Goal: Task Accomplishment & Management: Complete application form

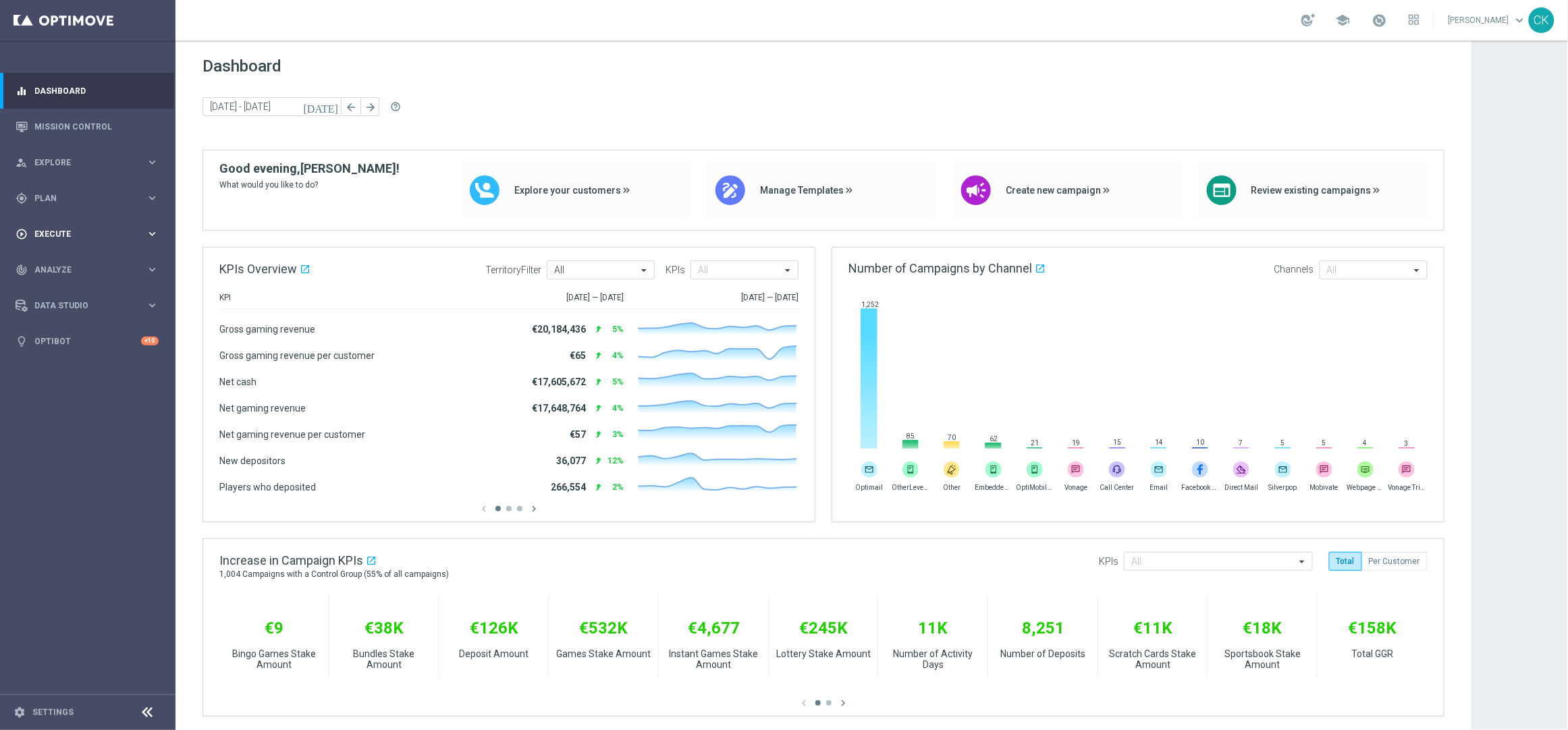
click at [56, 232] on span "Execute" at bounding box center [90, 234] width 111 height 8
click at [56, 261] on link "Campaign Builder" at bounding box center [88, 262] width 105 height 11
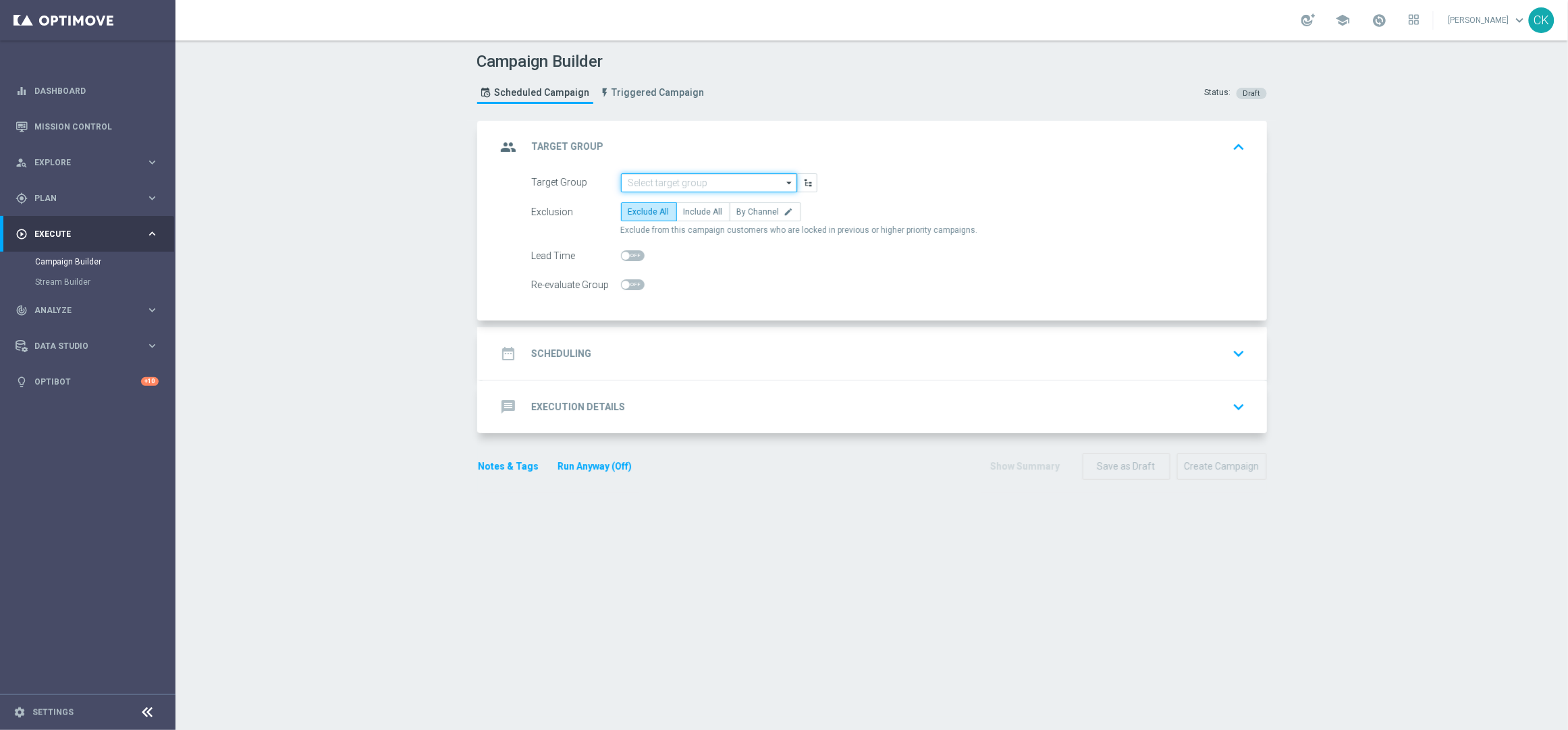
click at [706, 182] on input at bounding box center [709, 183] width 176 height 19
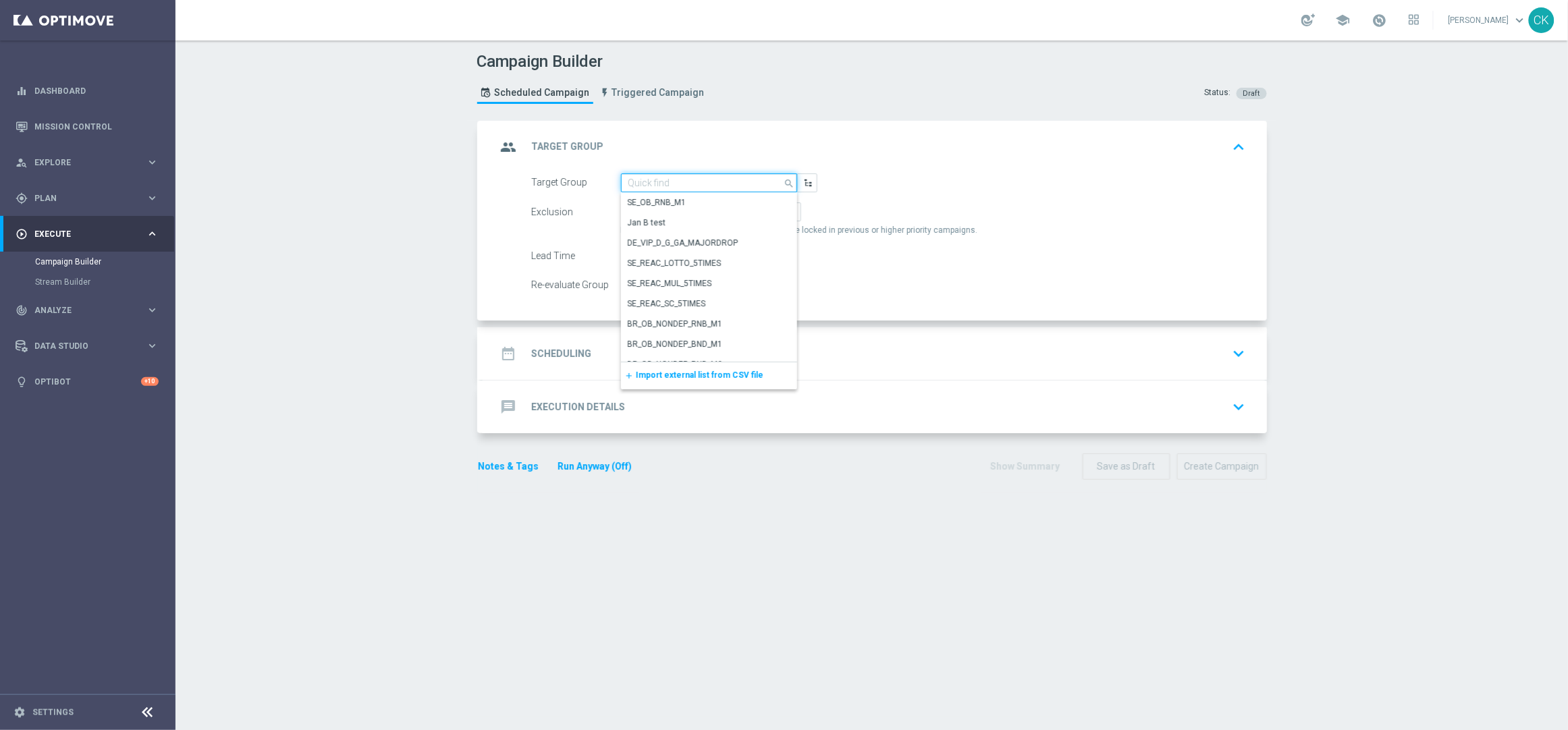
paste input "de_DE_TGT_NVIP_EM_TAC_MIX__ACTIVE_ALL_HIGHJACKPOT"
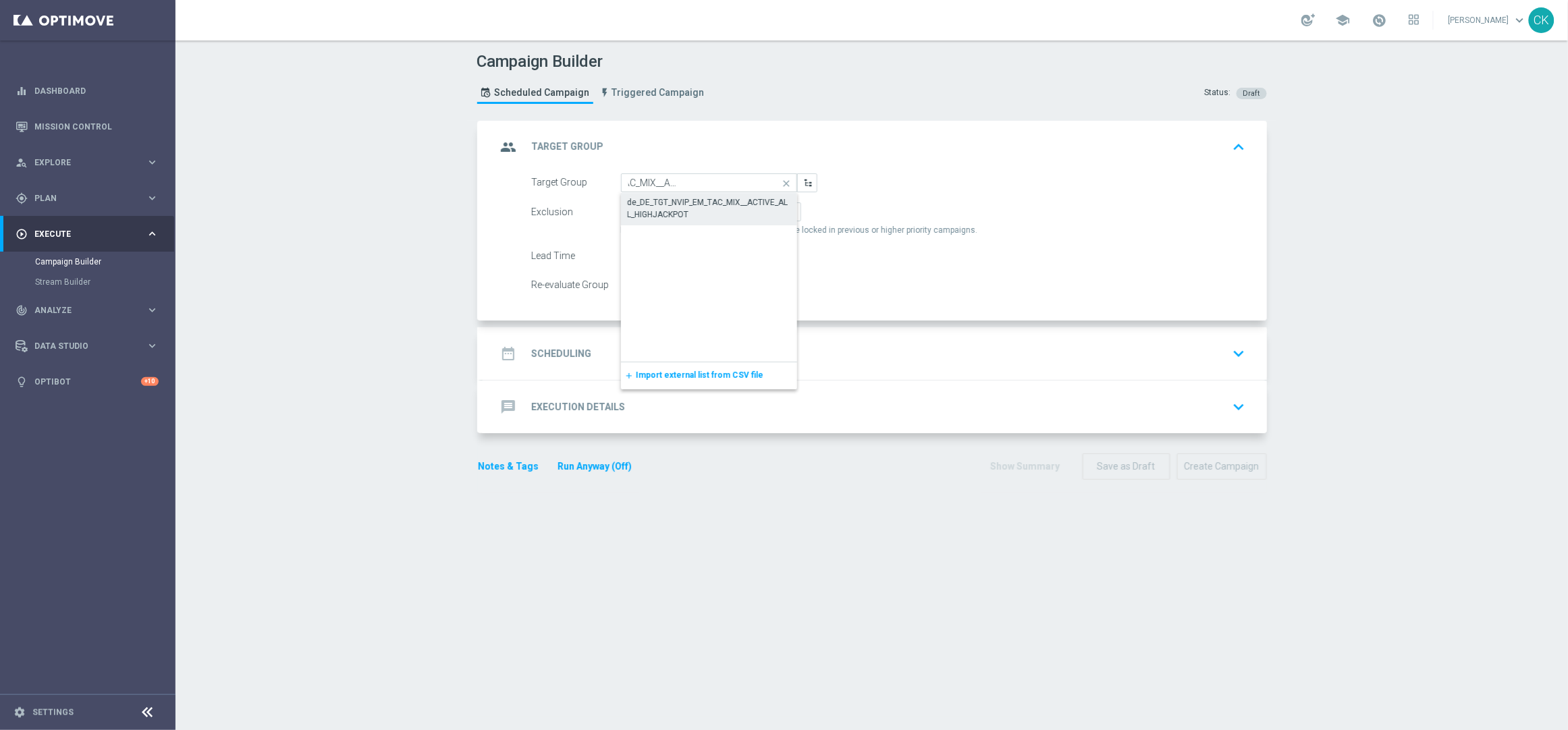
click at [695, 205] on div "de_DE_TGT_NVIP_EM_TAC_MIX__ACTIVE_ALL_HIGHJACKPOT" at bounding box center [709, 209] width 162 height 25
type input "de_DE_TGT_NVIP_EM_TAC_MIX__ACTIVE_ALL_HIGHJACKPOT"
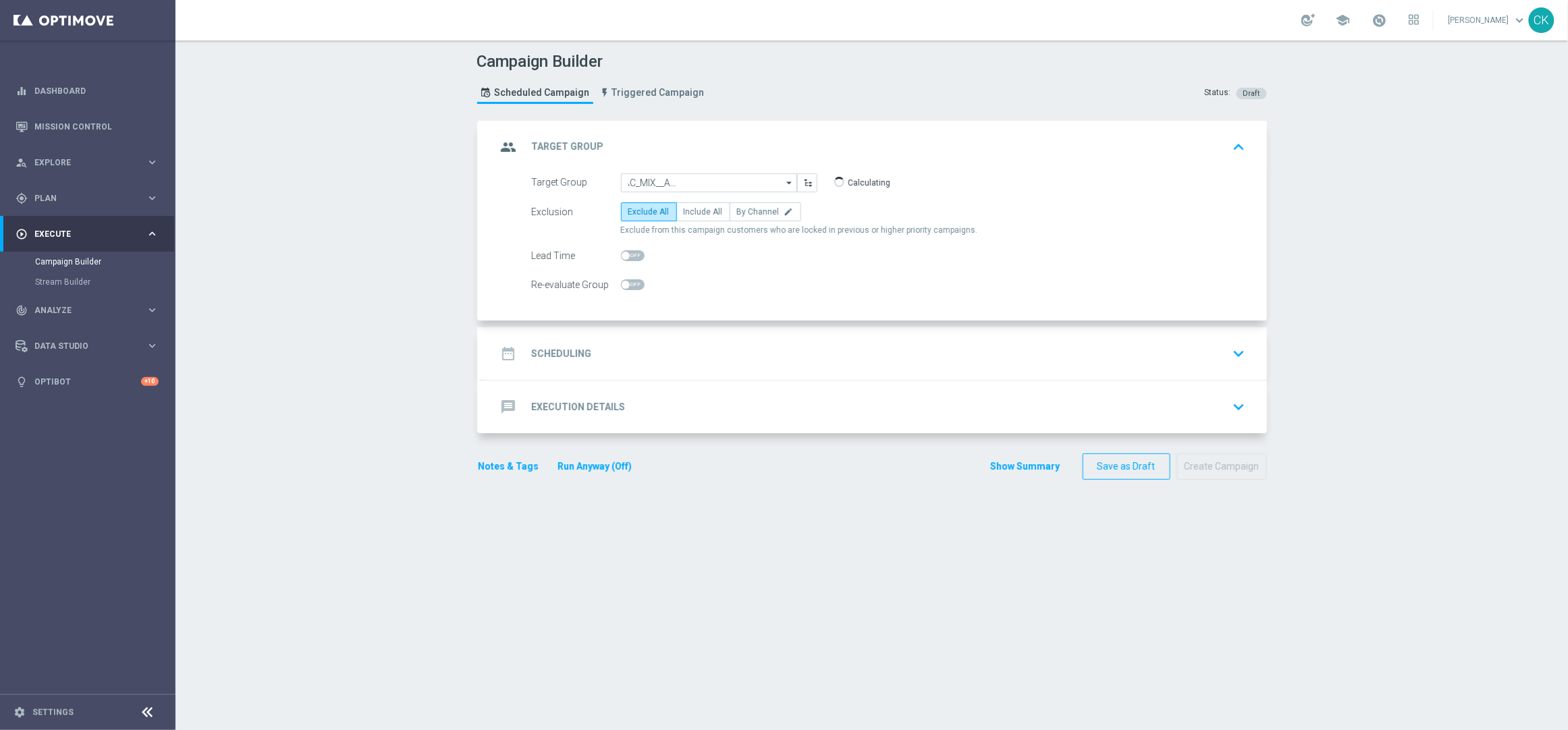
scroll to position [0, 0]
click at [695, 205] on label "Include All" at bounding box center [703, 212] width 54 height 19
click at [693, 210] on input "Include All" at bounding box center [687, 214] width 9 height 9
radio input "true"
click at [621, 250] on span at bounding box center [633, 256] width 24 height 11
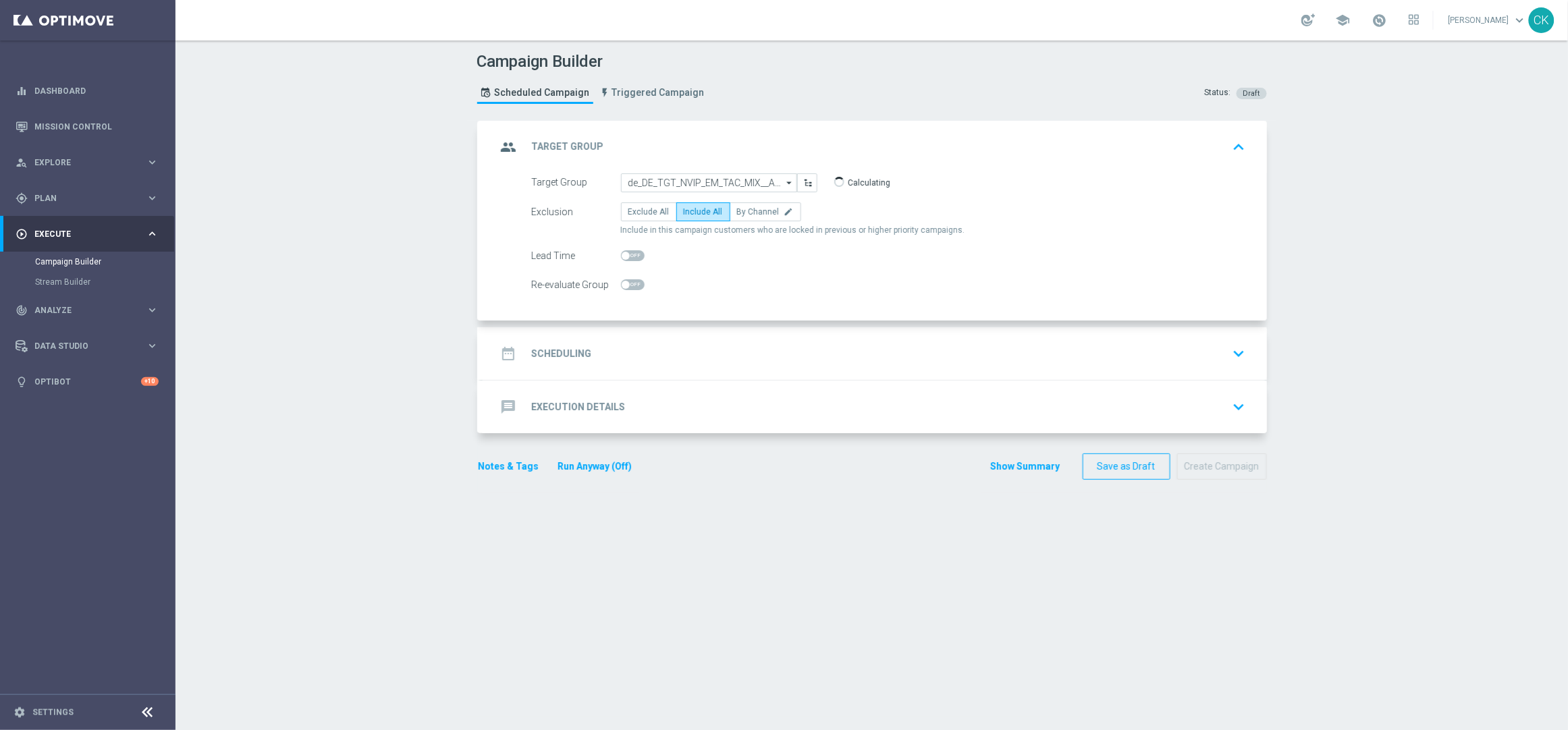
click at [621, 250] on input "checkbox" at bounding box center [633, 256] width 24 height 11
checkbox input "true"
click at [555, 349] on h2 "Scheduling" at bounding box center [561, 353] width 60 height 13
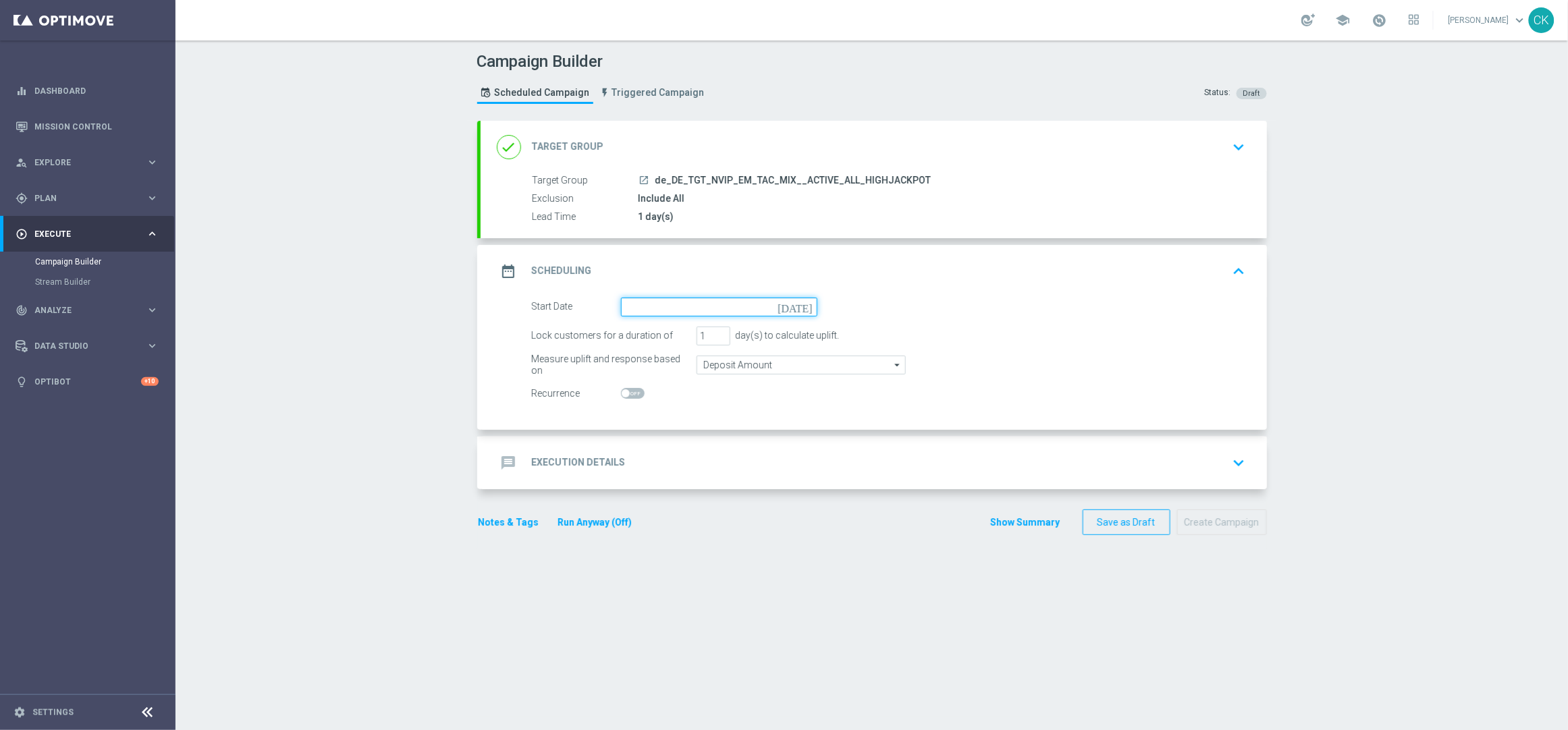
click at [662, 302] on input at bounding box center [719, 307] width 197 height 19
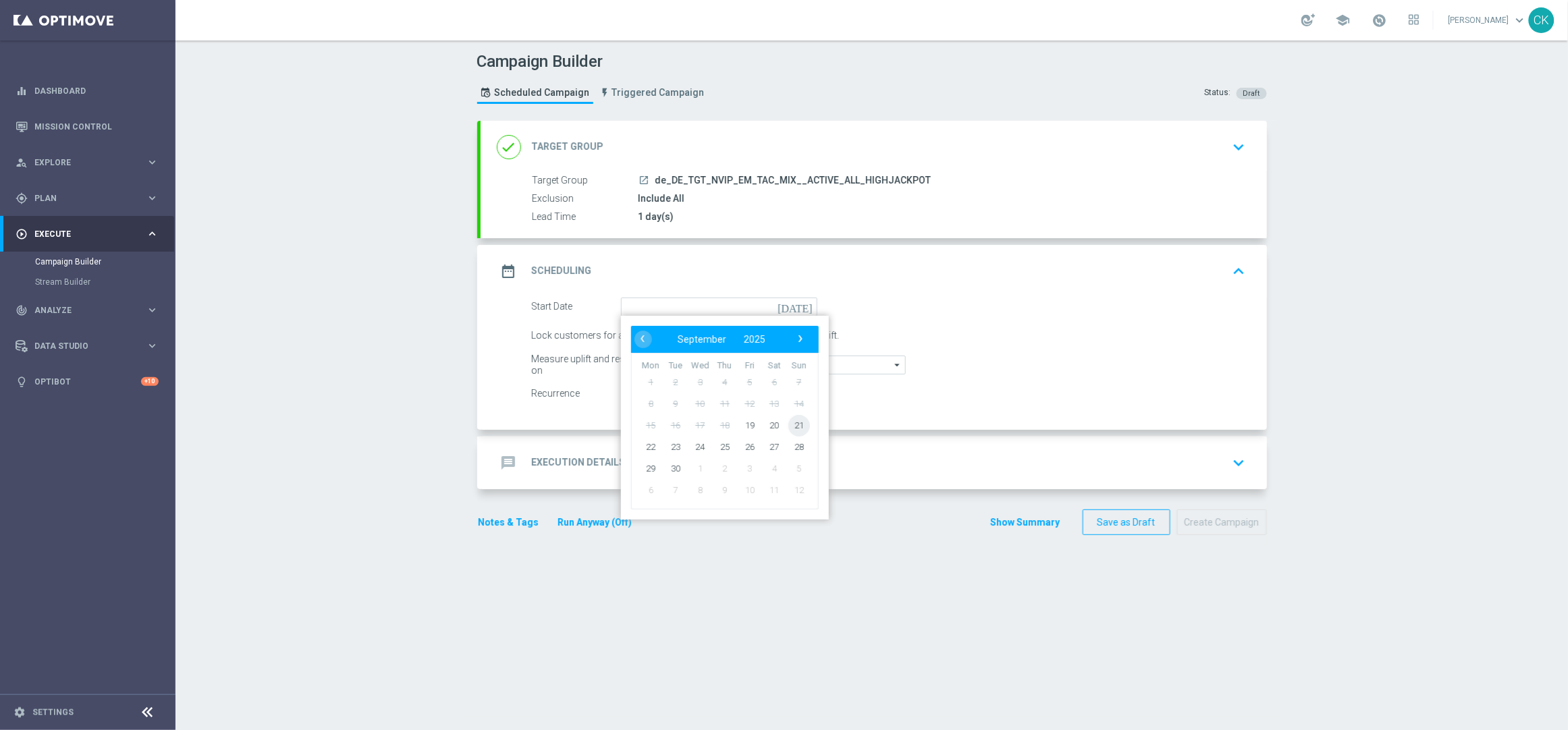
click at [792, 423] on span "21" at bounding box center [798, 424] width 22 height 21
type input "[DATE]"
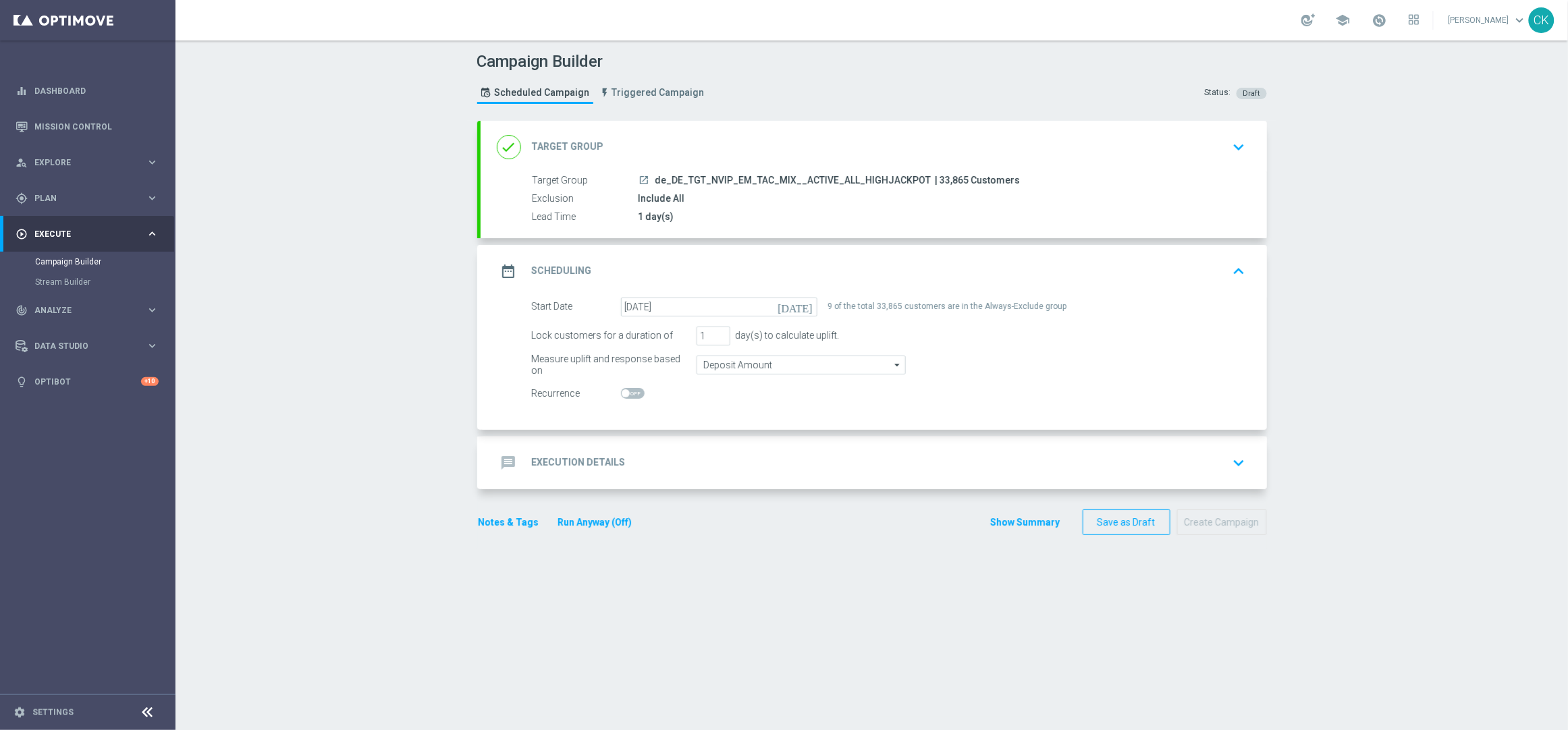
click at [556, 454] on div "message Execution Details" at bounding box center [561, 463] width 129 height 25
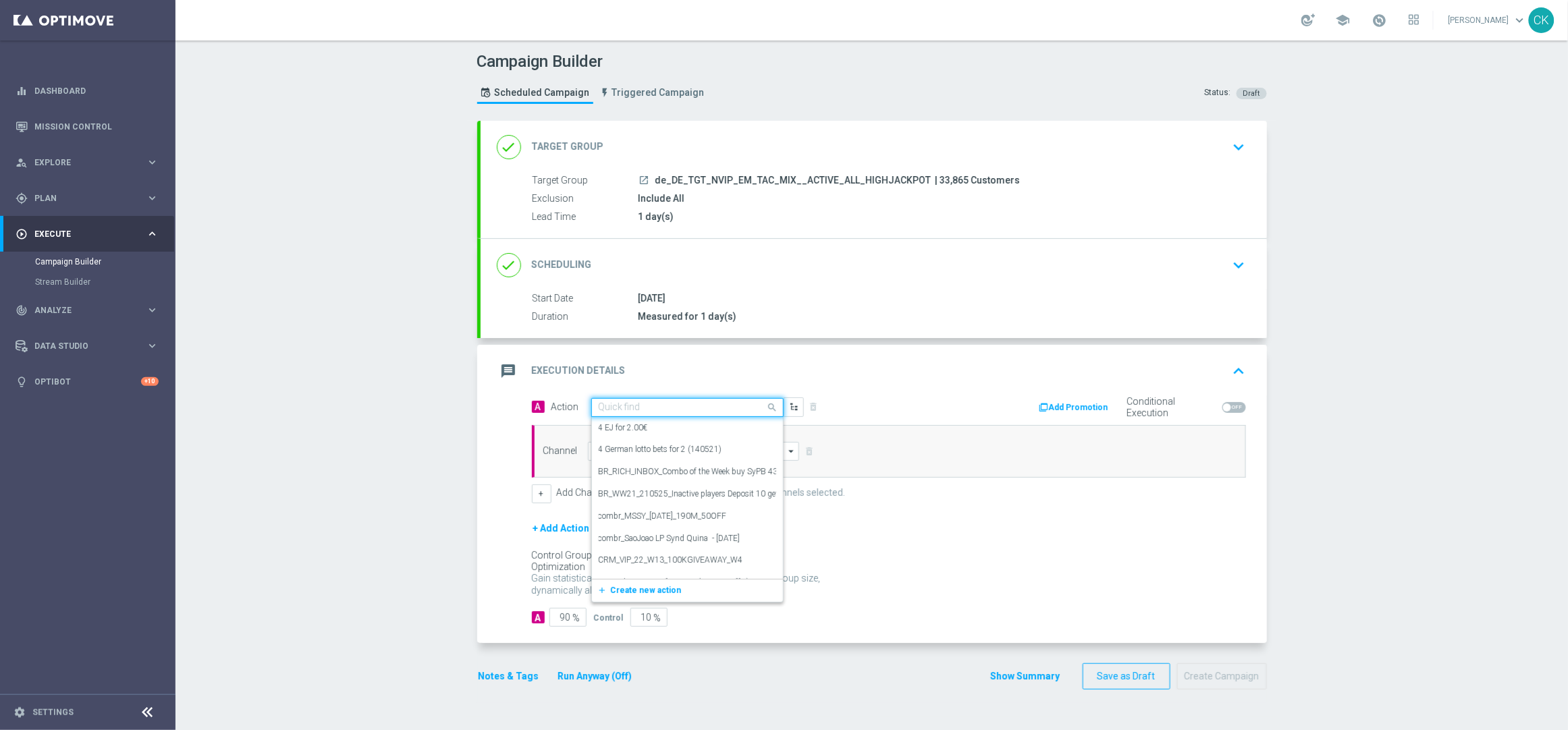
click at [648, 406] on input "text" at bounding box center [674, 408] width 151 height 11
paste input "Oktoberfest Promotion"
type input "Oktoberfest Promotion"
click at [642, 470] on label "Oktoberfest Promotion" at bounding box center [638, 475] width 79 height 11
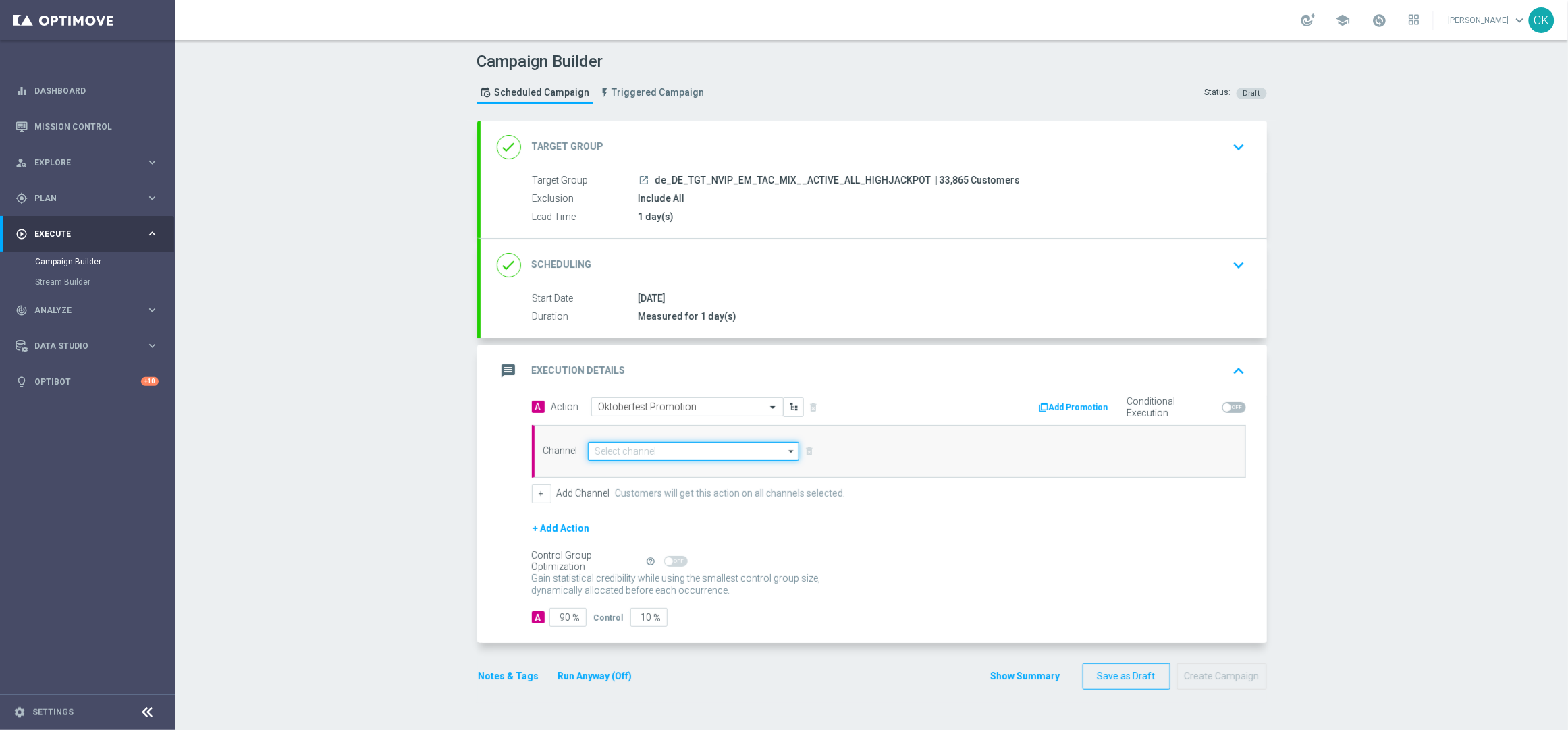
click at [662, 444] on input at bounding box center [694, 451] width 212 height 19
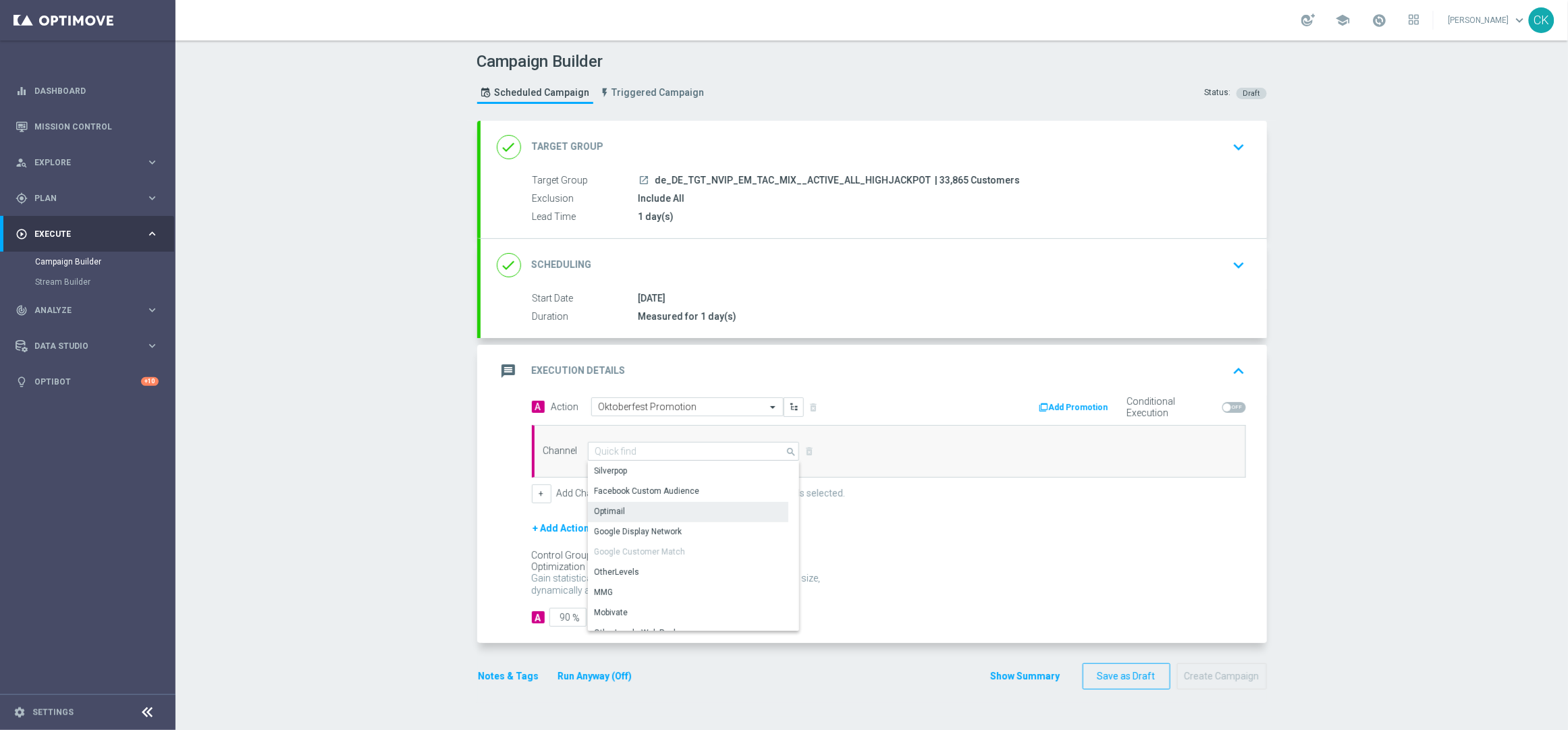
click at [617, 510] on div "Optimail" at bounding box center [610, 511] width 31 height 12
type input "Optimail"
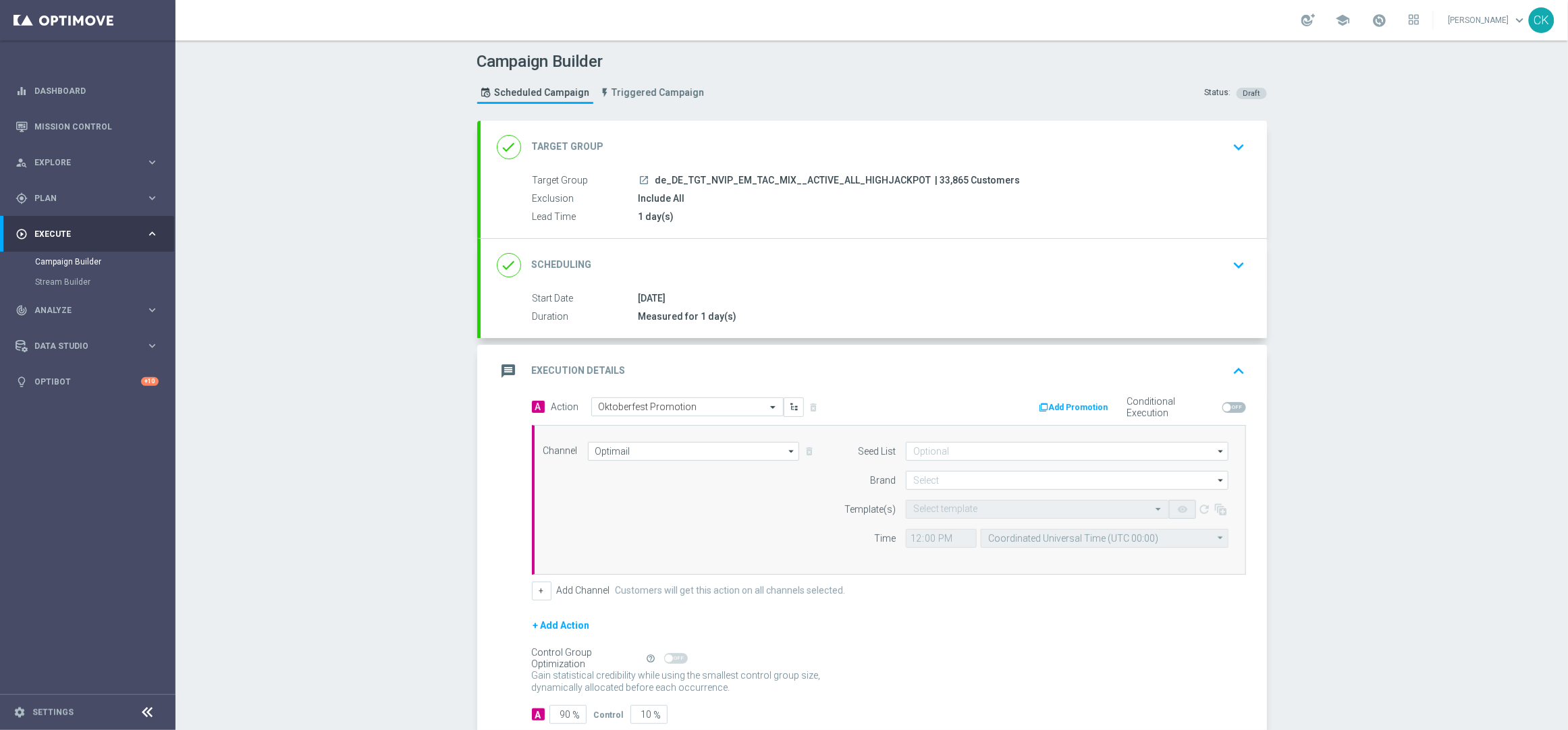
scroll to position [85, 0]
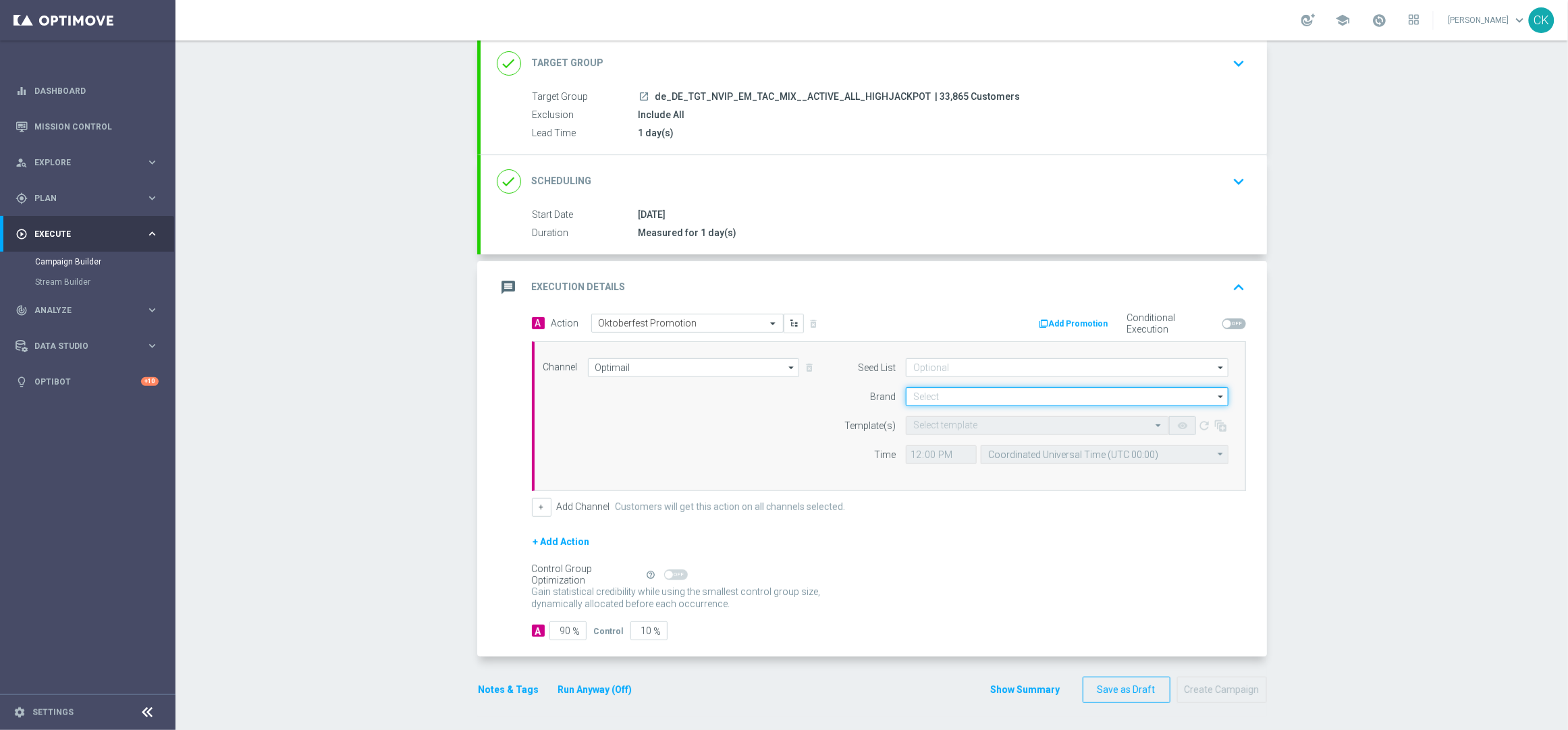
click at [950, 399] on input at bounding box center [1066, 396] width 323 height 19
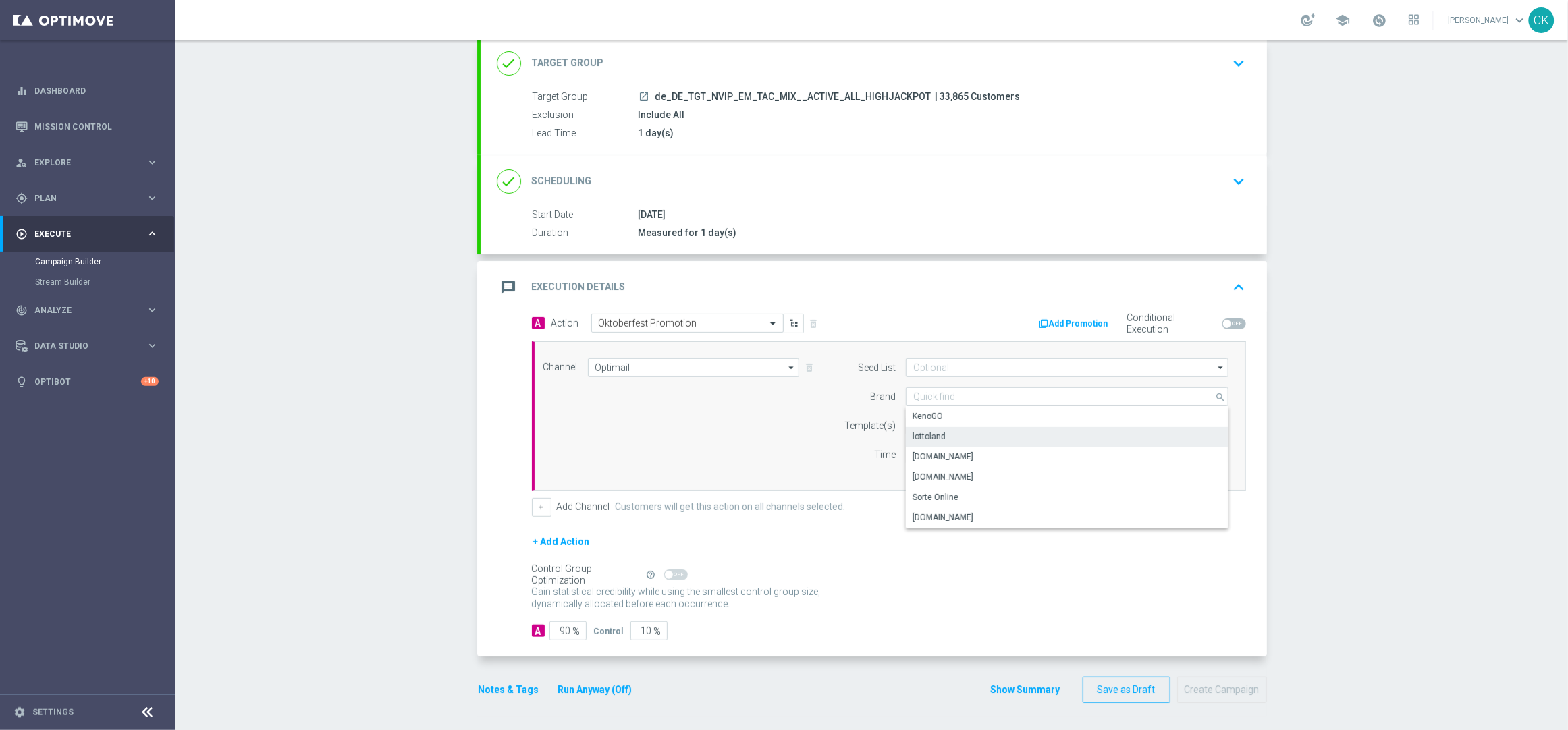
click at [932, 436] on div "lottoland" at bounding box center [929, 436] width 33 height 12
type input "lottoland"
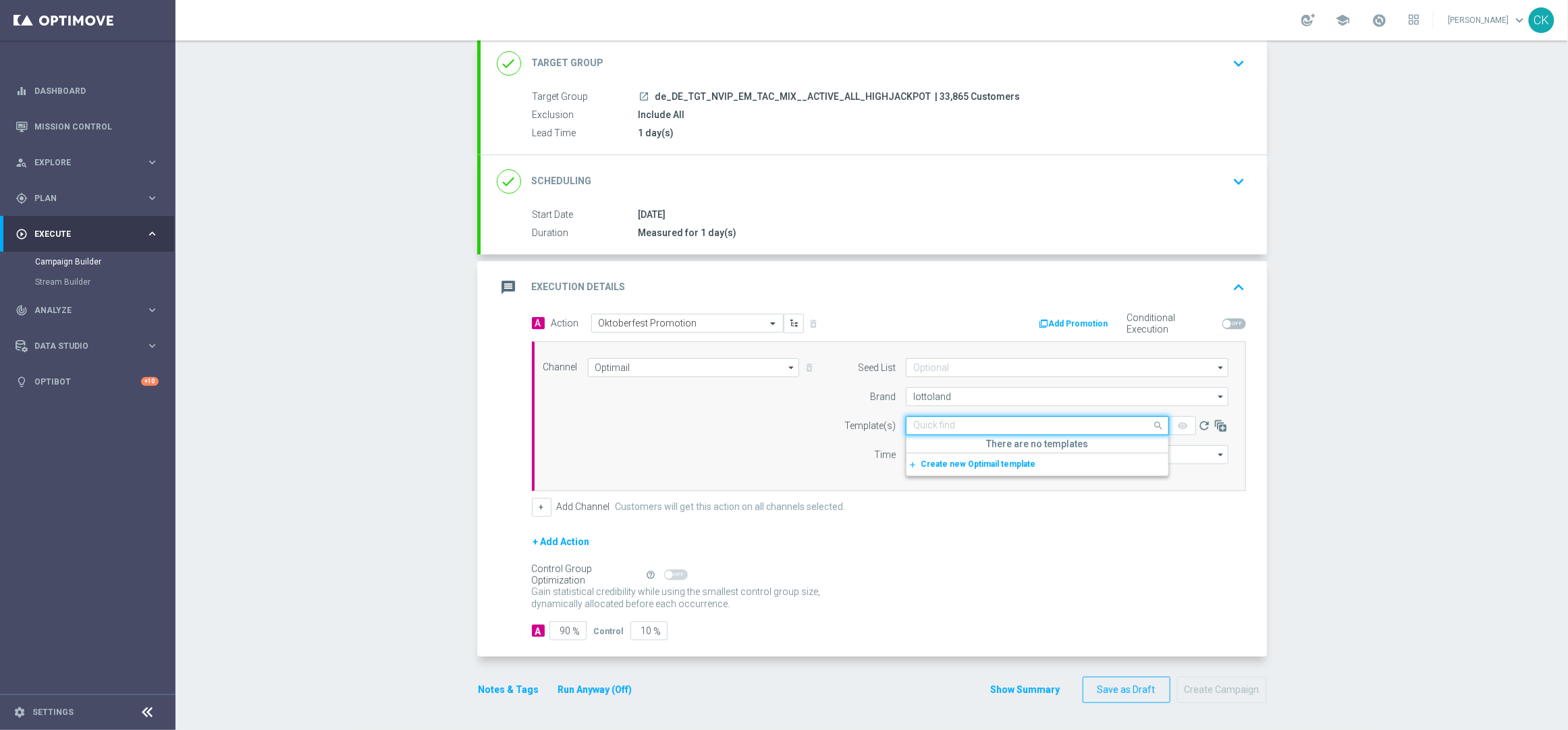
click at [929, 431] on div "Quick find" at bounding box center [1037, 426] width 264 height 19
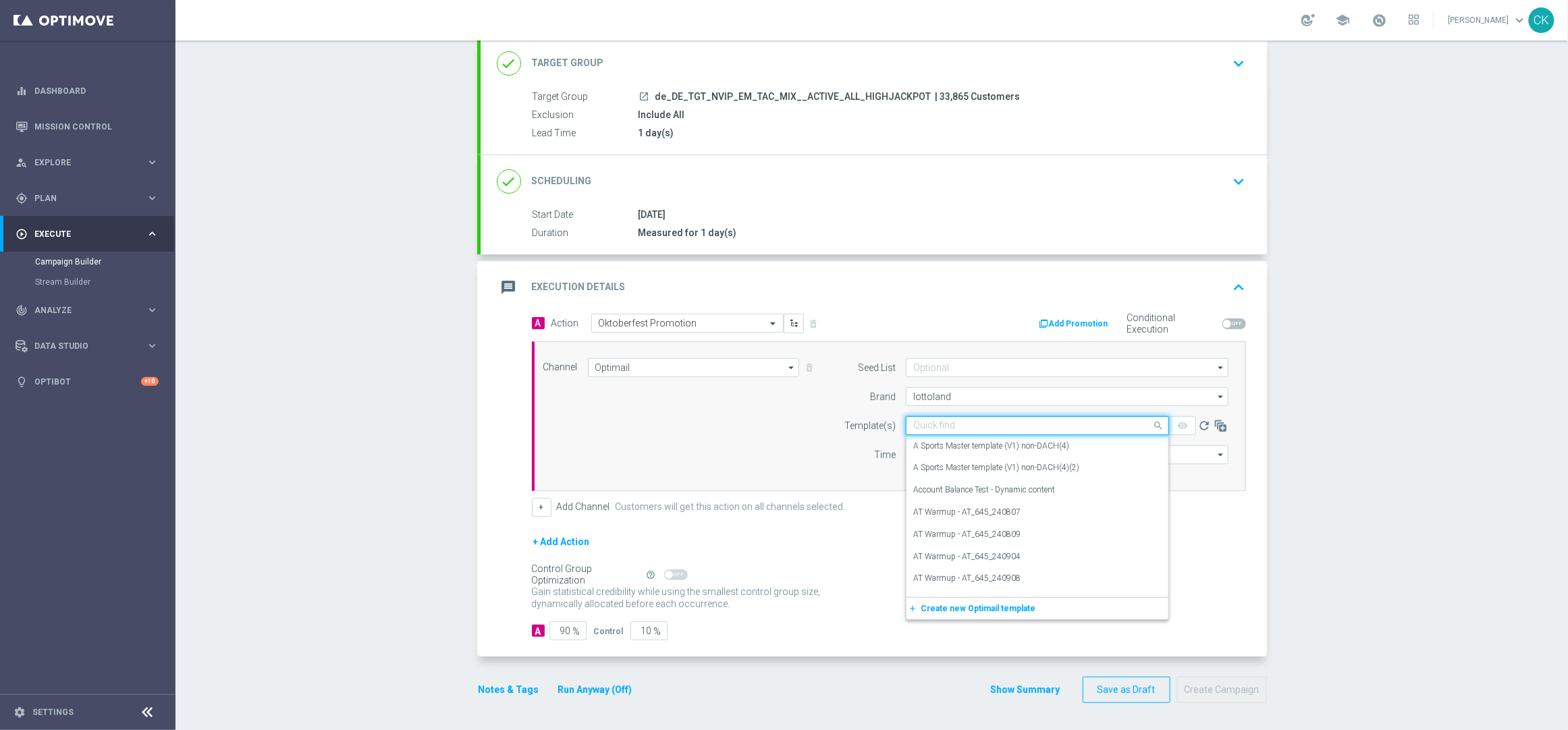
paste input "DE_REG__OKT_250921__NVIP_EMA_TAC_MIX"
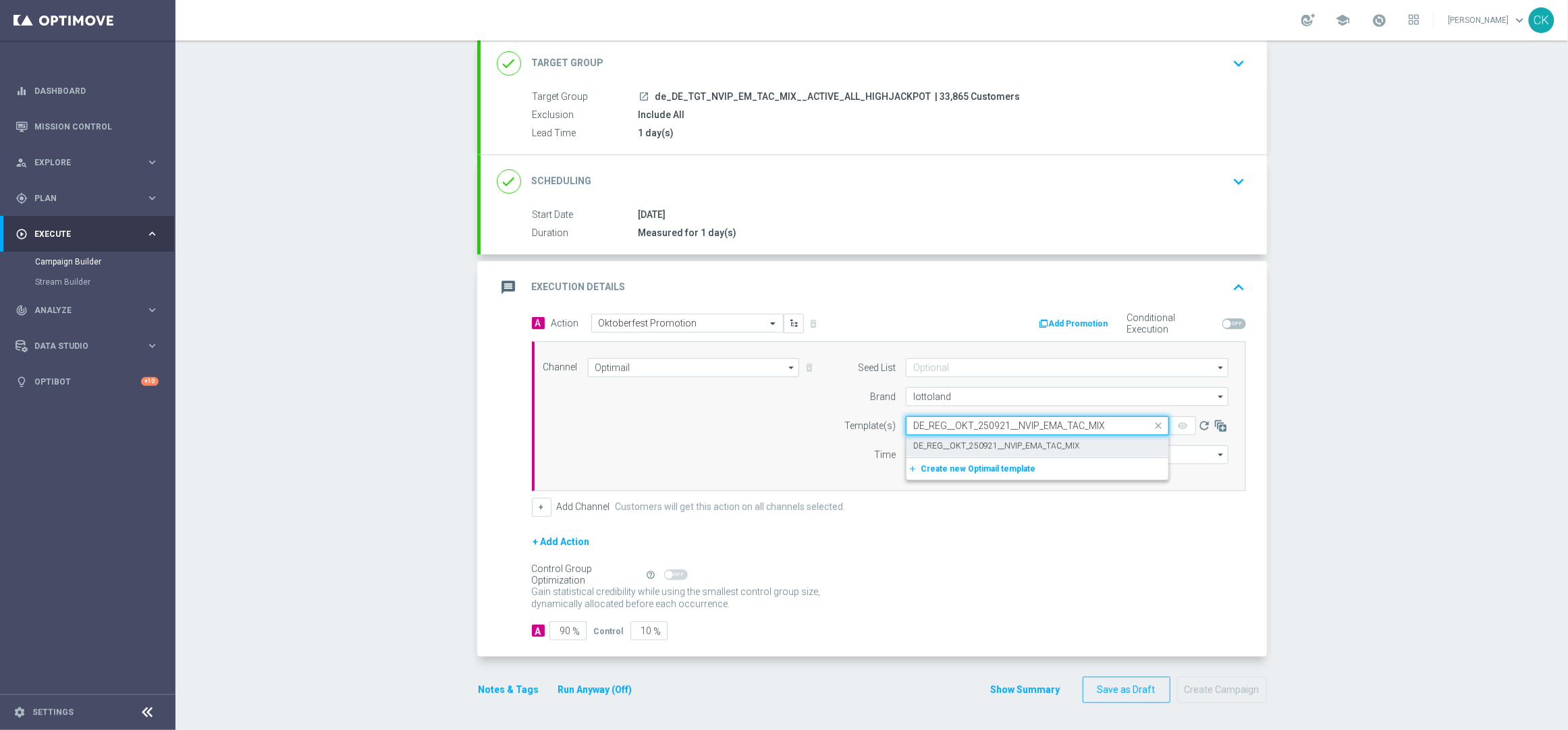
click at [922, 447] on label "DE_REG__OKT_250921__NVIP_EMA_TAC_MIX" at bounding box center [996, 446] width 166 height 11
type input "DE_REG__OKT_250921__NVIP_EMA_TAC_MIX"
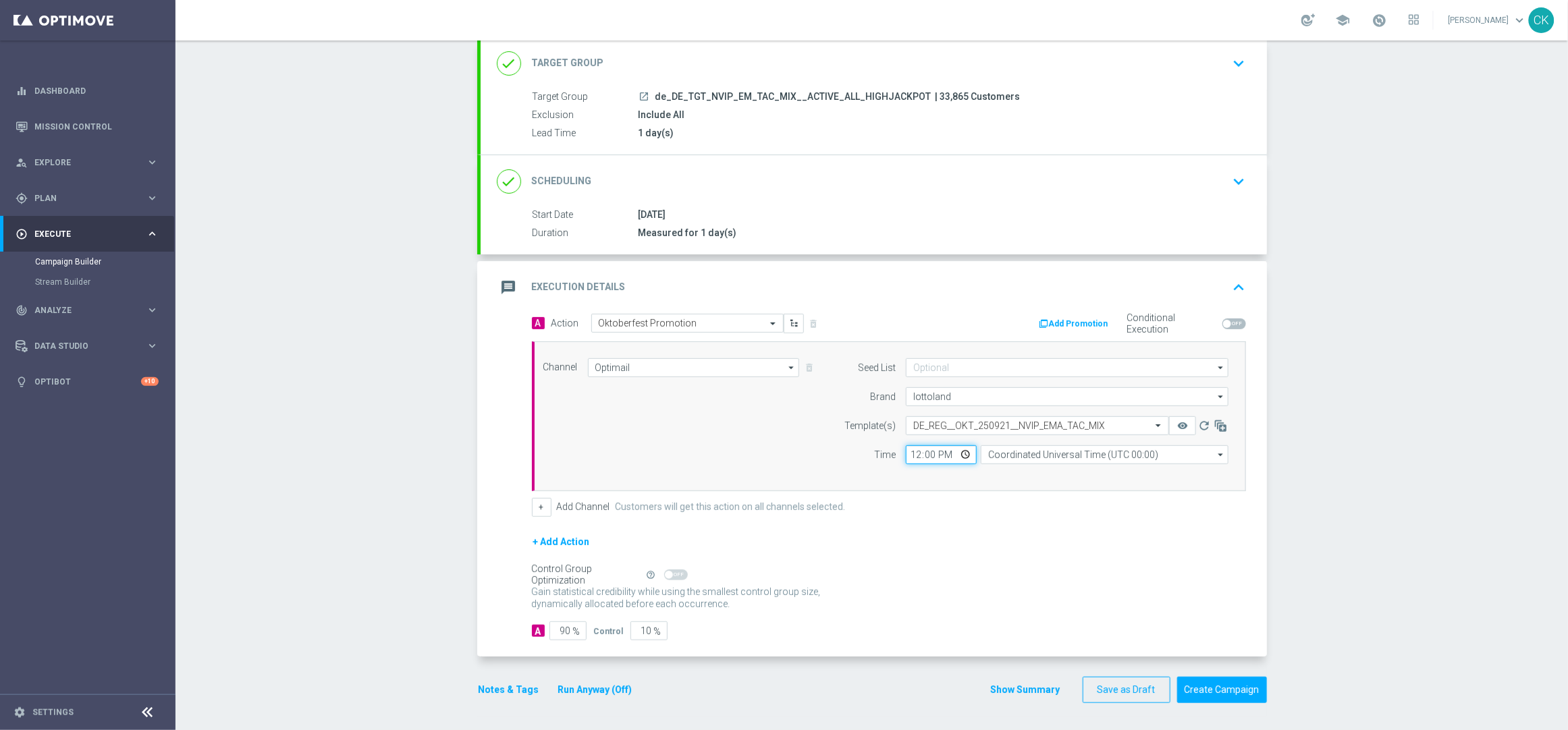
click at [905, 454] on input "12:00" at bounding box center [940, 455] width 71 height 19
type input "08:00"
click at [1091, 453] on input "Coordinated Universal Time (UTC 00:00)" at bounding box center [1104, 455] width 248 height 19
click at [1080, 471] on div "Central European Time ([GEOGRAPHIC_DATA]) (UTC +02:00)" at bounding box center [1097, 474] width 221 height 12
type input "Central European Time ([GEOGRAPHIC_DATA]) (UTC +02:00)"
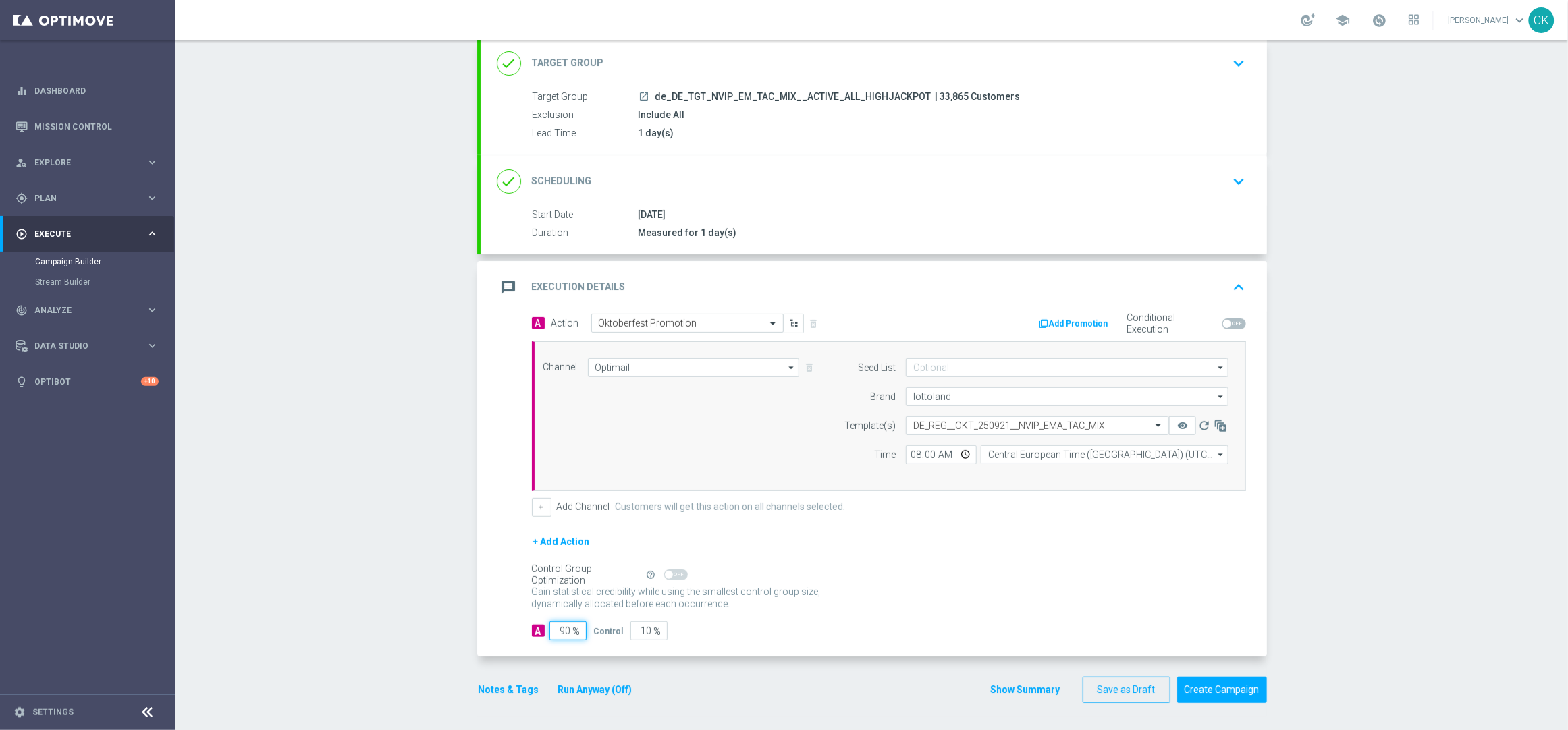
click at [564, 630] on input "90" at bounding box center [568, 631] width 37 height 19
type input "9"
type input "91"
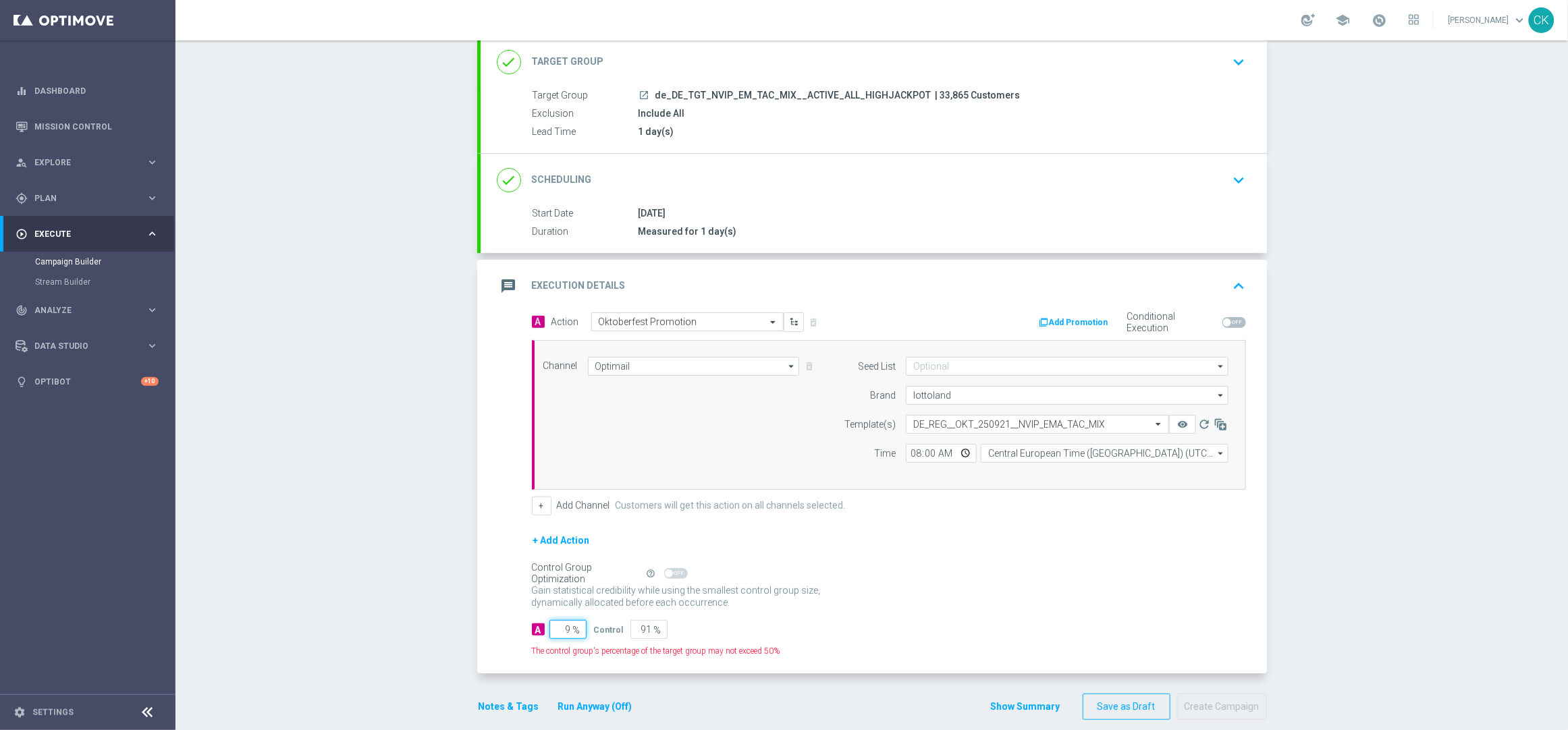
type input "98"
type input "2"
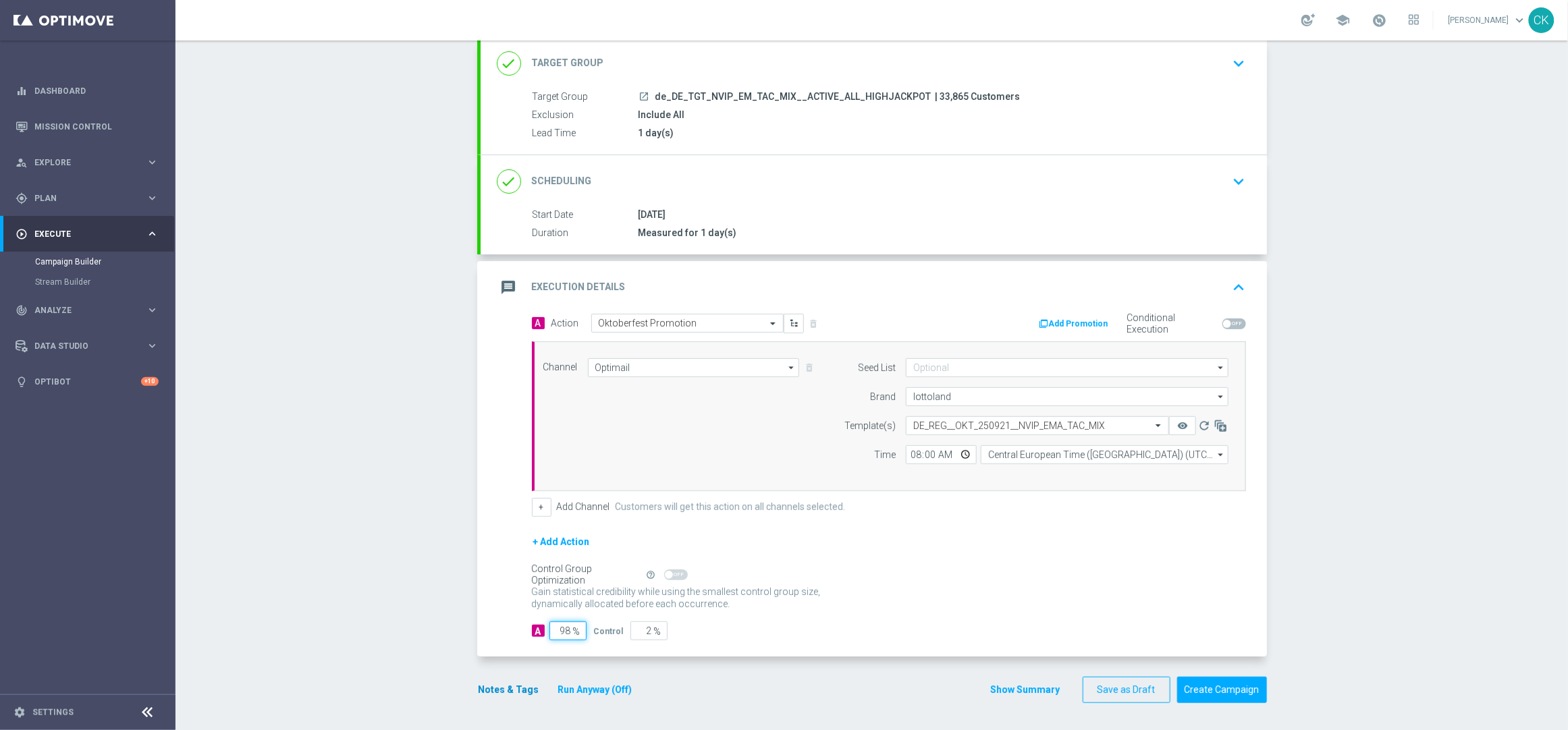
type input "98"
click at [495, 685] on button "Notes & Tags" at bounding box center [509, 689] width 64 height 17
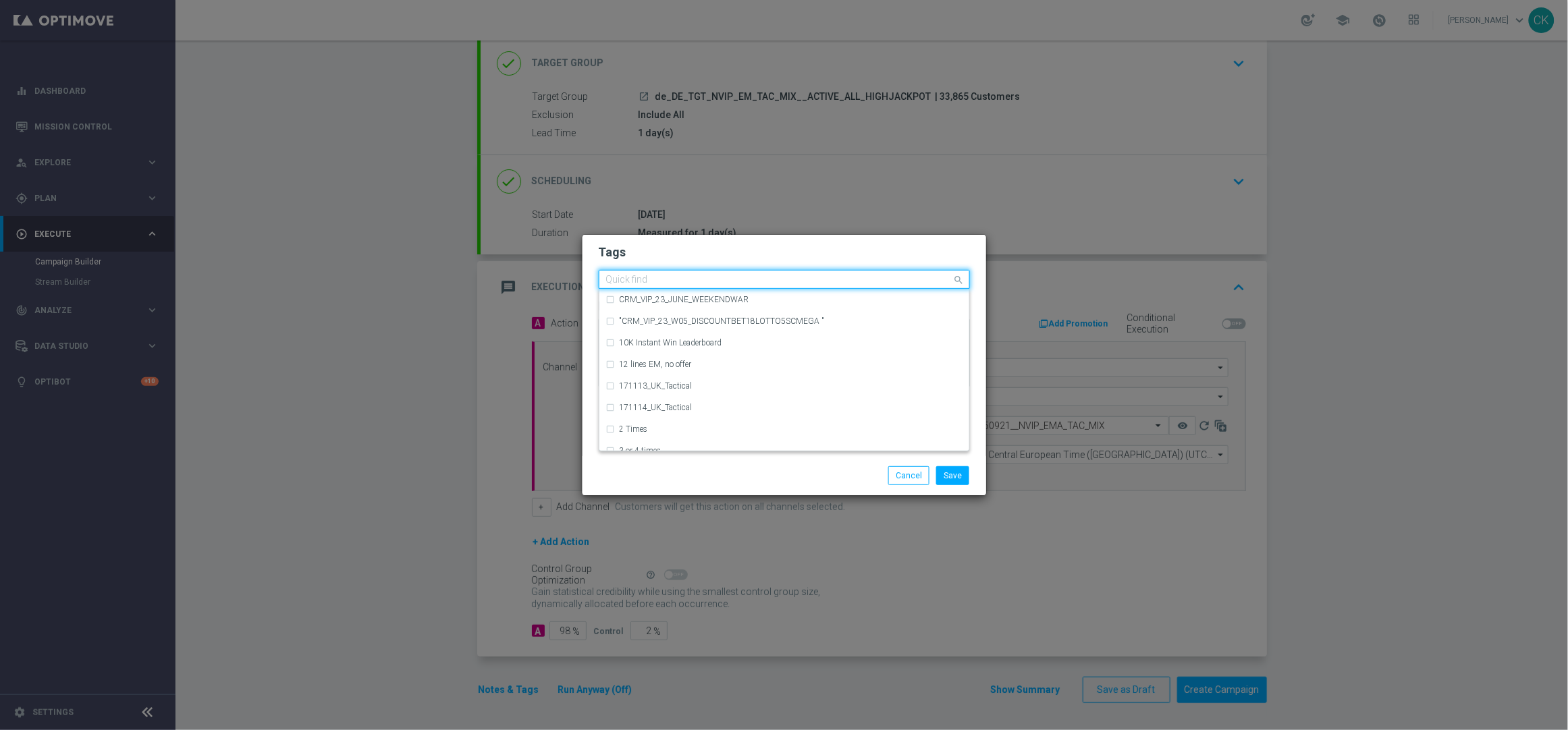
click at [646, 283] on input "text" at bounding box center [779, 280] width 346 height 11
click at [656, 340] on label "DE_TACTICAL" at bounding box center [645, 342] width 51 height 8
type input "DE_T"
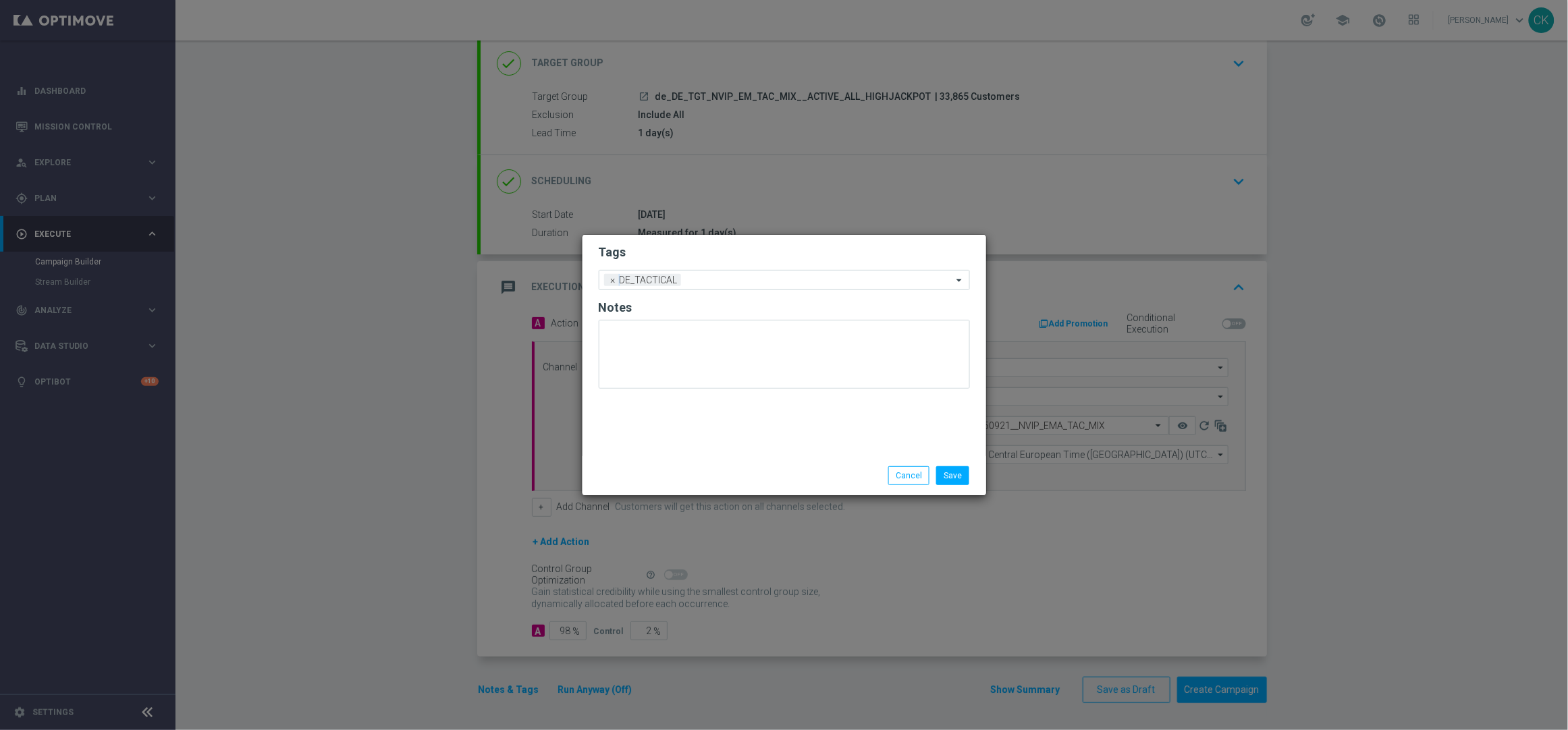
click at [633, 462] on div "Save Cancel" at bounding box center [784, 475] width 404 height 39
click at [951, 474] on button "Save" at bounding box center [952, 476] width 33 height 19
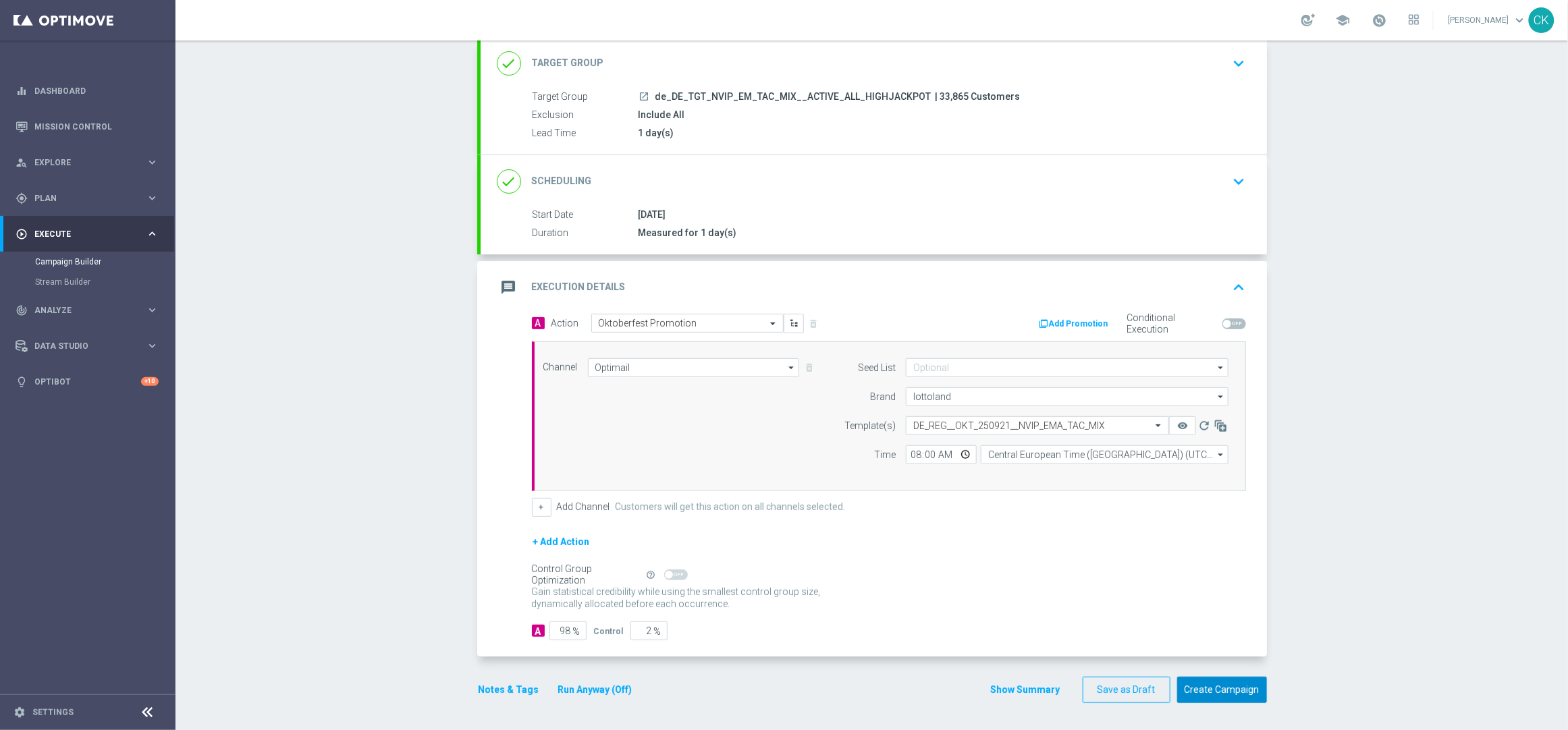
click at [1211, 691] on button "Create Campaign" at bounding box center [1222, 689] width 90 height 26
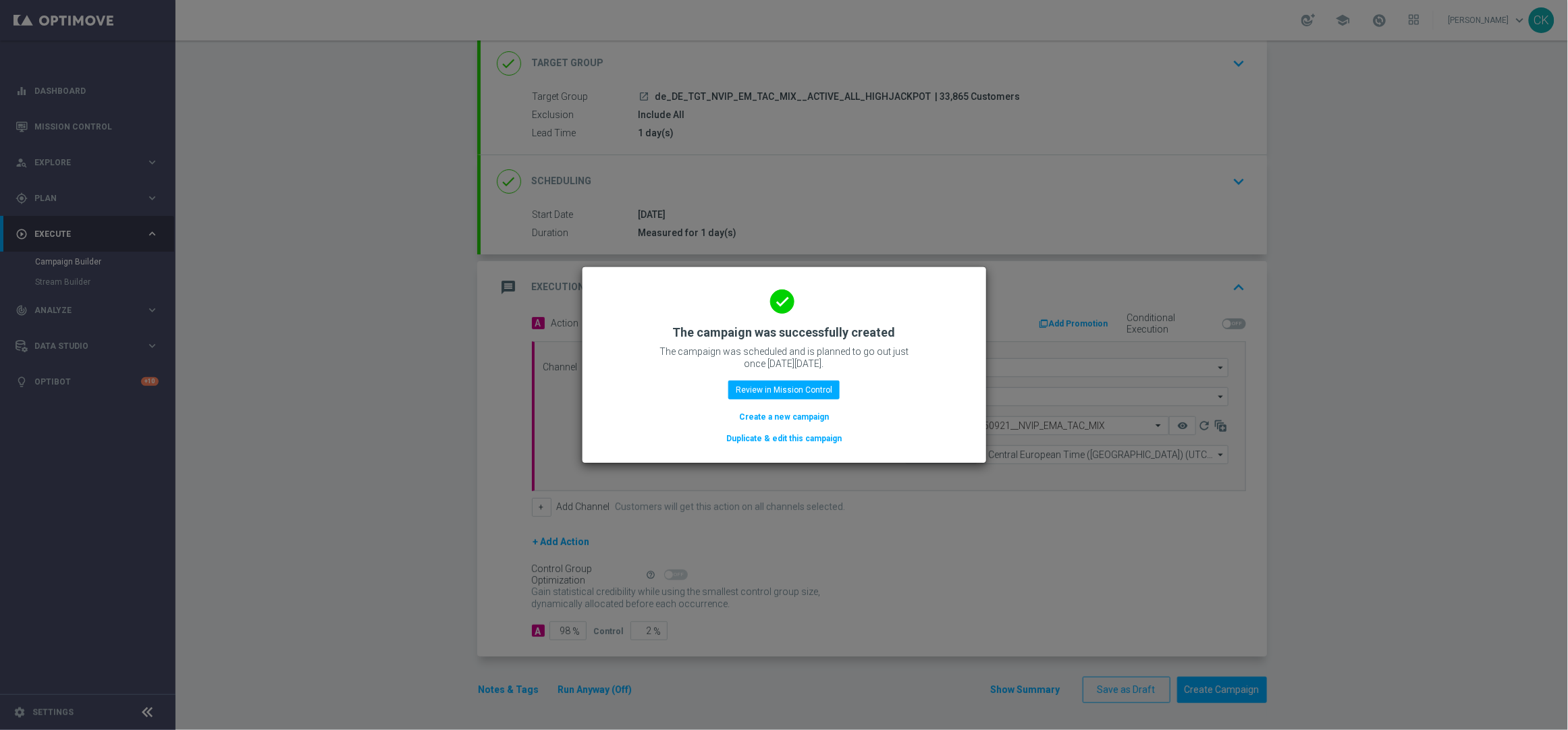
click at [782, 410] on button "Create a new campaign" at bounding box center [784, 416] width 92 height 15
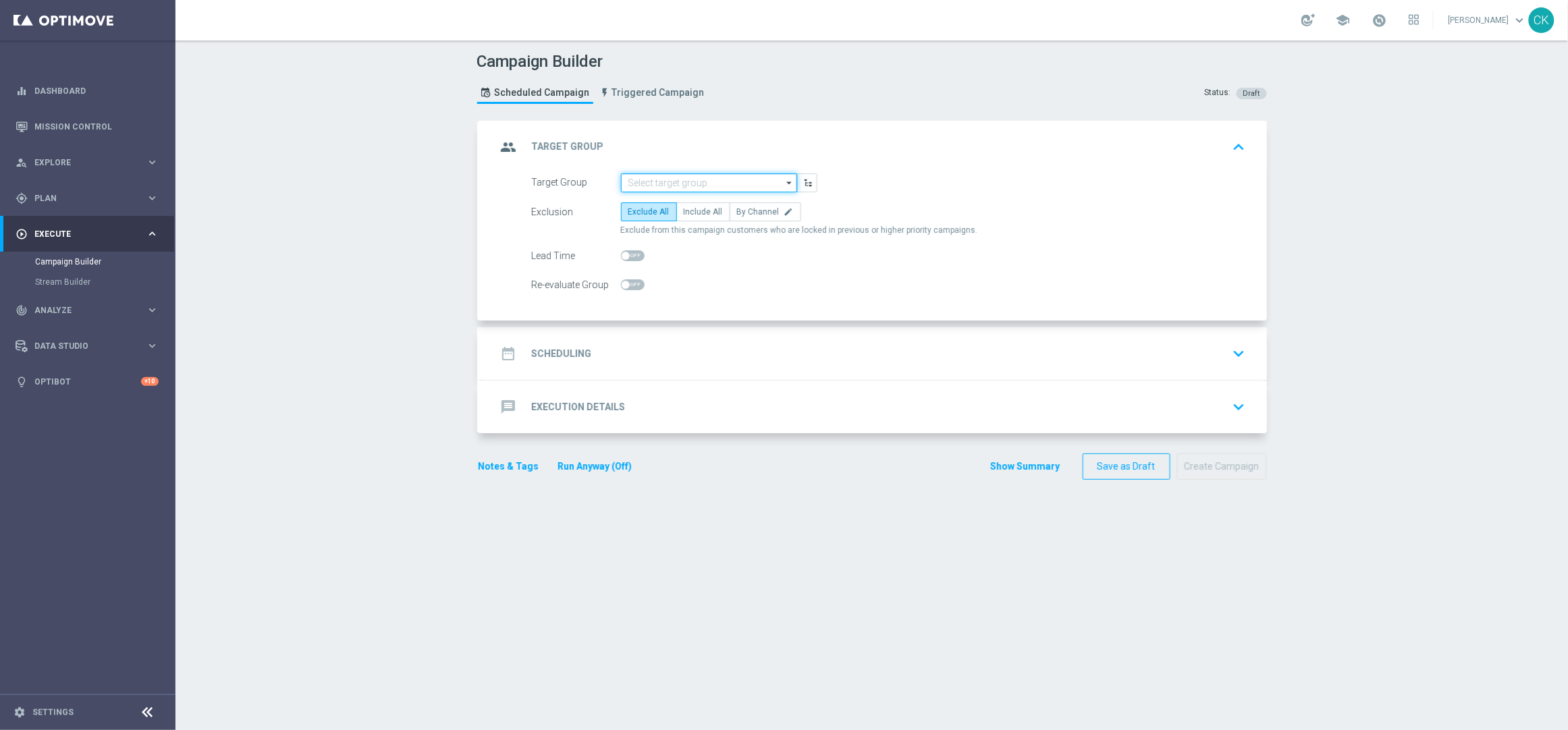
click at [732, 185] on input at bounding box center [709, 183] width 176 height 19
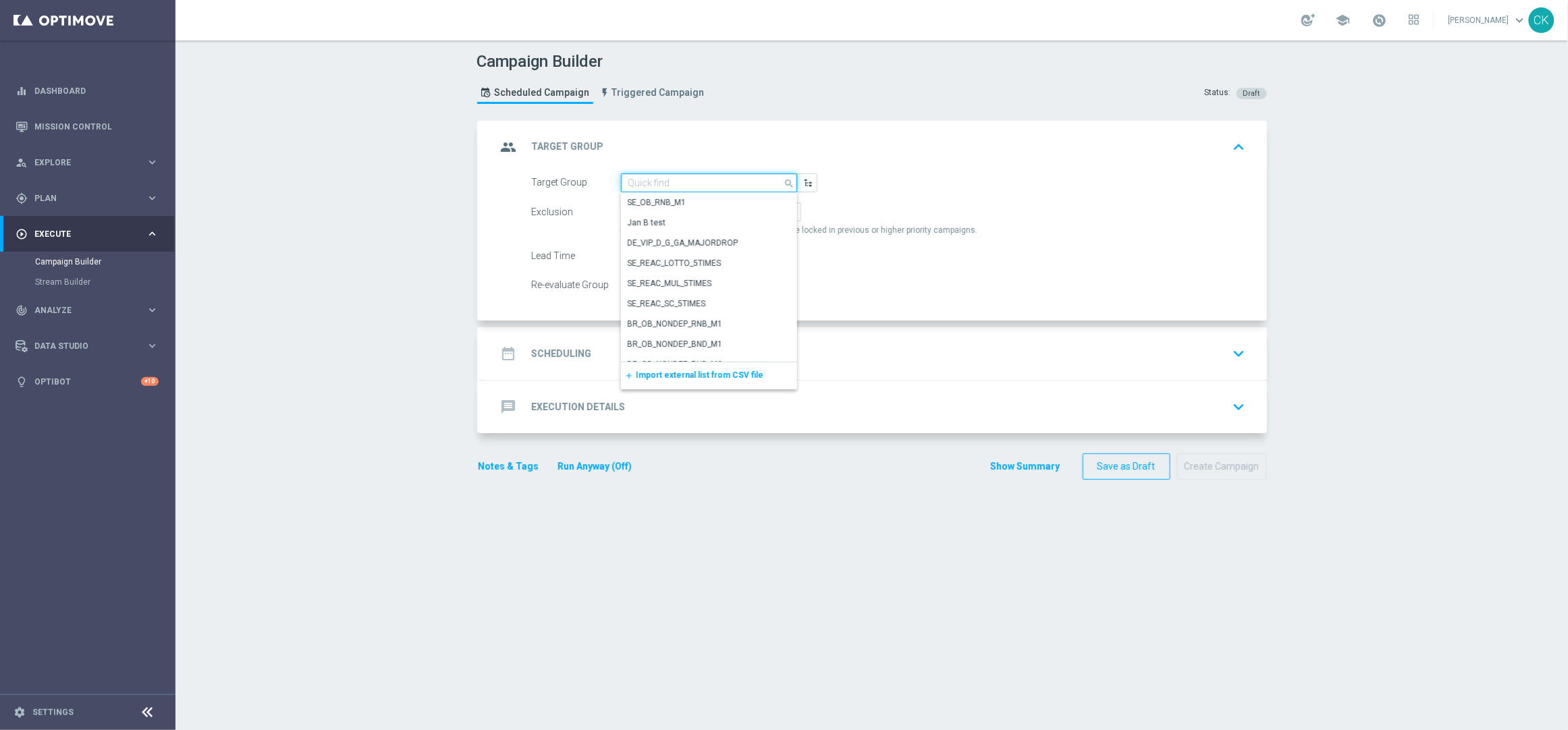
paste input "de_DE_TGT_NVIP_EM_TAC_MIX__REACTIVATED_HIGHJACKPOT"
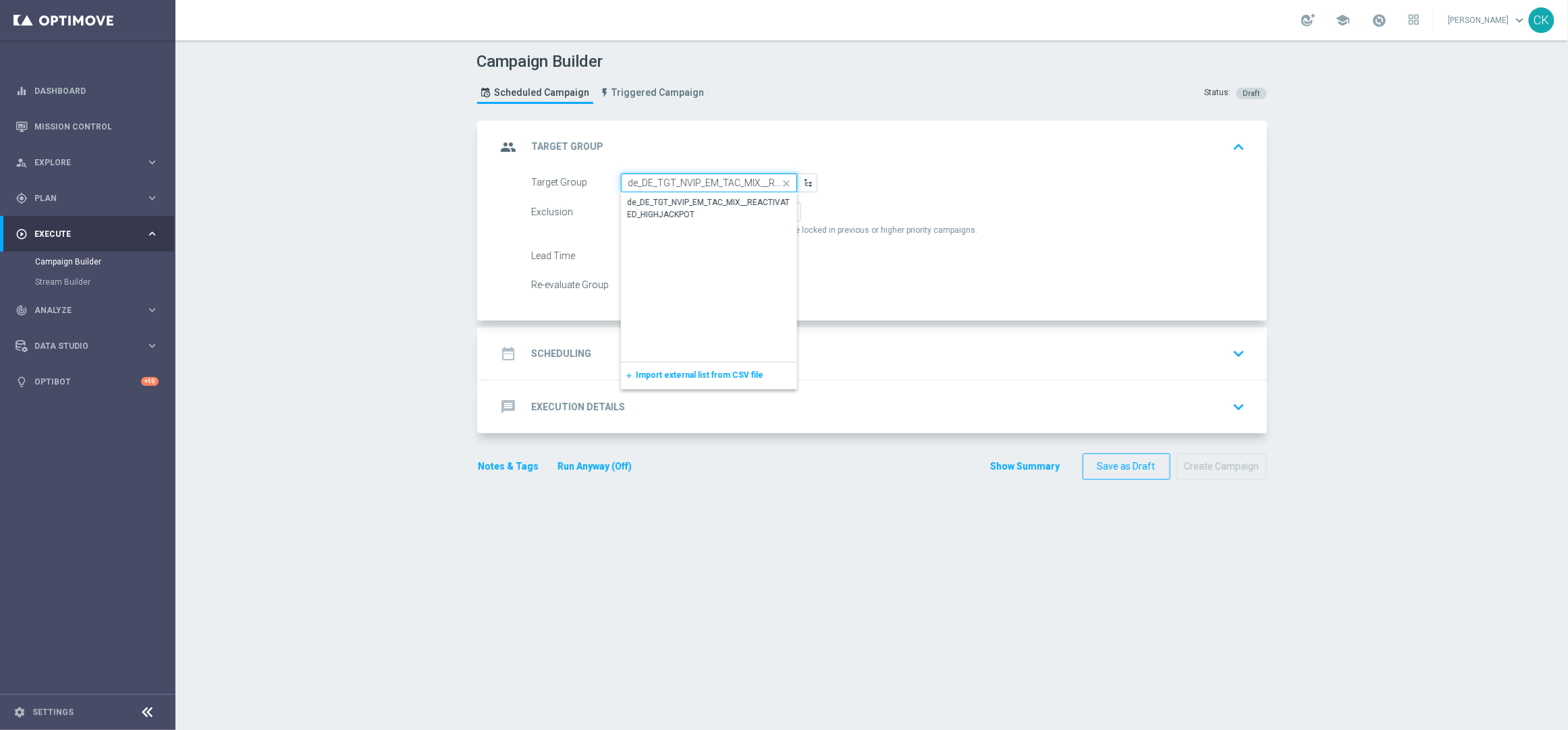
scroll to position [0, 112]
click at [718, 204] on div "de_DE_TGT_NVIP_EM_TAC_MIX__REACTIVATED_HIGHJACKPOT" at bounding box center [709, 209] width 162 height 25
type input "de_DE_TGT_NVIP_EM_TAC_MIX__REACTIVATED_HIGHJACKPOT"
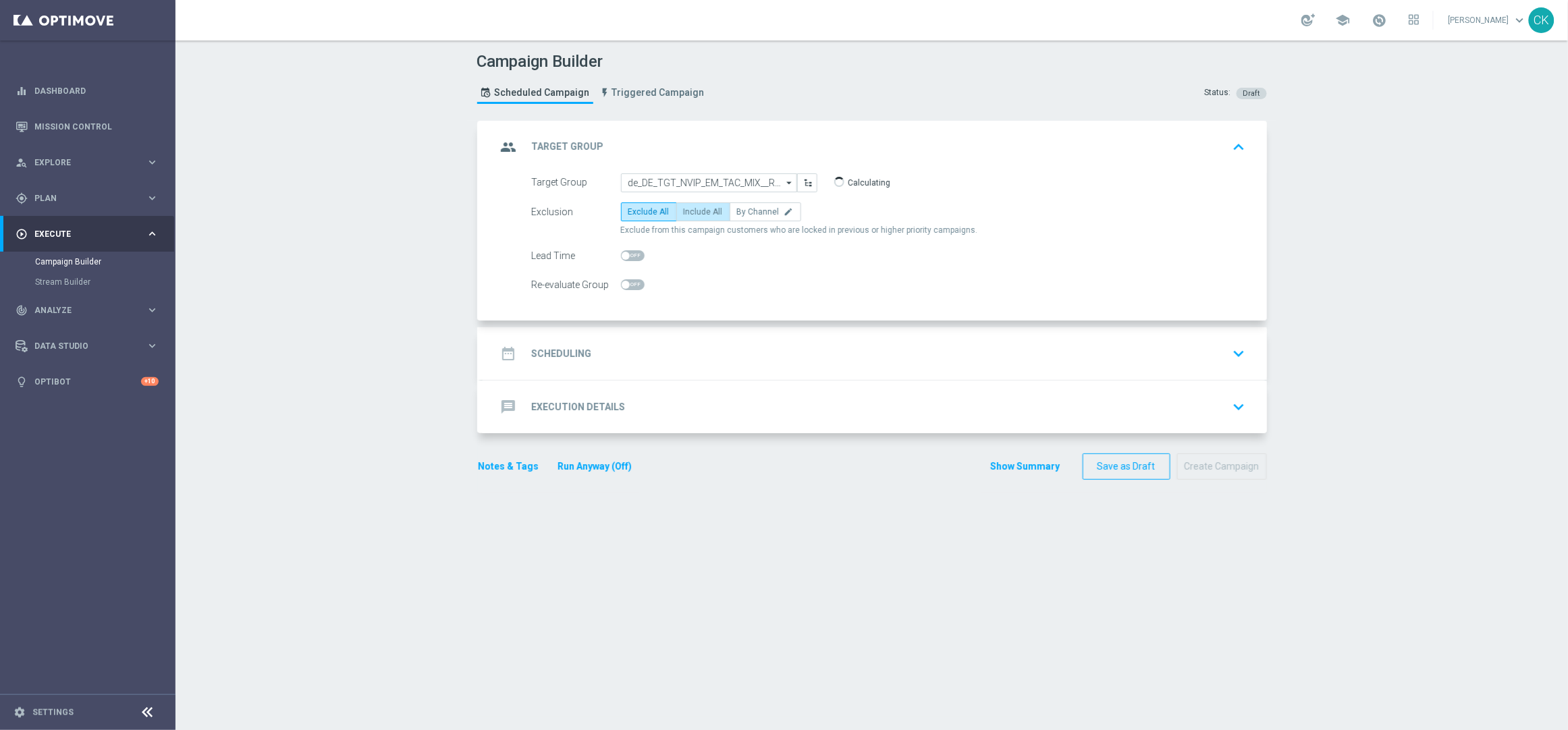
click at [703, 207] on span "Include All" at bounding box center [702, 212] width 39 height 10
click at [693, 210] on input "Include All" at bounding box center [687, 214] width 9 height 9
radio input "true"
click at [625, 254] on span at bounding box center [633, 256] width 24 height 11
click at [625, 254] on input "checkbox" at bounding box center [633, 256] width 24 height 11
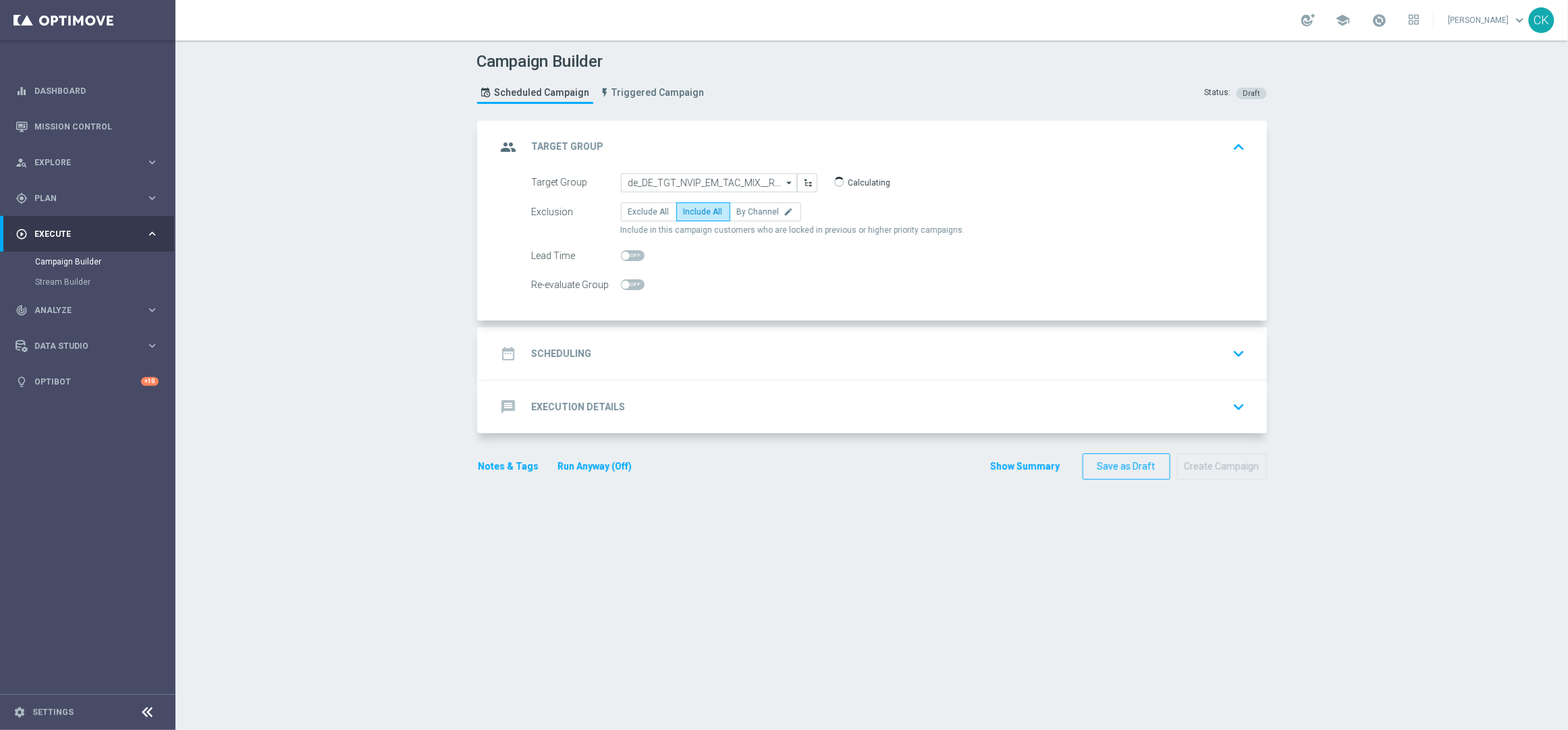
checkbox input "true"
click at [558, 343] on div "date_range Scheduling" at bounding box center [544, 353] width 95 height 25
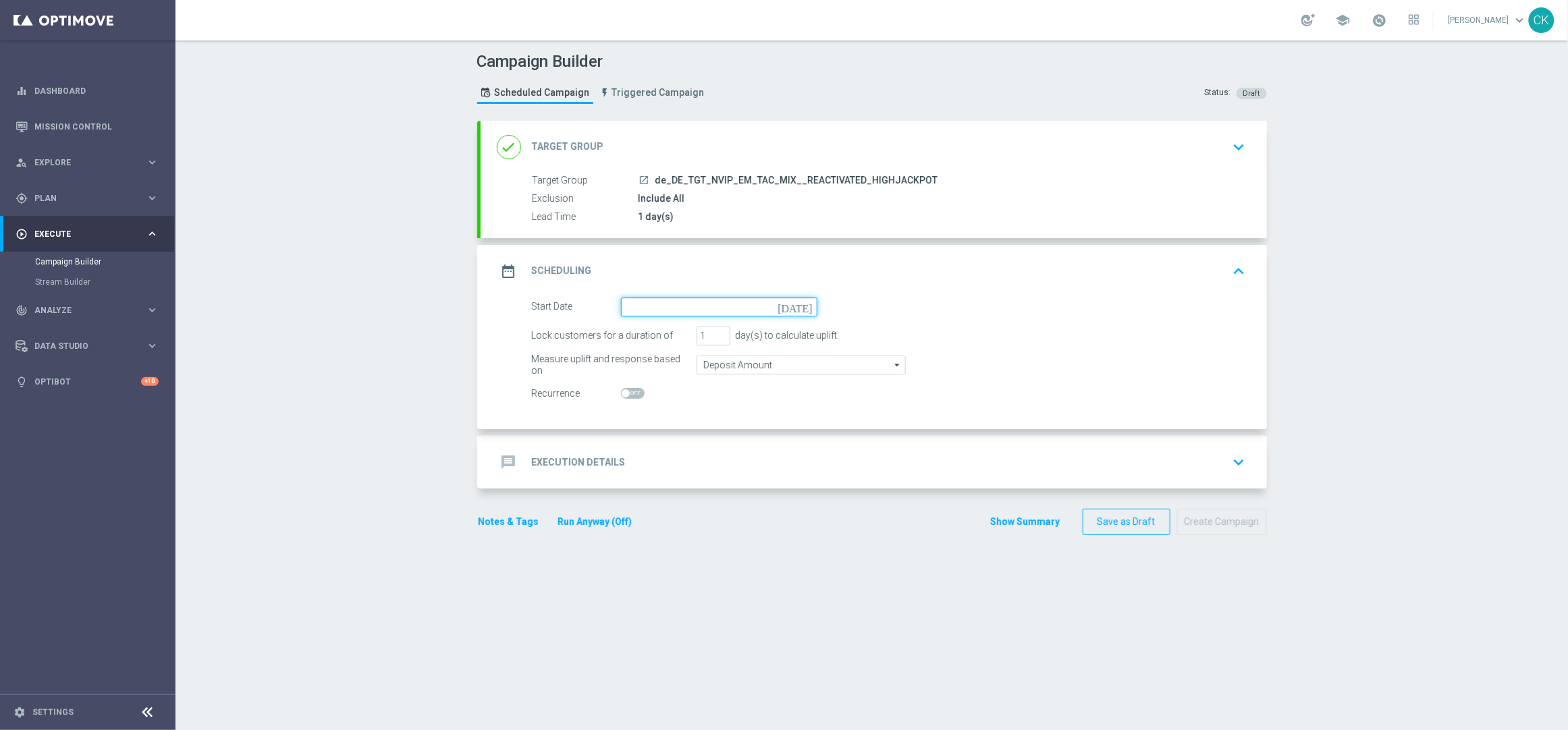
click at [664, 307] on input at bounding box center [719, 307] width 197 height 19
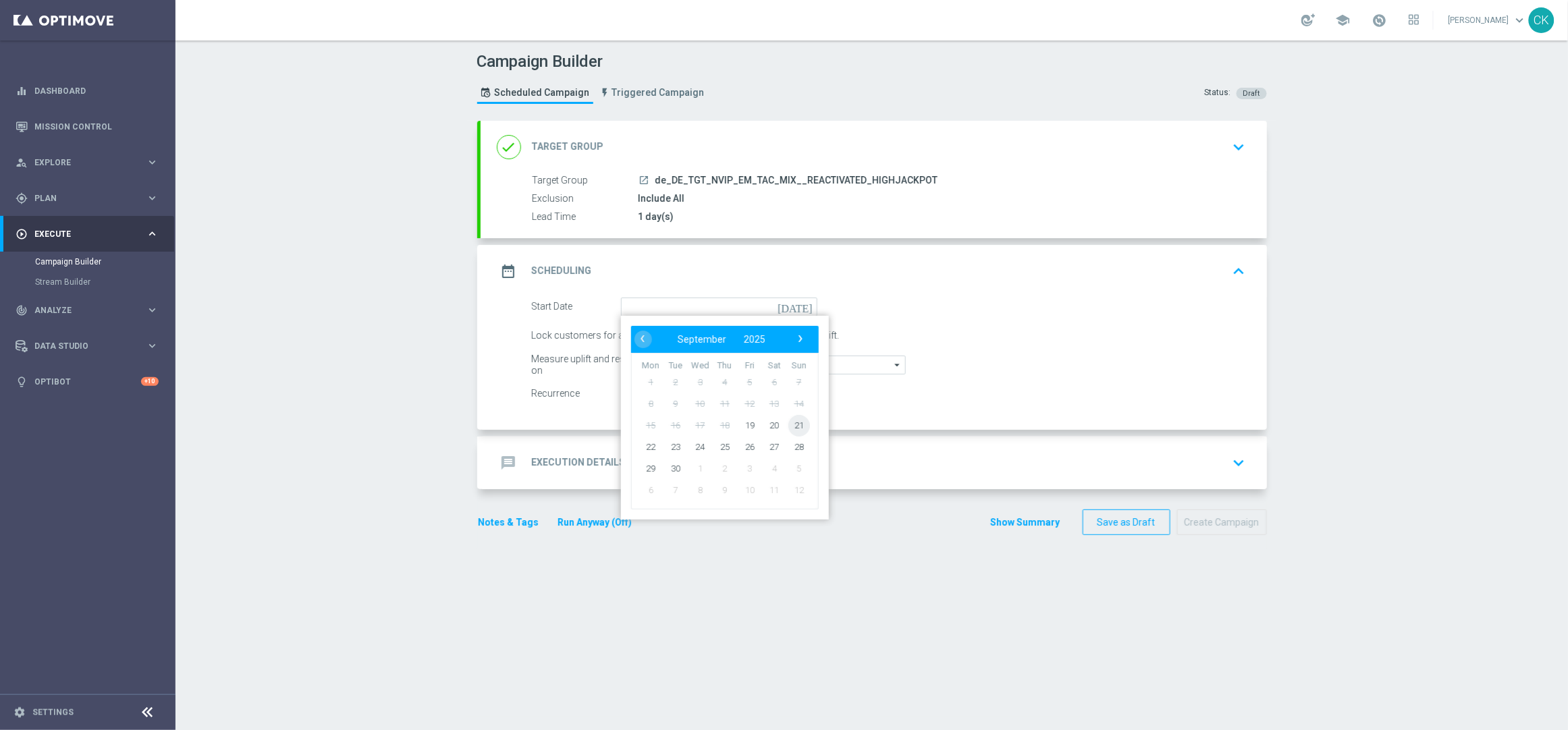
click at [795, 423] on span "21" at bounding box center [798, 424] width 22 height 21
type input "[DATE]"
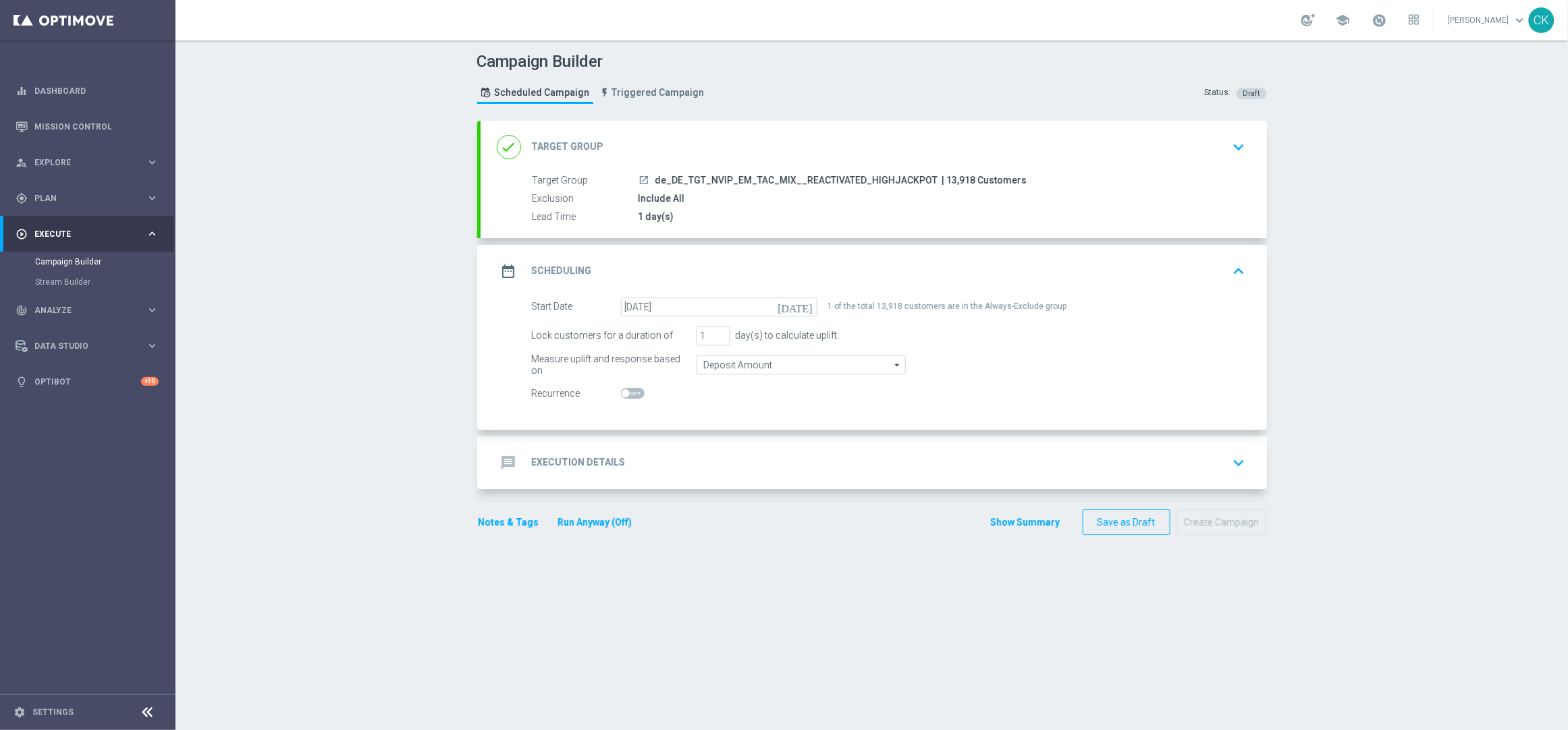
click at [557, 466] on h2 "Execution Details" at bounding box center [579, 463] width 94 height 13
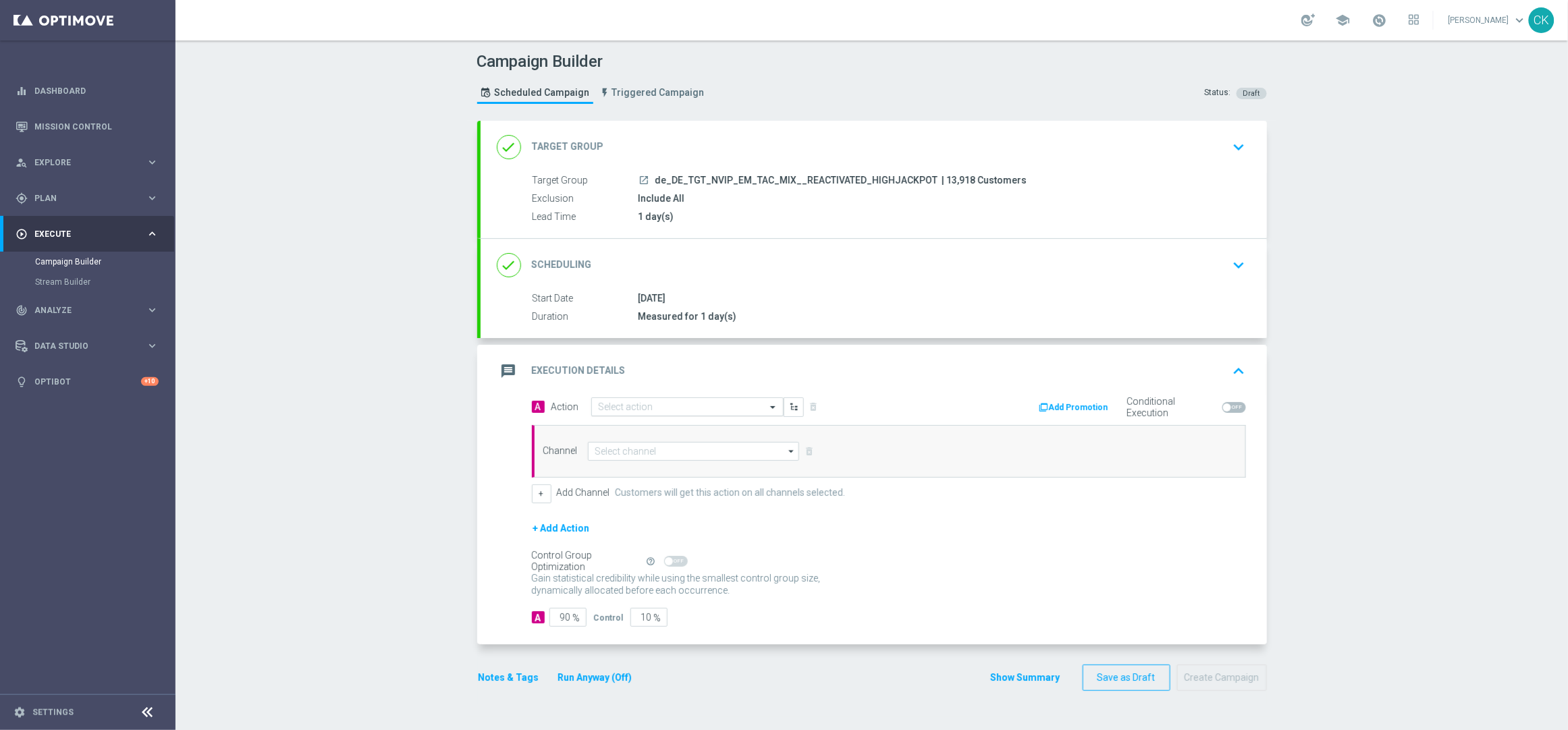
click at [654, 401] on input "text" at bounding box center [674, 407] width 151 height 11
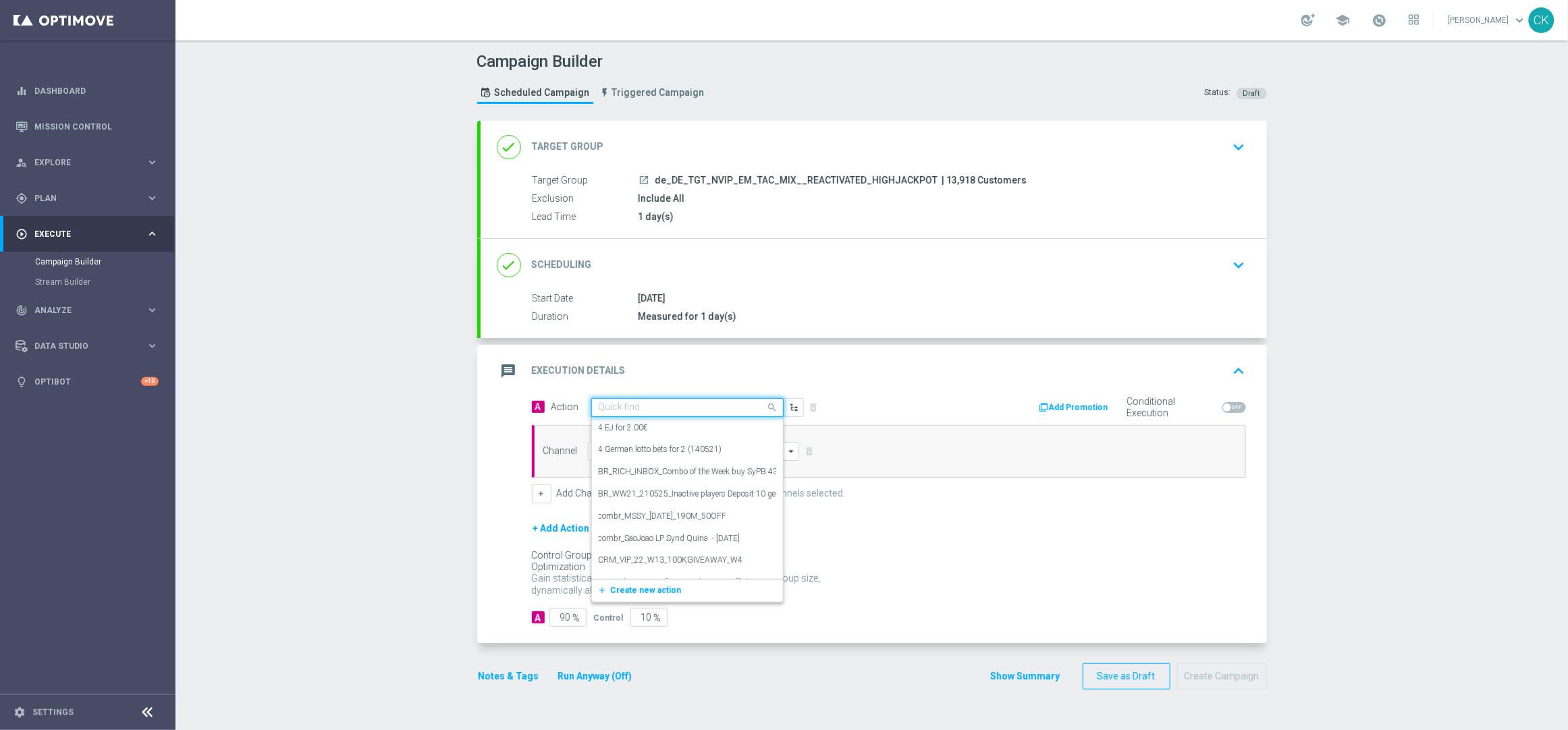
paste input "Oktoberfest Promotion"
type input "Oktoberfest Promotion"
click at [649, 473] on label "Oktoberfest Promotion" at bounding box center [638, 475] width 79 height 11
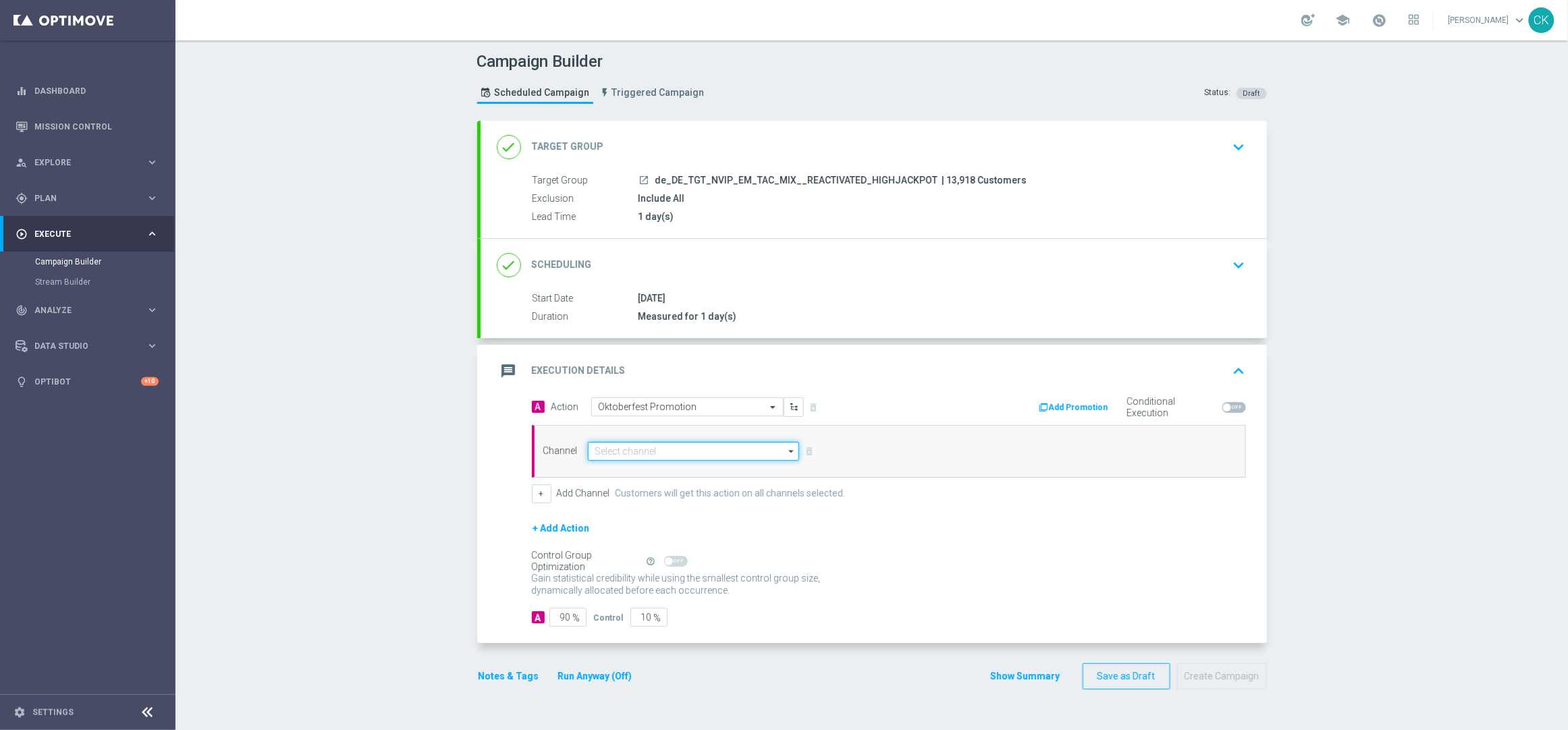
click at [680, 451] on input at bounding box center [694, 451] width 212 height 19
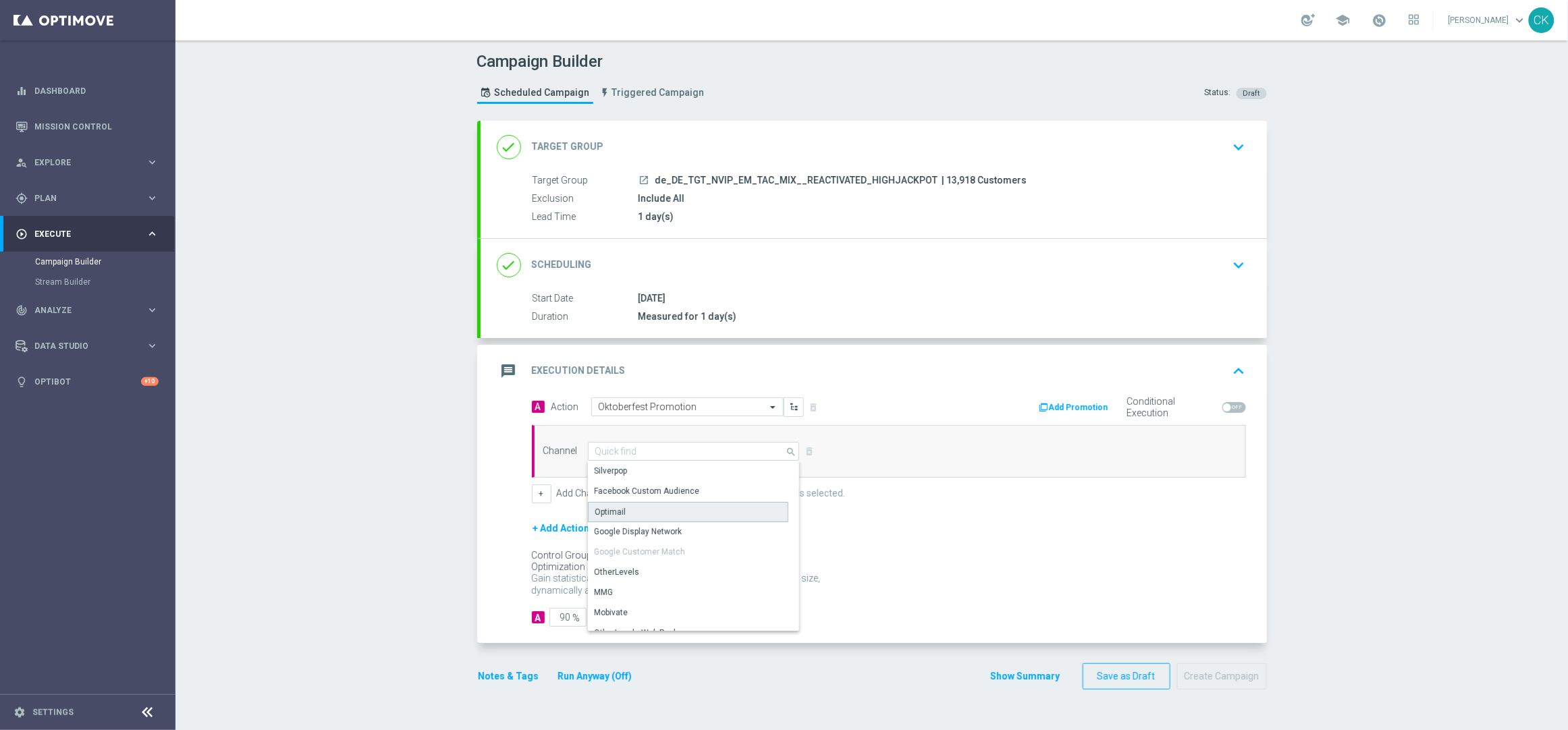
click at [640, 511] on div "Optimail" at bounding box center [688, 512] width 201 height 20
type input "Optimail"
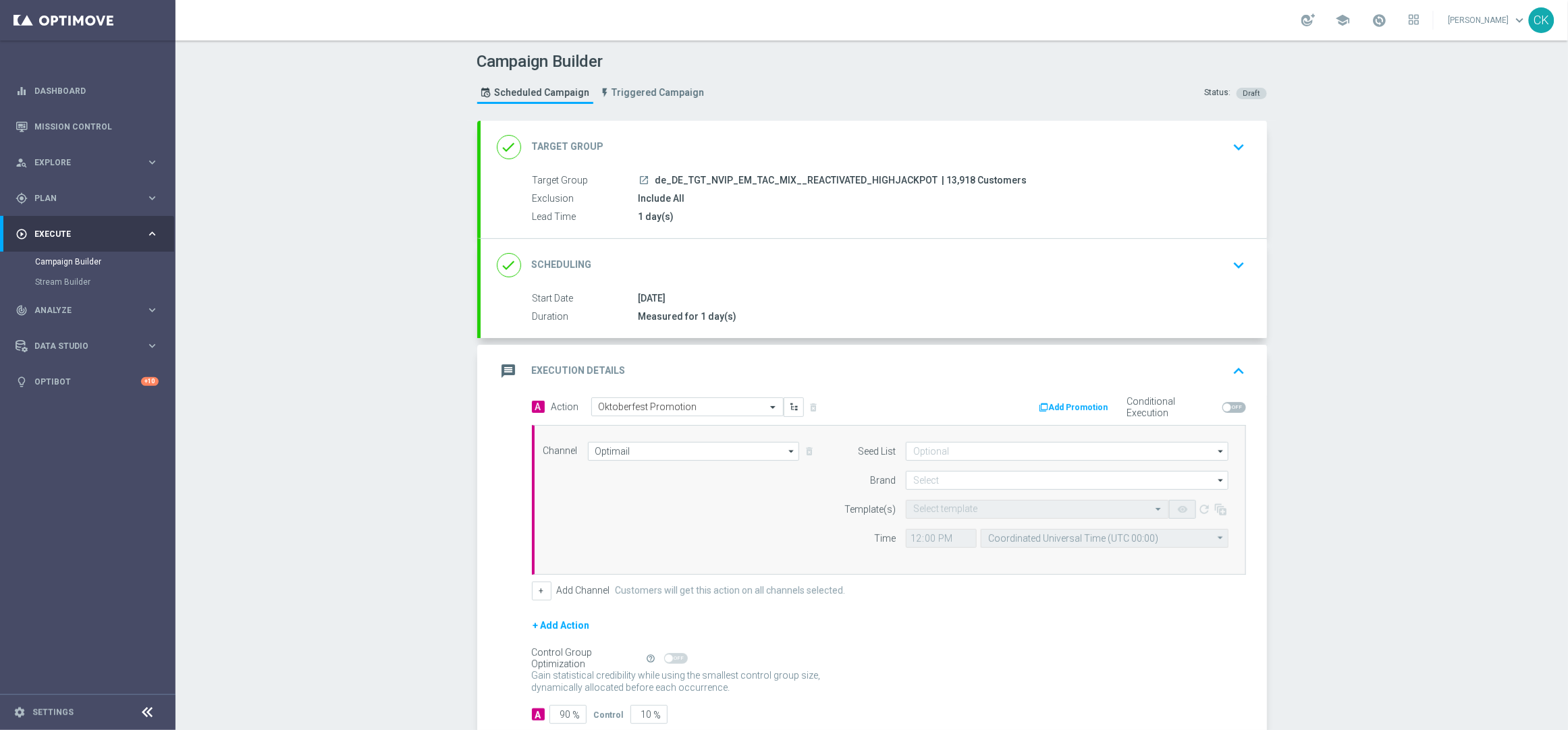
scroll to position [85, 0]
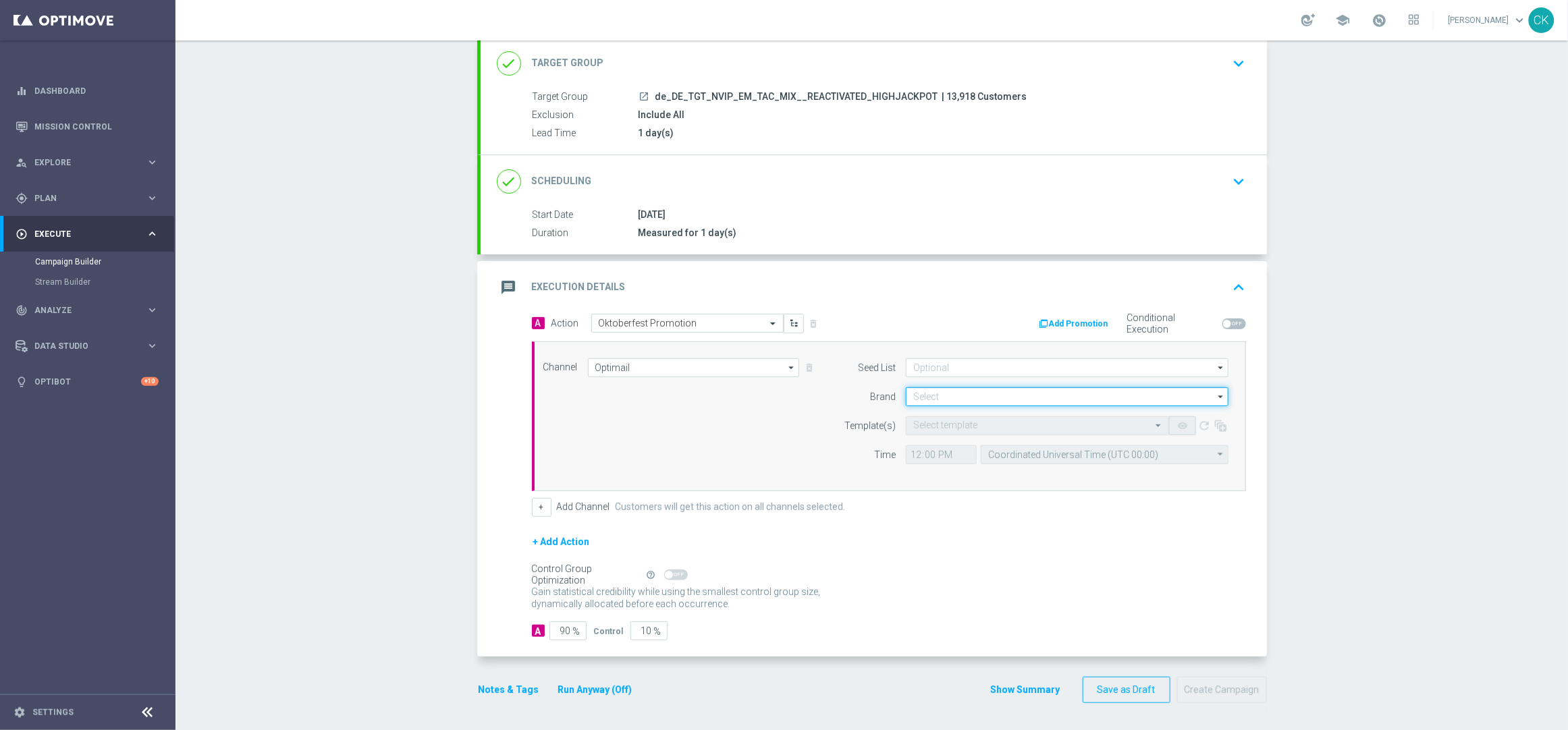
click at [980, 396] on input at bounding box center [1066, 396] width 323 height 19
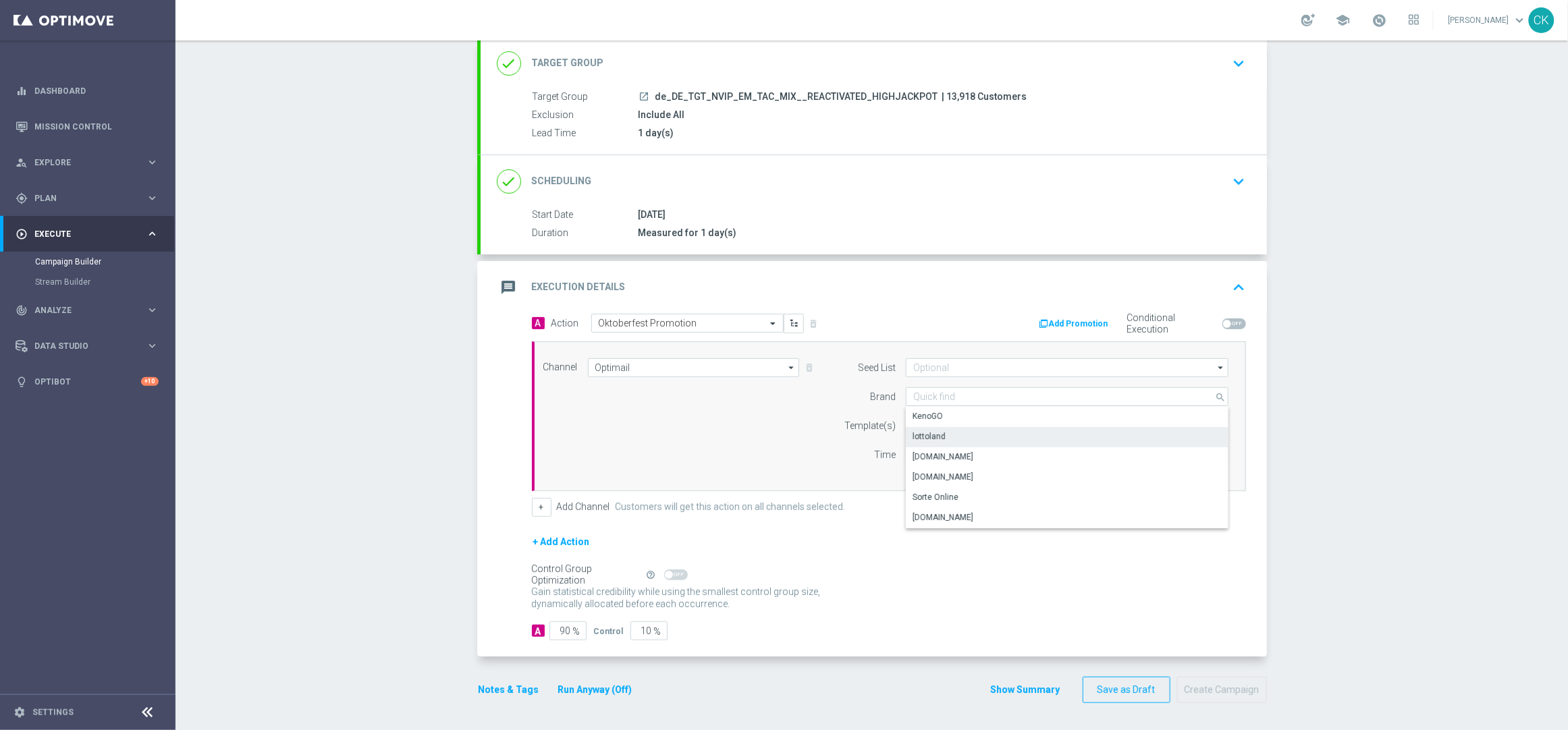
click at [944, 438] on div "lottoland" at bounding box center [1066, 436] width 323 height 19
type input "lottoland"
click at [925, 426] on input "text" at bounding box center [1024, 426] width 221 height 11
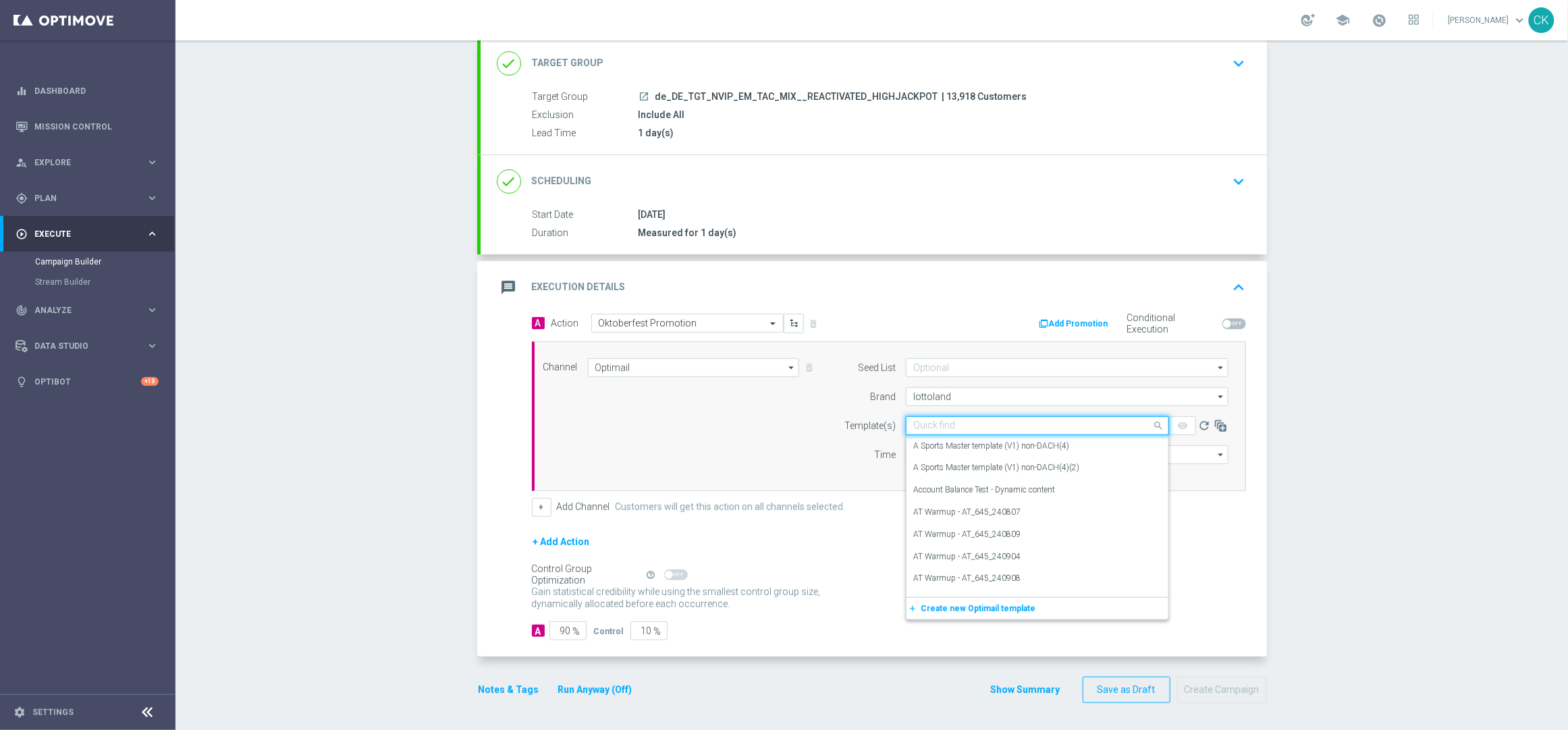
paste input "DE_REG__OKT_250921__NVIP_EMA_TAC_MIX"
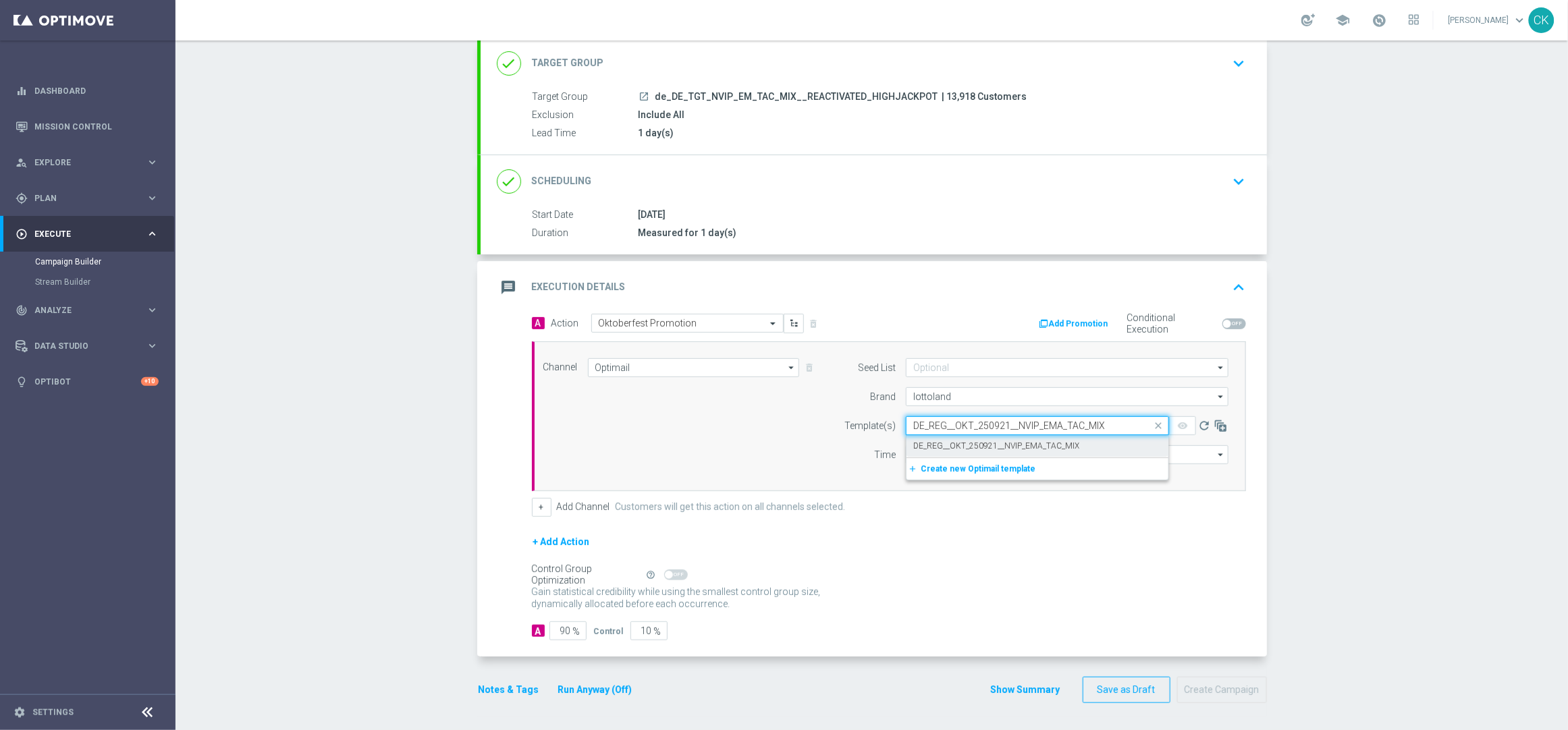
click at [925, 441] on label "DE_REG__OKT_250921__NVIP_EMA_TAC_MIX" at bounding box center [996, 446] width 166 height 11
type input "DE_REG__OKT_250921__NVIP_EMA_TAC_MIX"
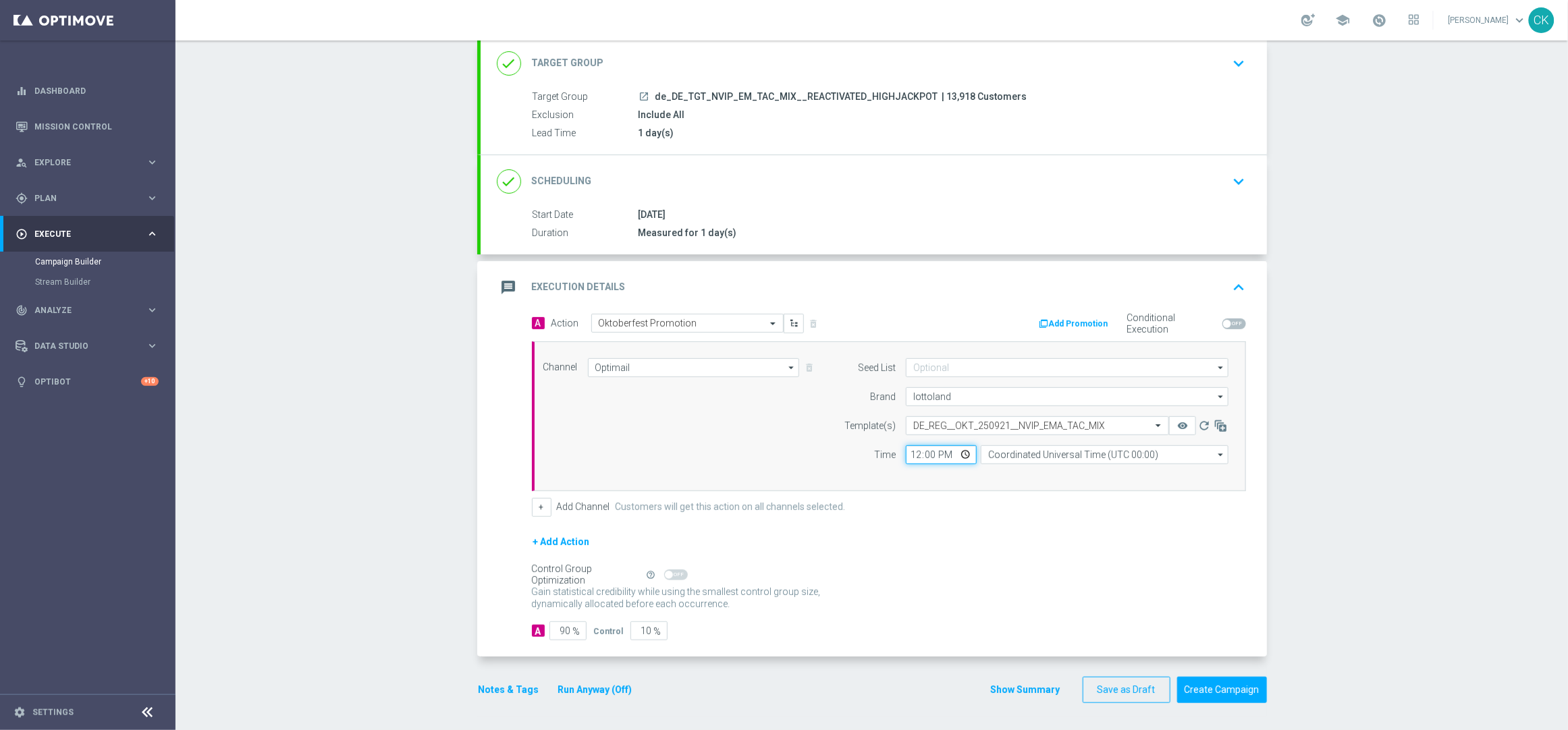
click at [907, 453] on input "12:00" at bounding box center [940, 455] width 71 height 19
type input "08:00"
click at [1070, 457] on input "Coordinated Universal Time (UTC 00:00)" at bounding box center [1104, 455] width 248 height 19
click at [1066, 470] on div "Central European Time ([GEOGRAPHIC_DATA]) (UTC +02:00)" at bounding box center [1097, 474] width 221 height 12
type input "Central European Time ([GEOGRAPHIC_DATA]) (UTC +02:00)"
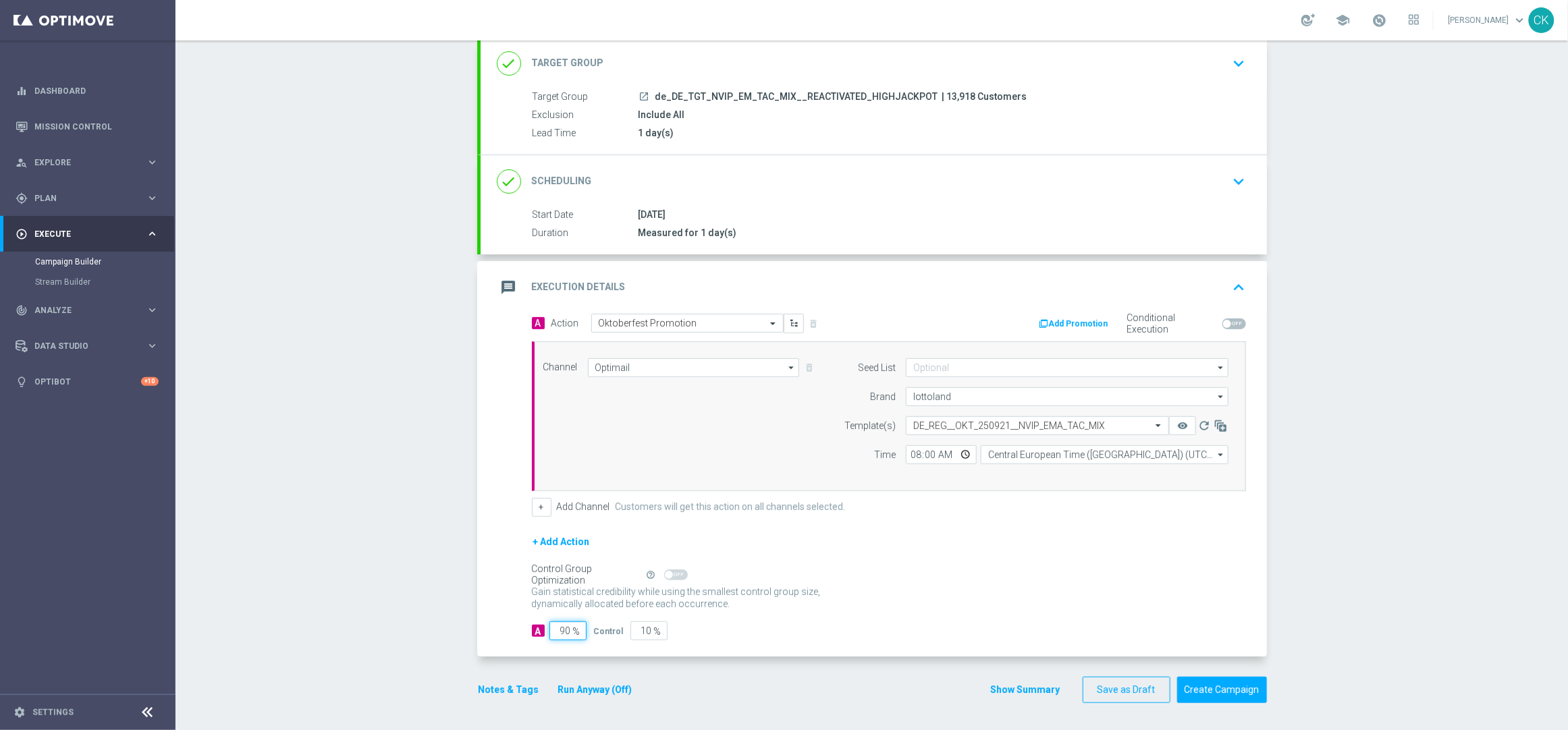
click at [562, 630] on input "90" at bounding box center [568, 631] width 37 height 19
type input "9"
type input "91"
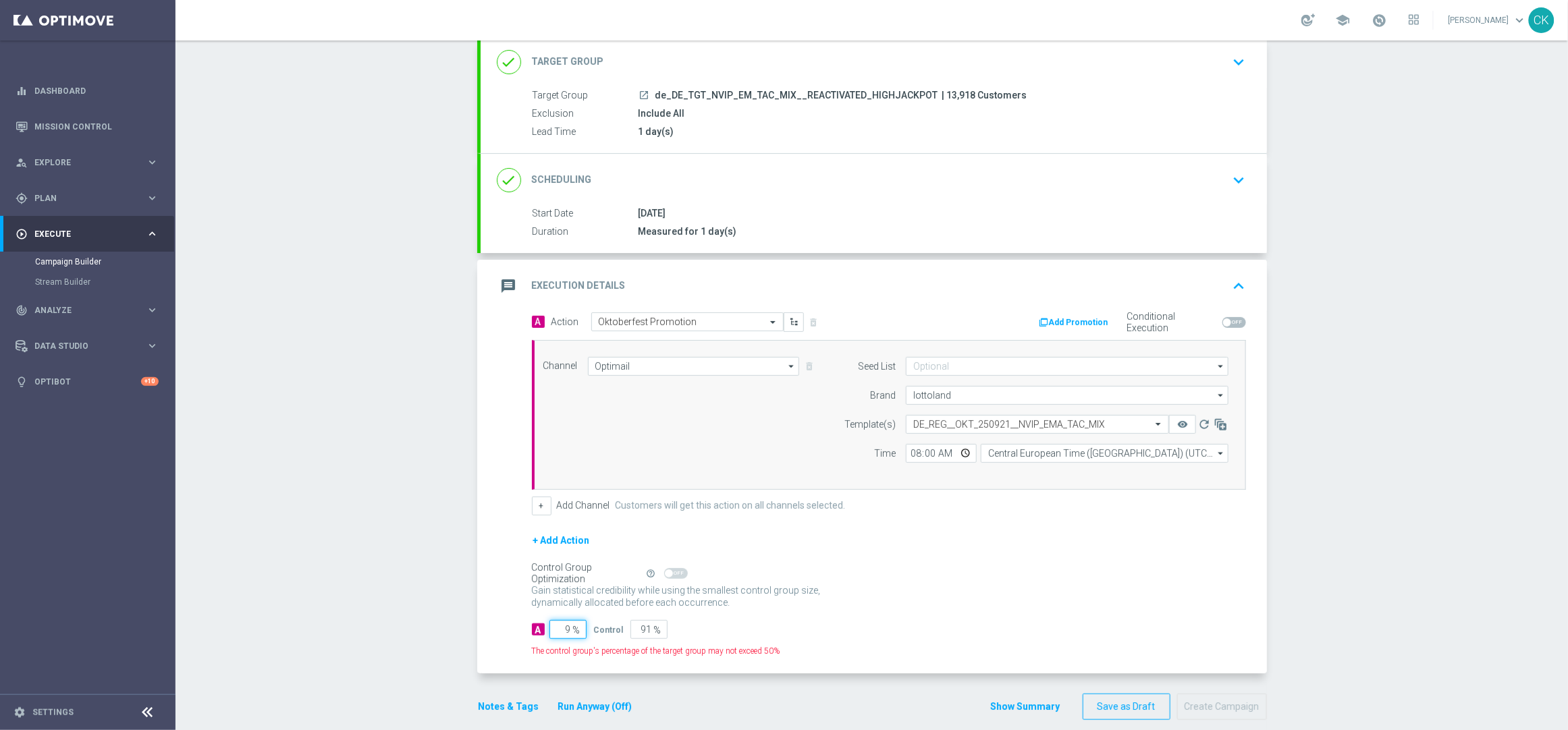
type input "98"
type input "2"
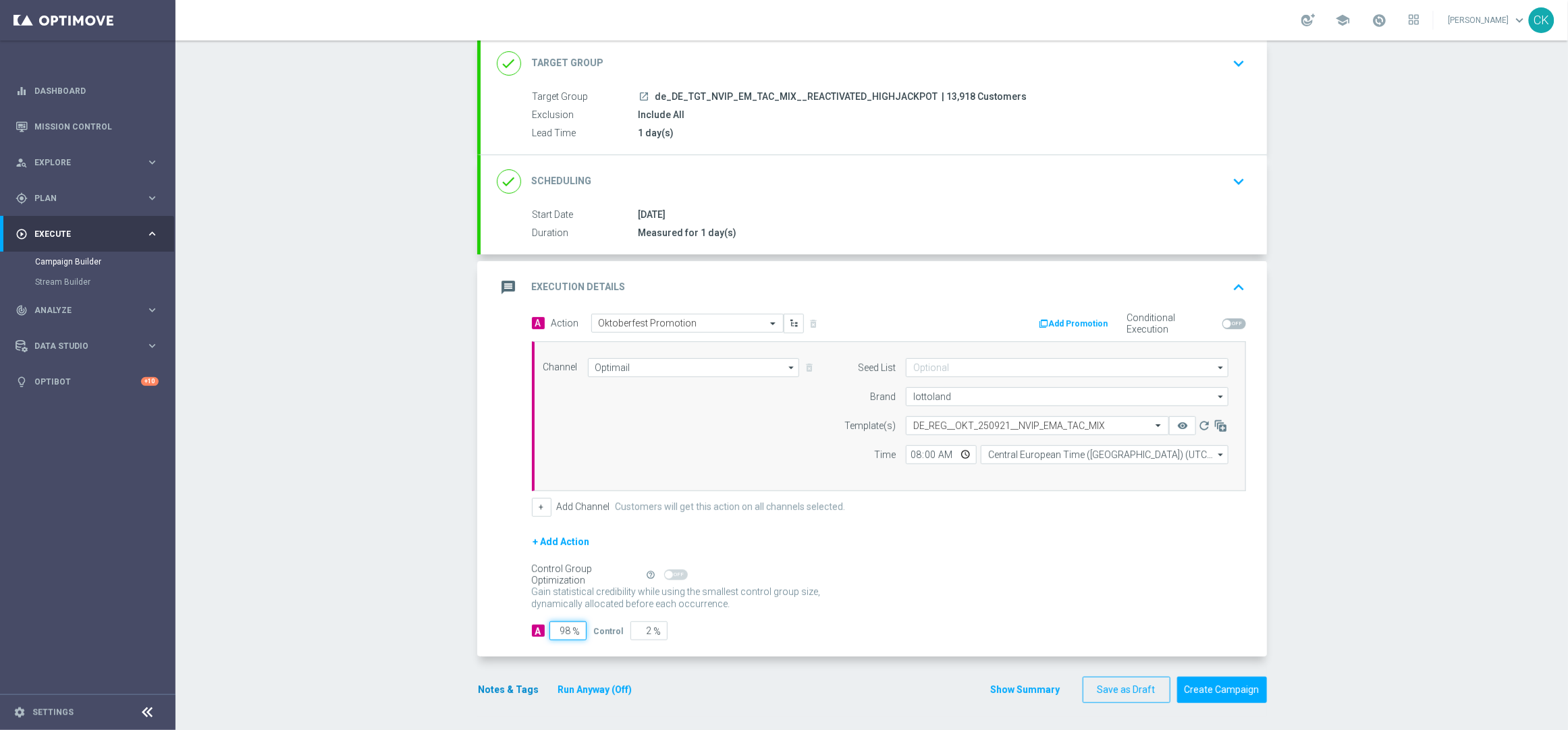
type input "98"
click at [506, 685] on button "Notes & Tags" at bounding box center [509, 689] width 64 height 17
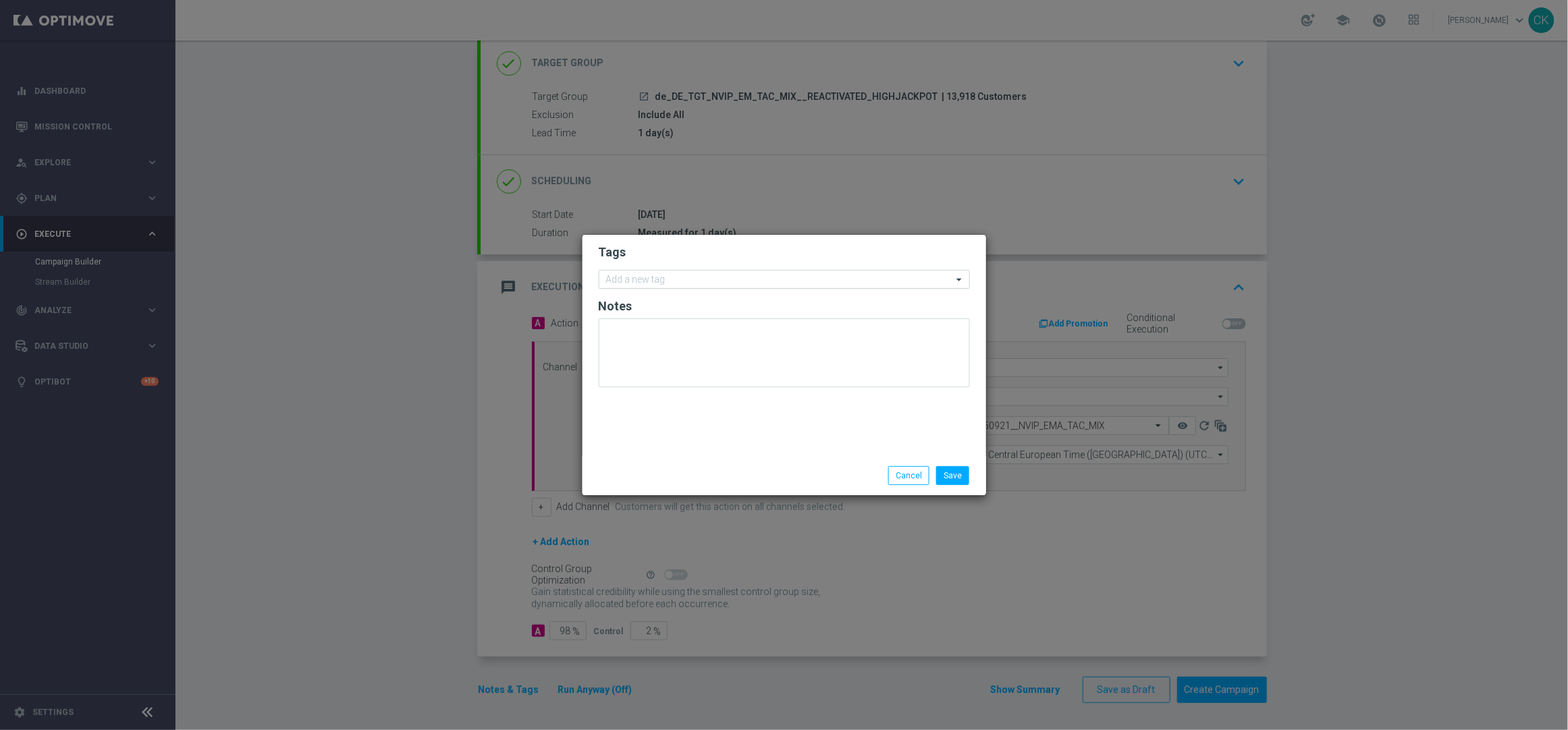
click at [653, 279] on input "text" at bounding box center [779, 280] width 346 height 11
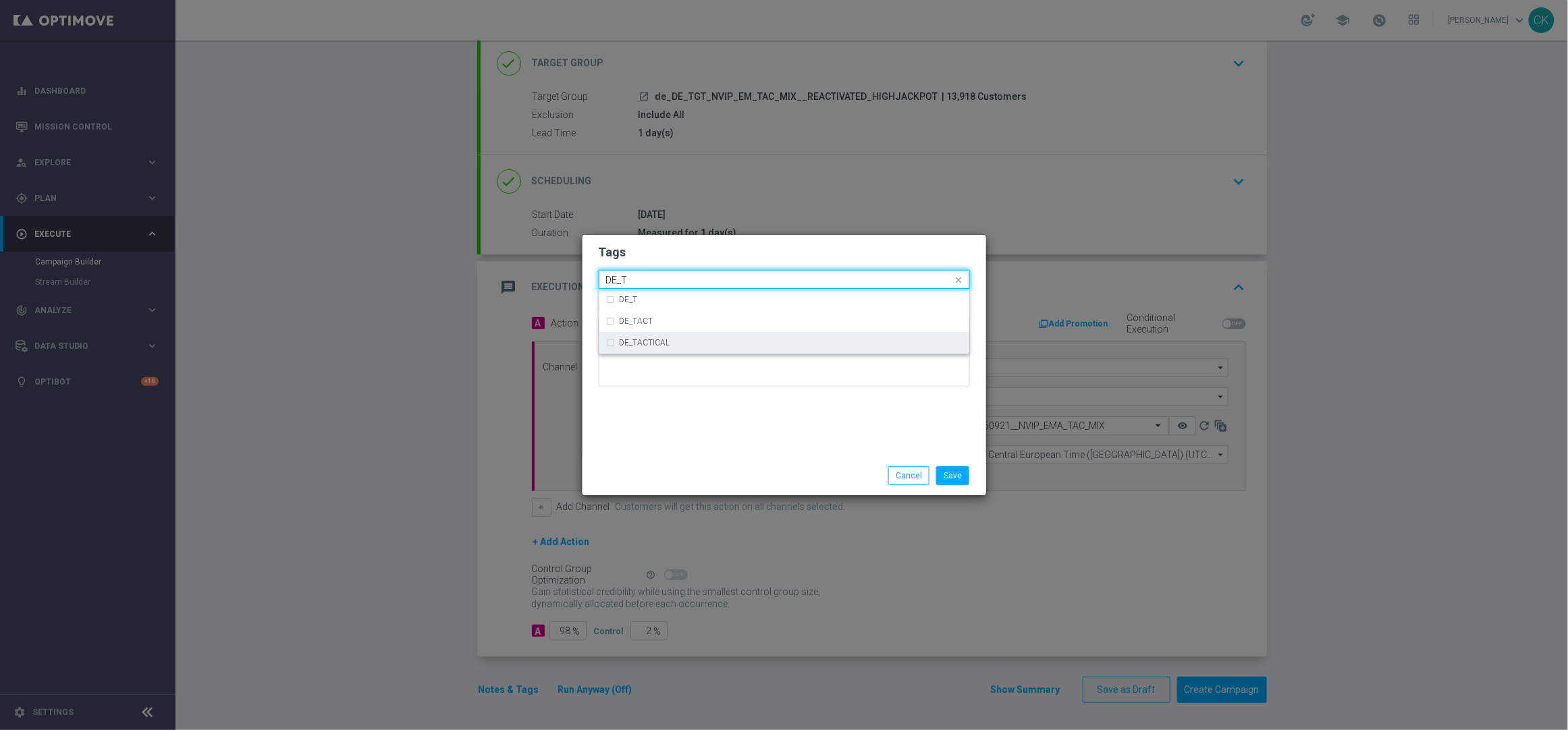
click at [660, 343] on label "DE_TACTICAL" at bounding box center [645, 342] width 51 height 8
type input "DE_T"
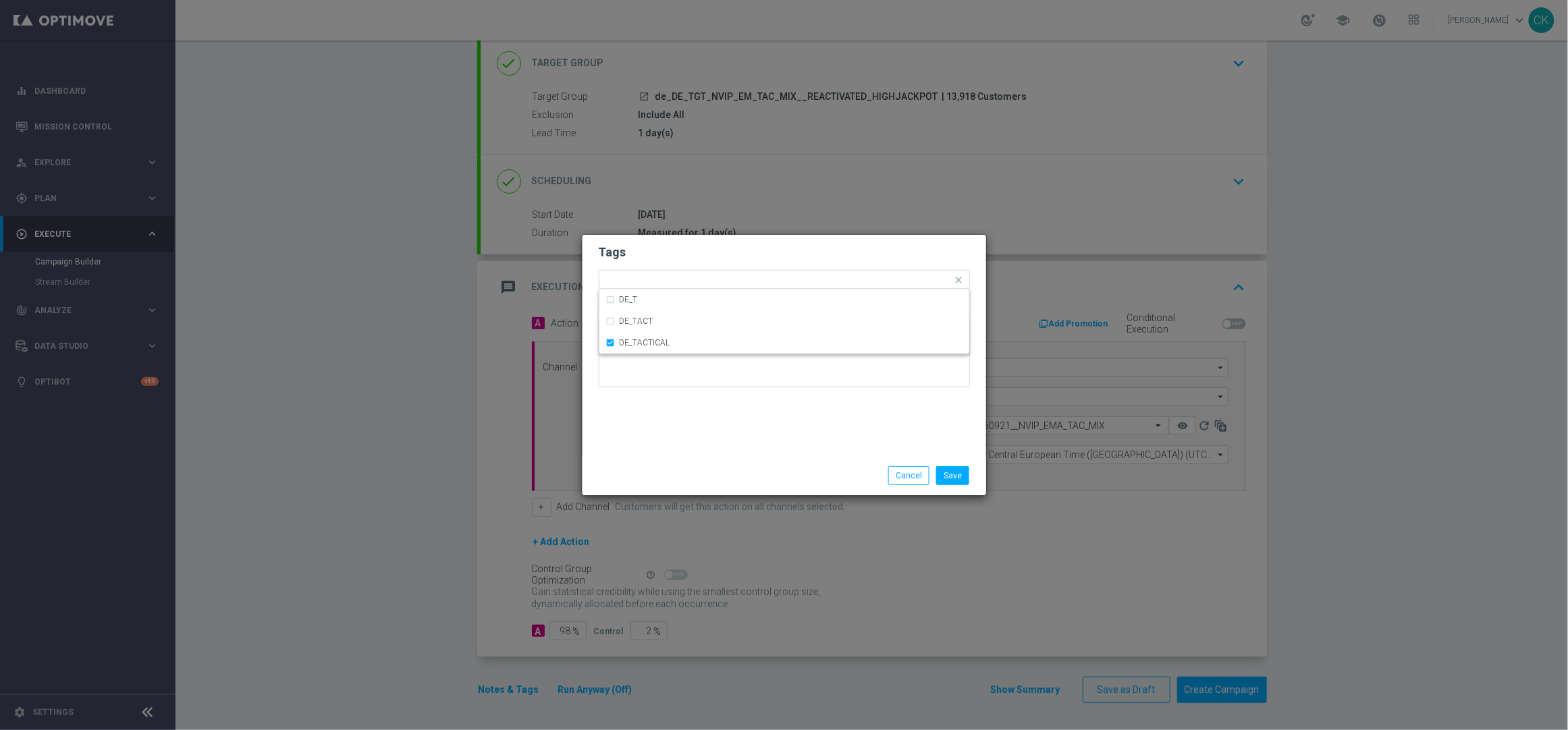
click at [660, 427] on div "Tags Quick find × DE_TACTICAL DE_T DE_TACT DE_TACTICAL Notes" at bounding box center [784, 345] width 404 height 221
click at [958, 474] on button "Save" at bounding box center [952, 476] width 33 height 19
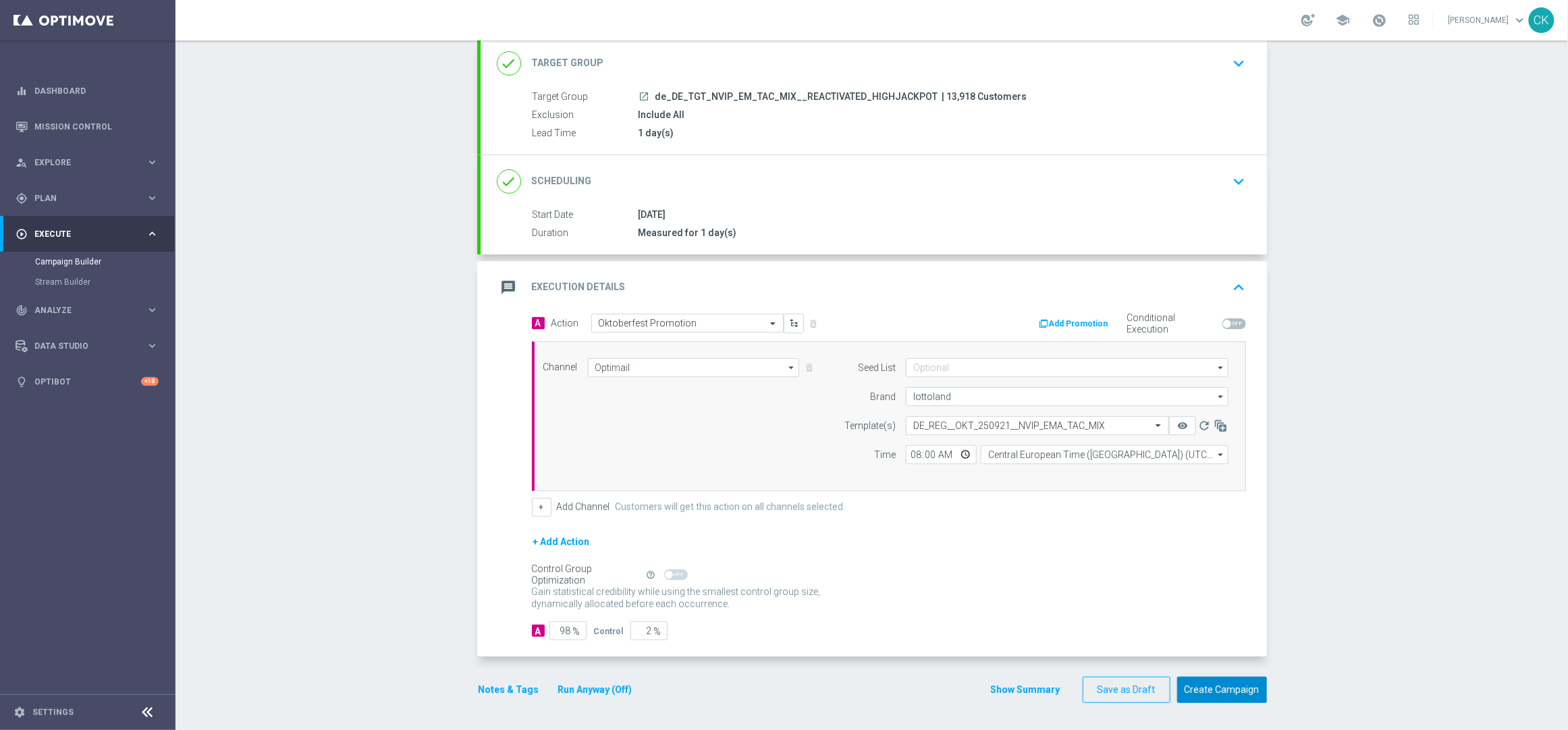
click at [1210, 689] on button "Create Campaign" at bounding box center [1222, 689] width 90 height 26
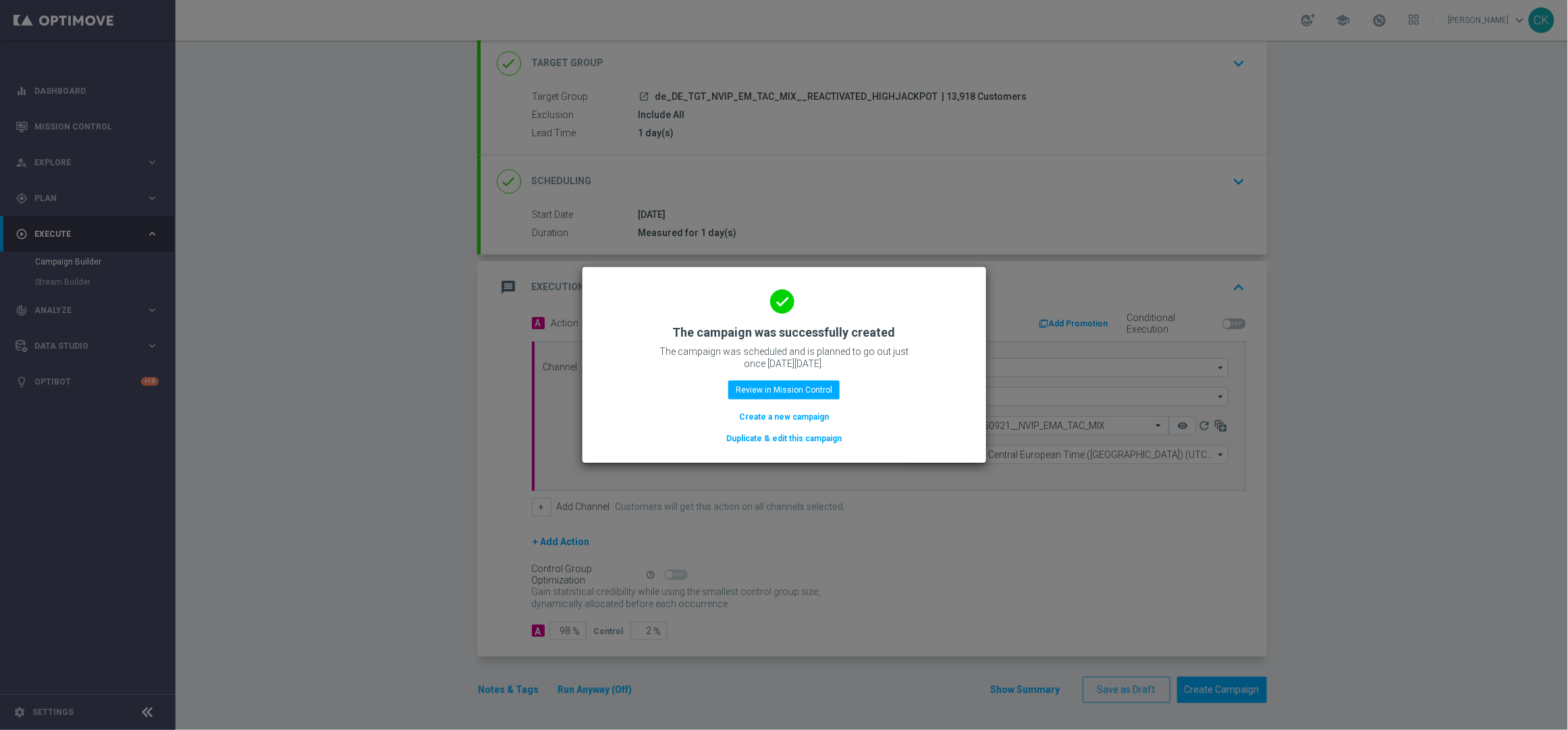
click at [767, 416] on button "Create a new campaign" at bounding box center [784, 416] width 92 height 15
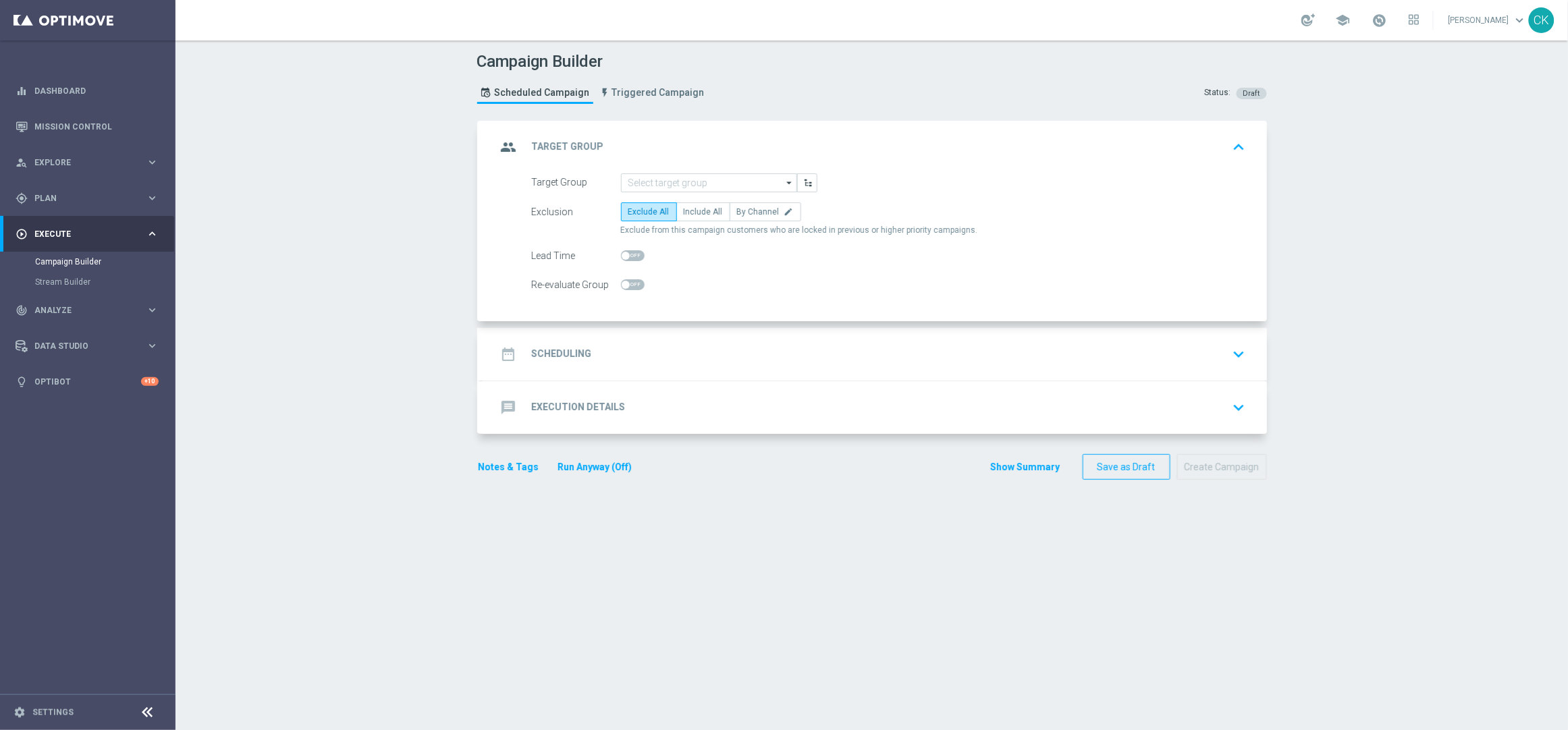
scroll to position [0, 0]
click at [703, 178] on input at bounding box center [709, 183] width 176 height 19
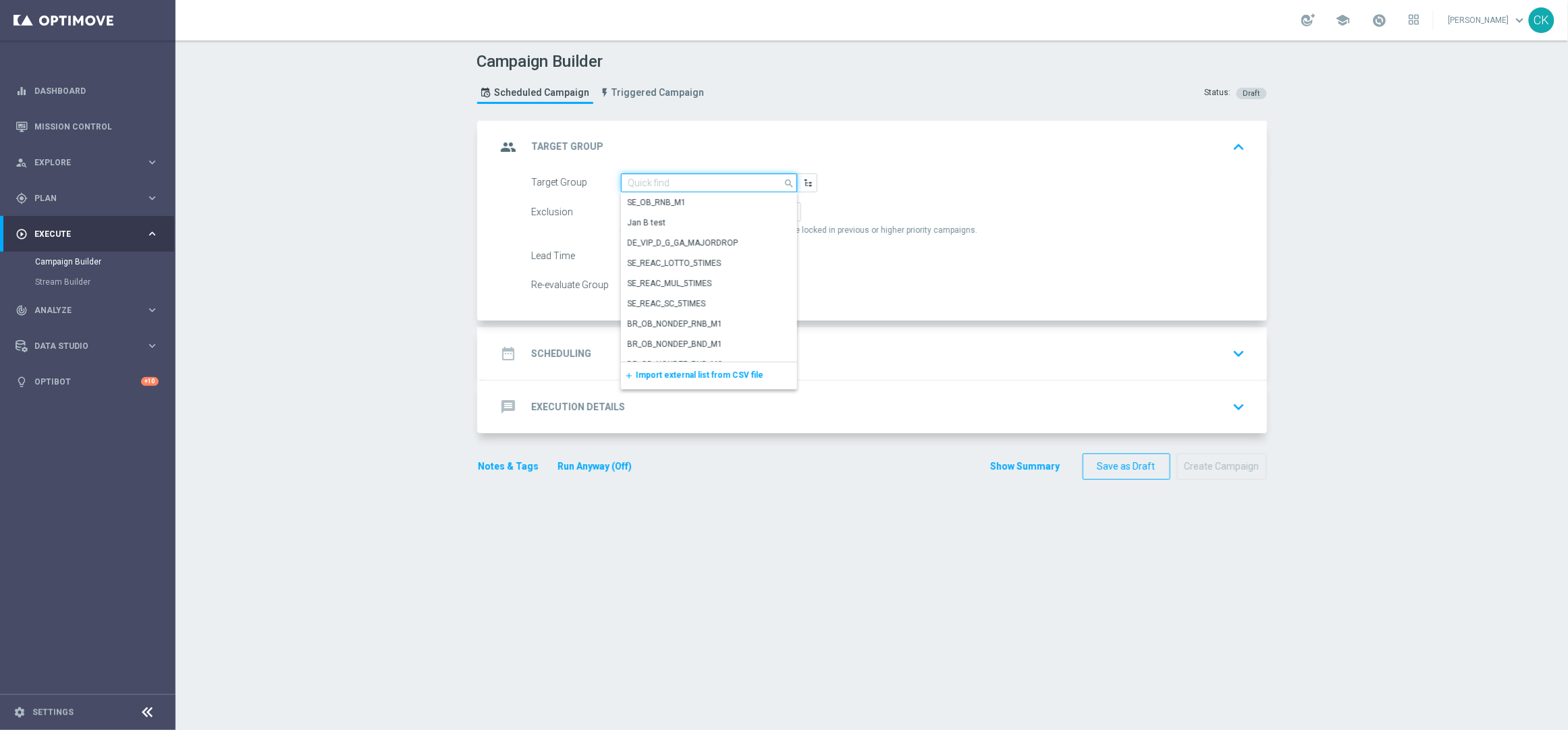
paste input "de_DE_TGT_NVIP_EM_TAC_MIX__CHURNED_HIGHJACKPOT"
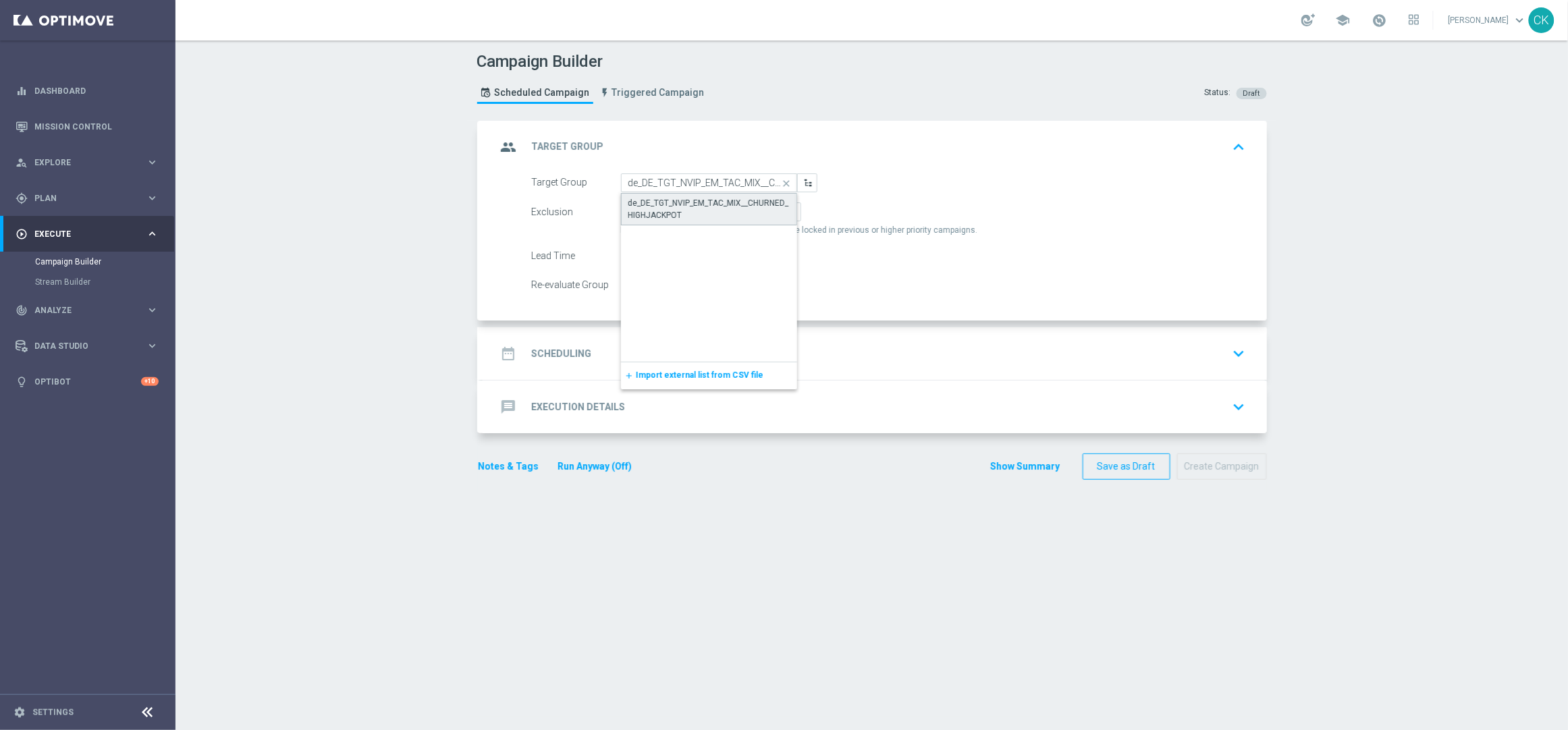
click at [698, 201] on div "de_DE_TGT_NVIP_EM_TAC_MIX__CHURNED_HIGHJACKPOT" at bounding box center [709, 209] width 162 height 25
type input "de_DE_TGT_NVIP_EM_TAC_MIX__CHURNED_HIGHJACKPOT"
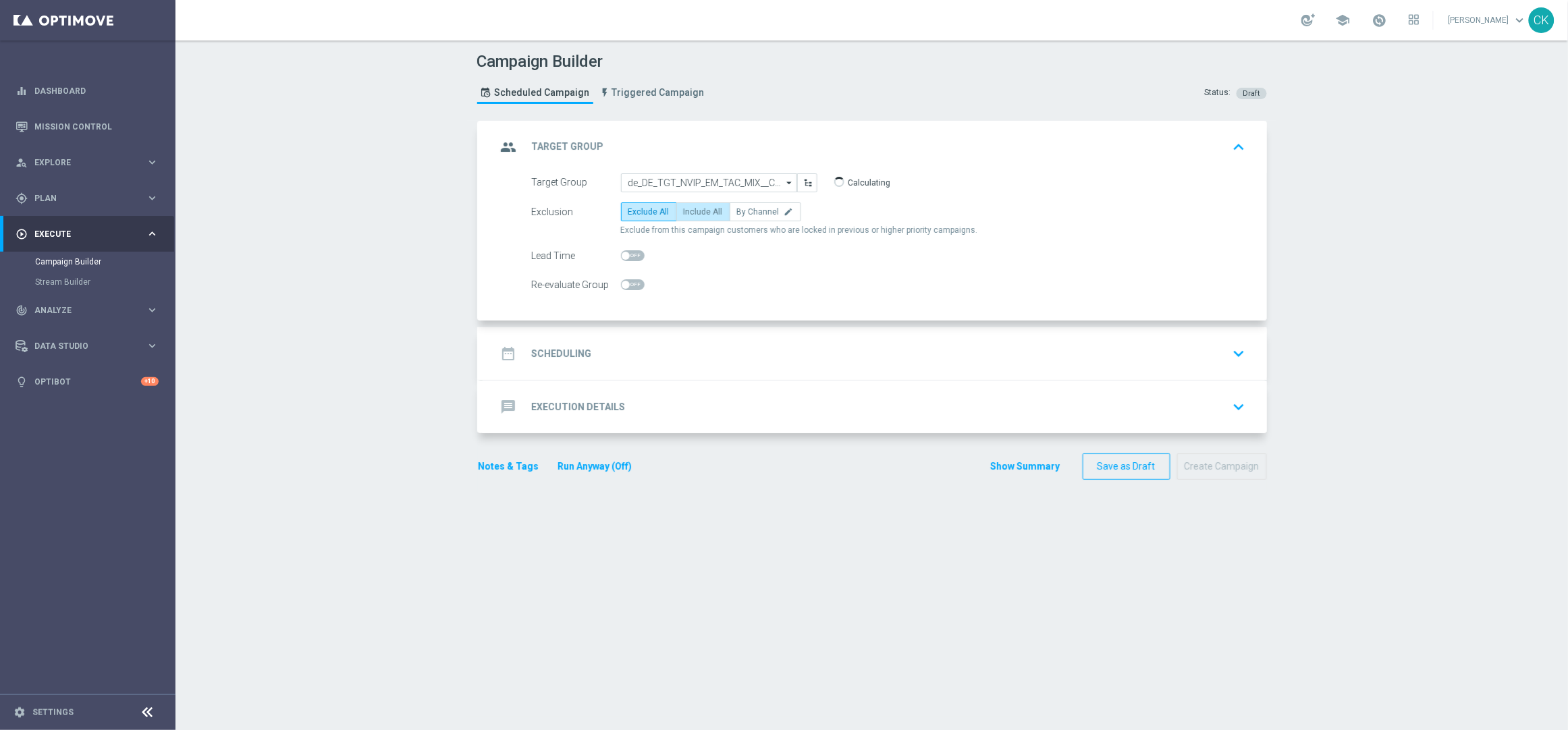
click at [698, 203] on label "Include All" at bounding box center [703, 212] width 54 height 19
click at [693, 210] on input "Include All" at bounding box center [687, 214] width 9 height 9
radio input "true"
click at [625, 249] on div at bounding box center [633, 256] width 24 height 19
click at [624, 256] on span at bounding box center [633, 256] width 24 height 11
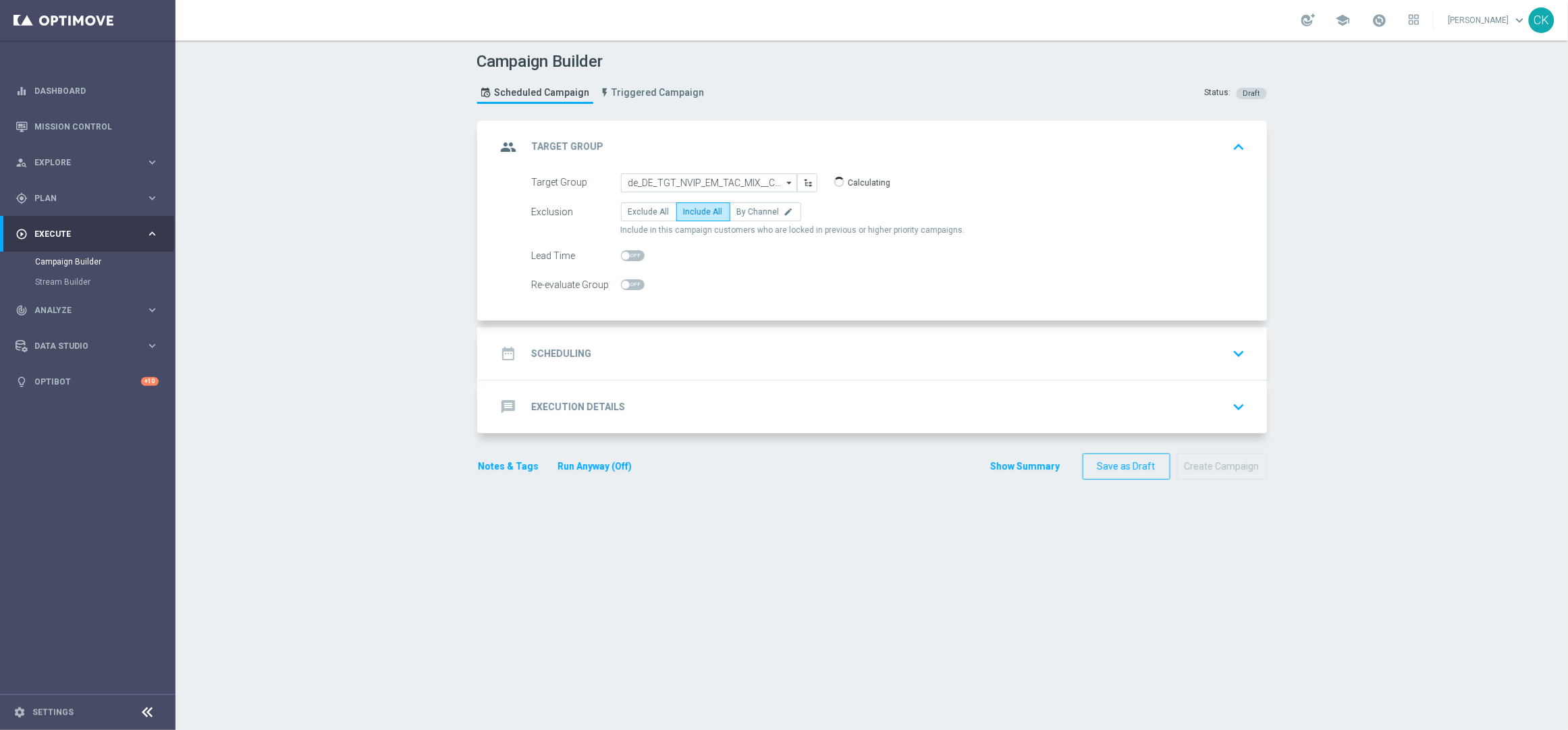
click at [624, 256] on input "checkbox" at bounding box center [633, 256] width 24 height 11
checkbox input "true"
click at [549, 349] on h2 "Scheduling" at bounding box center [561, 353] width 60 height 13
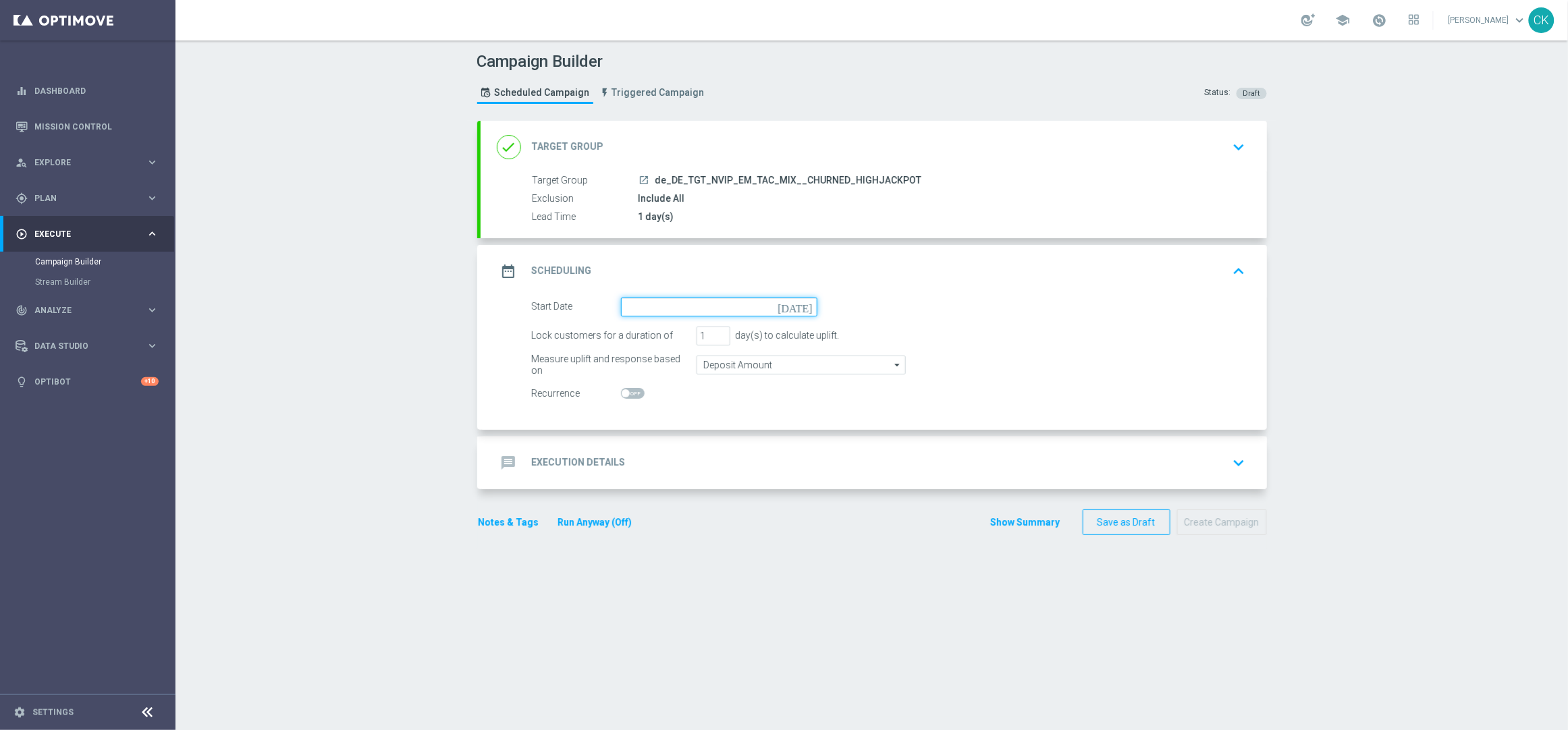
click at [676, 307] on input at bounding box center [719, 307] width 197 height 19
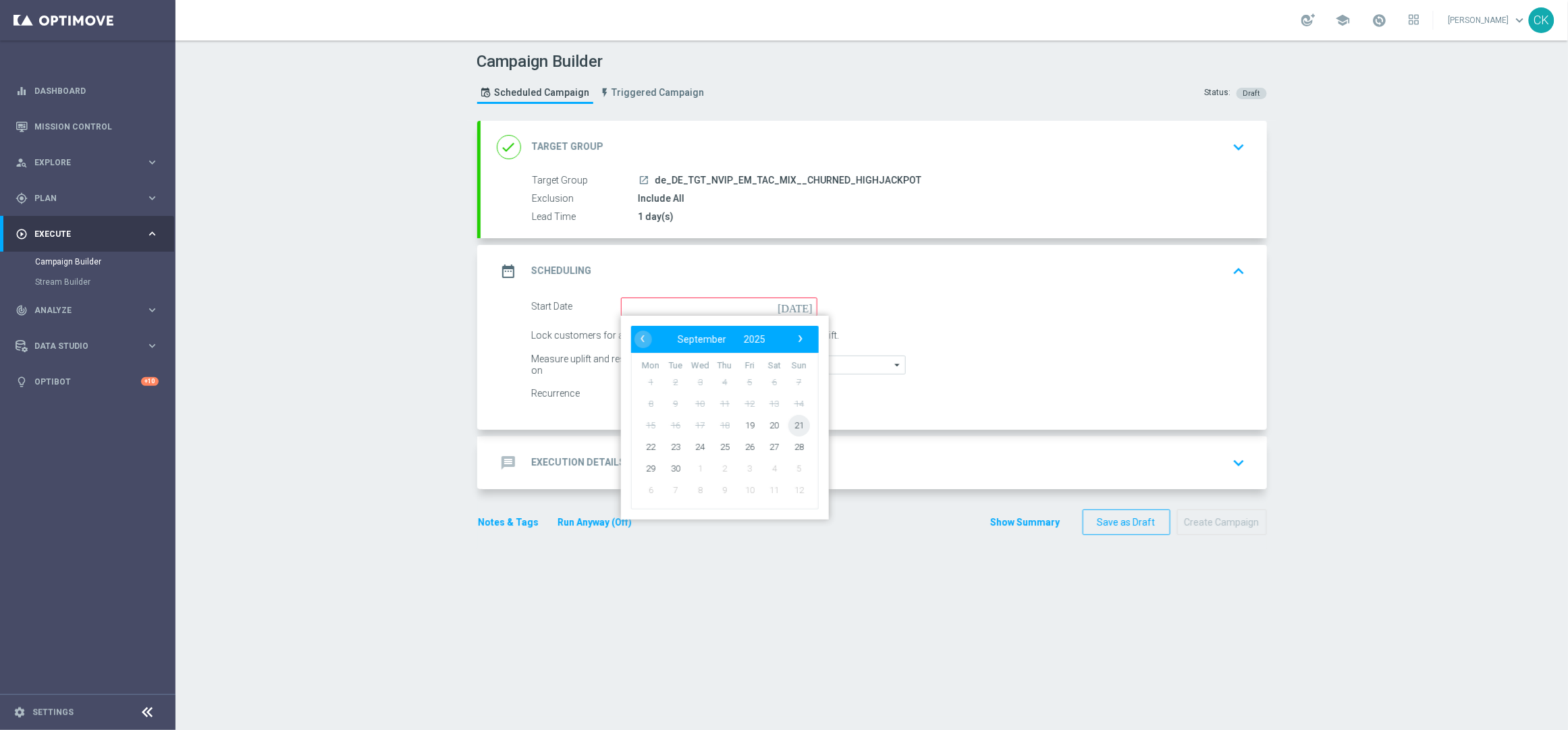
click at [797, 427] on span "21" at bounding box center [798, 424] width 22 height 21
type input "[DATE]"
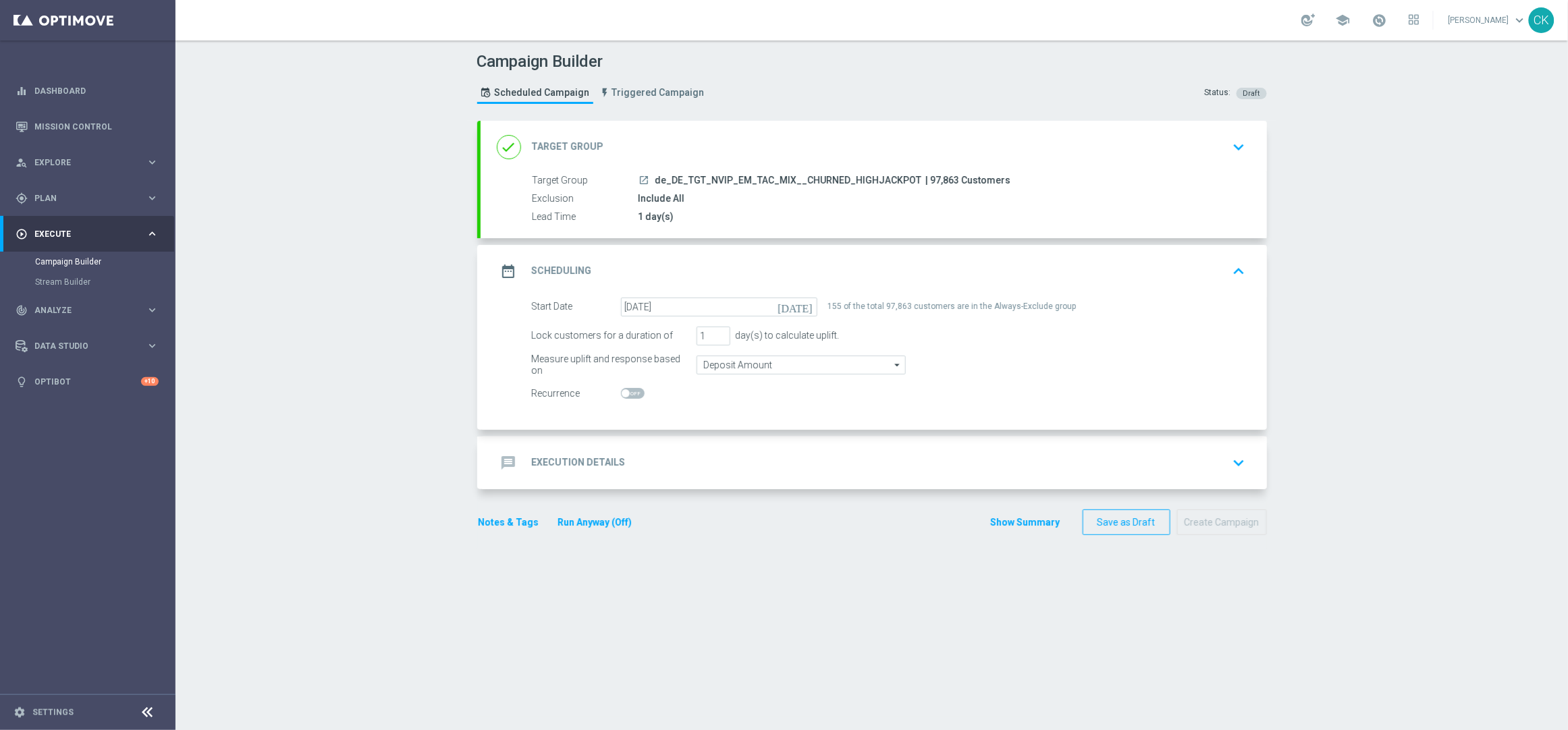
click at [569, 459] on h2 "Execution Details" at bounding box center [579, 463] width 94 height 13
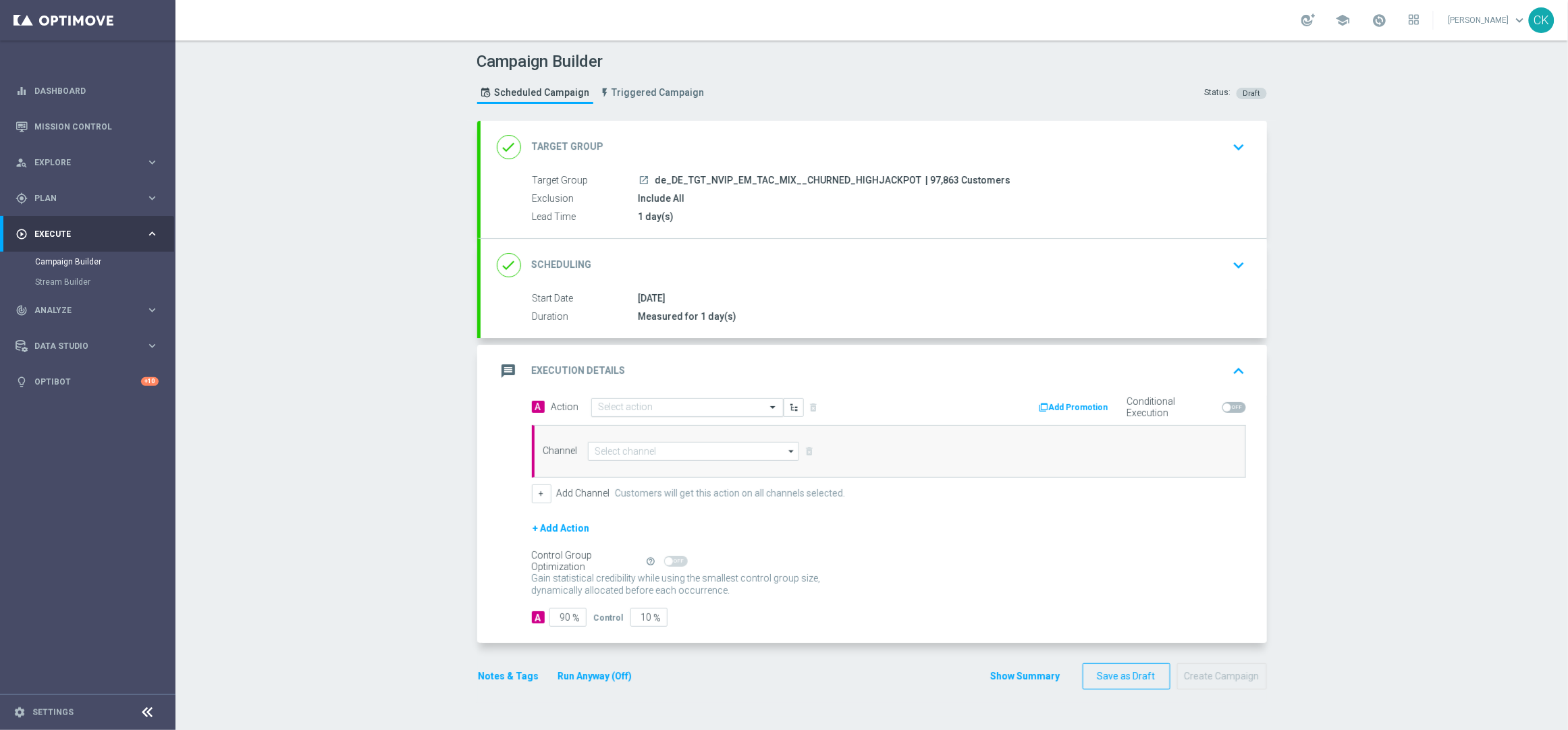
click at [653, 401] on div "Select action" at bounding box center [678, 407] width 174 height 11
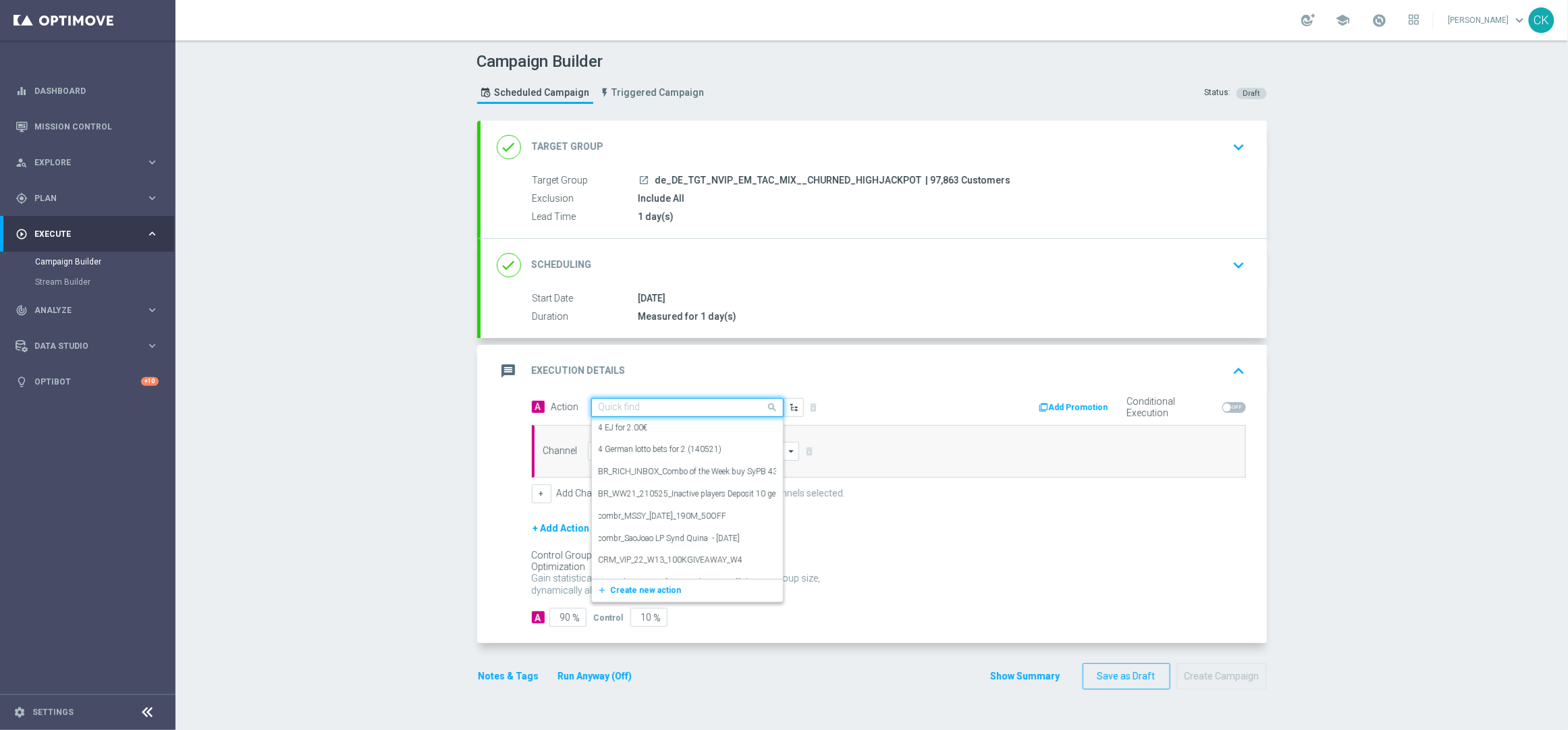
paste input "Oktoberfest Promotion"
type input "Oktoberfest Promotion"
click at [656, 470] on label "Oktoberfest Promotion" at bounding box center [638, 475] width 79 height 11
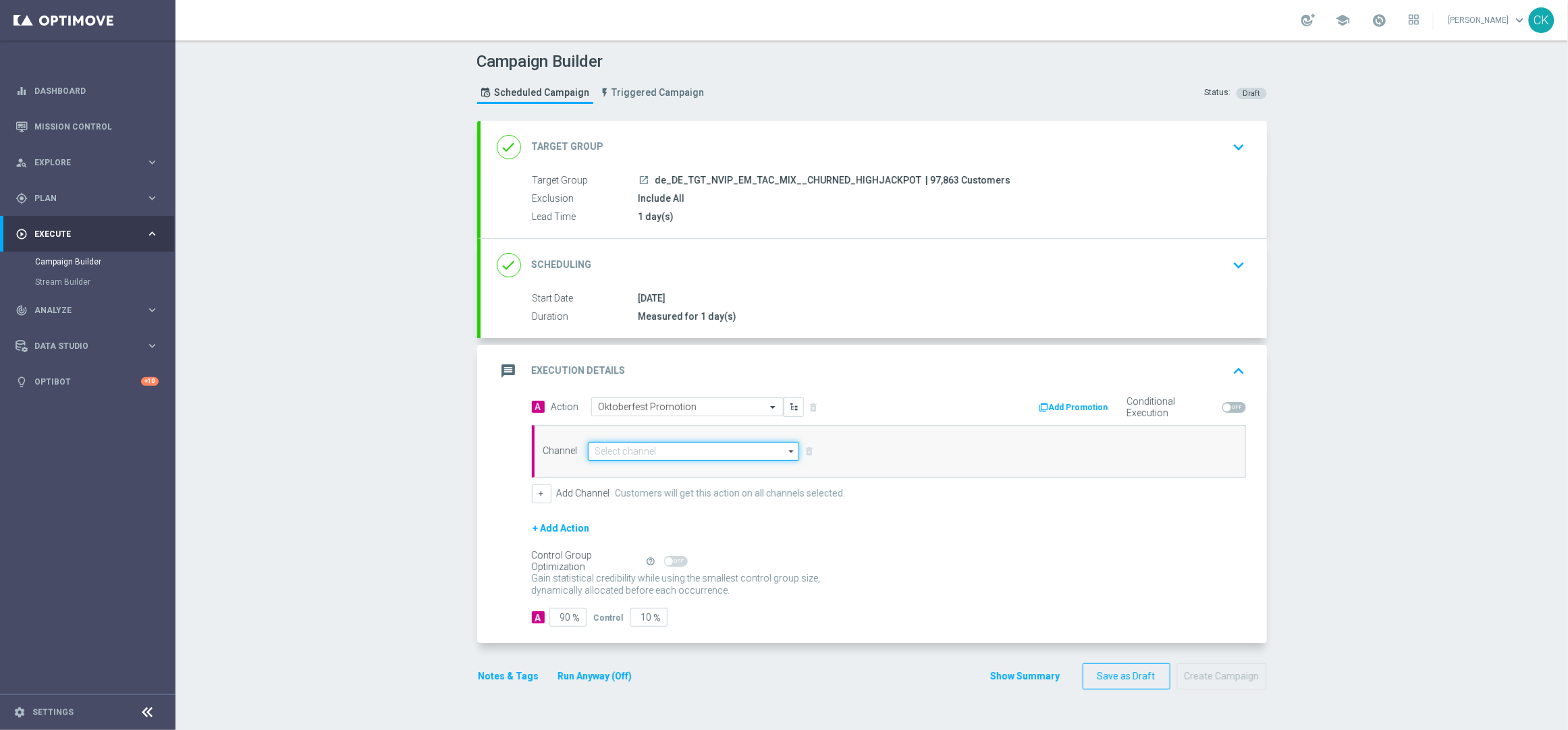
click at [694, 449] on input at bounding box center [694, 451] width 212 height 19
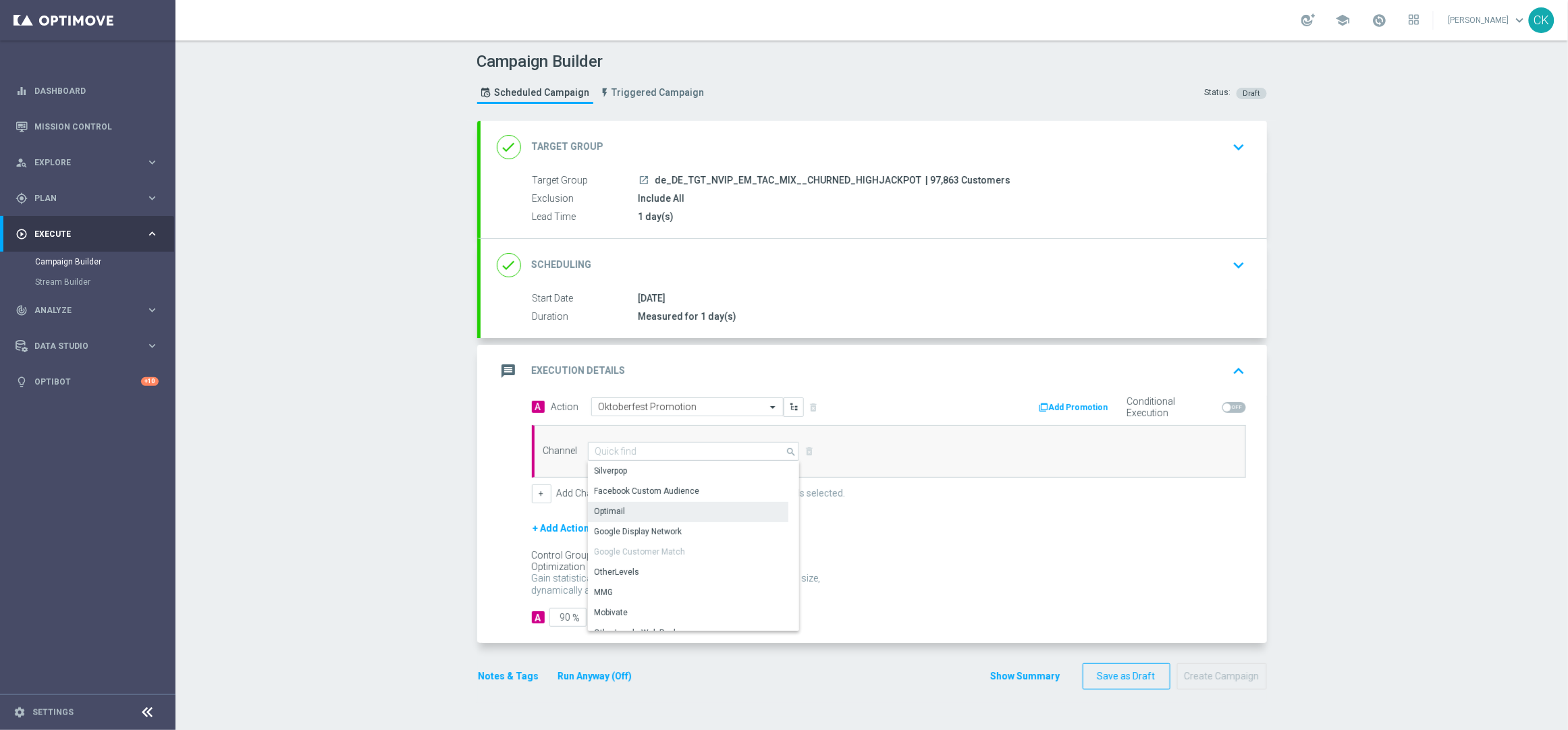
click at [675, 508] on div "Optimail" at bounding box center [688, 512] width 201 height 19
type input "Optimail"
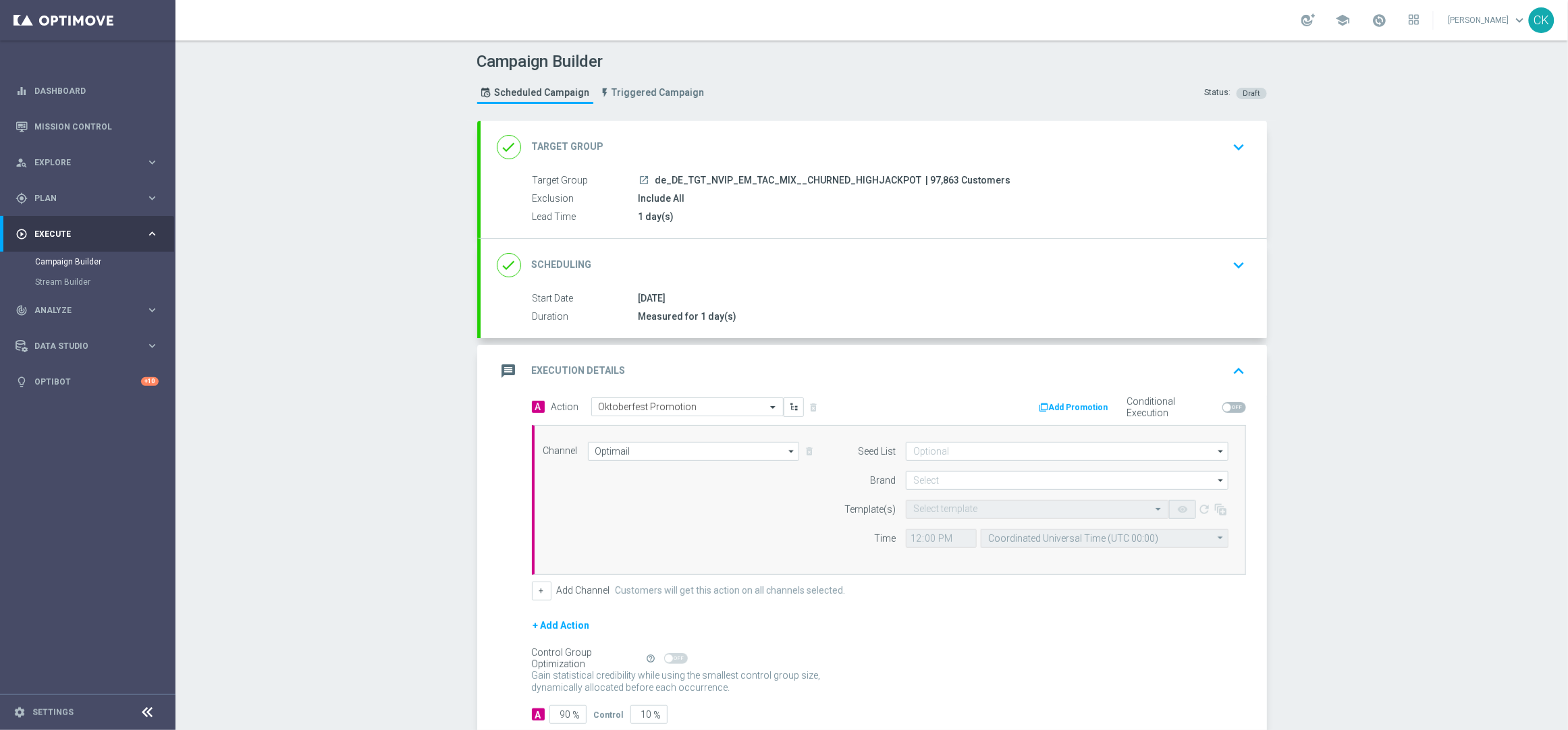
scroll to position [85, 0]
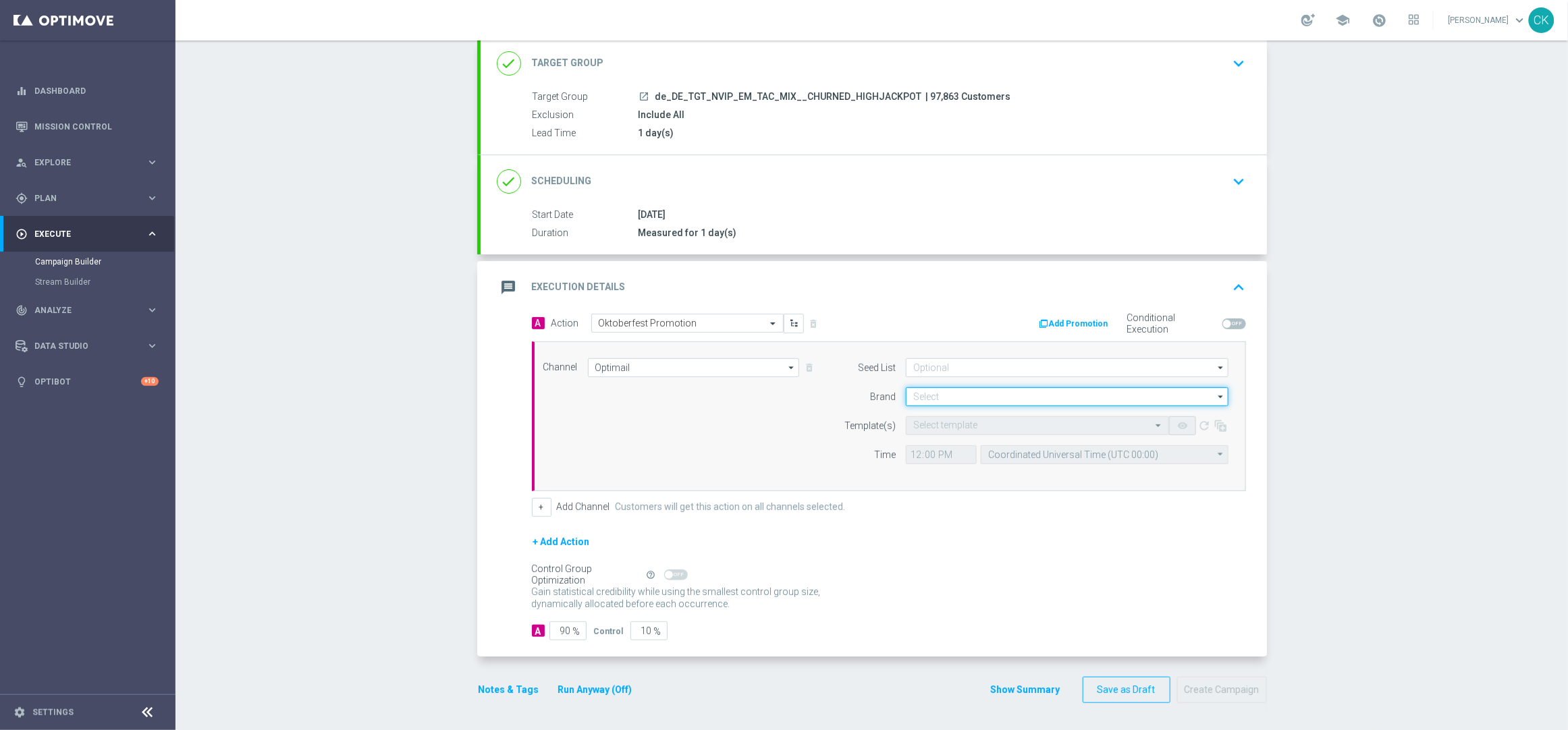
click at [948, 401] on input at bounding box center [1066, 396] width 323 height 19
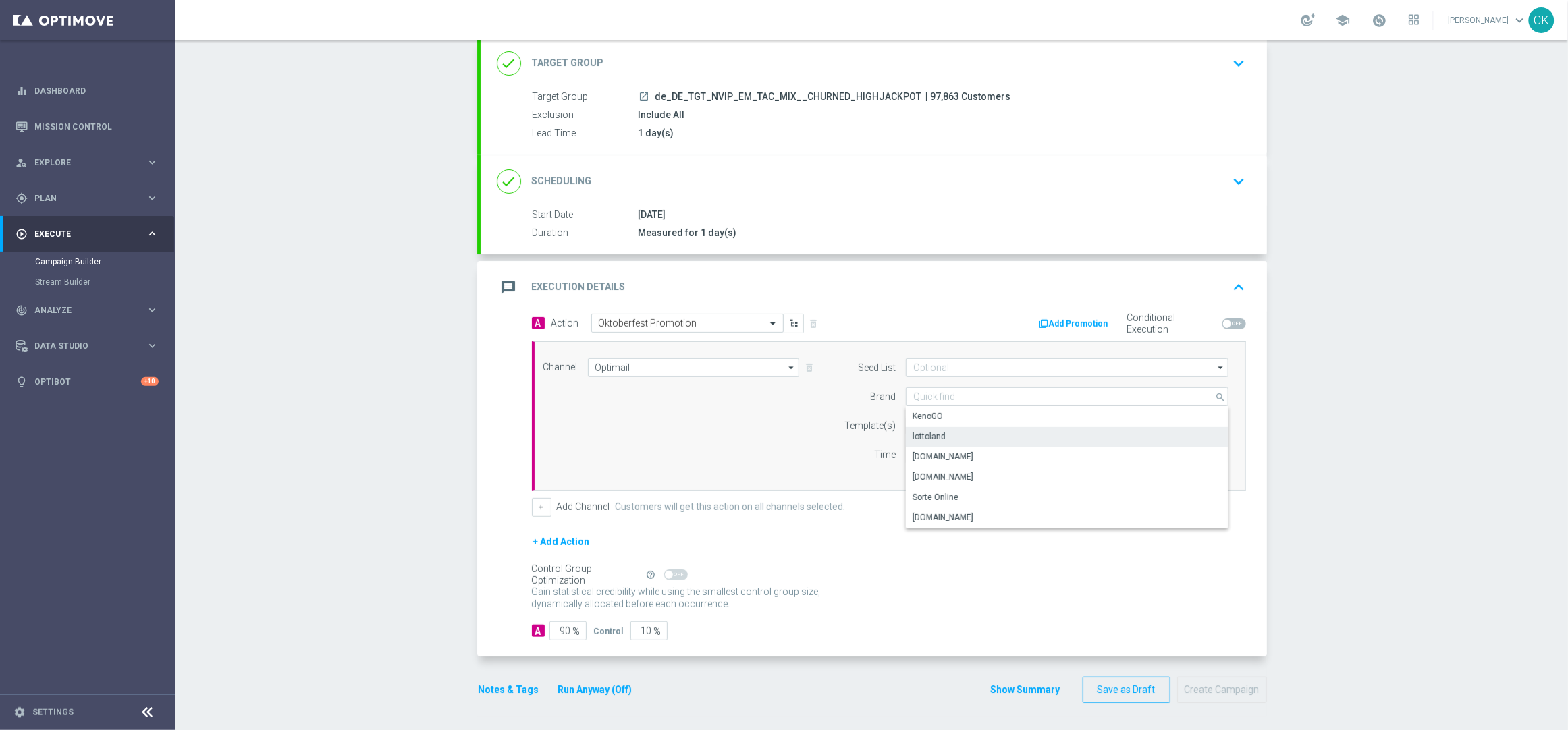
click at [944, 430] on div "lottoland" at bounding box center [1066, 436] width 323 height 19
type input "lottoland"
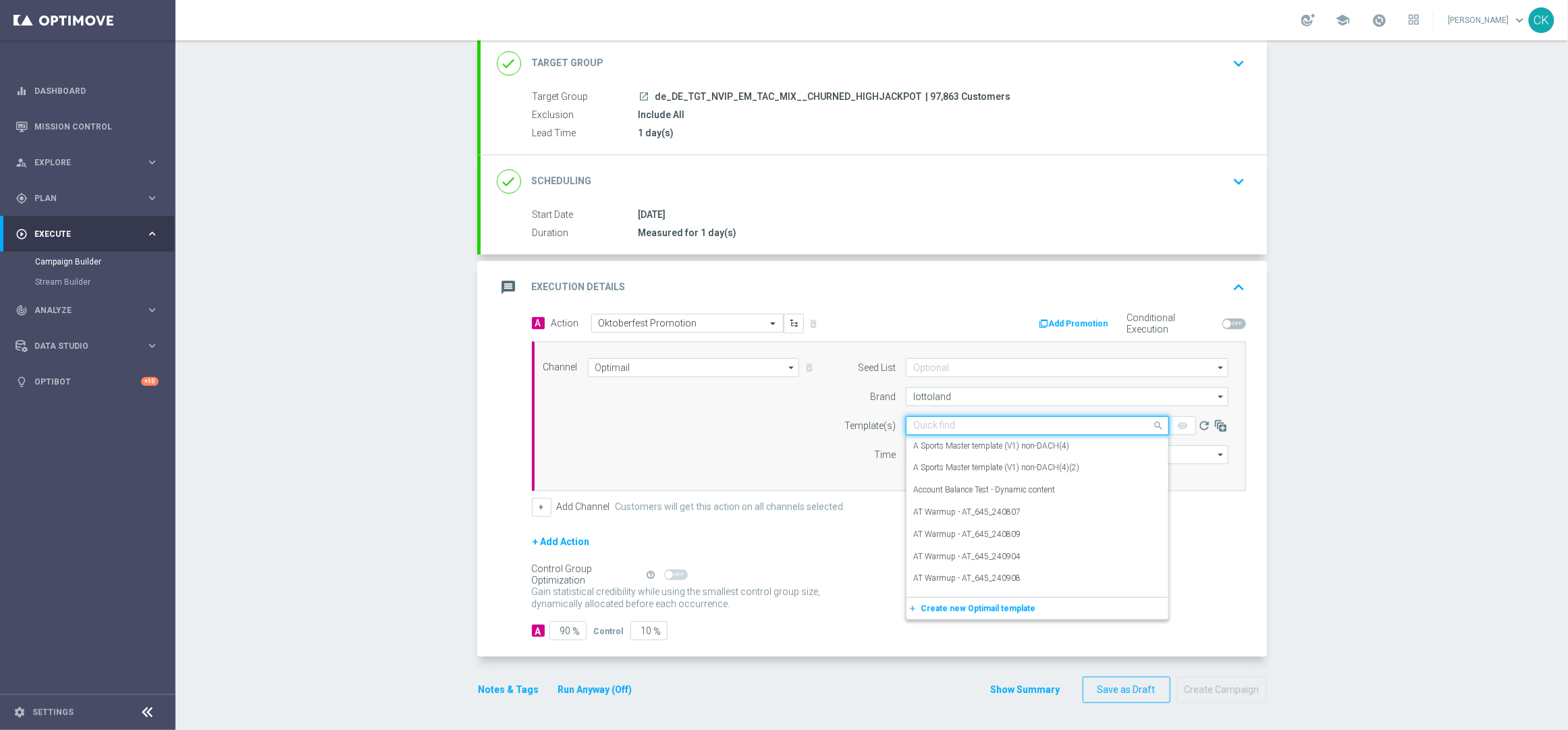
click at [936, 423] on input "text" at bounding box center [1024, 426] width 221 height 11
paste input "DE_REG__OKT_250921__NVIP_EMA_TAC_MIX"
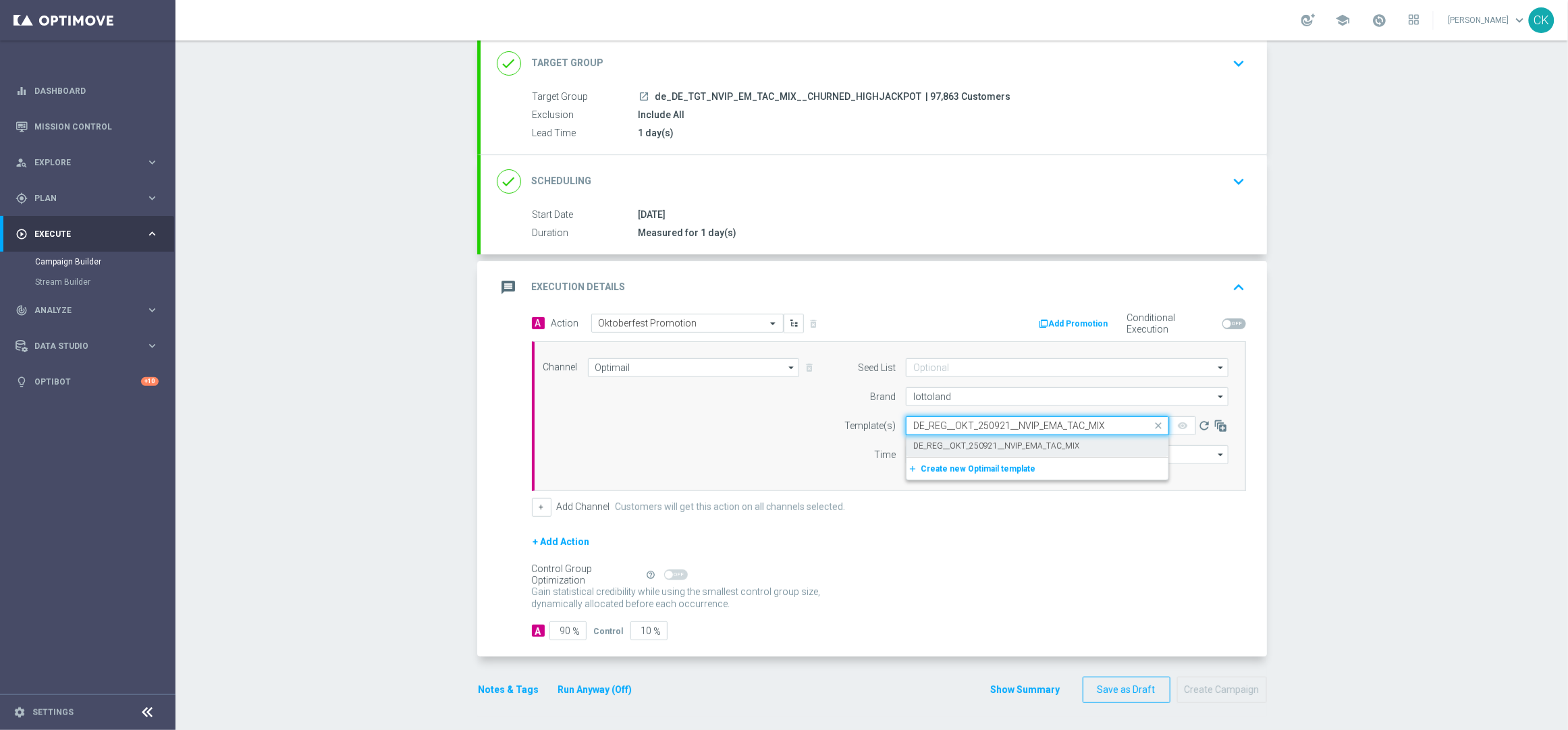
click at [933, 440] on label "DE_REG__OKT_250921__NVIP_EMA_TAC_MIX" at bounding box center [996, 446] width 166 height 11
type input "DE_REG__OKT_250921__NVIP_EMA_TAC_MIX"
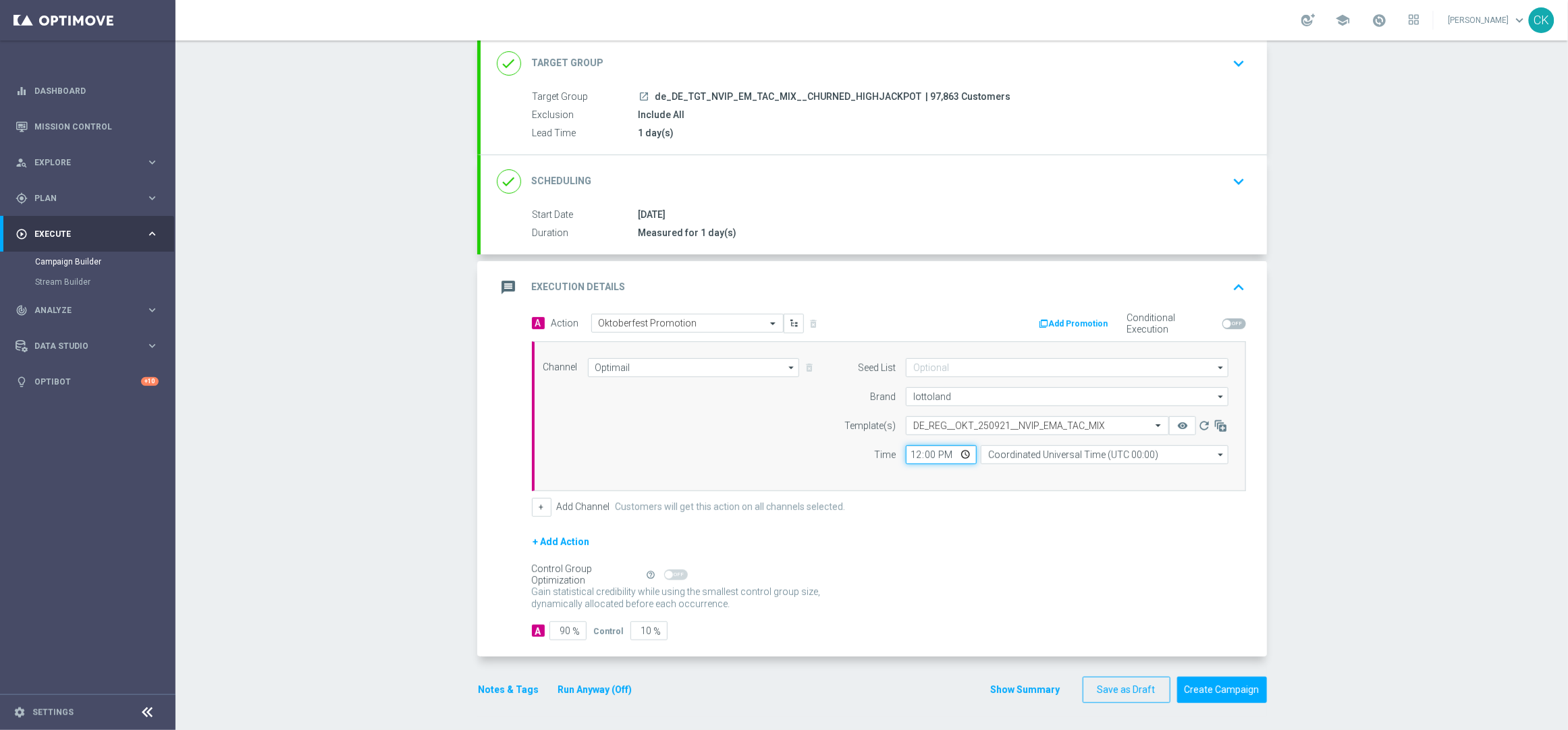
click at [909, 447] on input "12:00" at bounding box center [940, 455] width 71 height 19
type input "08:00"
click at [1029, 453] on input "Coordinated Universal Time (UTC 00:00)" at bounding box center [1104, 455] width 248 height 19
click at [1020, 471] on div "Central European Time ([GEOGRAPHIC_DATA]) (UTC +02:00)" at bounding box center [1098, 474] width 221 height 12
type input "Central European Time ([GEOGRAPHIC_DATA]) (UTC +02:00)"
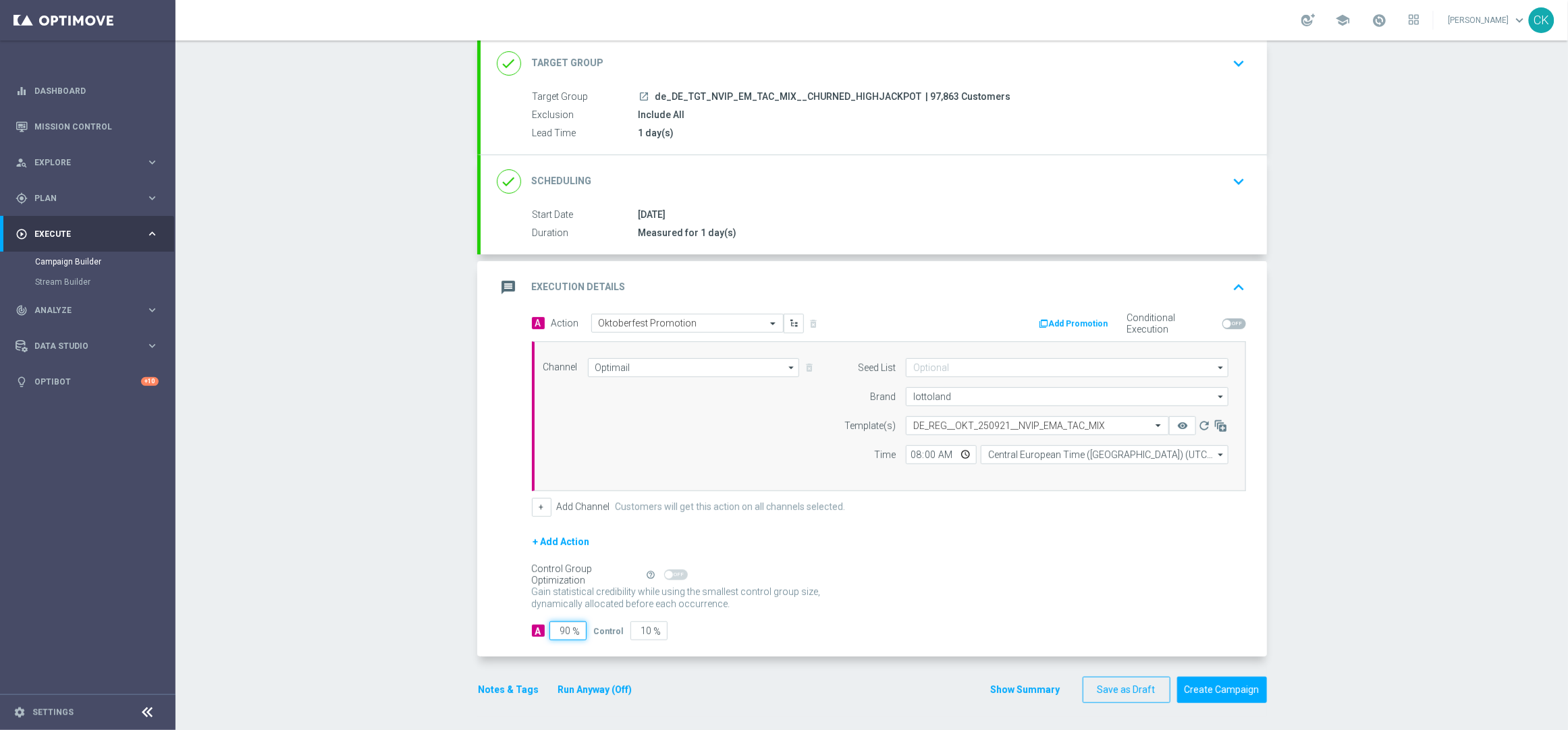
click at [565, 632] on input "90" at bounding box center [568, 631] width 37 height 19
type input "9"
type input "91"
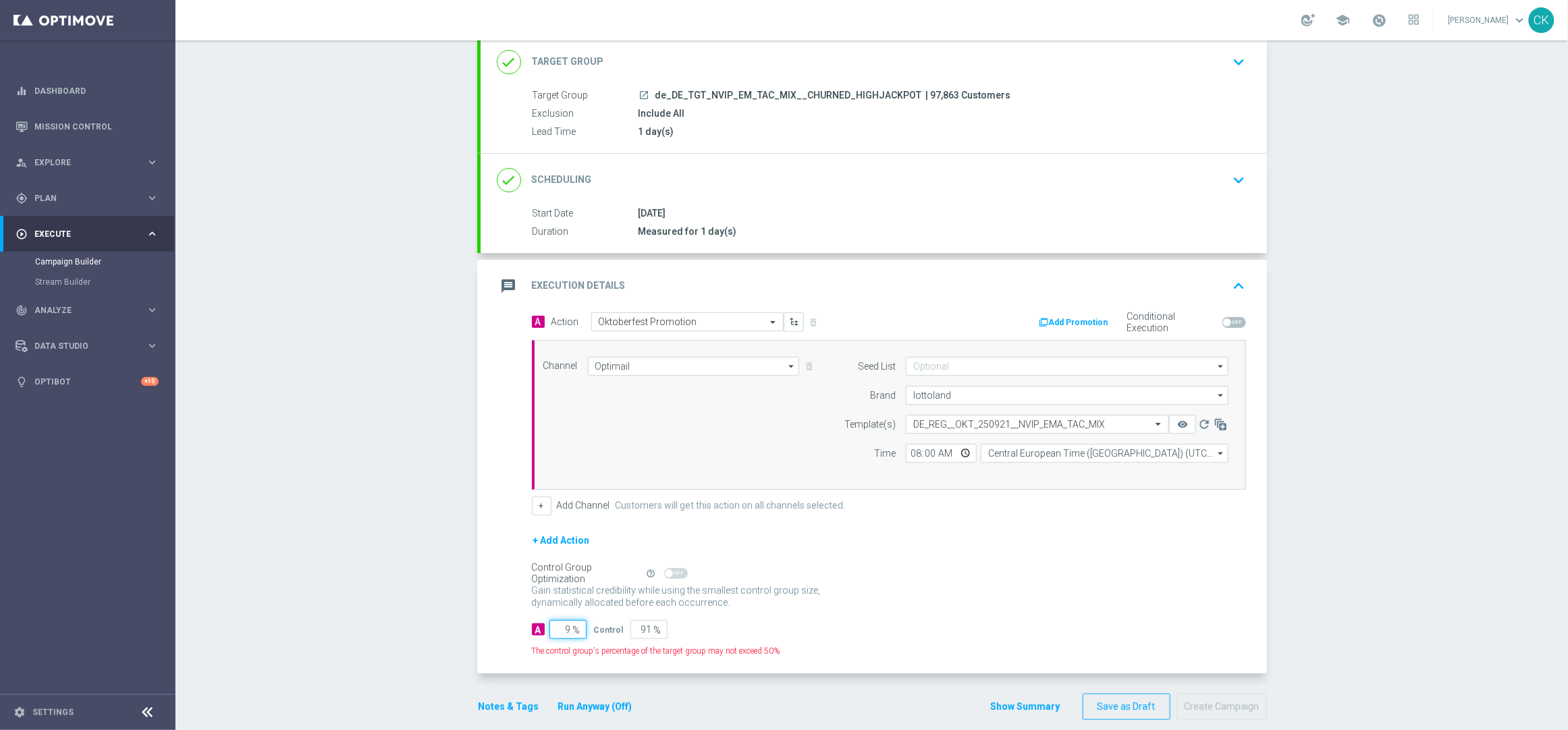
type input "98"
type input "2"
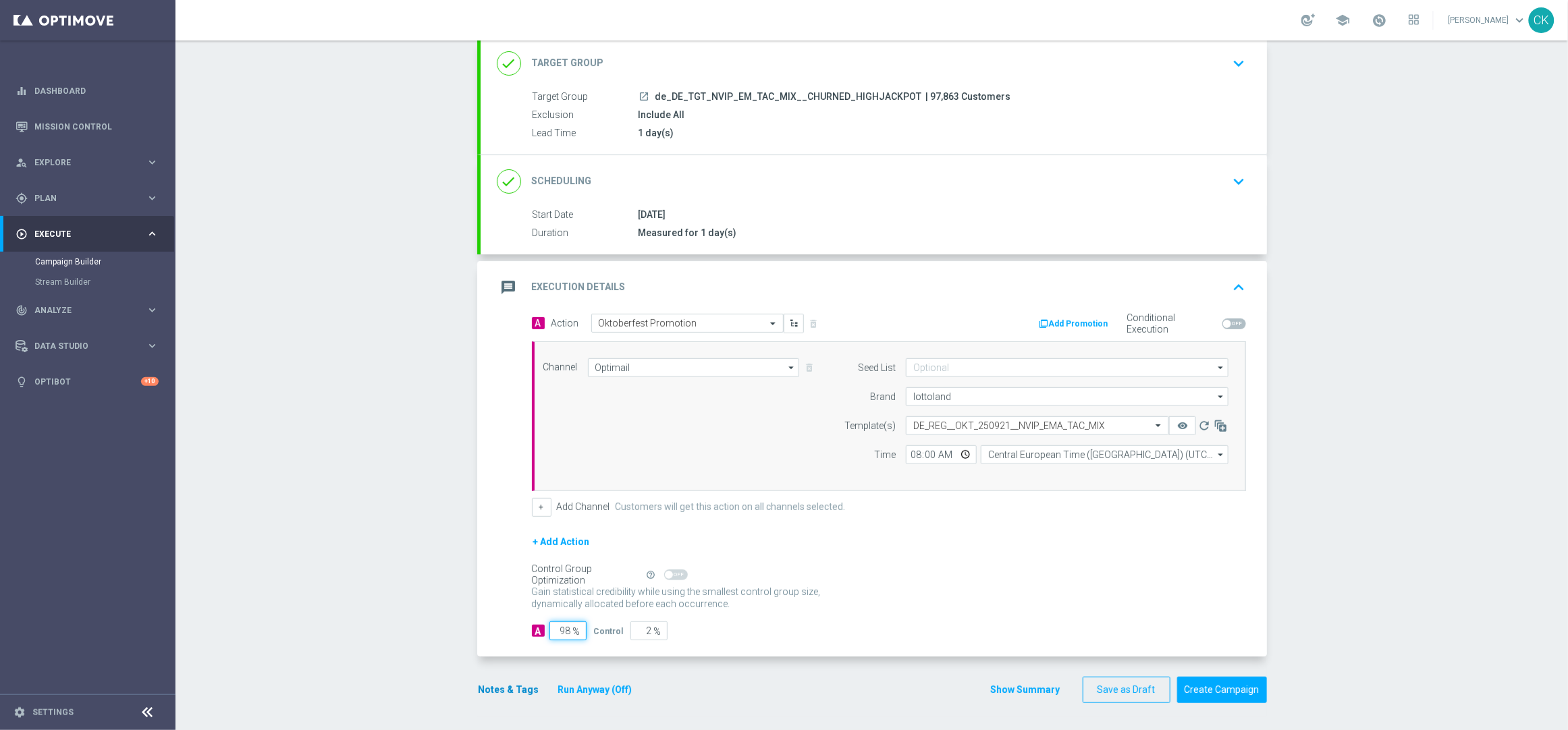
type input "98"
click at [487, 688] on button "Notes & Tags" at bounding box center [509, 689] width 64 height 17
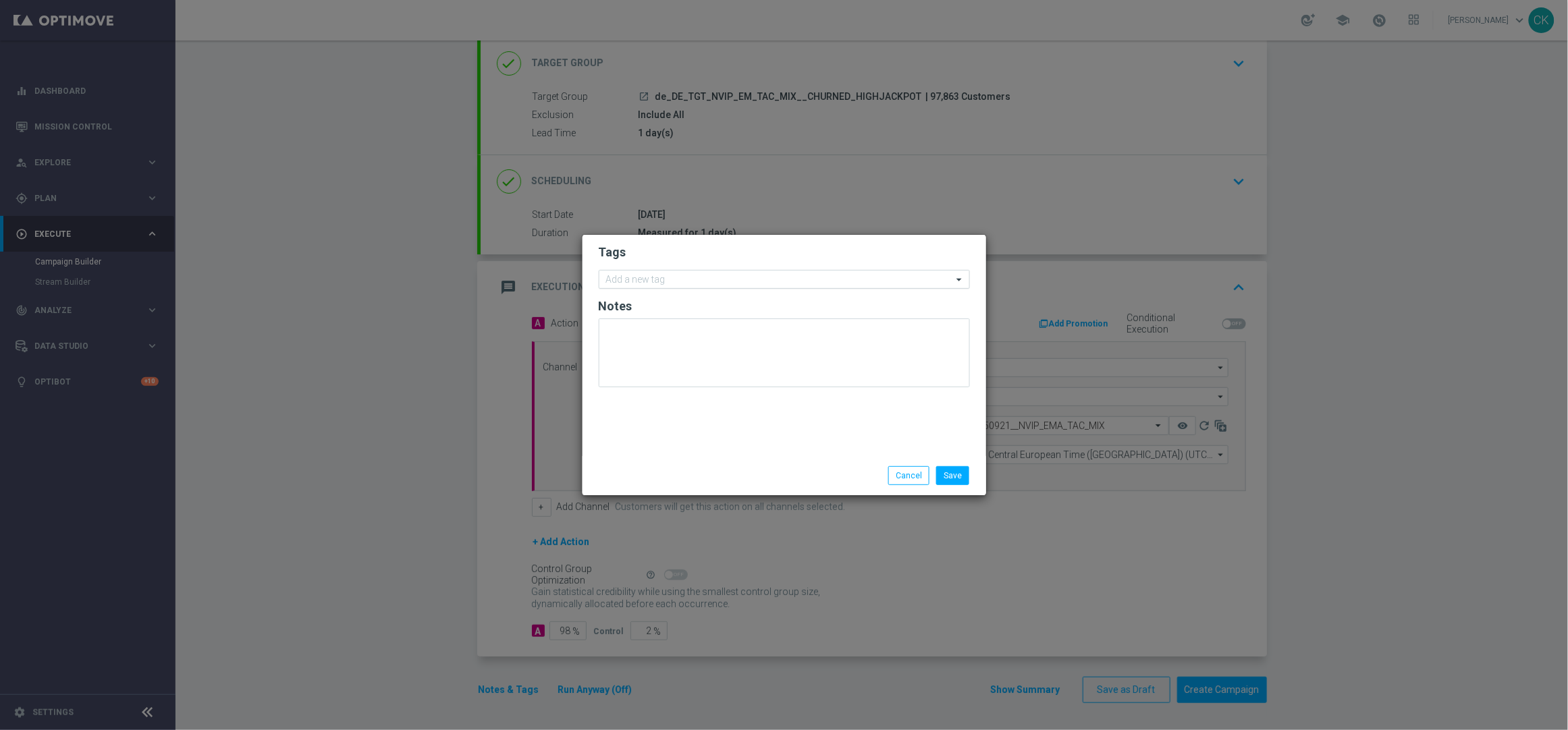
click at [649, 275] on input "text" at bounding box center [779, 280] width 346 height 11
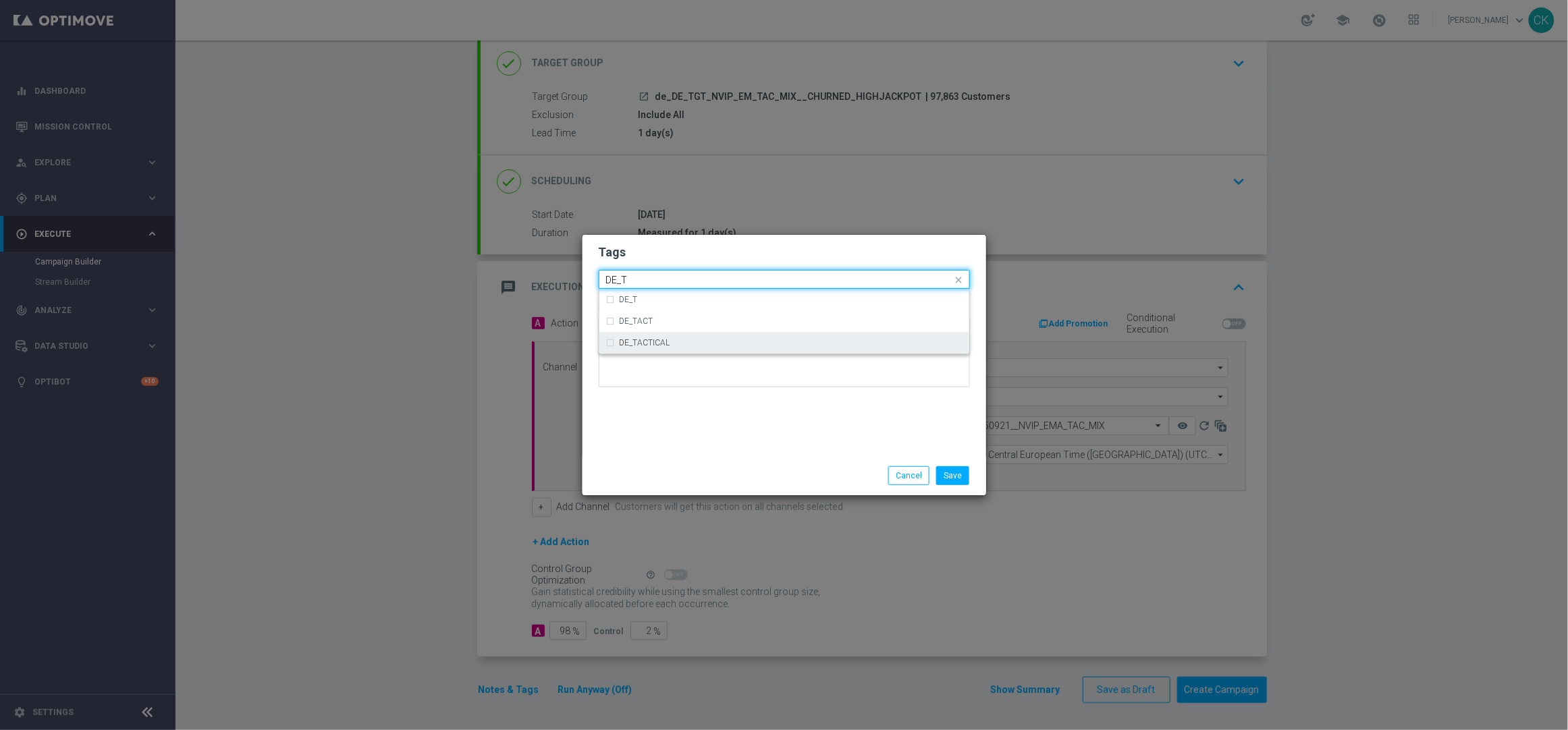
click at [680, 338] on div "DE_TACTICAL" at bounding box center [791, 342] width 343 height 8
type input "DE_T"
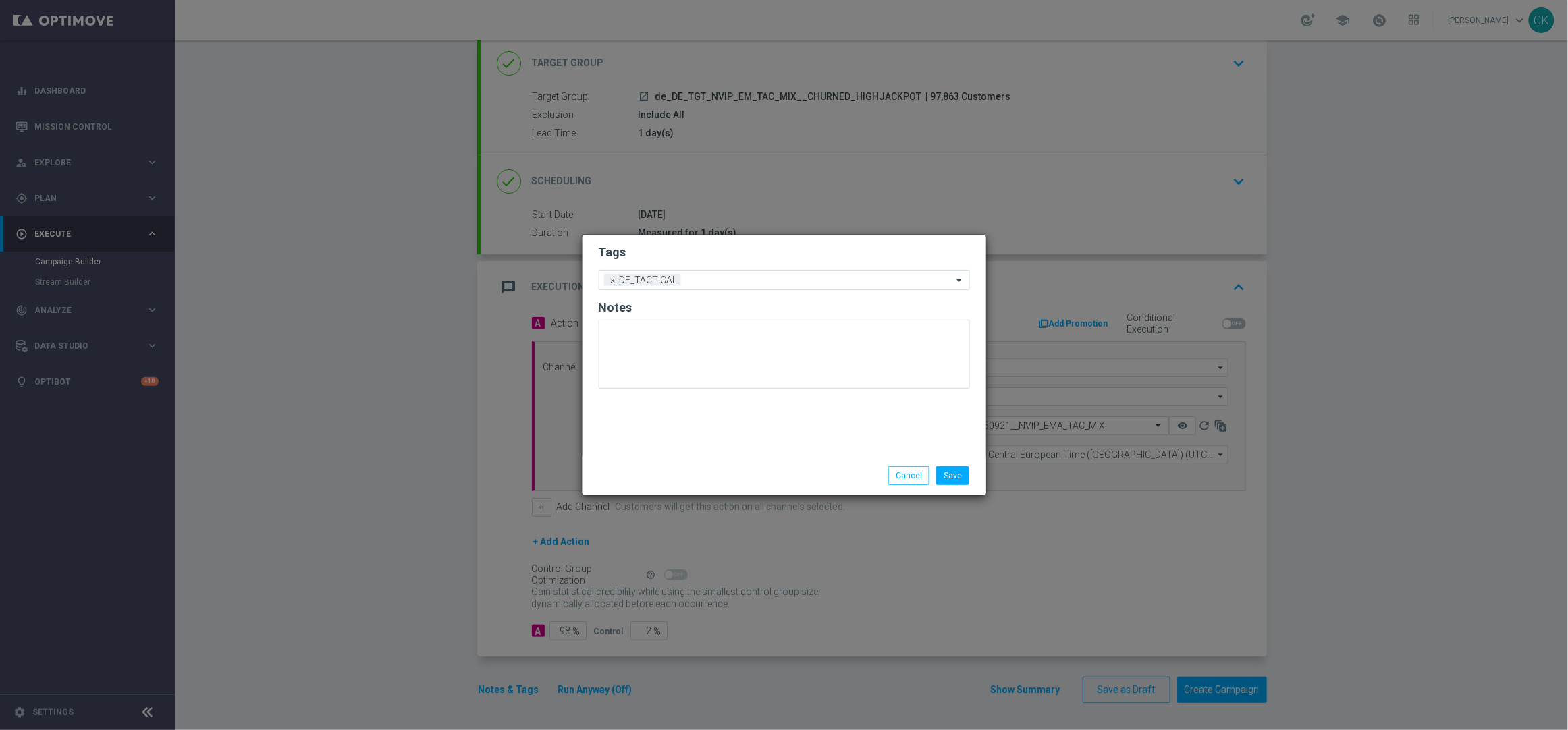
click at [681, 435] on div "Tags Add a new tag × DE_TACTICAL Notes" at bounding box center [784, 345] width 404 height 221
click at [955, 466] on button "Save" at bounding box center [952, 476] width 33 height 19
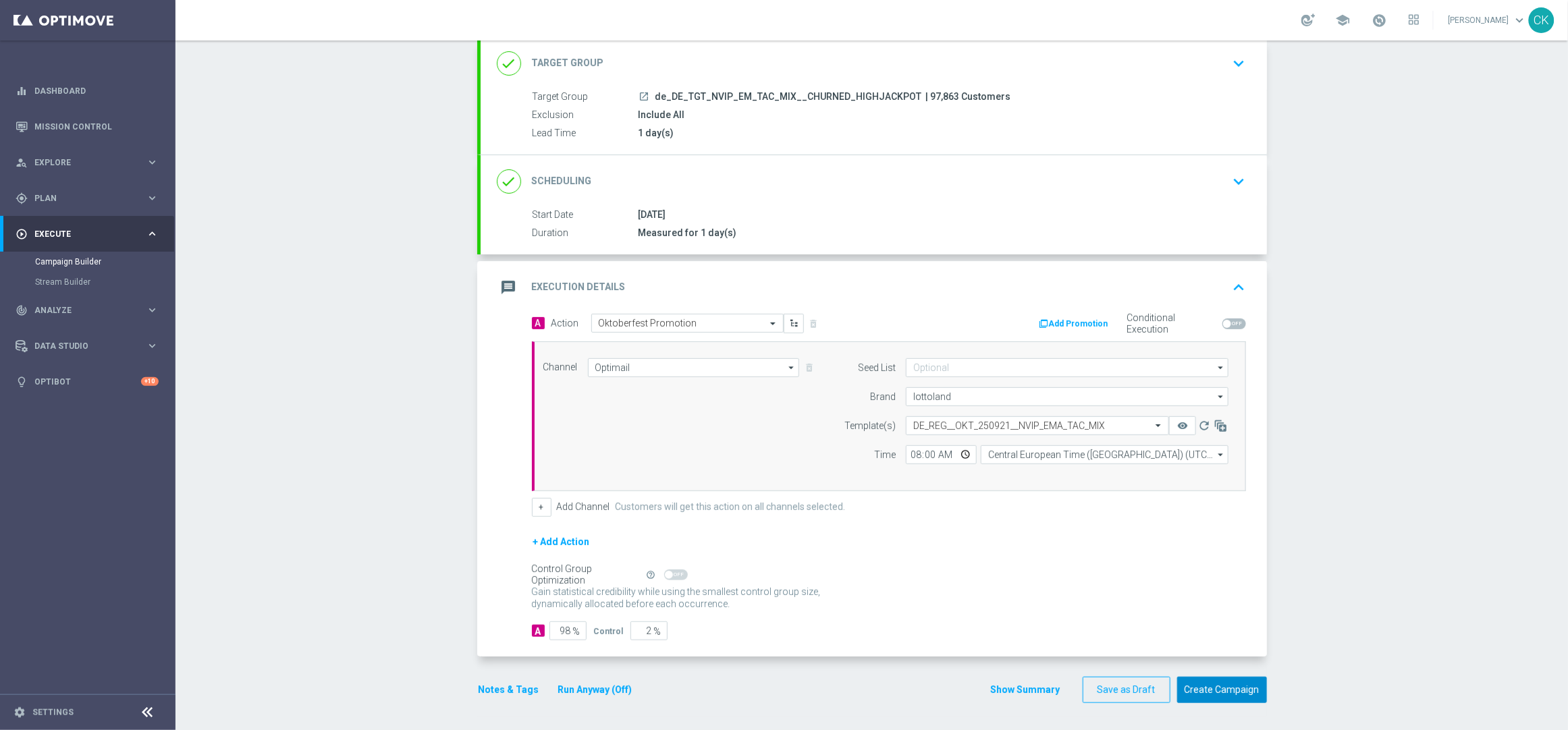
click at [1225, 697] on button "Create Campaign" at bounding box center [1222, 689] width 90 height 26
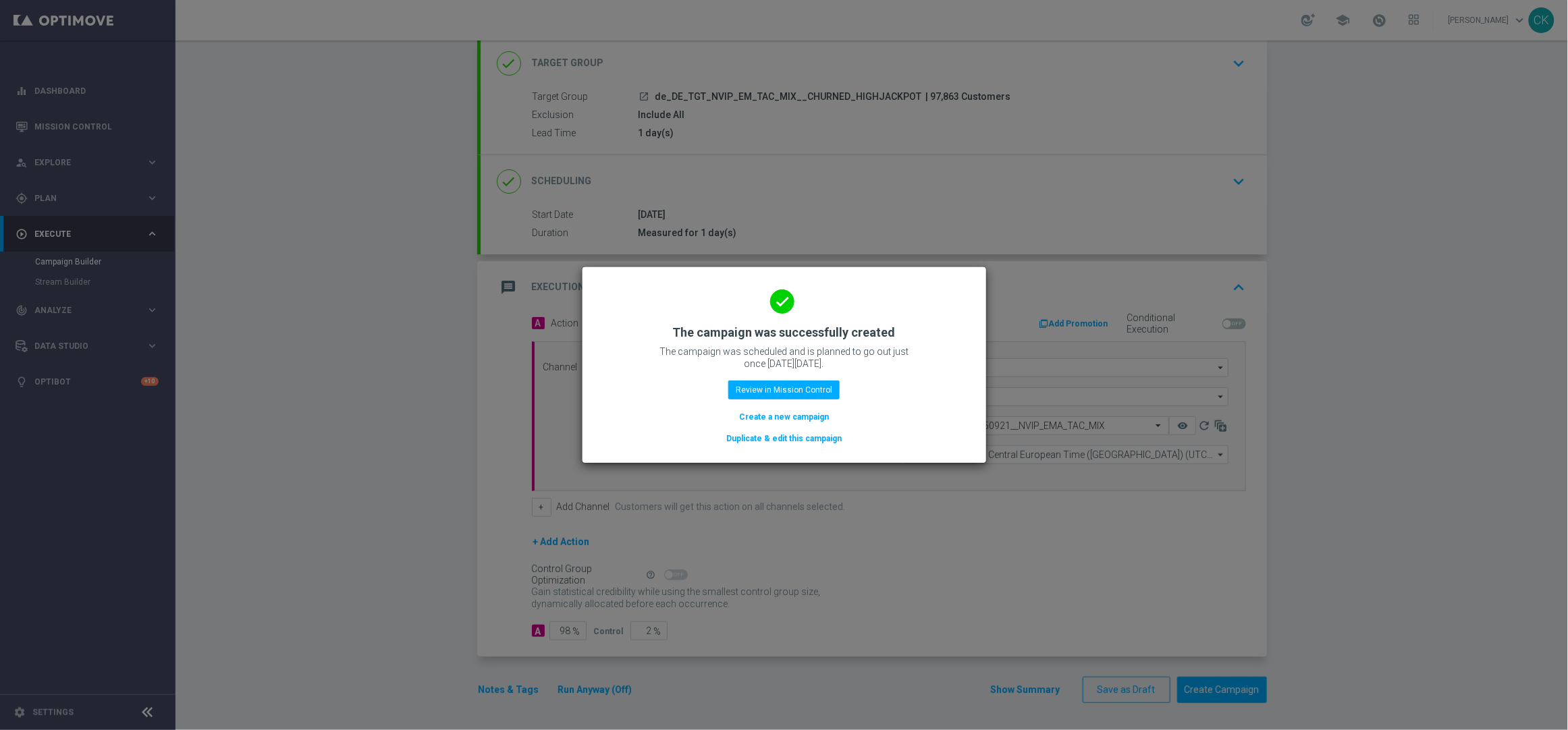
click at [768, 412] on button "Create a new campaign" at bounding box center [784, 416] width 92 height 15
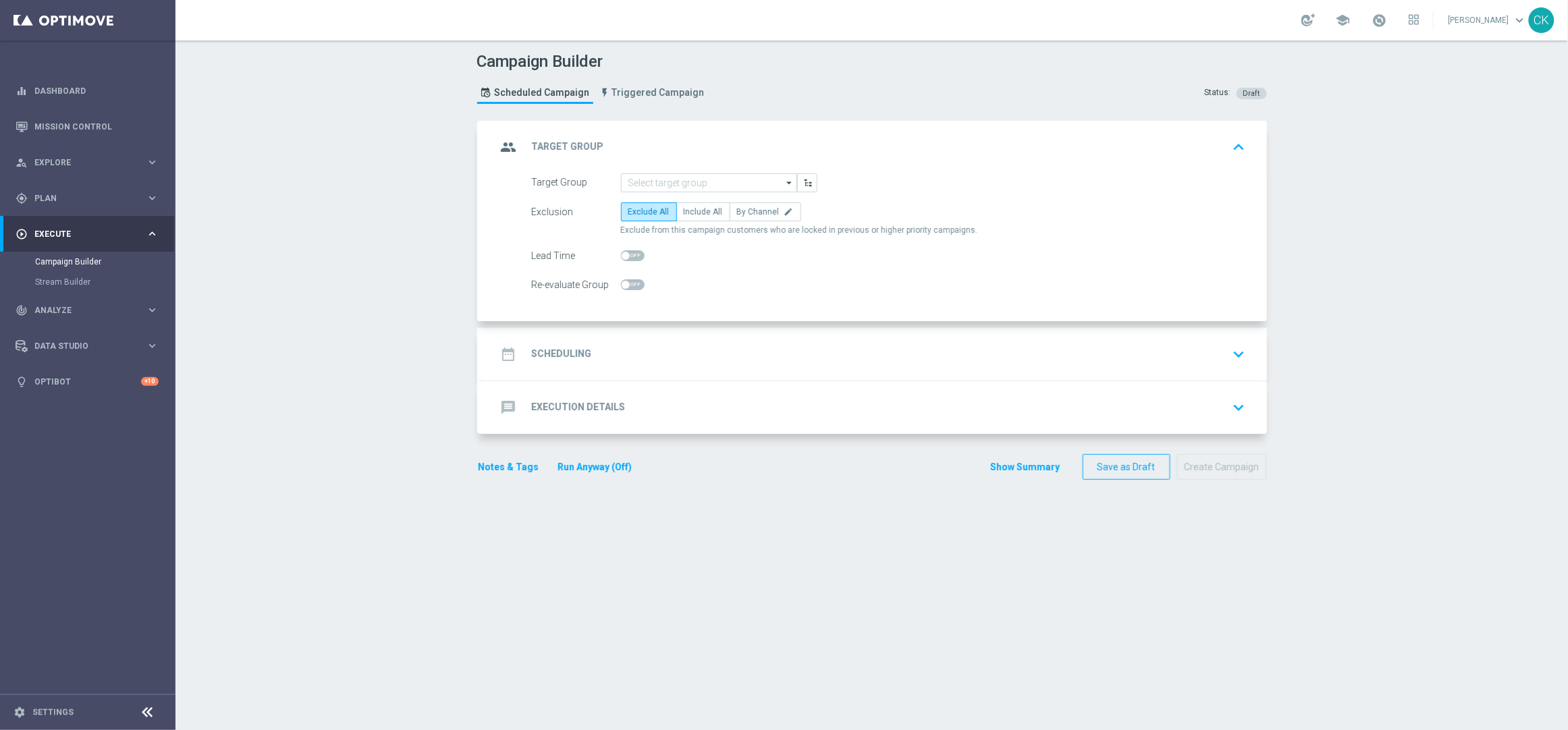
scroll to position [0, 0]
click at [697, 179] on input at bounding box center [709, 183] width 176 height 19
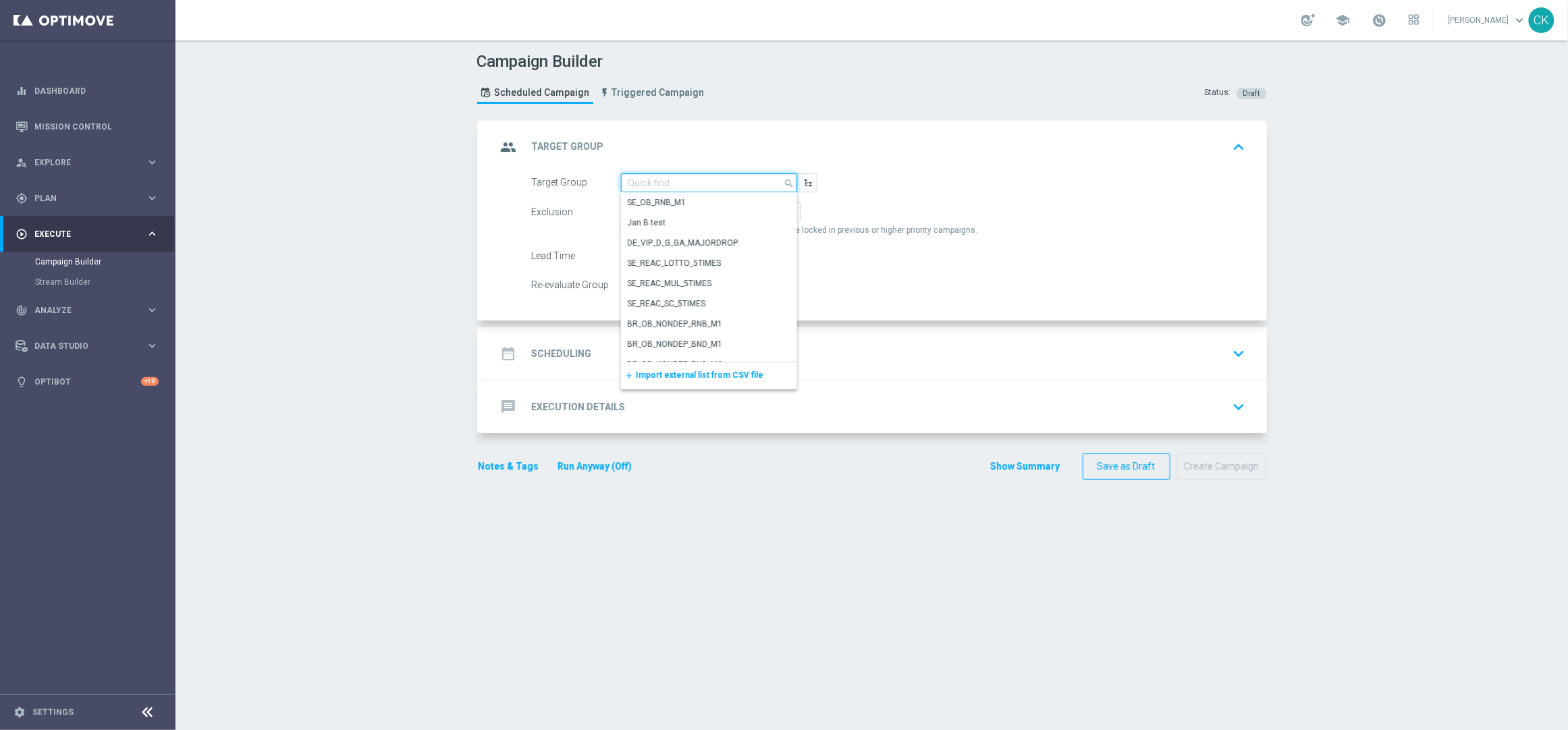
paste input "de_TGT_NVIP_EM_TAC_MIX__ACTIVE_ALL_HIGHJACKPOT"
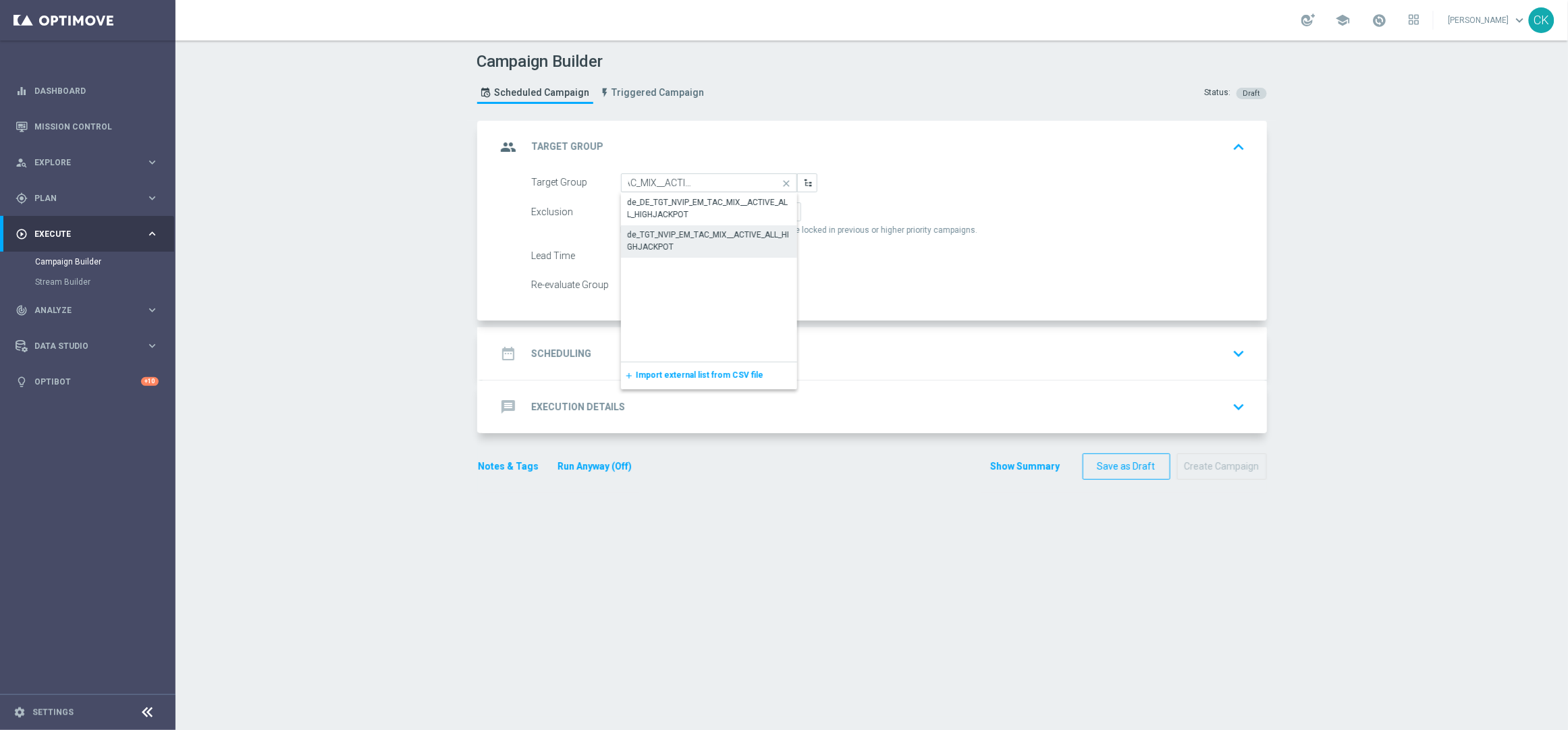
click at [682, 235] on div "de_TGT_NVIP_EM_TAC_MIX__ACTIVE_ALL_HIGHJACKPOT" at bounding box center [709, 240] width 162 height 25
type input "de_TGT_NVIP_EM_TAC_MIX__ACTIVE_ALL_HIGHJACKPOT"
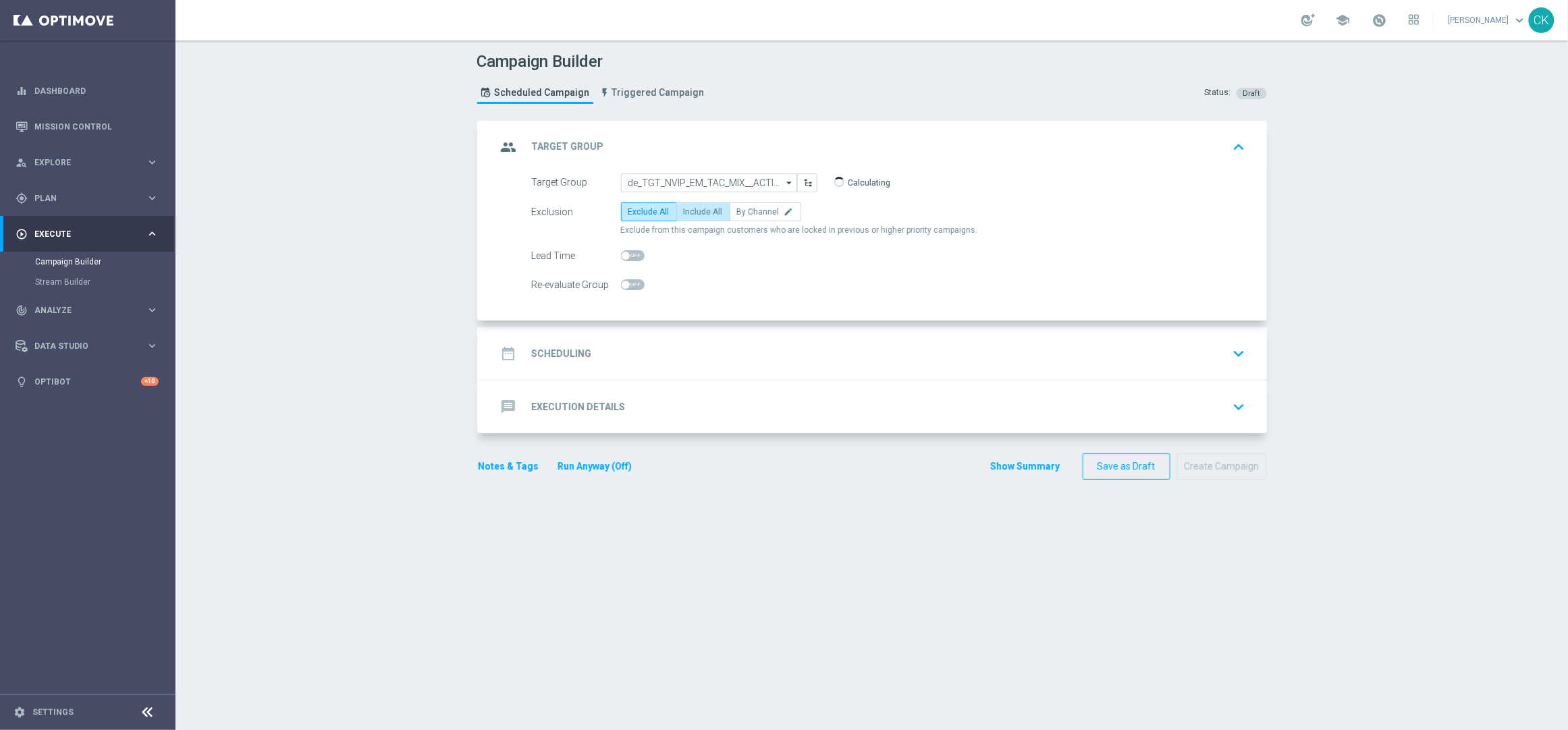
click at [705, 214] on span "Include All" at bounding box center [702, 212] width 39 height 10
click at [693, 214] on input "Include All" at bounding box center [687, 214] width 9 height 9
radio input "true"
click at [622, 252] on span at bounding box center [626, 256] width 8 height 8
click at [621, 250] on input "checkbox" at bounding box center [633, 256] width 24 height 11
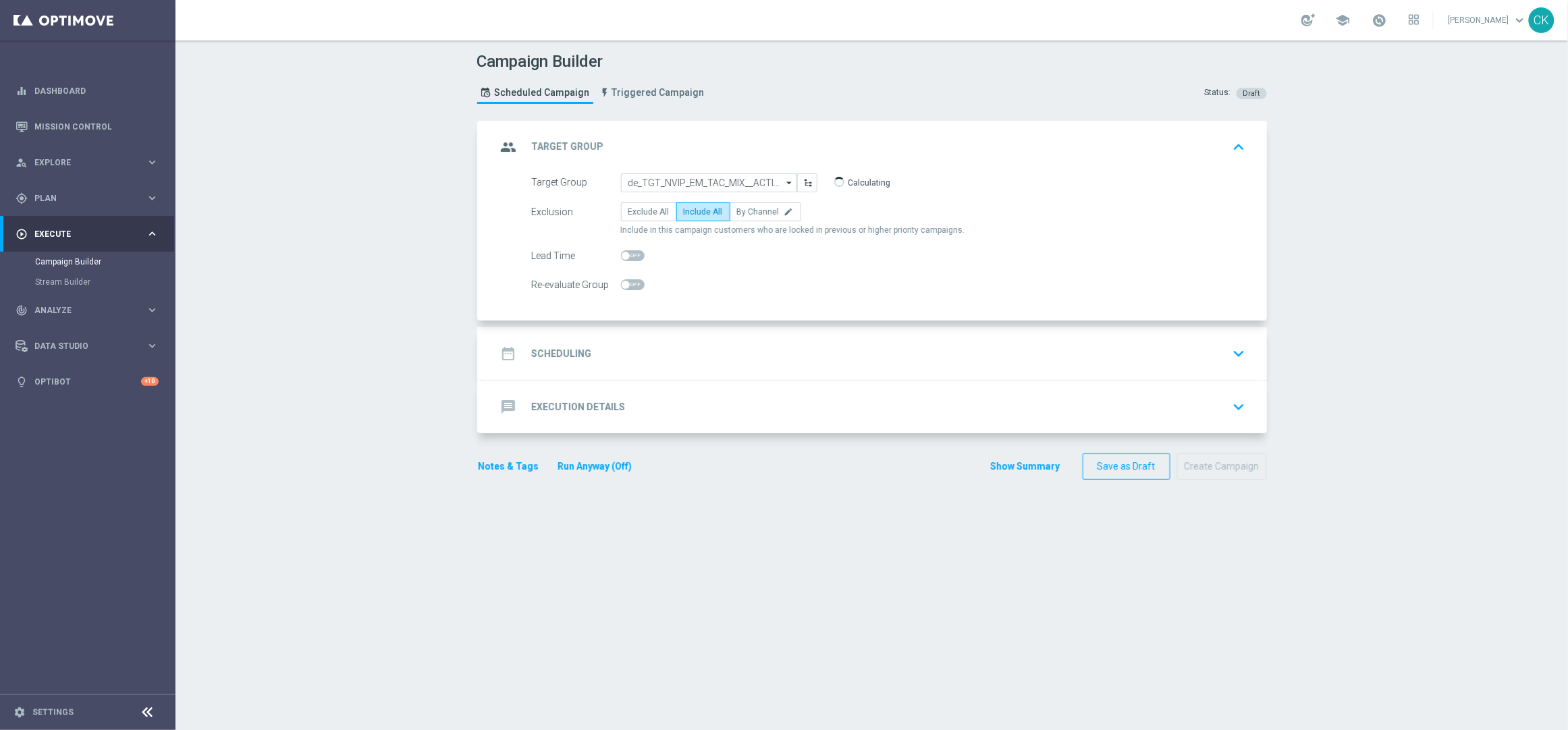
checkbox input "true"
click at [560, 355] on h2 "Scheduling" at bounding box center [561, 353] width 60 height 13
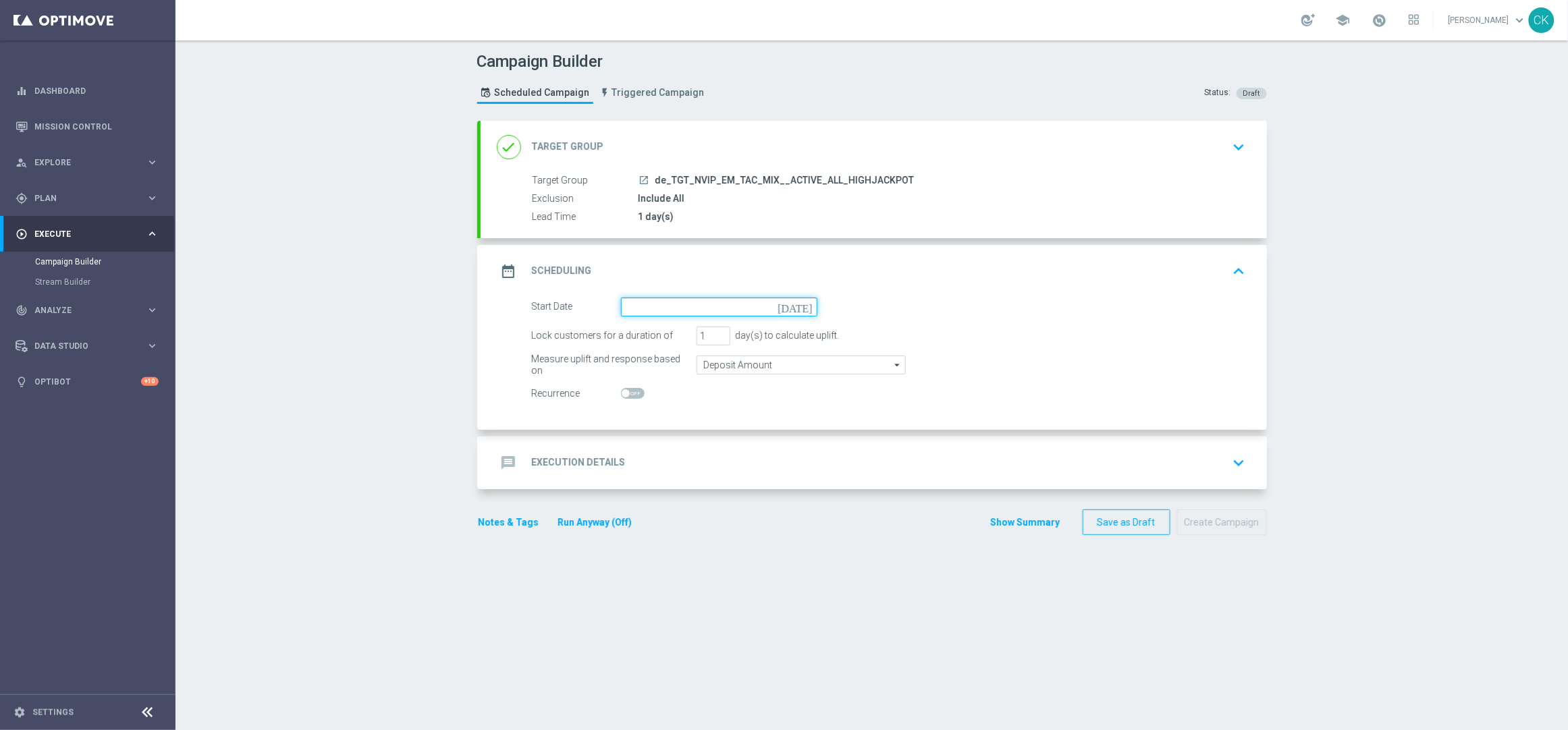
click at [694, 307] on input at bounding box center [719, 307] width 197 height 19
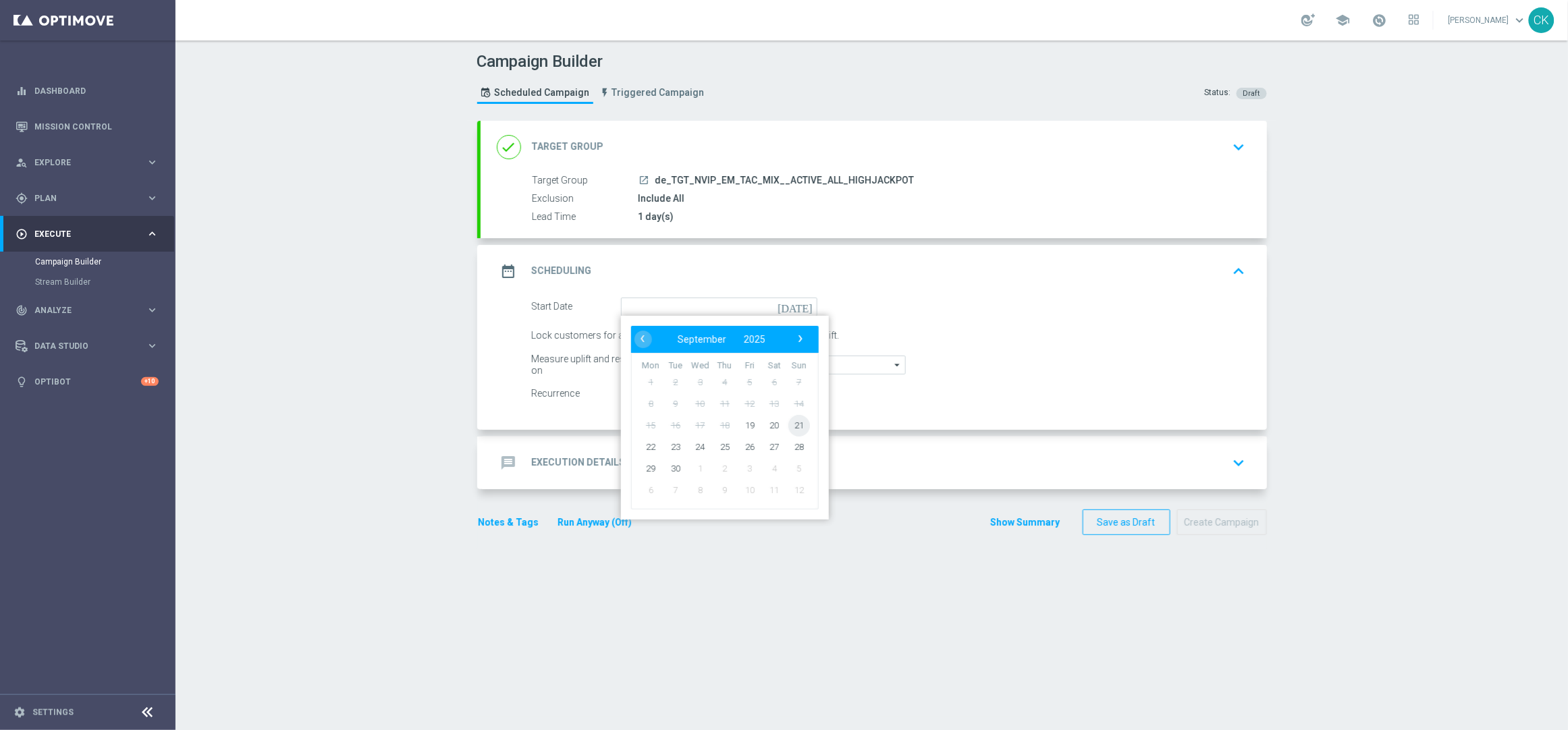
click at [793, 422] on span "21" at bounding box center [798, 424] width 22 height 21
type input "[DATE]"
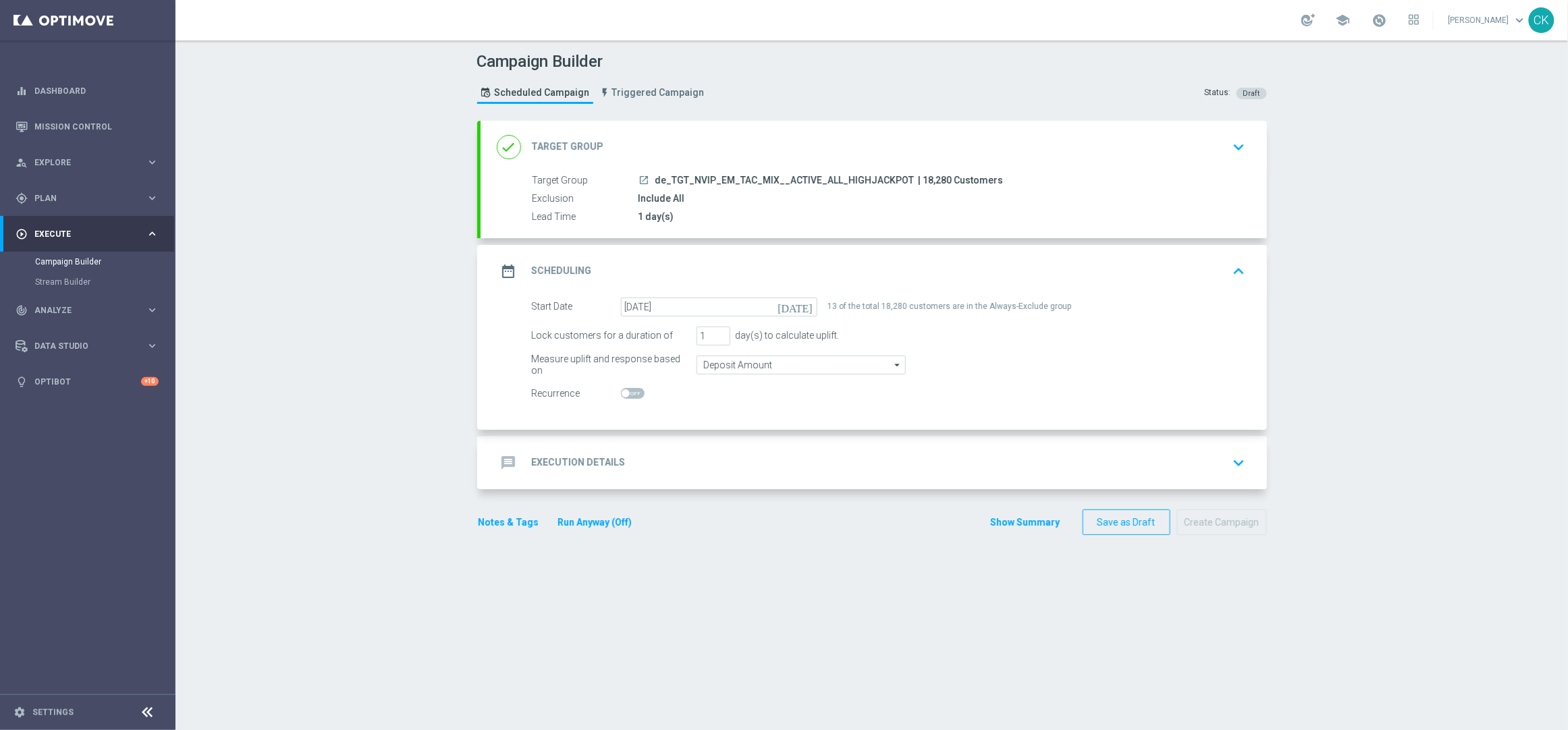
click at [551, 458] on h2 "Execution Details" at bounding box center [579, 463] width 94 height 13
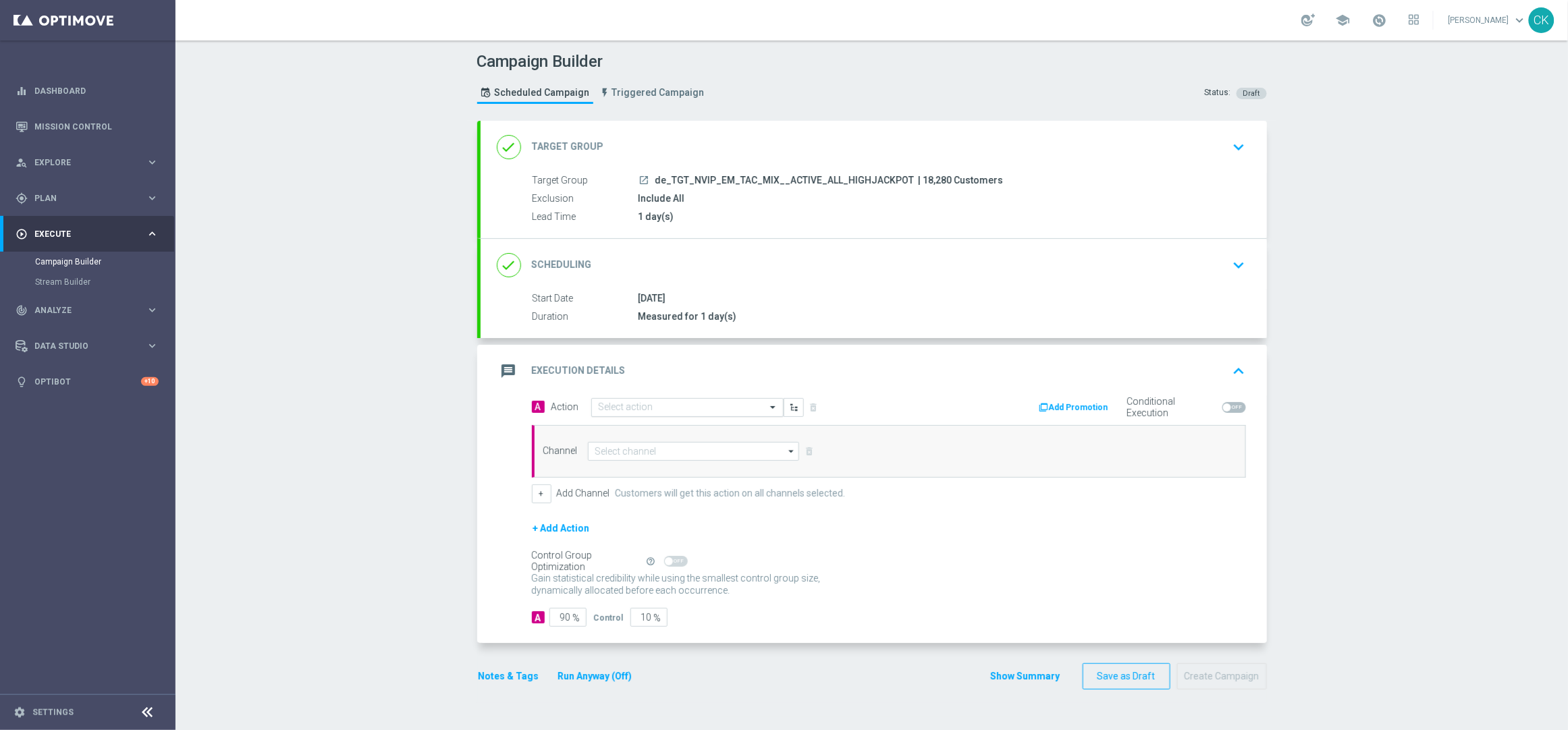
click at [675, 404] on input "text" at bounding box center [674, 408] width 151 height 11
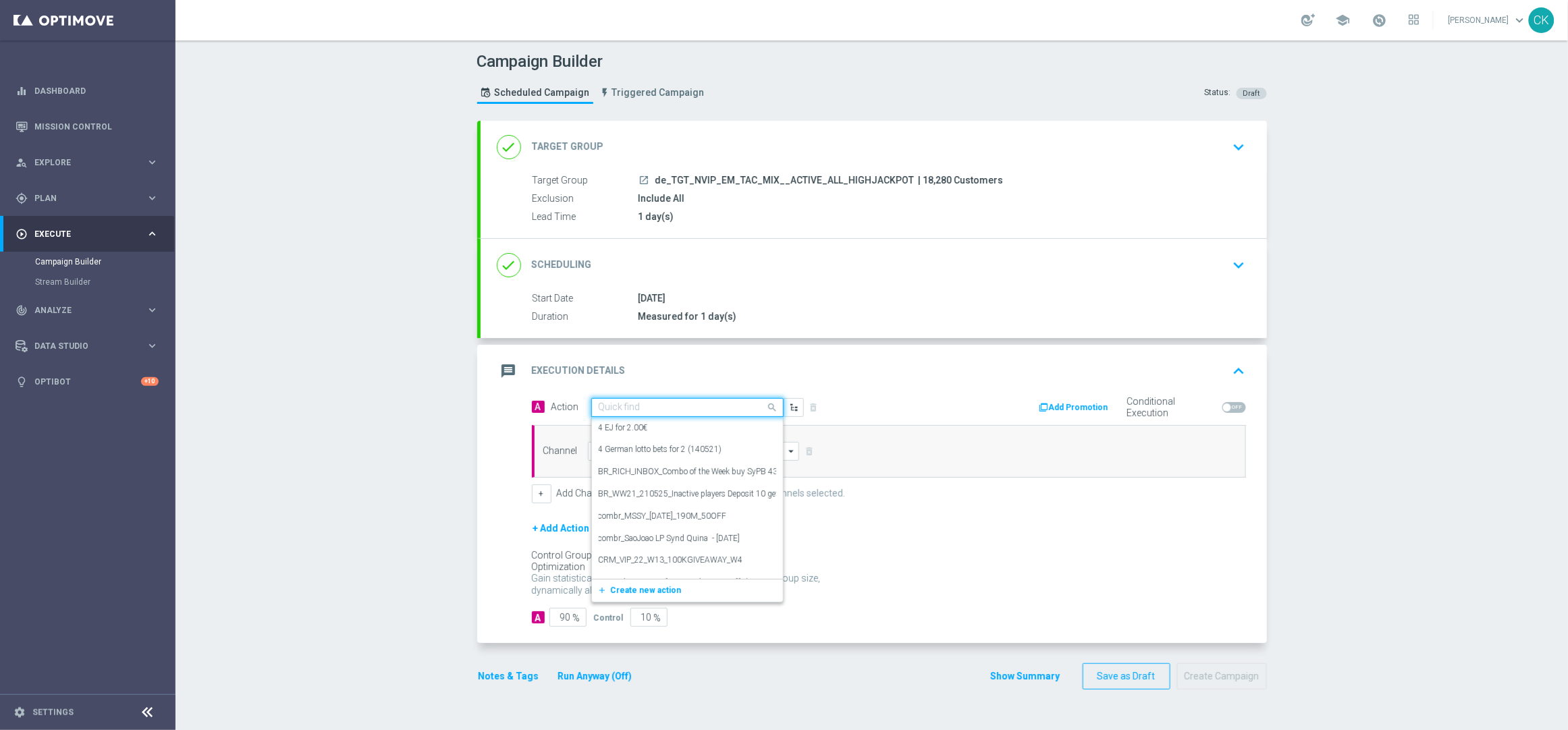
paste input "Oktoberfest Promotion"
type input "Oktoberfest Promotion"
click at [666, 470] on label "Oktoberfest Promotion" at bounding box center [638, 475] width 79 height 11
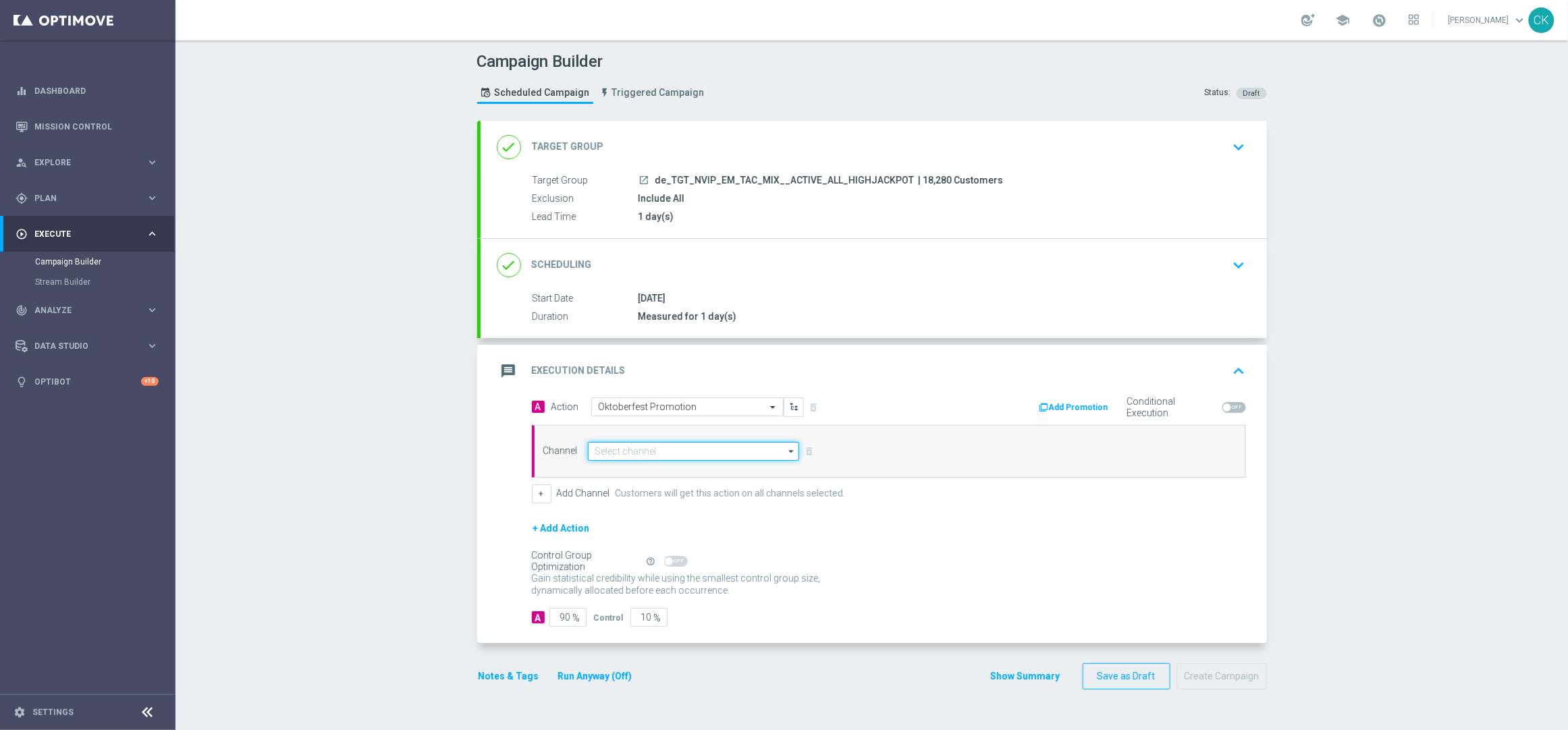
click at [712, 448] on input at bounding box center [694, 451] width 212 height 19
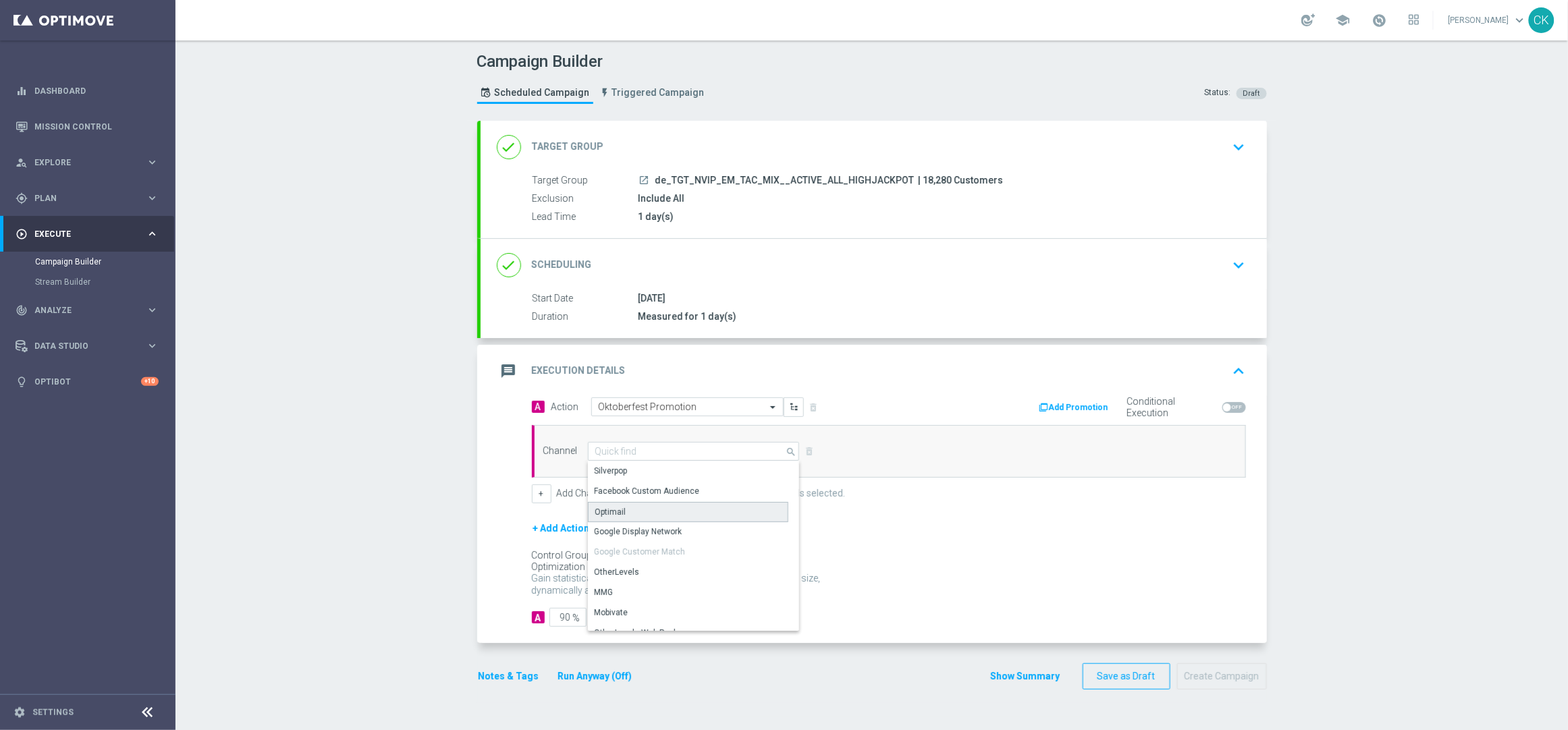
click at [695, 515] on div "Optimail" at bounding box center [688, 512] width 201 height 20
type input "Optimail"
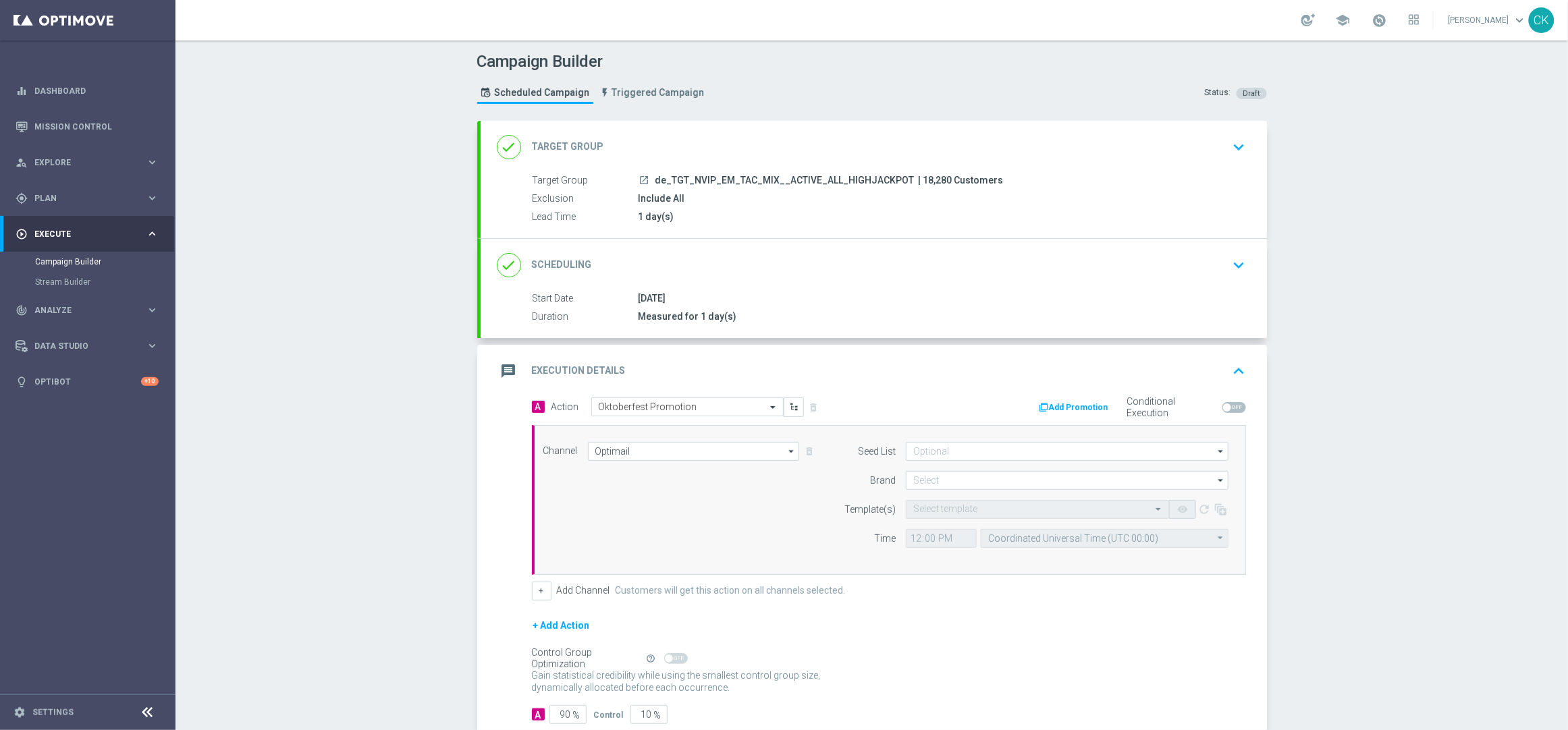
scroll to position [85, 0]
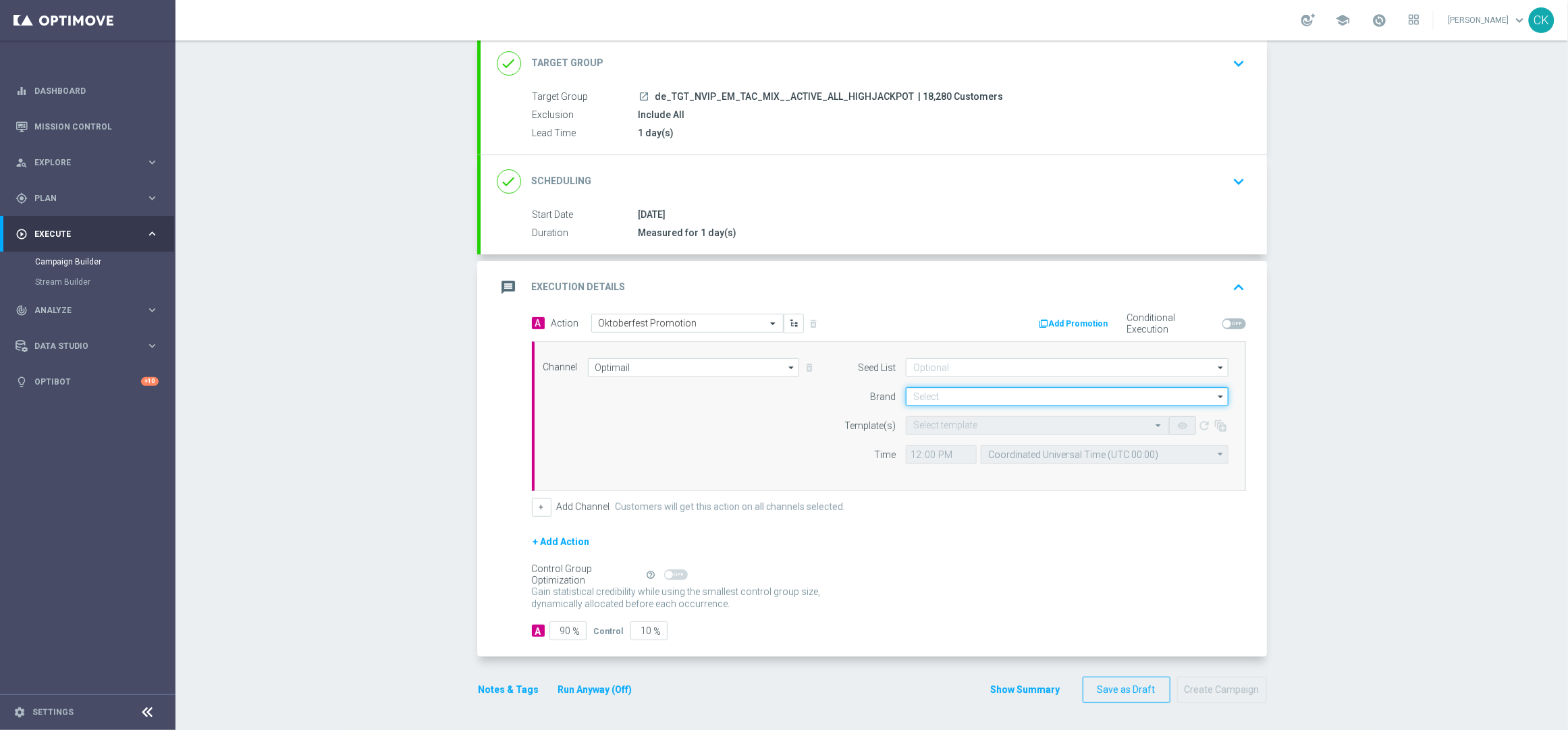
click at [967, 391] on input at bounding box center [1066, 396] width 323 height 19
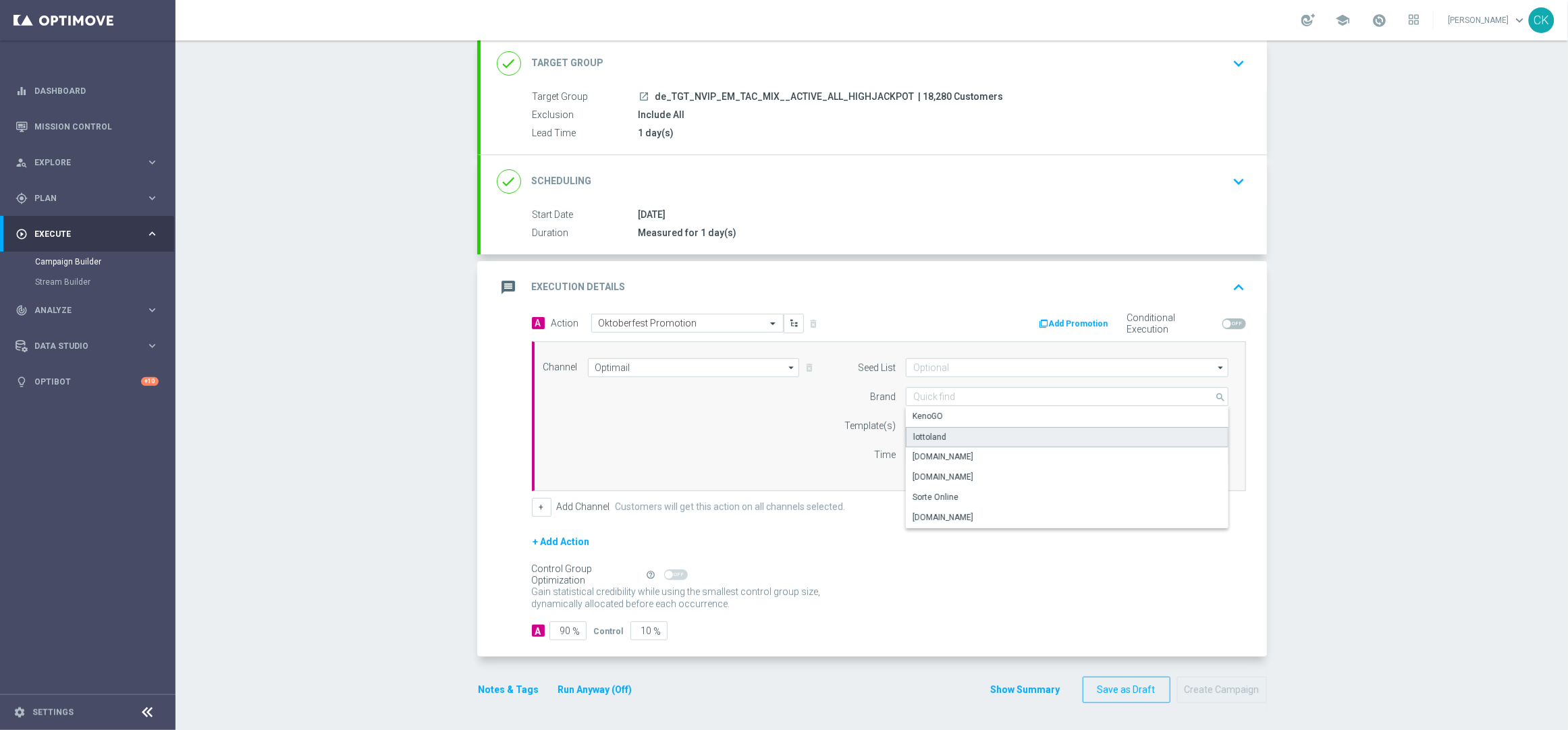
click at [936, 436] on div "lottoland" at bounding box center [930, 437] width 33 height 12
type input "lottoland"
click at [933, 422] on input "text" at bounding box center [1024, 426] width 221 height 11
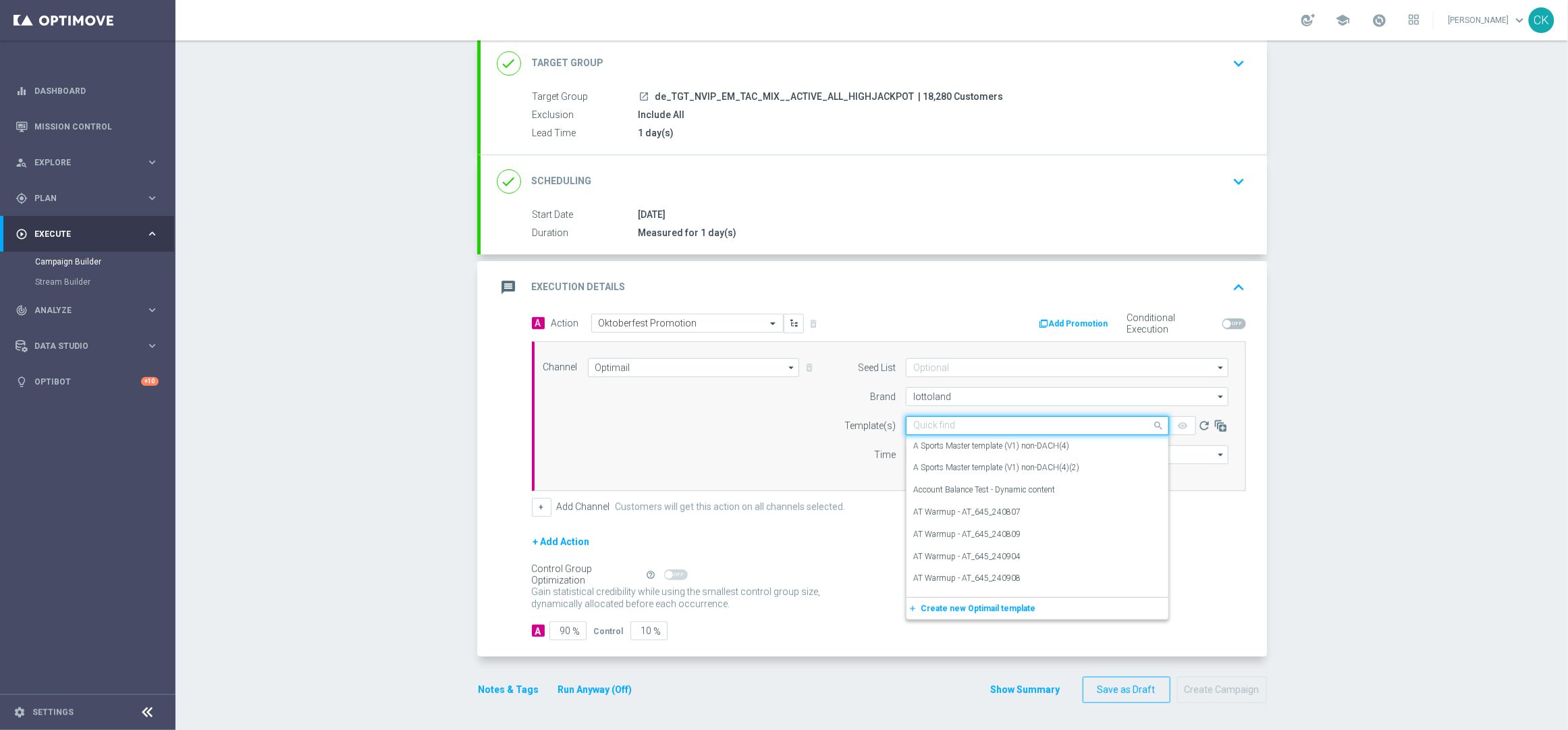
paste input "DE_INT__OKT_250921__NVIP_EMA_TAC_MIX"
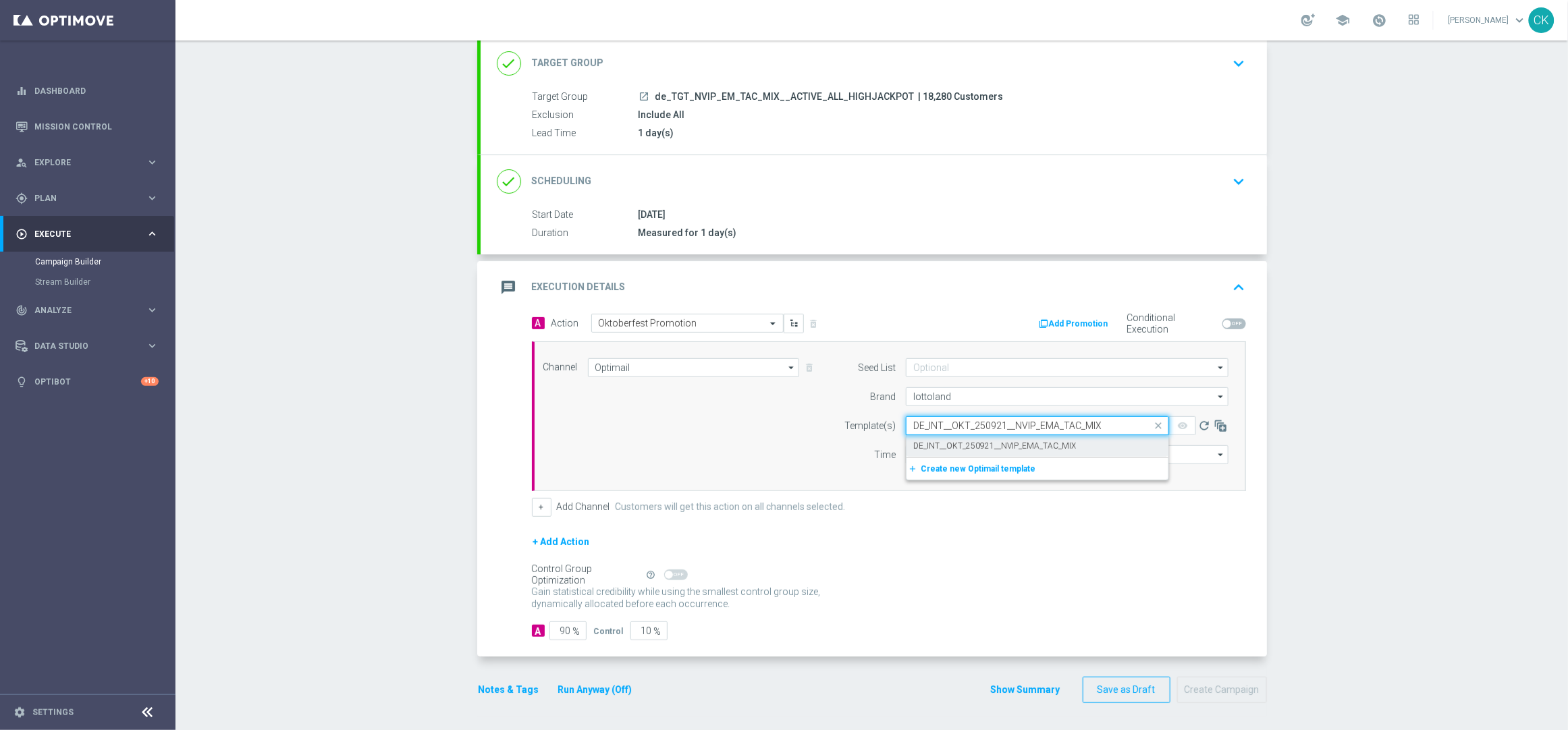
click at [932, 443] on label "DE_INT__OKT_250921__NVIP_EMA_TAC_MIX" at bounding box center [995, 446] width 162 height 11
type input "DE_INT__OKT_250921__NVIP_EMA_TAC_MIX"
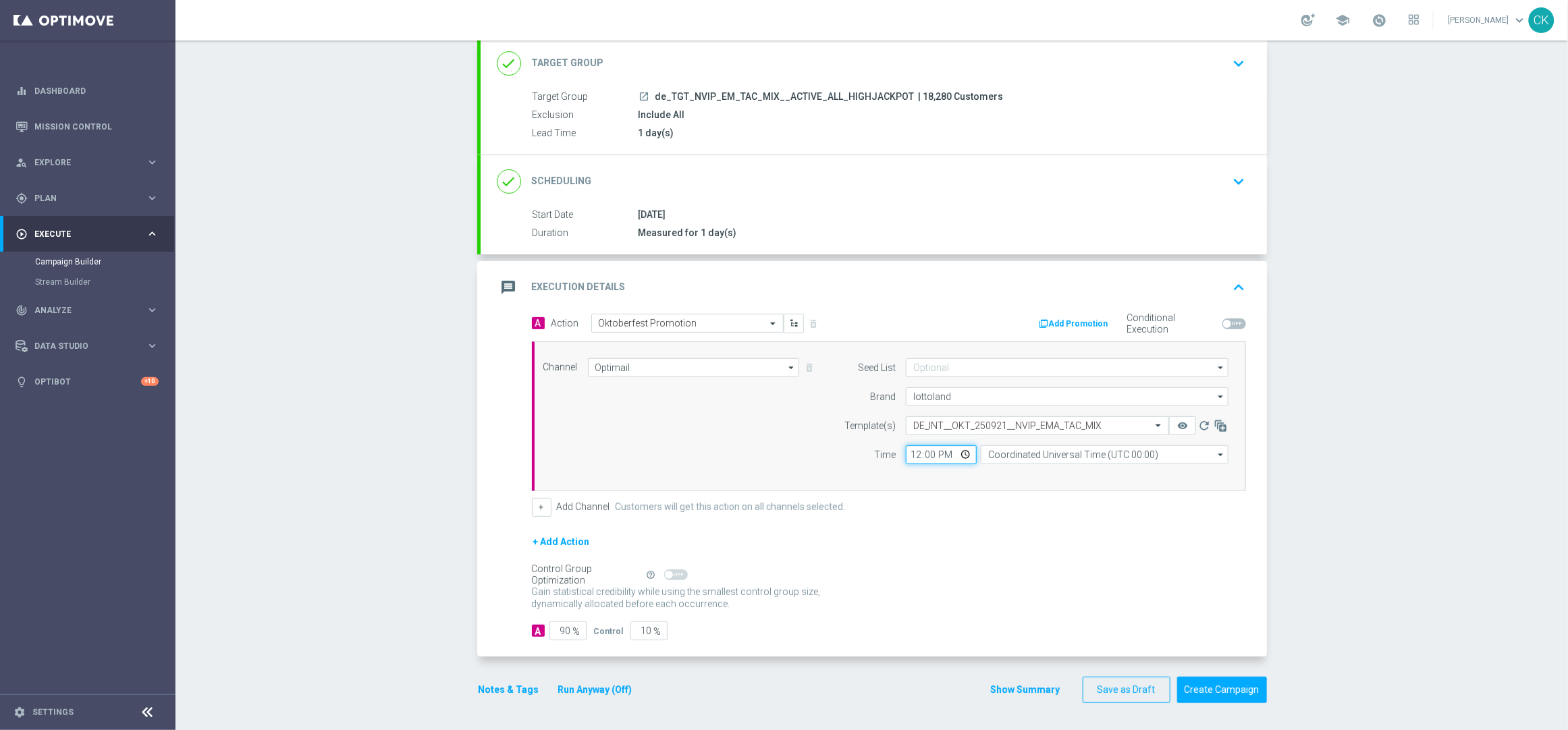
click at [913, 450] on input "12:00" at bounding box center [940, 455] width 71 height 19
type input "08:00"
click at [1105, 456] on input "Coordinated Universal Time (UTC 00:00)" at bounding box center [1104, 455] width 248 height 19
click at [1092, 475] on div "Central European Time ([GEOGRAPHIC_DATA]) (UTC +02:00)" at bounding box center [1097, 474] width 221 height 12
type input "Central European Time ([GEOGRAPHIC_DATA]) (UTC +02:00)"
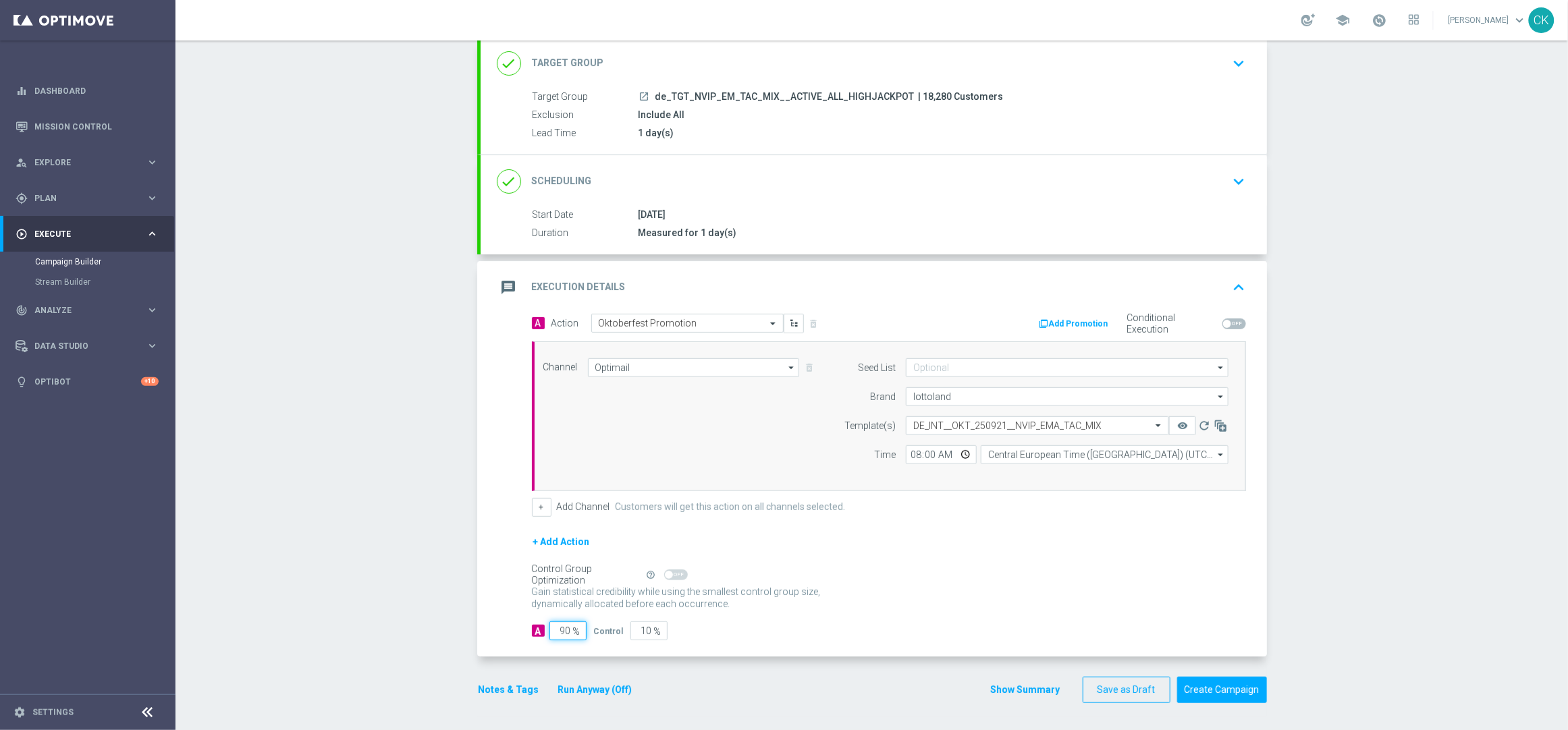
click at [565, 631] on input "90" at bounding box center [568, 631] width 37 height 19
type input "9"
type input "91"
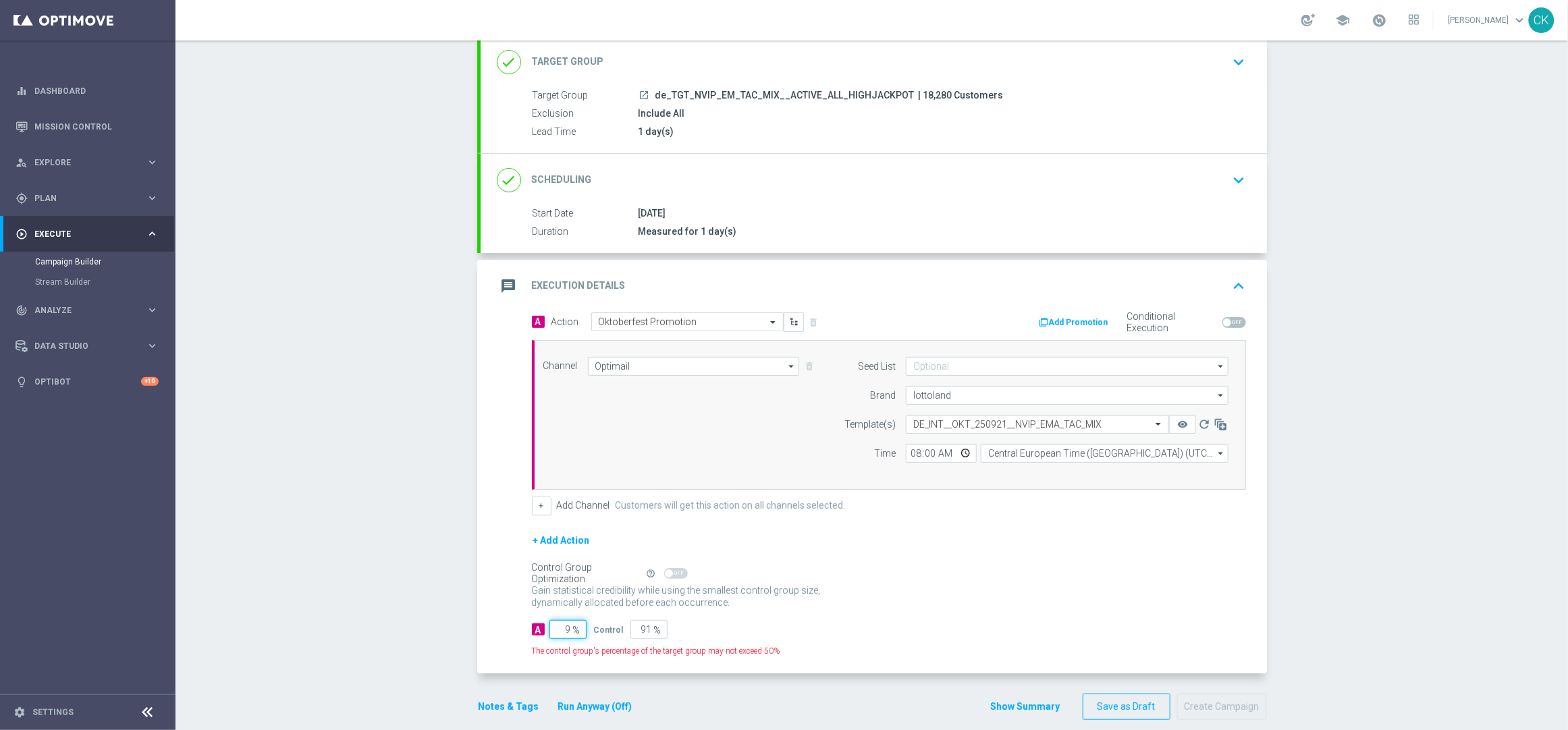
type input "98"
type input "2"
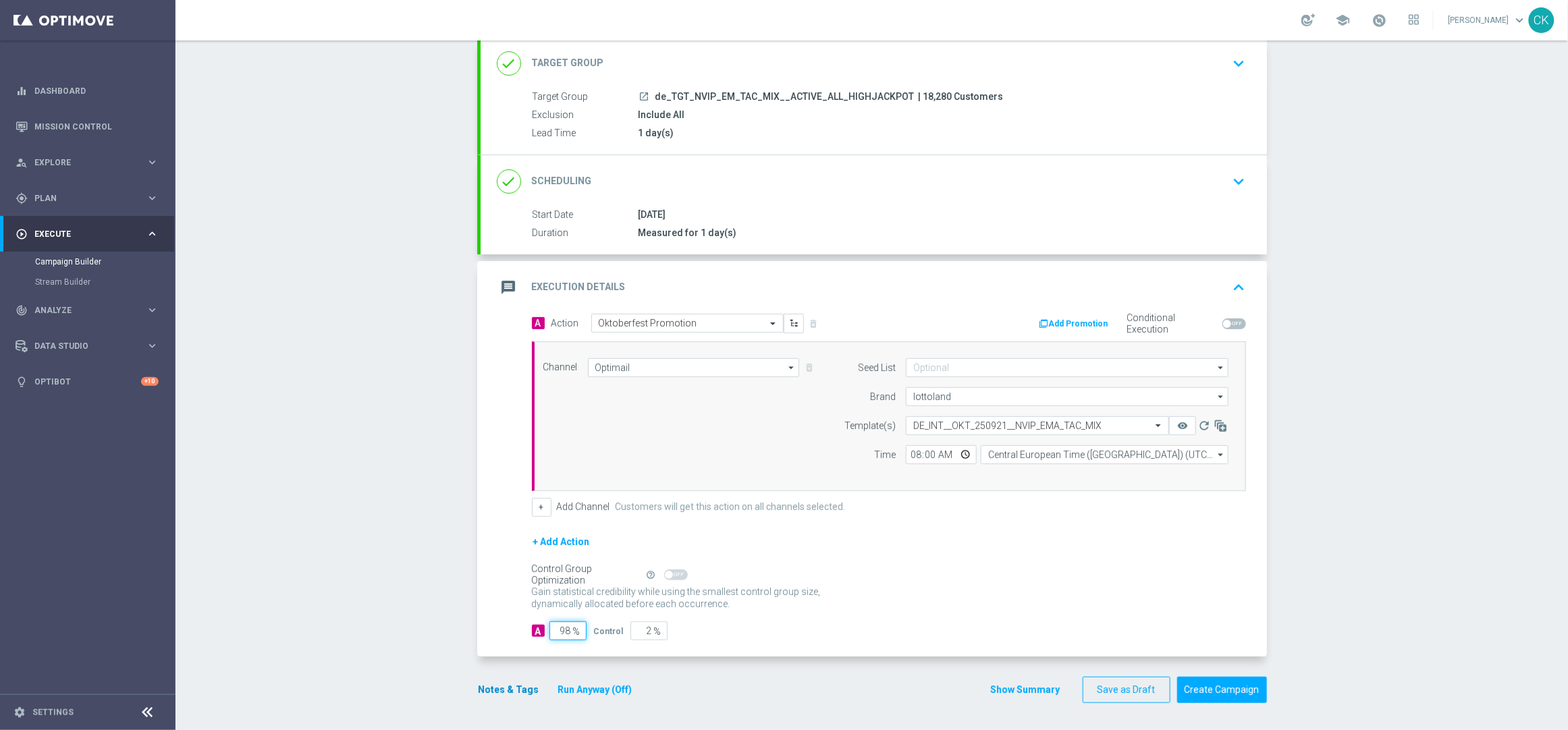
type input "98"
click at [498, 691] on button "Notes & Tags" at bounding box center [509, 689] width 64 height 17
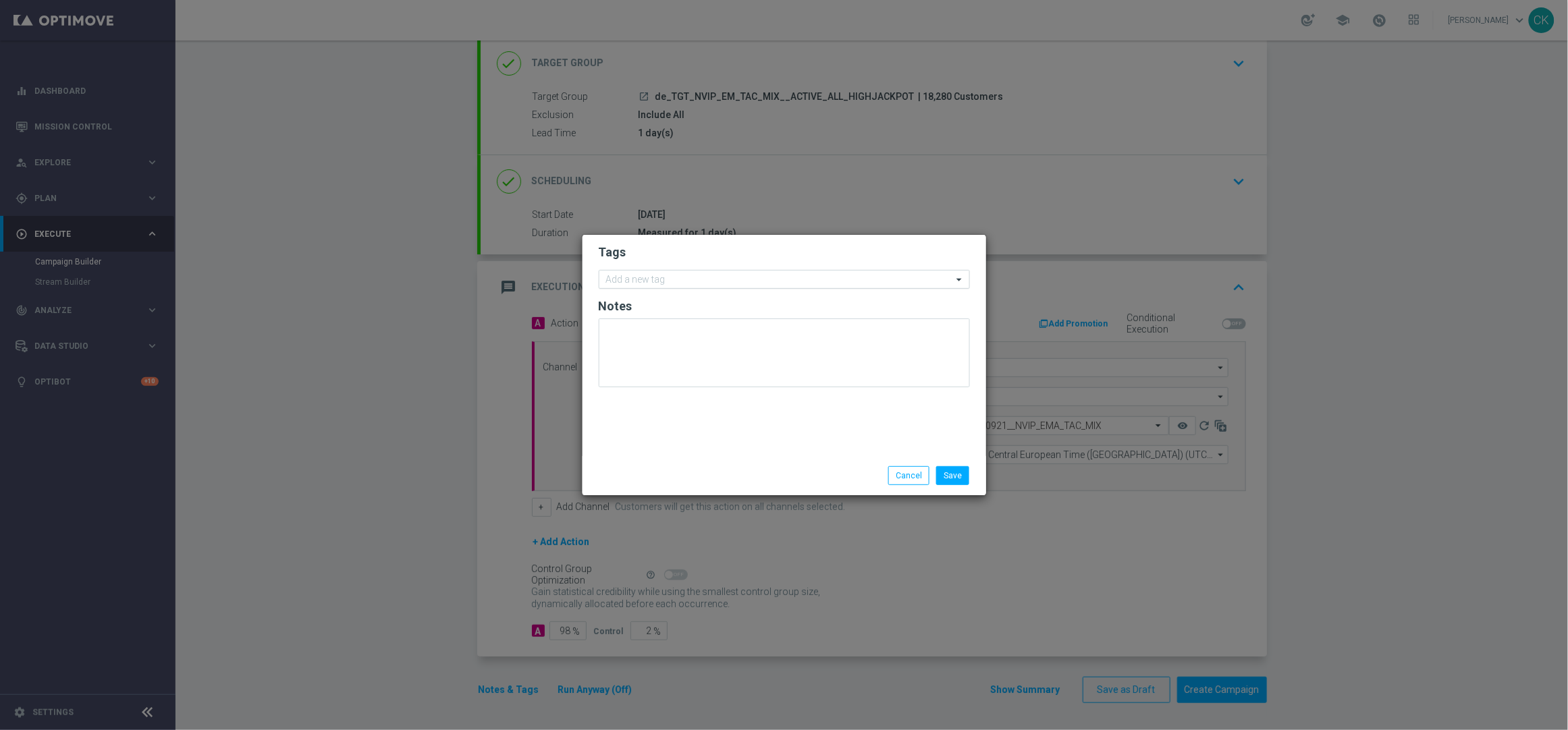
click at [635, 279] on input "text" at bounding box center [779, 280] width 346 height 11
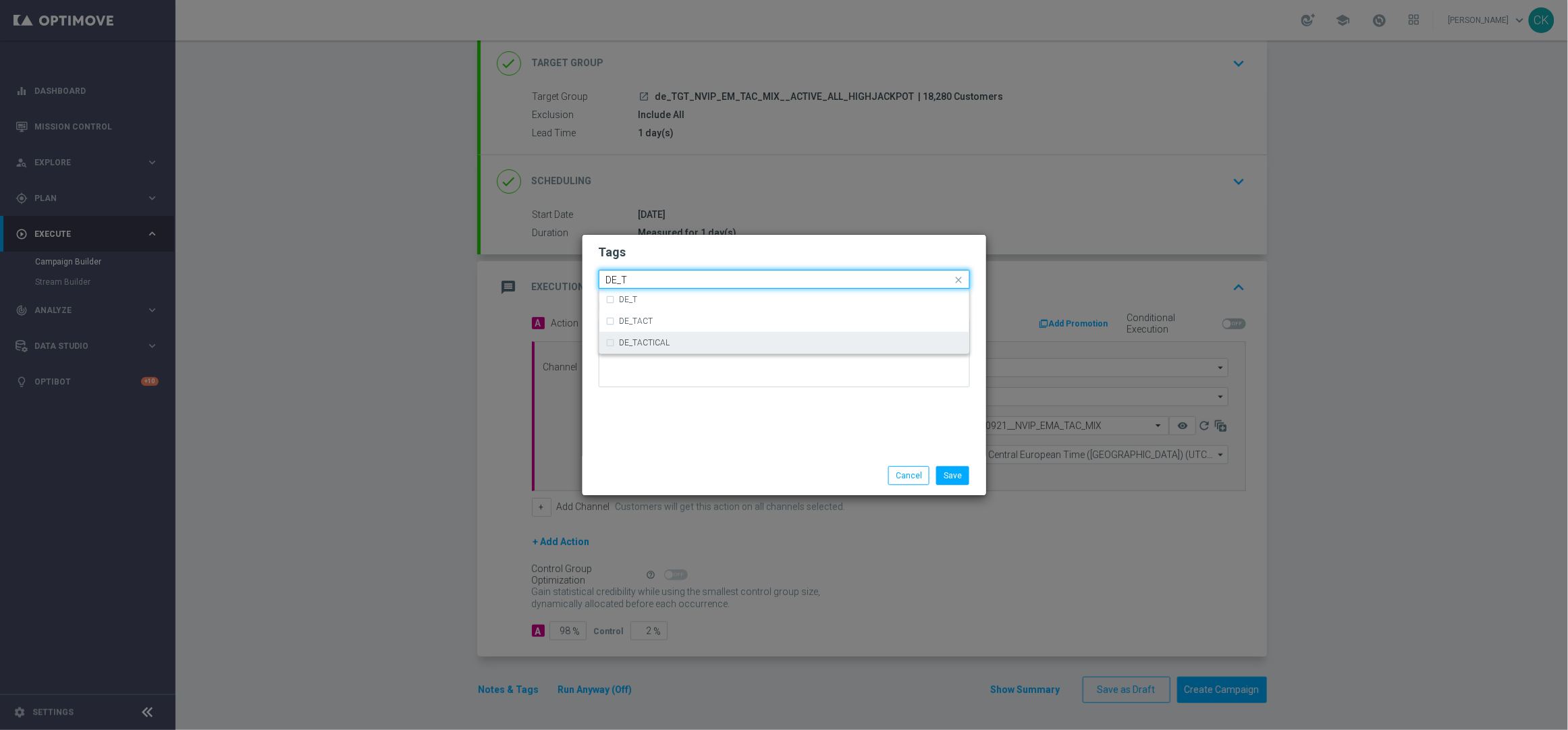
click at [659, 344] on label "DE_TACTICAL" at bounding box center [645, 342] width 51 height 8
type input "DE_T"
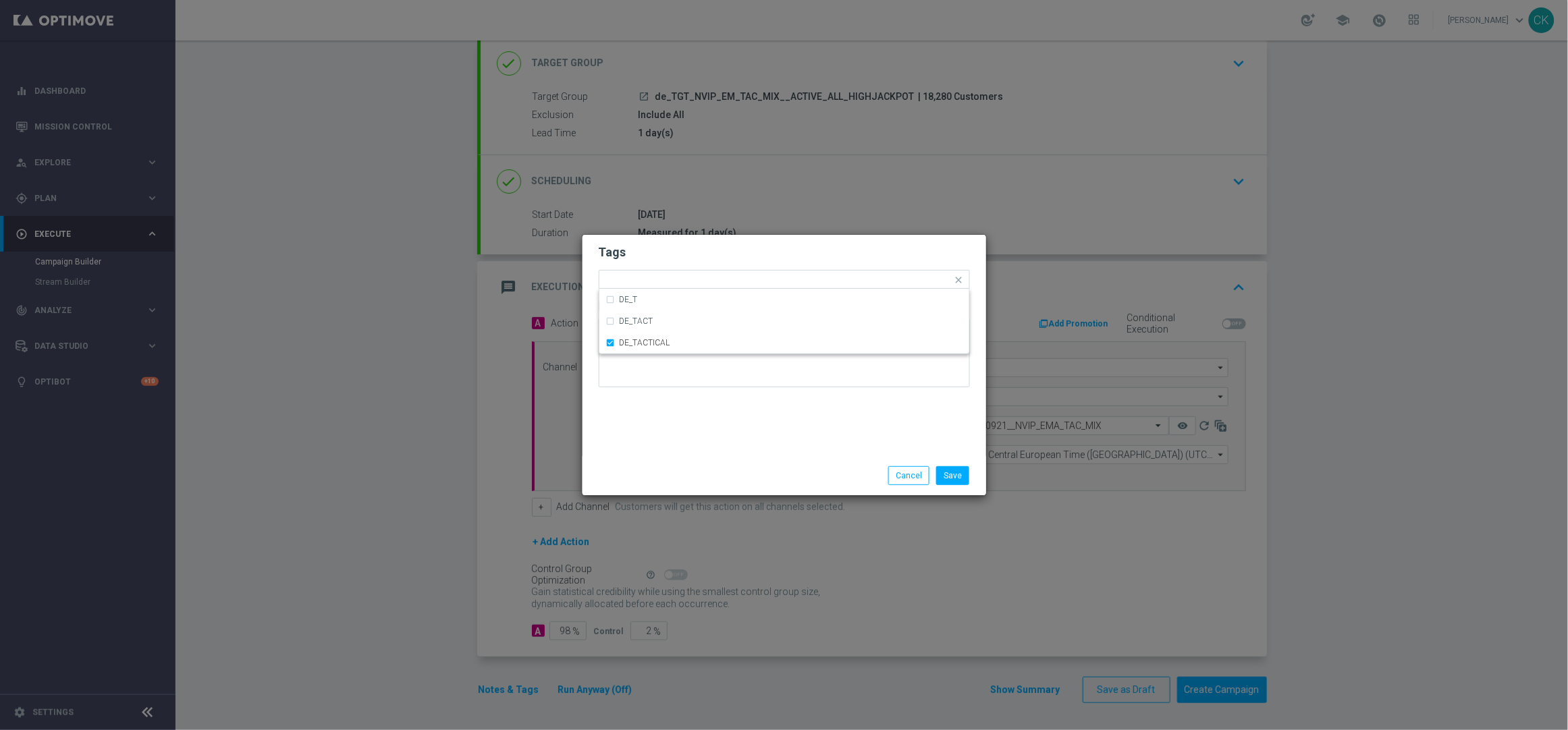
click at [659, 427] on div "Tags Quick find × DE_TACTICAL DE_T DE_TACT DE_TACTICAL Notes" at bounding box center [784, 345] width 404 height 221
click at [961, 473] on button "Save" at bounding box center [952, 476] width 33 height 19
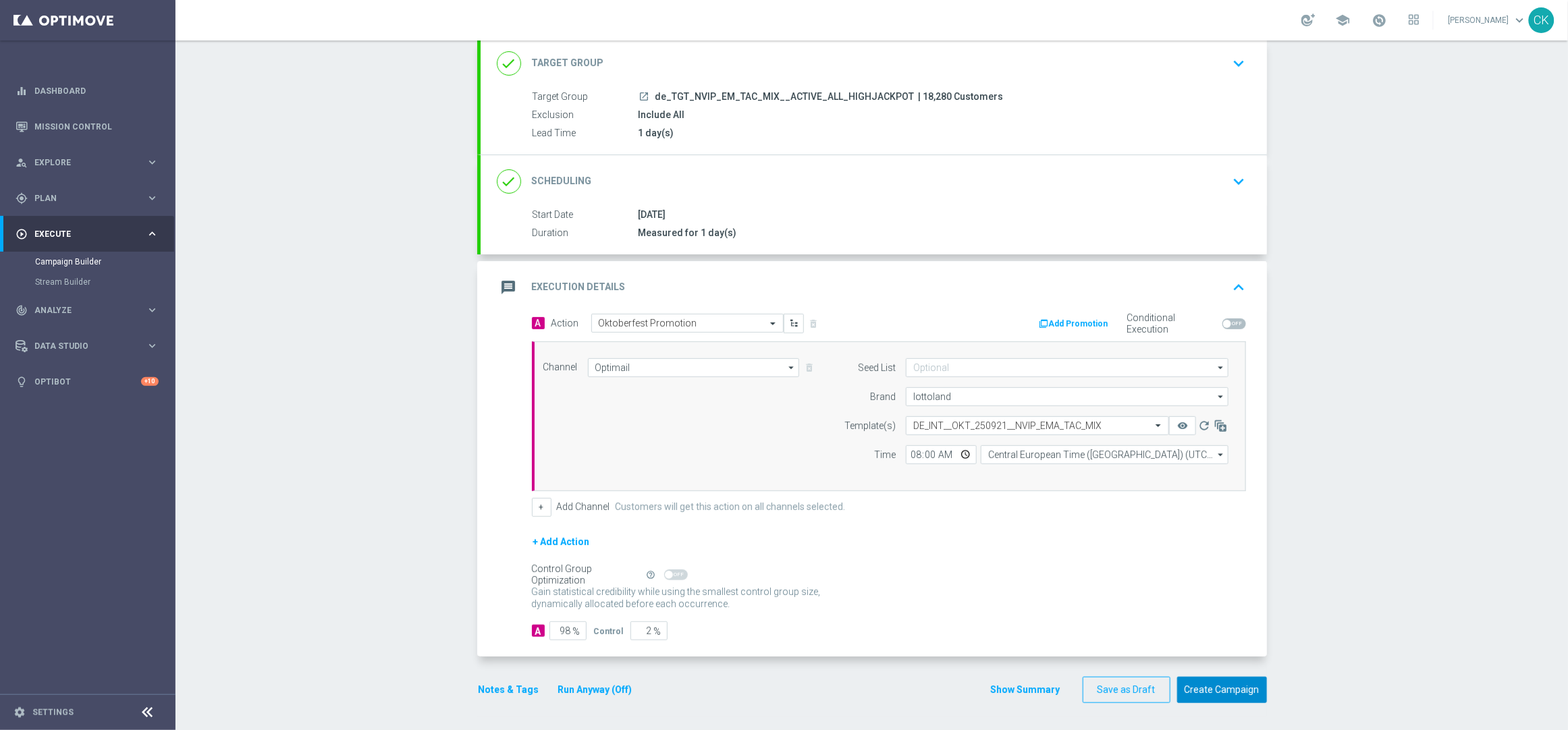
click at [1218, 687] on button "Create Campaign" at bounding box center [1222, 689] width 90 height 26
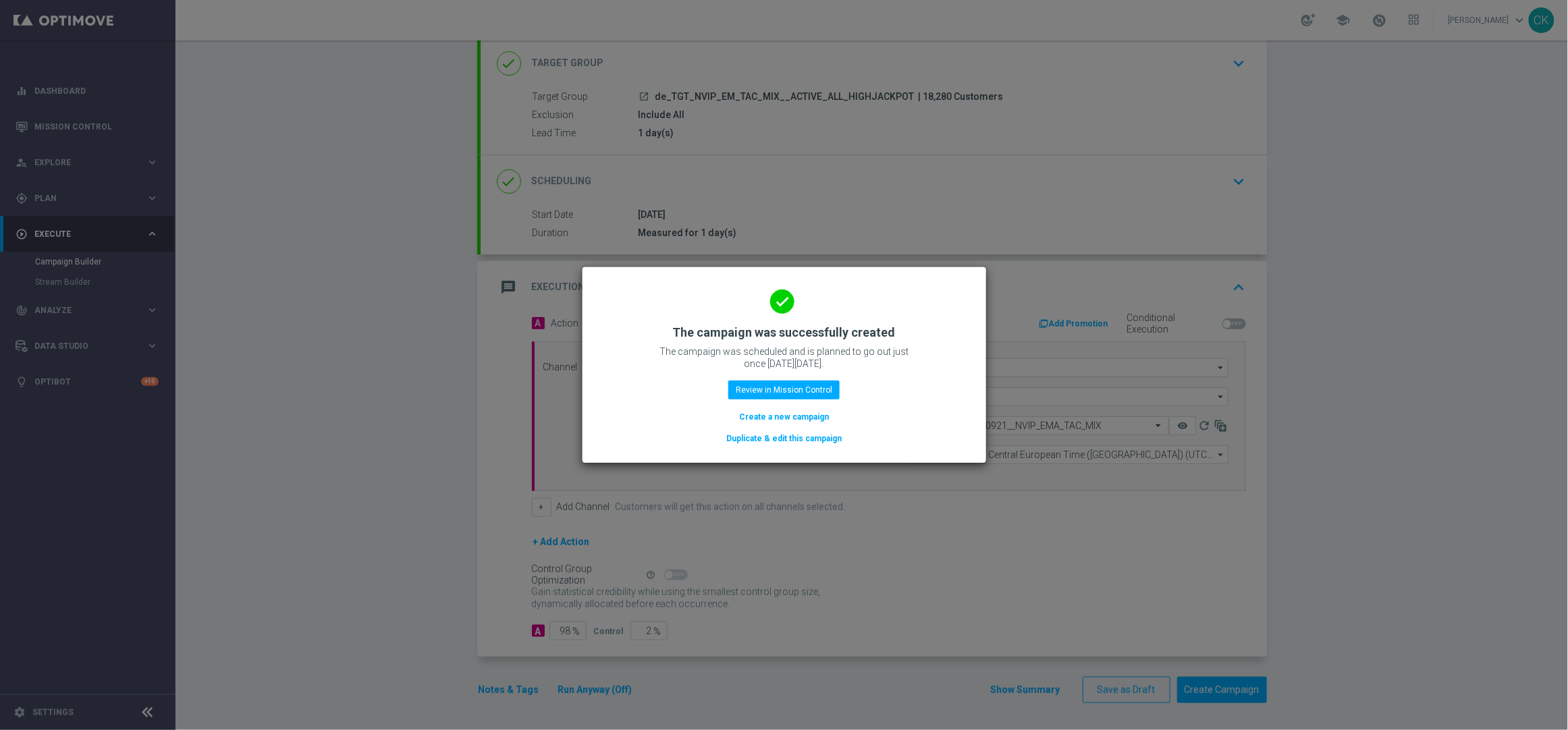
click at [789, 410] on button "Create a new campaign" at bounding box center [784, 416] width 92 height 15
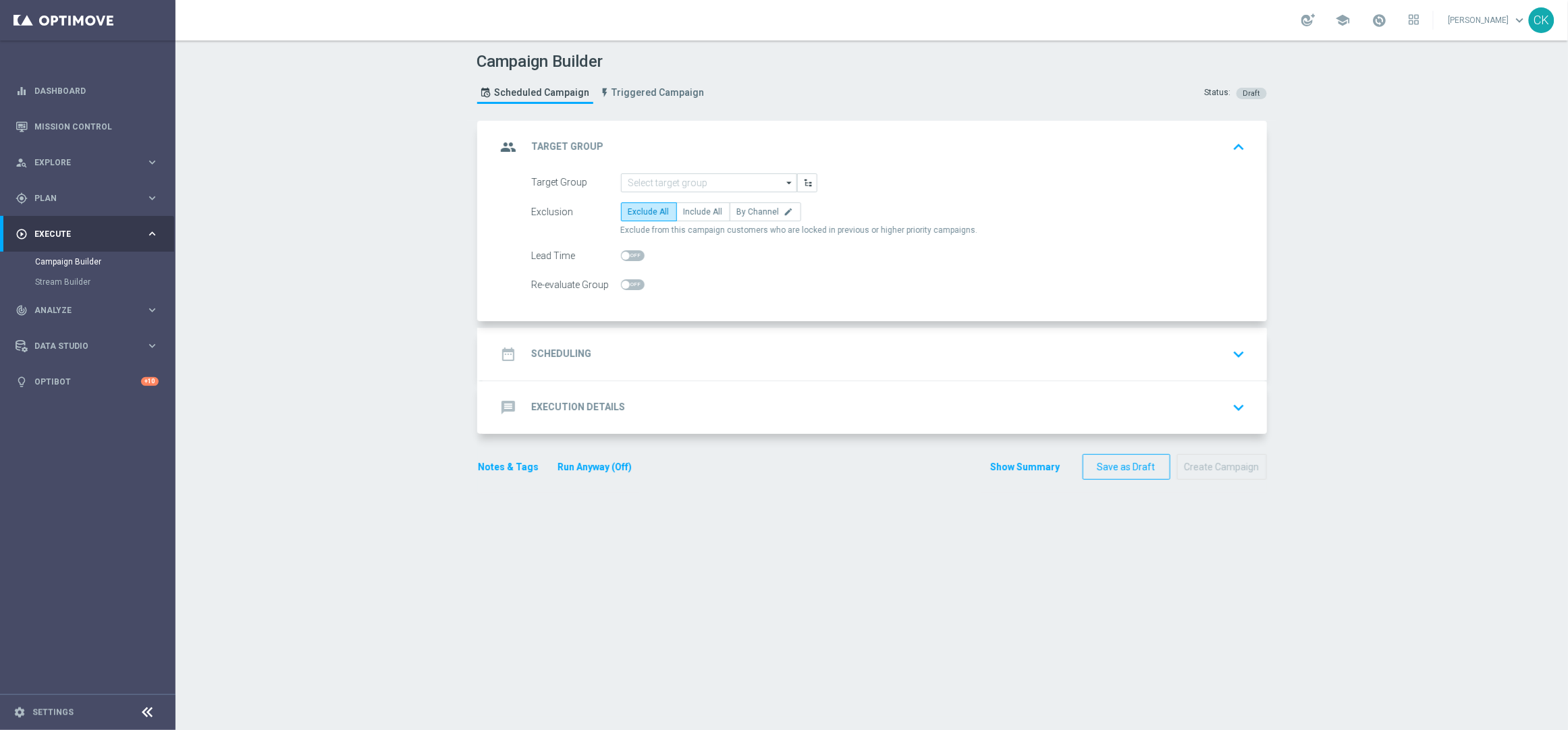
scroll to position [0, 0]
click at [714, 180] on input at bounding box center [709, 183] width 176 height 19
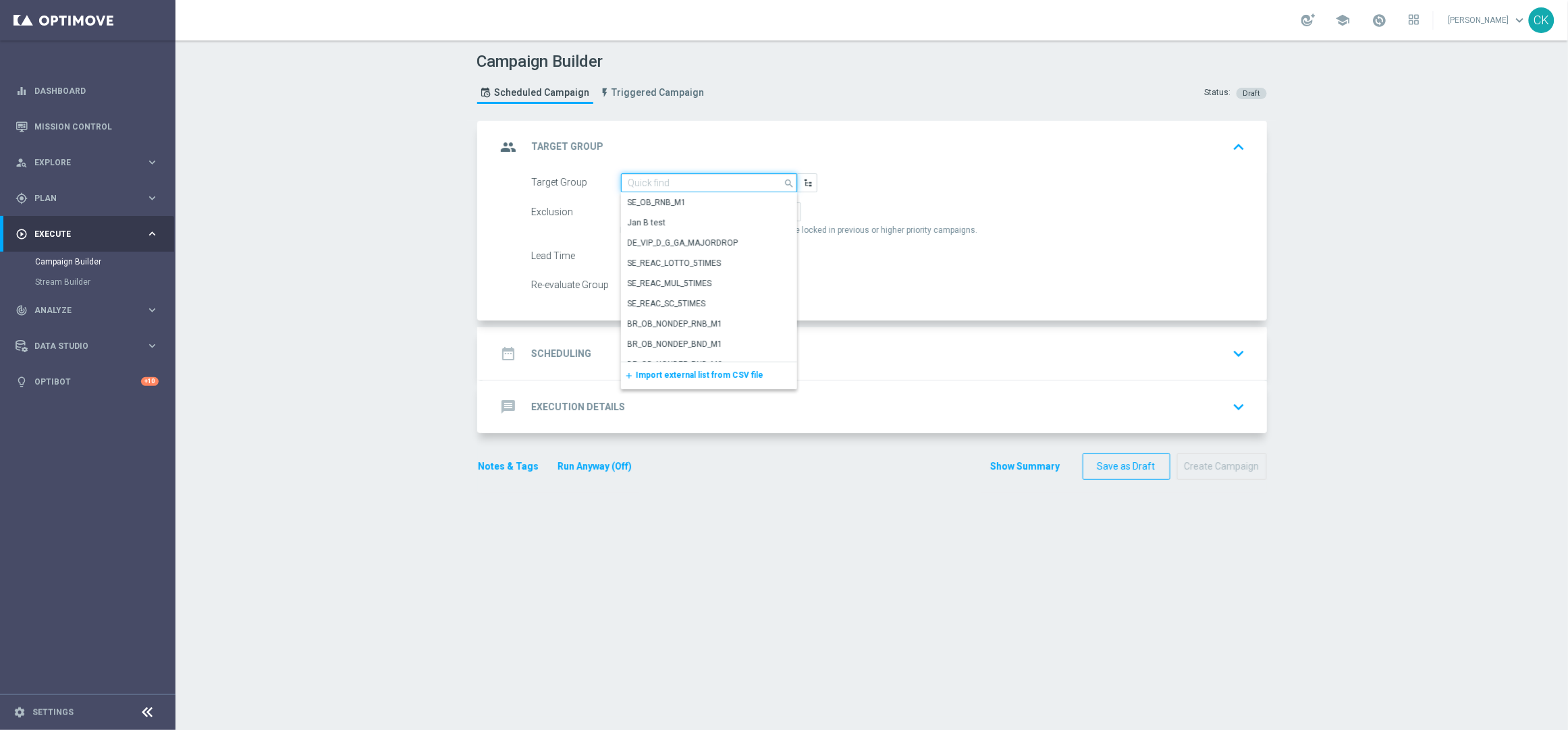
paste input "de_TGT_NVIP_EM_TAC_MIX__REACTIVATED_HIGHJACKPOT"
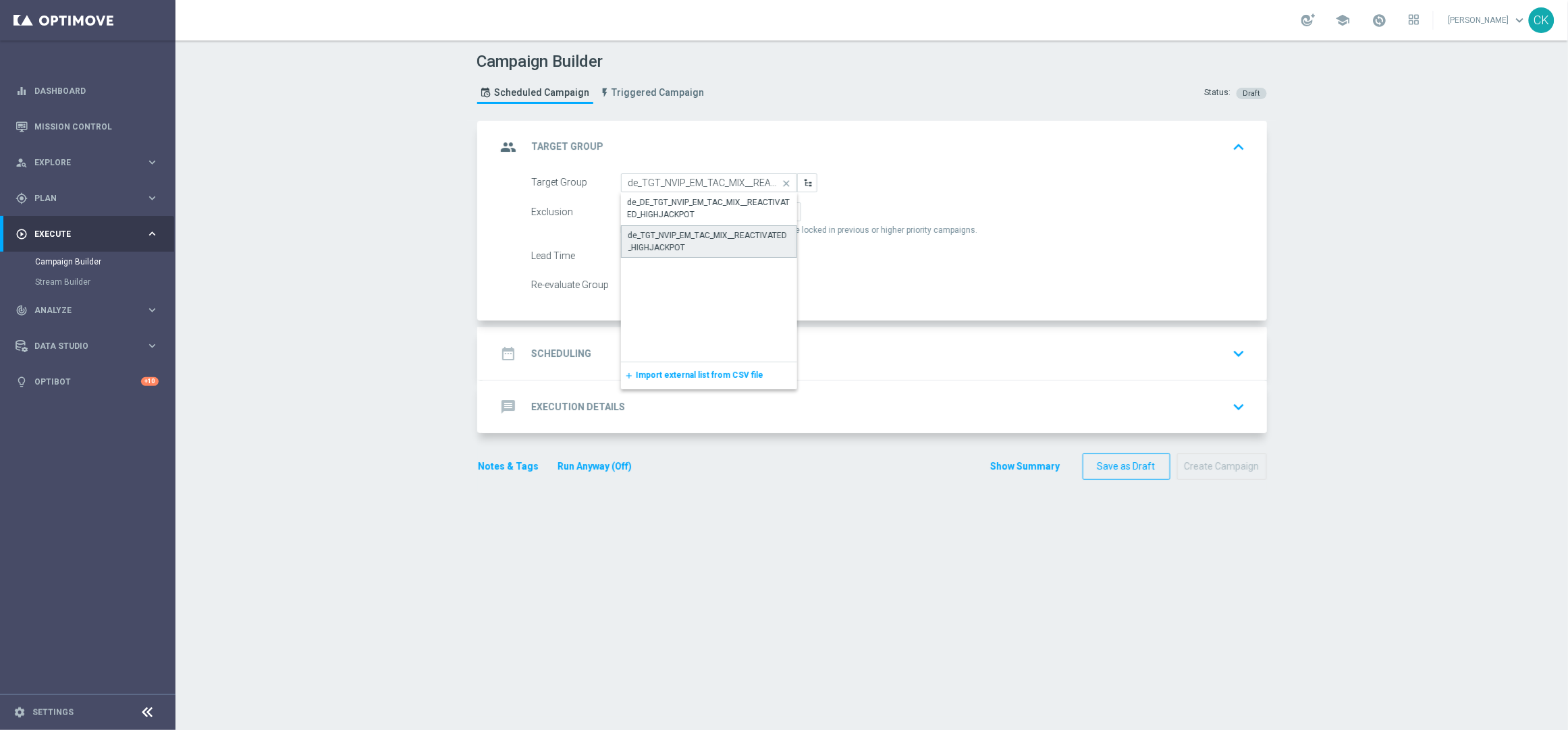
click at [690, 241] on div "de_TGT_NVIP_EM_TAC_MIX__REACTIVATED_HIGHJACKPOT" at bounding box center [709, 241] width 162 height 25
type input "de_TGT_NVIP_EM_TAC_MIX__REACTIVATED_HIGHJACKPOT"
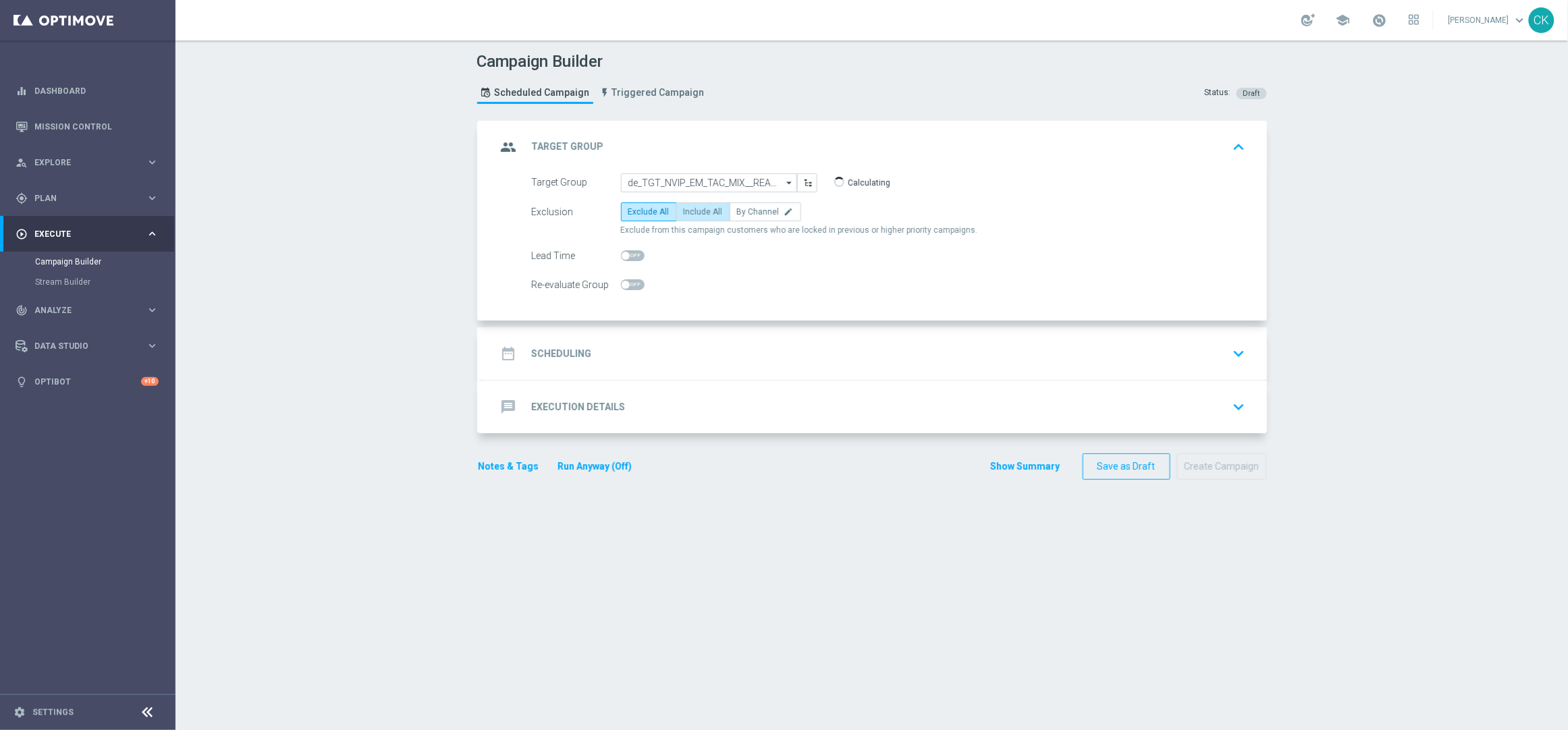
click at [700, 216] on label "Include All" at bounding box center [703, 212] width 54 height 19
click at [693, 216] on input "Include All" at bounding box center [687, 214] width 9 height 9
radio input "true"
click at [627, 252] on span at bounding box center [633, 256] width 24 height 11
click at [627, 252] on input "checkbox" at bounding box center [633, 256] width 24 height 11
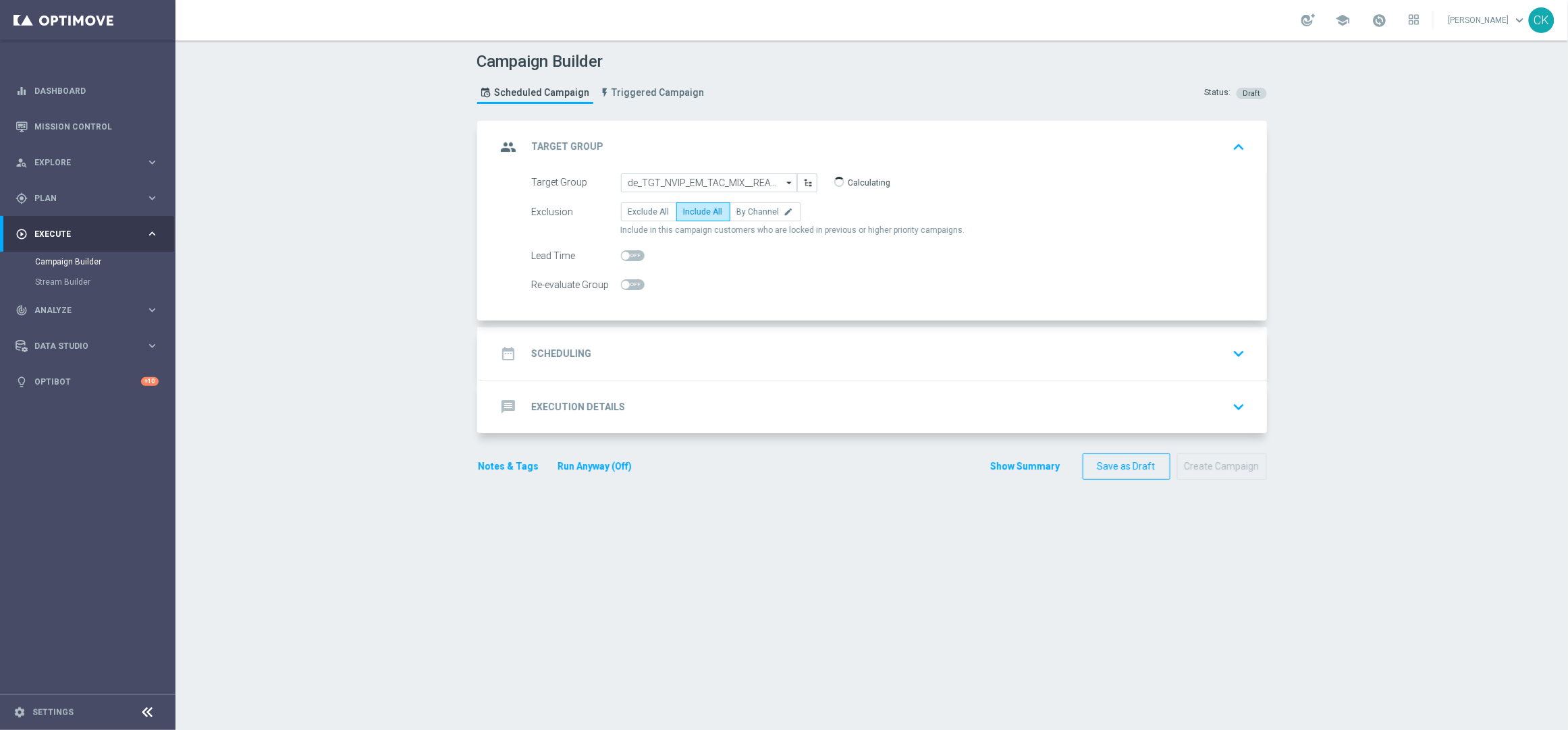
checkbox input "true"
click at [572, 346] on div "date_range Scheduling" at bounding box center [544, 353] width 95 height 25
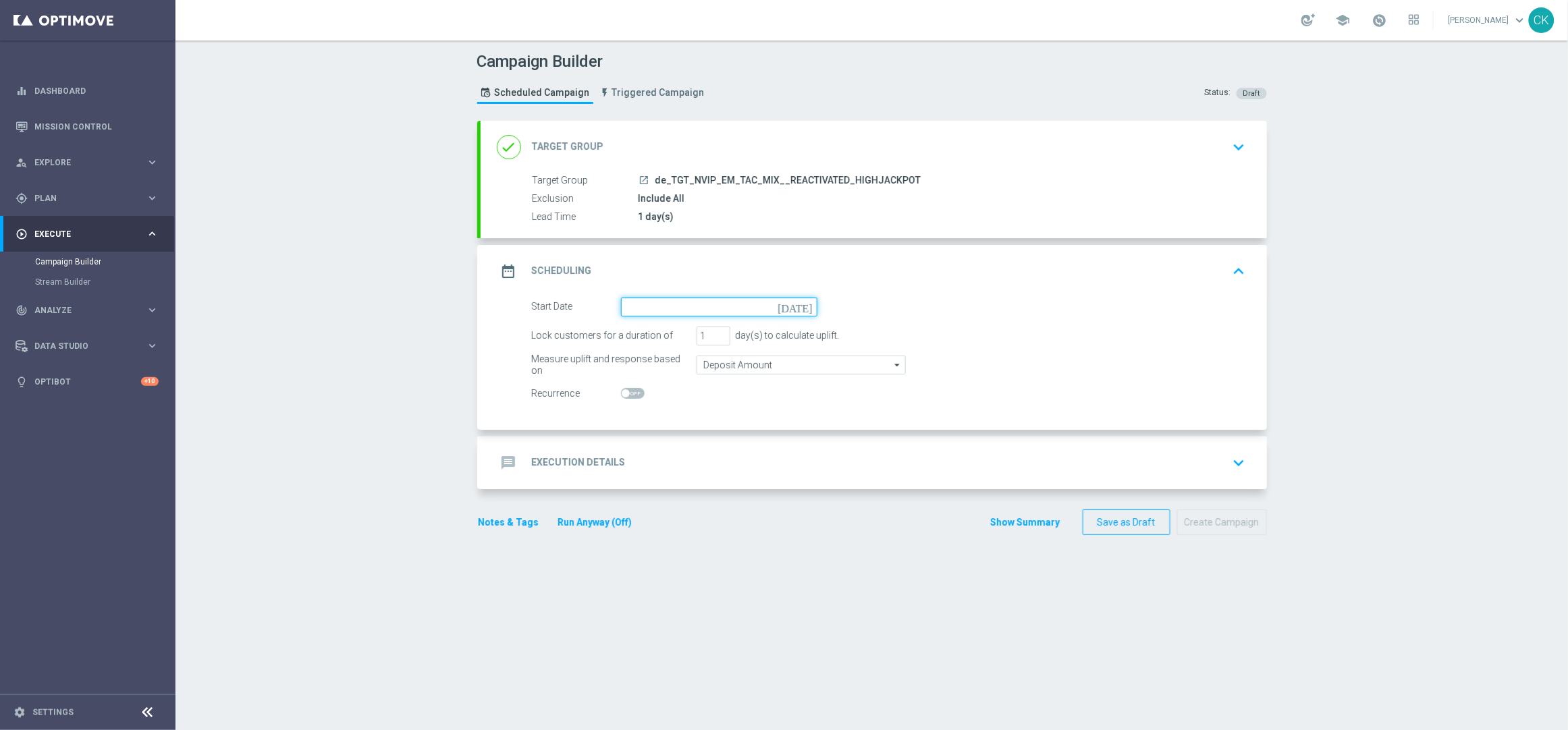
click at [688, 299] on input at bounding box center [719, 307] width 197 height 19
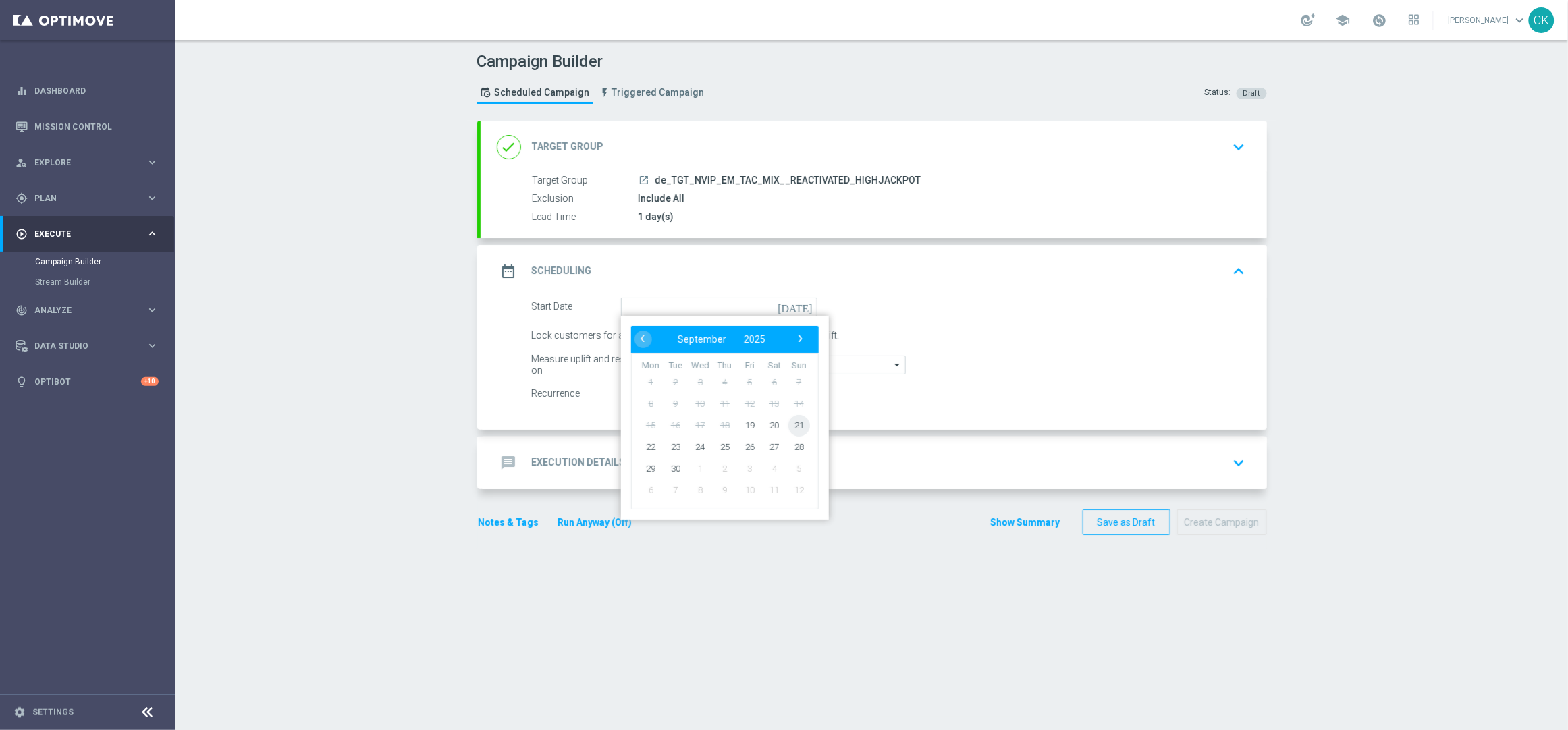
click at [793, 420] on span "21" at bounding box center [798, 424] width 22 height 21
type input "[DATE]"
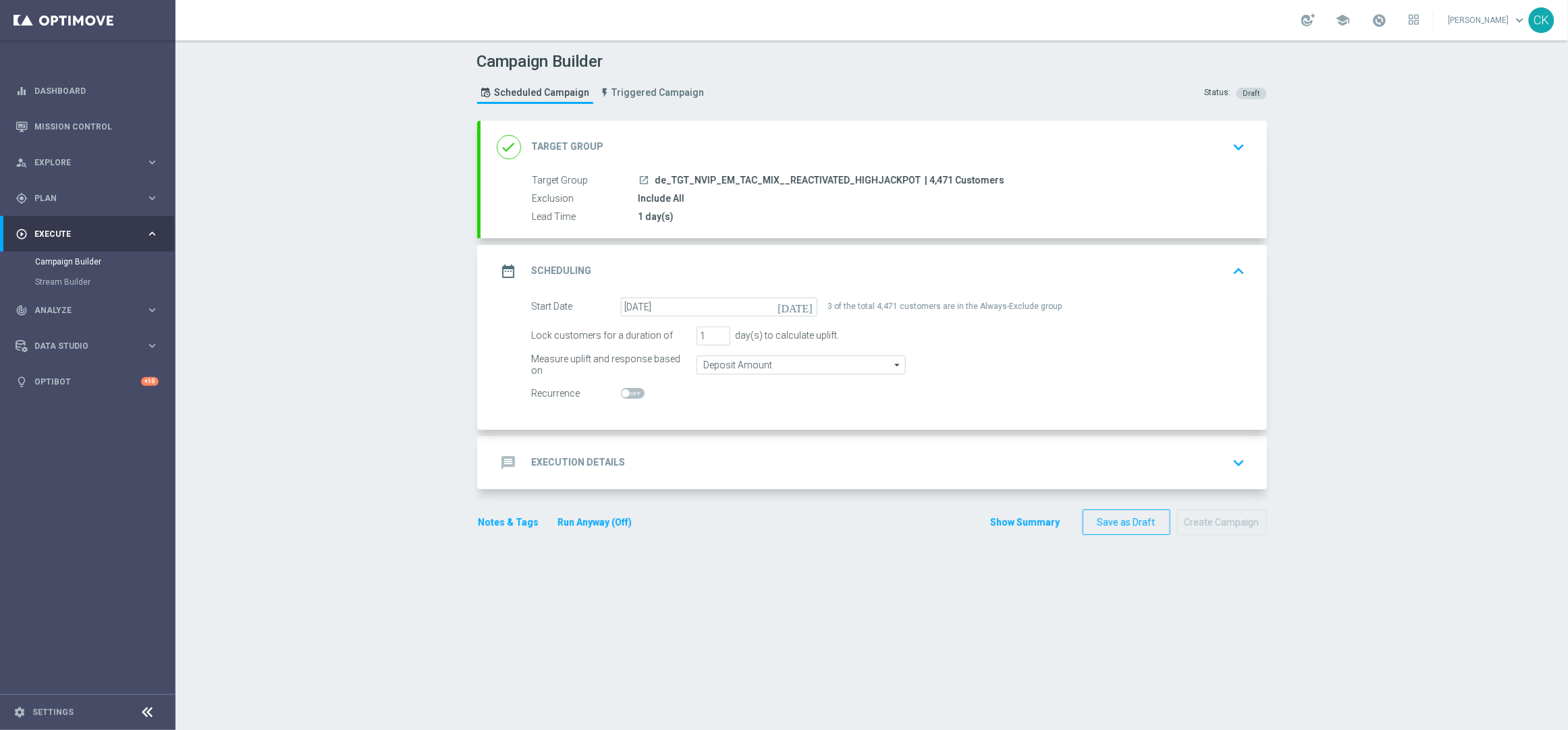
click at [562, 463] on h2 "Execution Details" at bounding box center [579, 463] width 94 height 13
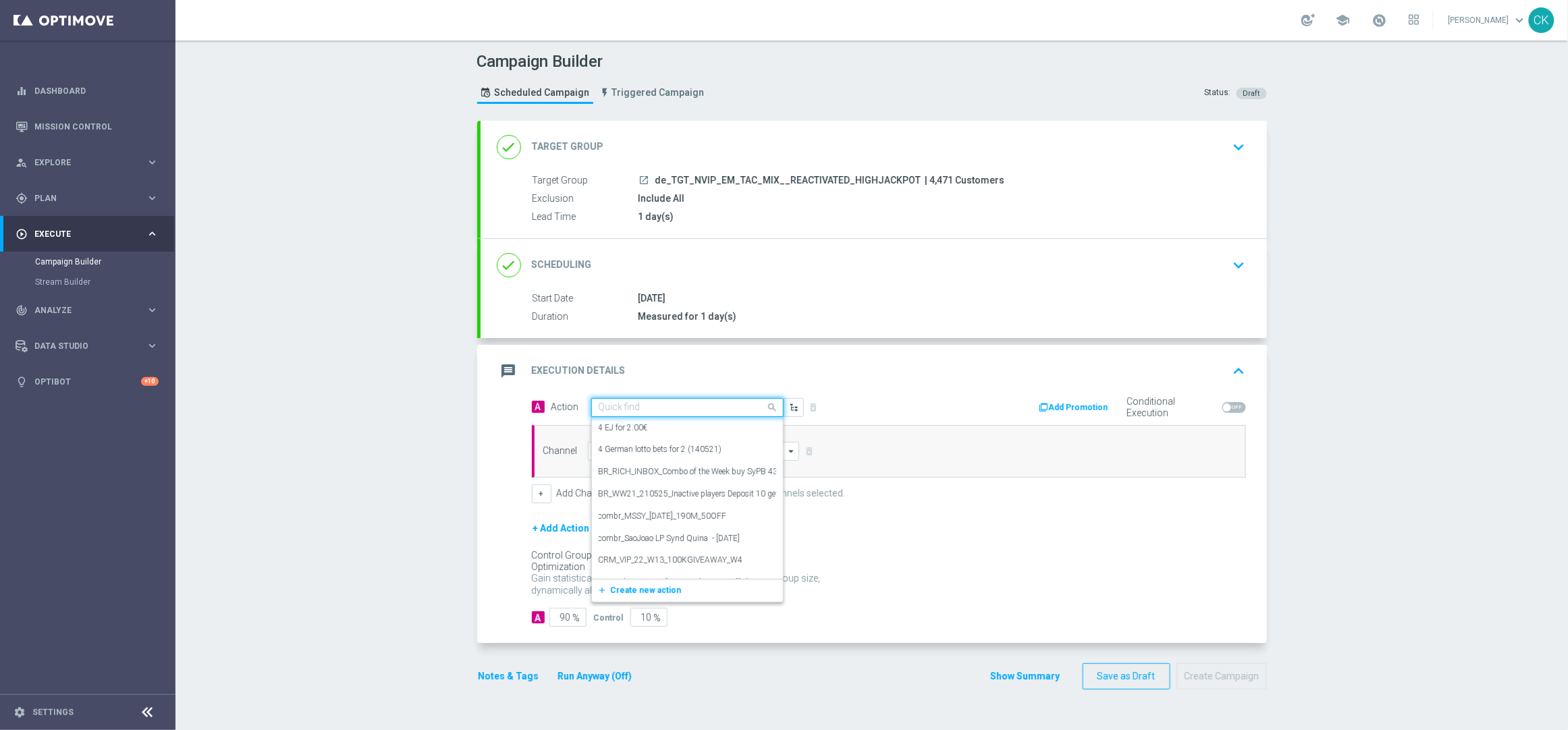
click at [681, 403] on input "text" at bounding box center [674, 408] width 151 height 11
paste input "Oktoberfest Promotion"
type input "Oktoberfest Promotion"
click at [653, 472] on label "Oktoberfest Promotion" at bounding box center [638, 475] width 79 height 11
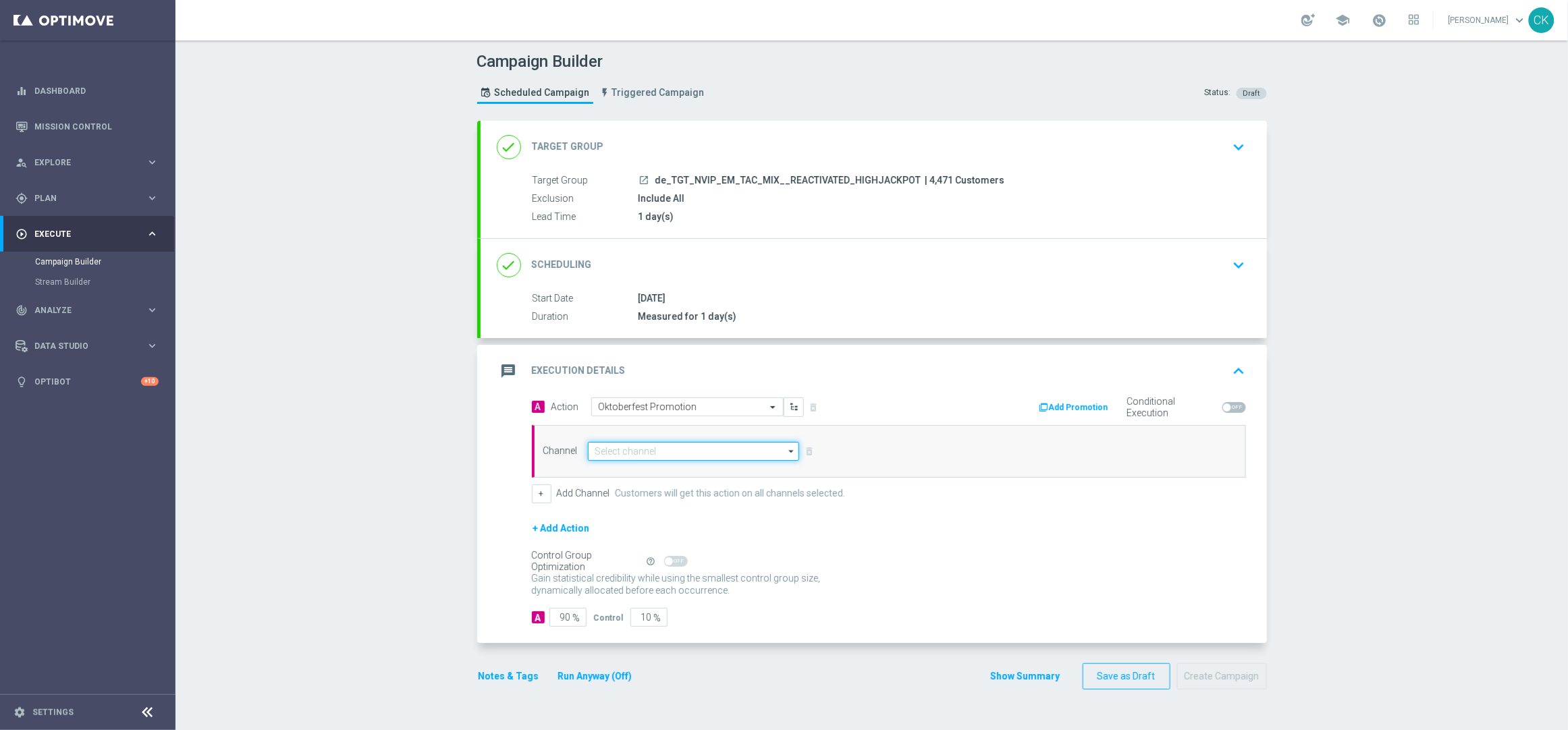
click at [671, 445] on input at bounding box center [694, 451] width 212 height 19
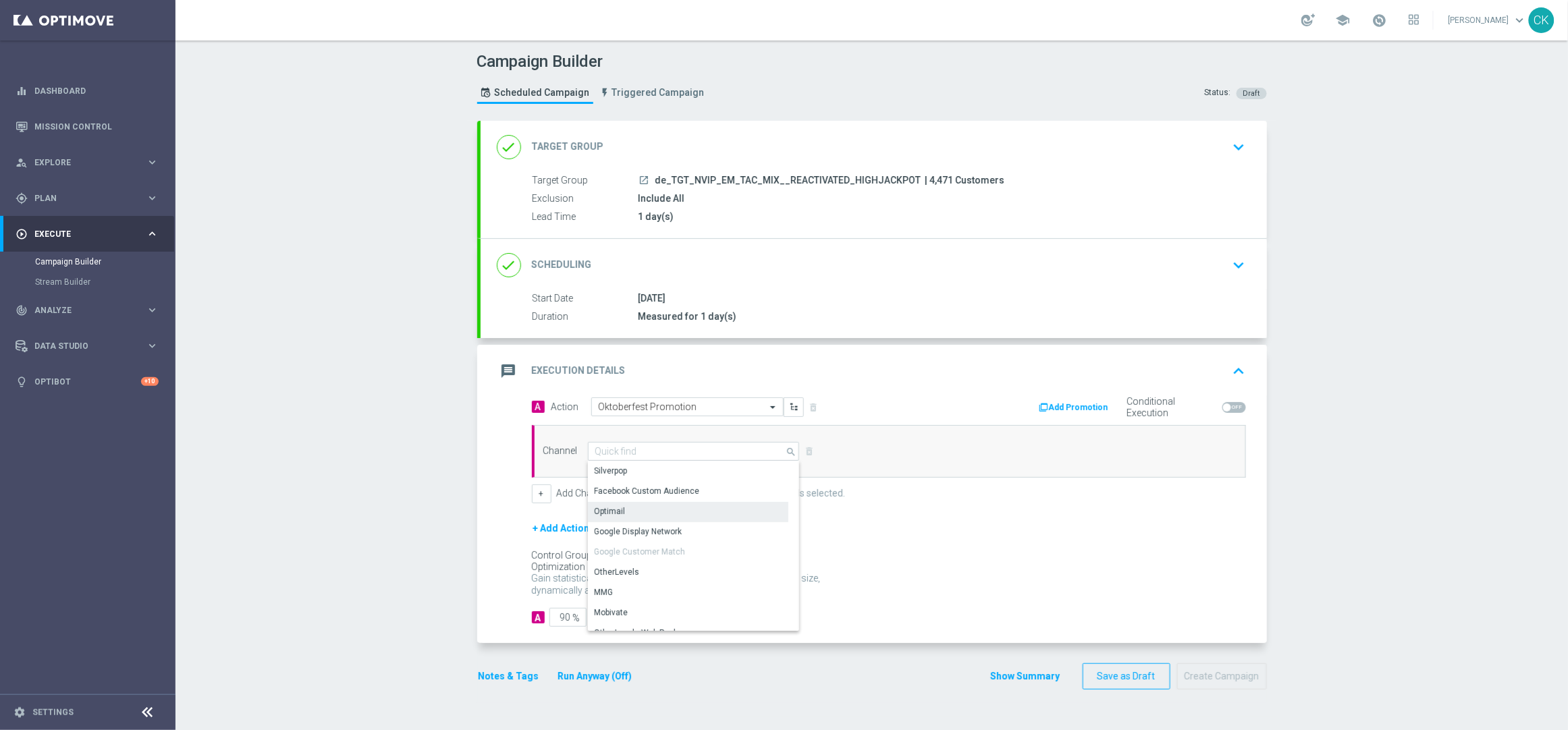
click at [662, 507] on div "Optimail" at bounding box center [688, 512] width 201 height 19
type input "Optimail"
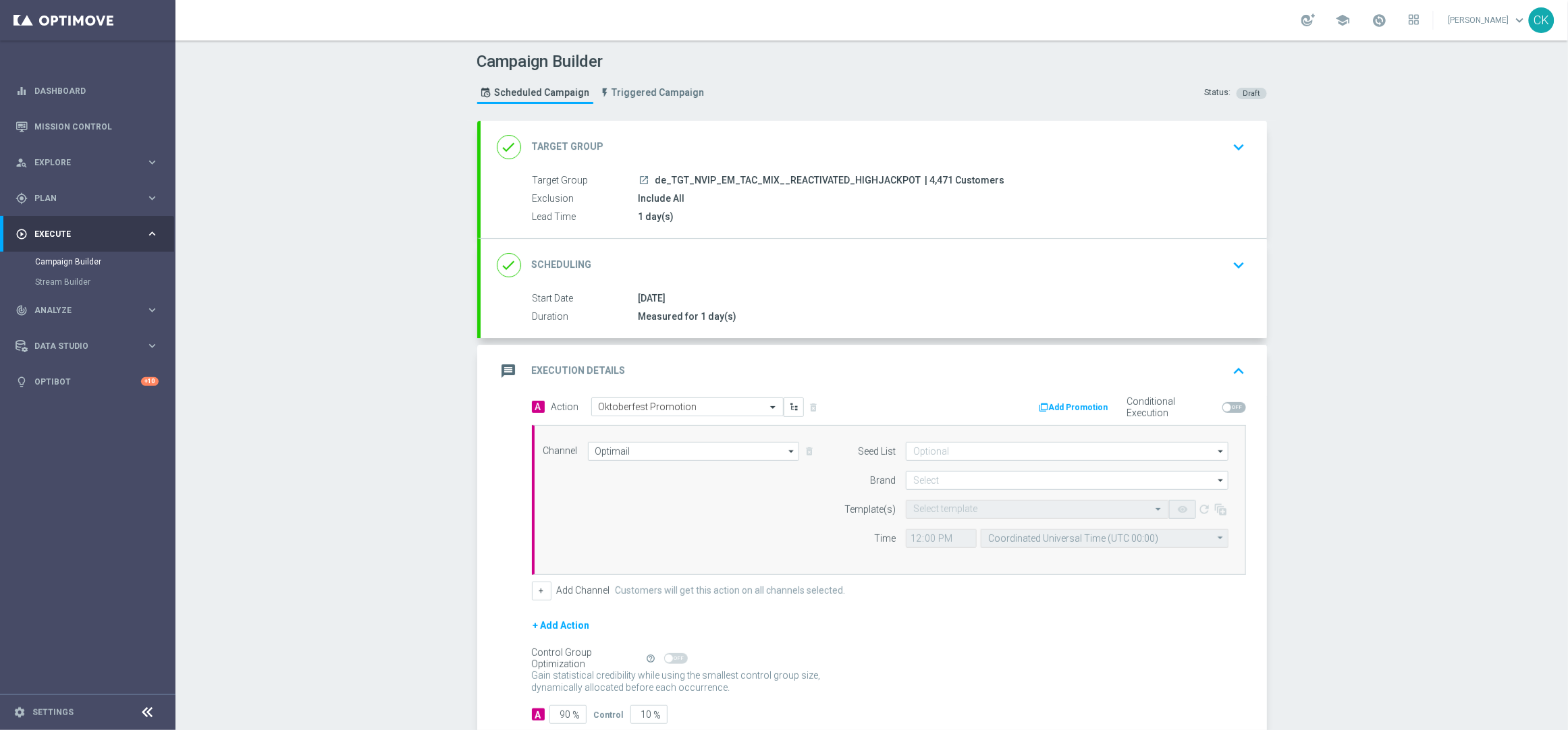
scroll to position [85, 0]
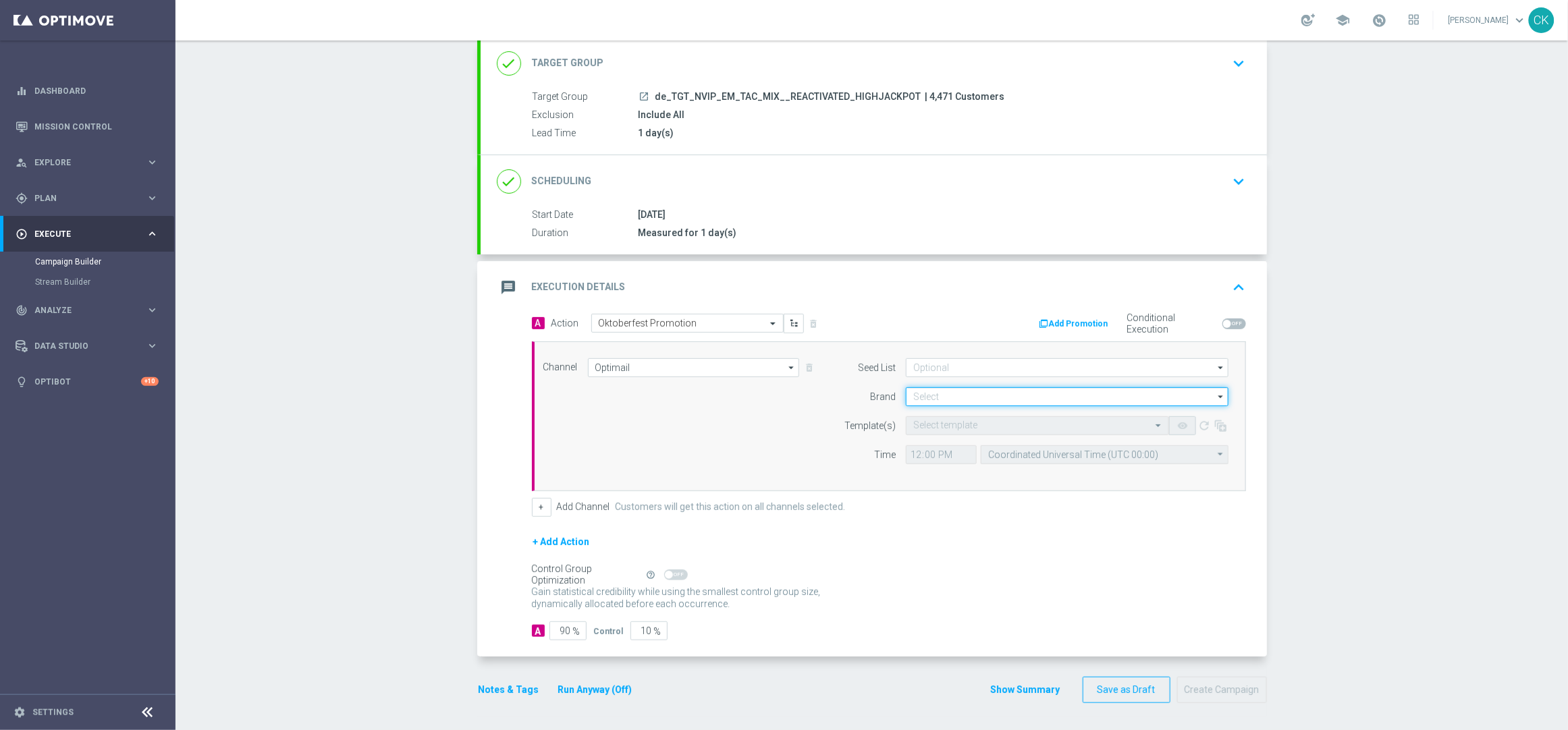
click at [1015, 393] on input at bounding box center [1066, 396] width 323 height 19
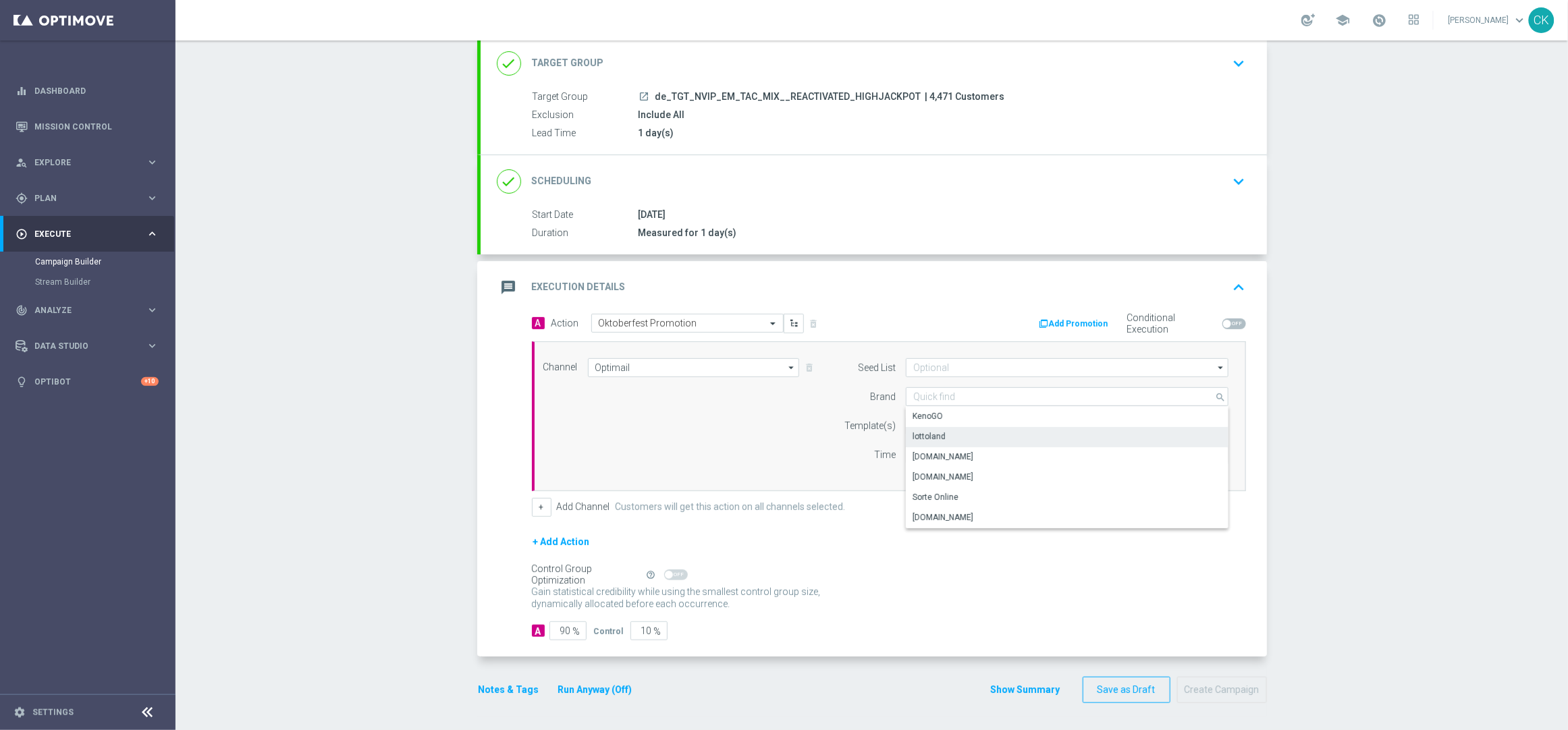
click at [937, 435] on div "lottoland" at bounding box center [929, 436] width 33 height 12
type input "lottoland"
click at [924, 426] on input "text" at bounding box center [1024, 426] width 221 height 11
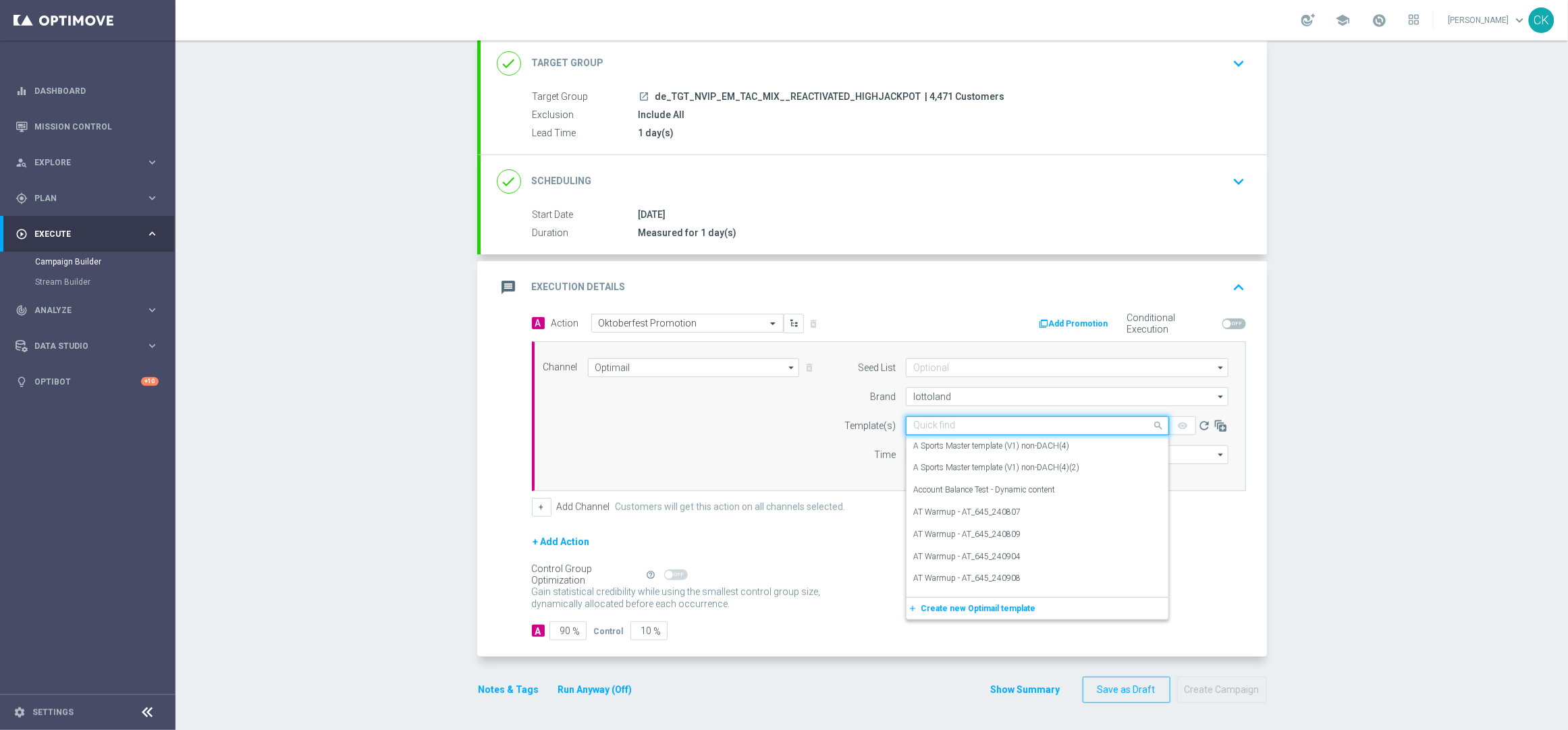
paste input "DE_INT__OKT_250921__NVIP_EMA_TAC_MIX"
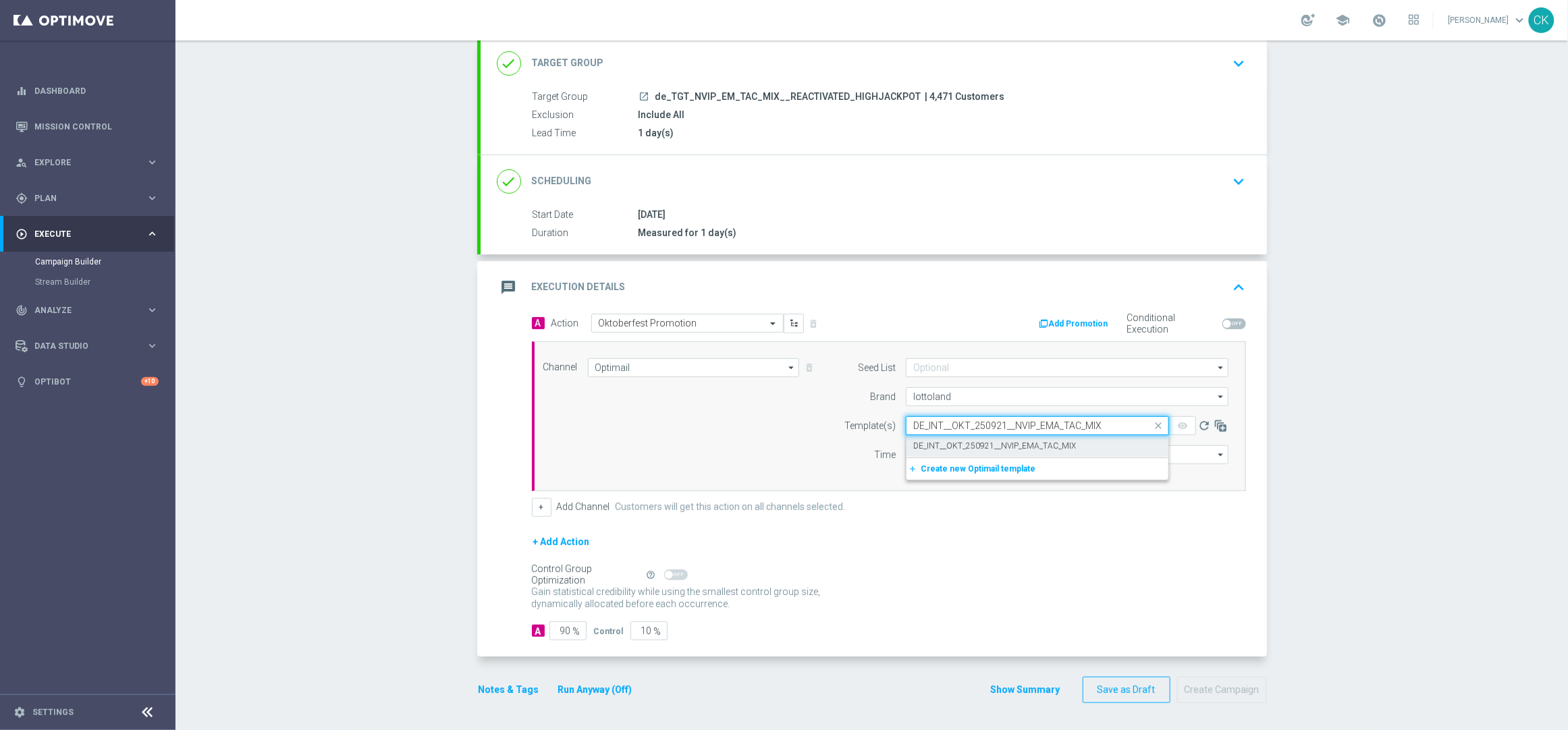
click at [924, 444] on label "DE_INT__OKT_250921__NVIP_EMA_TAC_MIX" at bounding box center [995, 446] width 162 height 11
type input "DE_INT__OKT_250921__NVIP_EMA_TAC_MIX"
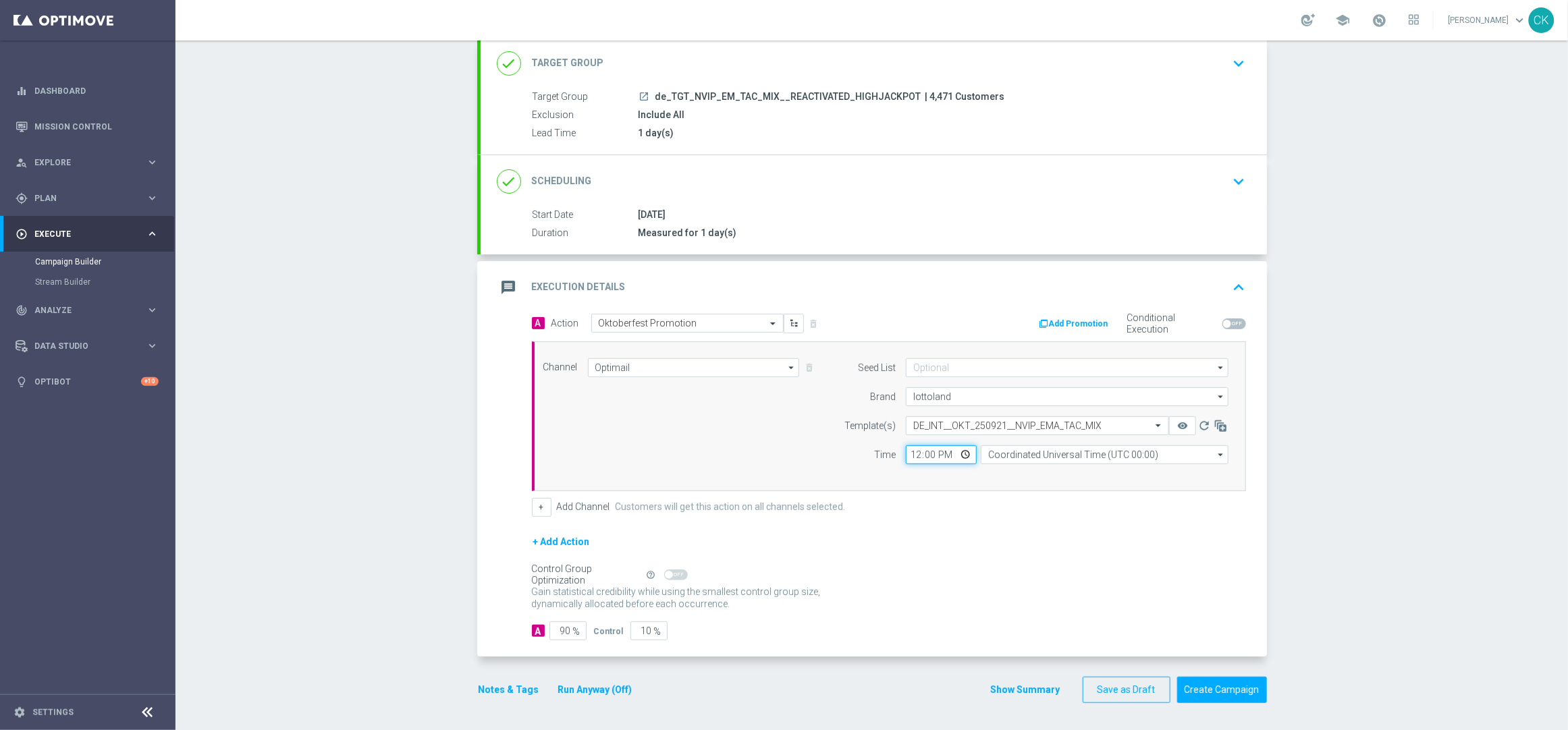
click at [905, 456] on input "12:00" at bounding box center [940, 455] width 71 height 19
type input "08:00"
click at [998, 454] on input "Coordinated Universal Time (UTC 00:00)" at bounding box center [1104, 455] width 248 height 19
click at [998, 469] on div "Central European Time ([GEOGRAPHIC_DATA]) (UTC +02:00)" at bounding box center [1098, 474] width 221 height 12
type input "Central European Time ([GEOGRAPHIC_DATA]) (UTC +02:00)"
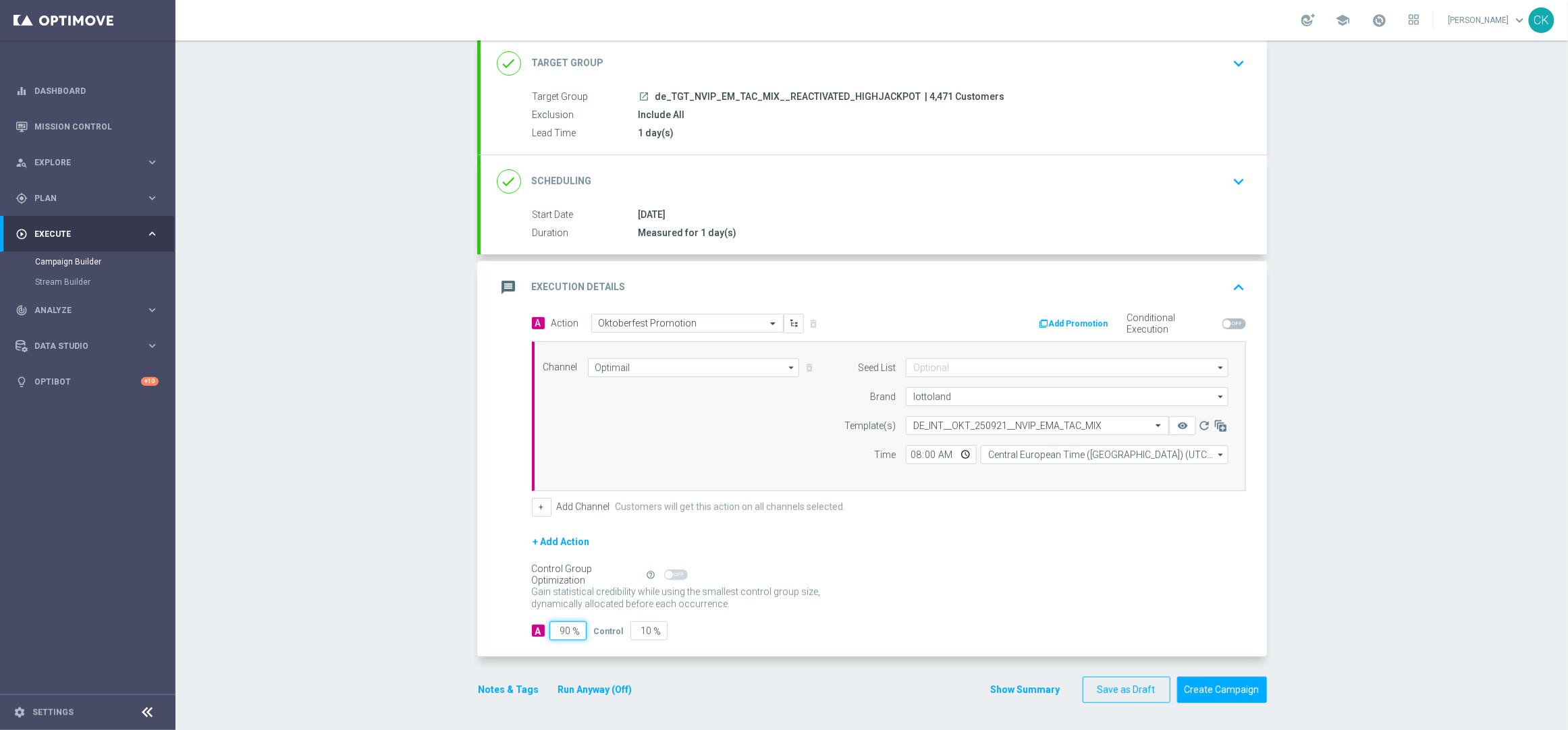
click at [565, 633] on input "90" at bounding box center [568, 631] width 37 height 19
type input "9"
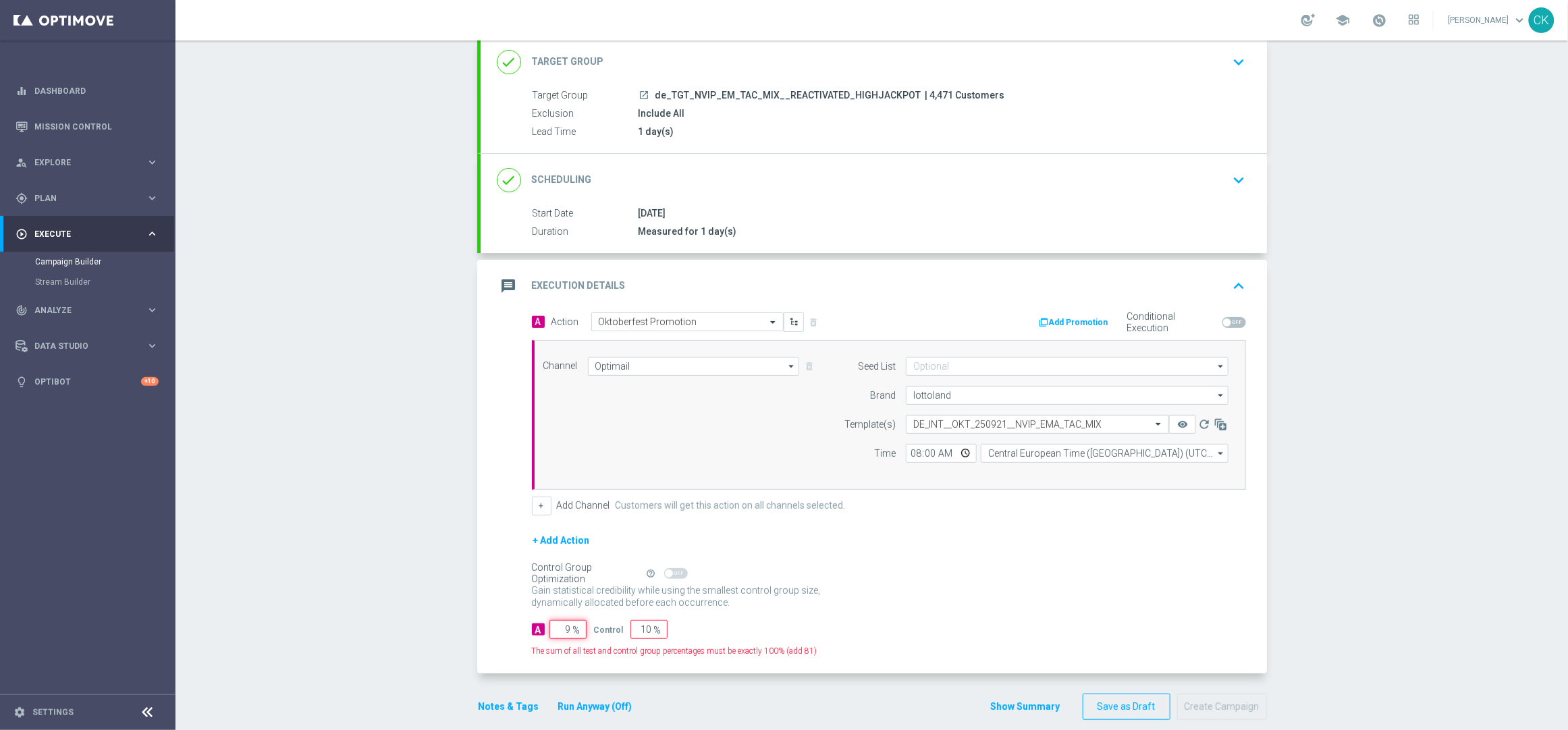
type input "91"
type input "98"
type input "2"
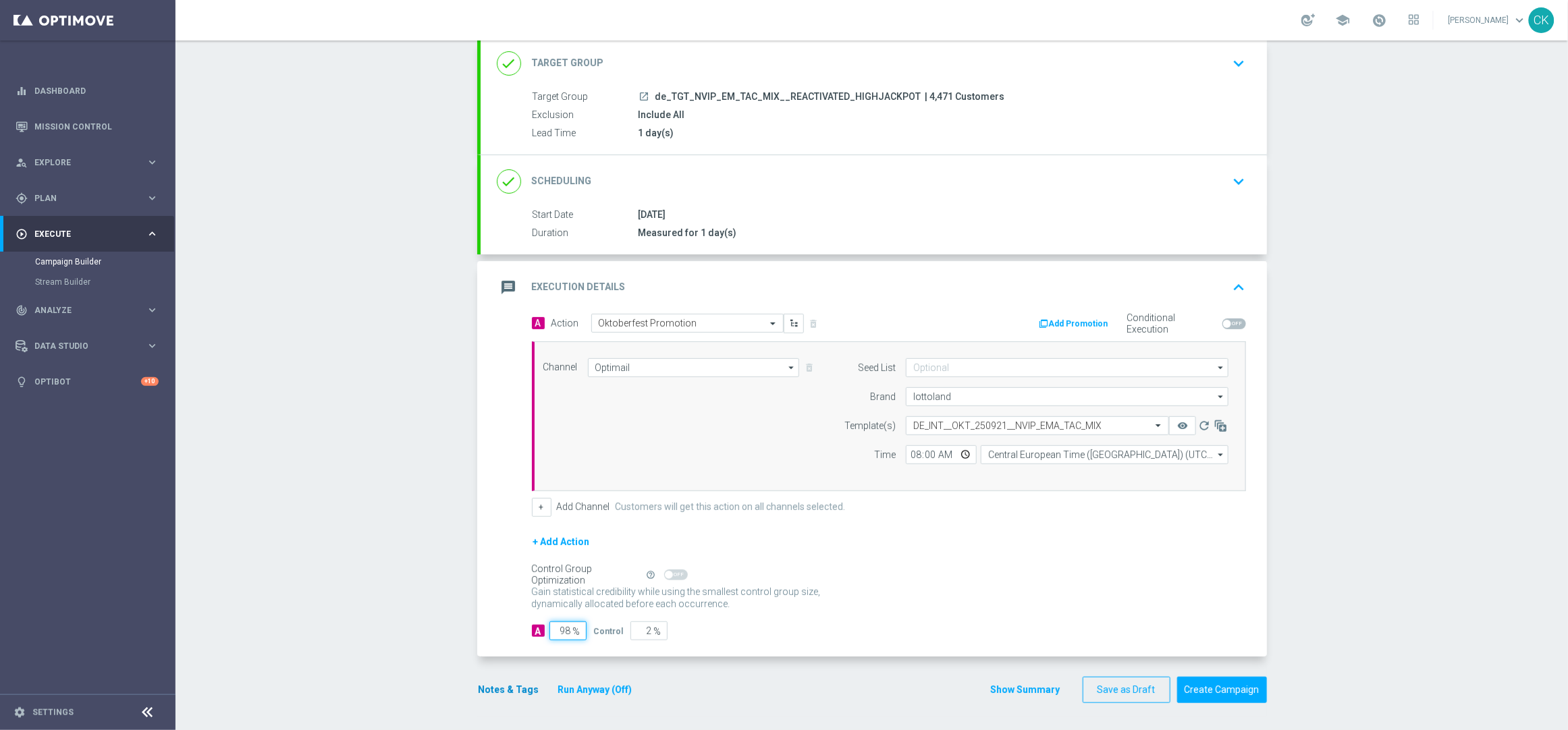
type input "98"
click at [503, 688] on button "Notes & Tags" at bounding box center [509, 689] width 64 height 17
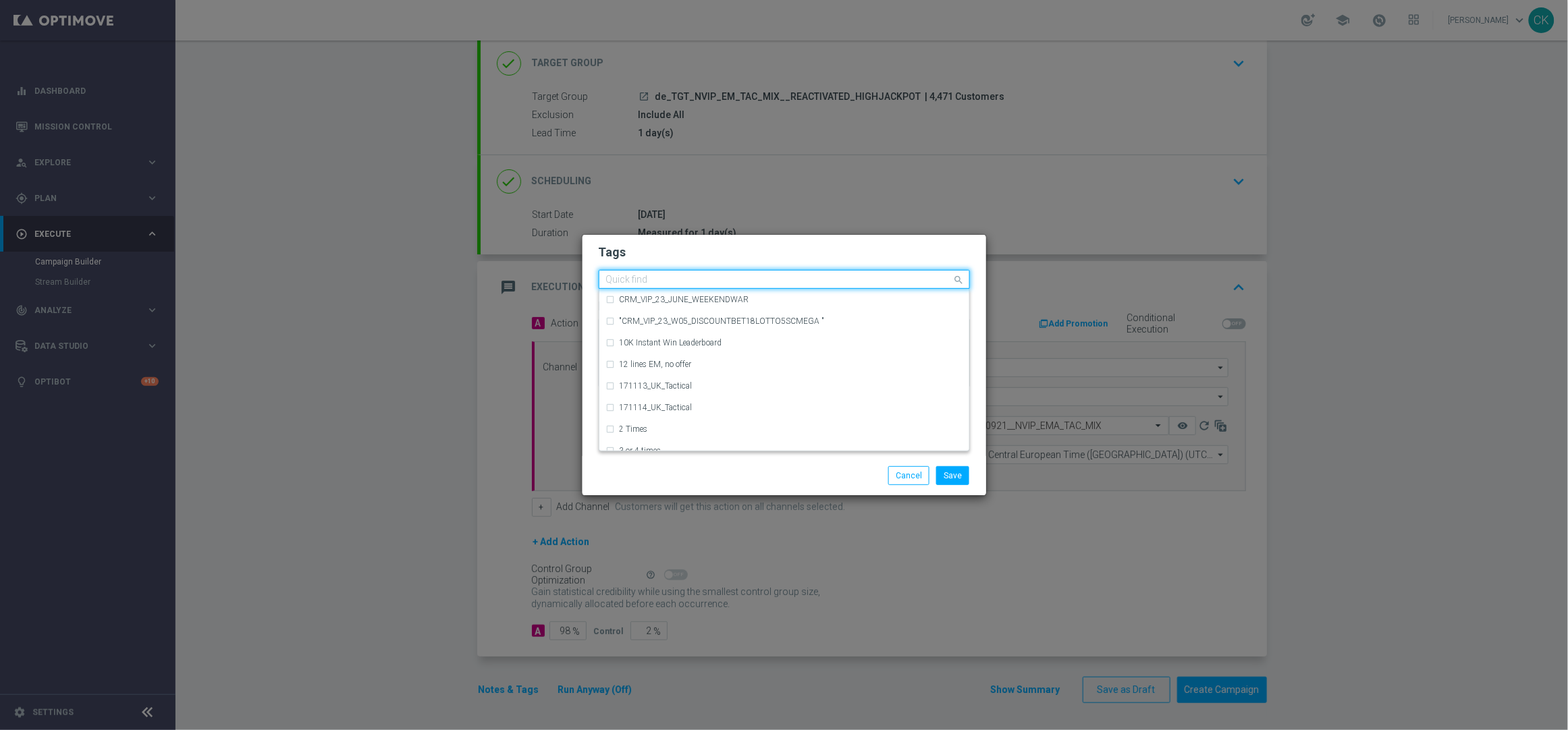
click at [655, 275] on input "text" at bounding box center [779, 280] width 346 height 11
click at [658, 341] on label "DE_TACTICAL" at bounding box center [645, 342] width 51 height 8
type input "DE_T"
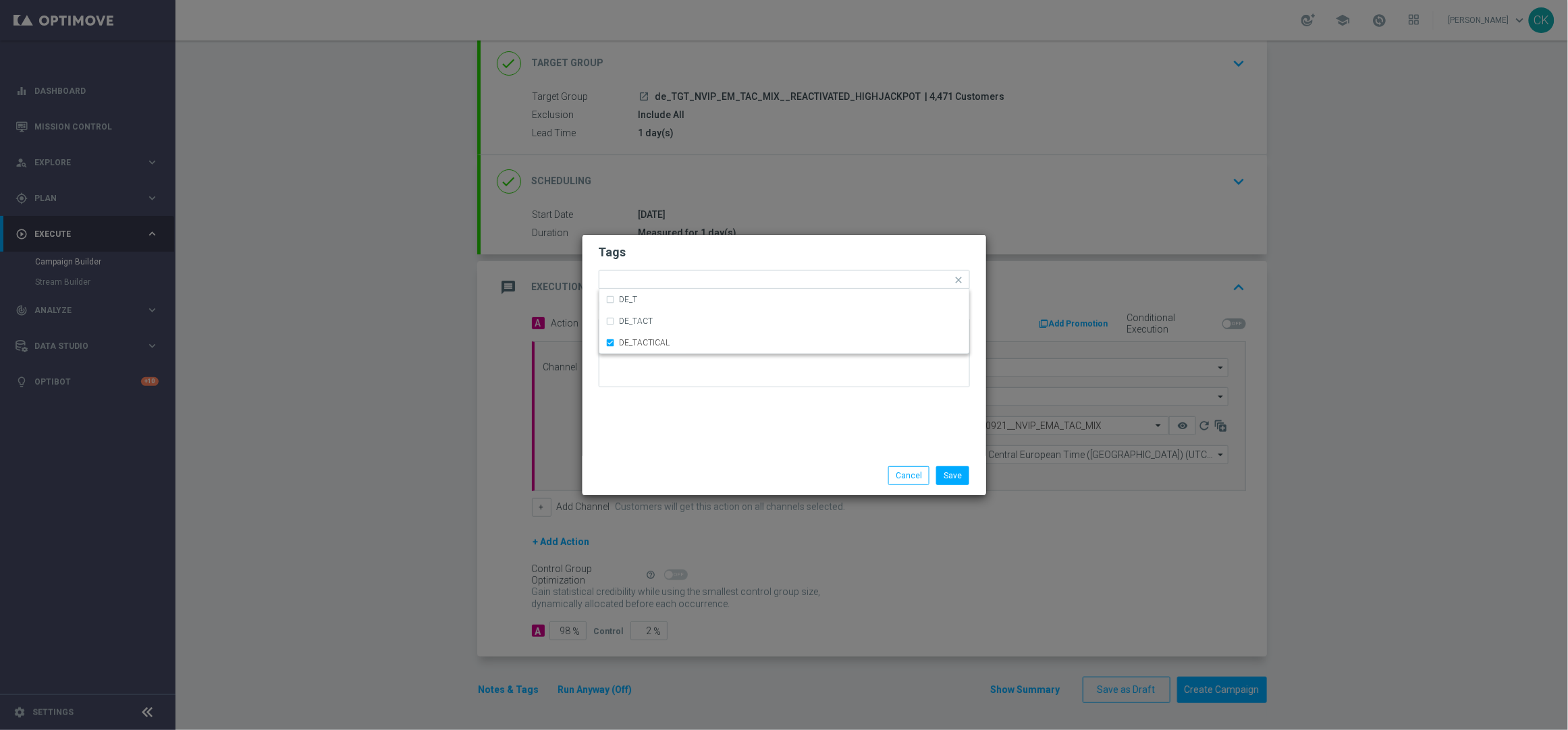
click at [657, 451] on div "Tags Quick find × DE_TACTICAL DE_T DE_TACT DE_TACTICAL Notes" at bounding box center [784, 345] width 404 height 221
click at [957, 479] on button "Save" at bounding box center [952, 476] width 33 height 19
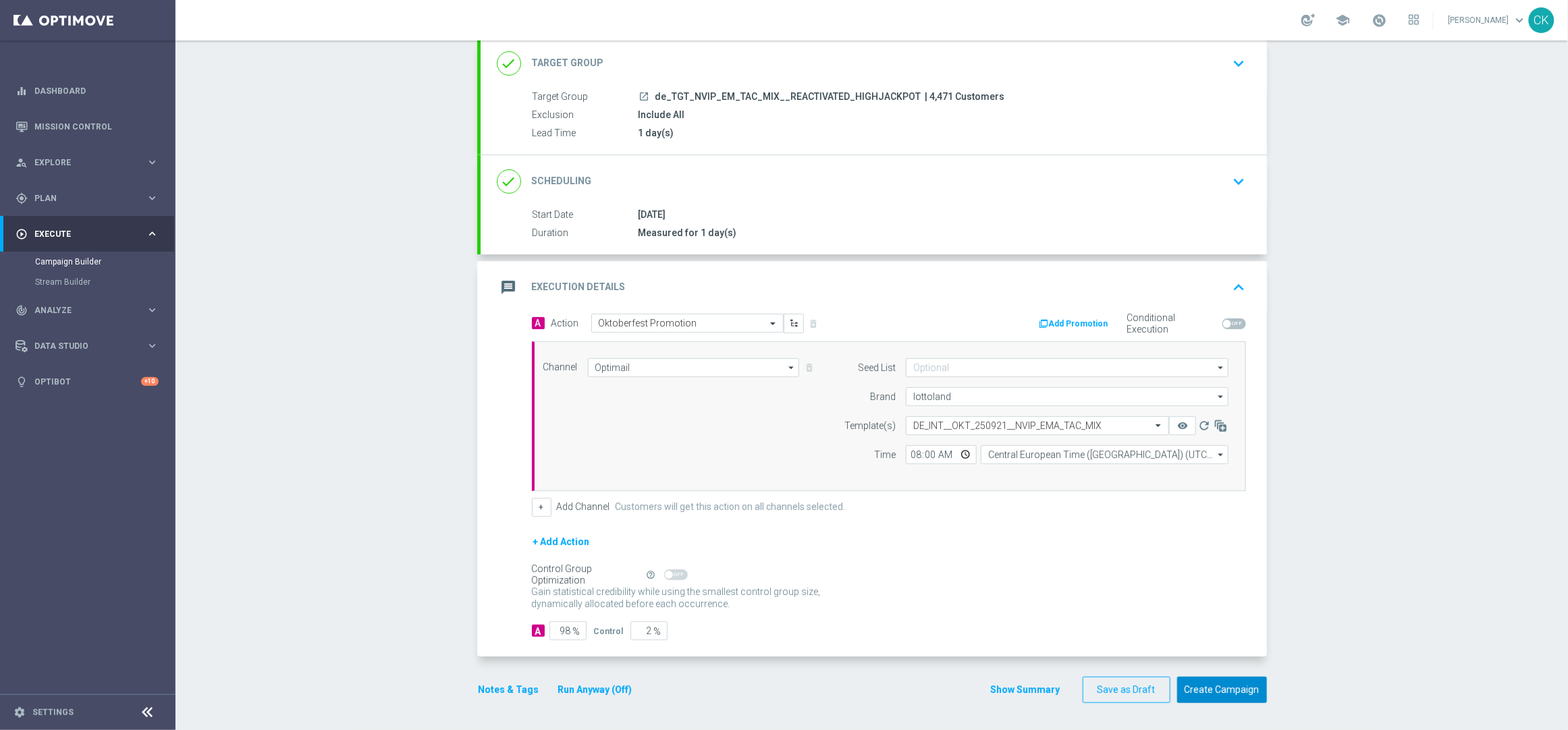
click at [1206, 696] on button "Create Campaign" at bounding box center [1222, 689] width 90 height 26
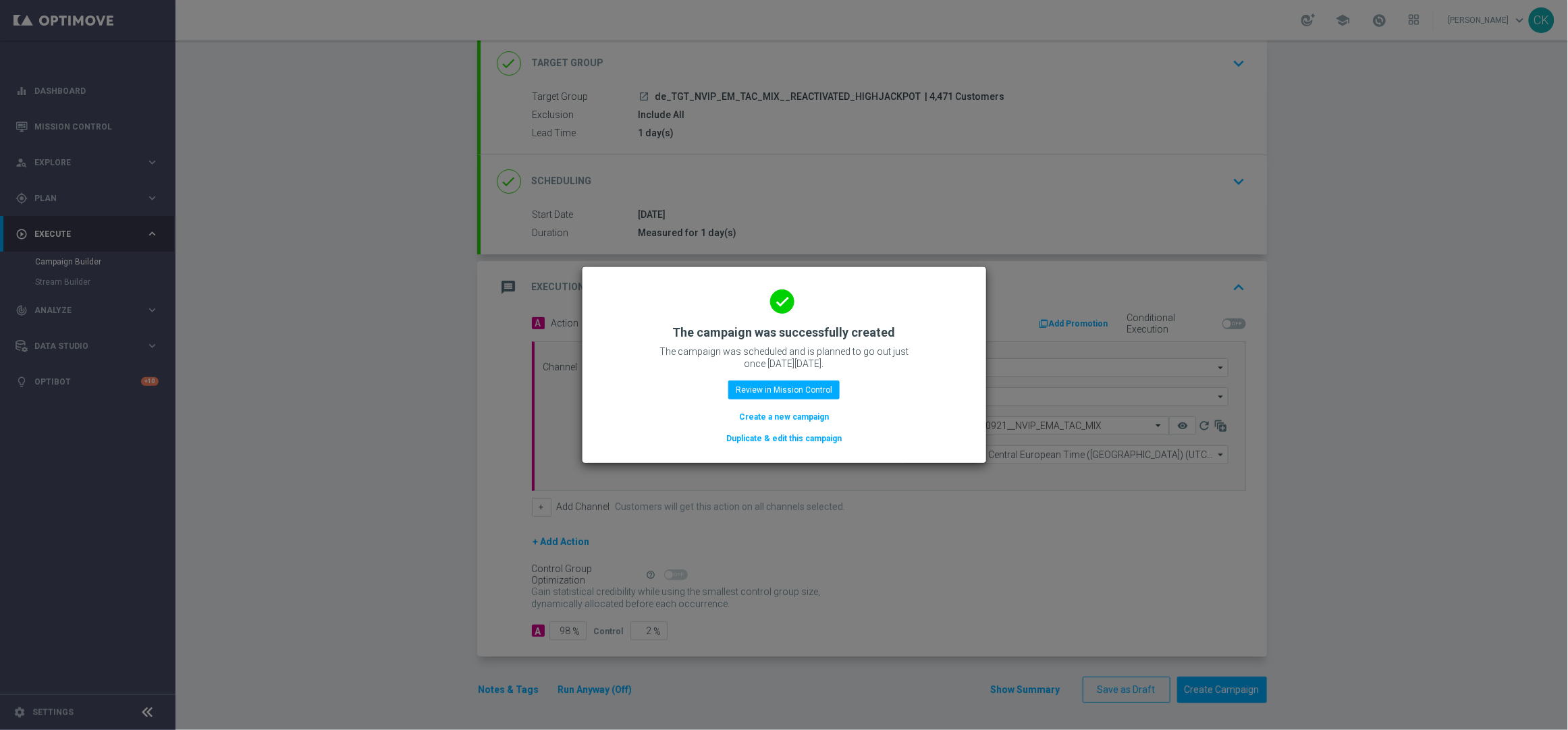
click at [785, 418] on button "Create a new campaign" at bounding box center [784, 416] width 92 height 15
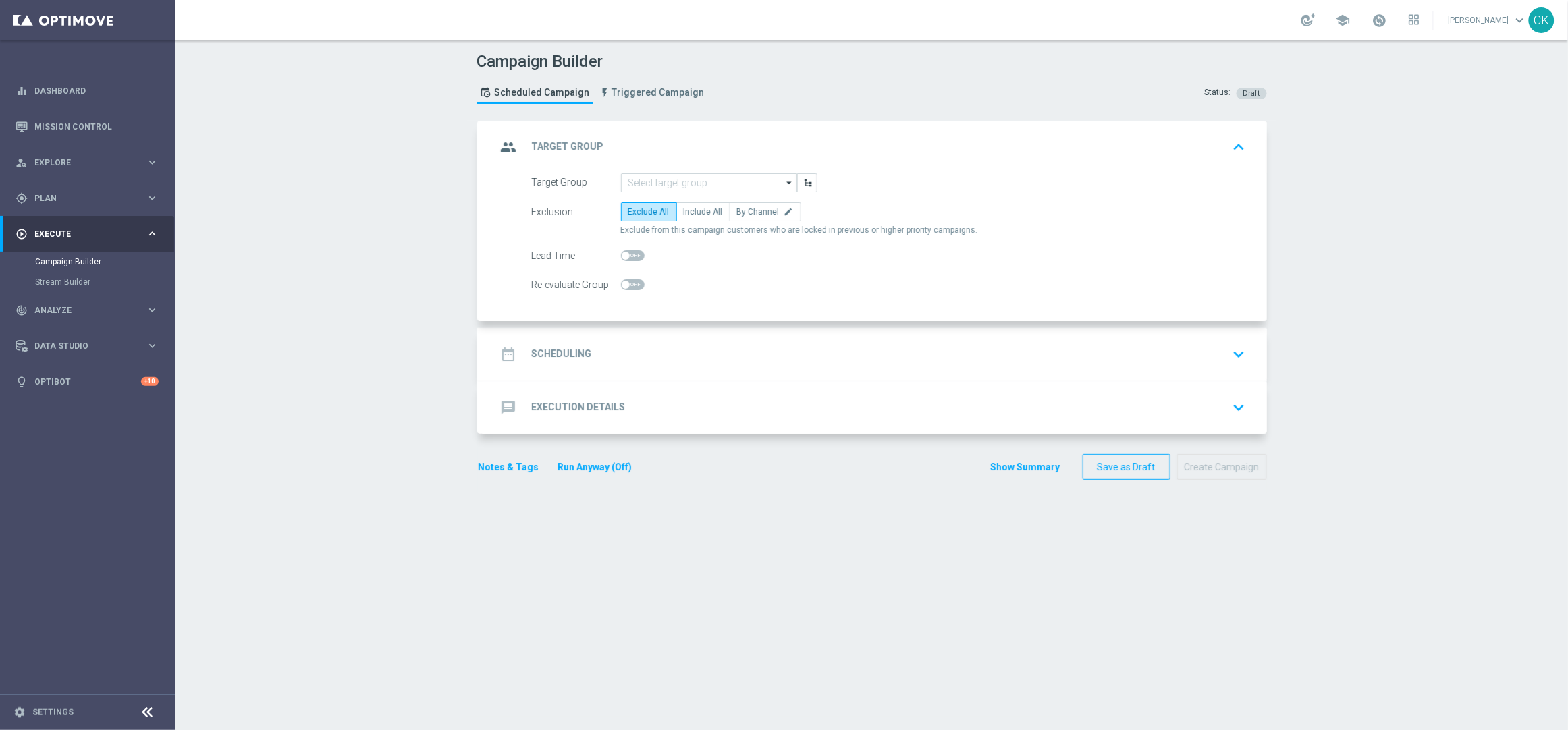
scroll to position [0, 0]
click at [690, 178] on input at bounding box center [709, 183] width 176 height 19
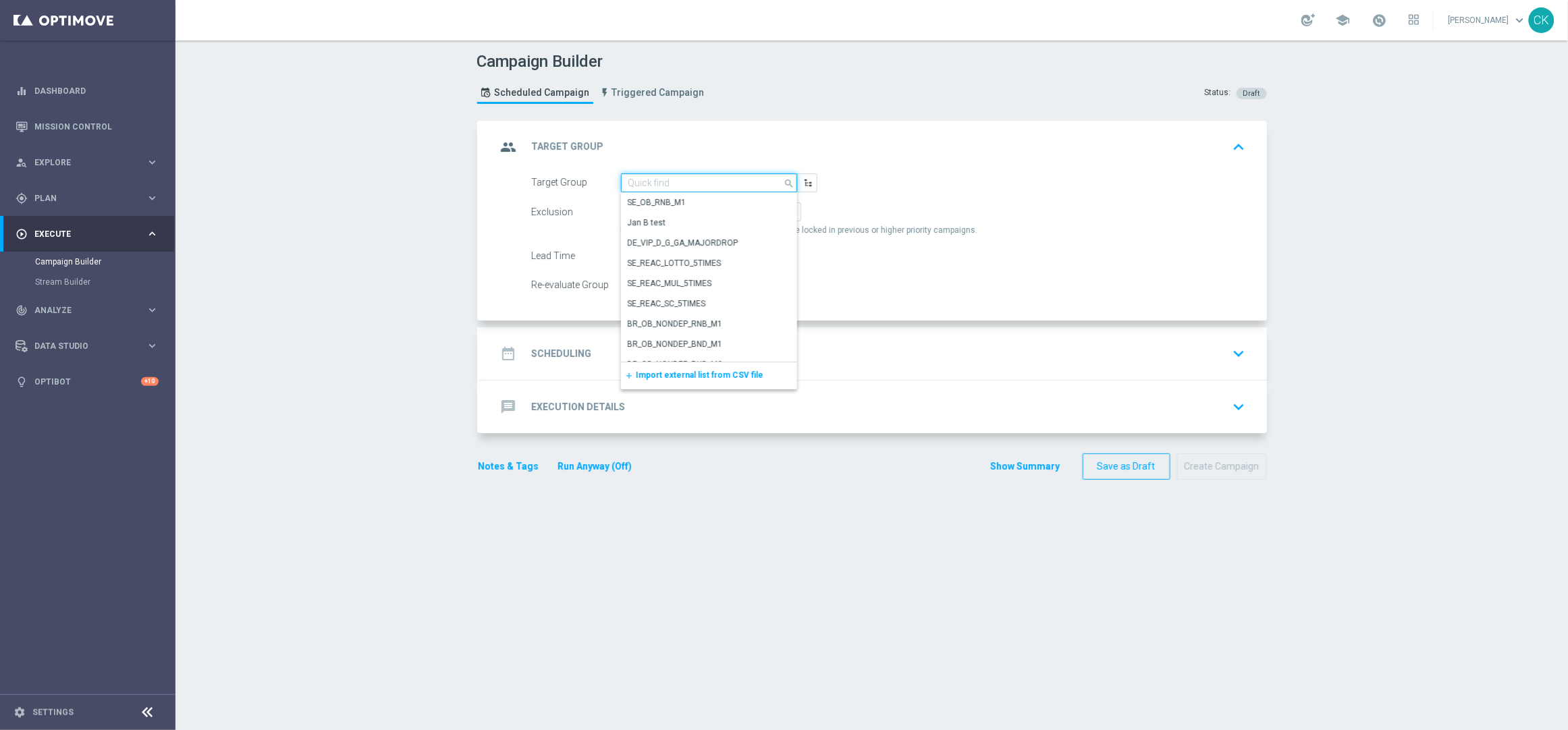
paste input "de_TGT_NVIP_EM_TAC_MIX__CHURNED_HIGHJACKPOT"
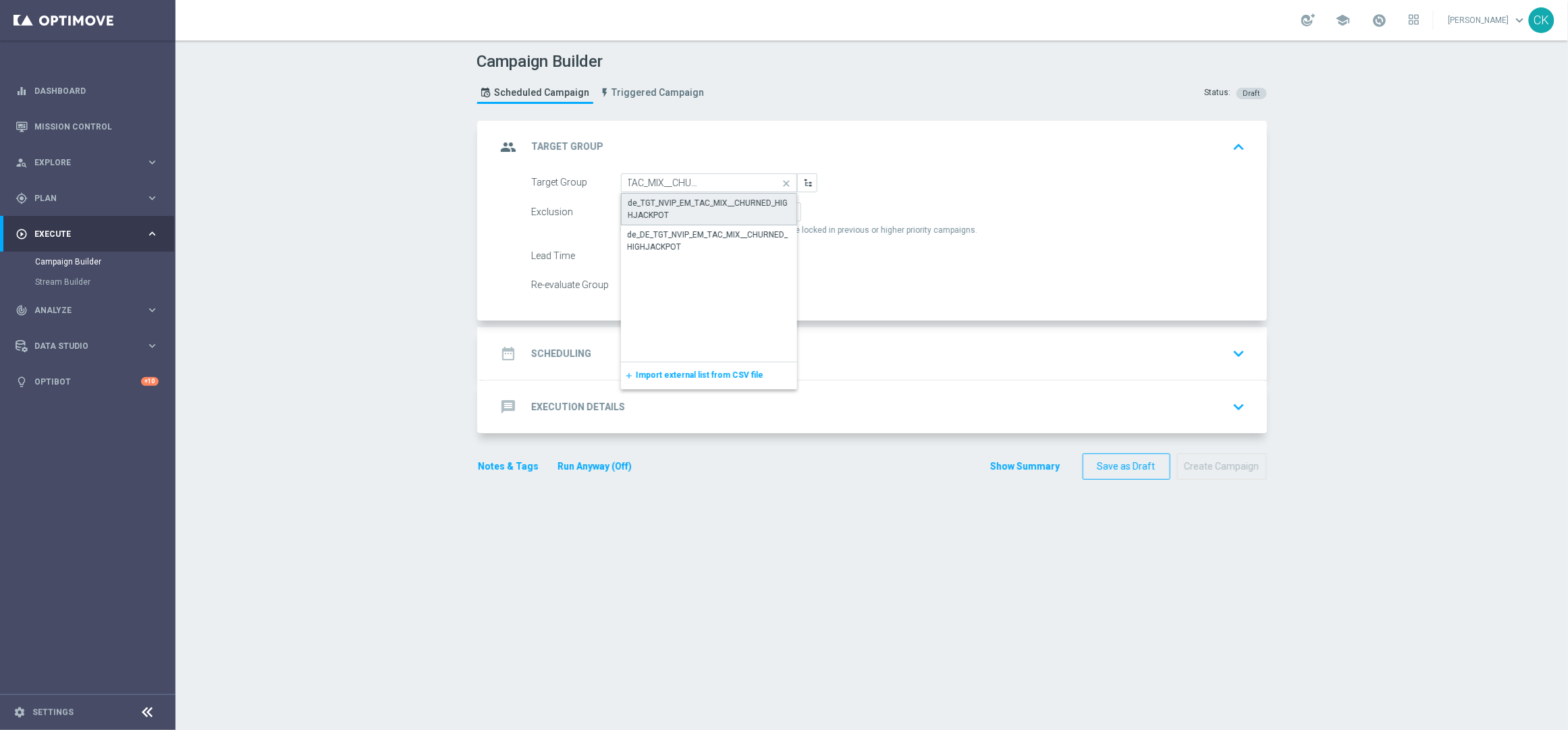
click at [673, 202] on div "de_TGT_NVIP_EM_TAC_MIX__CHURNED_HIGHJACKPOT" at bounding box center [709, 209] width 162 height 25
type input "de_TGT_NVIP_EM_TAC_MIX__CHURNED_HIGHJACKPOT"
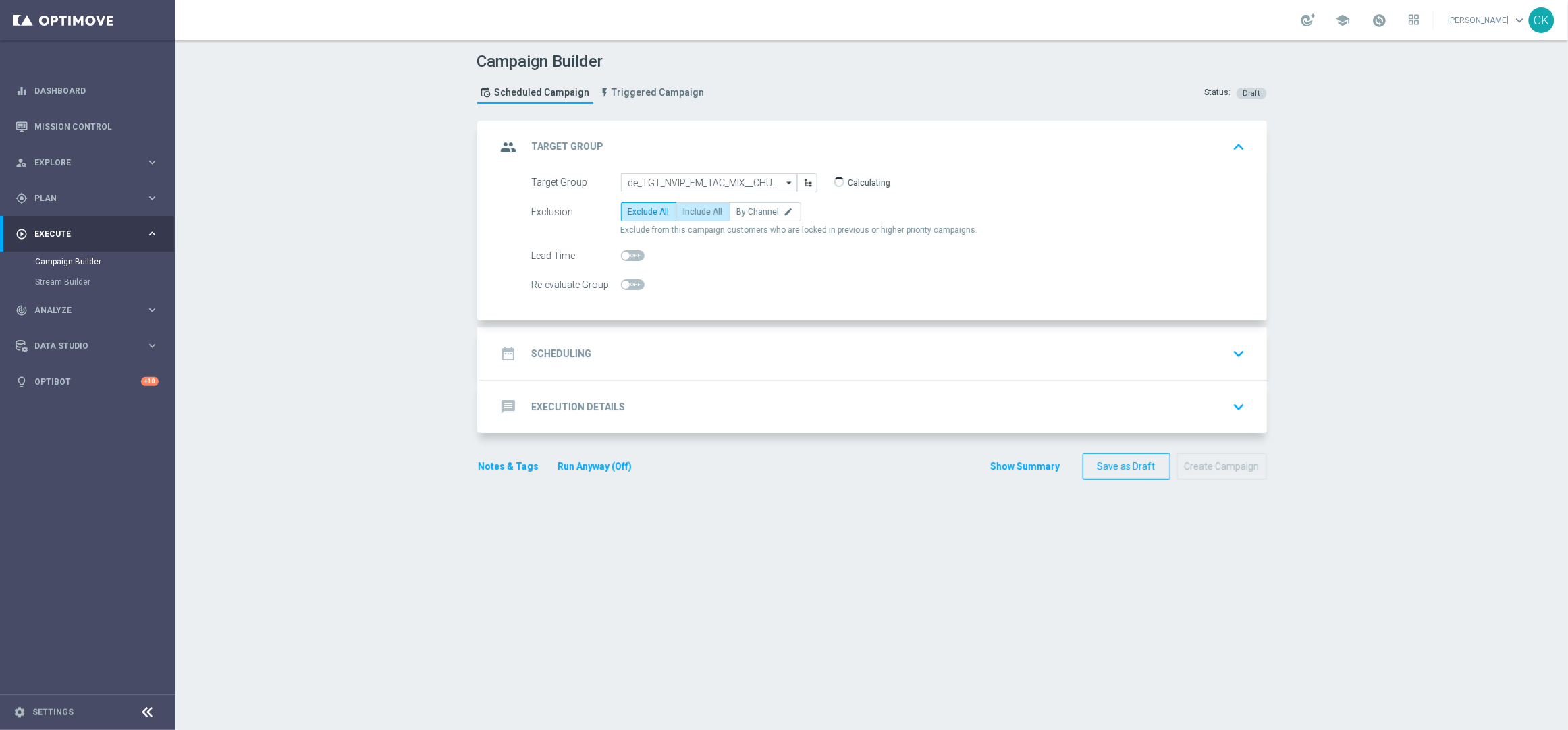
click at [690, 207] on span "Include All" at bounding box center [702, 212] width 39 height 10
click at [690, 210] on input "Include All" at bounding box center [687, 214] width 9 height 9
radio input "true"
click at [623, 252] on span at bounding box center [633, 256] width 24 height 11
click at [623, 252] on input "checkbox" at bounding box center [633, 256] width 24 height 11
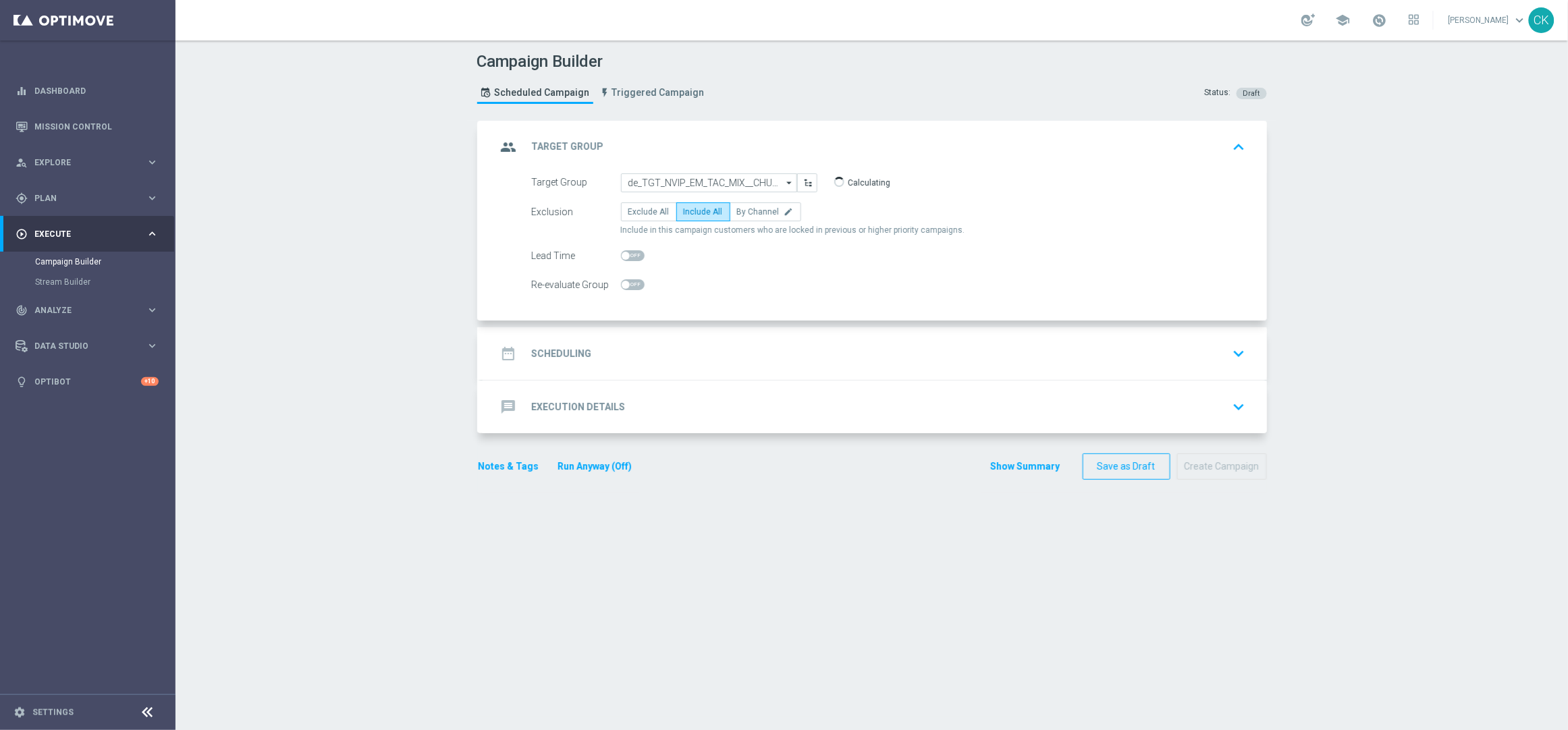
checkbox input "true"
click at [557, 352] on h2 "Scheduling" at bounding box center [561, 353] width 60 height 13
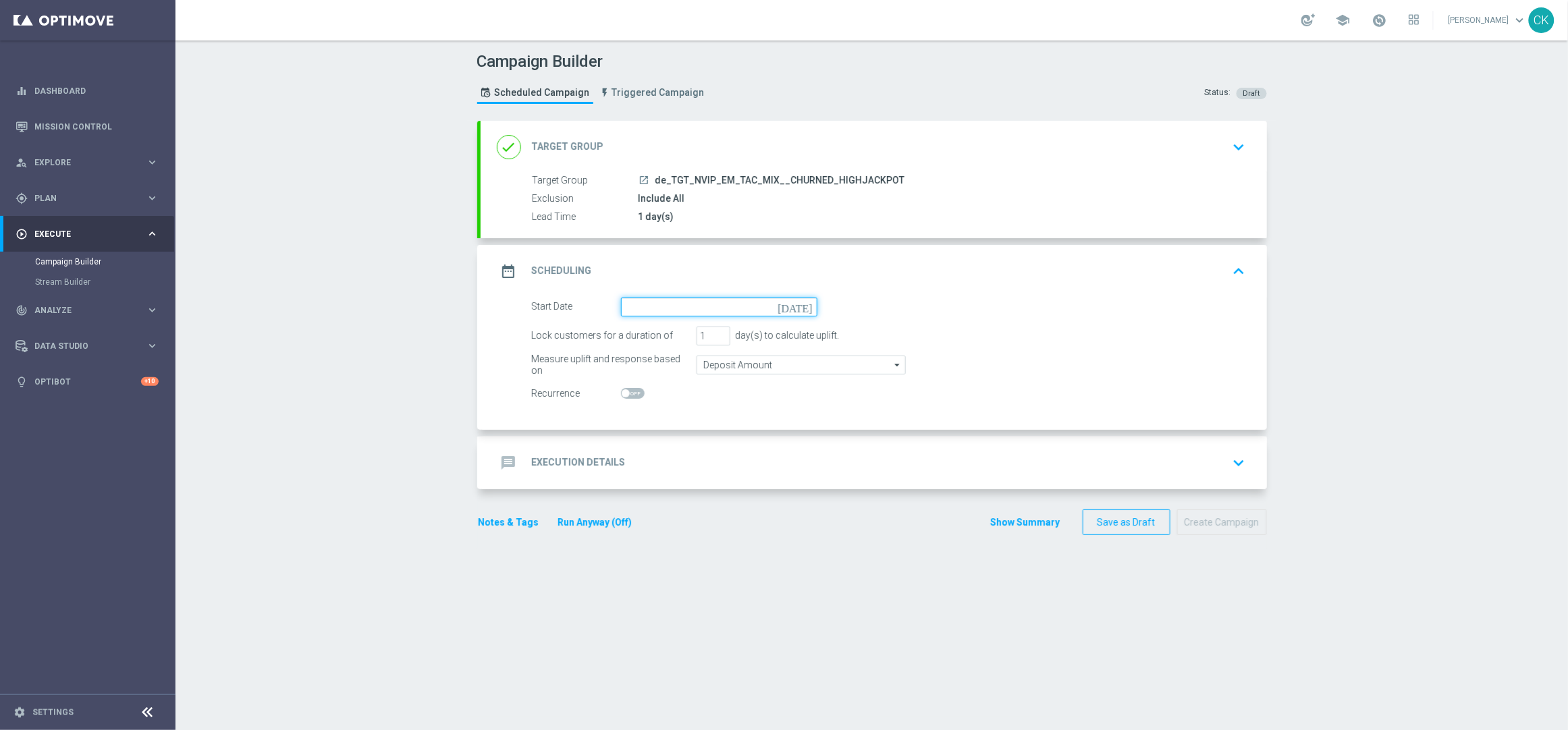
click at [712, 302] on input at bounding box center [719, 307] width 197 height 19
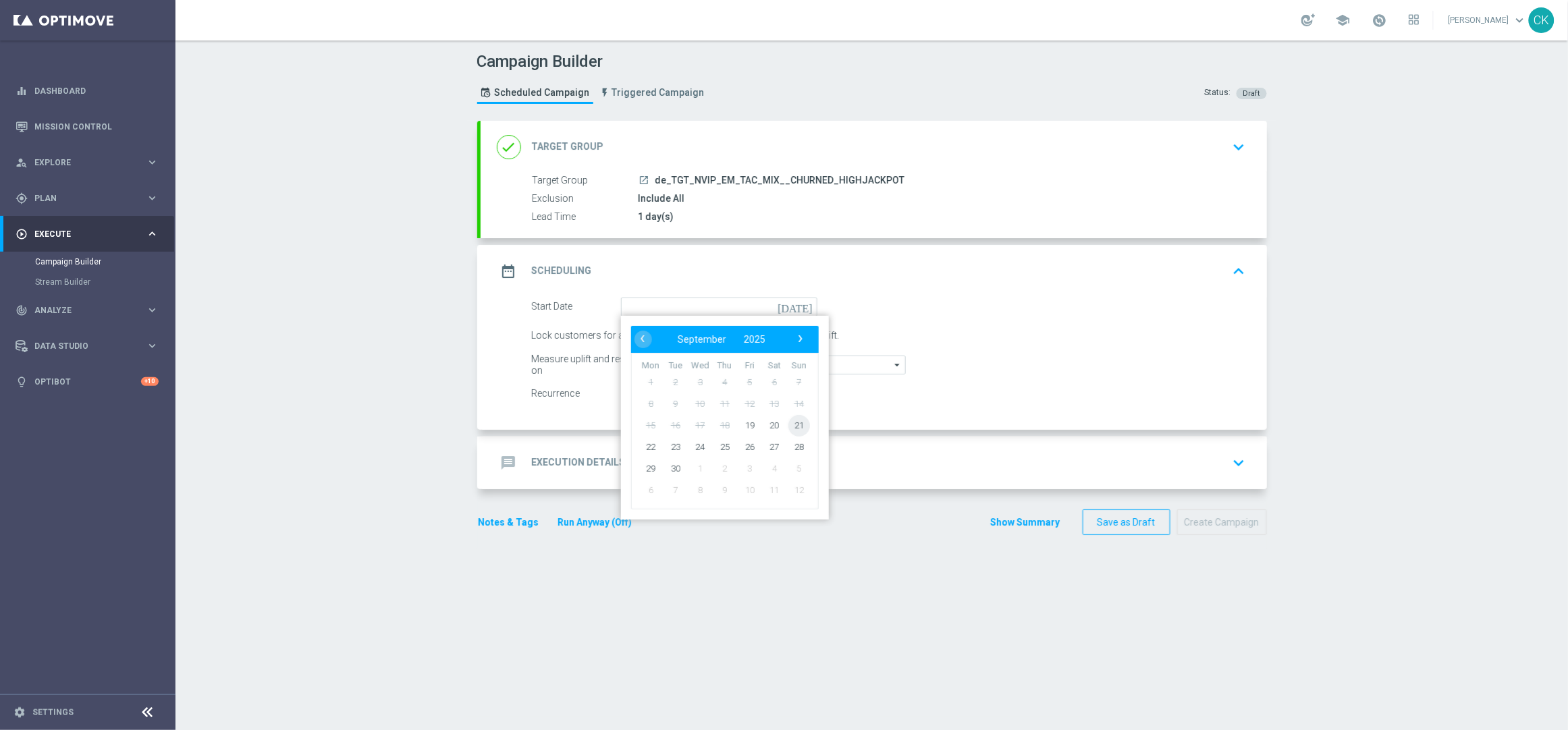
click at [792, 425] on span "21" at bounding box center [798, 424] width 22 height 21
type input "[DATE]"
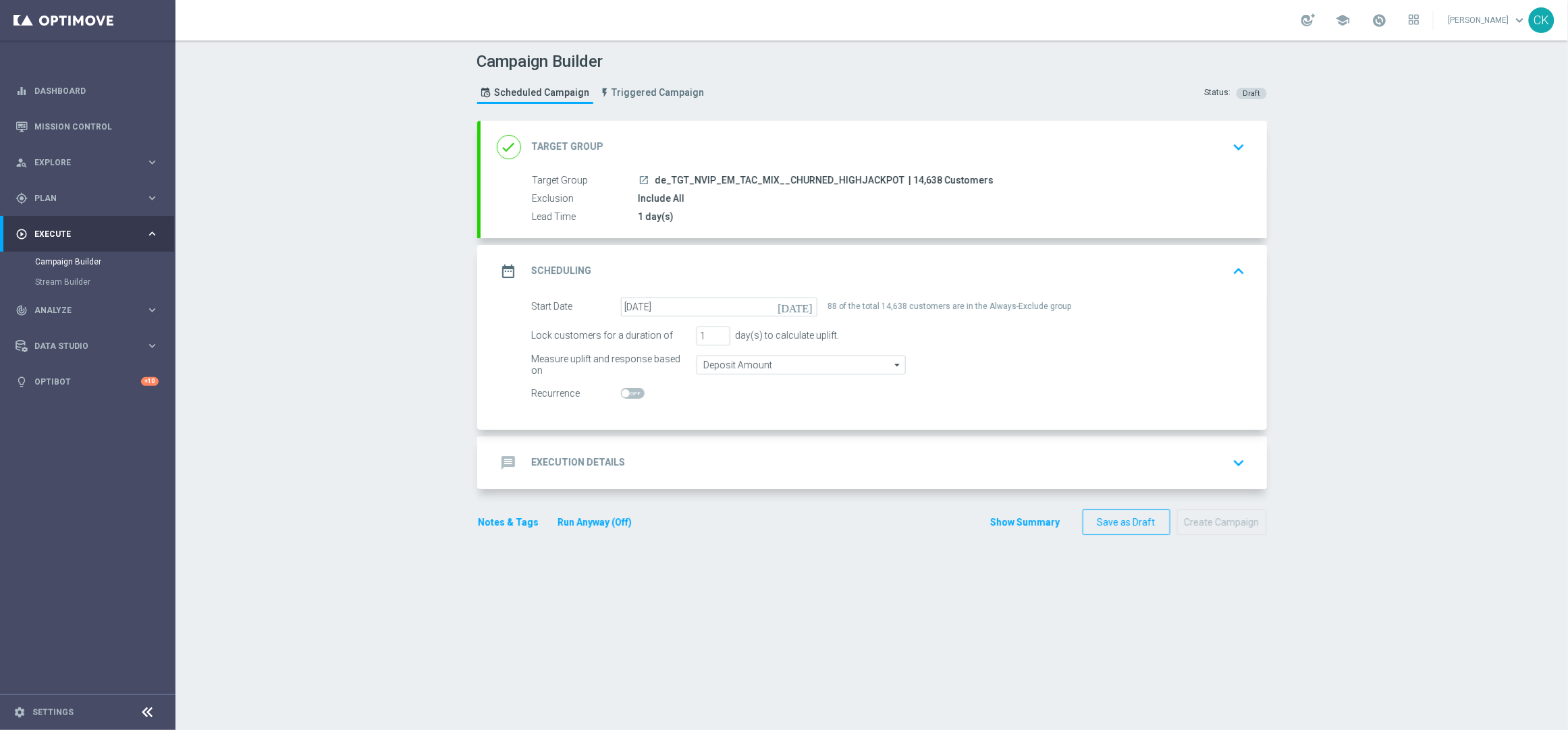
click at [577, 454] on div "message Execution Details" at bounding box center [561, 463] width 129 height 25
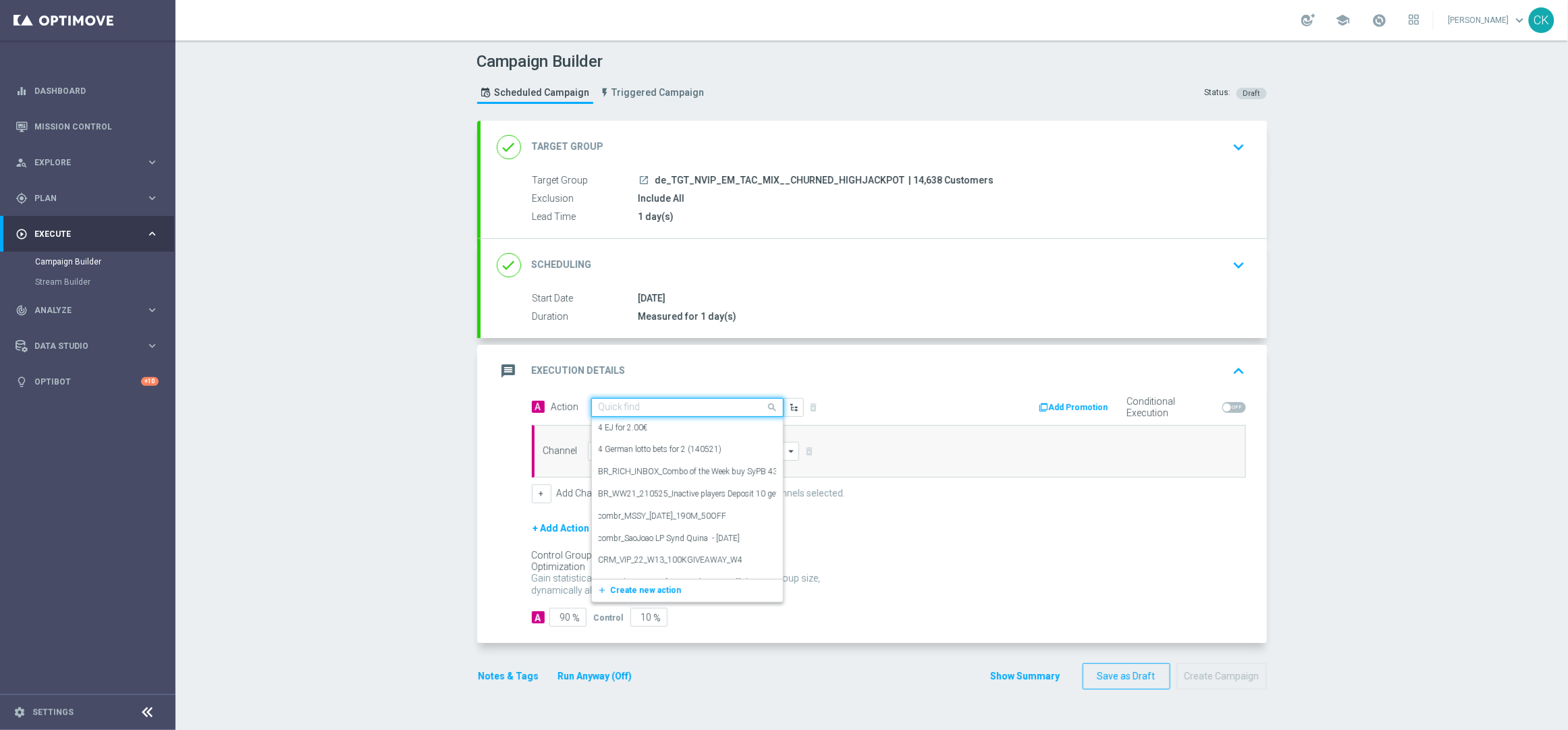
click at [663, 402] on input "text" at bounding box center [674, 408] width 151 height 11
paste input "Oktoberfest Promotion"
type input "Oktoberfest Promotion"
click at [655, 470] on label "Oktoberfest Promotion" at bounding box center [638, 475] width 79 height 11
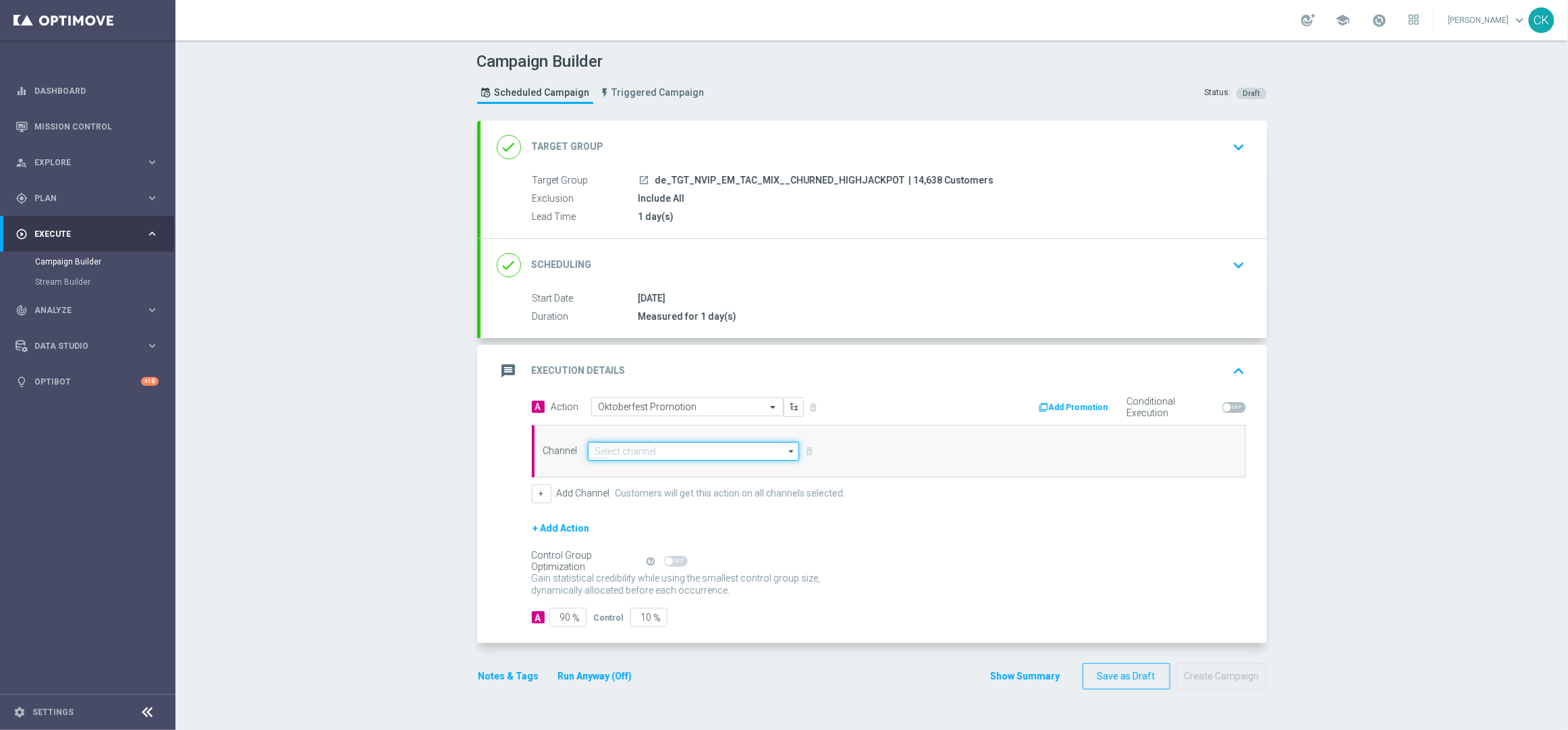
click at [652, 451] on input at bounding box center [694, 451] width 212 height 19
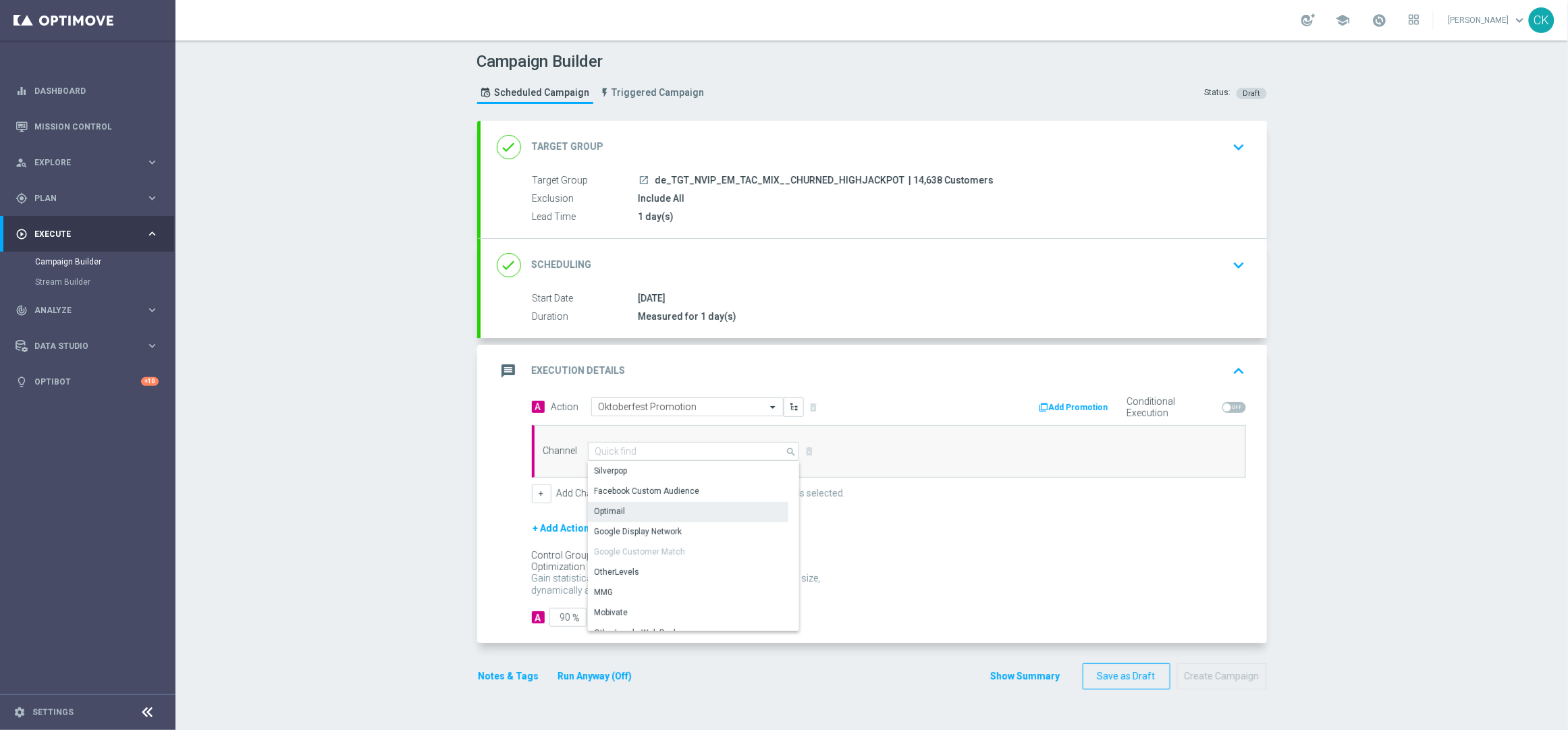
click at [651, 511] on div "Optimail" at bounding box center [688, 512] width 201 height 19
type input "Optimail"
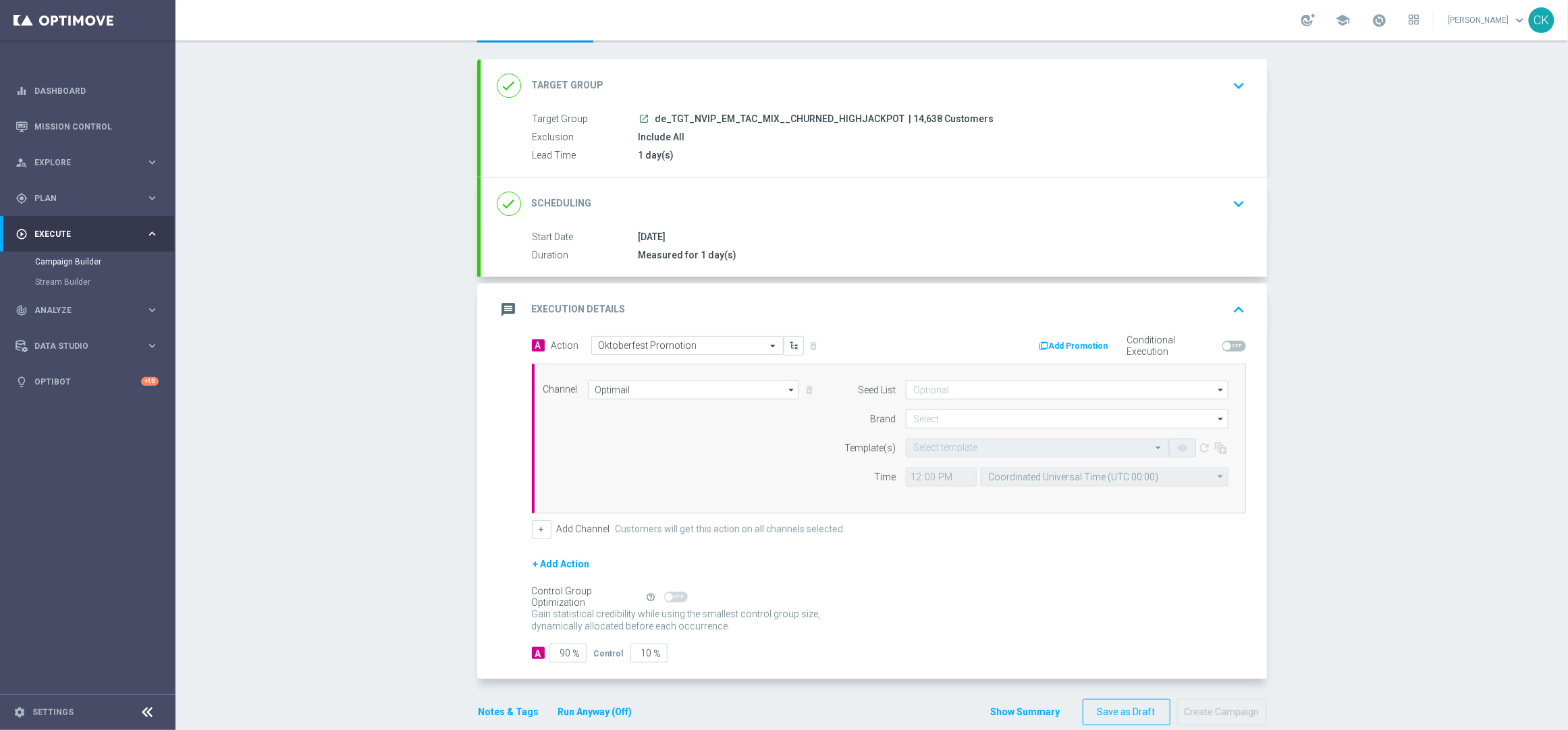
scroll to position [85, 0]
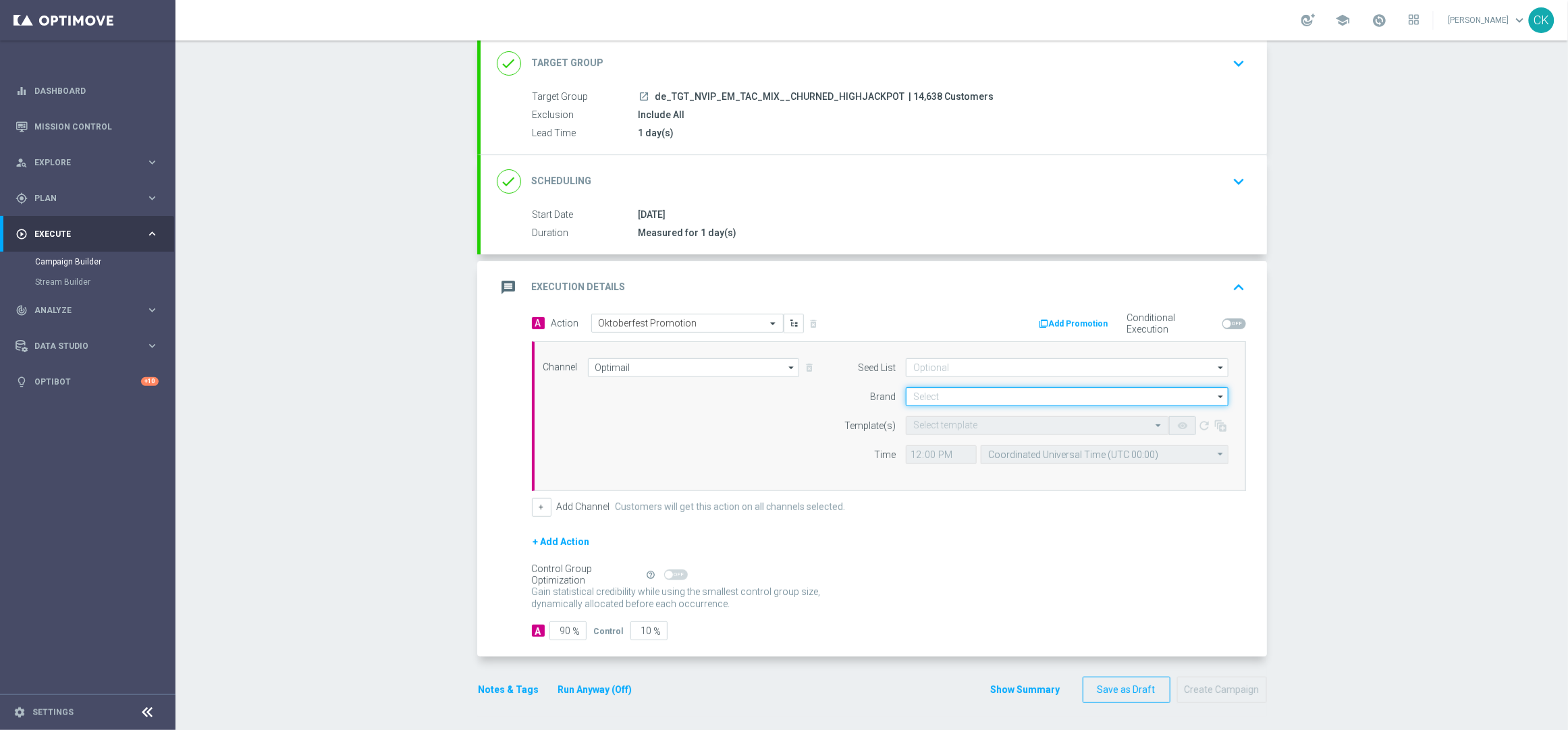
click at [976, 392] on input at bounding box center [1066, 396] width 323 height 19
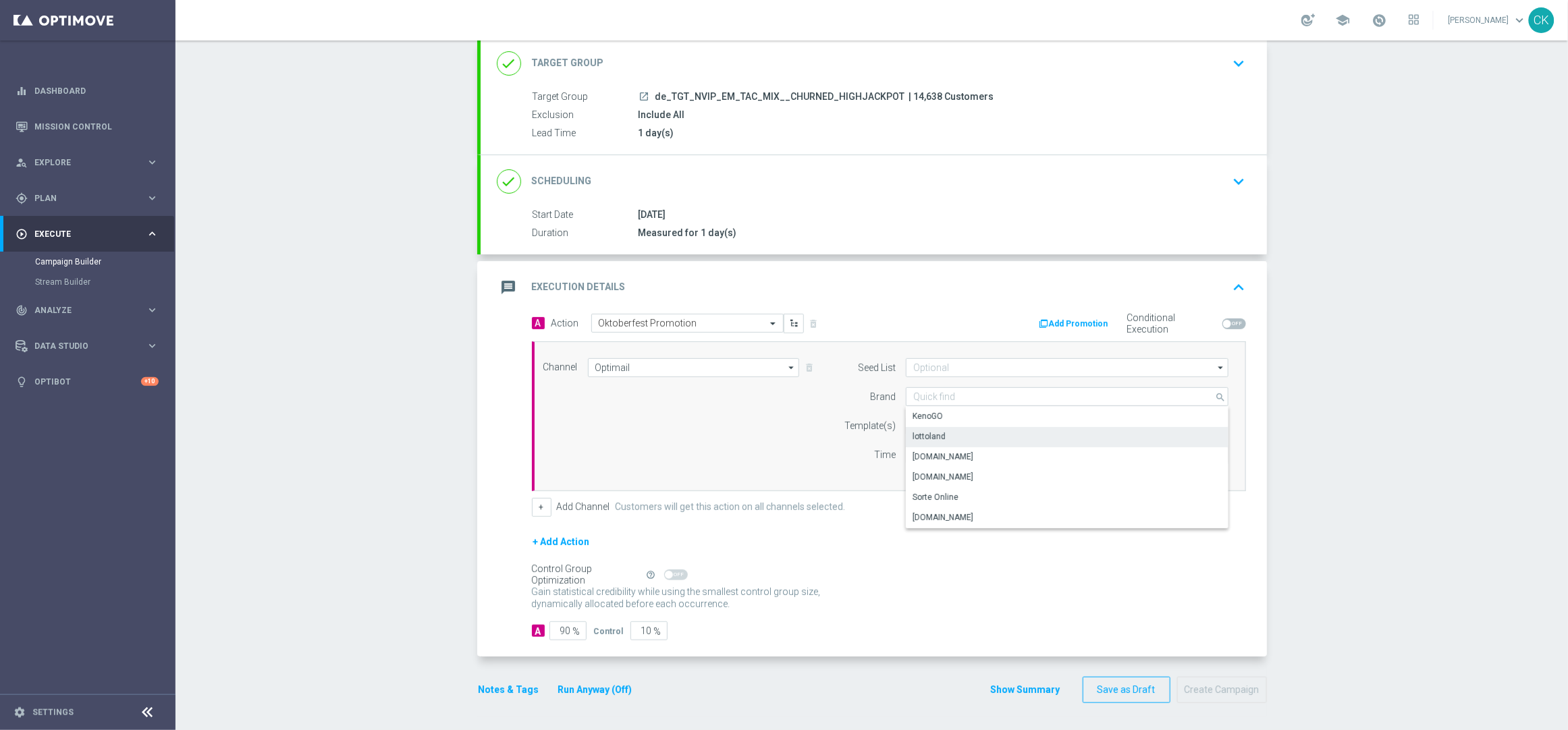
click at [963, 431] on div "lottoland" at bounding box center [1066, 436] width 323 height 19
type input "lottoland"
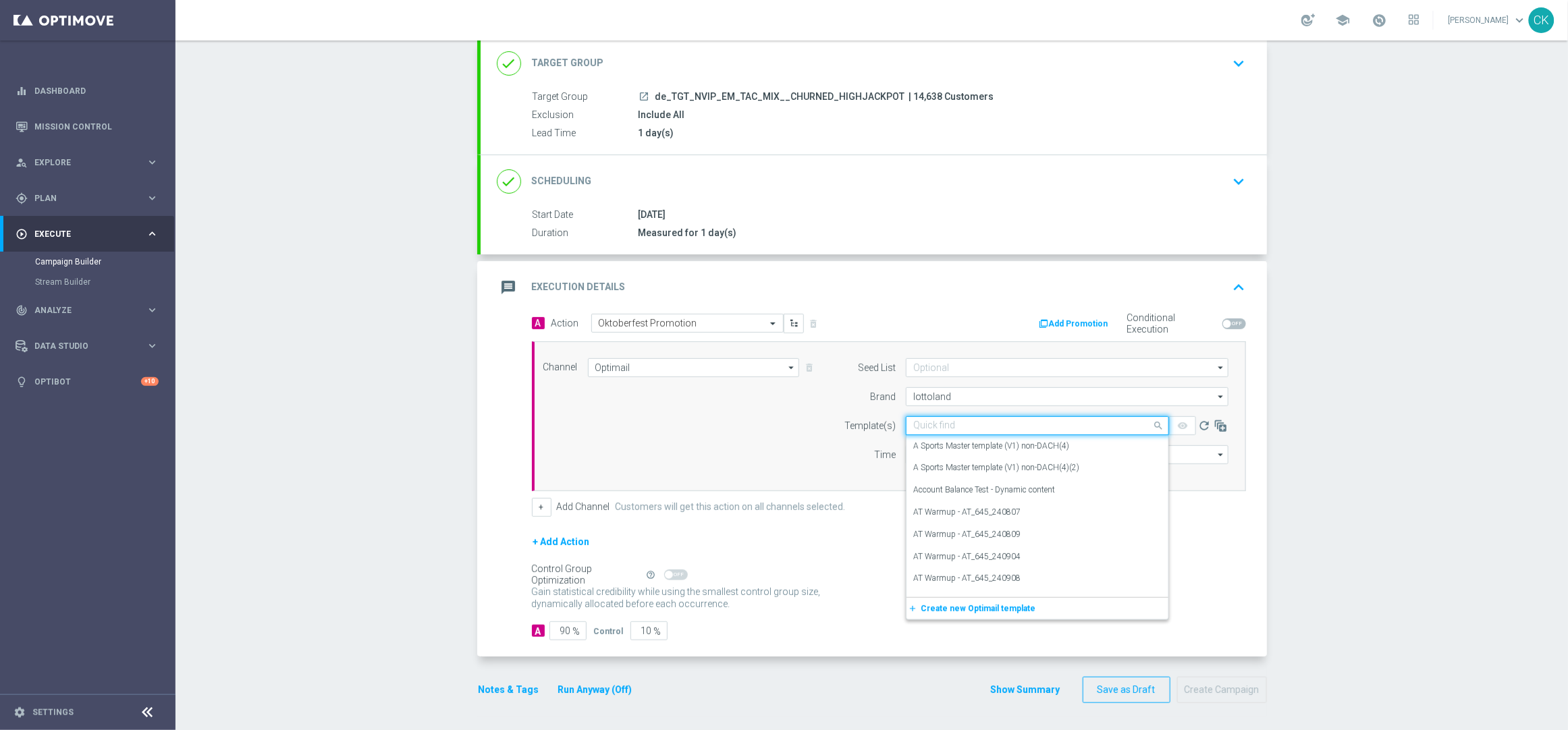
click at [947, 423] on input "text" at bounding box center [1024, 426] width 221 height 11
paste input "DE_INT__OKT_250921__NVIP_EMA_TAC_MIX"
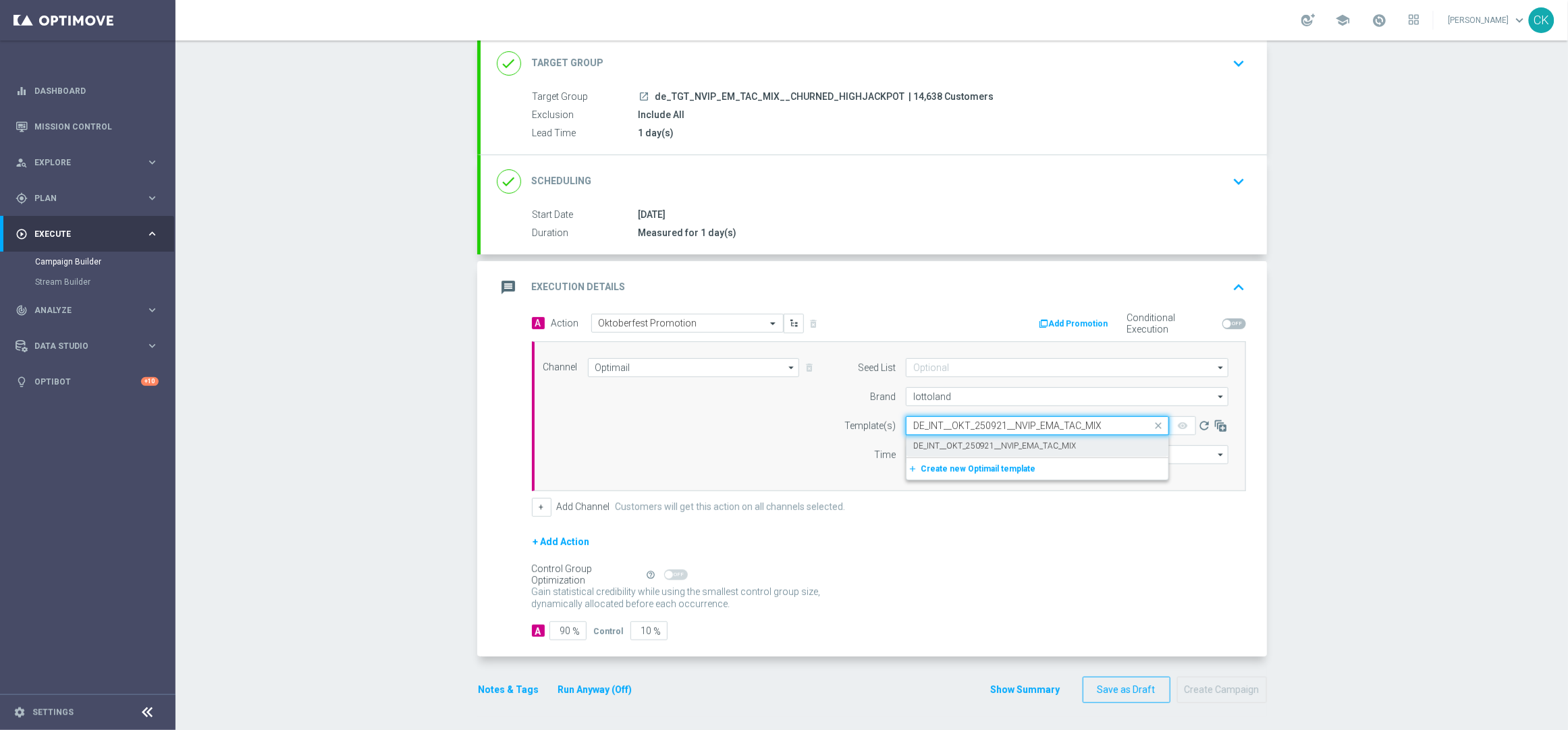
click at [947, 440] on label "DE_INT__OKT_250921__NVIP_EMA_TAC_MIX" at bounding box center [995, 446] width 162 height 11
type input "DE_INT__OKT_250921__NVIP_EMA_TAC_MIX"
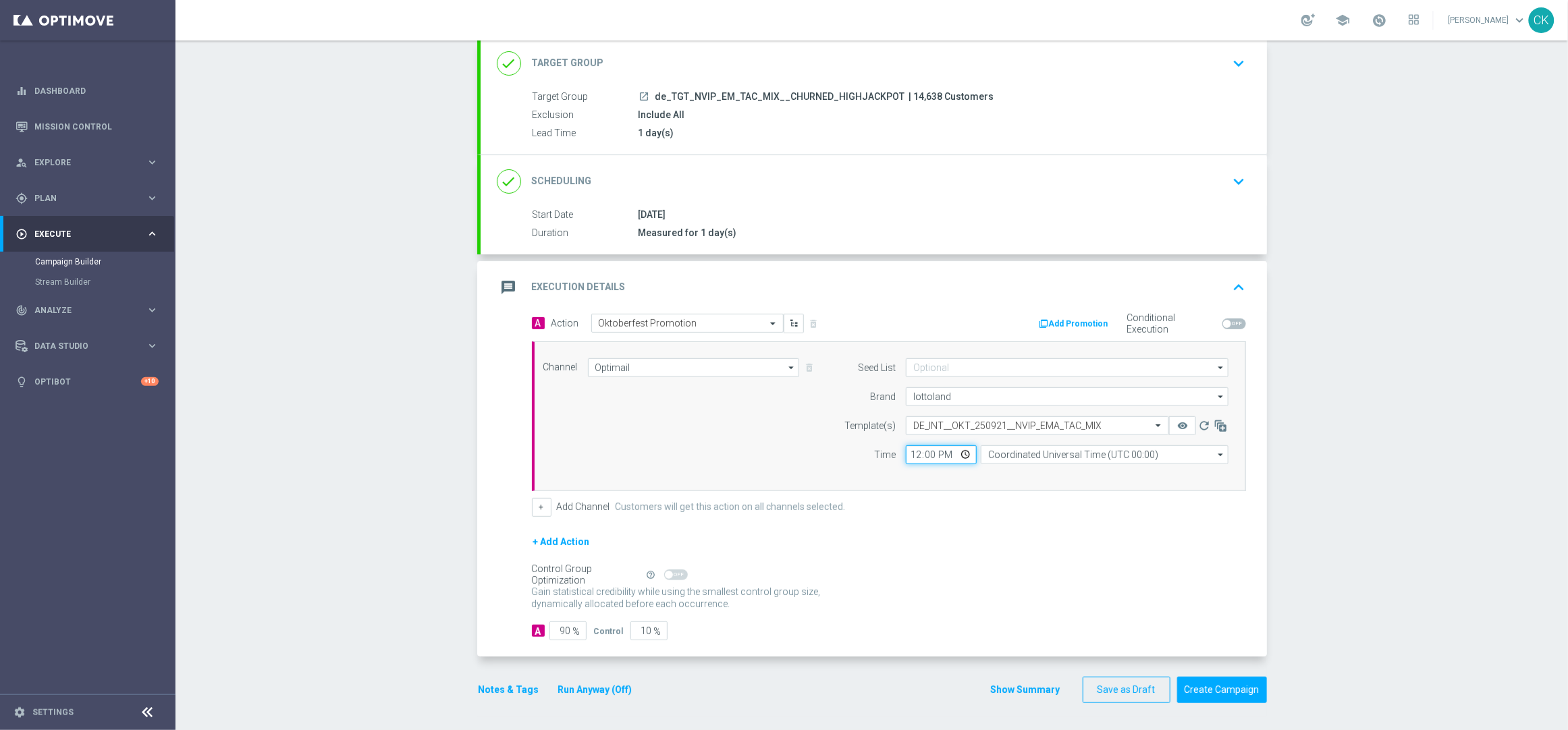
click at [909, 454] on input "12:00" at bounding box center [940, 455] width 71 height 19
type input "08:00"
click at [1081, 451] on input "Coordinated Universal Time (UTC 00:00)" at bounding box center [1104, 455] width 248 height 19
click at [1077, 465] on div "Central European Time ([GEOGRAPHIC_DATA]) (UTC +02:00)" at bounding box center [1104, 474] width 248 height 19
type input "Central European Time ([GEOGRAPHIC_DATA]) (UTC +02:00)"
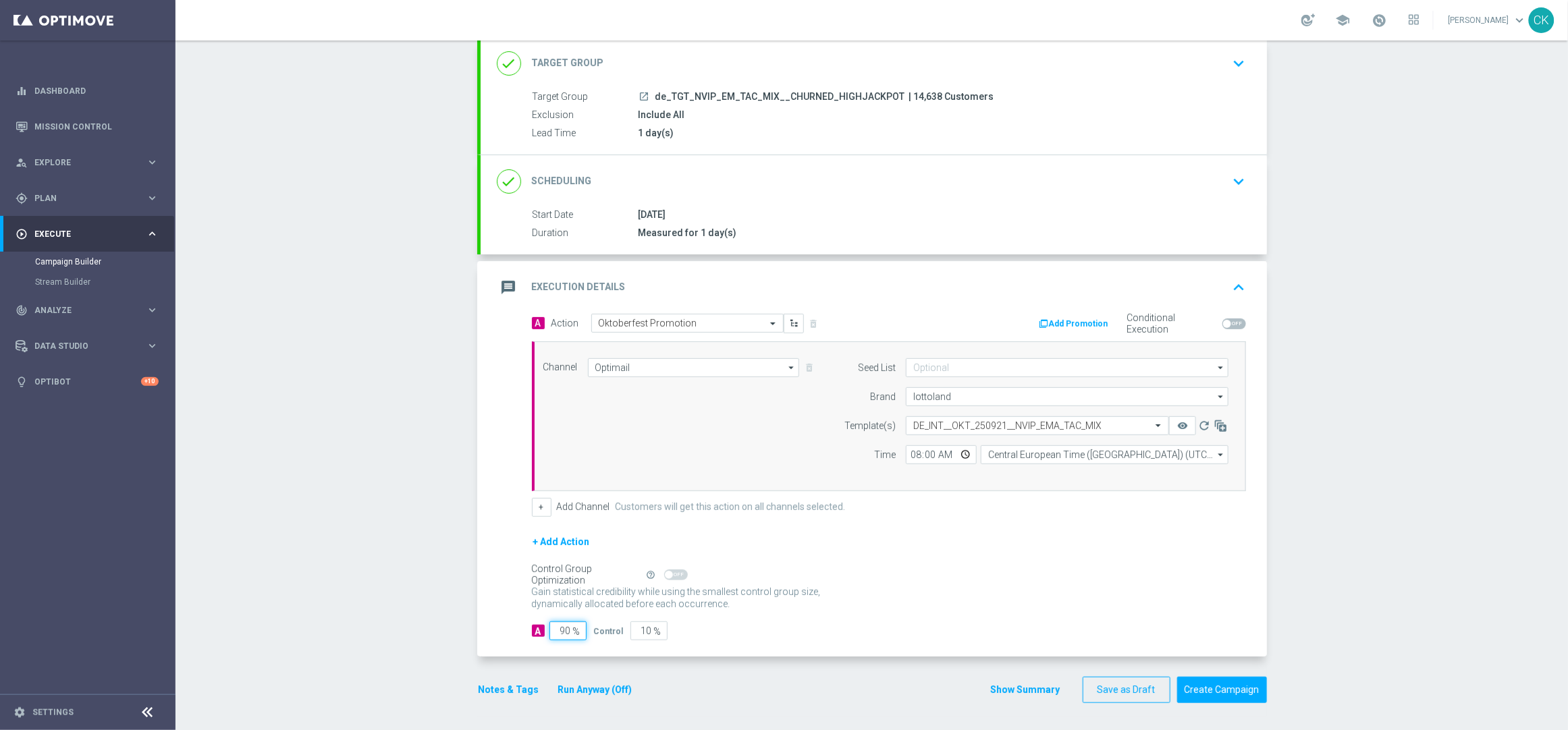
click at [564, 630] on input "90" at bounding box center [568, 631] width 37 height 19
type input "9"
type input "91"
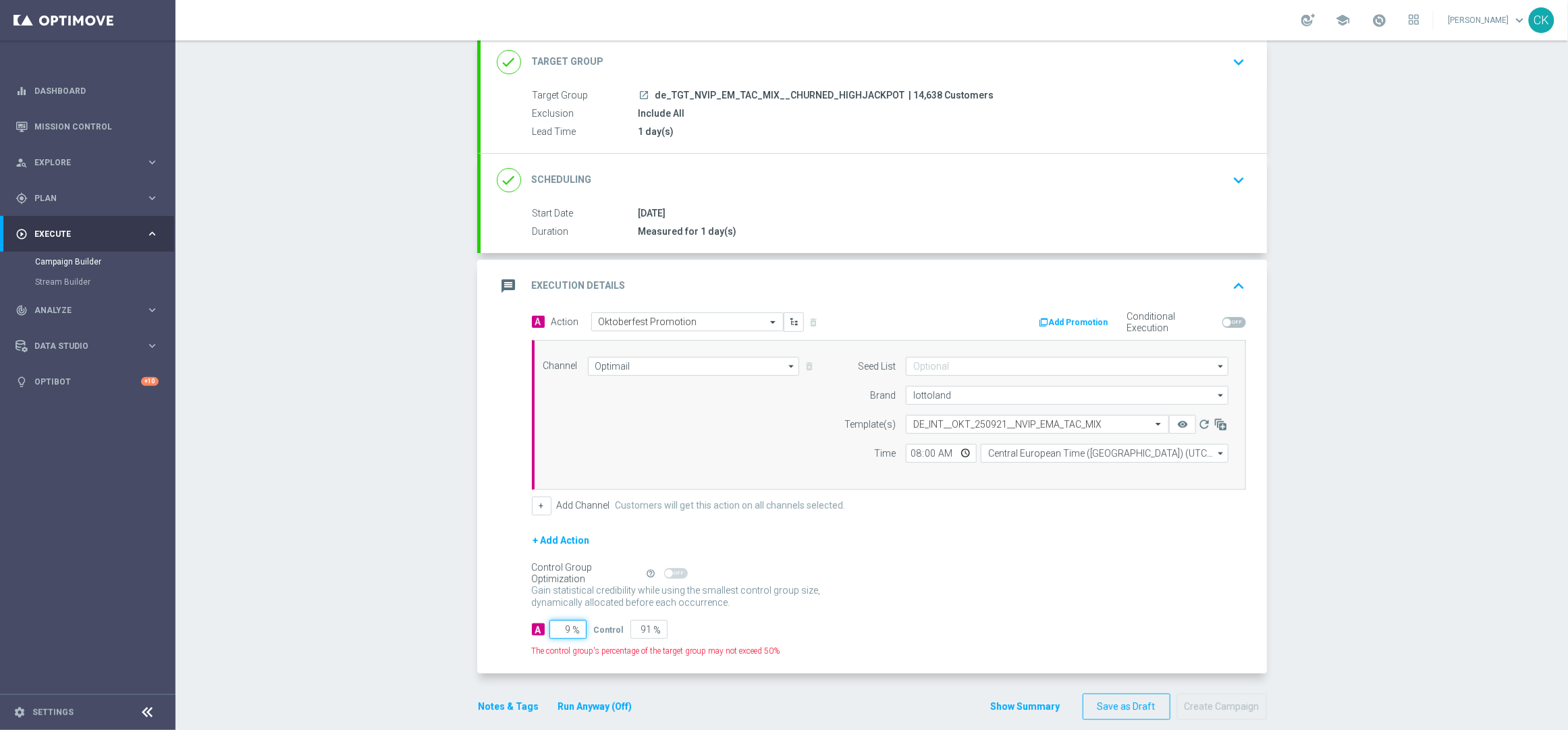
type input "98"
type input "2"
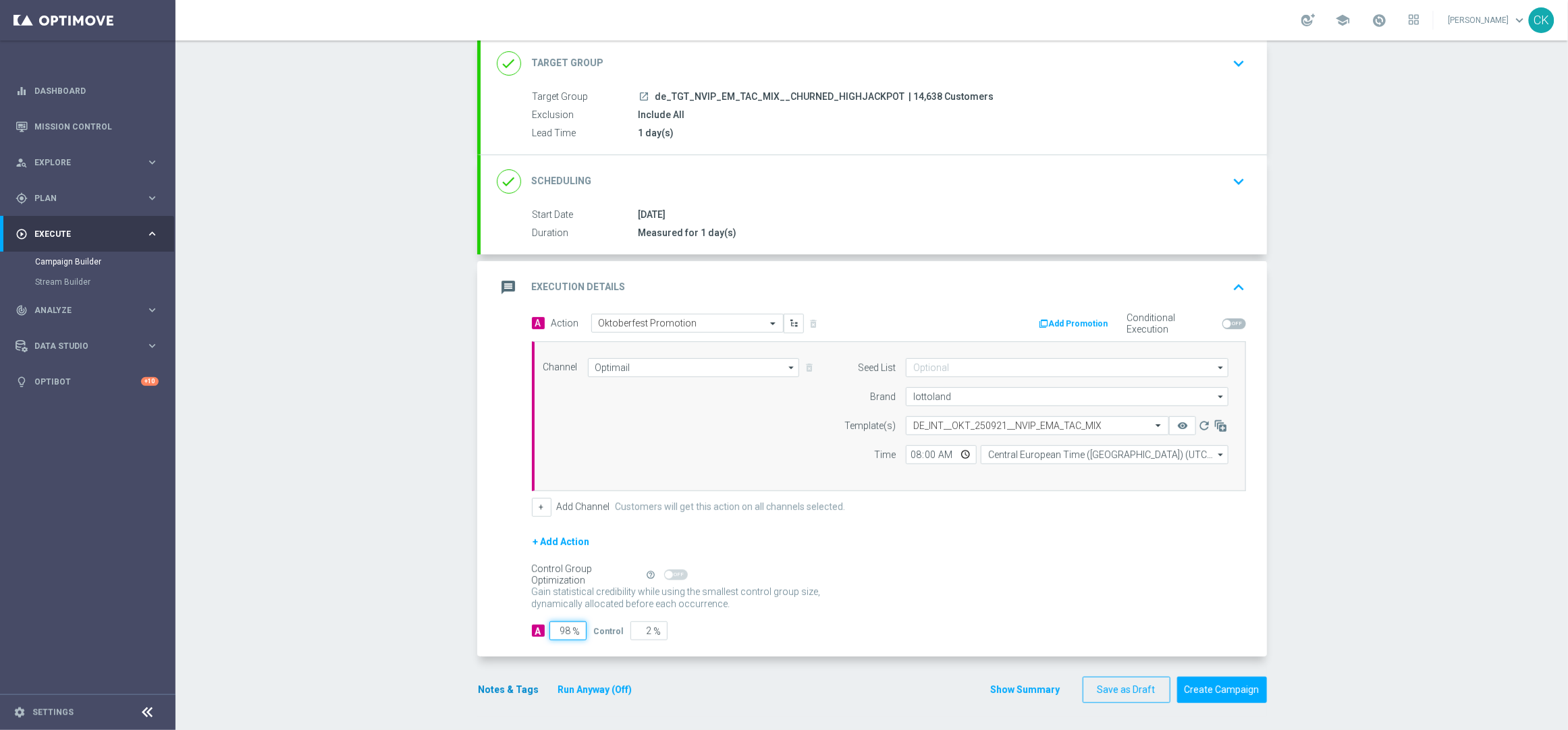
type input "98"
click at [500, 693] on button "Notes & Tags" at bounding box center [509, 689] width 64 height 17
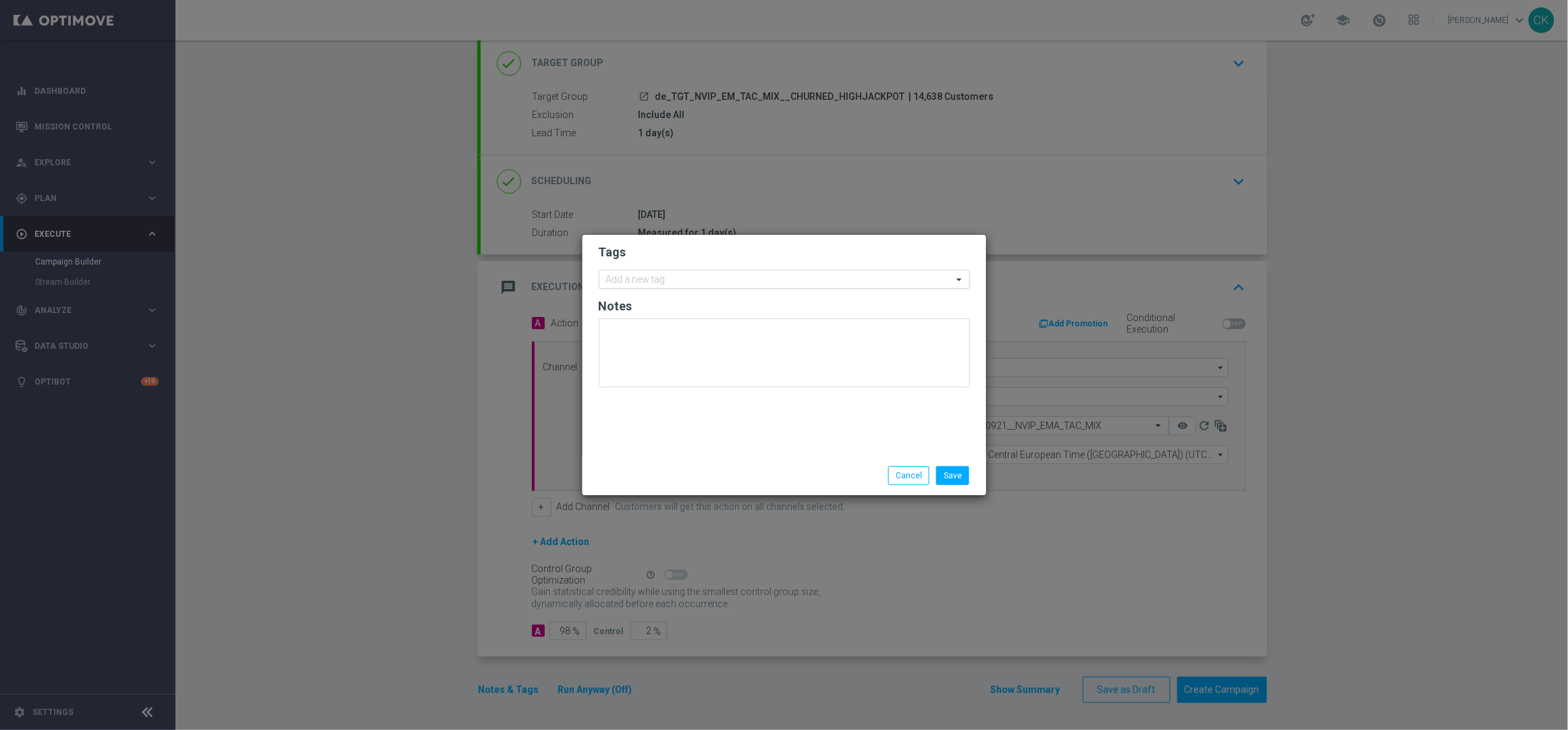
click at [643, 279] on input "text" at bounding box center [779, 280] width 346 height 11
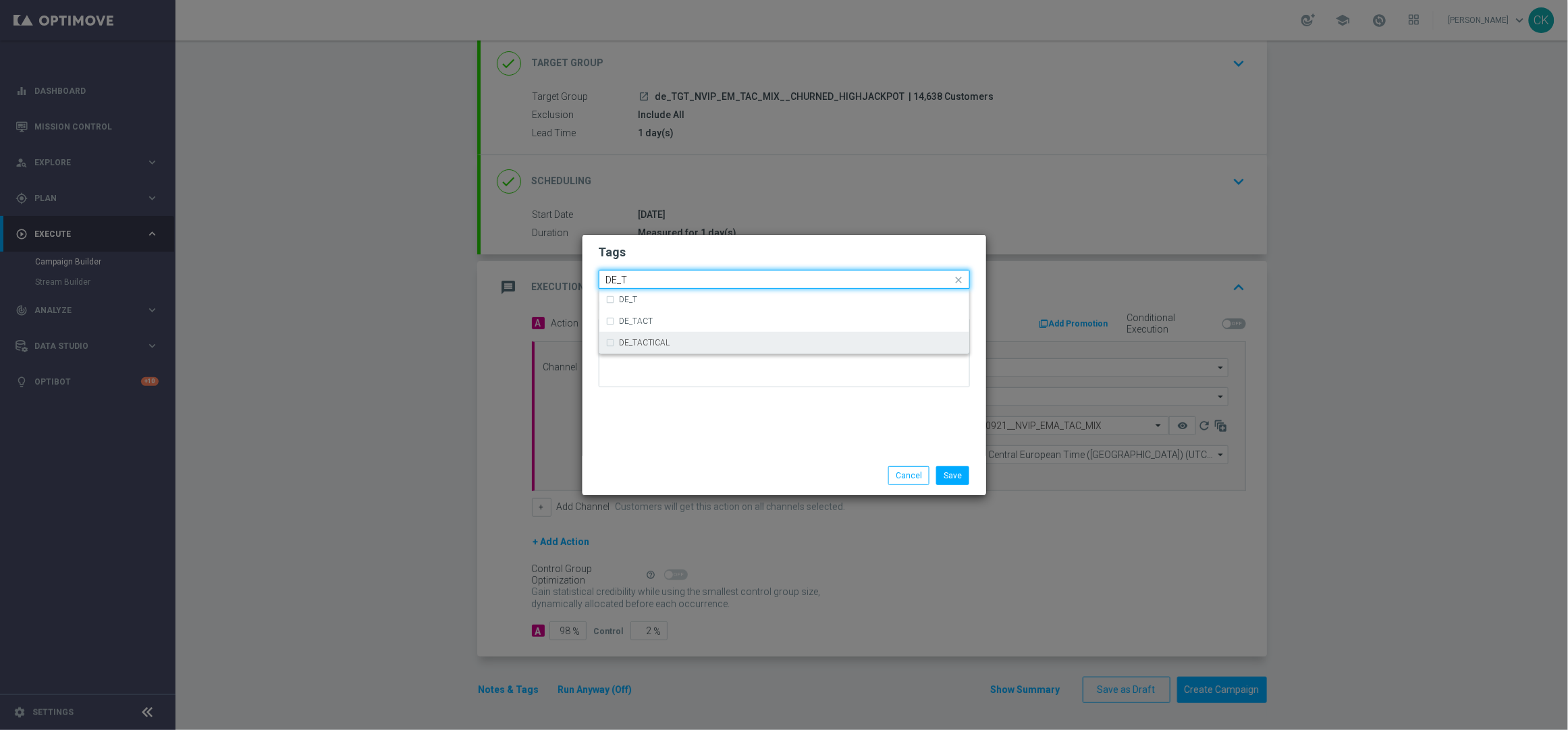
click at [657, 341] on label "DE_TACTICAL" at bounding box center [645, 342] width 51 height 8
type input "DE_T"
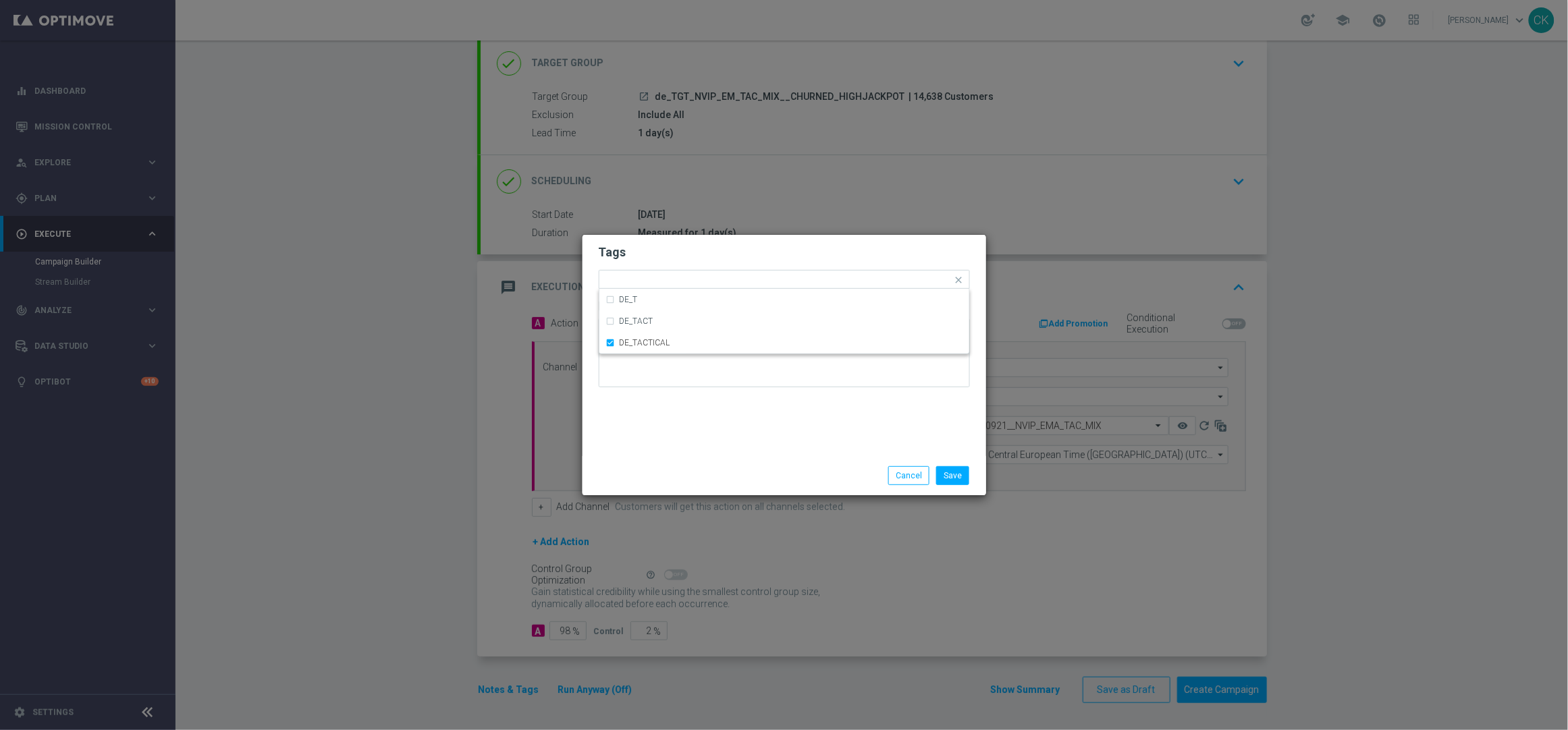
click at [657, 431] on div "Tags Quick find × DE_TACTICAL DE_T DE_TACT DE_TACTICAL Notes" at bounding box center [784, 345] width 404 height 221
click at [958, 478] on button "Save" at bounding box center [952, 476] width 33 height 19
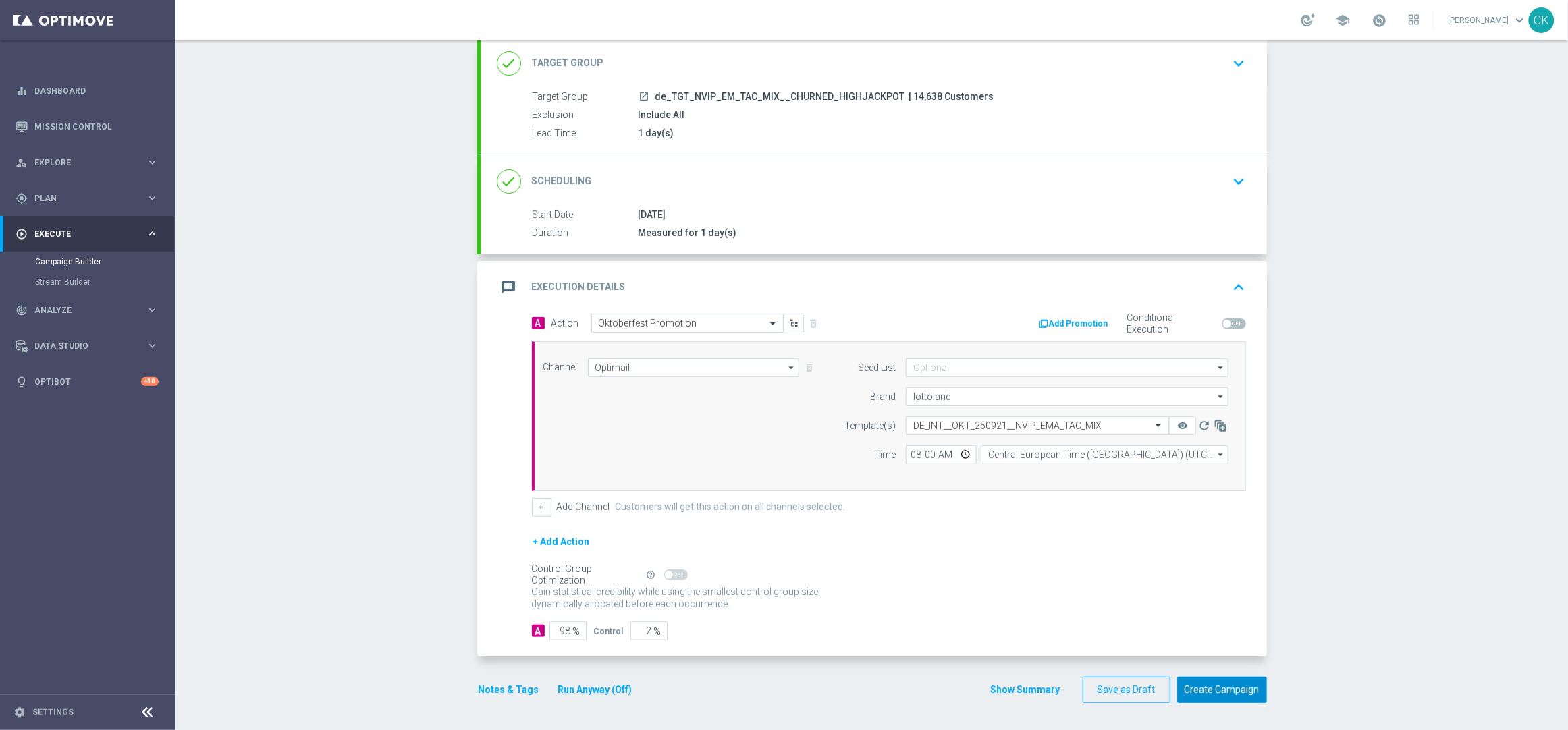
click at [1224, 689] on button "Create Campaign" at bounding box center [1222, 689] width 90 height 26
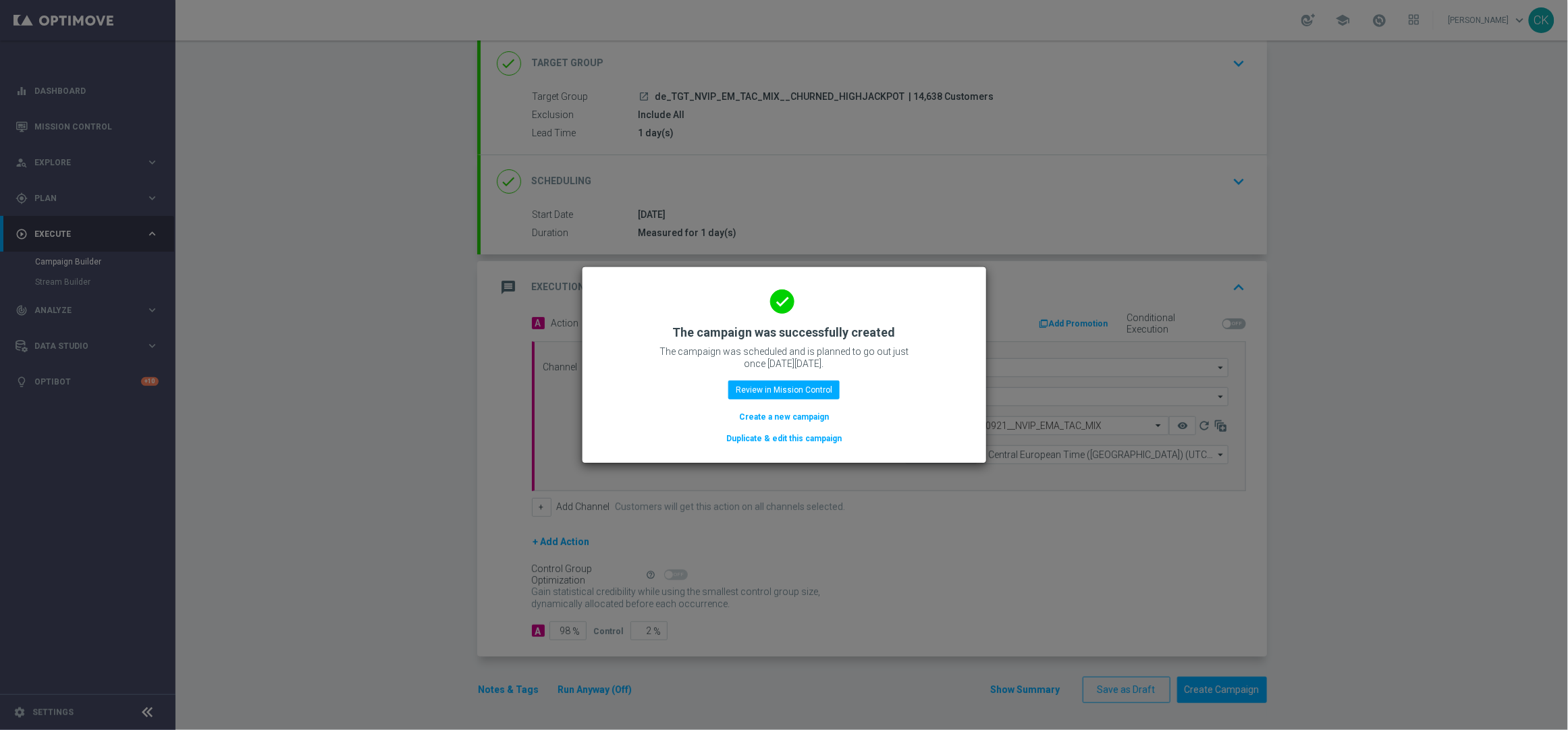
click at [776, 413] on button "Create a new campaign" at bounding box center [784, 416] width 92 height 15
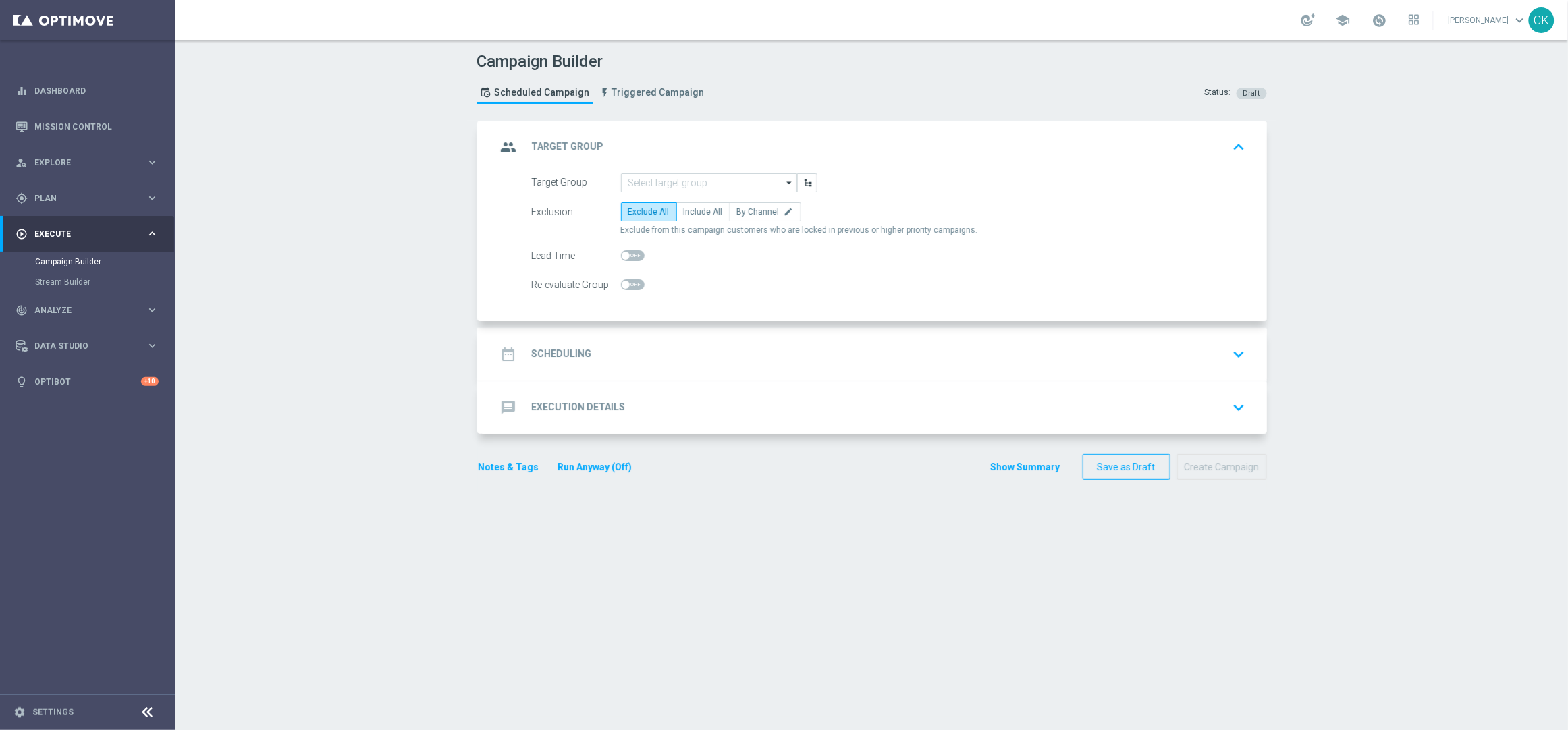
scroll to position [0, 0]
click at [692, 178] on input at bounding box center [709, 183] width 176 height 19
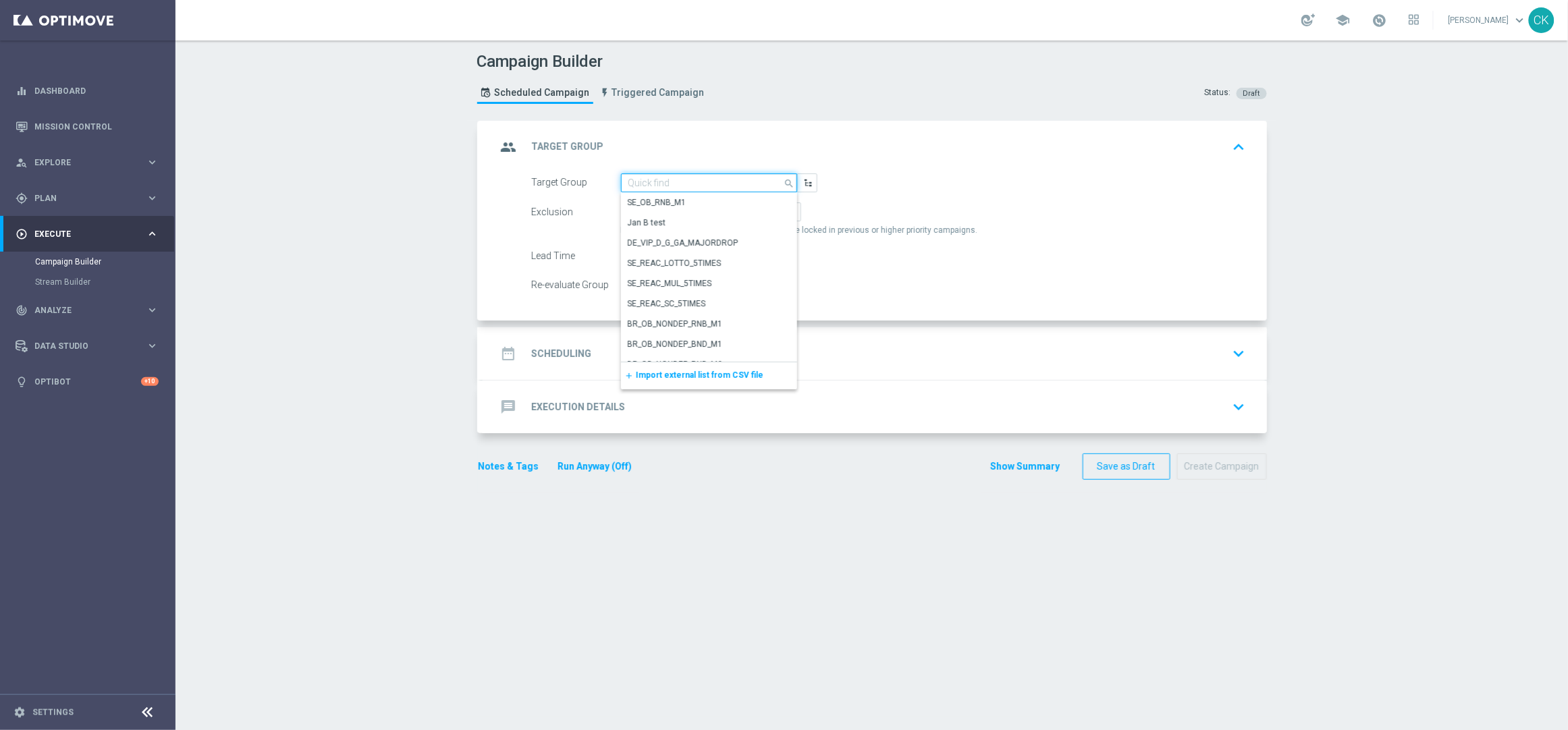
paste input "de_AT_TGT_NVIP_EM_TAC_MIX__ACTIVE_ALL_HIGHJACKPOT"
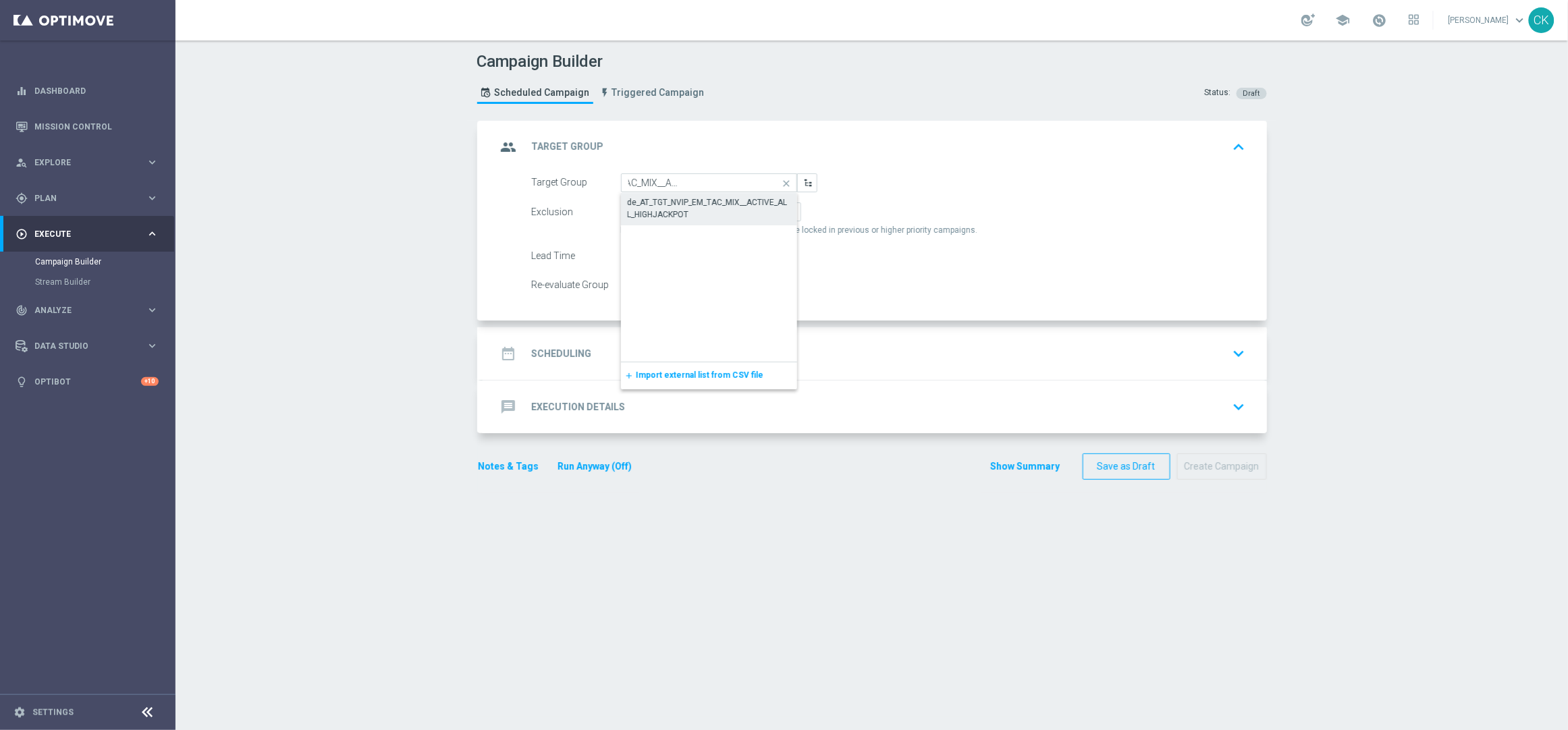
click at [671, 201] on div "de_AT_TGT_NVIP_EM_TAC_MIX__ACTIVE_ALL_HIGHJACKPOT" at bounding box center [709, 209] width 162 height 25
type input "de_AT_TGT_NVIP_EM_TAC_MIX__ACTIVE_ALL_HIGHJACKPOT"
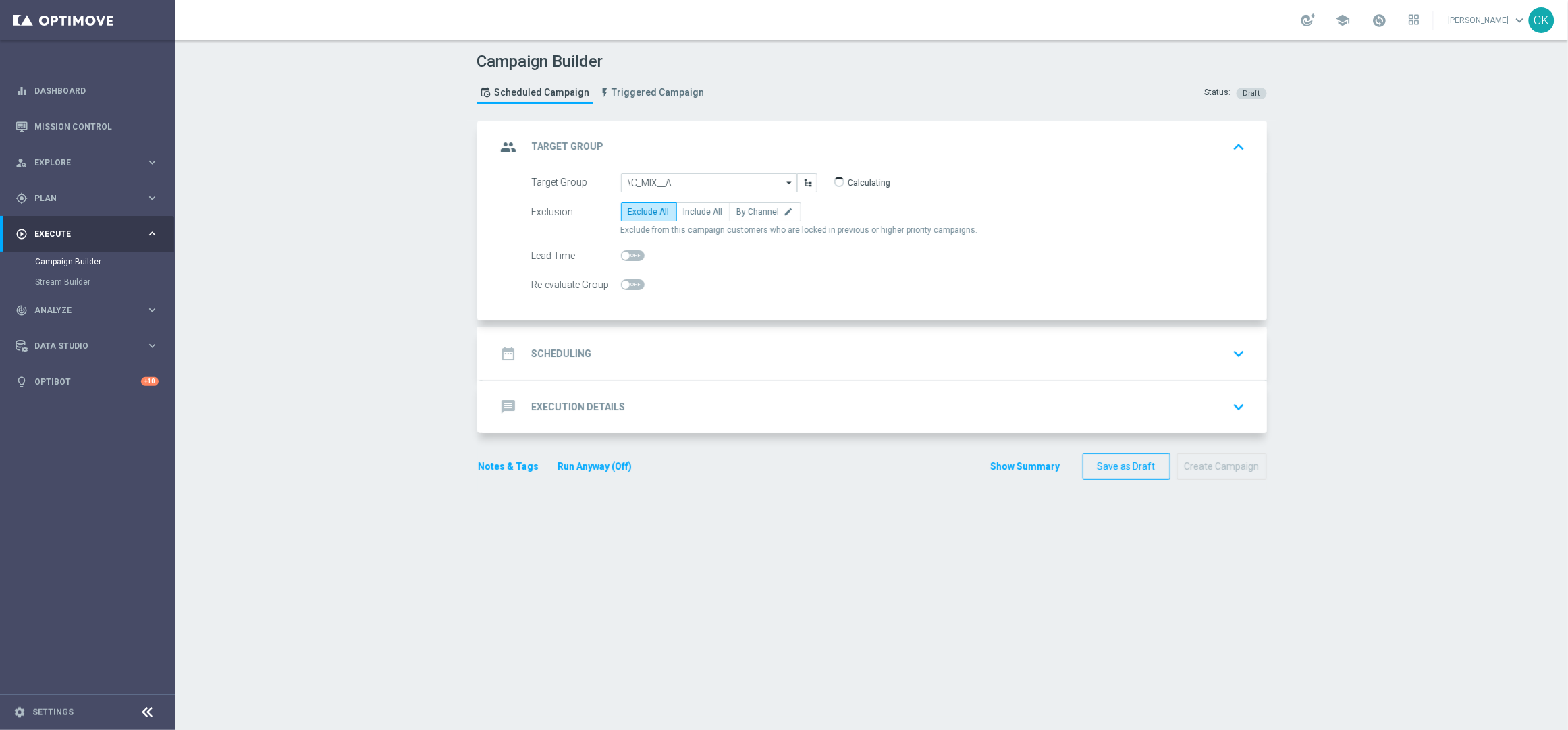
scroll to position [0, 0]
click at [702, 215] on span "Include All" at bounding box center [702, 212] width 39 height 10
click at [693, 215] on input "Include All" at bounding box center [687, 214] width 9 height 9
radio input "true"
click at [622, 255] on span at bounding box center [626, 256] width 8 height 8
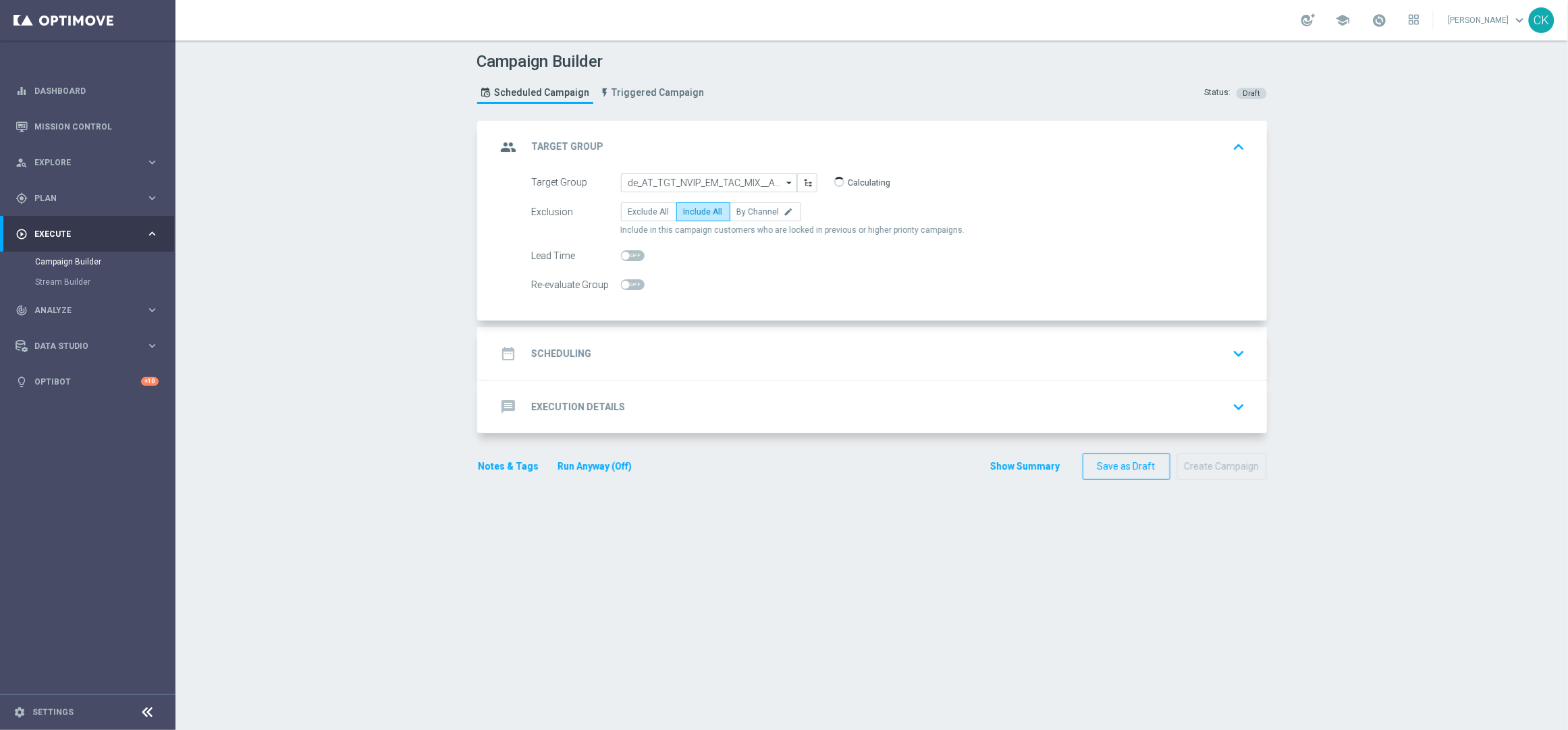
click at [621, 255] on input "checkbox" at bounding box center [633, 256] width 24 height 11
checkbox input "true"
click at [556, 351] on h2 "Scheduling" at bounding box center [561, 353] width 60 height 13
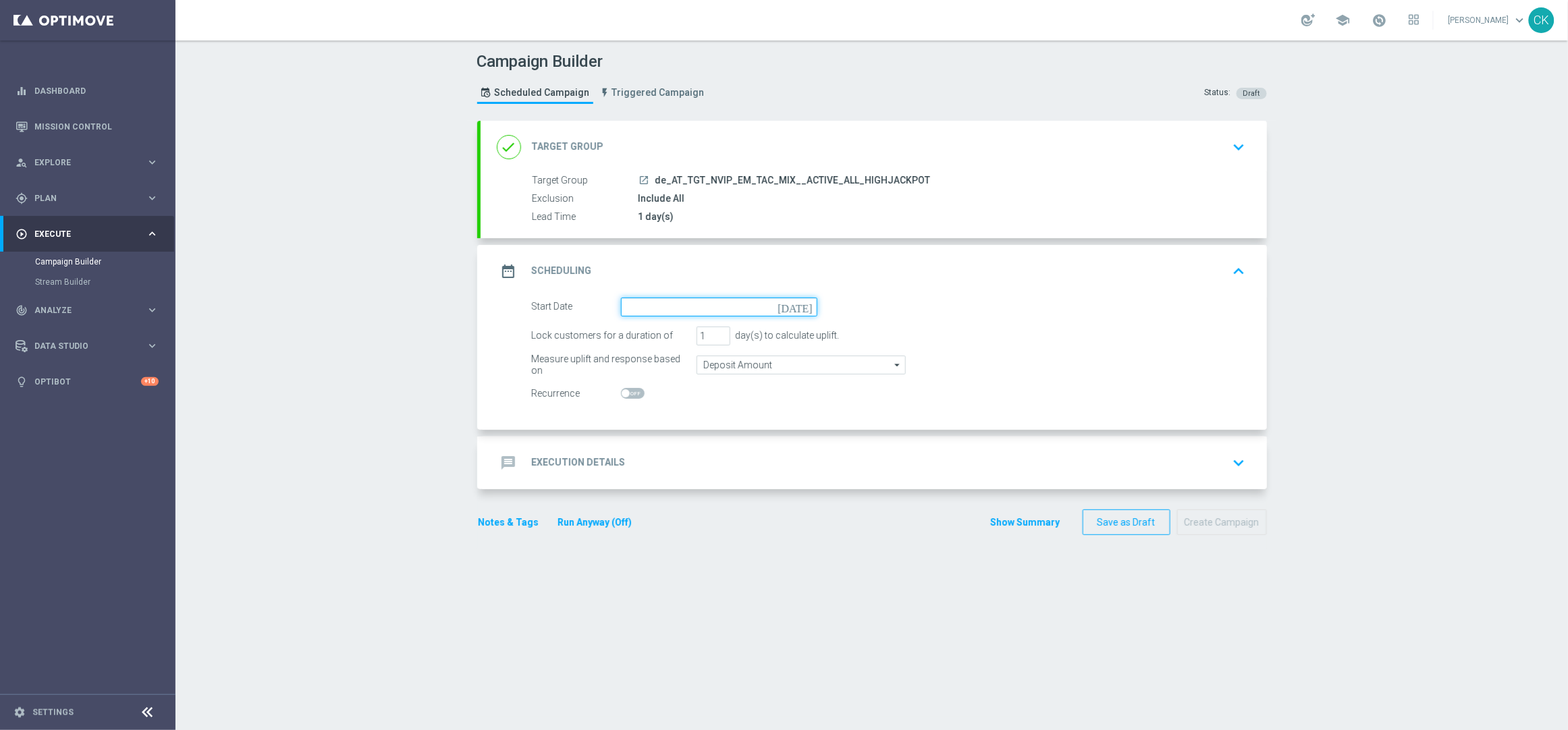
click at [662, 307] on input at bounding box center [719, 307] width 197 height 19
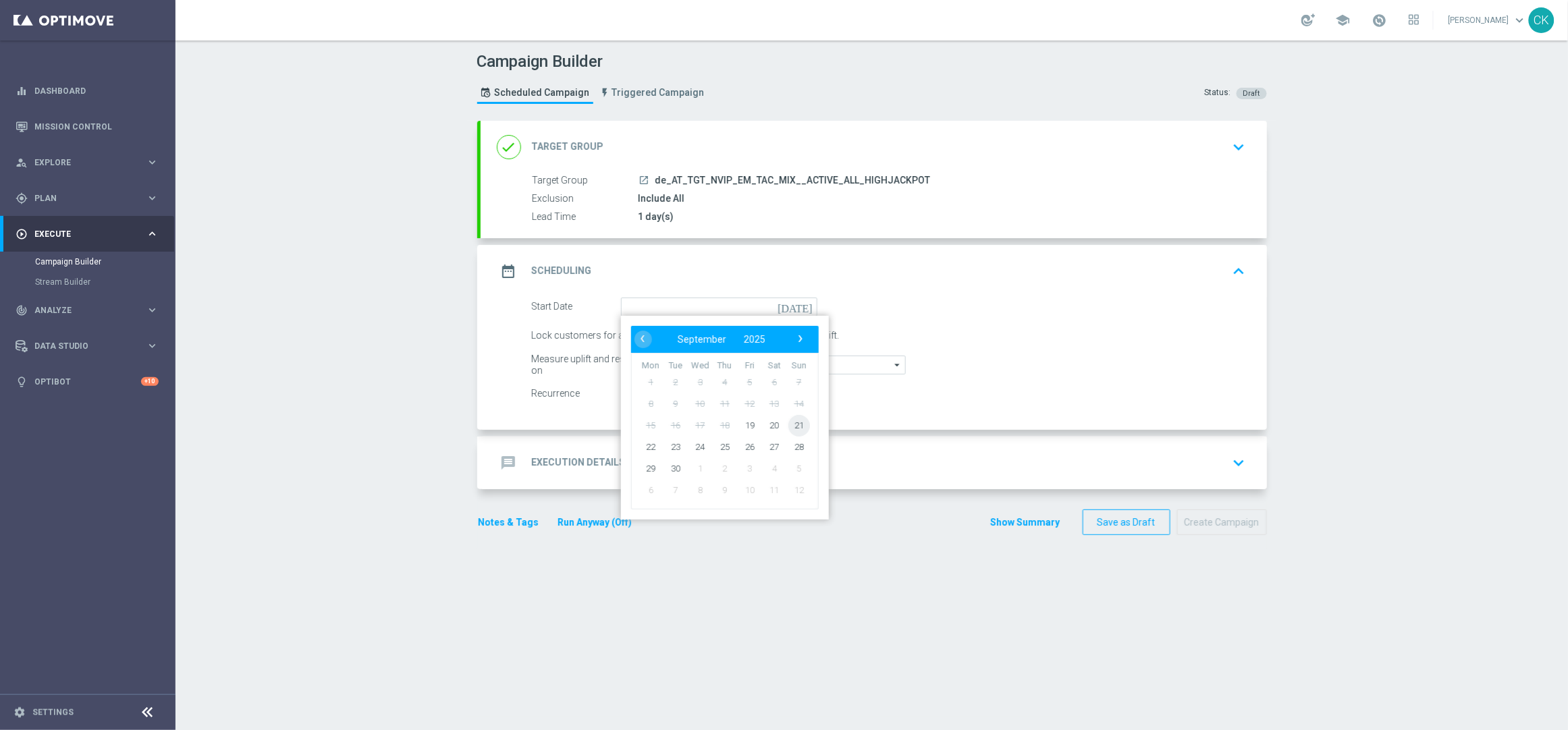
click at [795, 424] on span "21" at bounding box center [798, 424] width 22 height 21
type input "[DATE]"
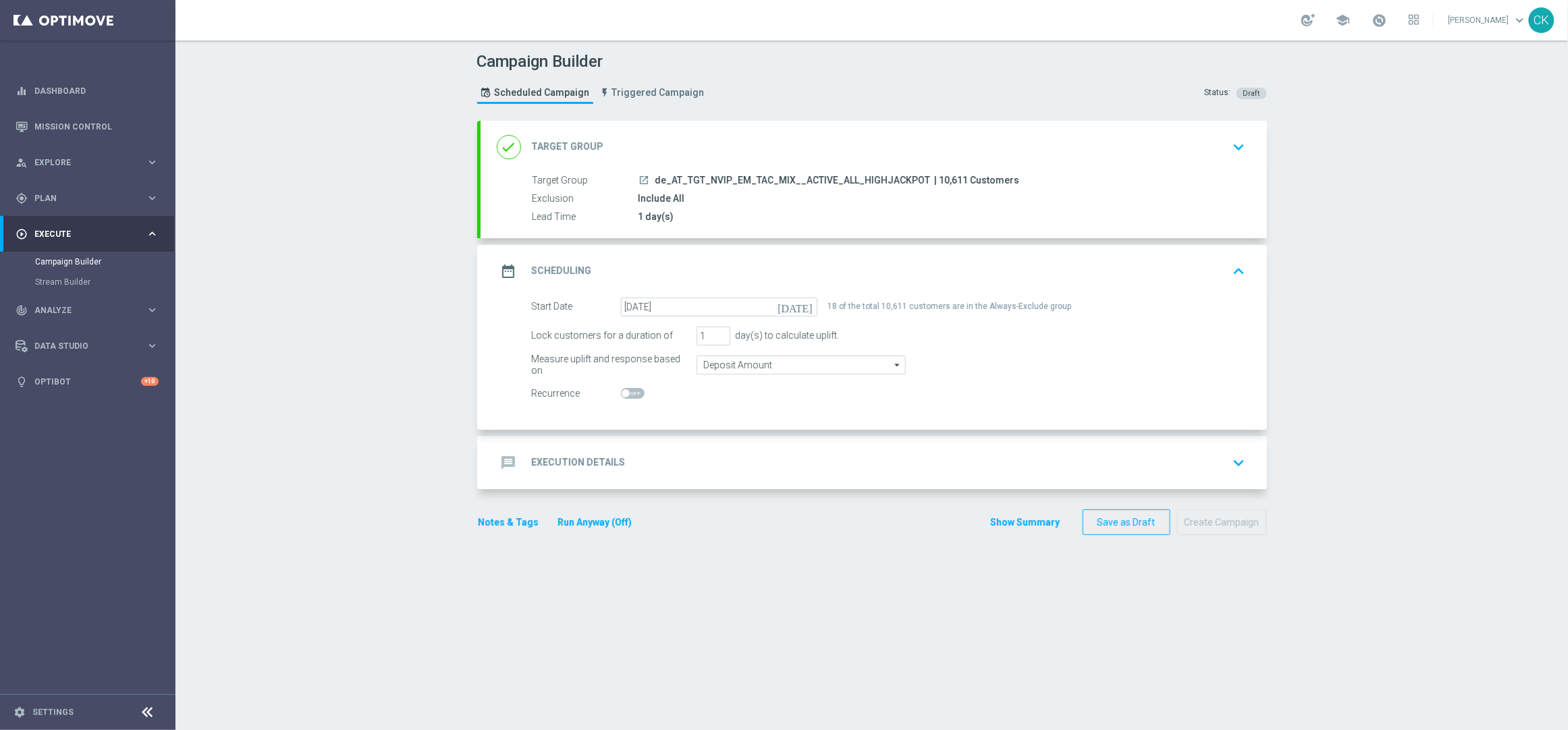
click at [561, 458] on h2 "Execution Details" at bounding box center [579, 463] width 94 height 13
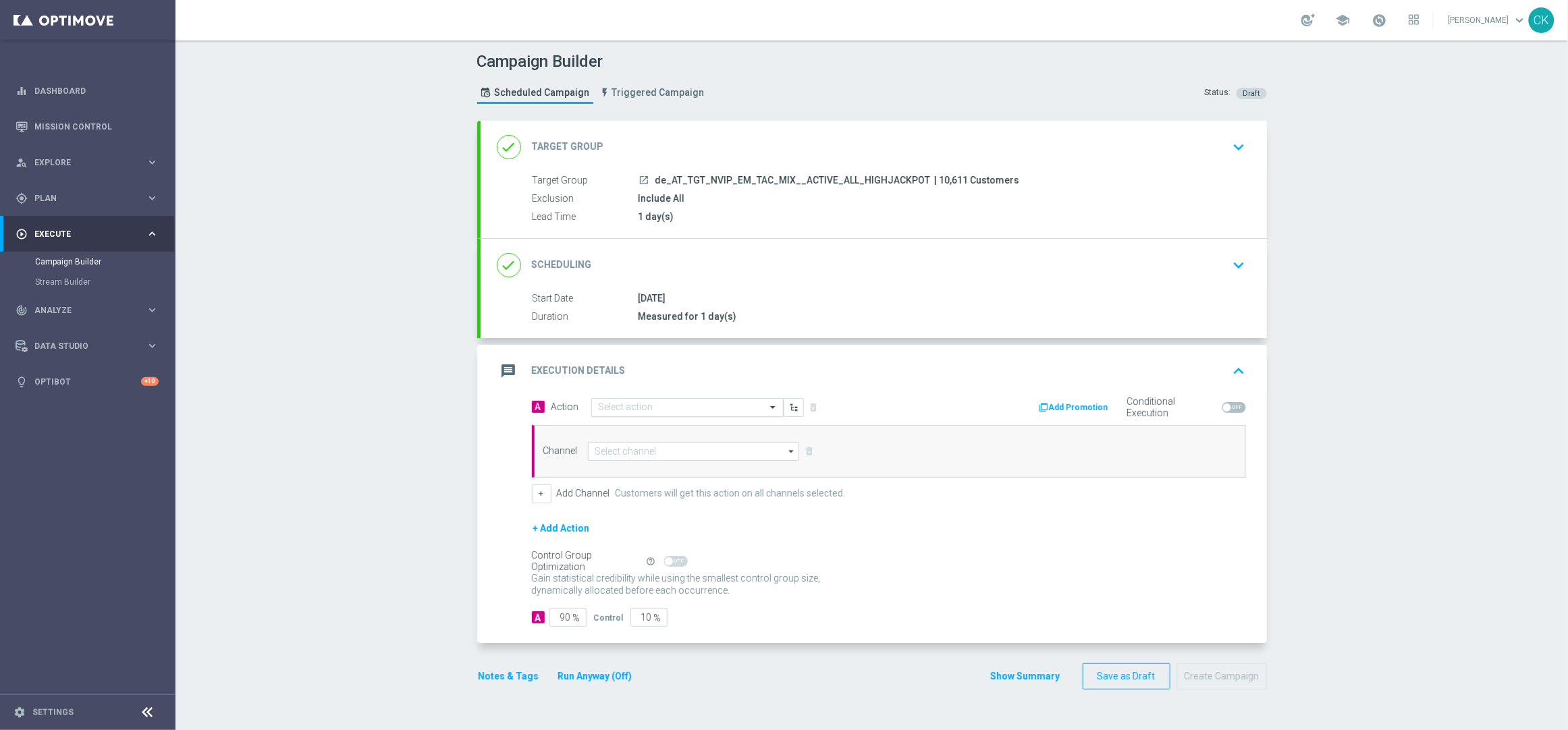
click at [655, 408] on input "text" at bounding box center [674, 408] width 151 height 11
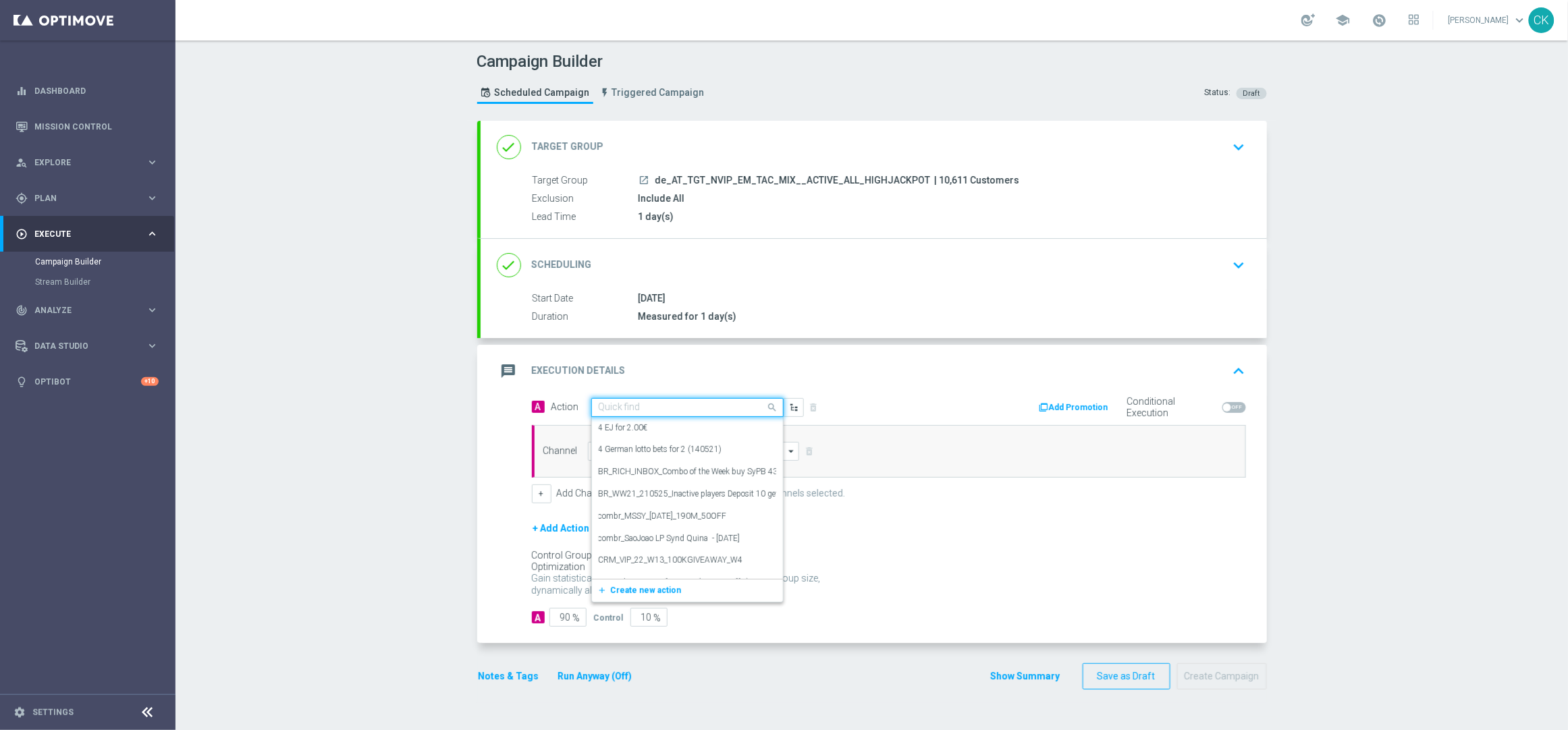
paste input "Oktoberfest Promotion"
type input "Oktoberfest Promotion"
click at [643, 471] on label "Oktoberfest Promotion" at bounding box center [638, 475] width 79 height 11
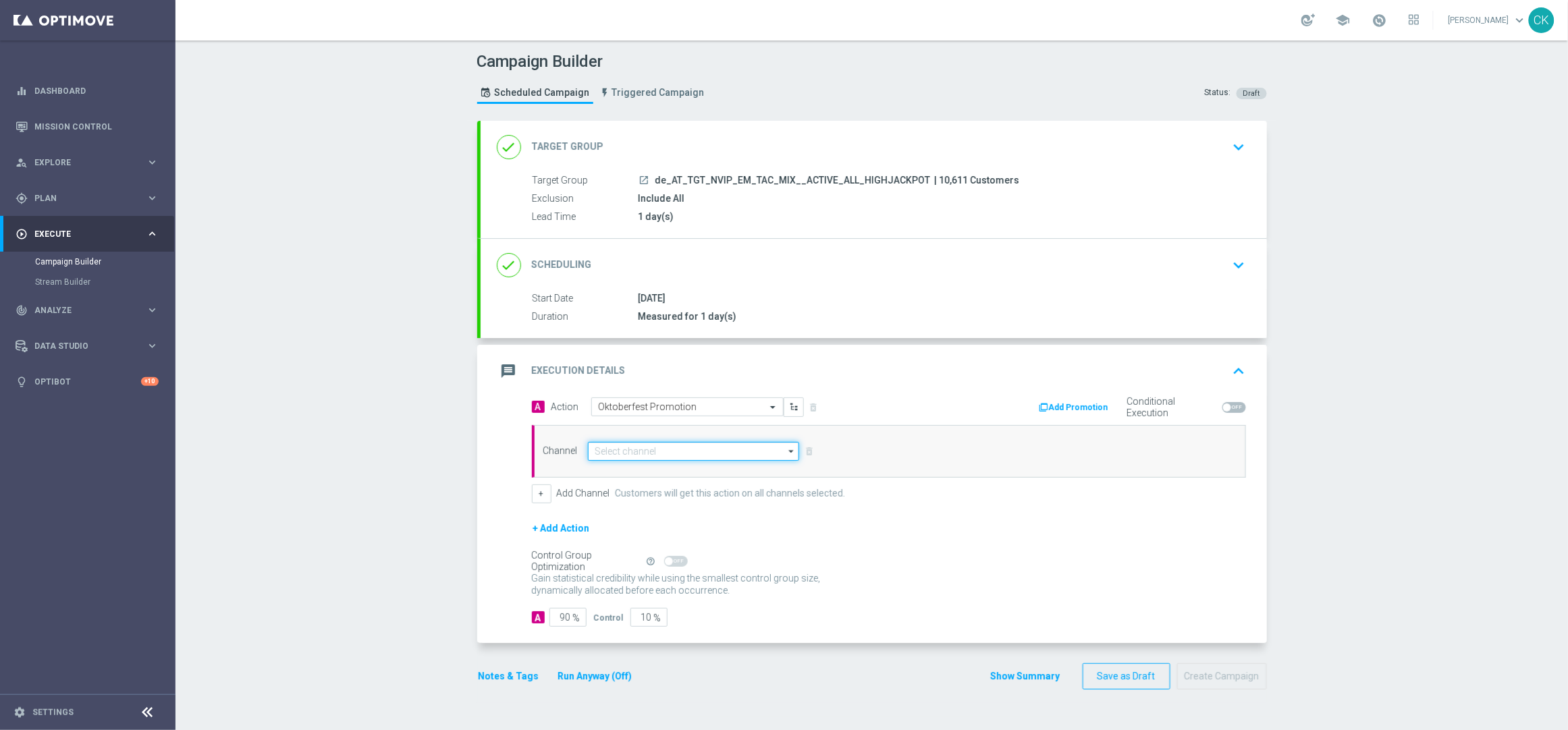
click at [699, 451] on input at bounding box center [694, 451] width 212 height 19
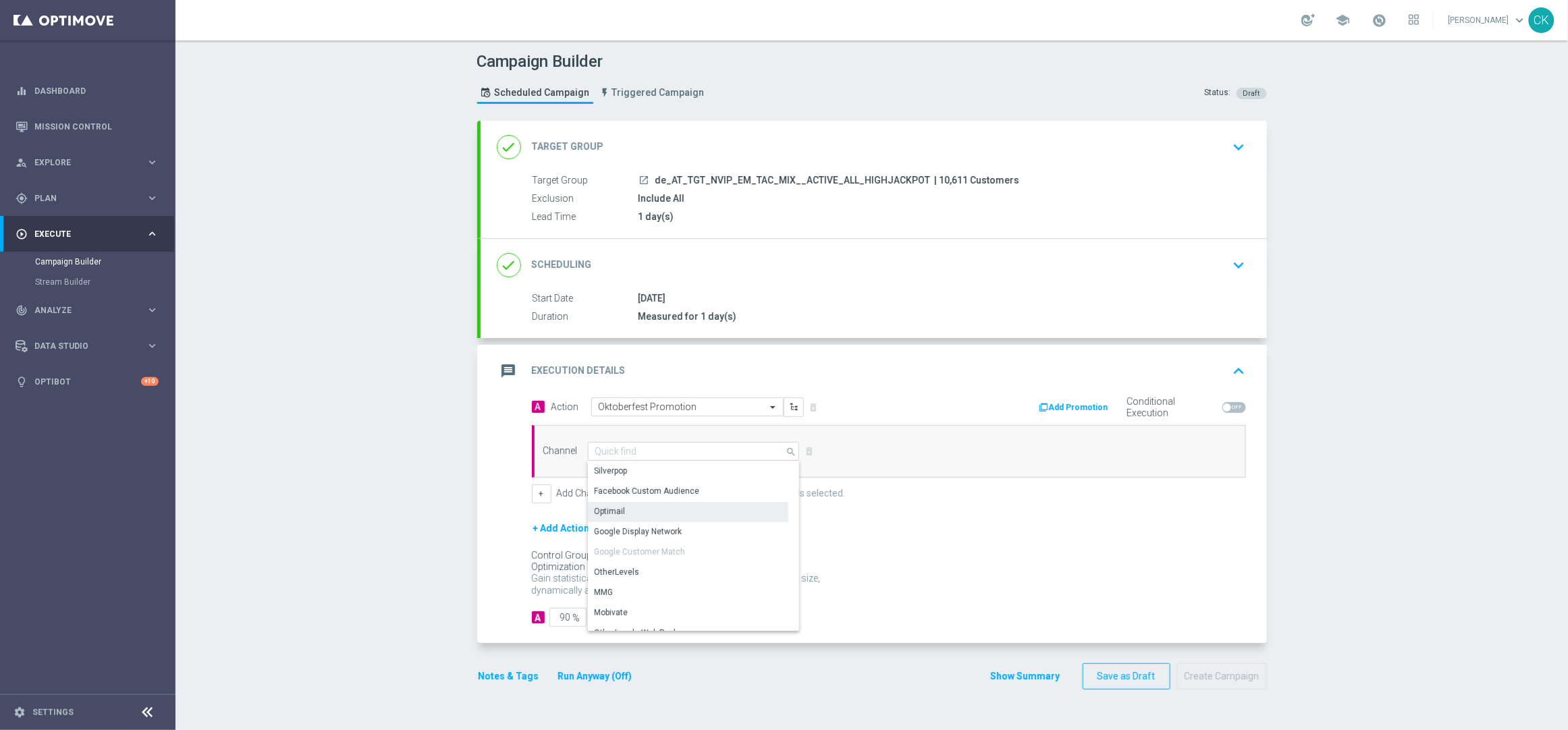
click at [664, 513] on div "Optimail" at bounding box center [688, 512] width 201 height 19
type input "Optimail"
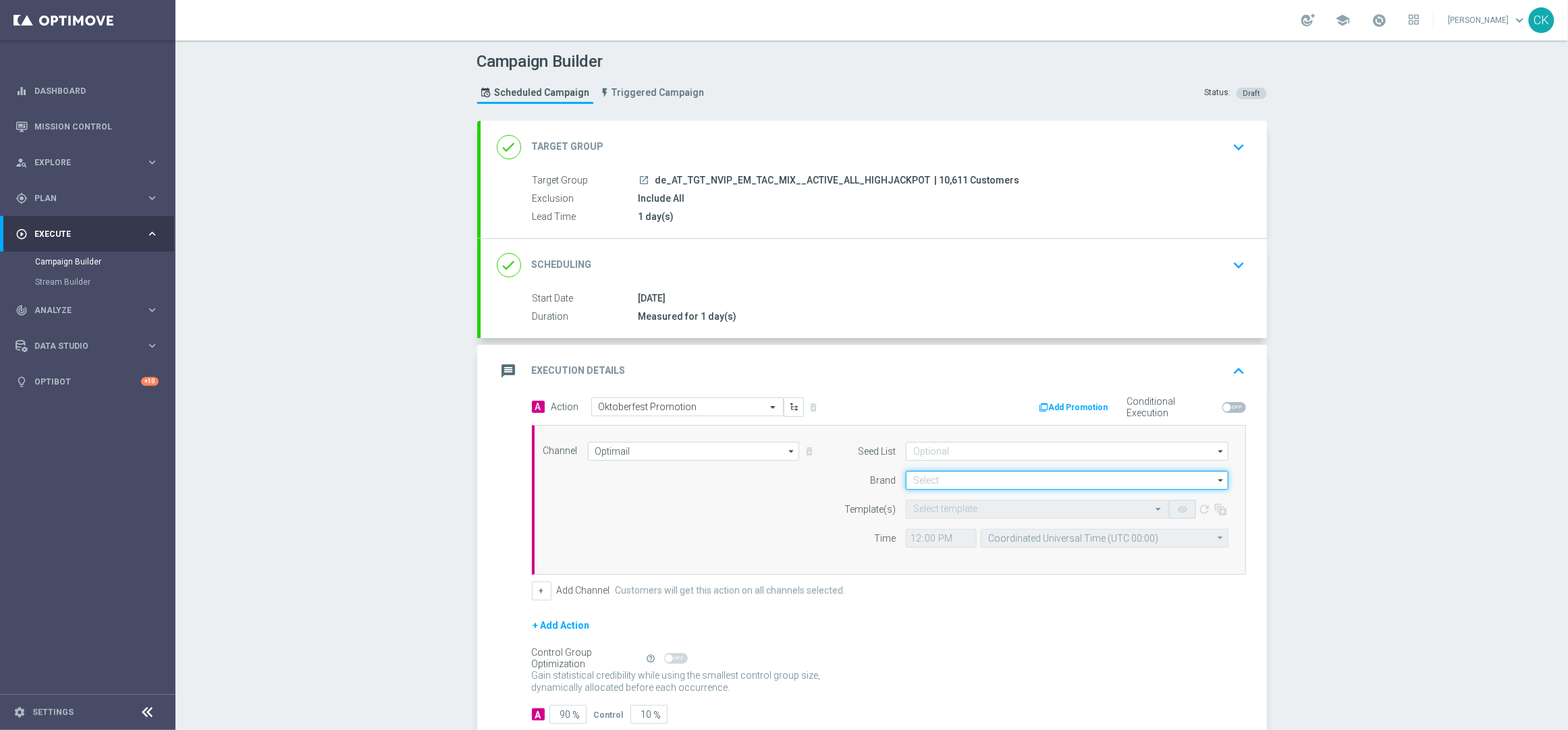
click at [922, 478] on input at bounding box center [1066, 481] width 323 height 19
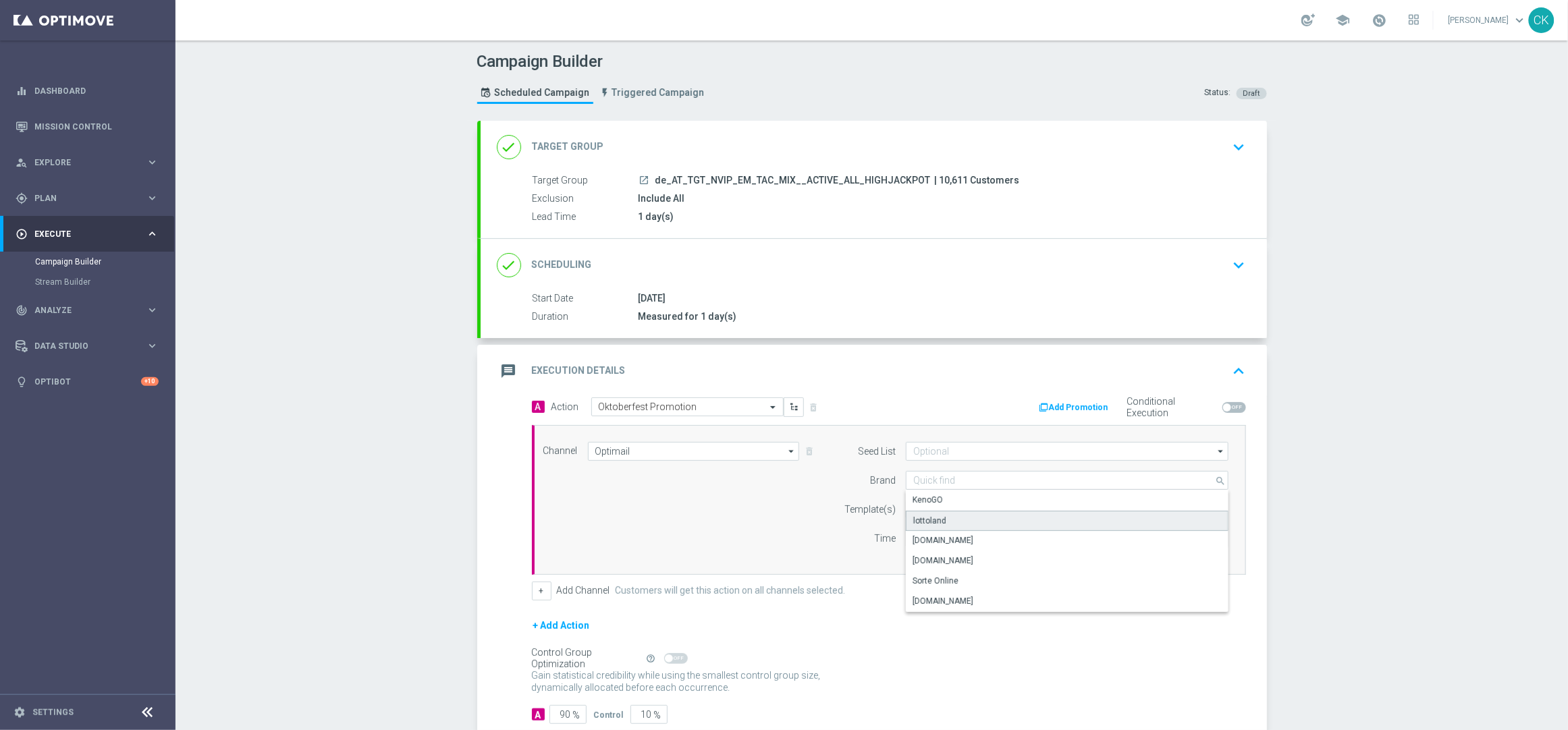
click at [921, 517] on div "lottoland" at bounding box center [930, 521] width 33 height 12
type input "lottoland"
click at [956, 509] on input "text" at bounding box center [1024, 509] width 221 height 11
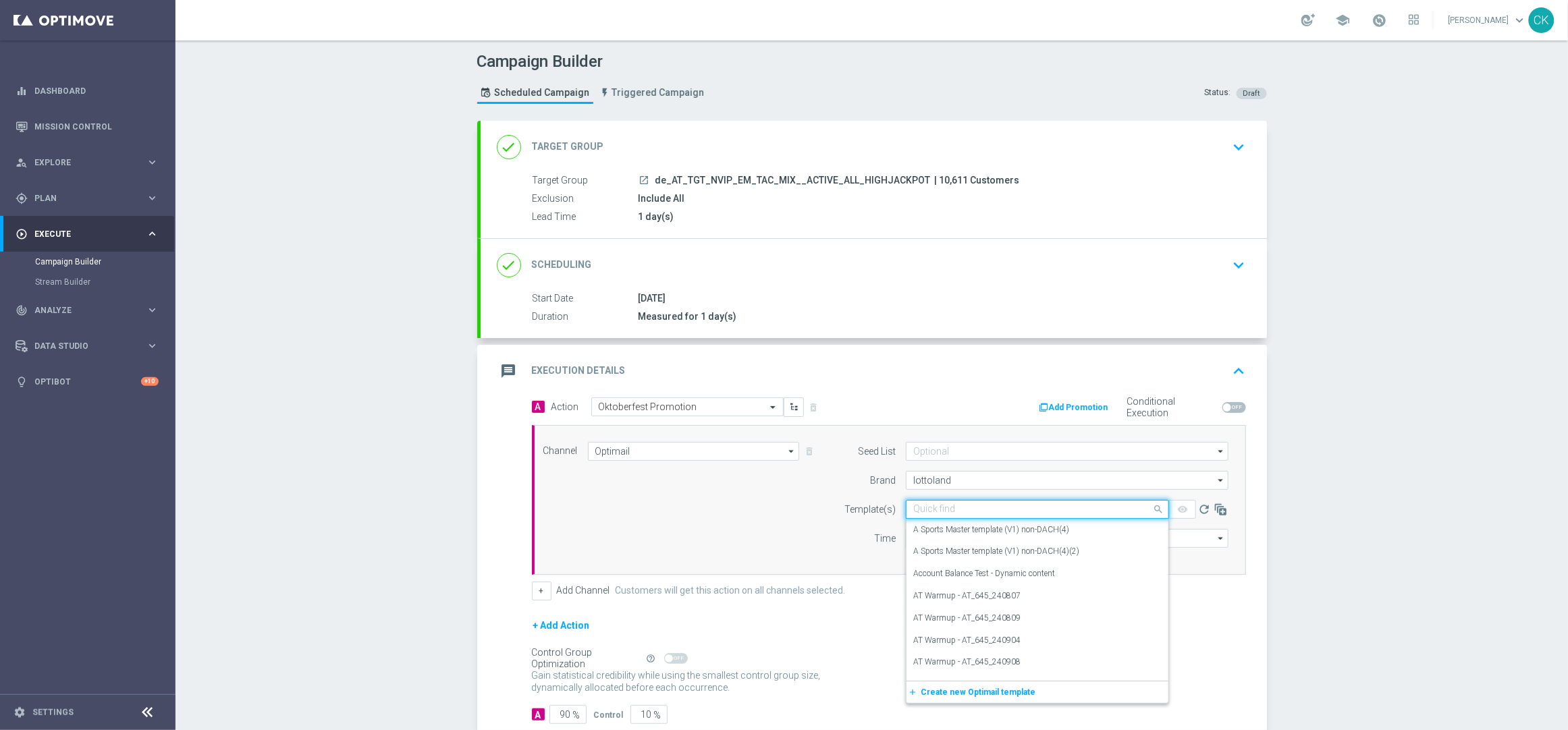
paste input "AT_OKT_250921"
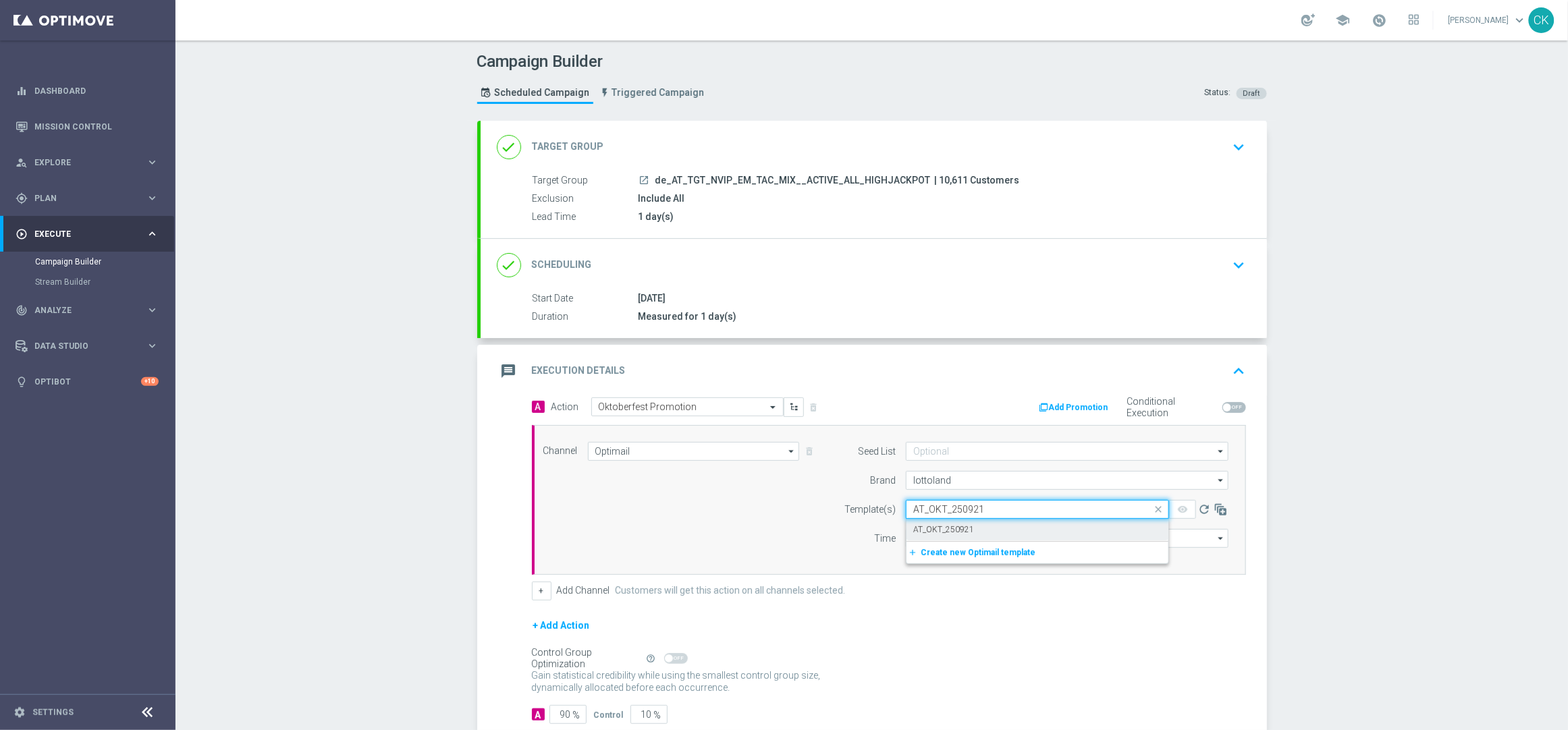
click at [950, 523] on div "AT_OKT_250921" at bounding box center [1038, 530] width 248 height 22
type input "AT_OKT_250921"
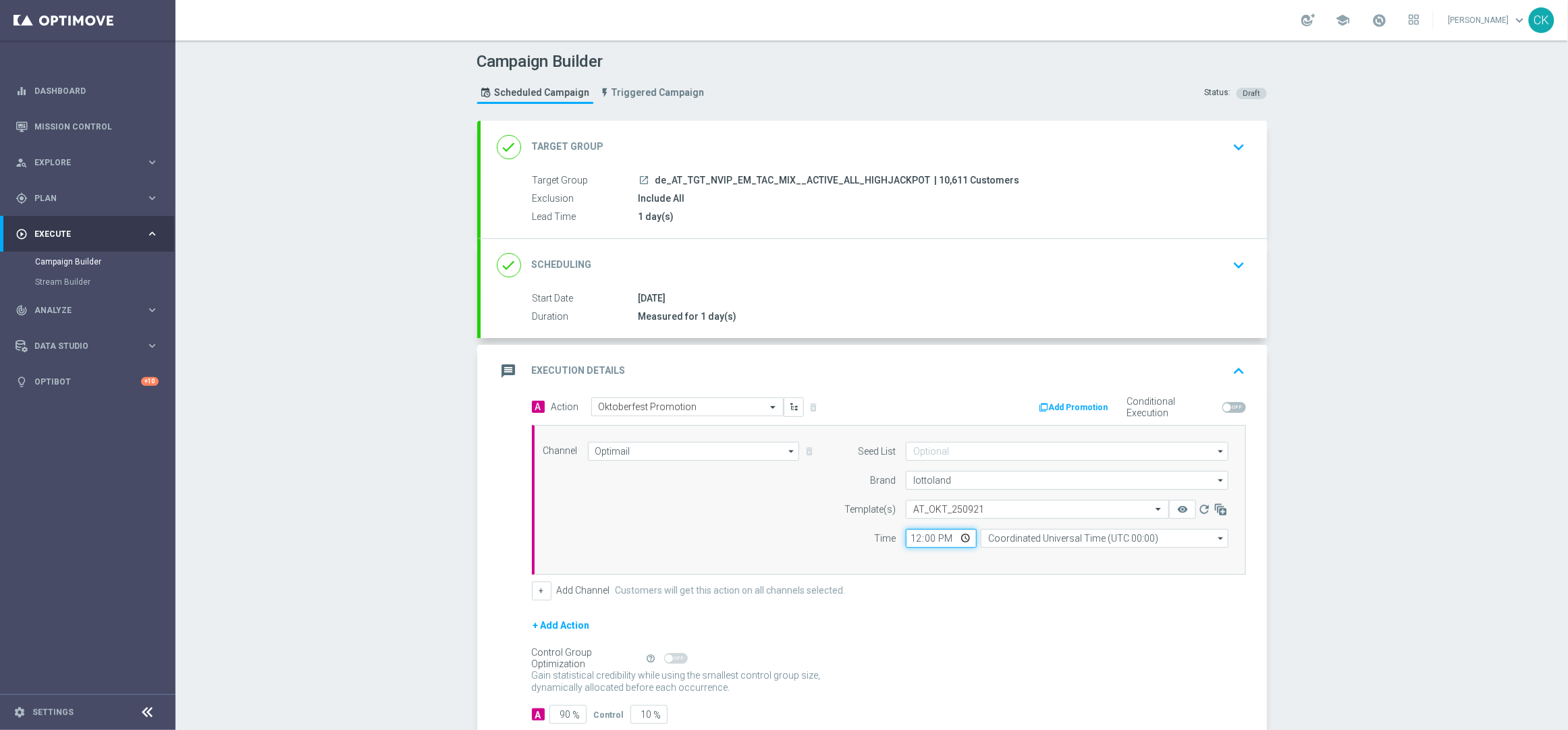
click at [908, 537] on input "12:00" at bounding box center [940, 538] width 71 height 19
type input "08:00"
click at [1019, 534] on input "Coordinated Universal Time (UTC 00:00)" at bounding box center [1104, 538] width 248 height 19
click at [1017, 555] on div "Central European Time ([GEOGRAPHIC_DATA]) (UTC +02:00)" at bounding box center [1097, 557] width 221 height 12
type input "Central European Time ([GEOGRAPHIC_DATA]) (UTC +02:00)"
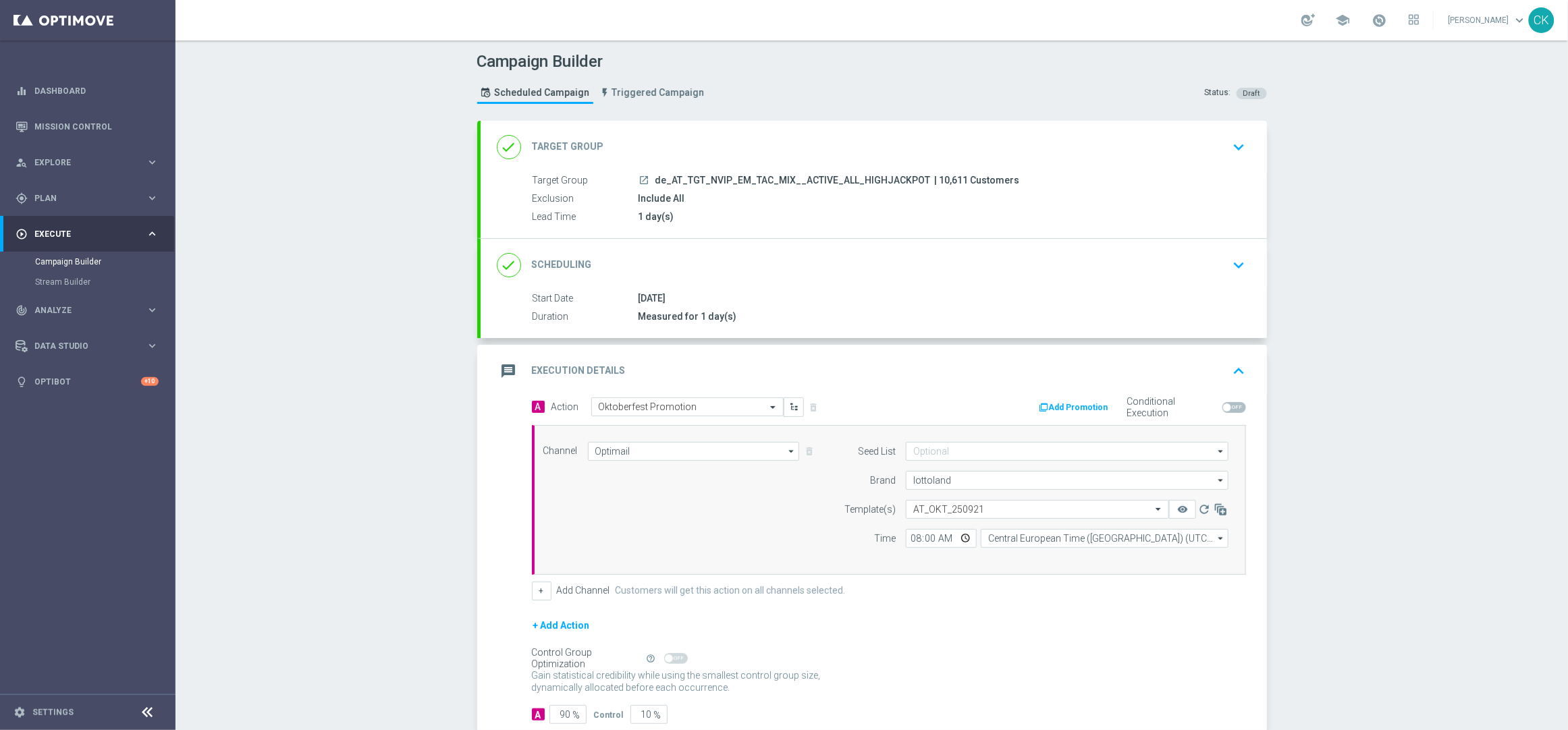
scroll to position [85, 0]
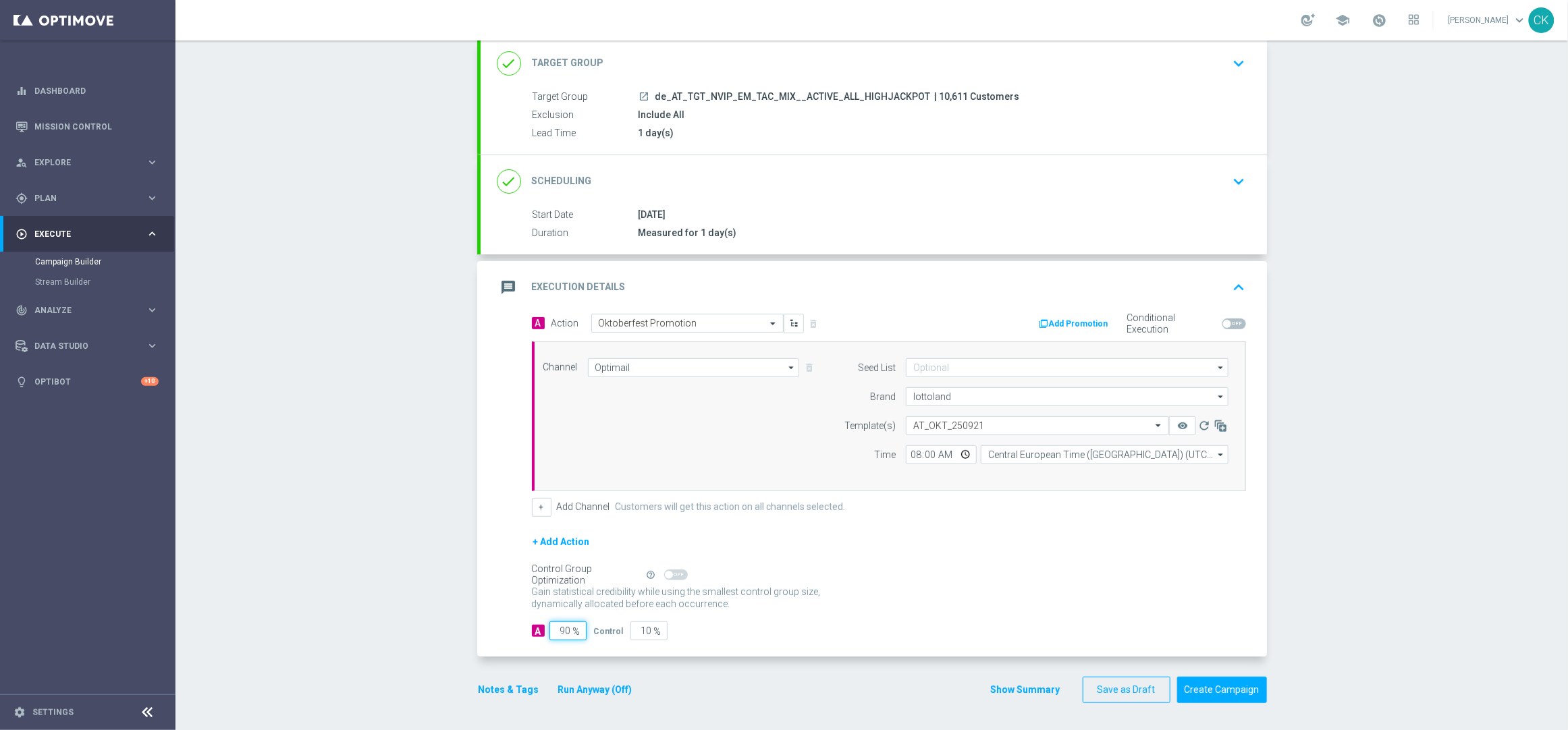
click at [564, 630] on input "90" at bounding box center [568, 631] width 37 height 19
type input "9"
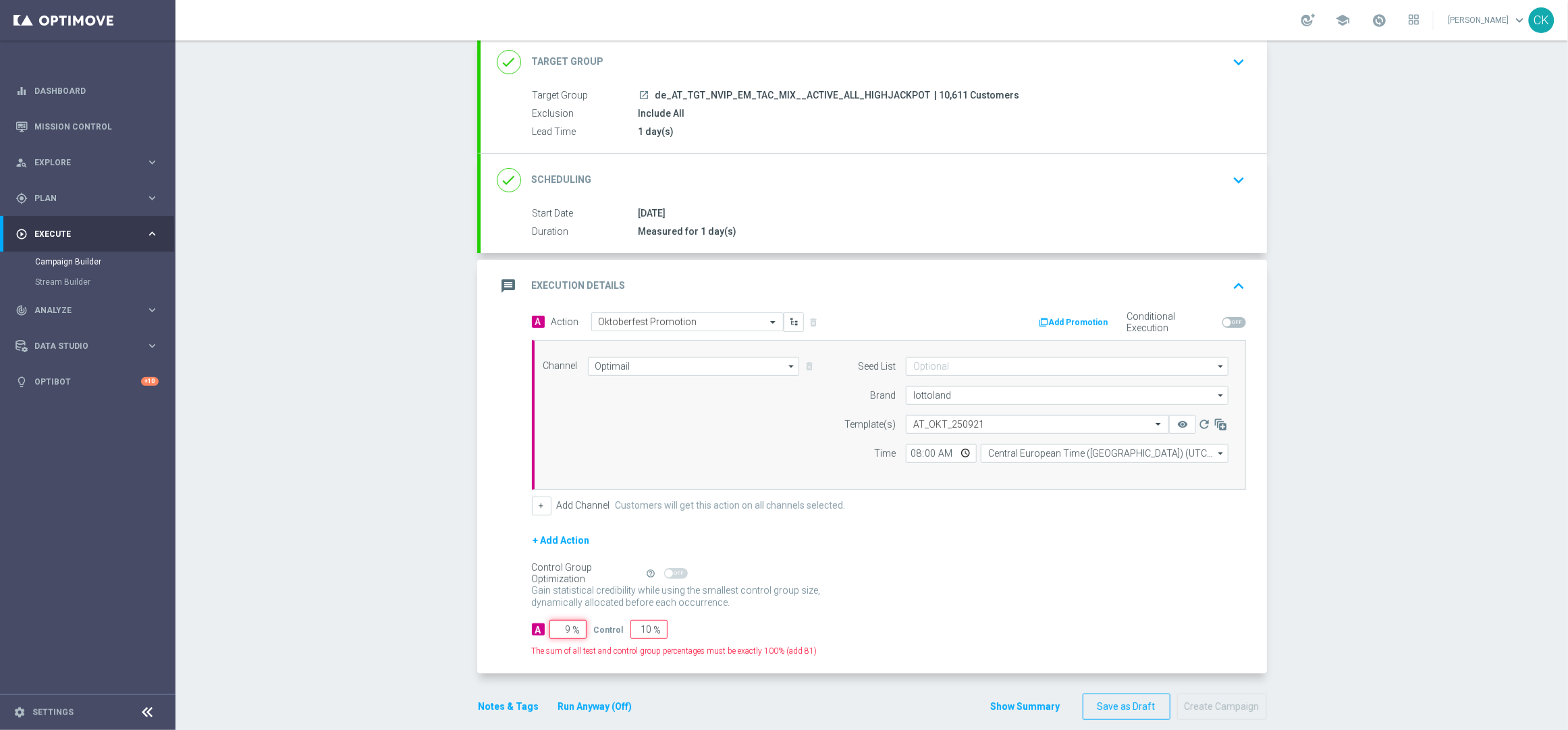
type input "91"
type input "98"
type input "2"
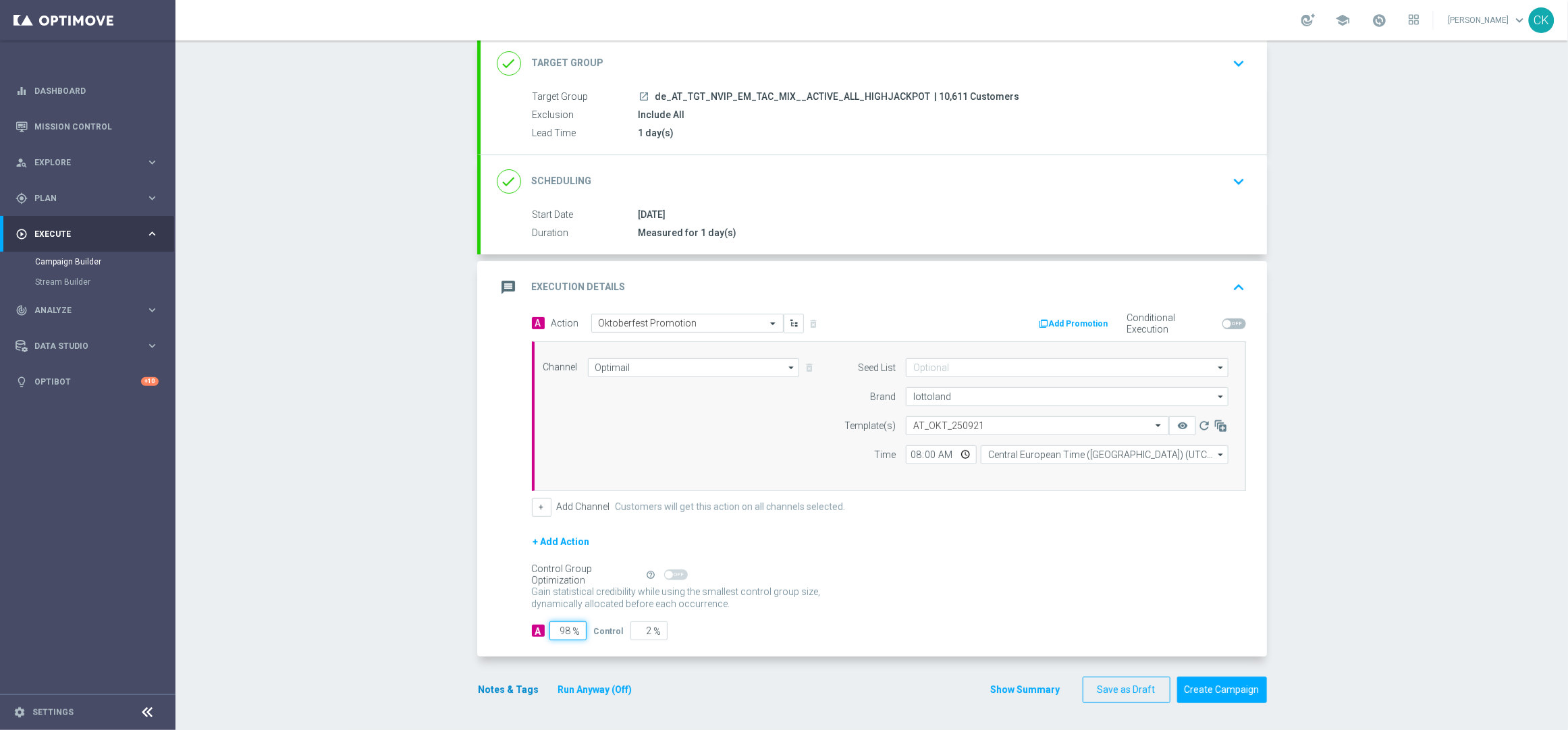
type input "98"
click at [513, 682] on button "Notes & Tags" at bounding box center [509, 689] width 64 height 17
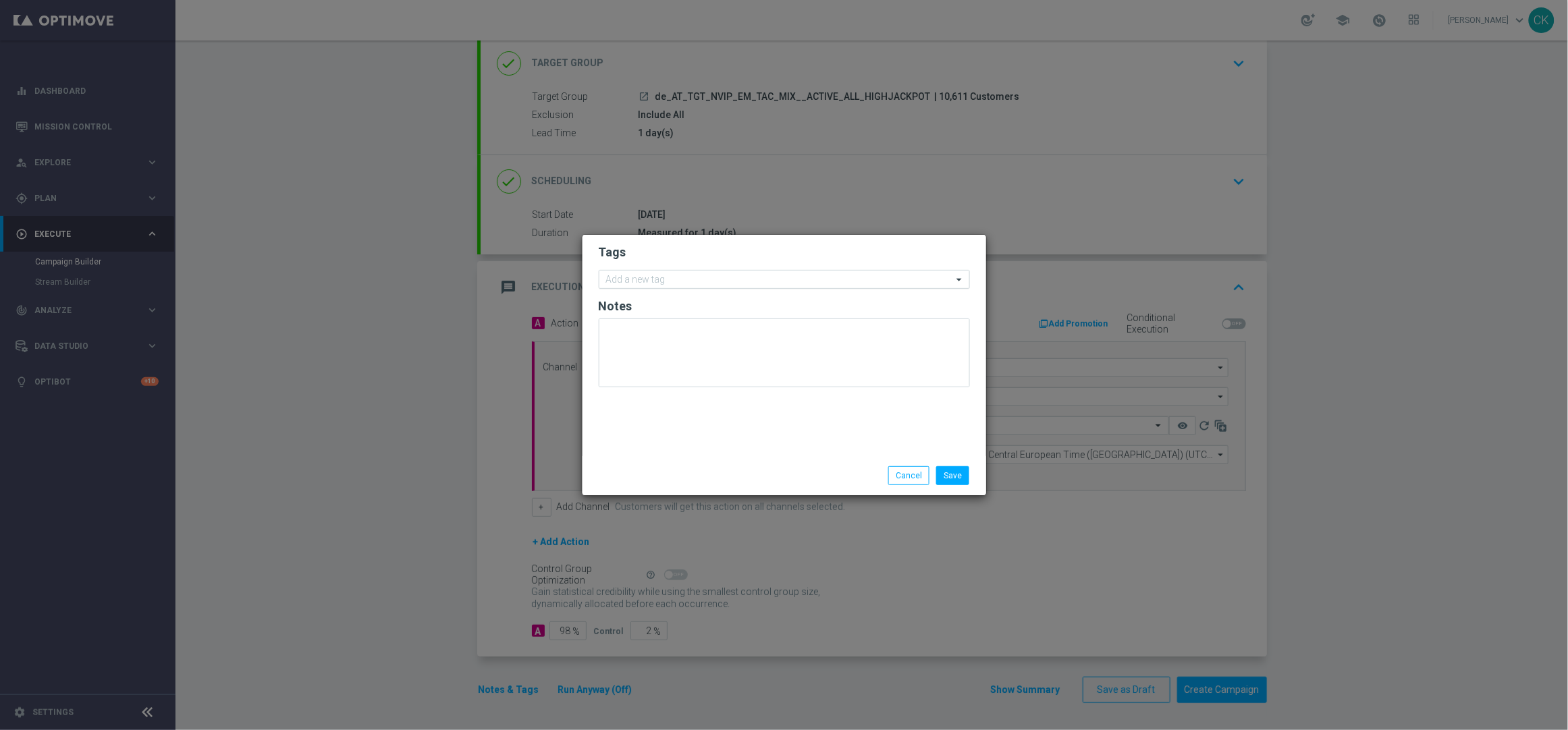
click at [643, 276] on input "text" at bounding box center [779, 280] width 346 height 11
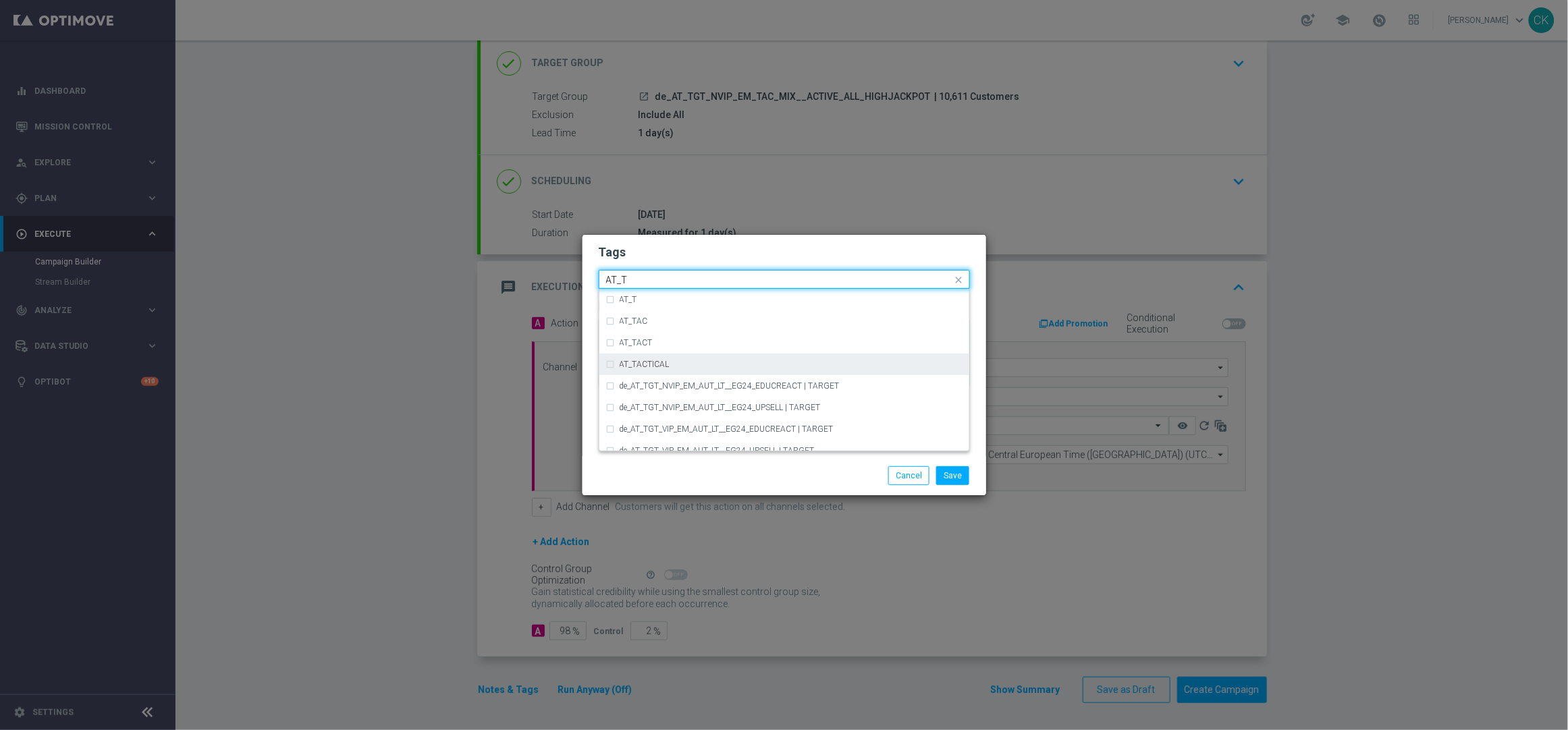
click at [666, 361] on label "AT_TACTICAL" at bounding box center [644, 365] width 50 height 8
type input "AT_T"
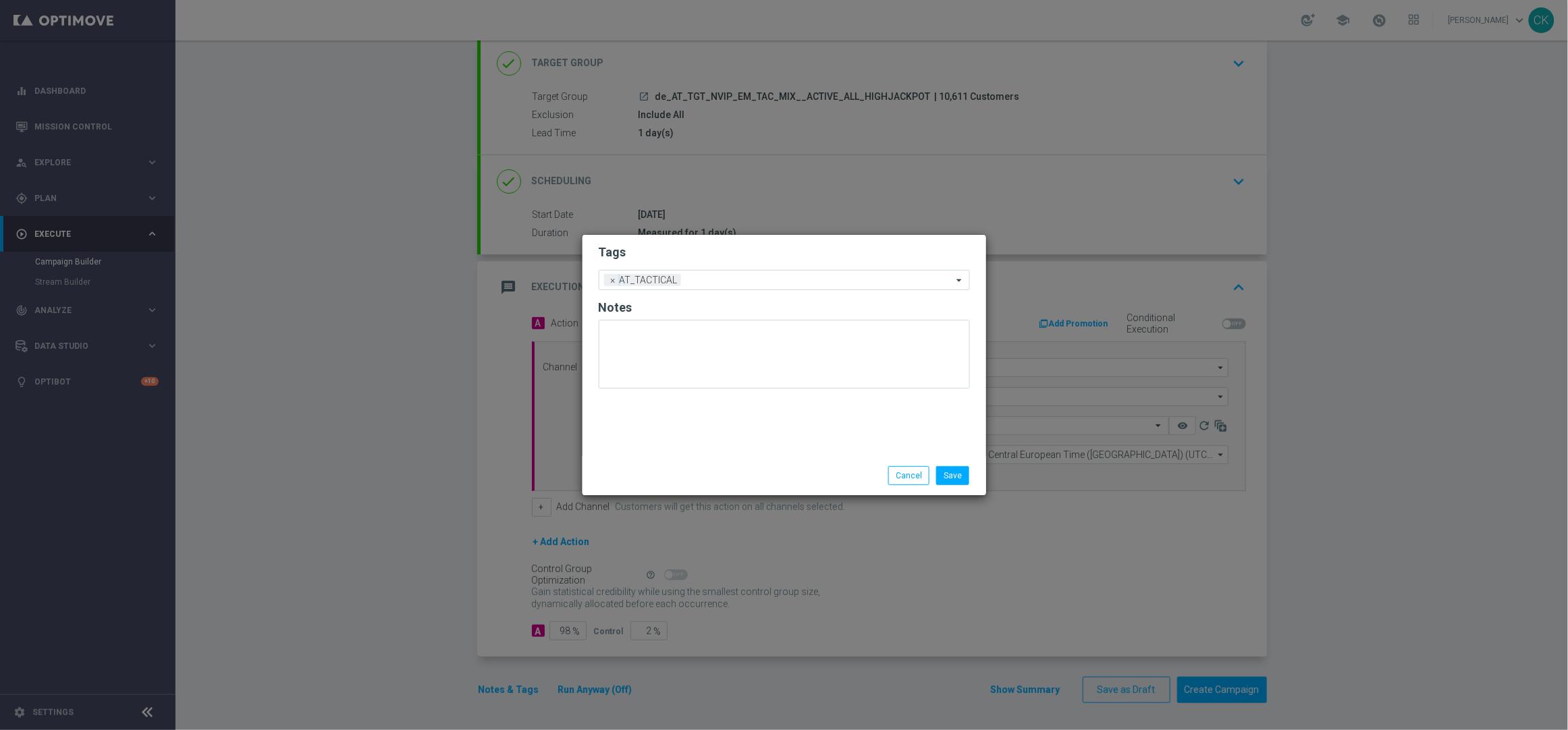
click at [669, 478] on div "Save Cancel" at bounding box center [784, 476] width 392 height 19
click at [961, 476] on button "Save" at bounding box center [952, 476] width 33 height 19
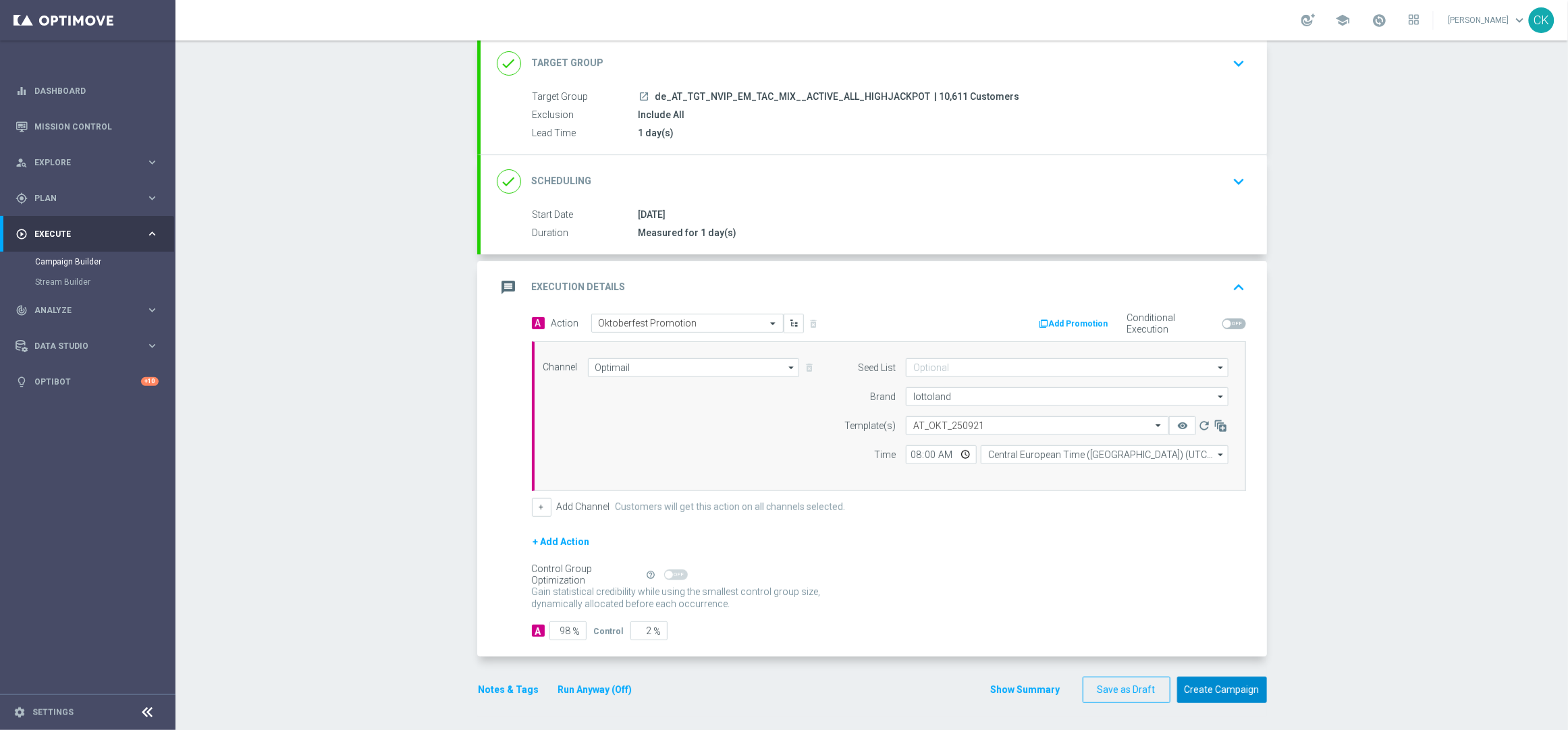
click at [1210, 690] on button "Create Campaign" at bounding box center [1222, 689] width 90 height 26
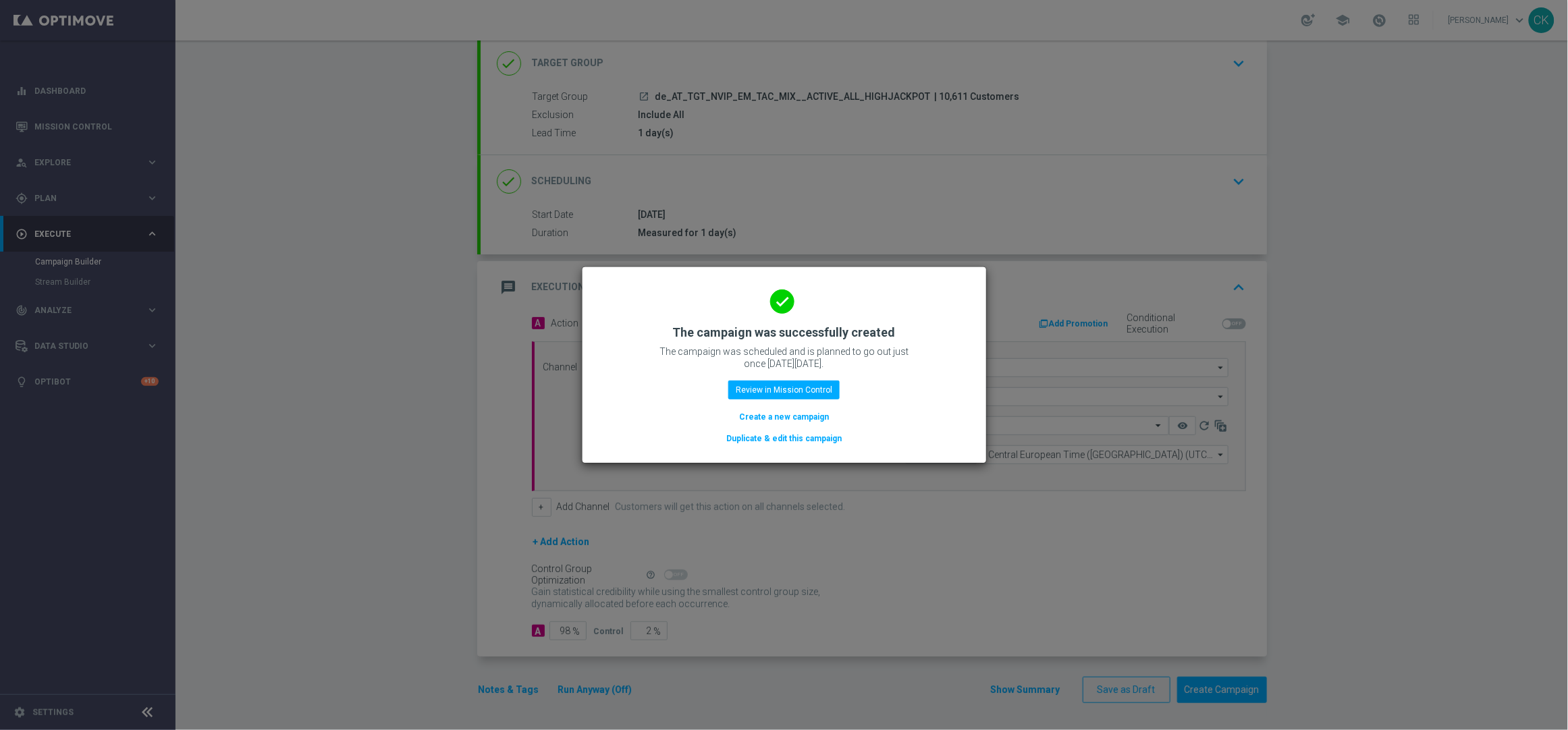
click at [760, 418] on button "Create a new campaign" at bounding box center [784, 416] width 92 height 15
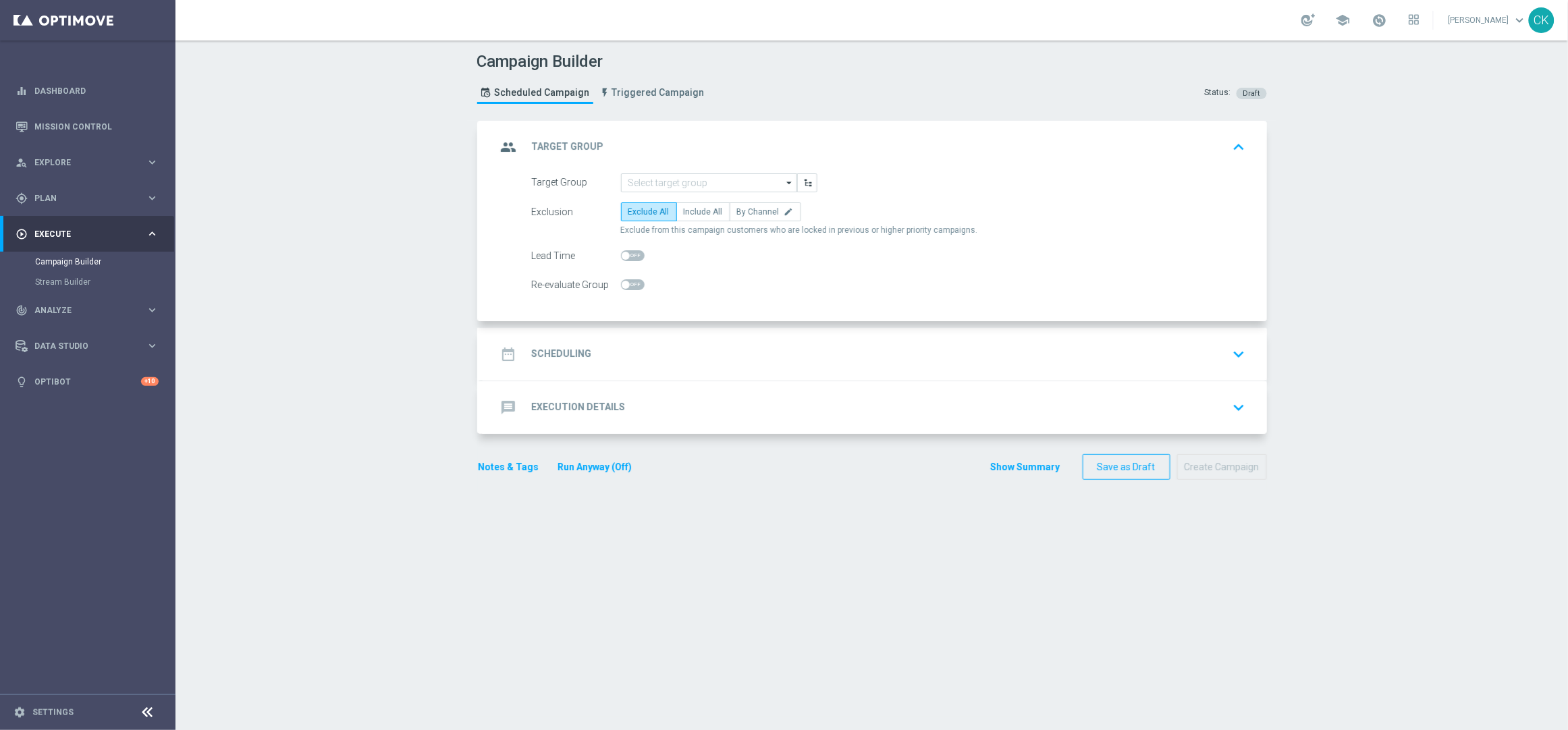
scroll to position [0, 0]
click at [714, 180] on input at bounding box center [709, 183] width 176 height 19
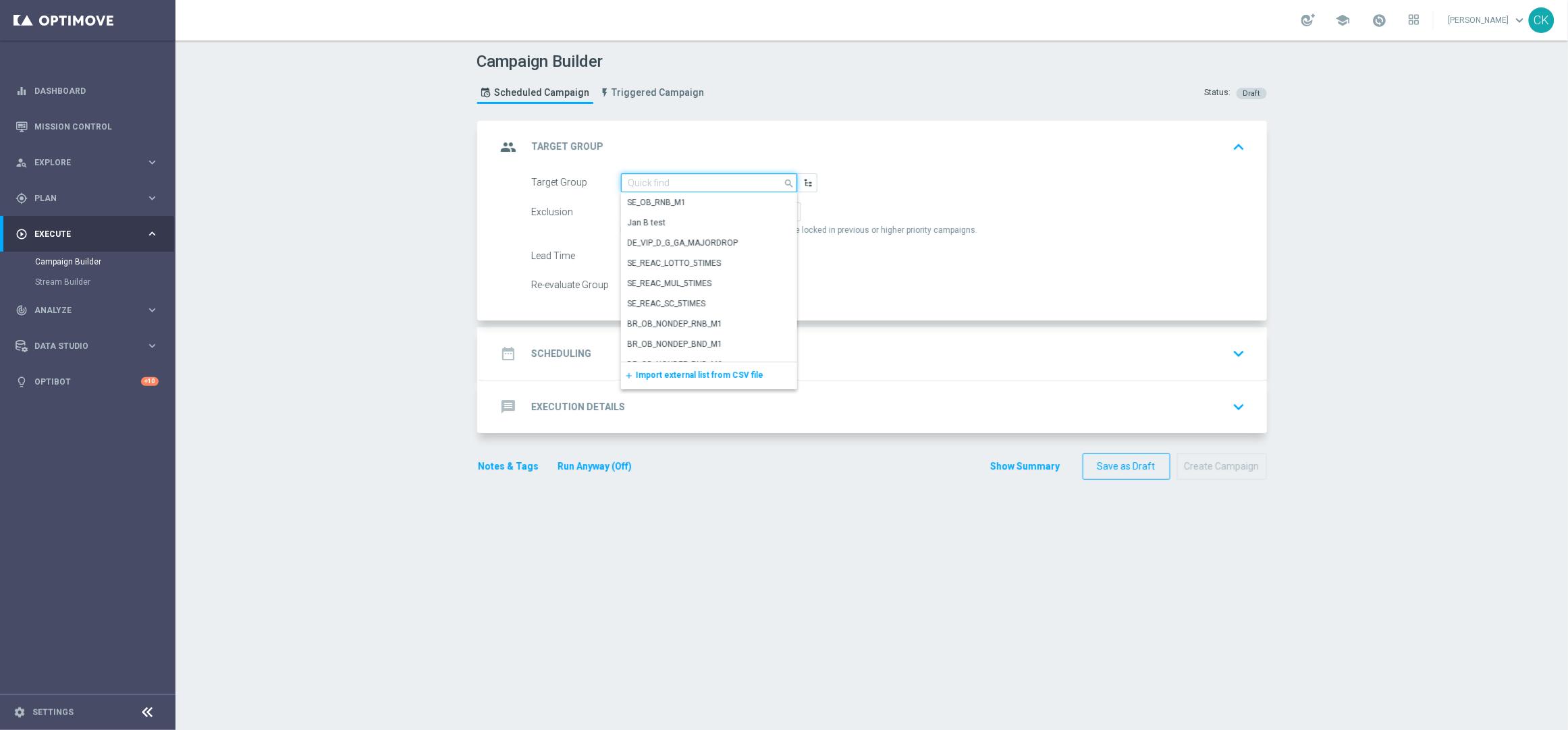
paste input "de_AT_TGT_NVIP_EM_TAC_MIX__REACTIVATED_HIGHJACKPOT"
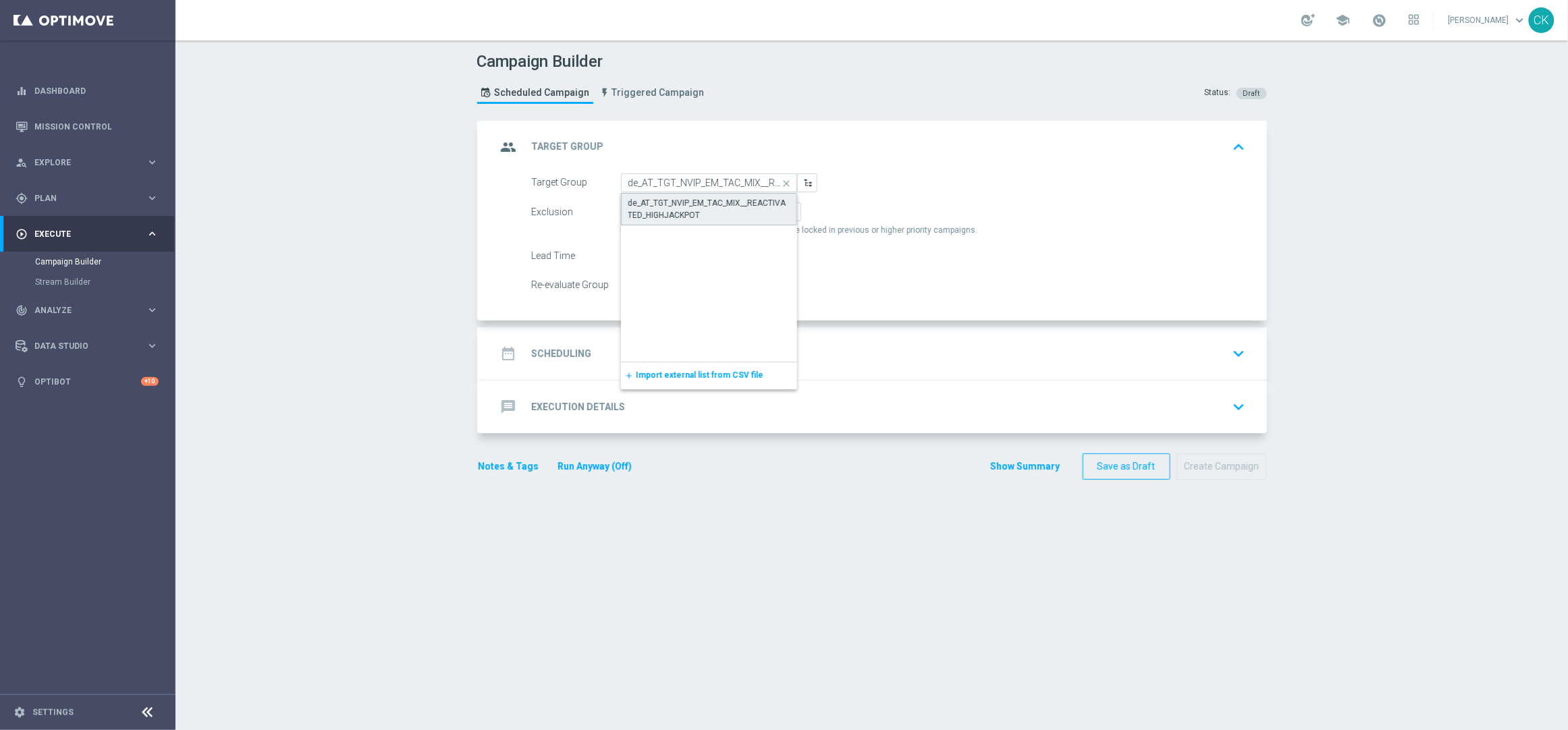
click at [695, 203] on div "de_AT_TGT_NVIP_EM_TAC_MIX__REACTIVATED_HIGHJACKPOT" at bounding box center [709, 209] width 162 height 25
type input "de_AT_TGT_NVIP_EM_TAC_MIX__REACTIVATED_HIGHJACKPOT"
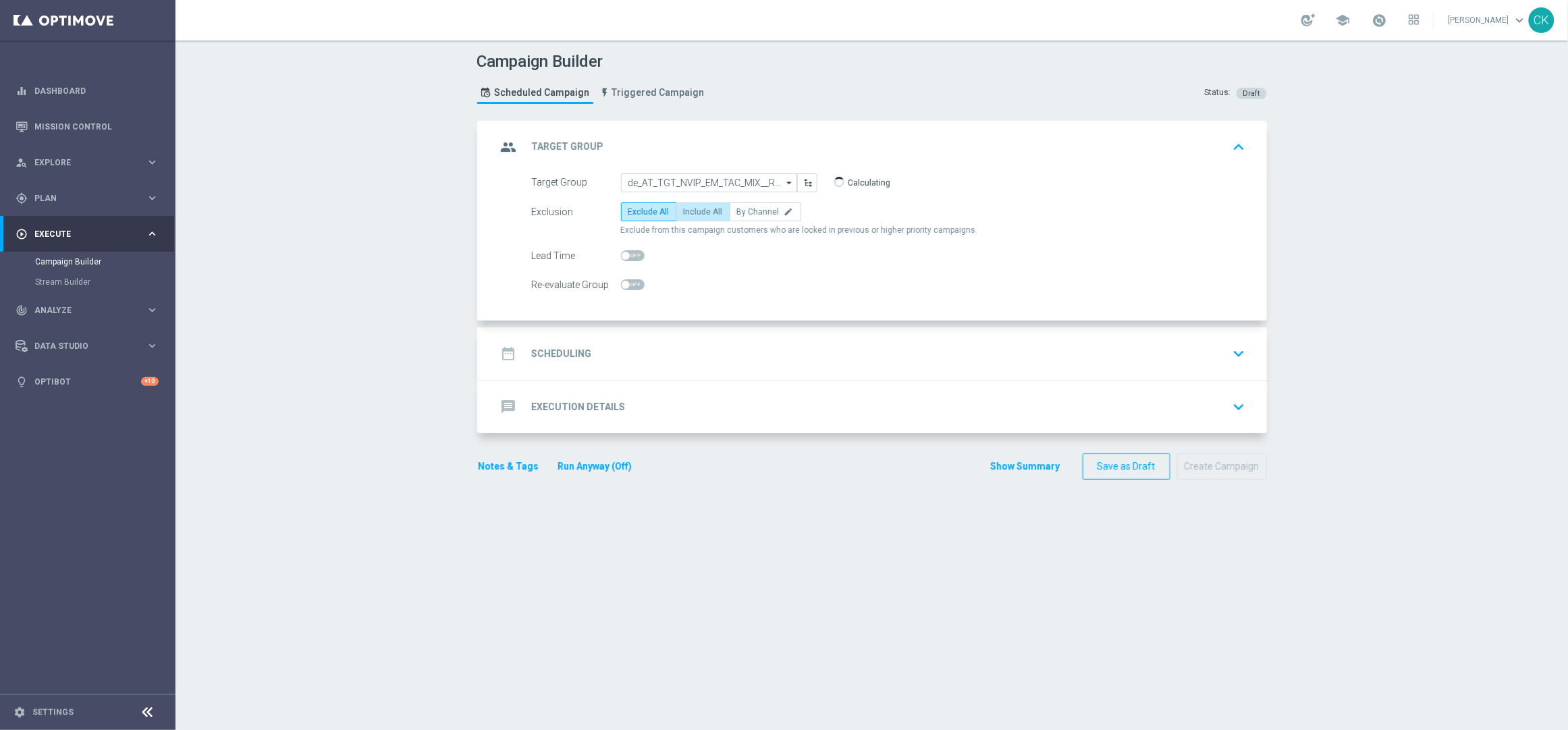
click at [698, 209] on span "Include All" at bounding box center [702, 212] width 39 height 10
click at [693, 210] on input "Include All" at bounding box center [687, 214] width 9 height 9
radio input "true"
click at [622, 252] on span at bounding box center [626, 256] width 8 height 8
click at [621, 252] on input "checkbox" at bounding box center [633, 256] width 24 height 11
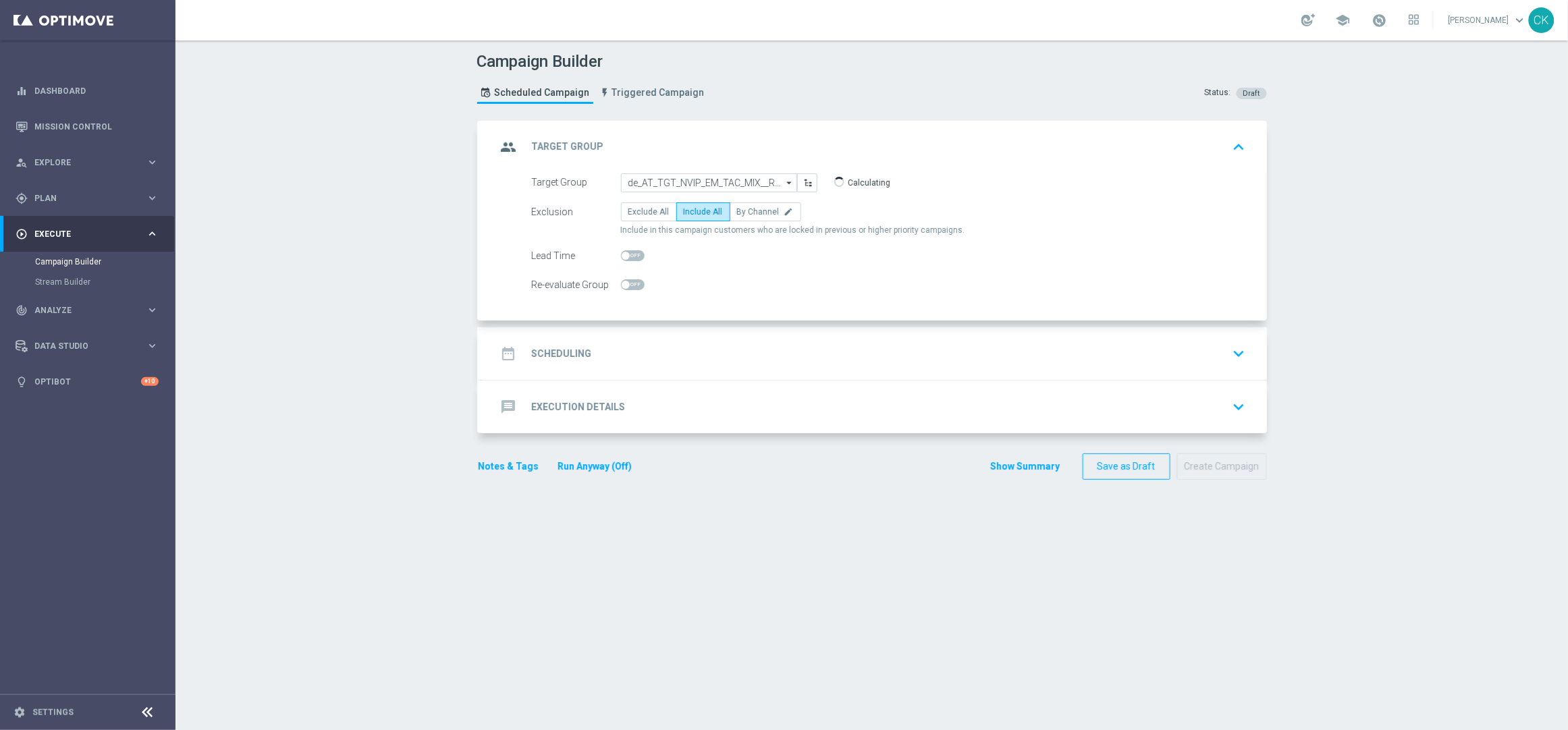
checkbox input "true"
click at [558, 351] on h2 "Scheduling" at bounding box center [561, 353] width 60 height 13
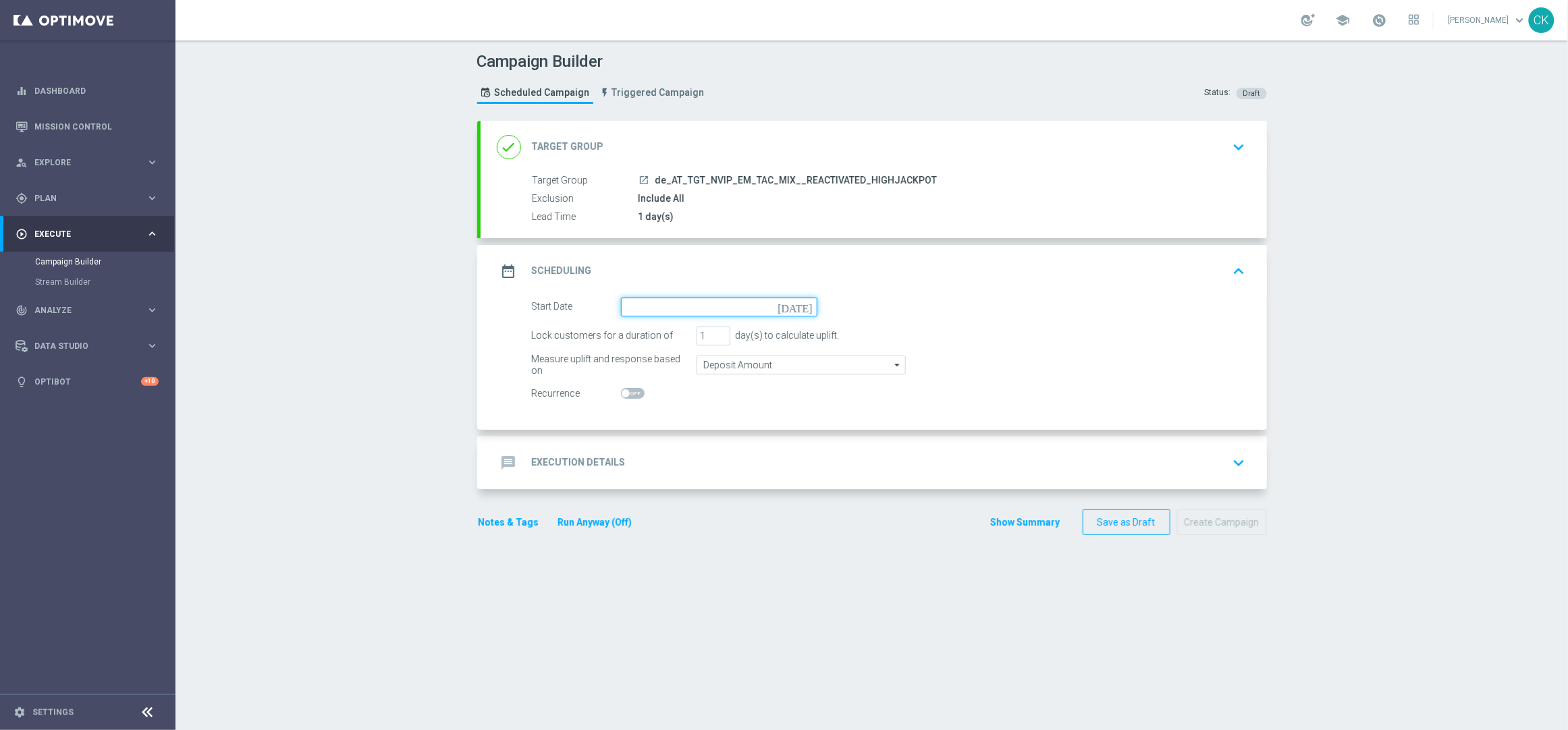
click at [695, 305] on input at bounding box center [719, 307] width 197 height 19
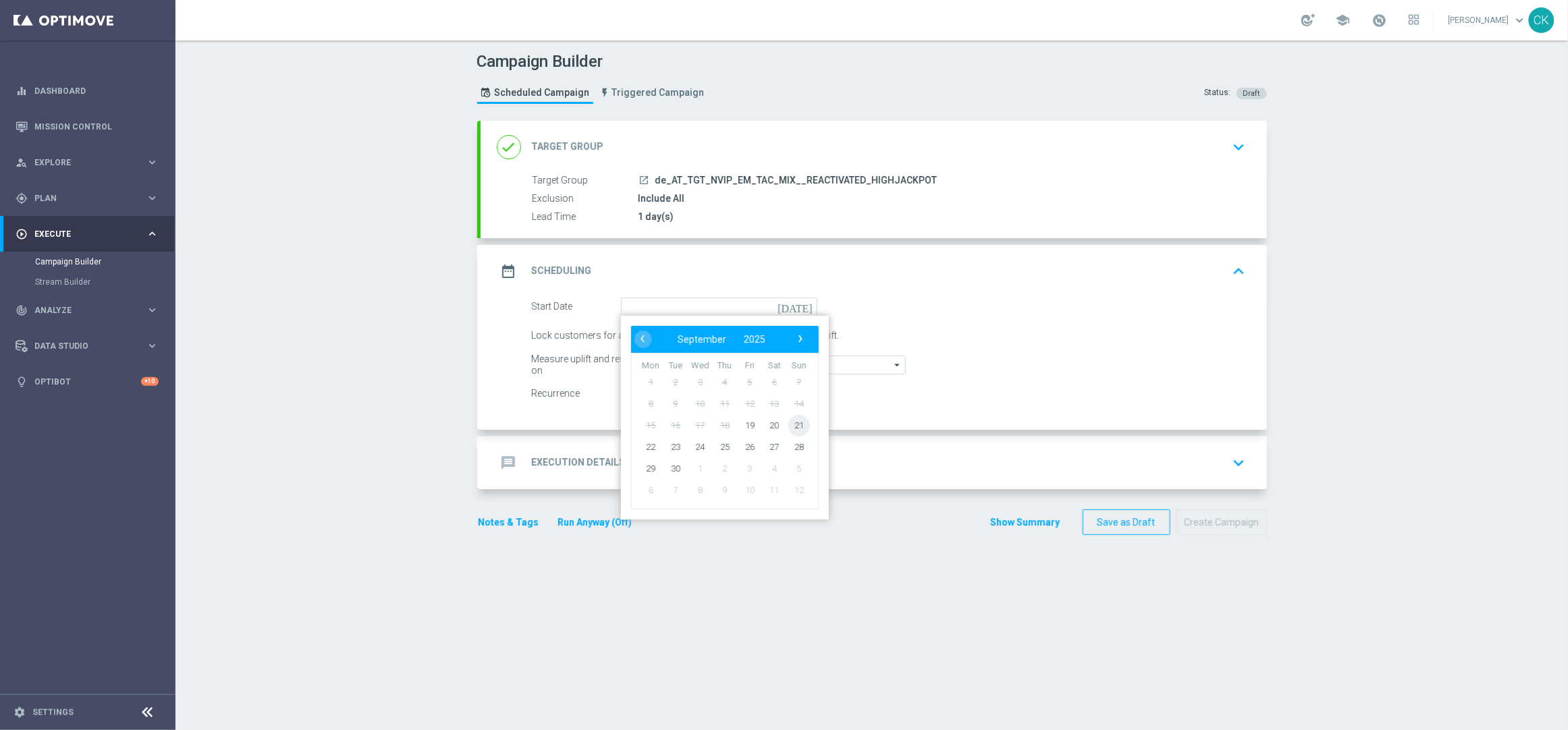
click at [794, 423] on span "21" at bounding box center [798, 424] width 22 height 21
type input "[DATE]"
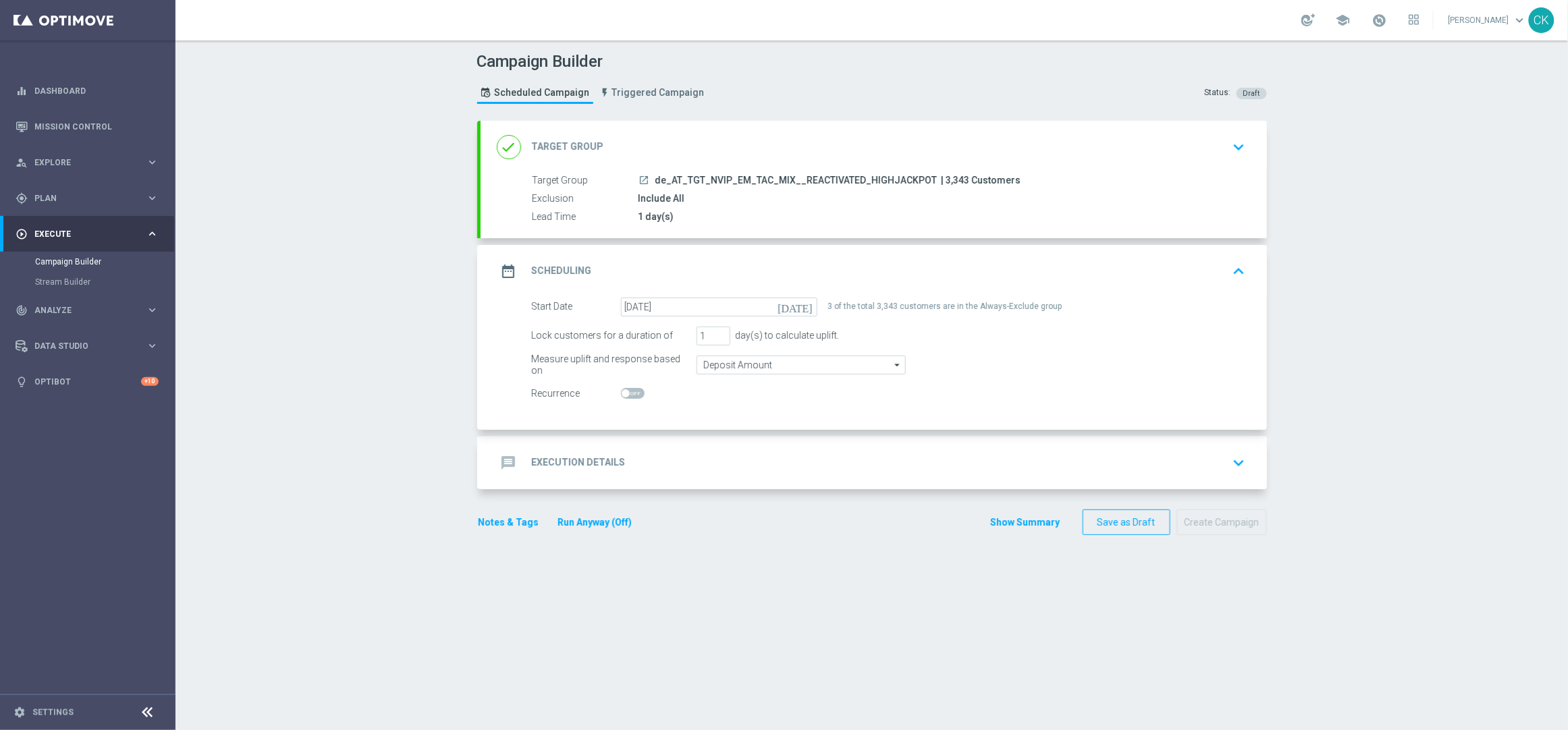
click at [557, 466] on h2 "Execution Details" at bounding box center [579, 463] width 94 height 13
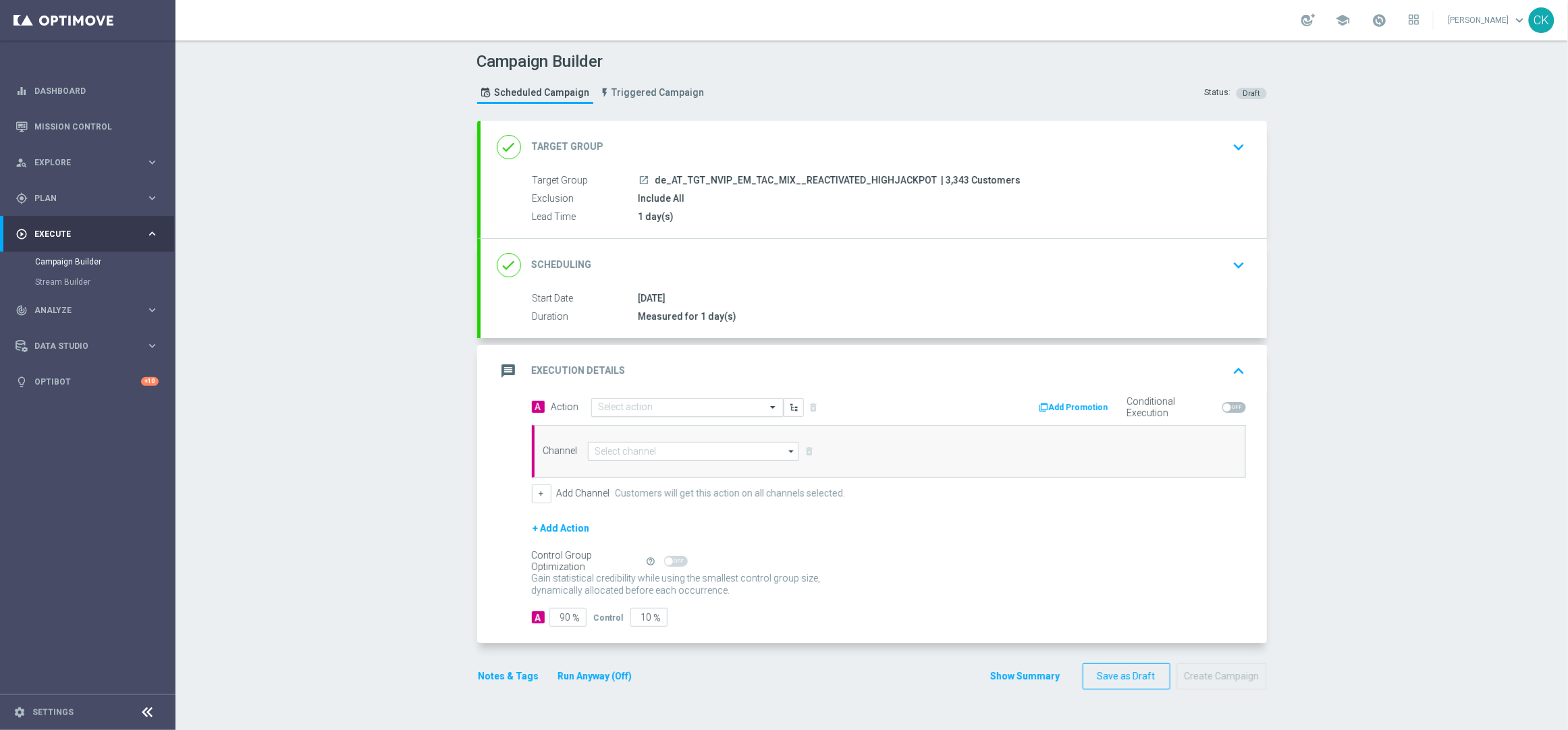
click at [695, 412] on input "text" at bounding box center [674, 408] width 151 height 11
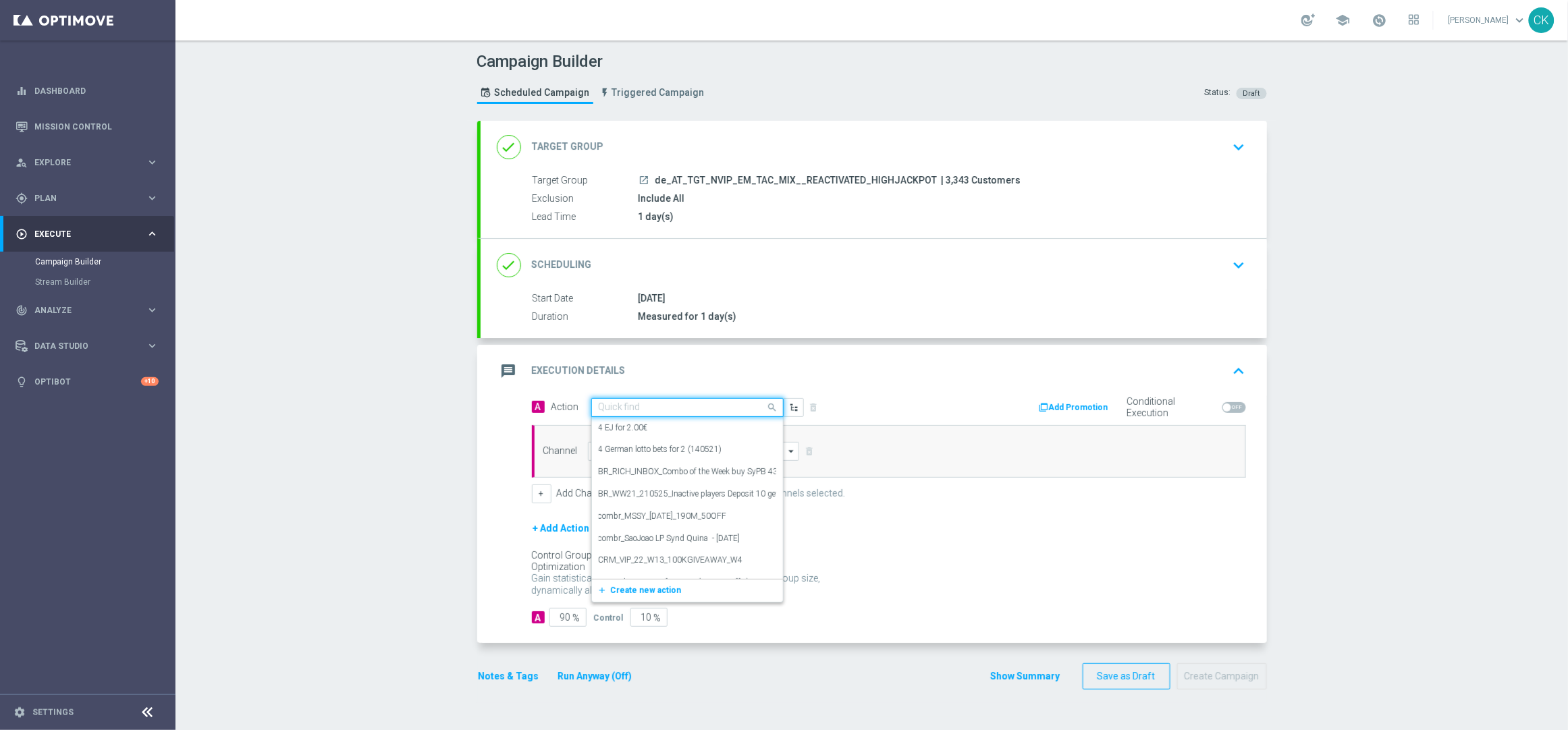
paste input "Oktoberfest Promotion"
type input "Oktoberfest Promotion"
click at [677, 467] on div "Oktoberfest Promotion edit" at bounding box center [687, 475] width 178 height 22
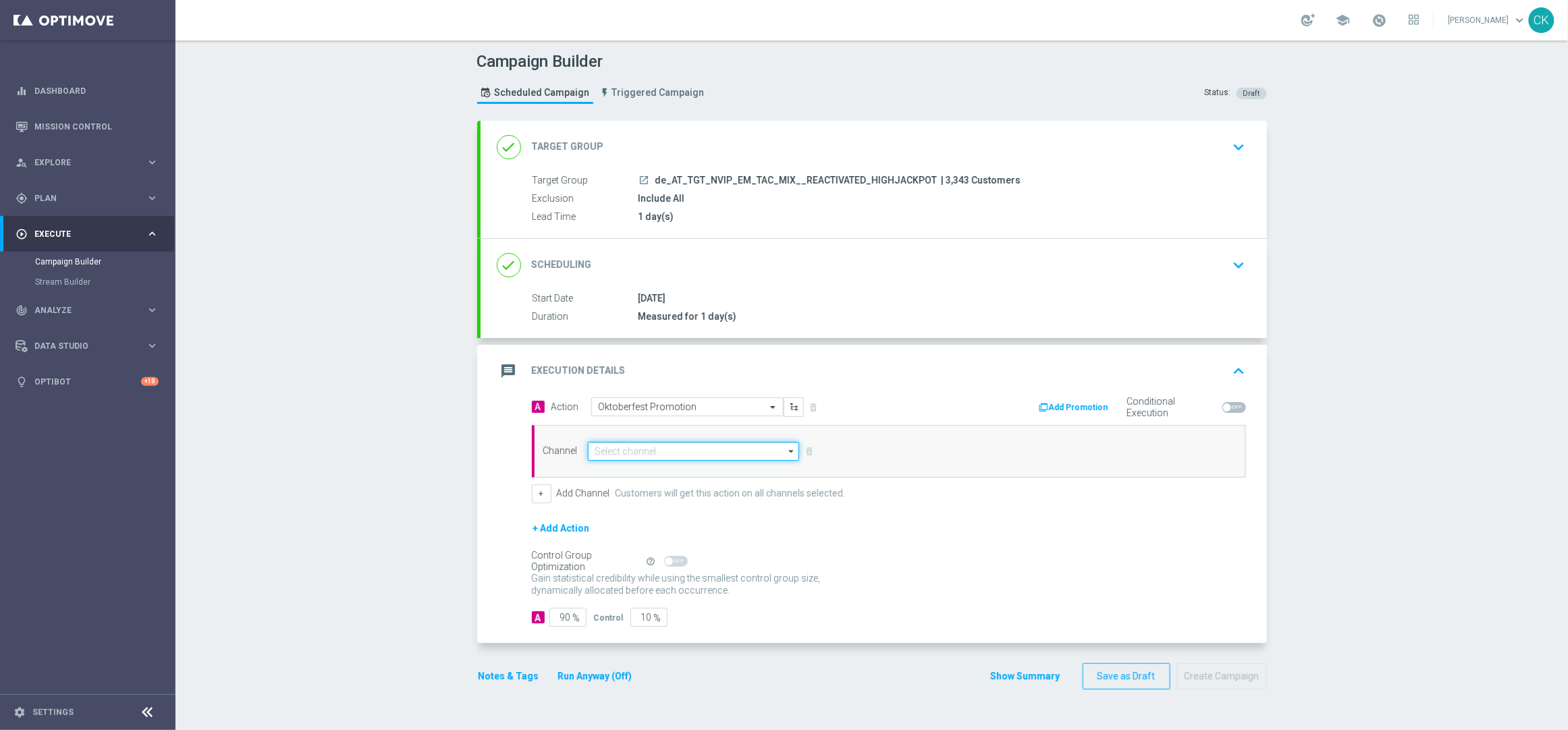
click at [679, 450] on input at bounding box center [694, 451] width 212 height 19
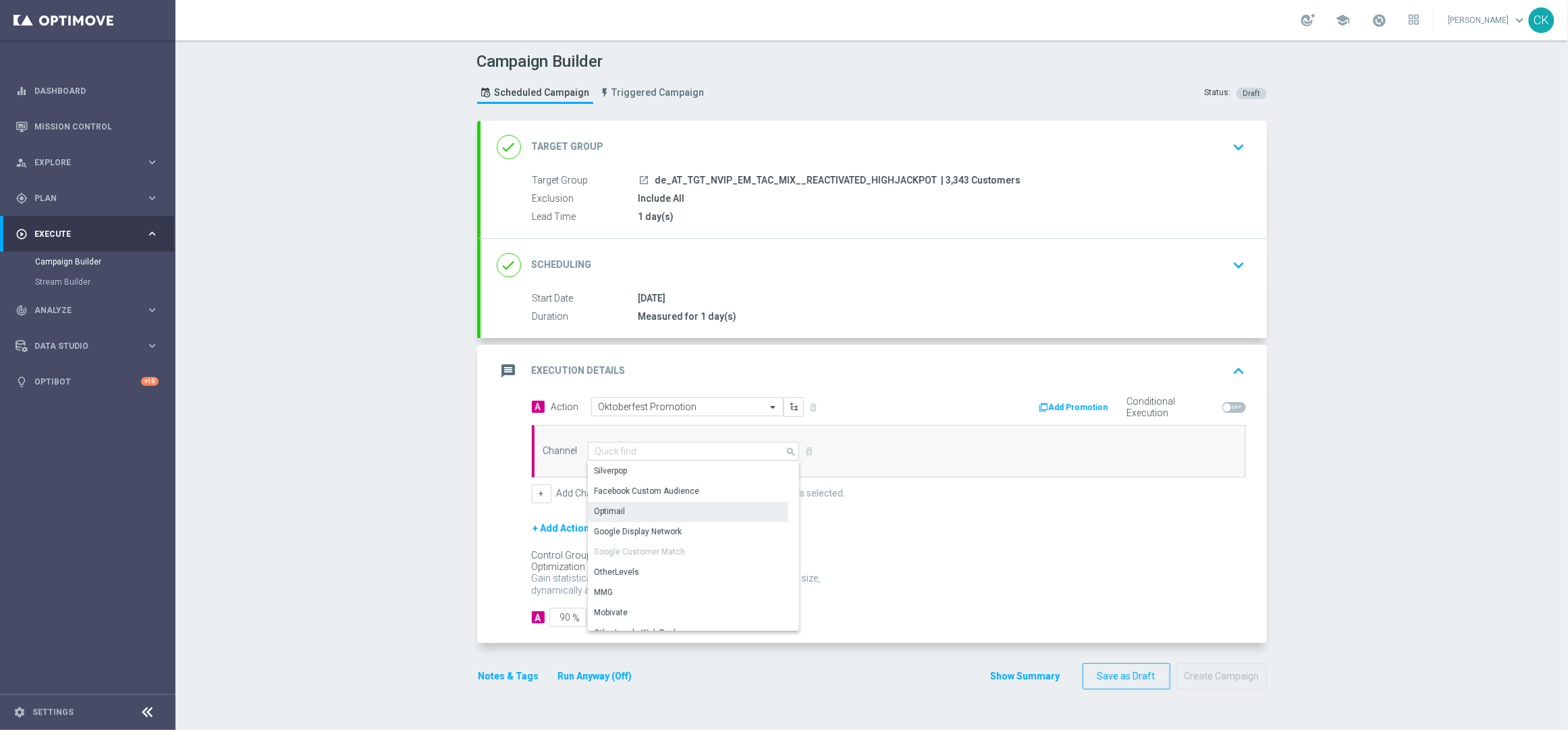
click at [667, 506] on div "Optimail" at bounding box center [688, 512] width 201 height 19
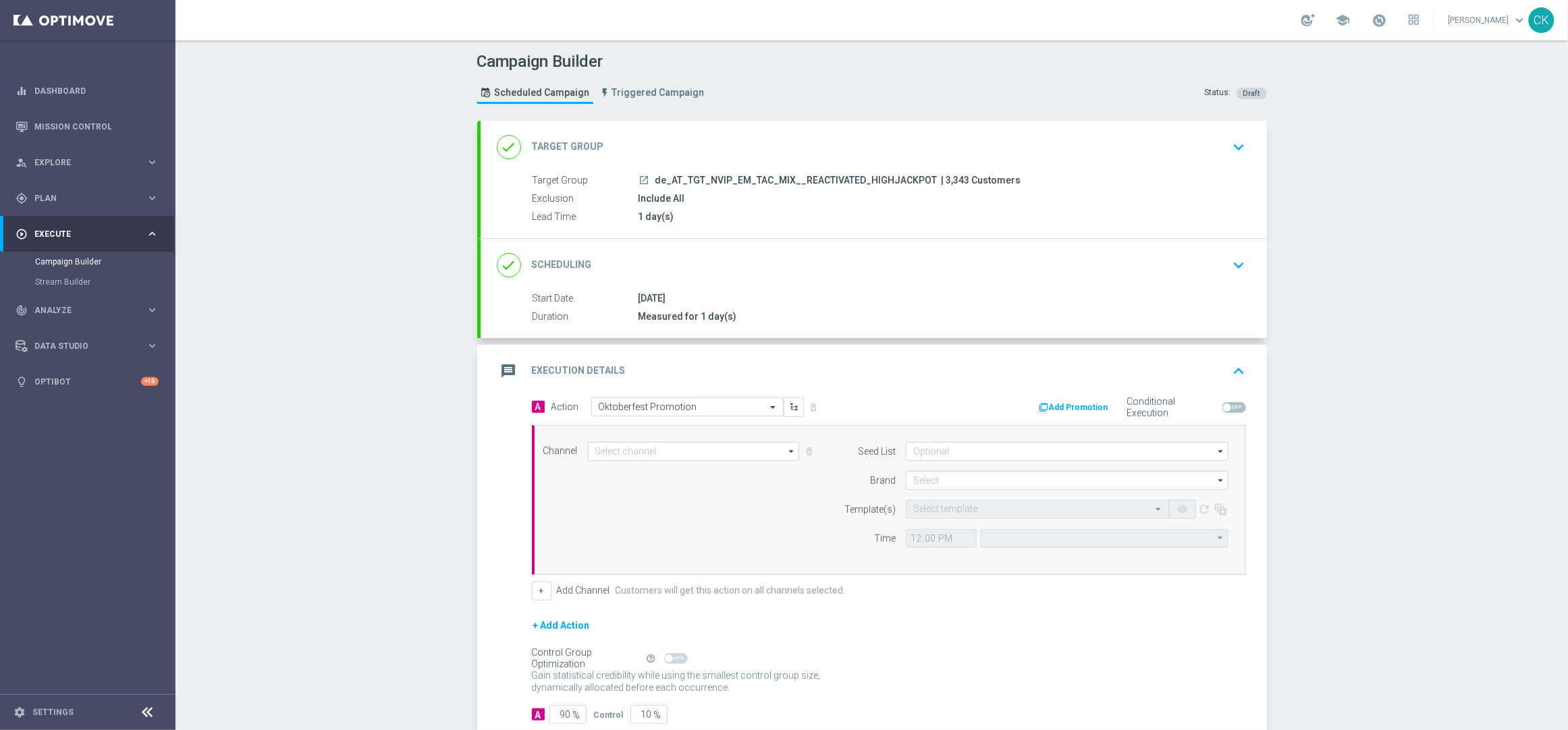
type input "Optimail"
type input "Coordinated Universal Time (UTC 00:00)"
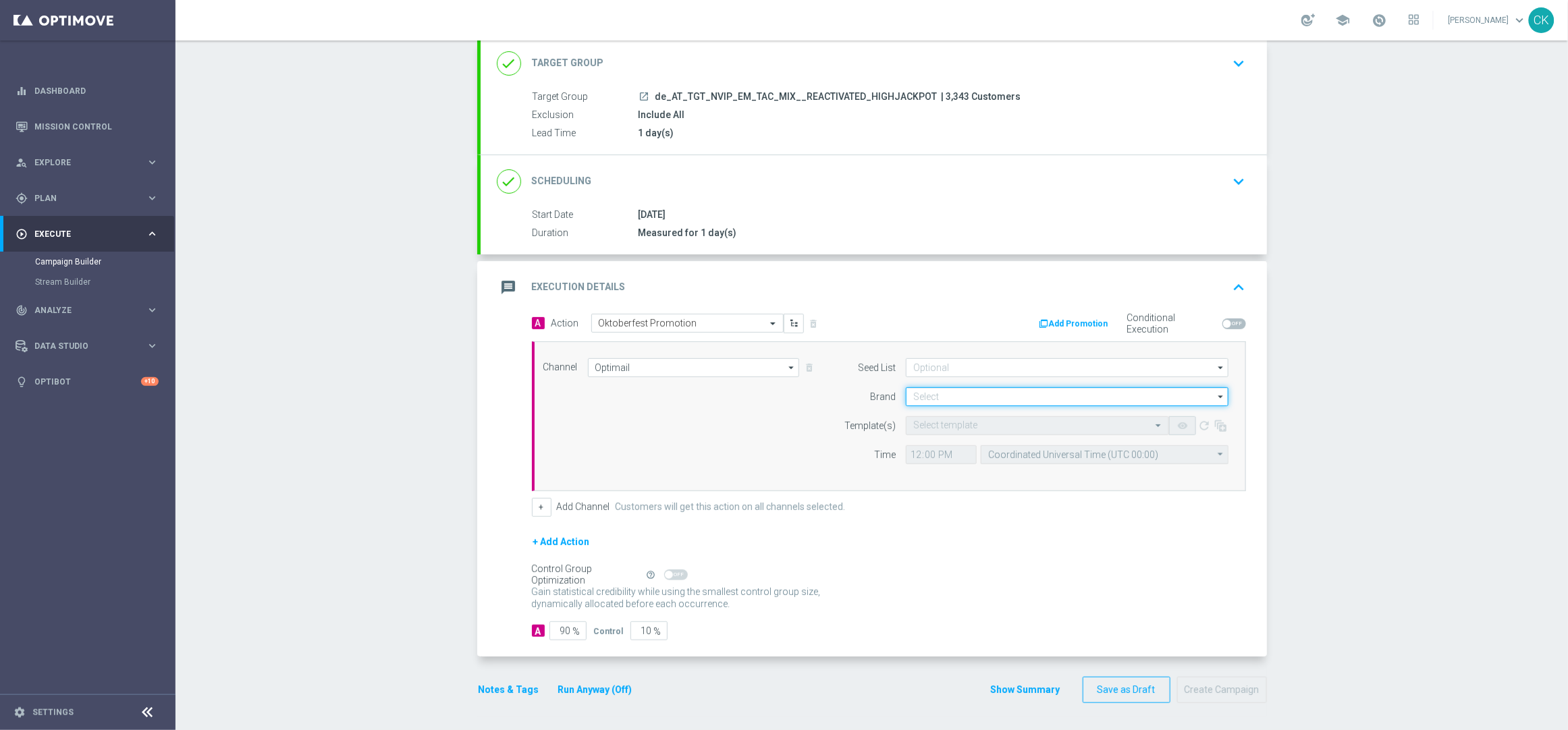
click at [979, 387] on input at bounding box center [1066, 396] width 323 height 19
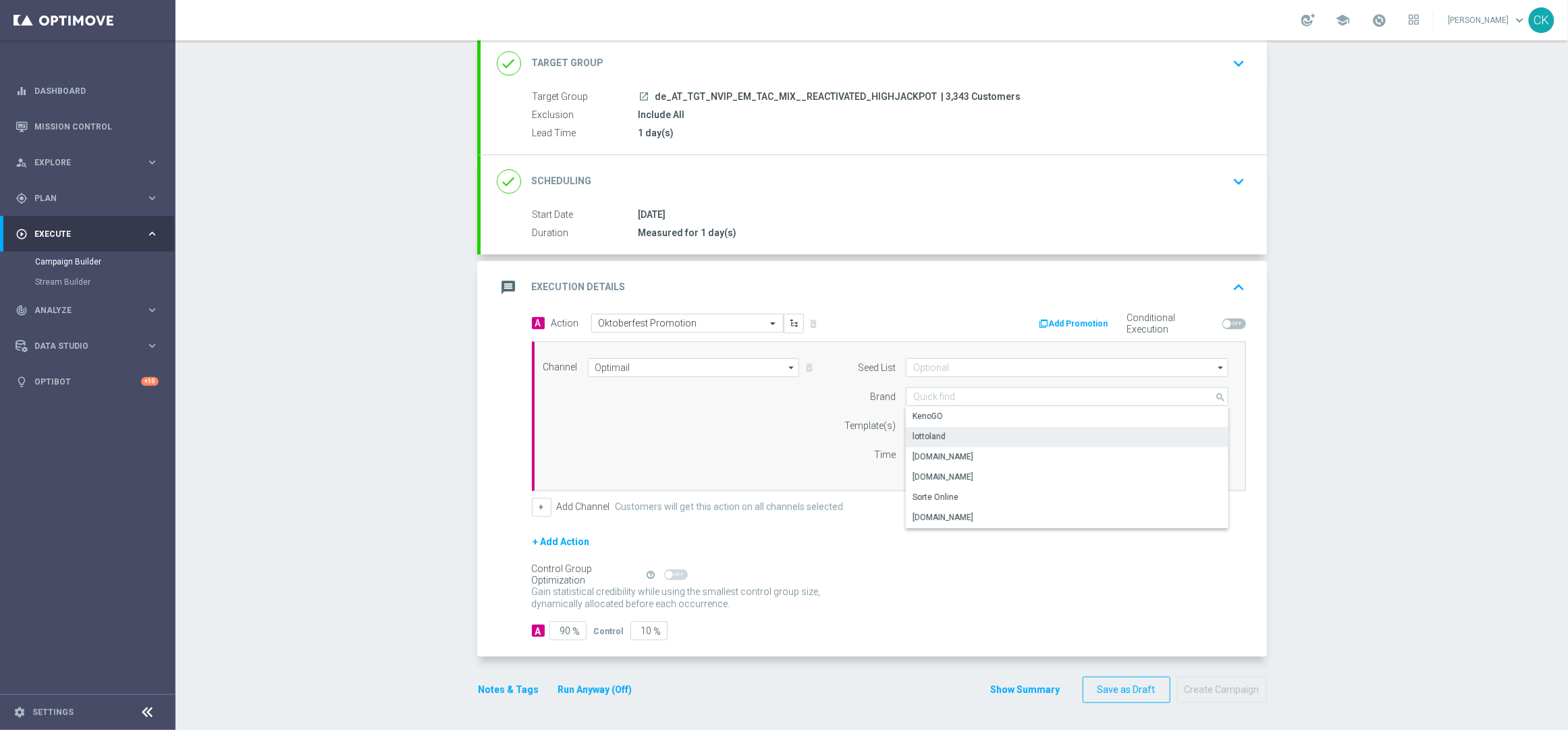
click at [961, 435] on div "lottoland" at bounding box center [1066, 436] width 323 height 19
type input "lottoland"
click at [947, 421] on input "text" at bounding box center [1024, 426] width 221 height 11
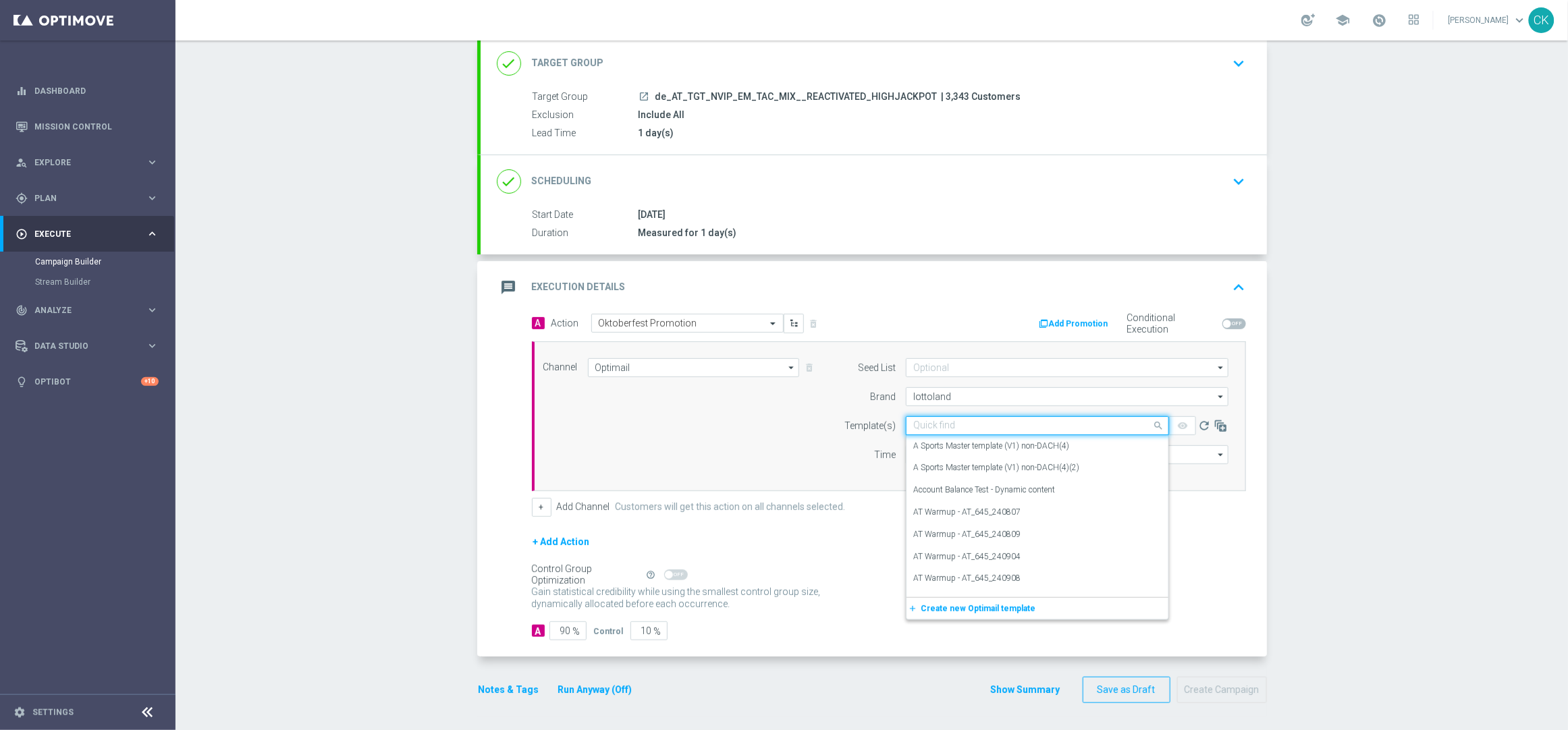
paste input "AT_OKT_250921"
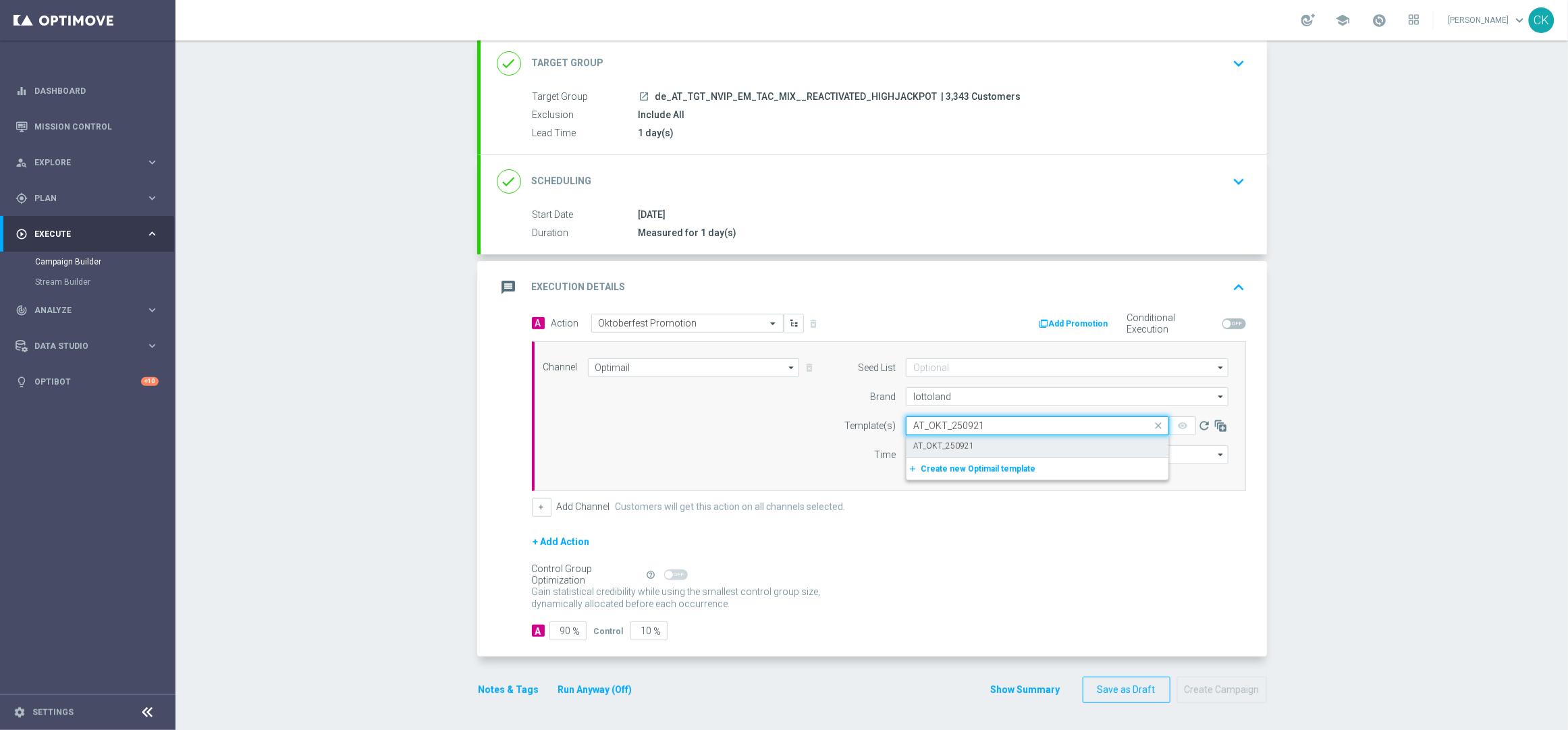
click at [936, 443] on label "AT_OKT_250921" at bounding box center [944, 446] width 61 height 11
type input "AT_OKT_250921"
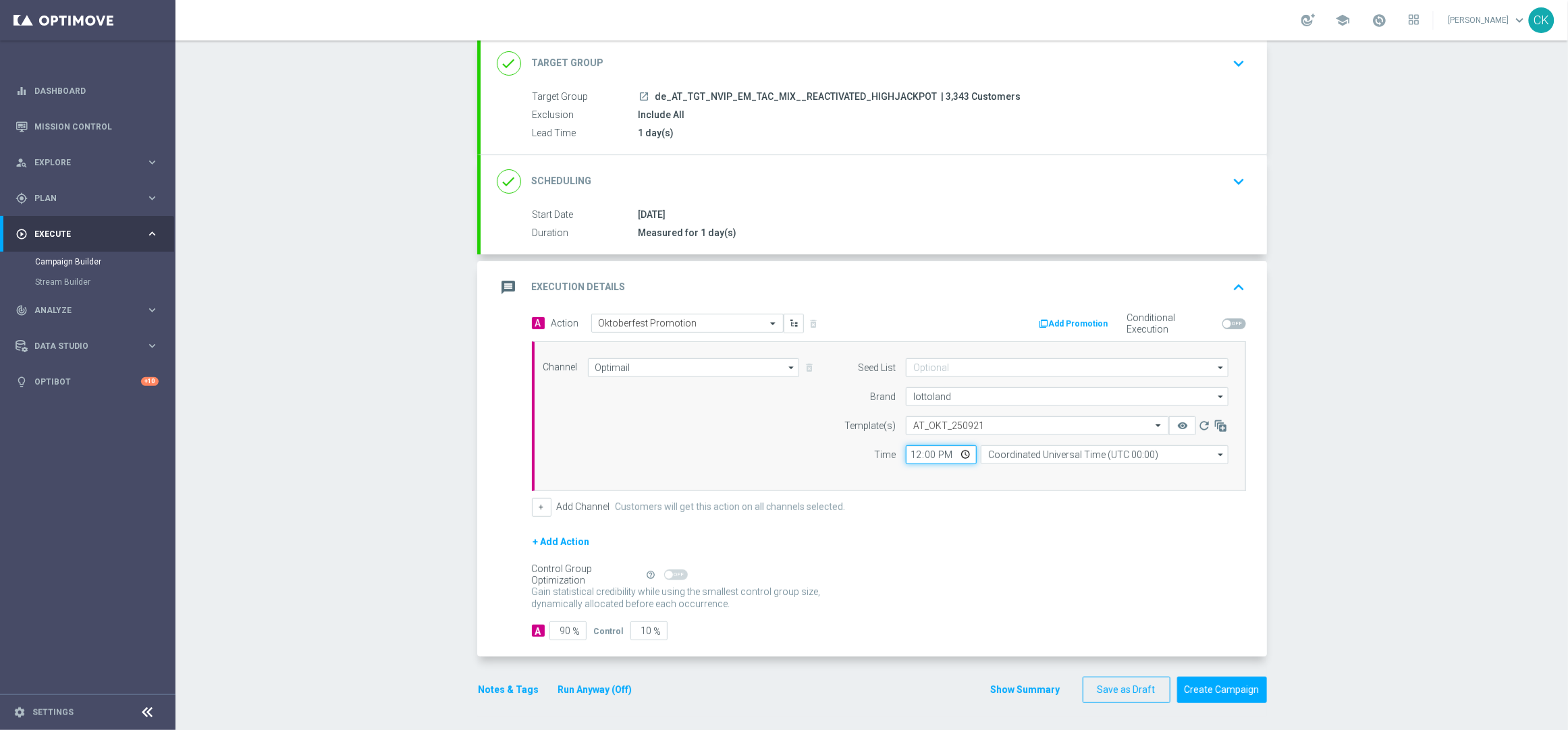
click at [909, 453] on input "12:00" at bounding box center [940, 455] width 71 height 19
type input "08:00"
click at [1031, 449] on input "Coordinated Universal Time (UTC 00:00)" at bounding box center [1104, 455] width 248 height 19
click at [1023, 474] on div "Central European Time ([GEOGRAPHIC_DATA]) (UTC +02:00)" at bounding box center [1097, 474] width 221 height 12
type input "Central European Time ([GEOGRAPHIC_DATA]) (UTC +02:00)"
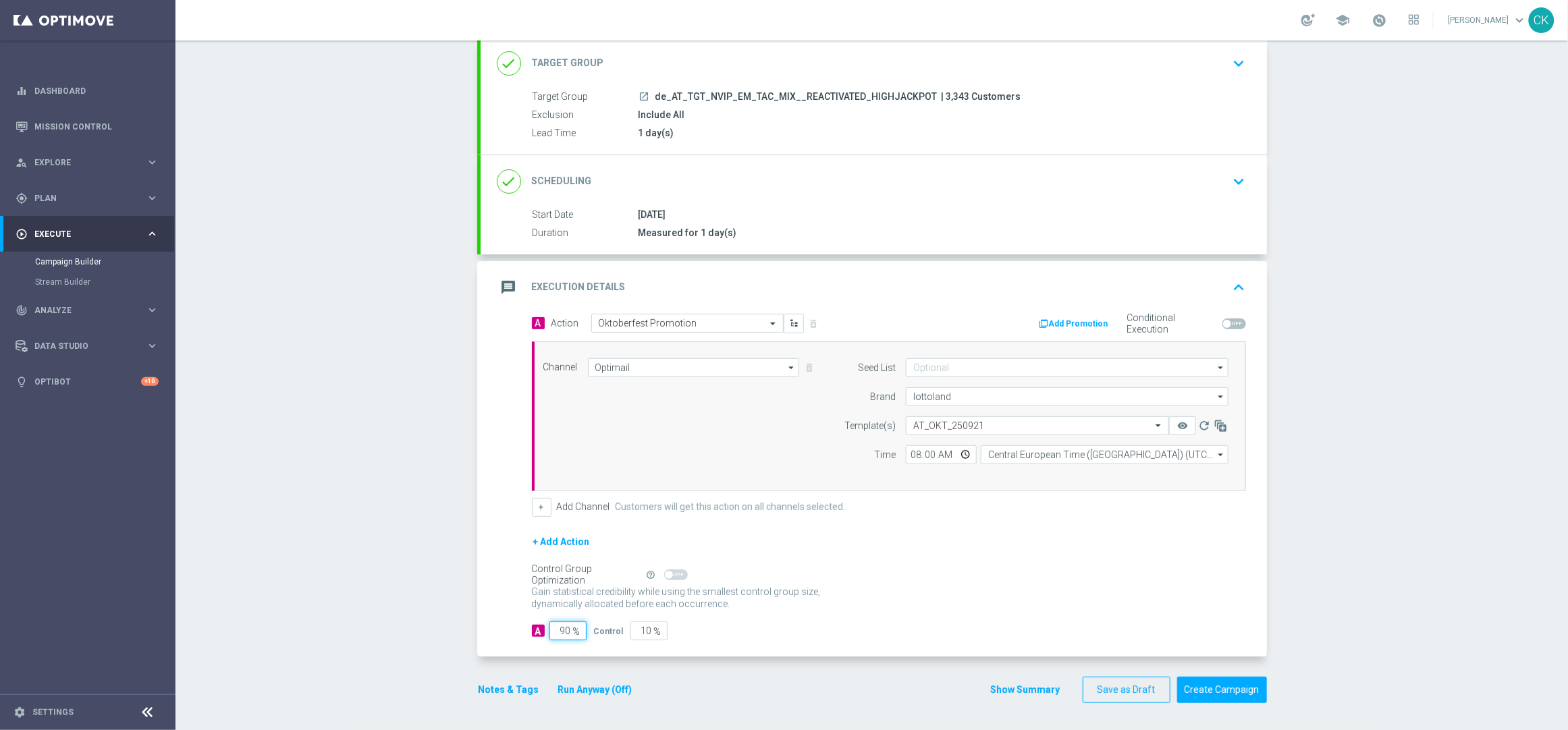
click at [565, 629] on input "90" at bounding box center [568, 631] width 37 height 19
type input "9"
type input "91"
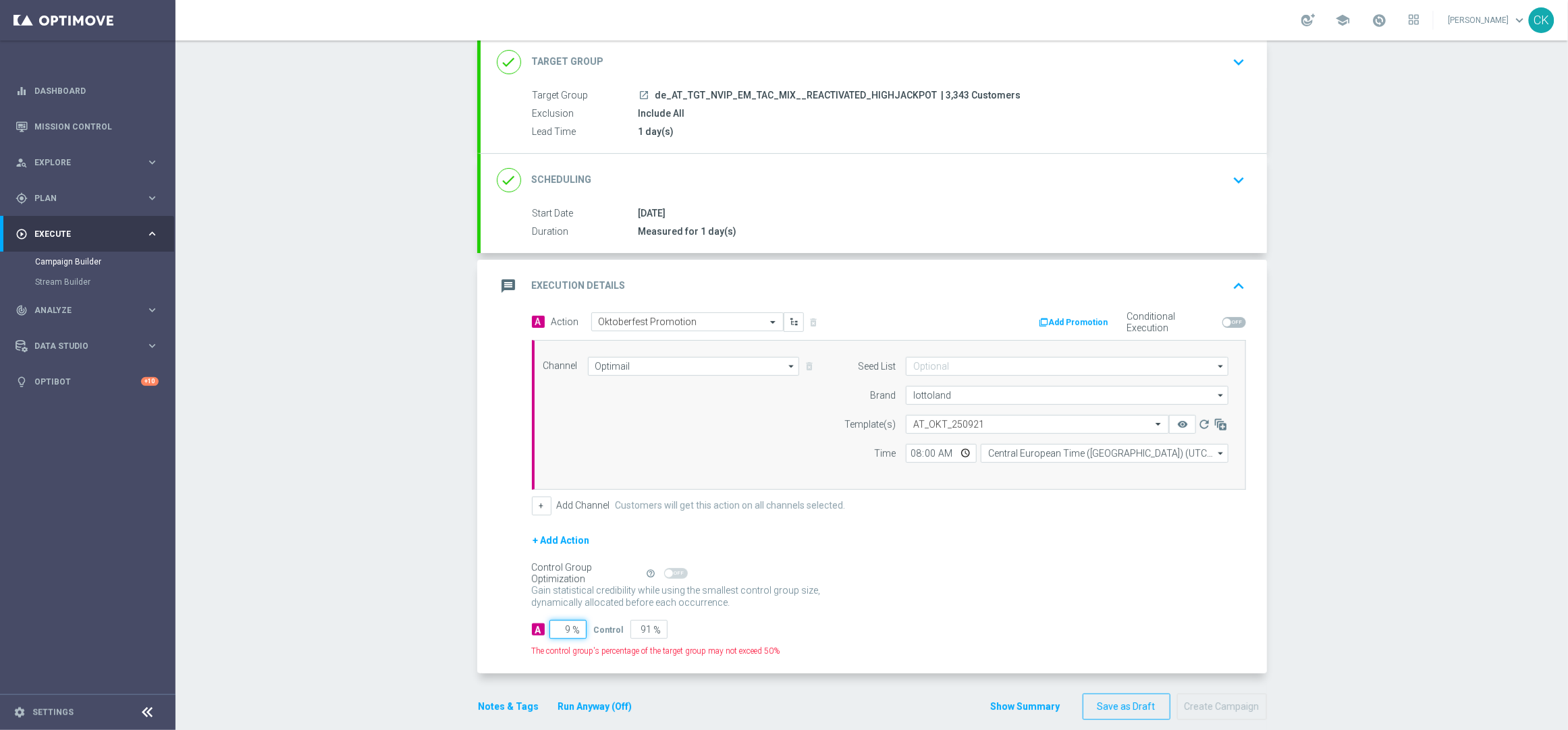
type input "98"
type input "2"
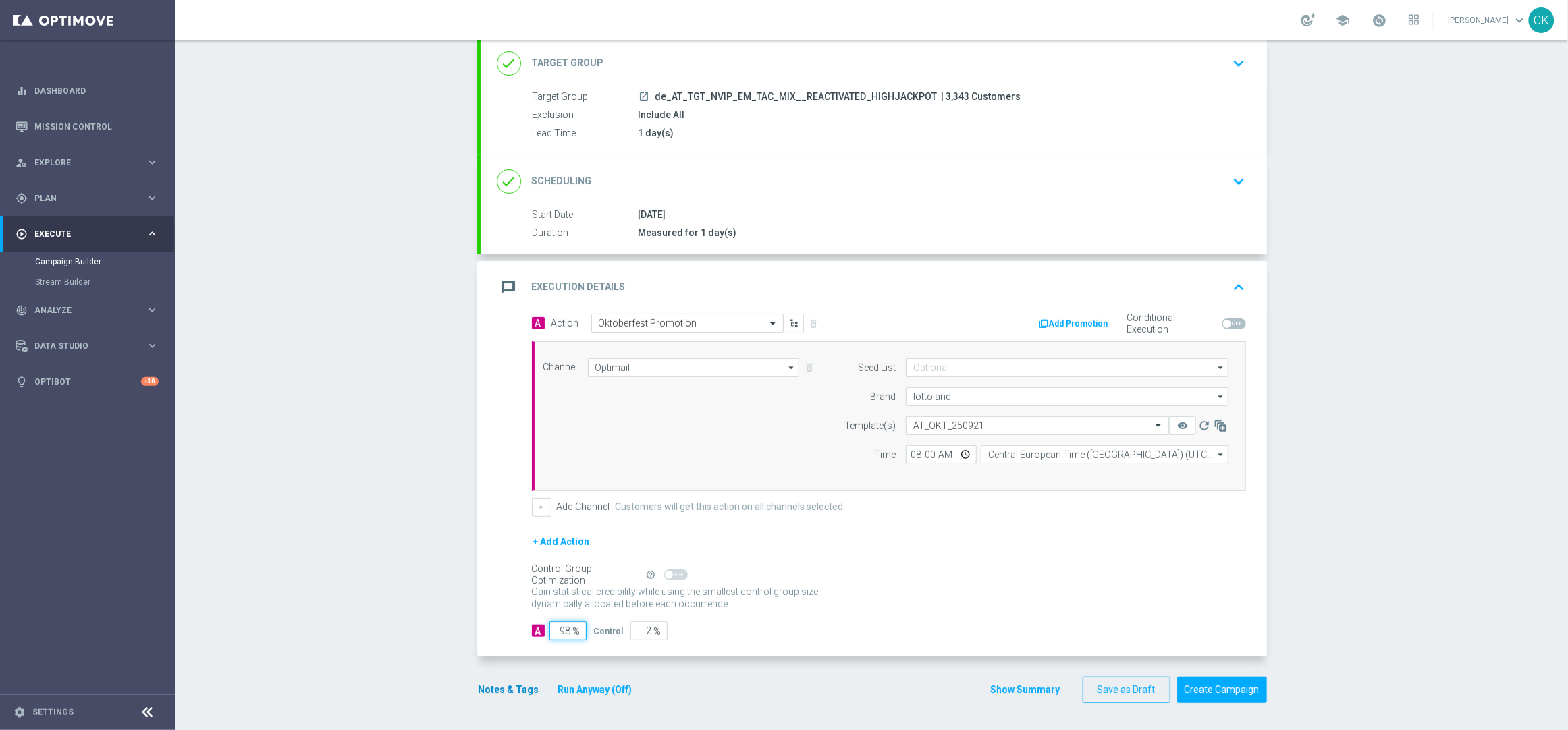
type input "98"
click at [503, 689] on button "Notes & Tags" at bounding box center [509, 689] width 64 height 17
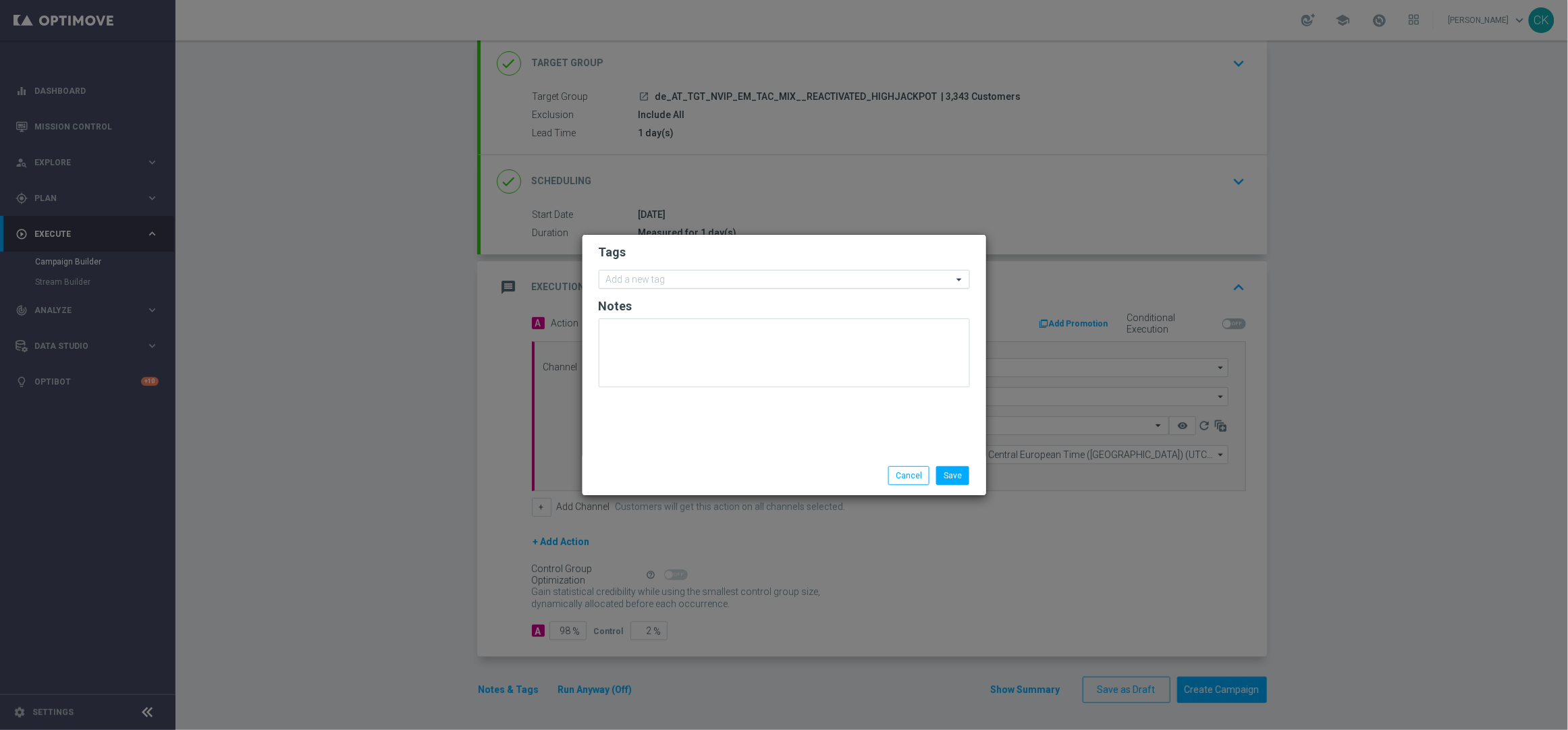
click at [632, 279] on input "text" at bounding box center [779, 280] width 346 height 11
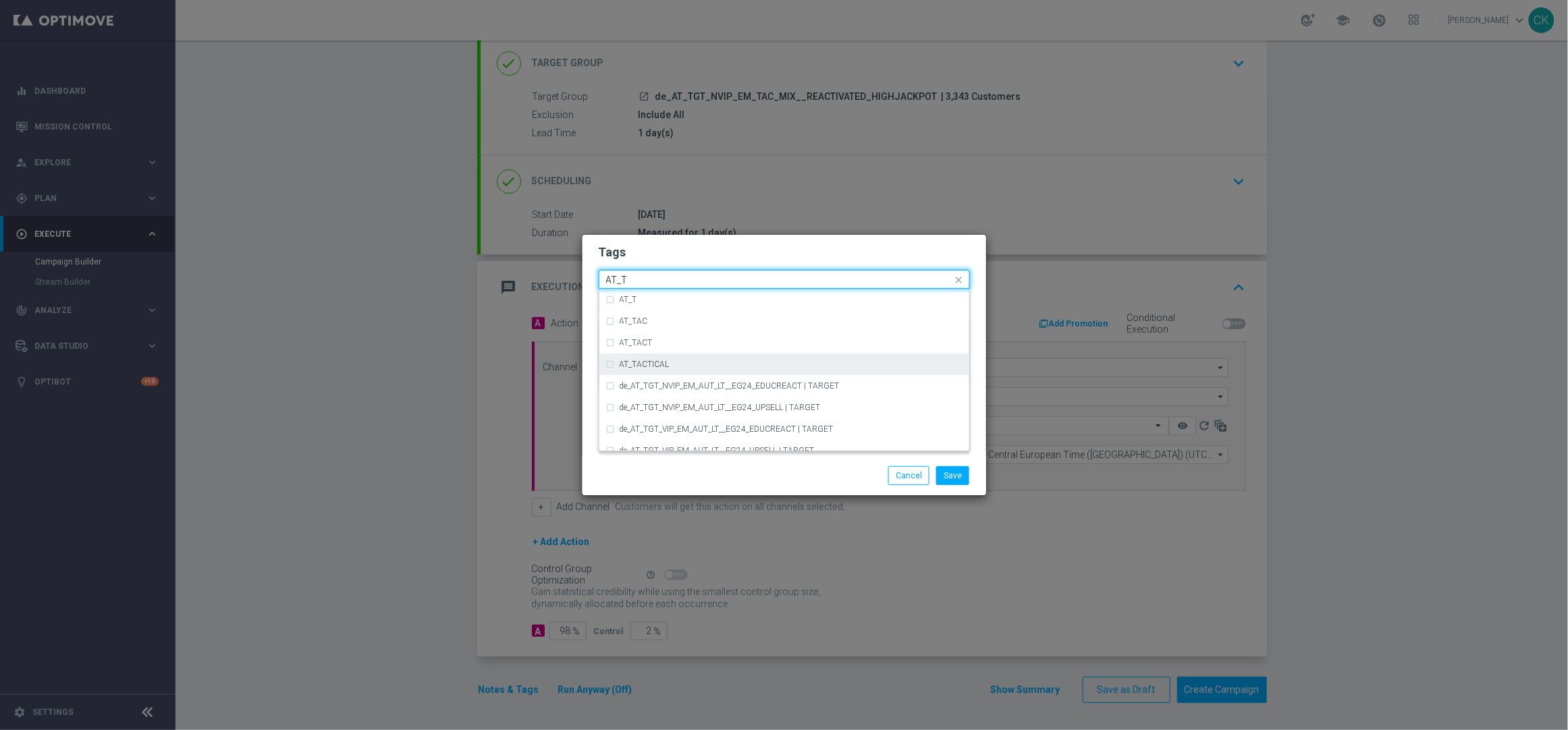
click at [667, 358] on div "AT_TACTICAL" at bounding box center [784, 364] width 356 height 21
type input "AT_T"
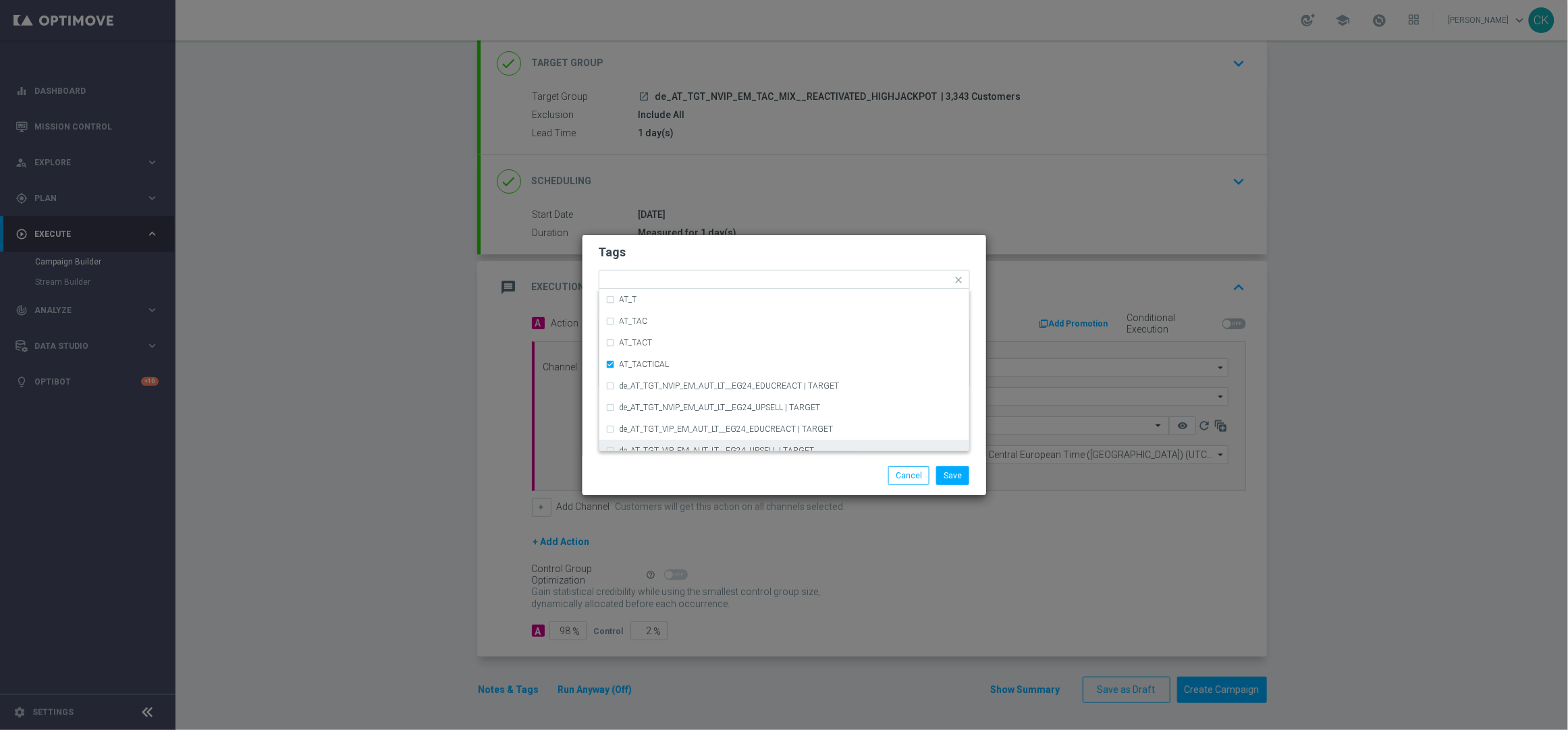
click at [679, 478] on div "Save Cancel" at bounding box center [784, 476] width 392 height 19
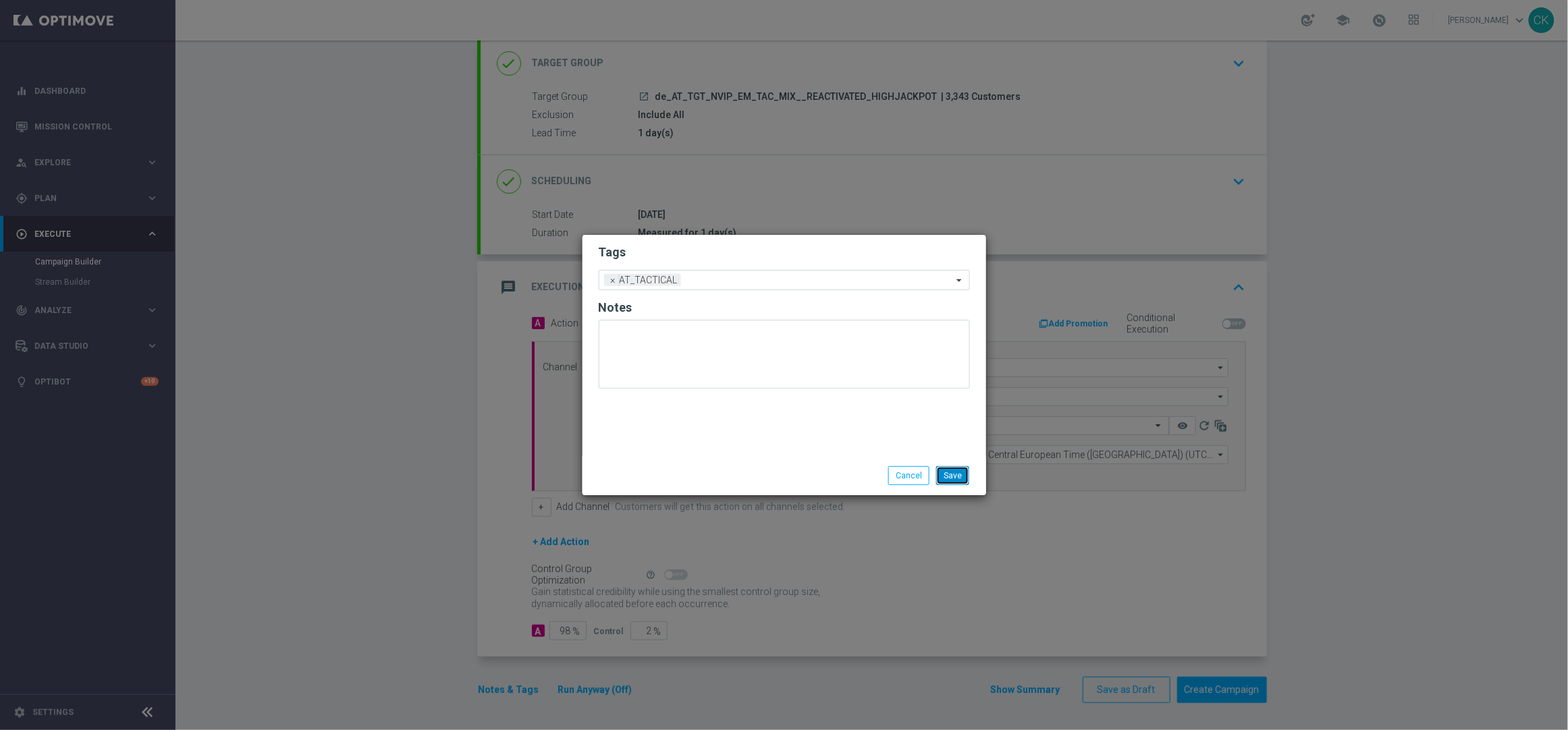
click at [952, 475] on button "Save" at bounding box center [952, 476] width 33 height 19
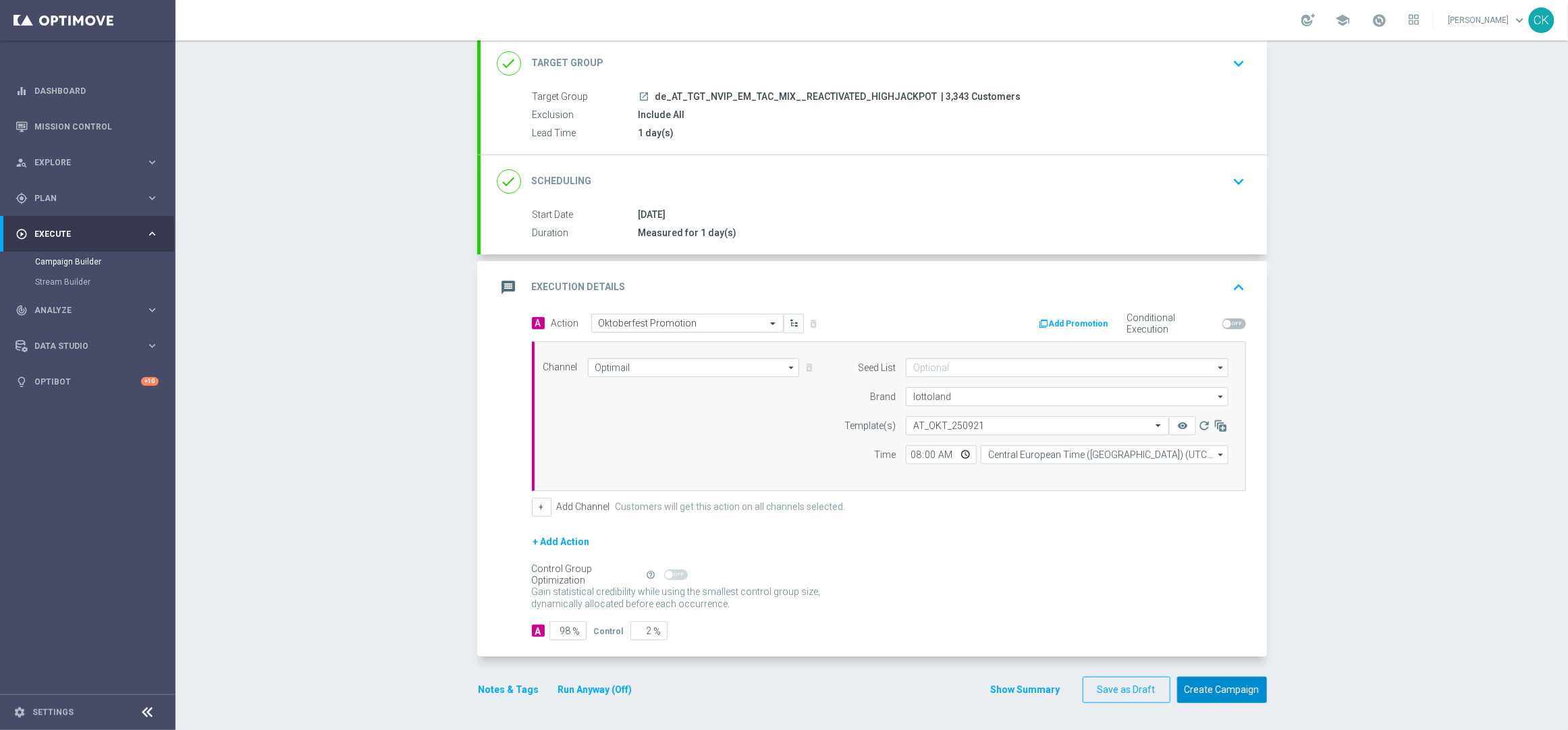
click at [1231, 689] on button "Create Campaign" at bounding box center [1222, 689] width 90 height 26
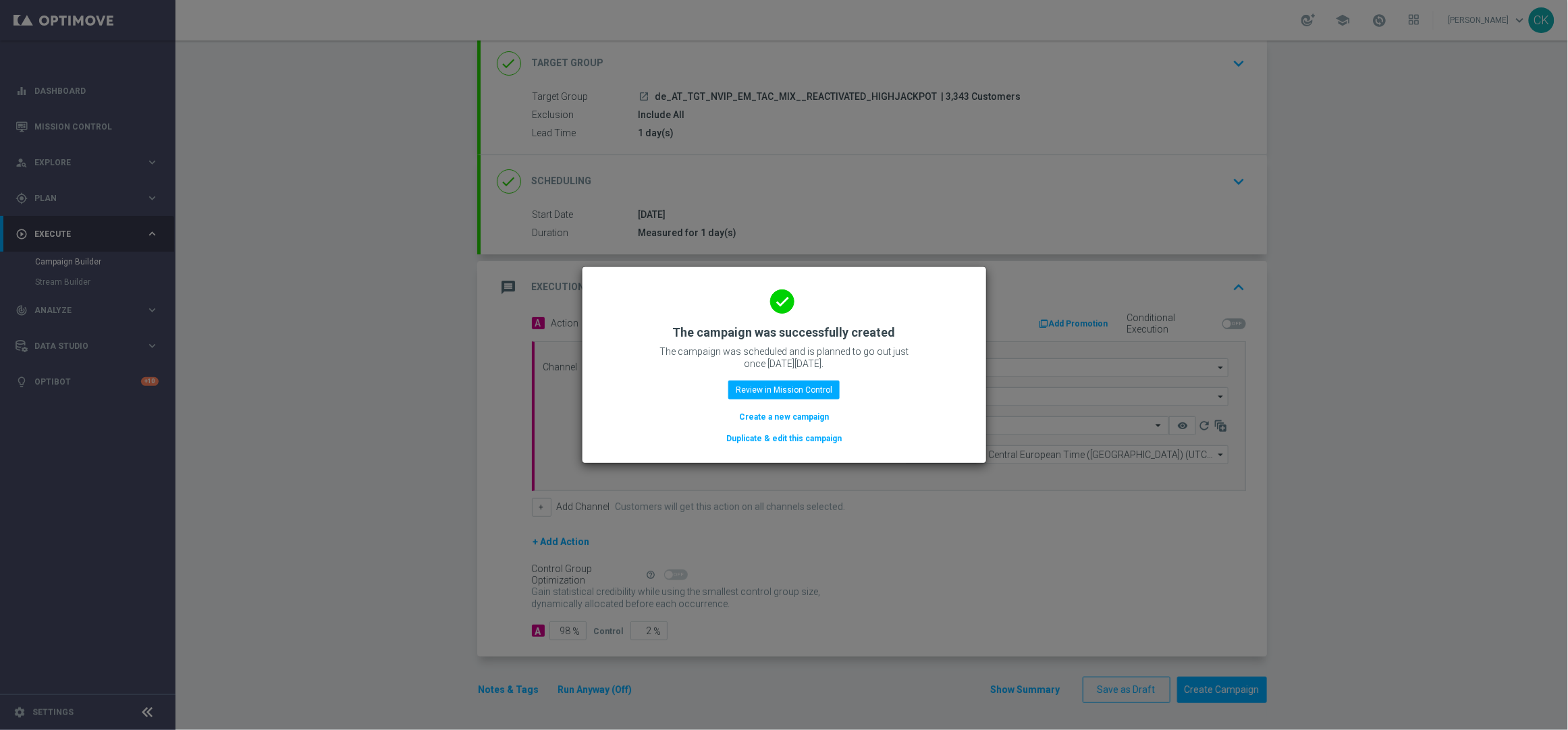
click at [759, 414] on button "Create a new campaign" at bounding box center [784, 416] width 92 height 15
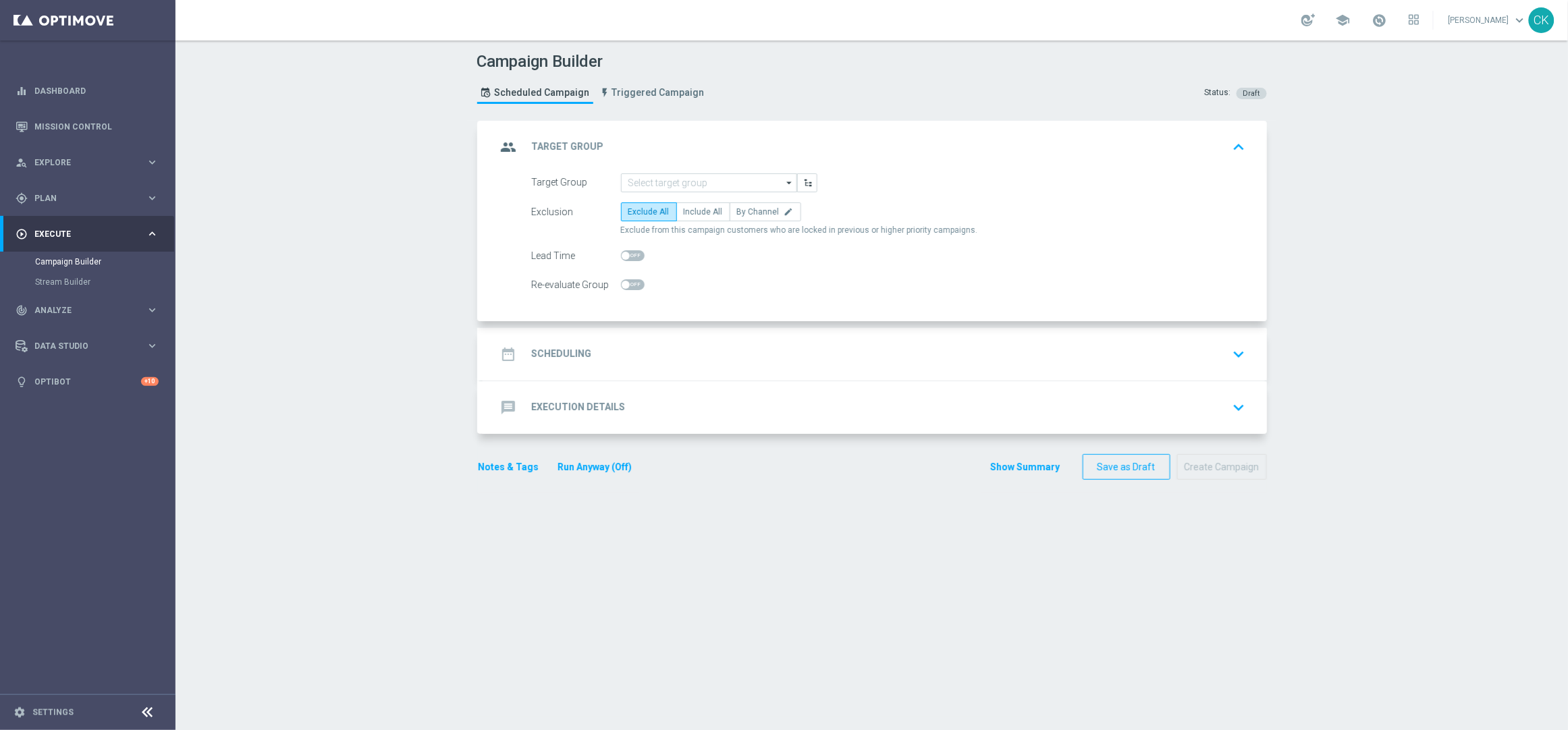
scroll to position [0, 0]
click at [697, 177] on input at bounding box center [709, 183] width 176 height 19
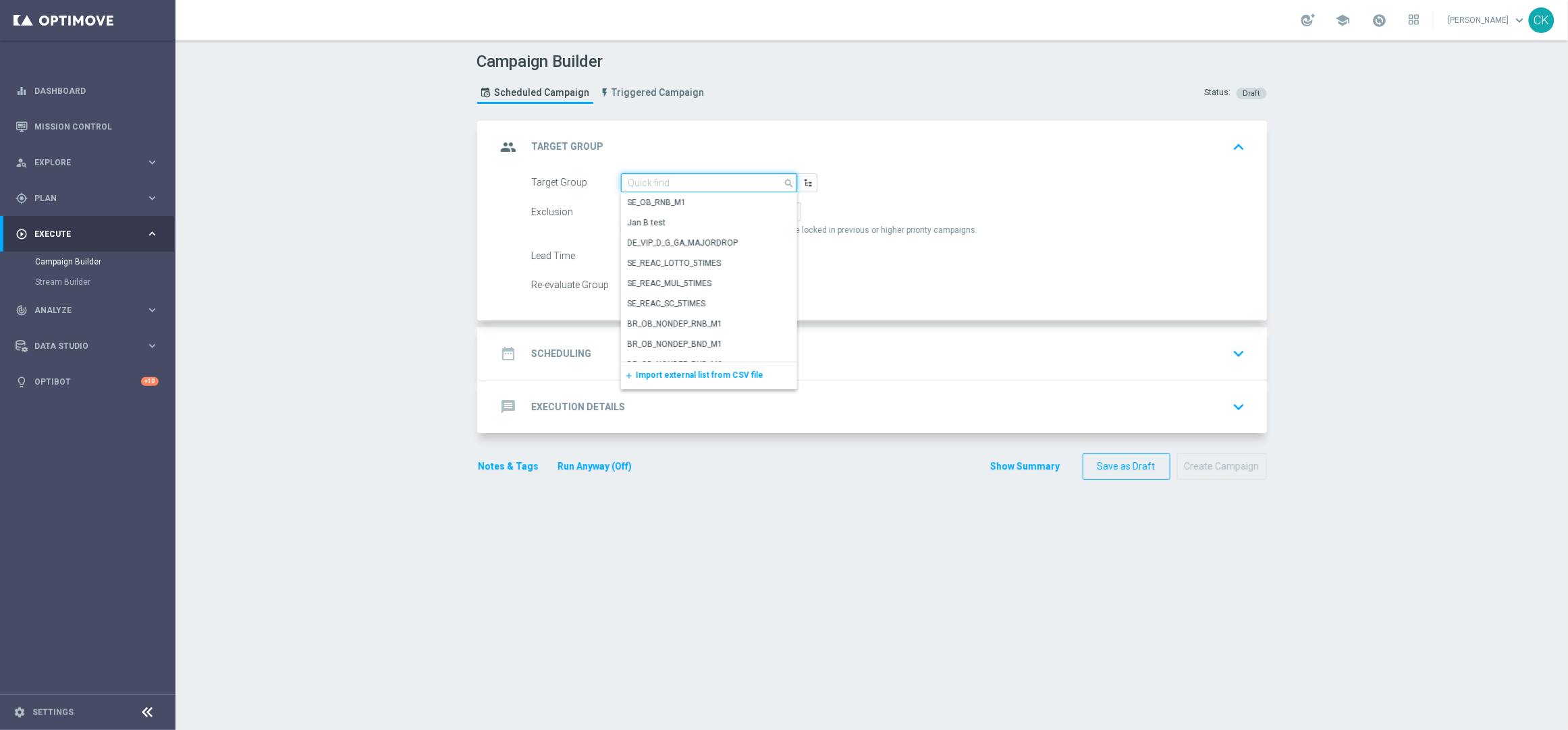
paste input "de_AT_TGT_NVIP_EM_TAC_MIX__CHURNED_HIGHJACKPOT"
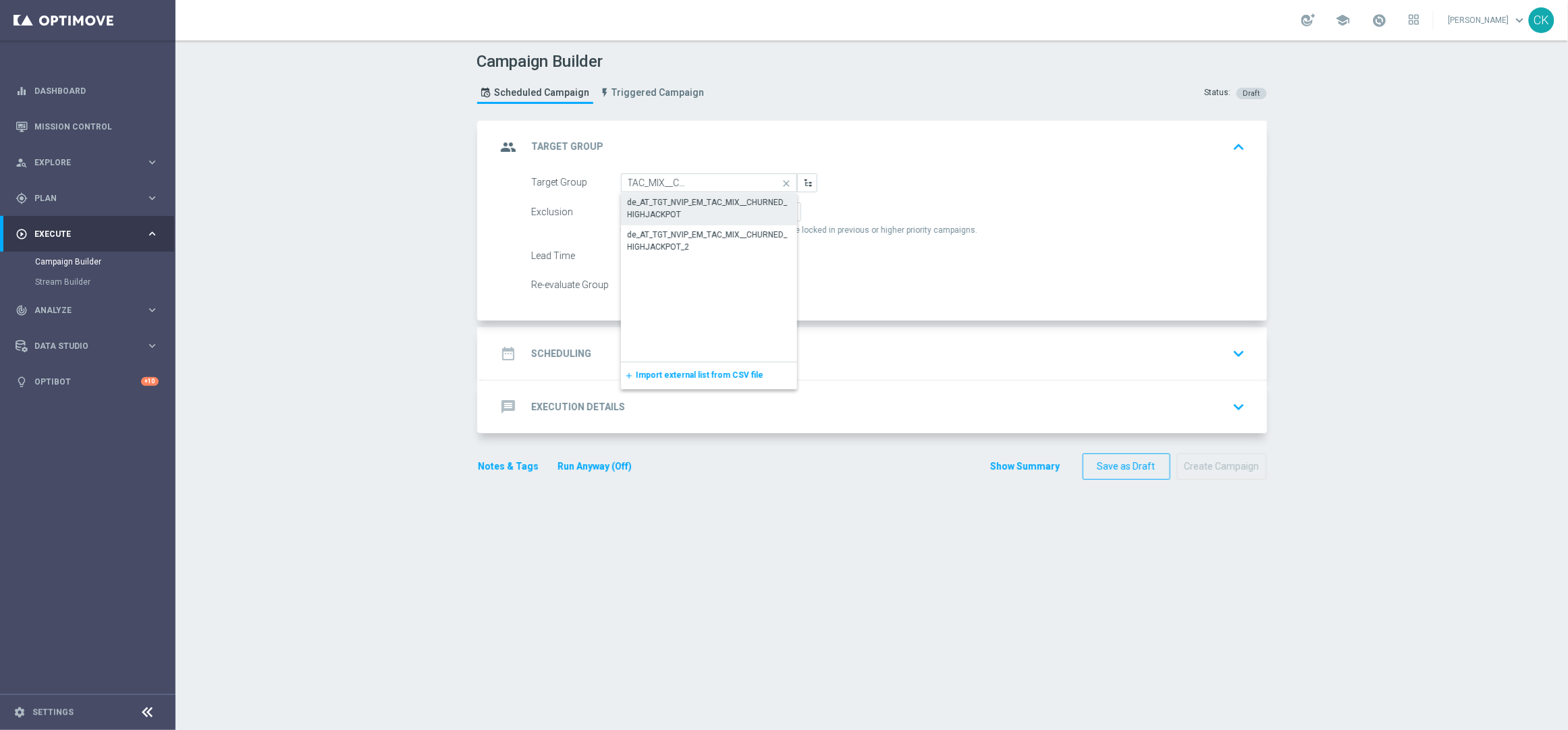
click at [686, 205] on div "de_AT_TGT_NVIP_EM_TAC_MIX__CHURNED_HIGHJACKPOT" at bounding box center [709, 209] width 162 height 25
type input "de_AT_TGT_NVIP_EM_TAC_MIX__CHURNED_HIGHJACKPOT"
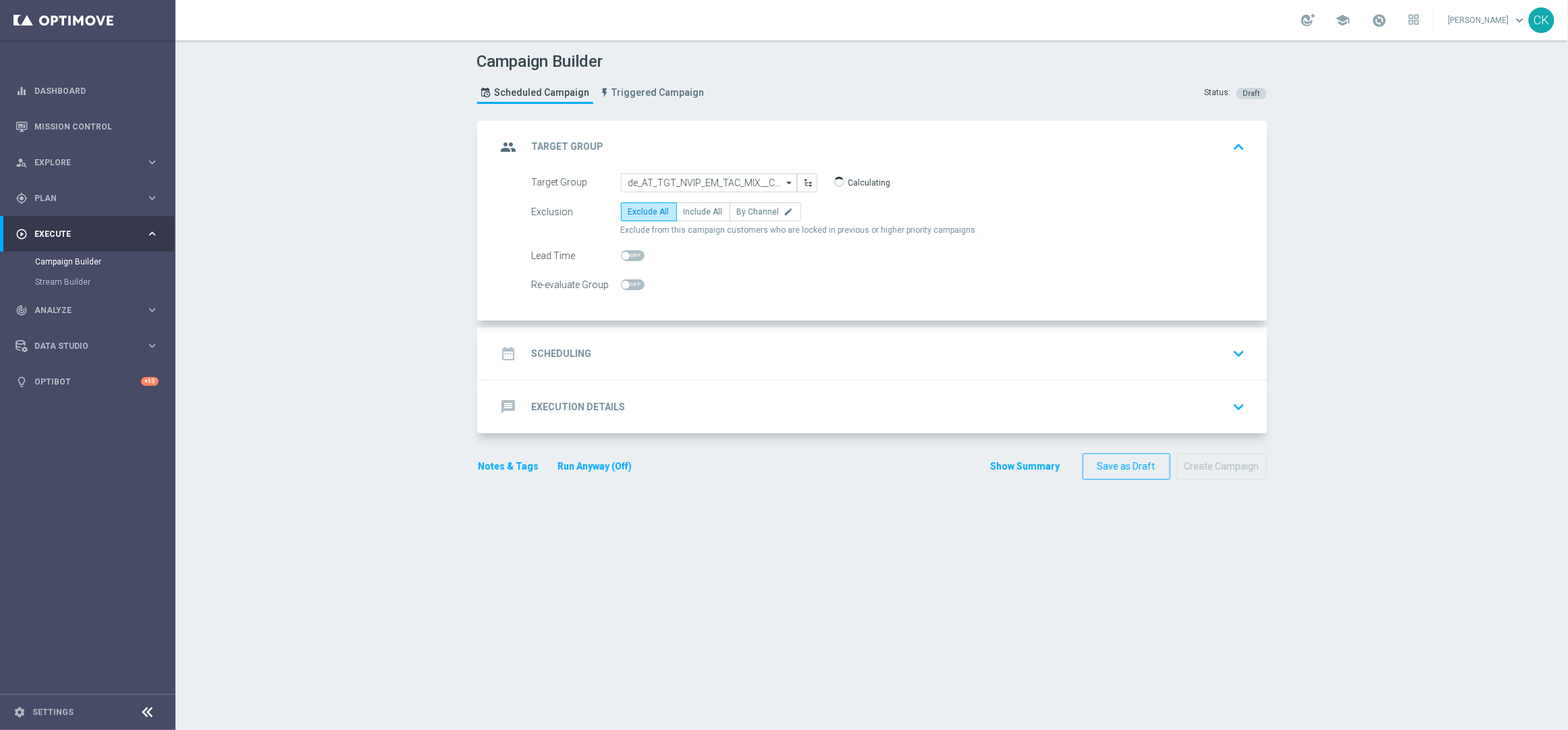
click at [686, 205] on label "Include All" at bounding box center [703, 212] width 54 height 19
click at [686, 210] on input "Include All" at bounding box center [687, 214] width 9 height 9
radio input "true"
click at [622, 256] on span at bounding box center [626, 256] width 8 height 8
click at [621, 256] on input "checkbox" at bounding box center [633, 256] width 24 height 11
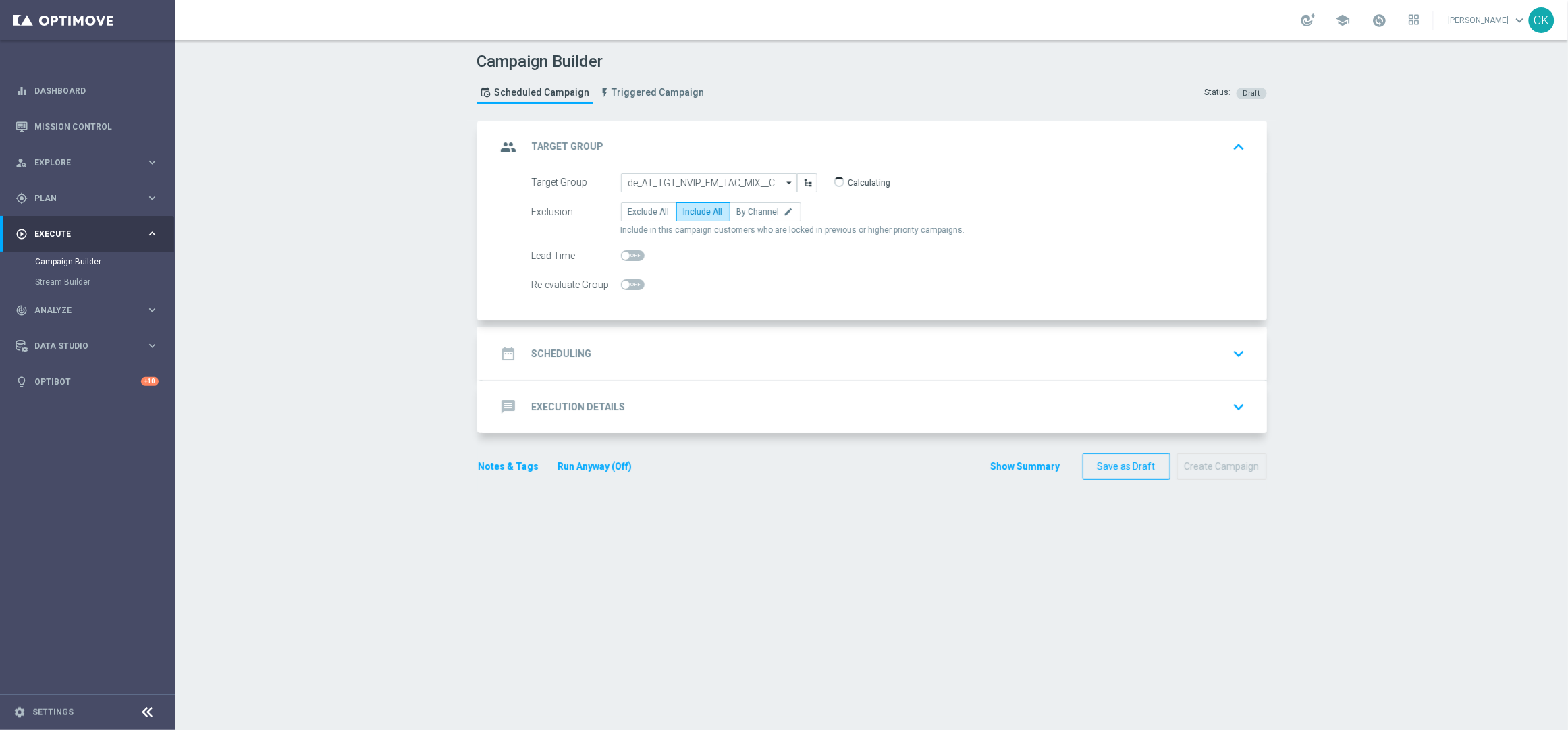
checkbox input "true"
click at [560, 347] on h2 "Scheduling" at bounding box center [561, 353] width 60 height 13
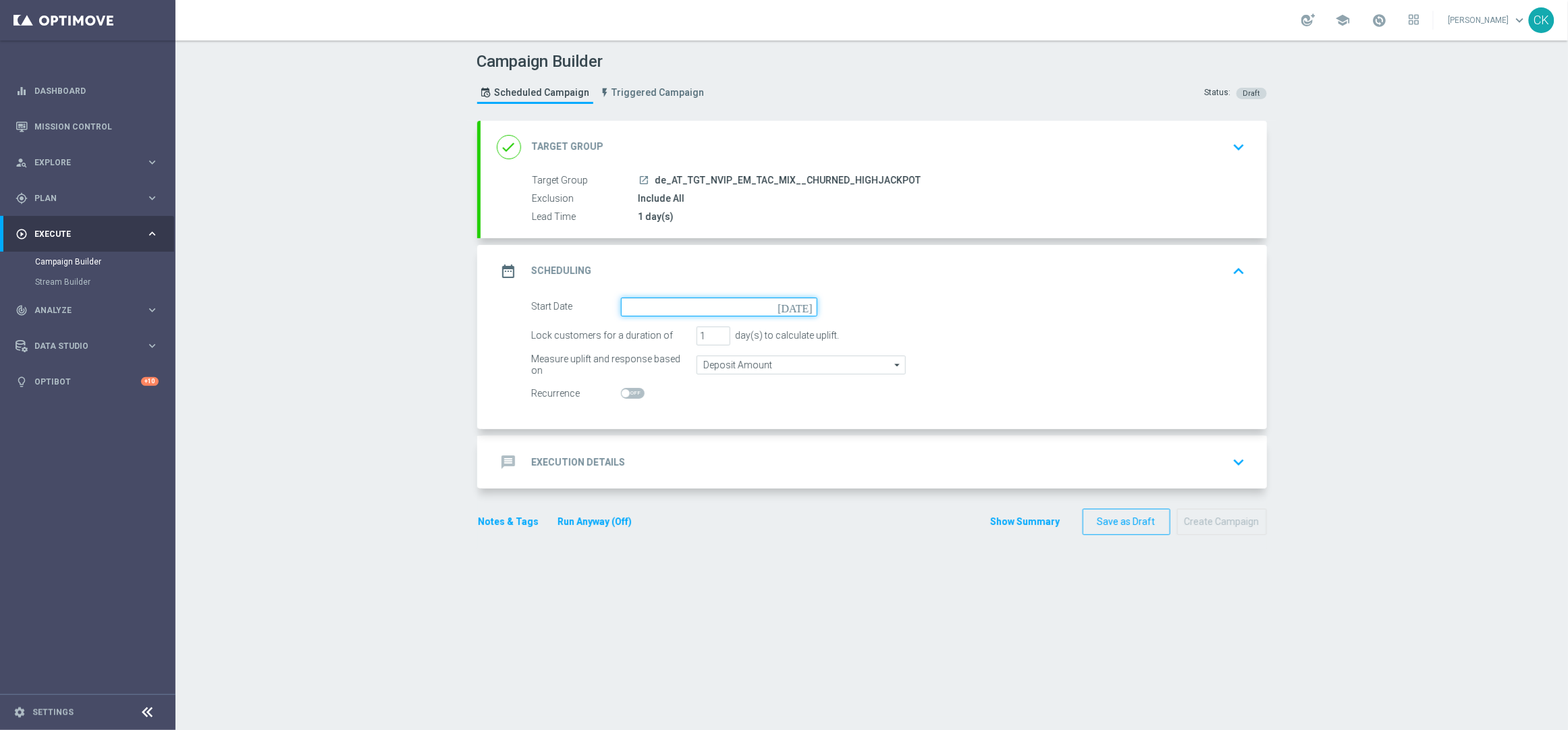
click at [680, 299] on input at bounding box center [719, 307] width 197 height 19
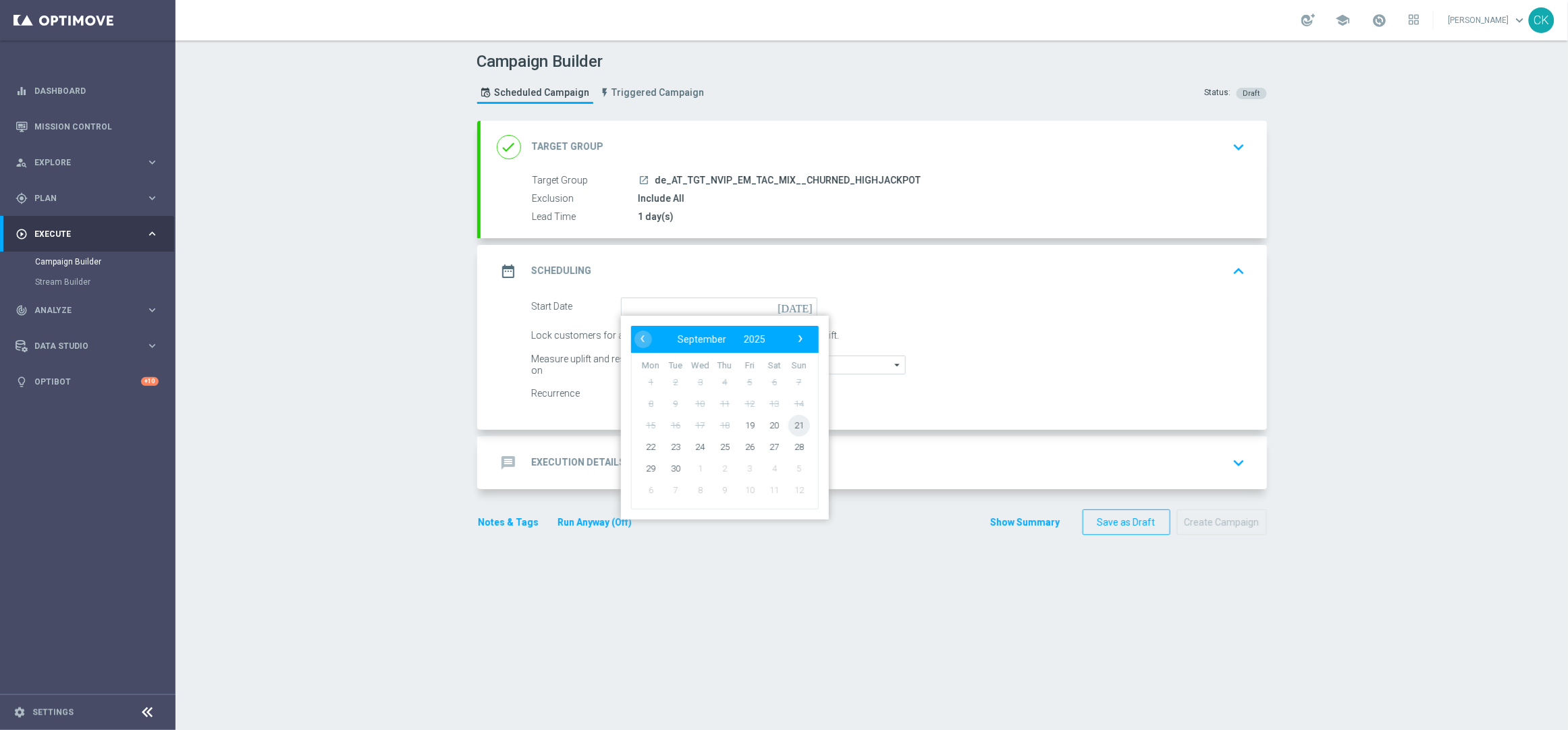
click at [798, 423] on span "21" at bounding box center [798, 424] width 22 height 21
type input "[DATE]"
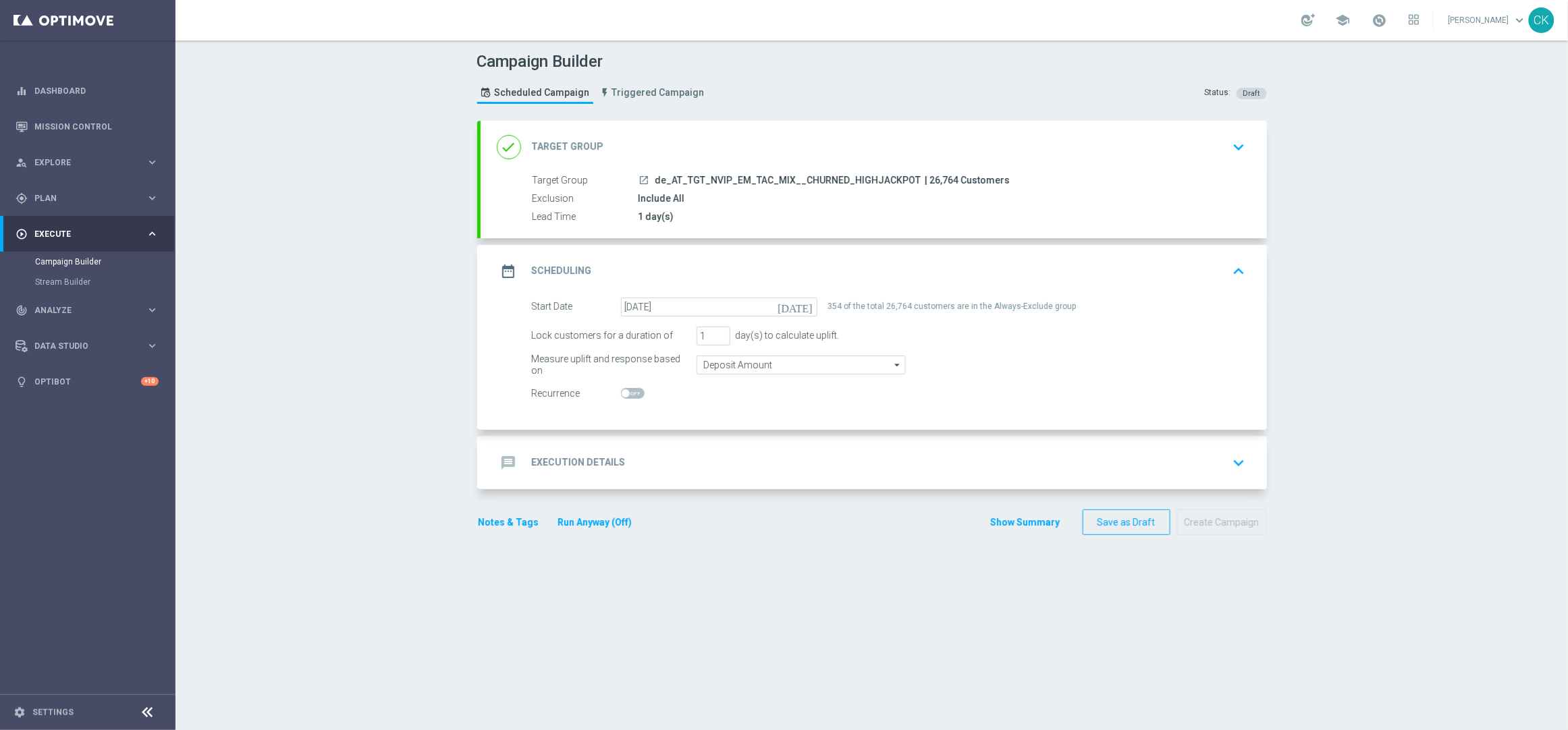
click at [555, 453] on div "message Execution Details" at bounding box center [561, 463] width 129 height 25
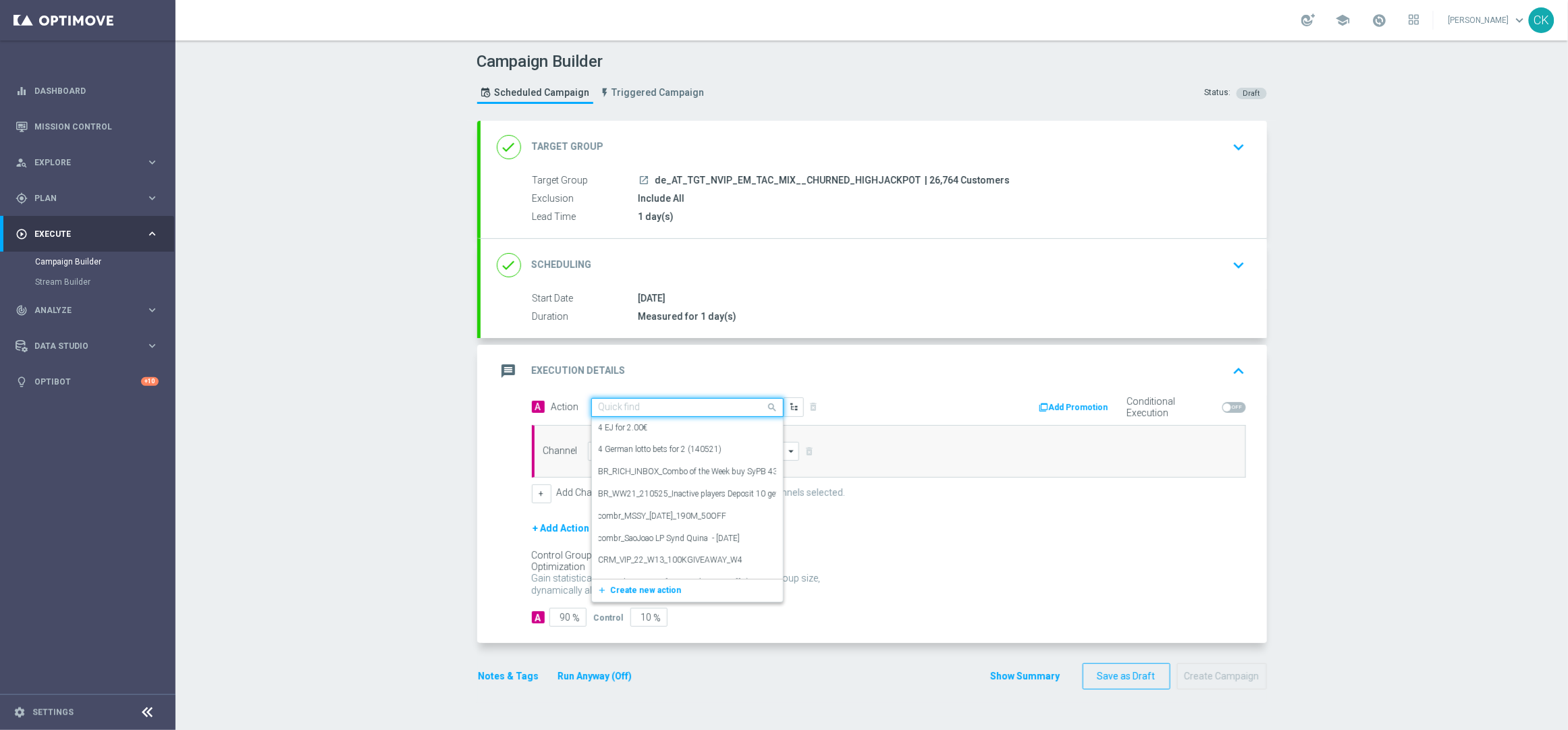
click at [698, 404] on input "text" at bounding box center [674, 408] width 151 height 11
paste input "Oktoberfest Promotion"
type input "Oktoberfest Promotion"
click at [669, 476] on label "Oktoberfest Promotion" at bounding box center [638, 475] width 79 height 11
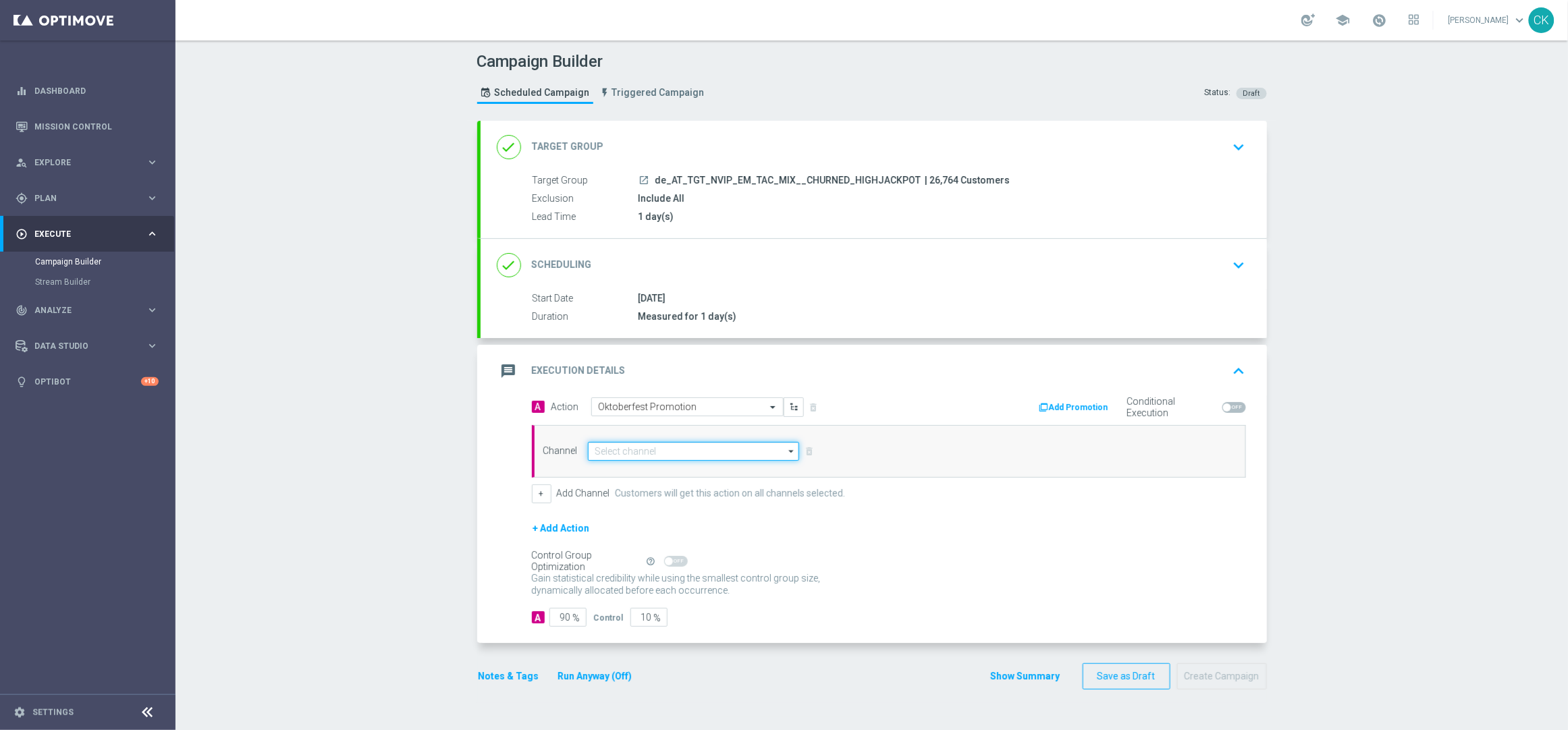
click at [695, 446] on input at bounding box center [694, 451] width 212 height 19
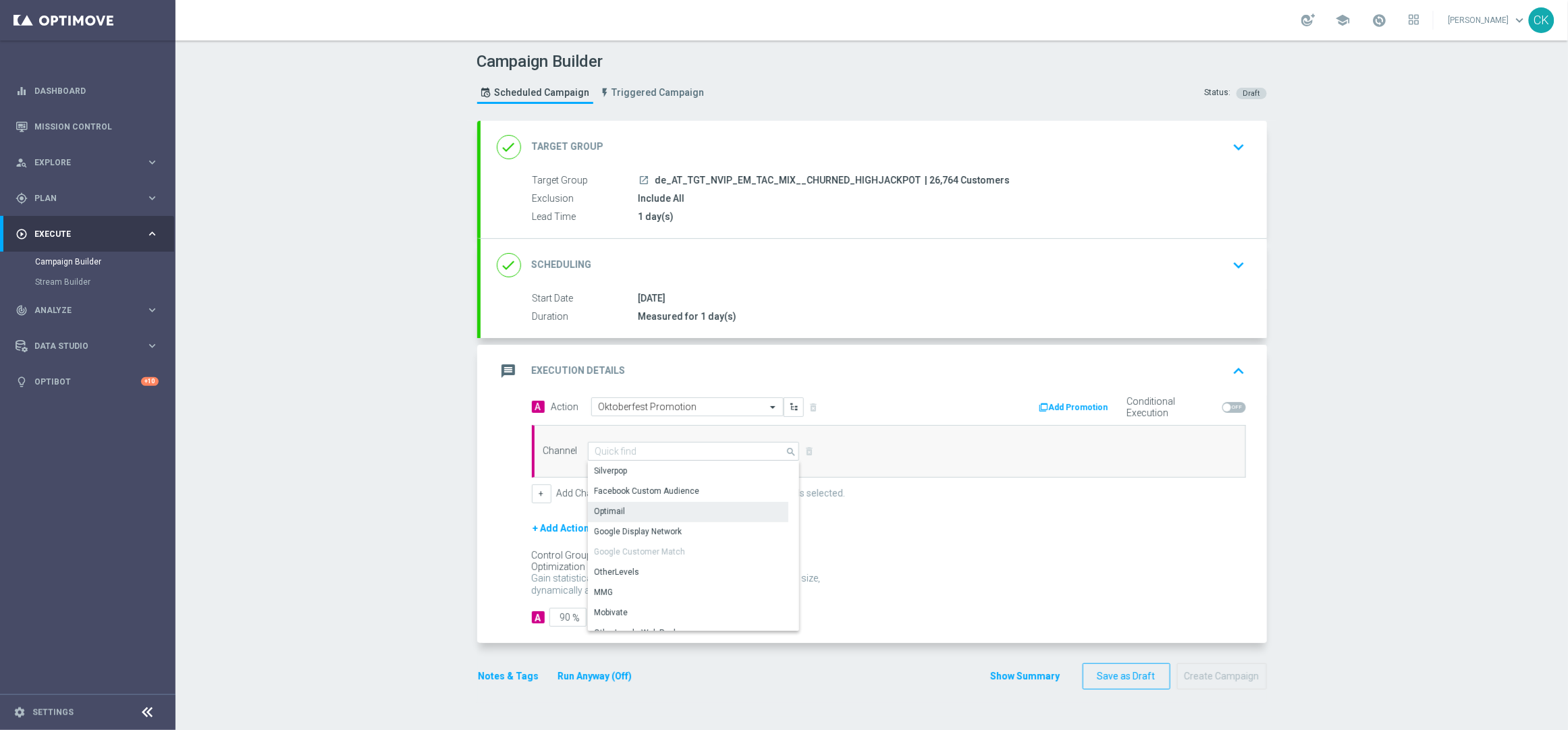
click at [675, 509] on div "Optimail" at bounding box center [688, 512] width 201 height 19
type input "Optimail"
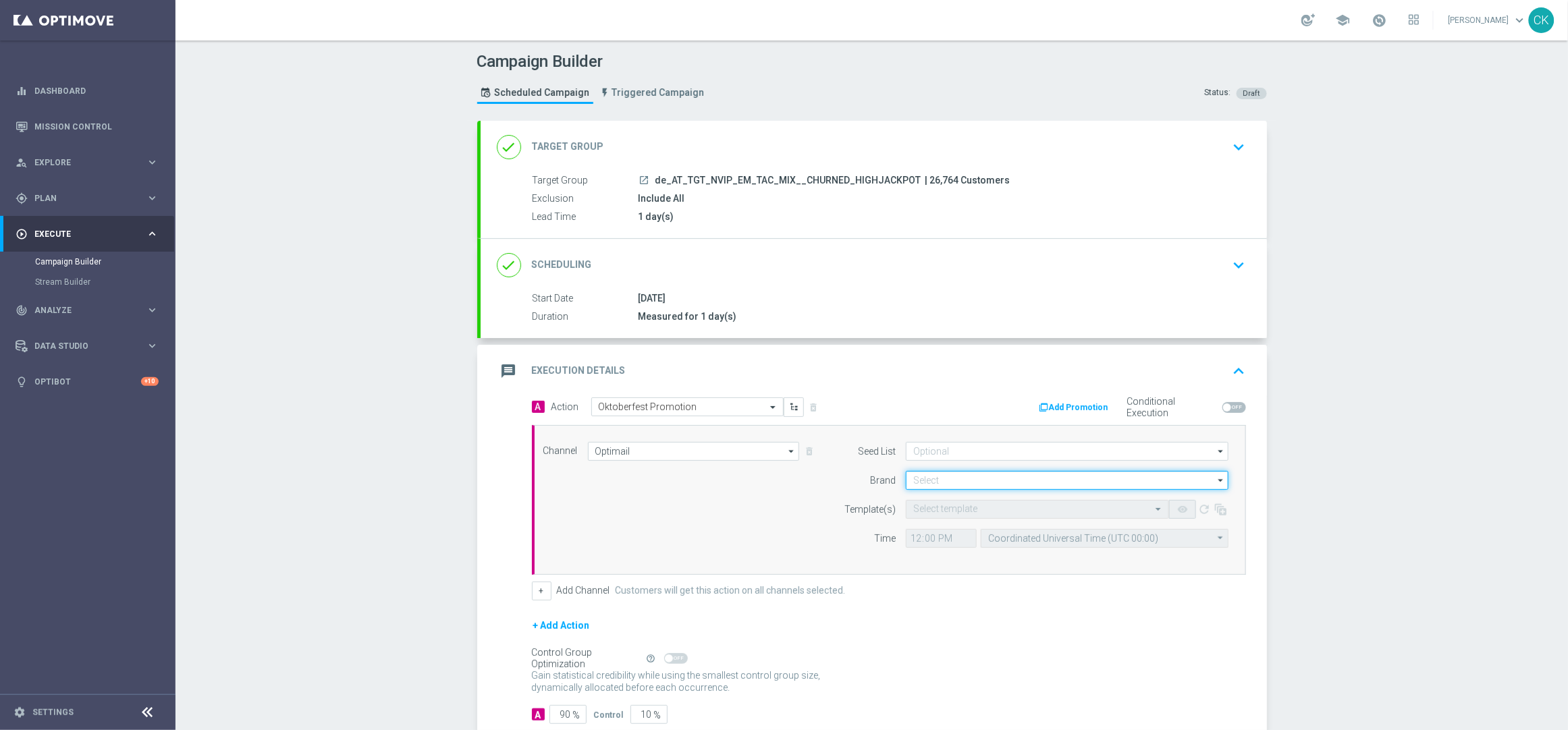
click at [941, 476] on input at bounding box center [1066, 481] width 323 height 19
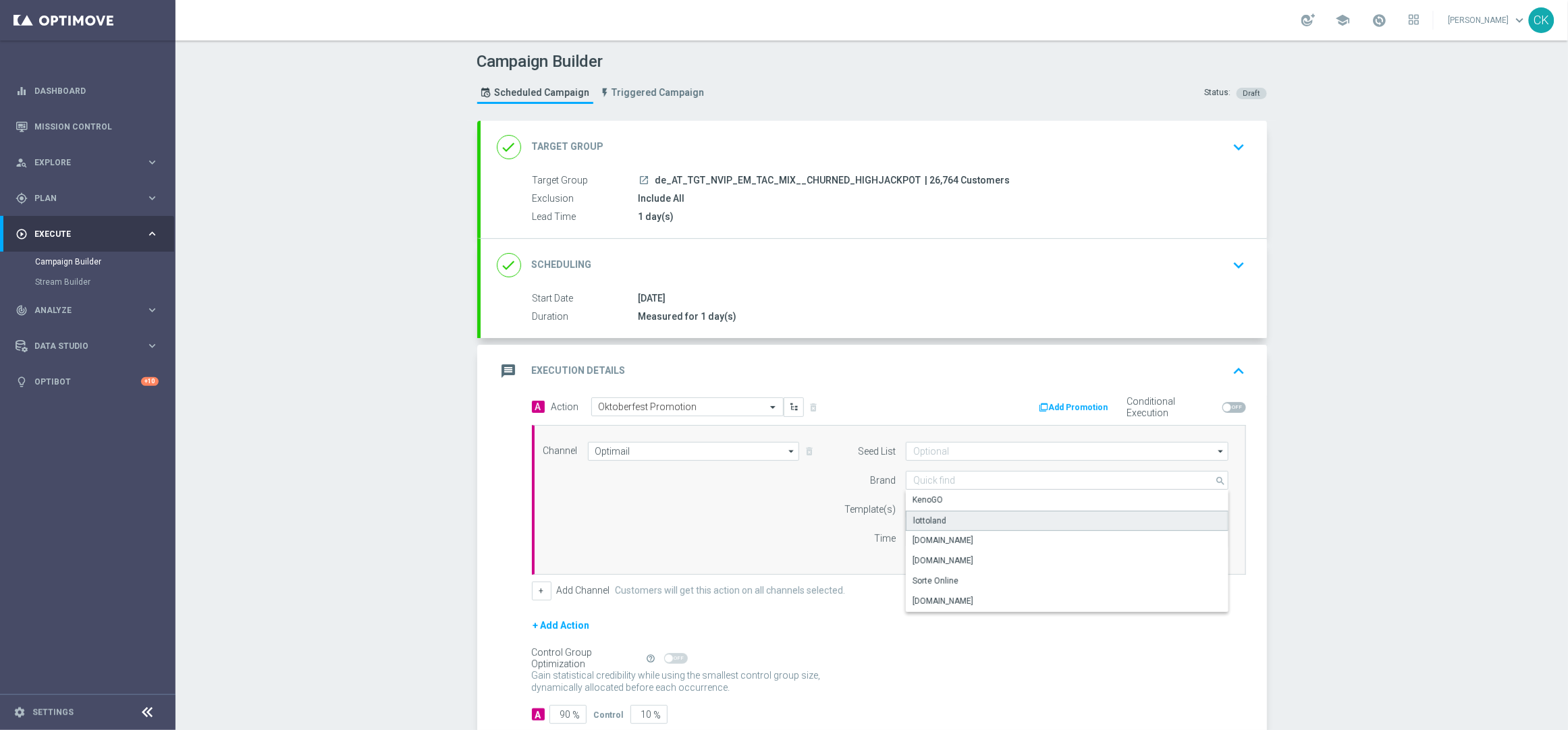
click at [933, 521] on div "lottoland" at bounding box center [930, 521] width 33 height 12
type input "lottoland"
click at [967, 507] on input "text" at bounding box center [1024, 509] width 221 height 11
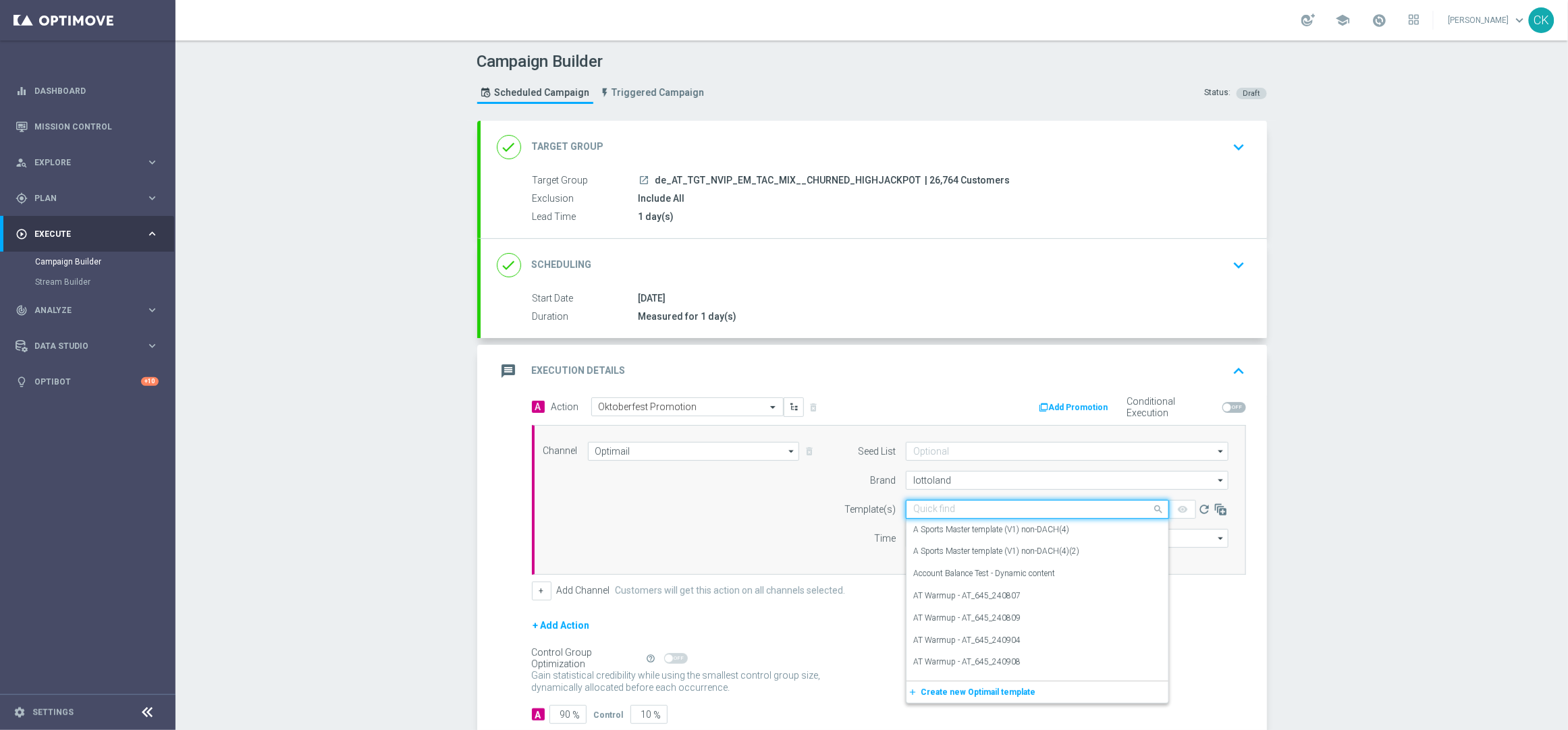
paste input "AT_OKT_250921"
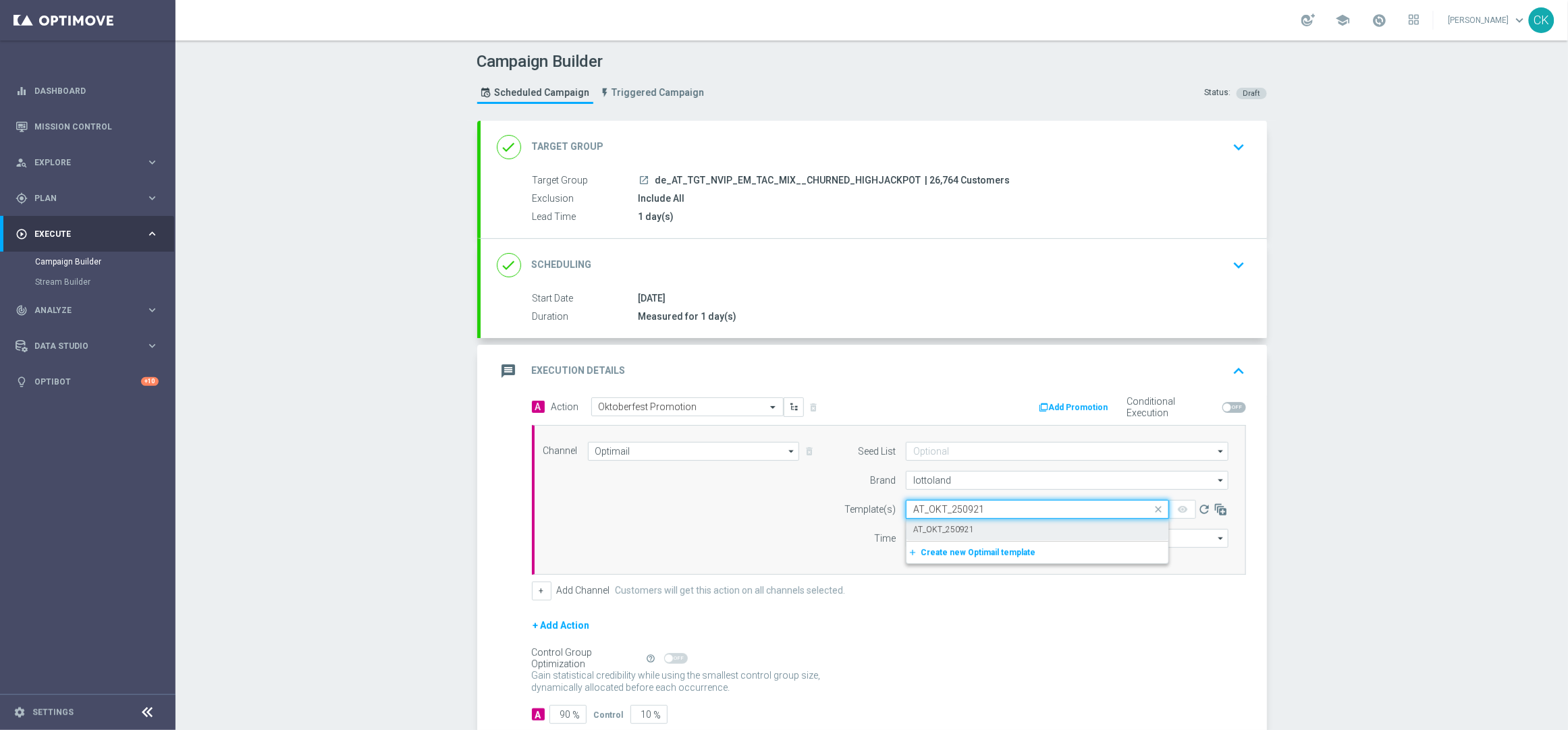
click at [954, 527] on label "AT_OKT_250921" at bounding box center [944, 529] width 61 height 11
type input "AT_OKT_250921"
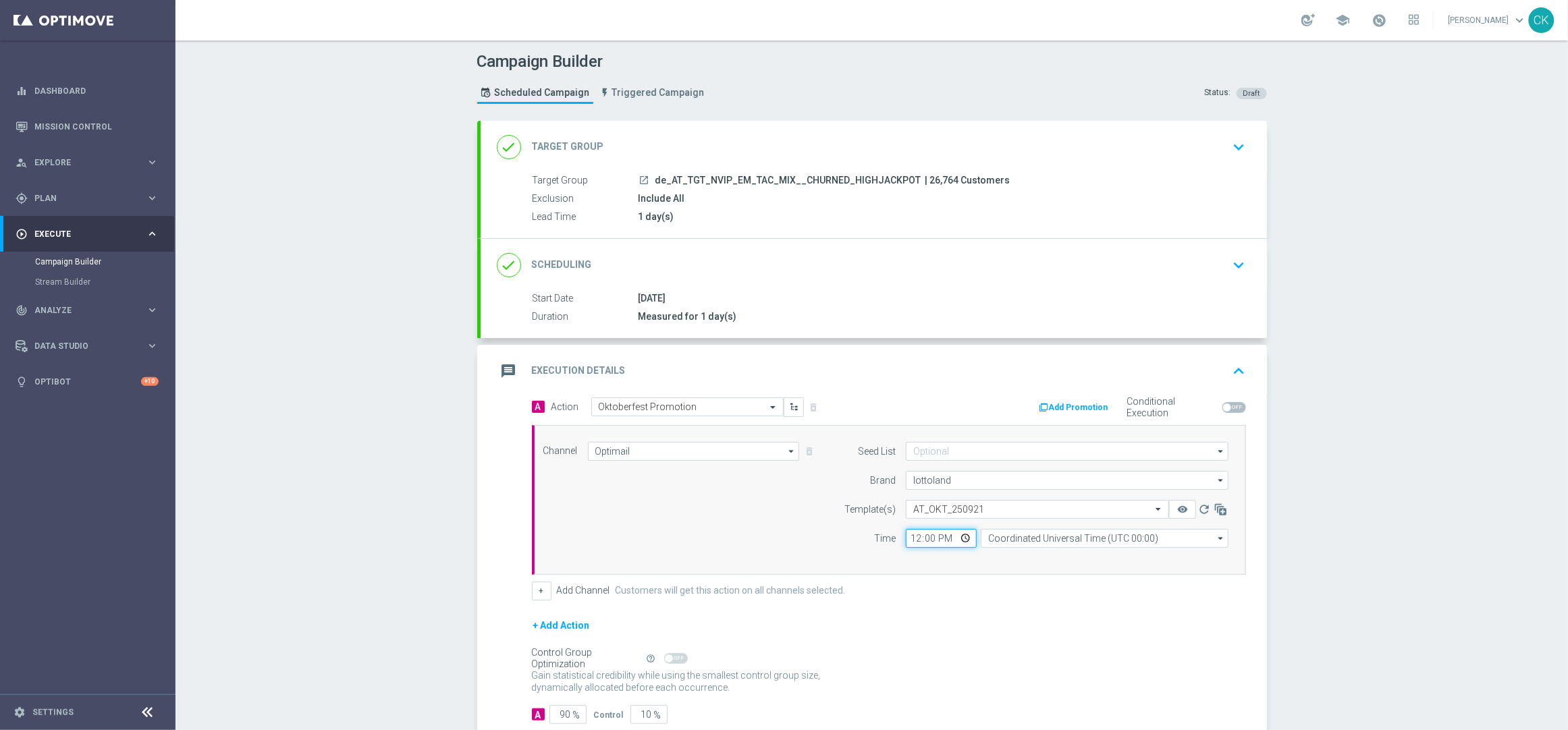
click at [913, 536] on input "12:00" at bounding box center [940, 538] width 71 height 19
type input "08:00"
click at [1019, 537] on input "Coordinated Universal Time (UTC 00:00)" at bounding box center [1104, 538] width 248 height 19
click at [1015, 556] on div "Central European Time ([GEOGRAPHIC_DATA]) (UTC +02:00)" at bounding box center [1098, 558] width 221 height 12
type input "Central European Time ([GEOGRAPHIC_DATA]) (UTC +02:00)"
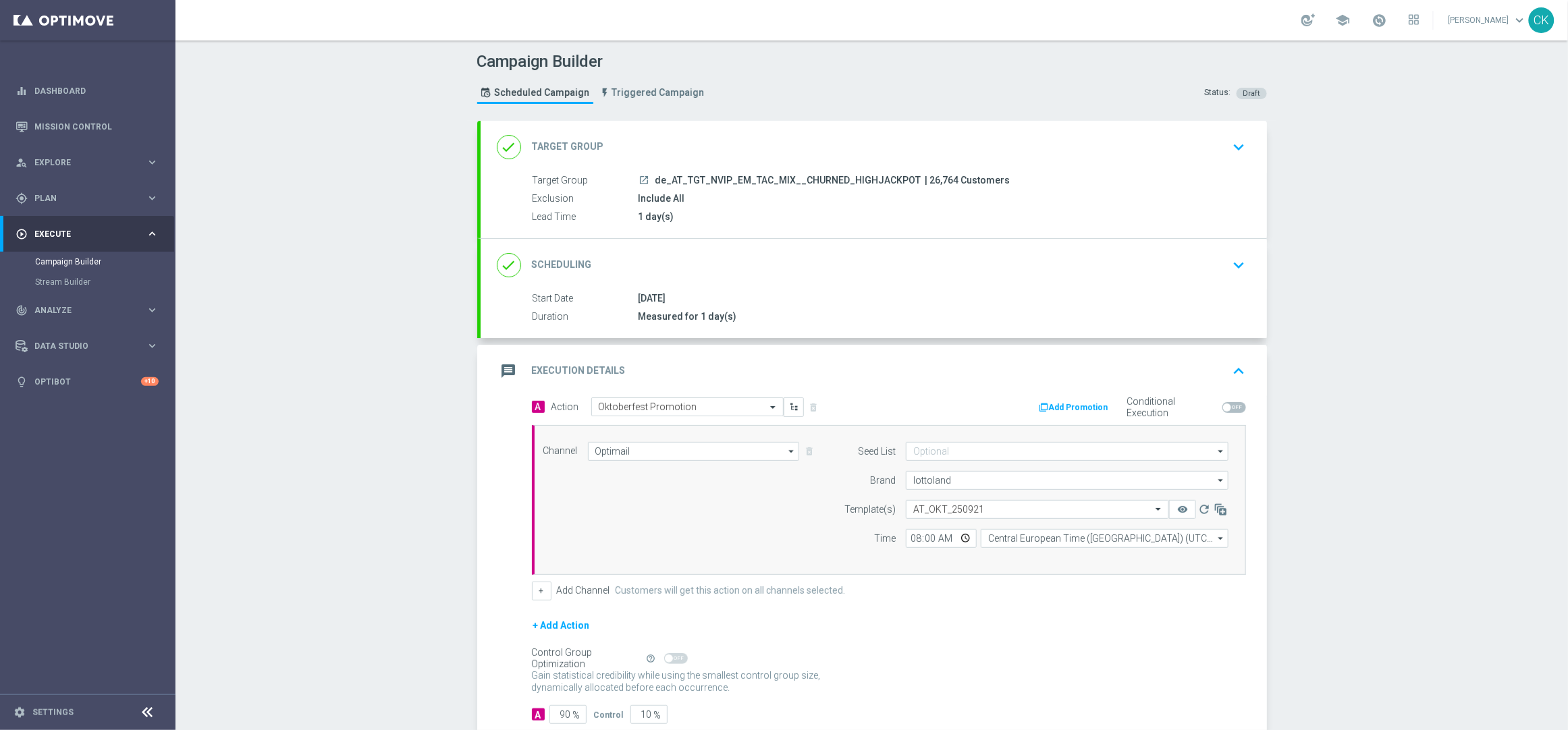
scroll to position [85, 0]
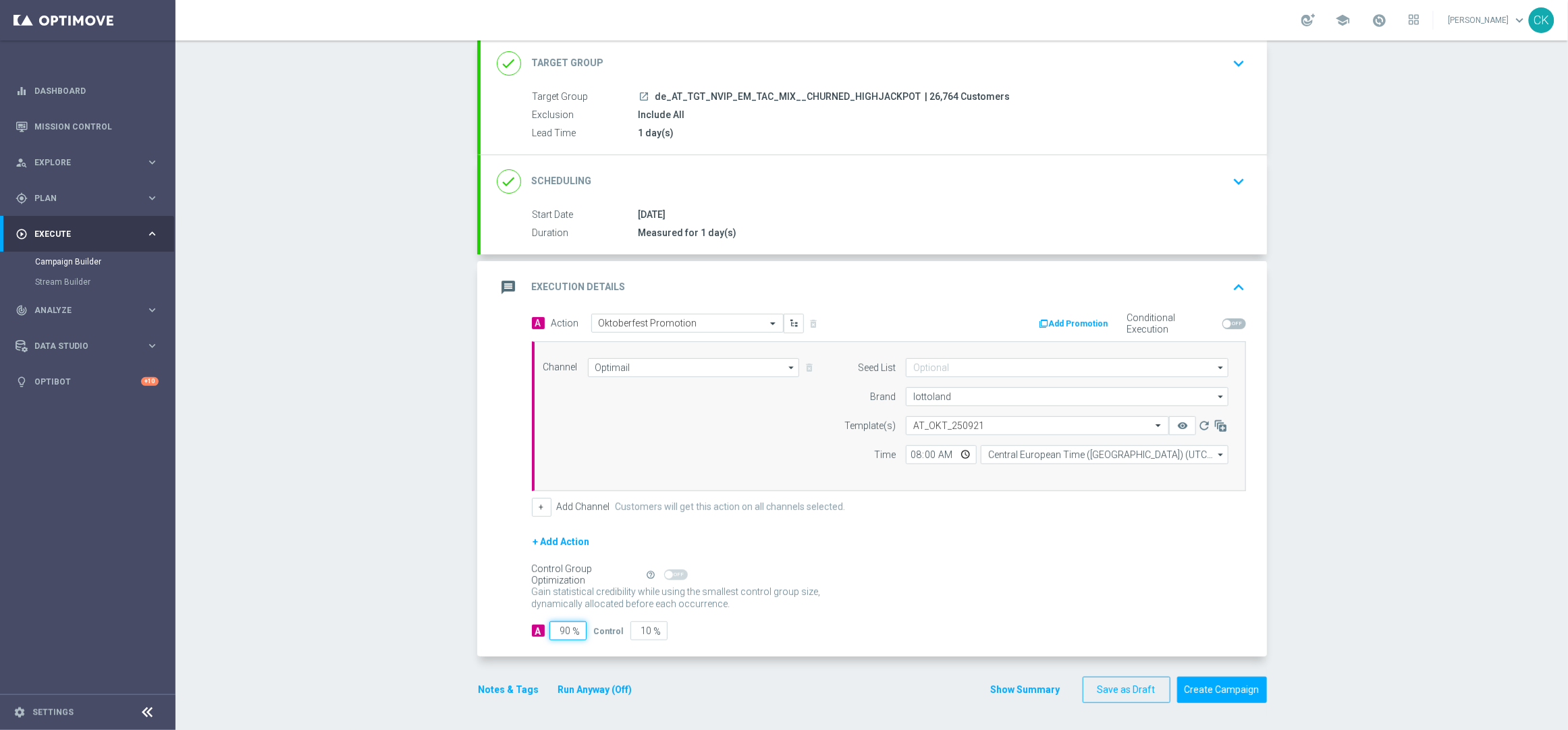
click at [565, 630] on input "90" at bounding box center [568, 631] width 37 height 19
type input "9"
type input "91"
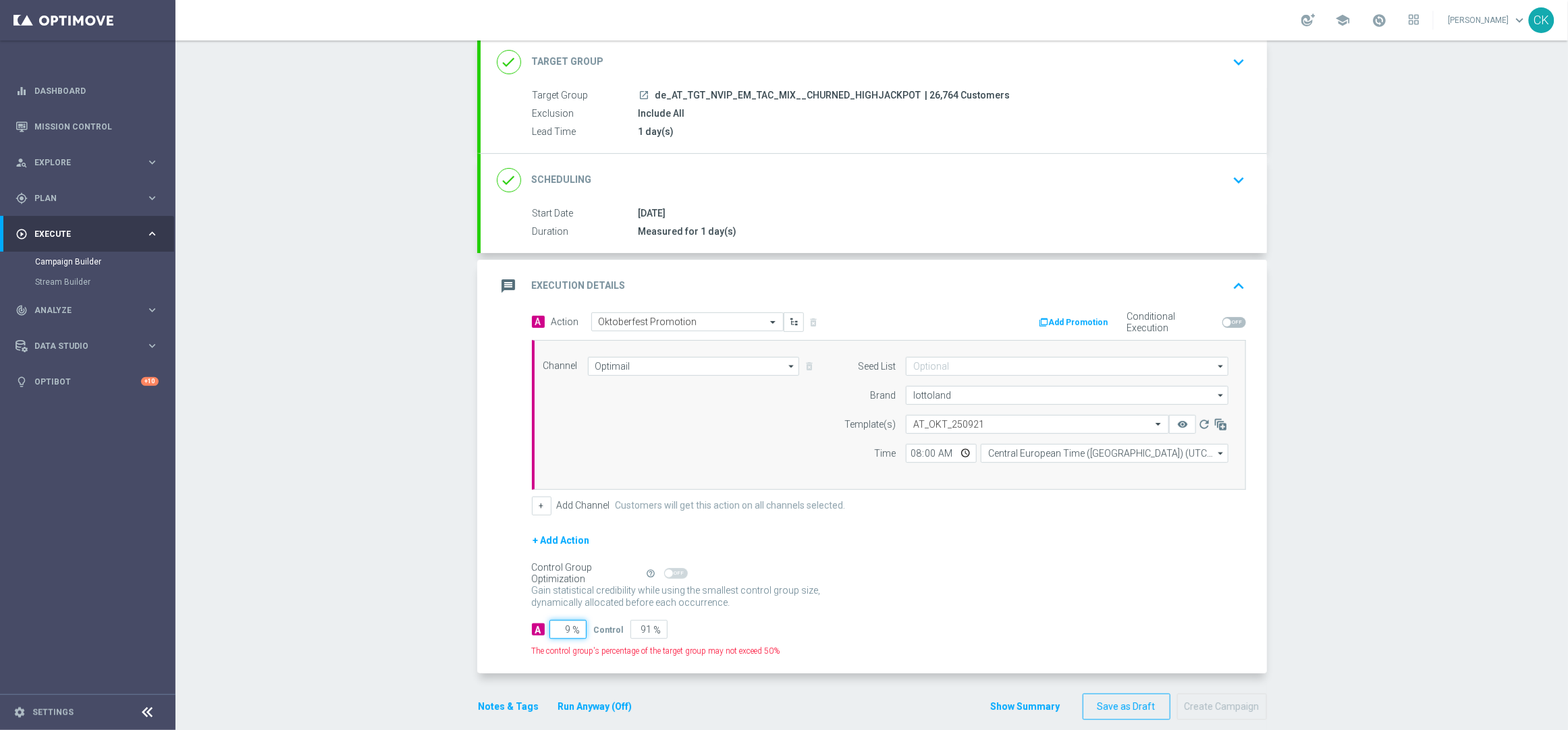
type input "98"
type input "2"
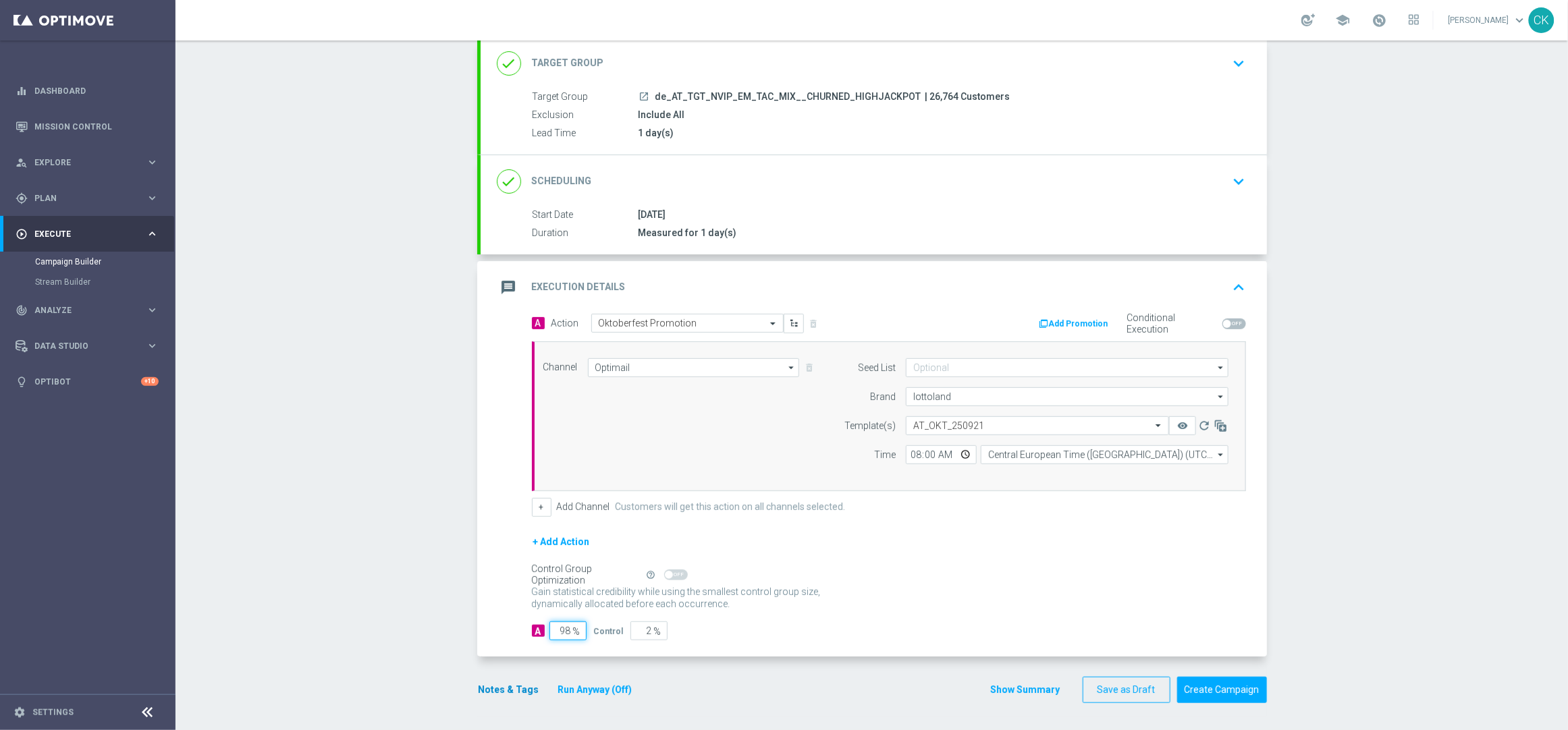
type input "98"
click at [494, 689] on button "Notes & Tags" at bounding box center [509, 689] width 64 height 17
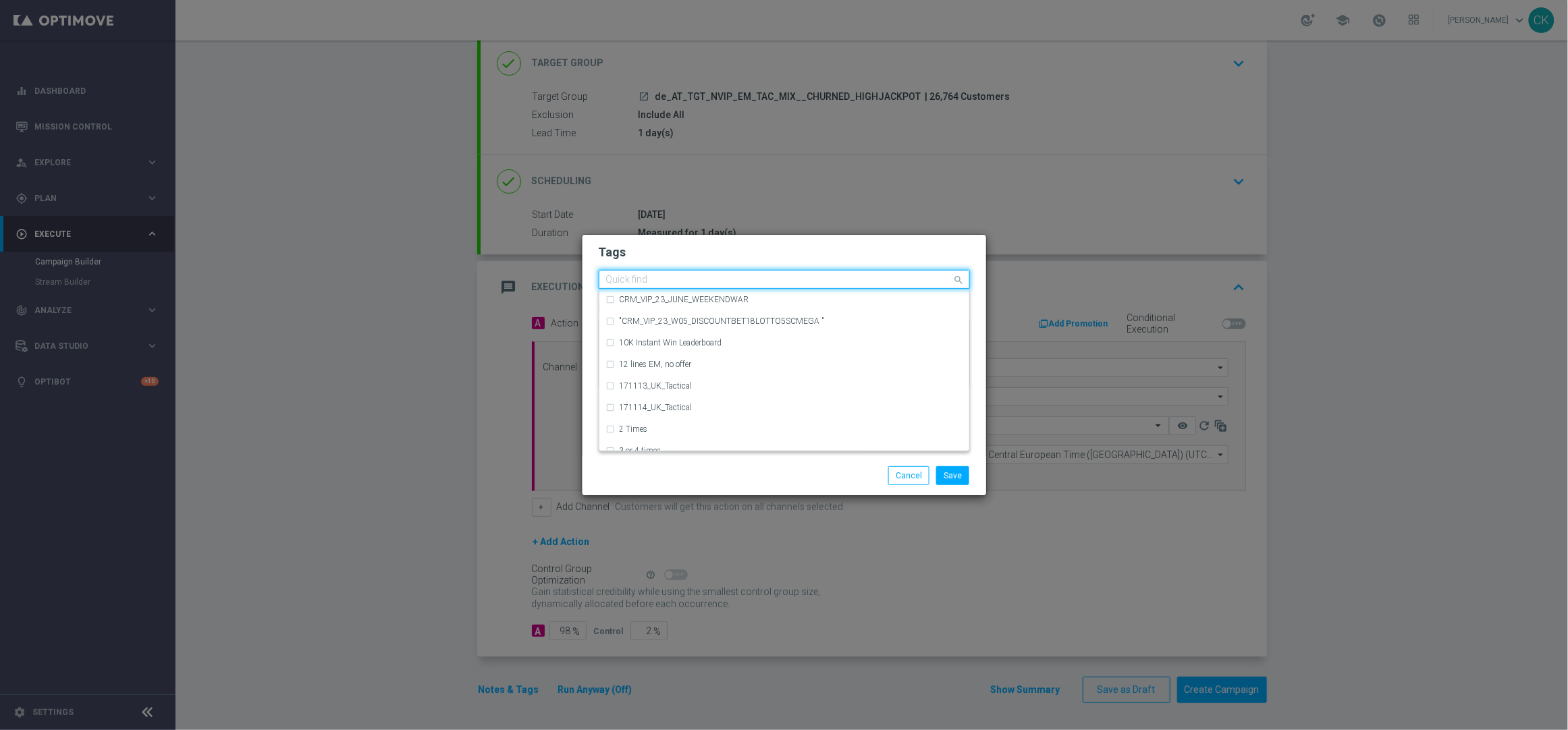
click at [631, 279] on input "text" at bounding box center [779, 280] width 346 height 11
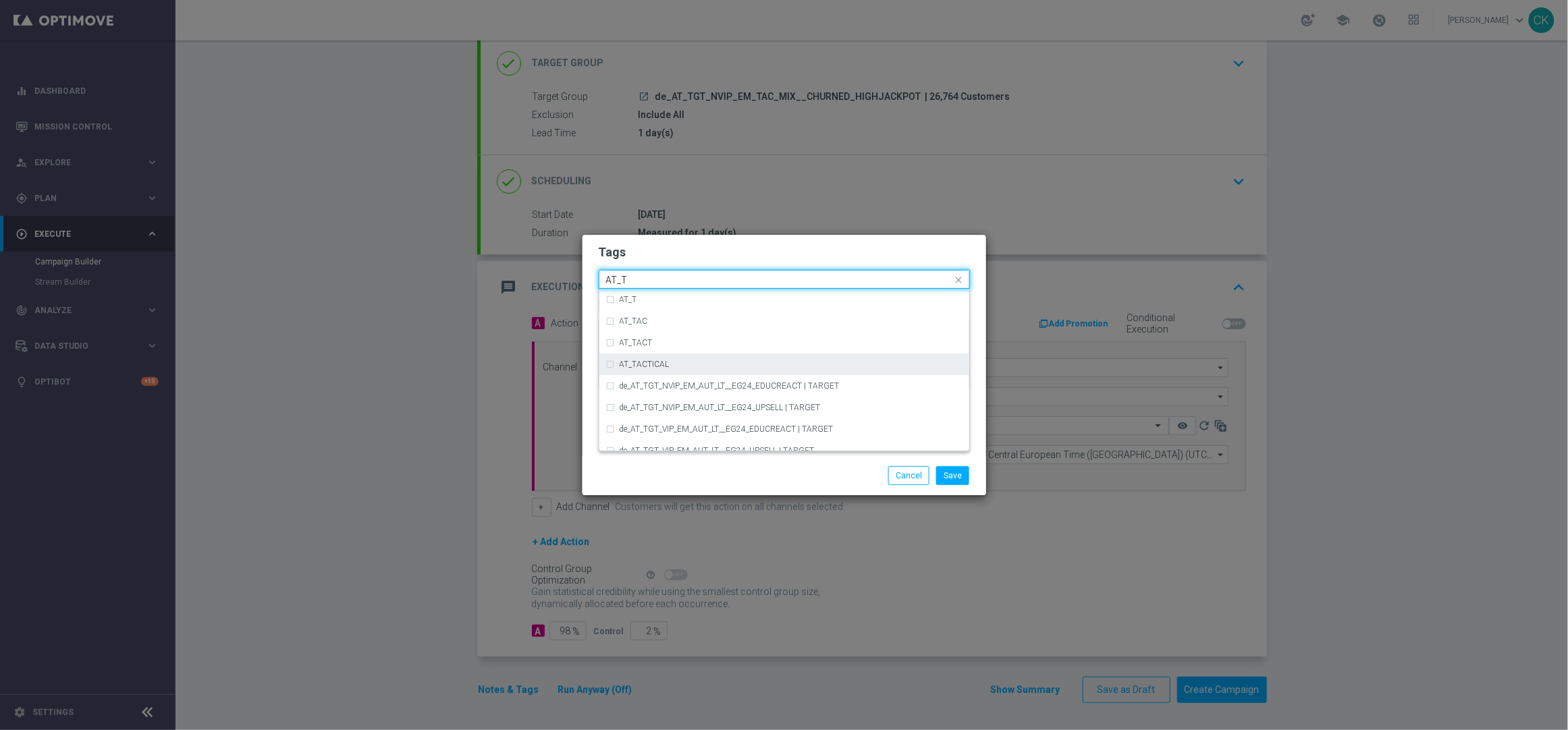
click at [665, 361] on label "AT_TACTICAL" at bounding box center [644, 365] width 50 height 8
type input "AT_T"
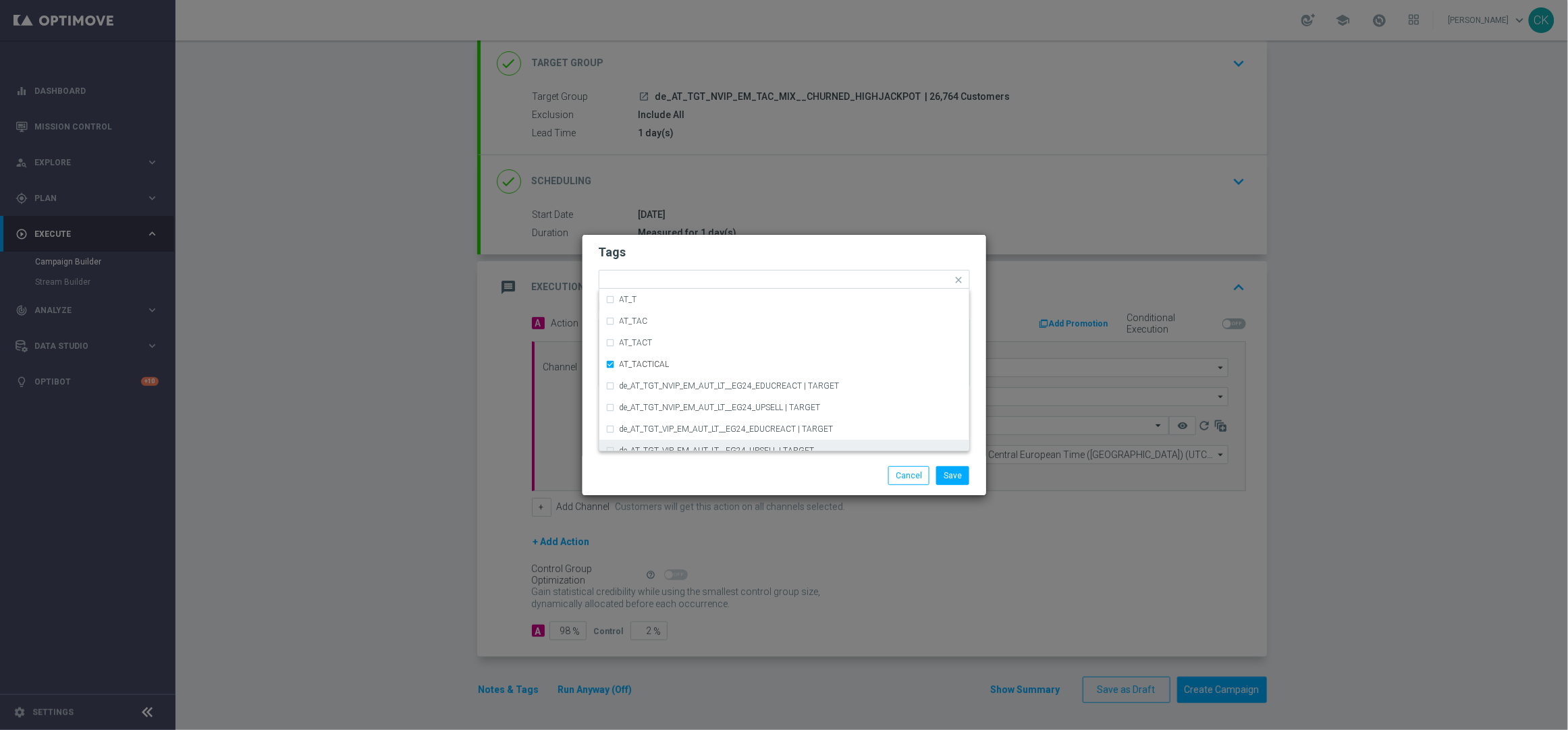
click at [666, 468] on div "Save Cancel" at bounding box center [784, 476] width 392 height 19
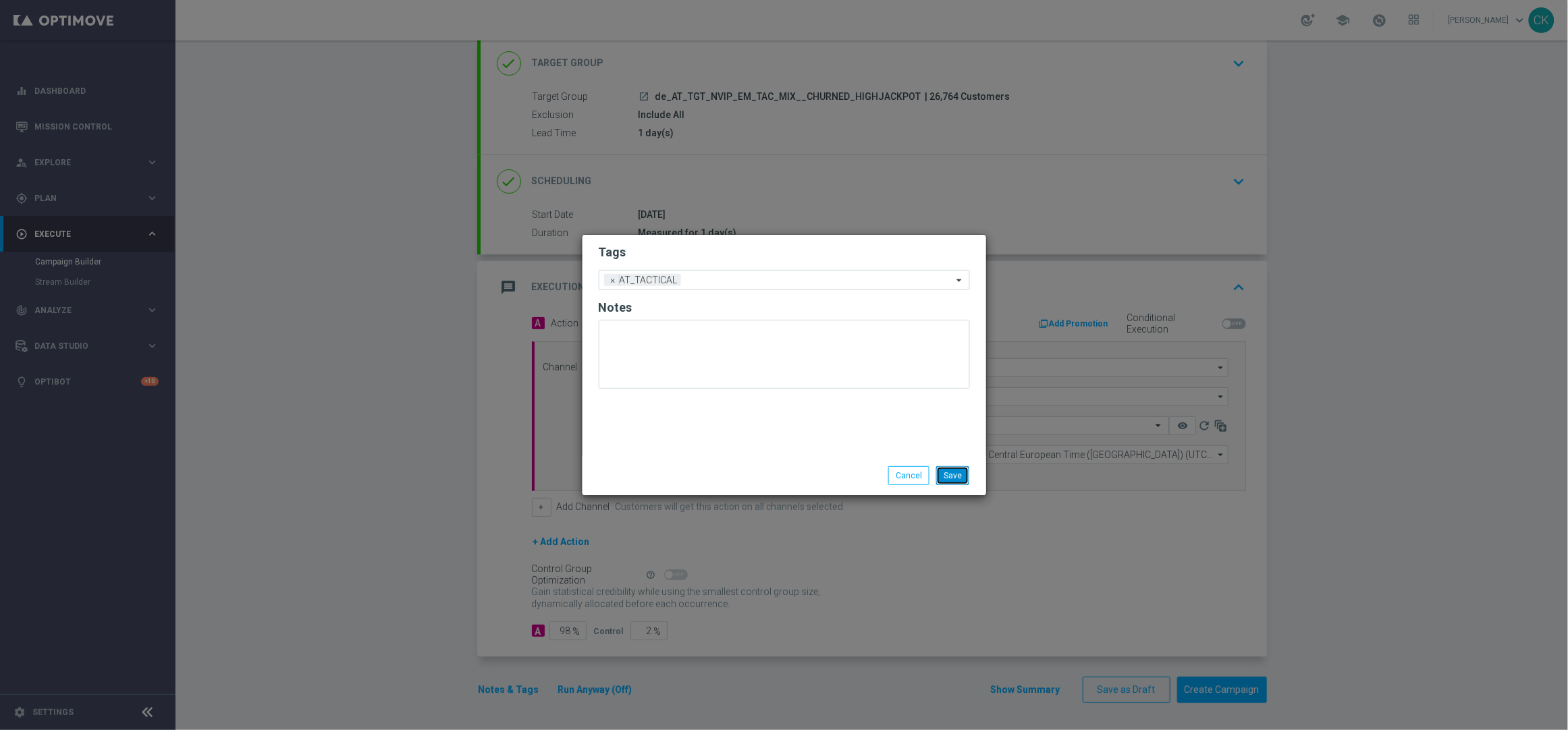
click at [956, 473] on button "Save" at bounding box center [952, 476] width 33 height 19
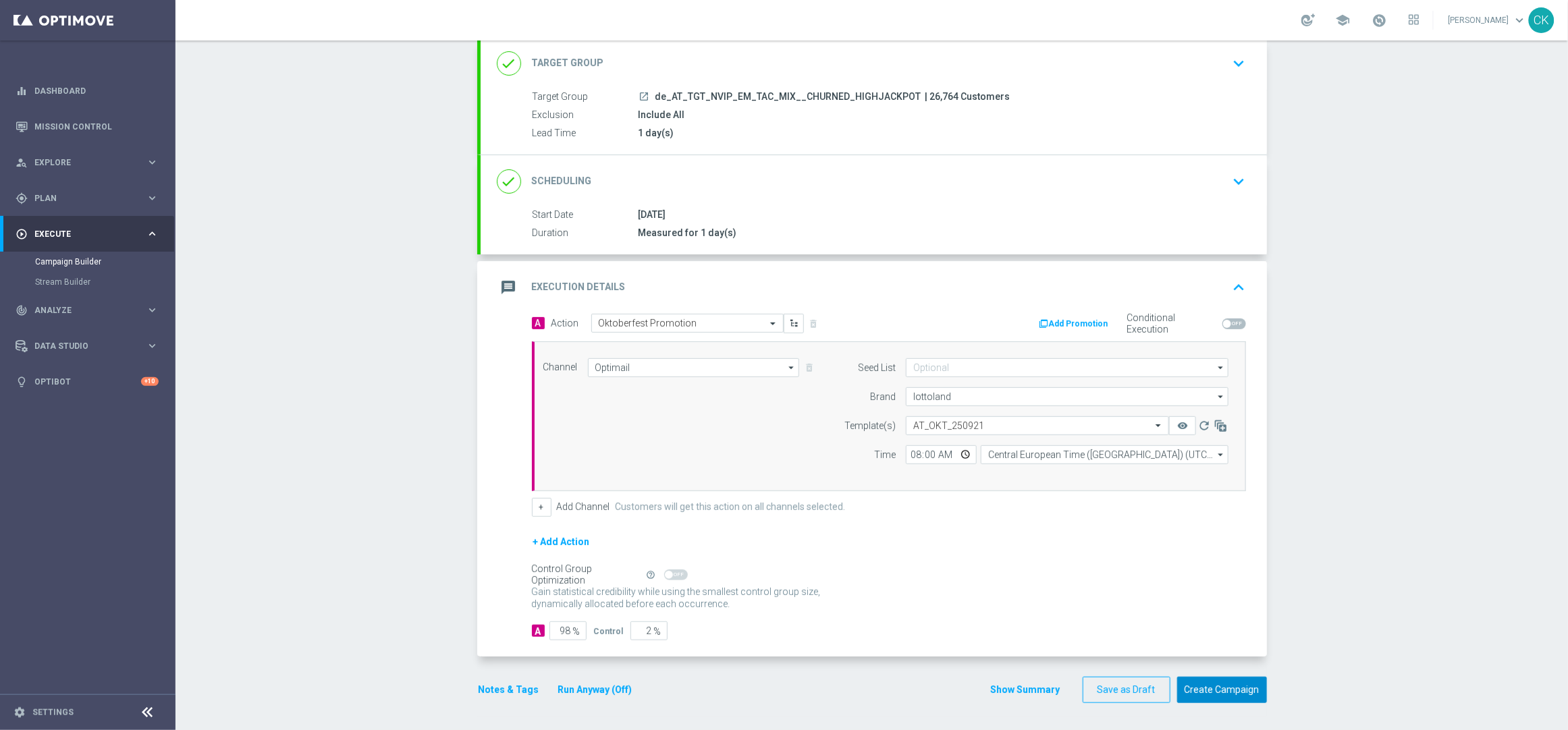
click at [1205, 685] on button "Create Campaign" at bounding box center [1222, 689] width 90 height 26
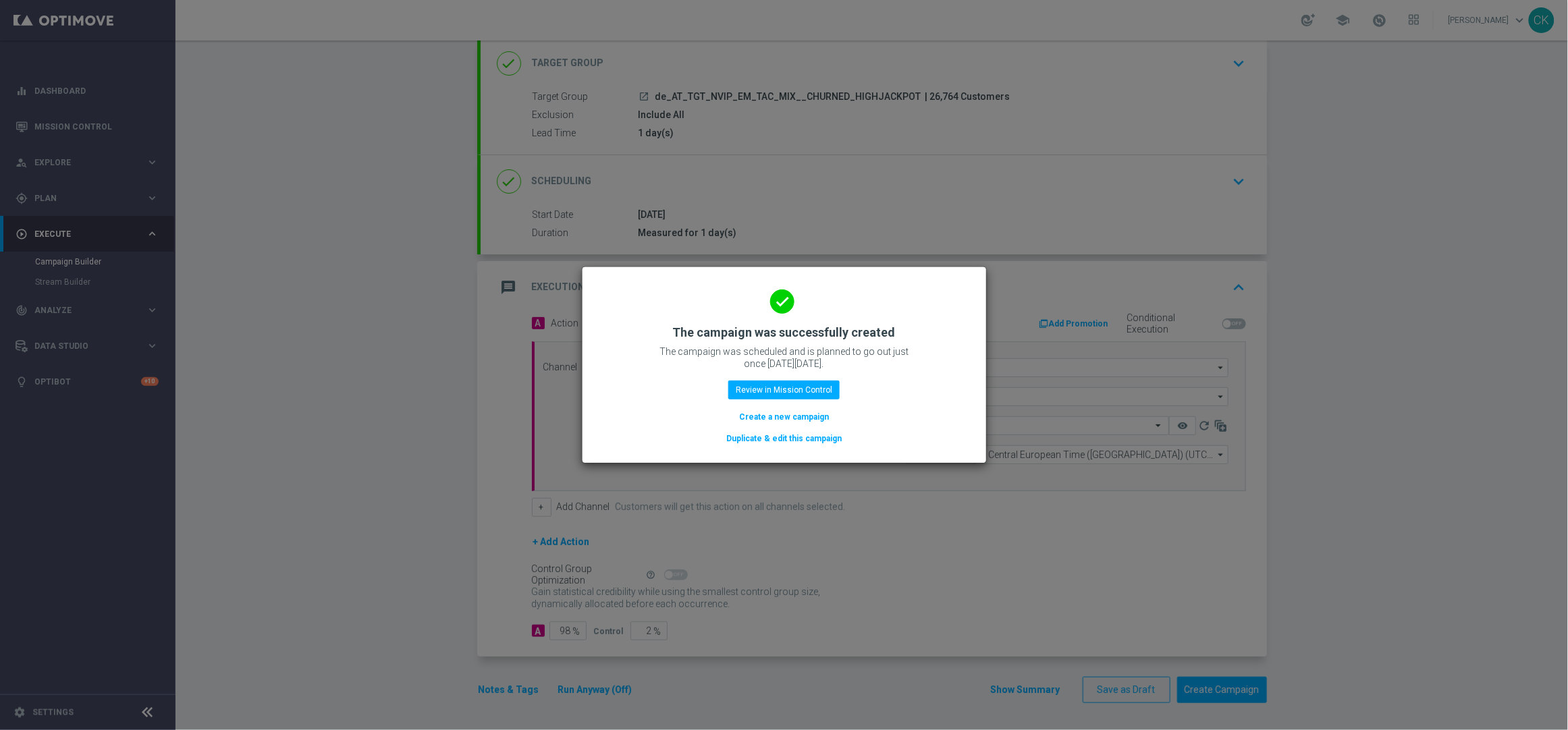
click at [768, 416] on button "Create a new campaign" at bounding box center [784, 416] width 92 height 15
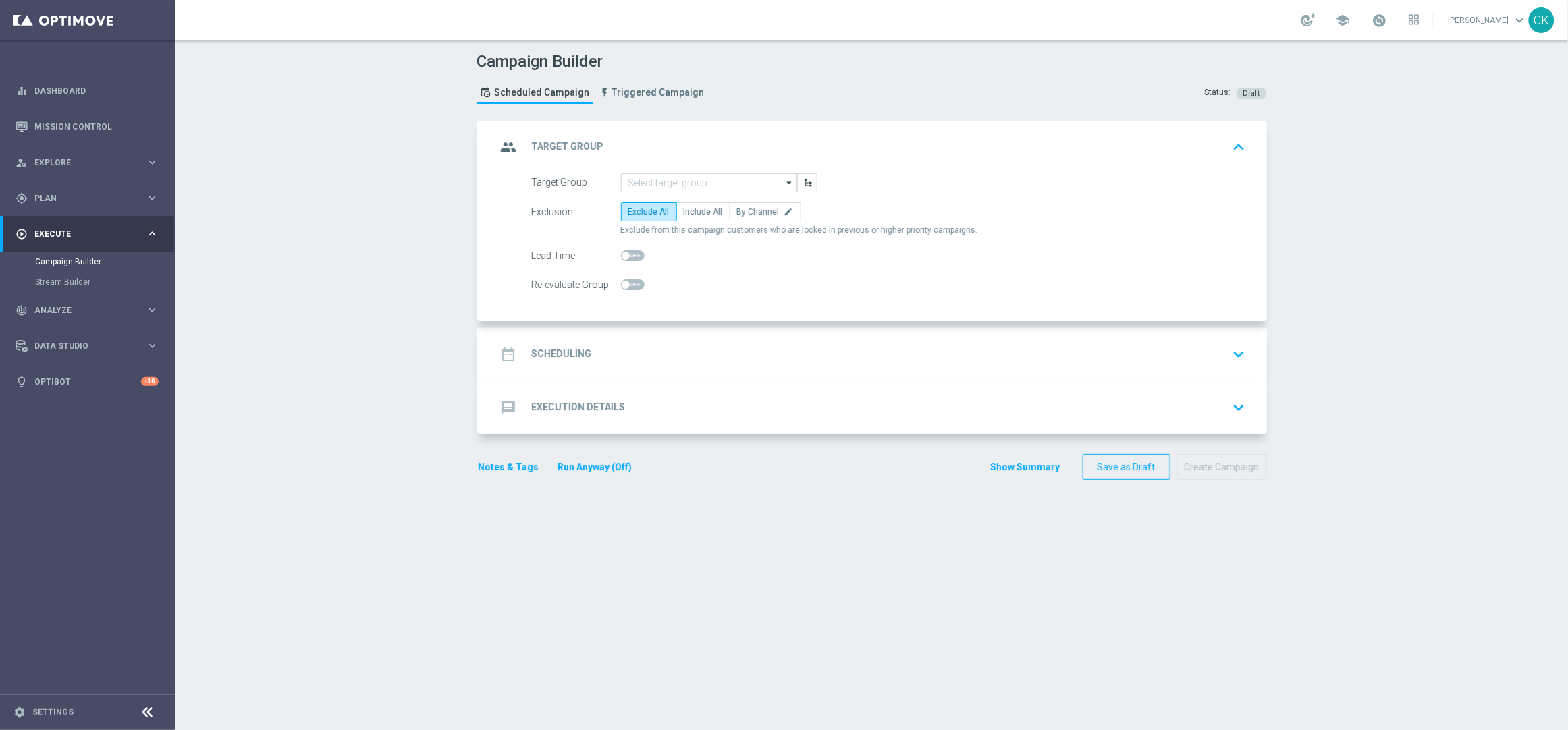
scroll to position [0, 0]
click at [676, 179] on input at bounding box center [709, 183] width 176 height 19
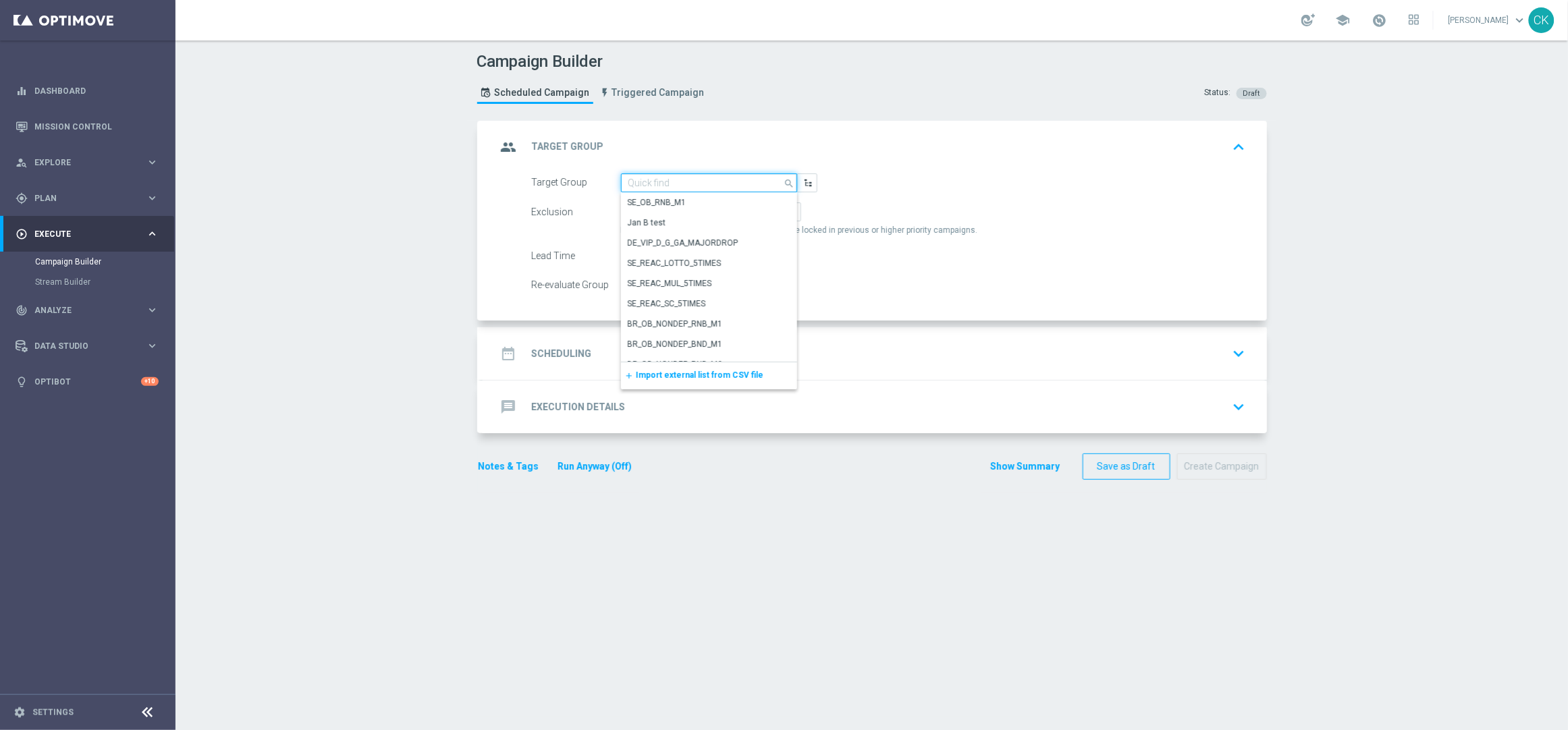
paste input "DEREG_EMAIL_FTP"
click at [679, 221] on div "DEREG_EMAIL_FTP" at bounding box center [662, 222] width 68 height 12
type input "DEREG_EMAIL_FTP"
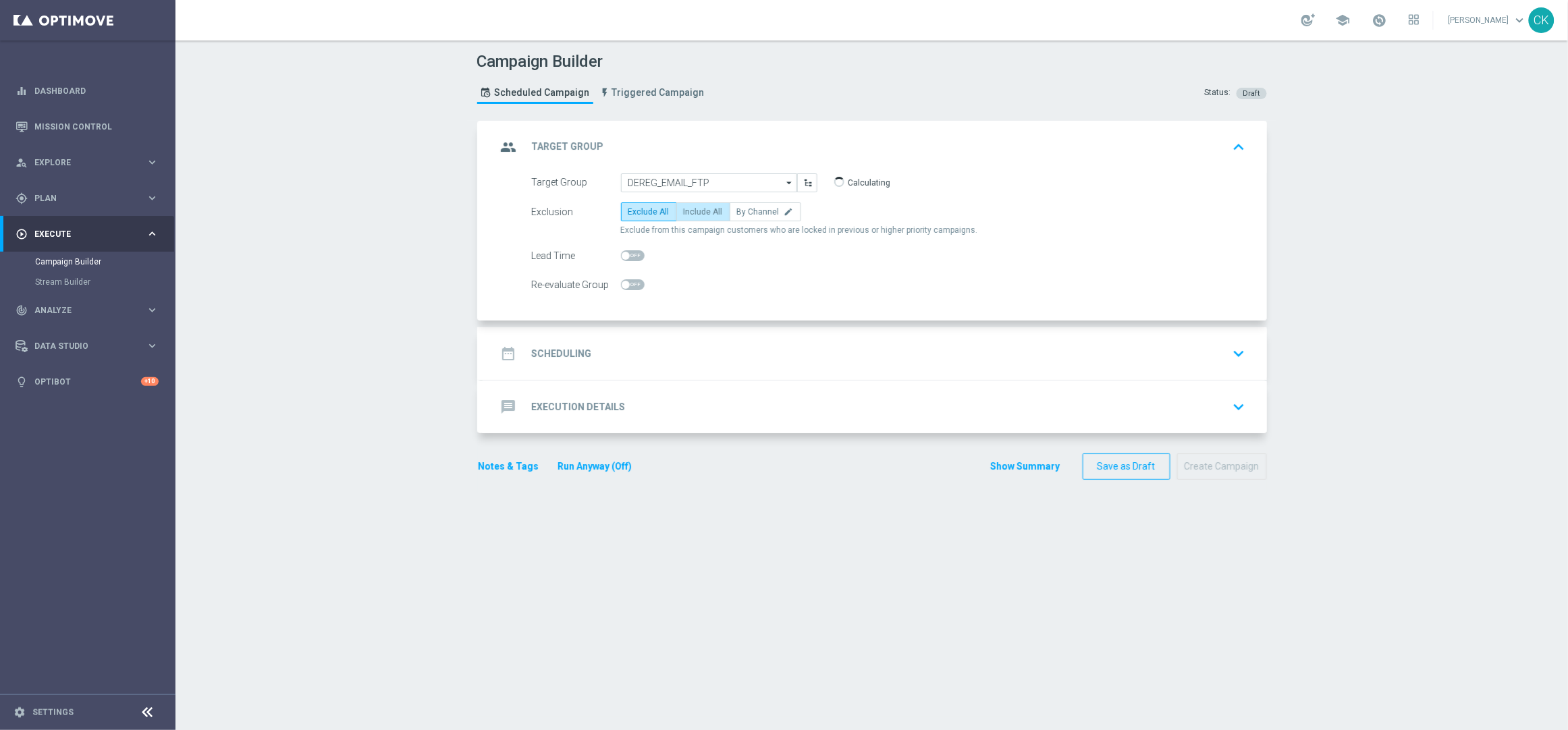
click at [697, 209] on span "Include All" at bounding box center [702, 212] width 39 height 10
click at [693, 210] on input "Include All" at bounding box center [687, 214] width 9 height 9
radio input "true"
click at [622, 252] on span at bounding box center [626, 256] width 8 height 8
click at [621, 252] on input "checkbox" at bounding box center [633, 256] width 24 height 11
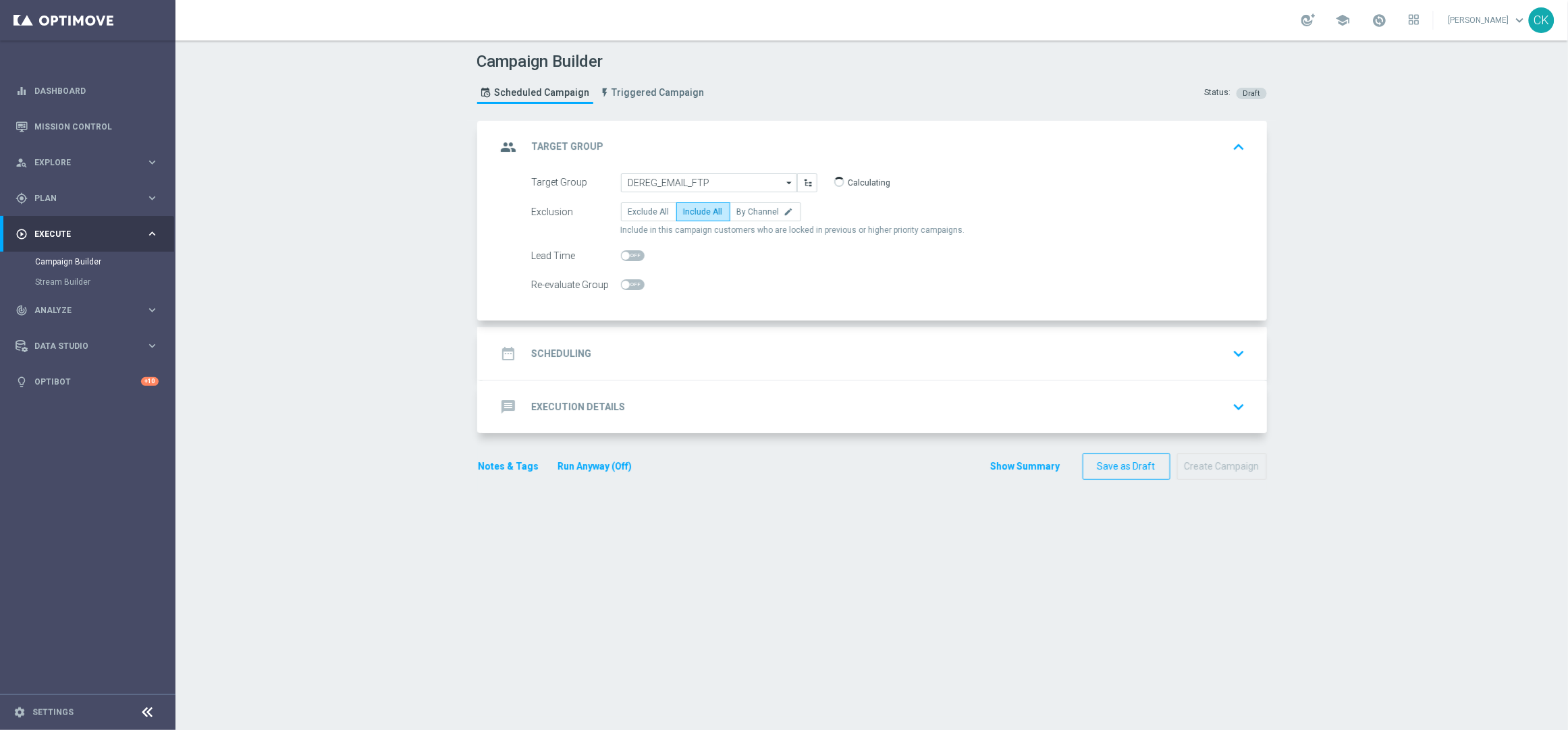
checkbox input "true"
click at [555, 357] on h2 "Scheduling" at bounding box center [561, 353] width 60 height 13
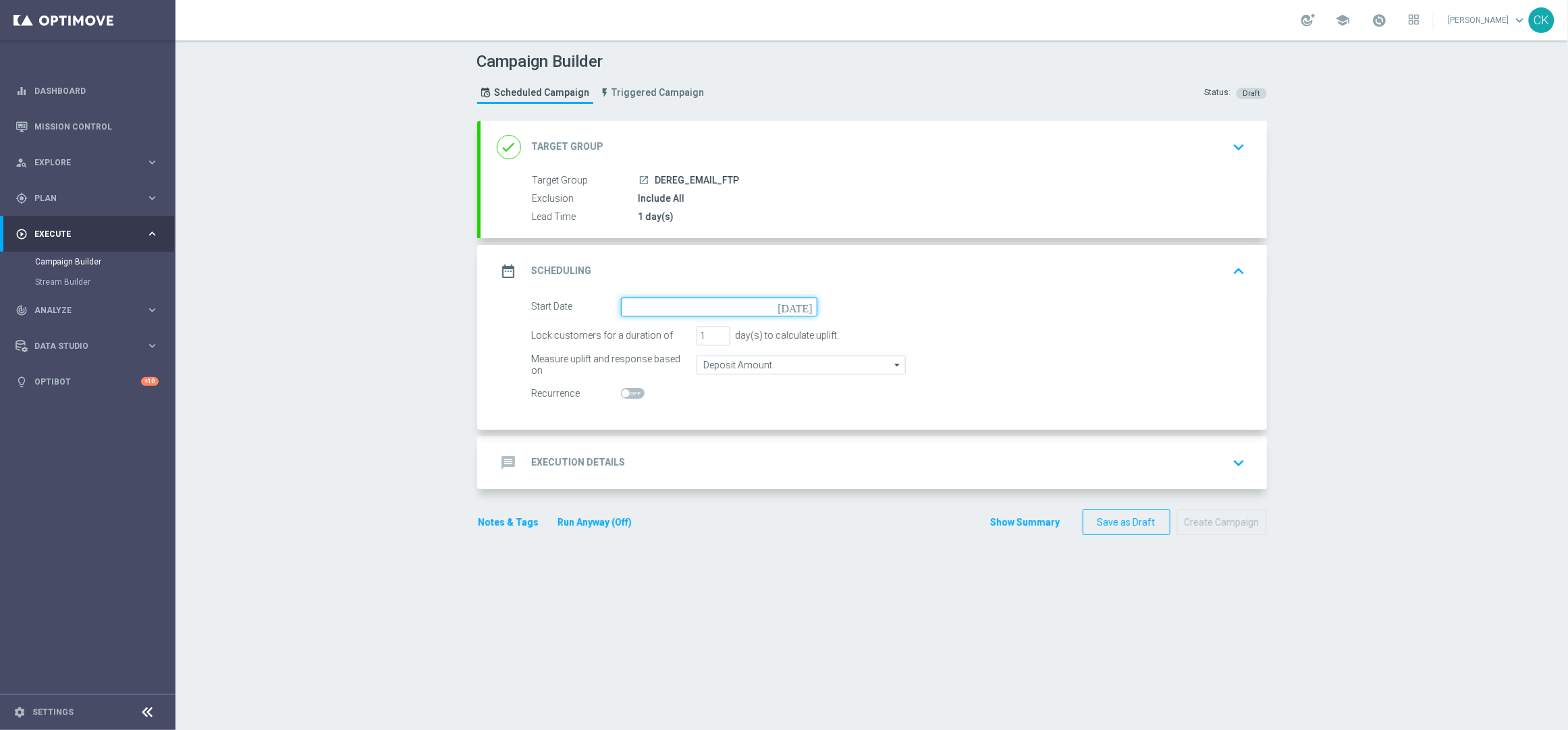
click at [695, 302] on input at bounding box center [719, 307] width 197 height 19
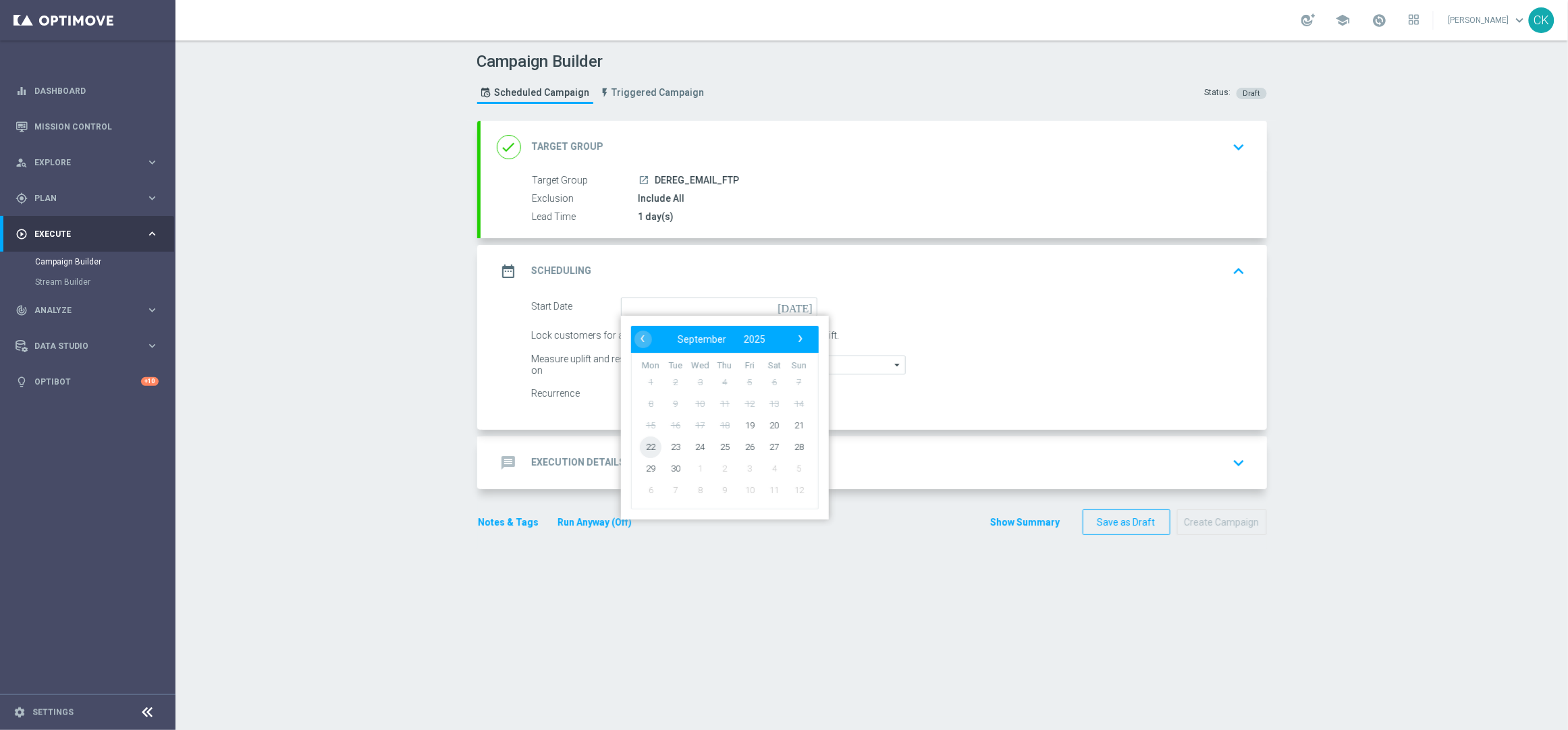
click at [644, 439] on span "22" at bounding box center [650, 446] width 22 height 21
type input "[DATE]"
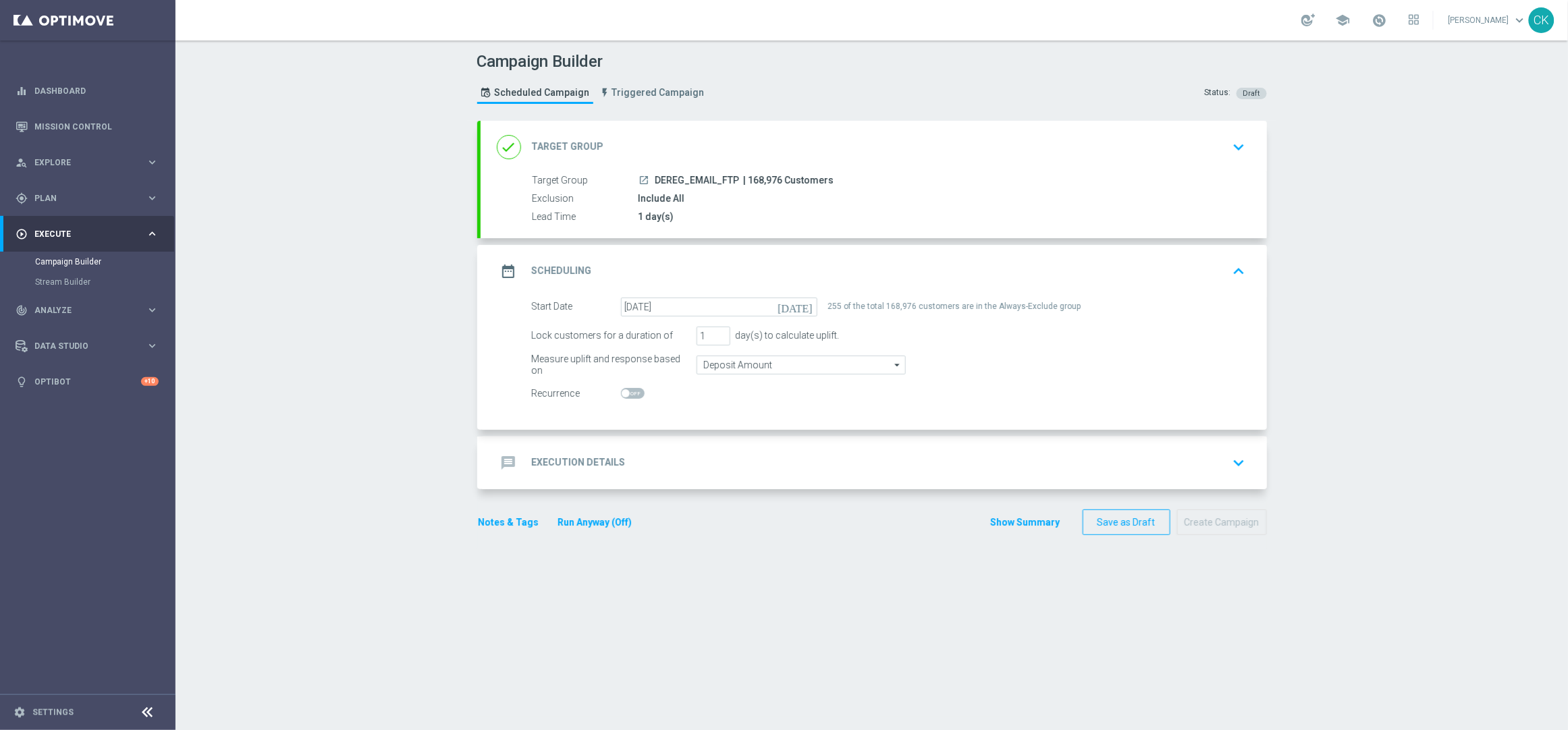
click at [573, 460] on h2 "Execution Details" at bounding box center [579, 463] width 94 height 13
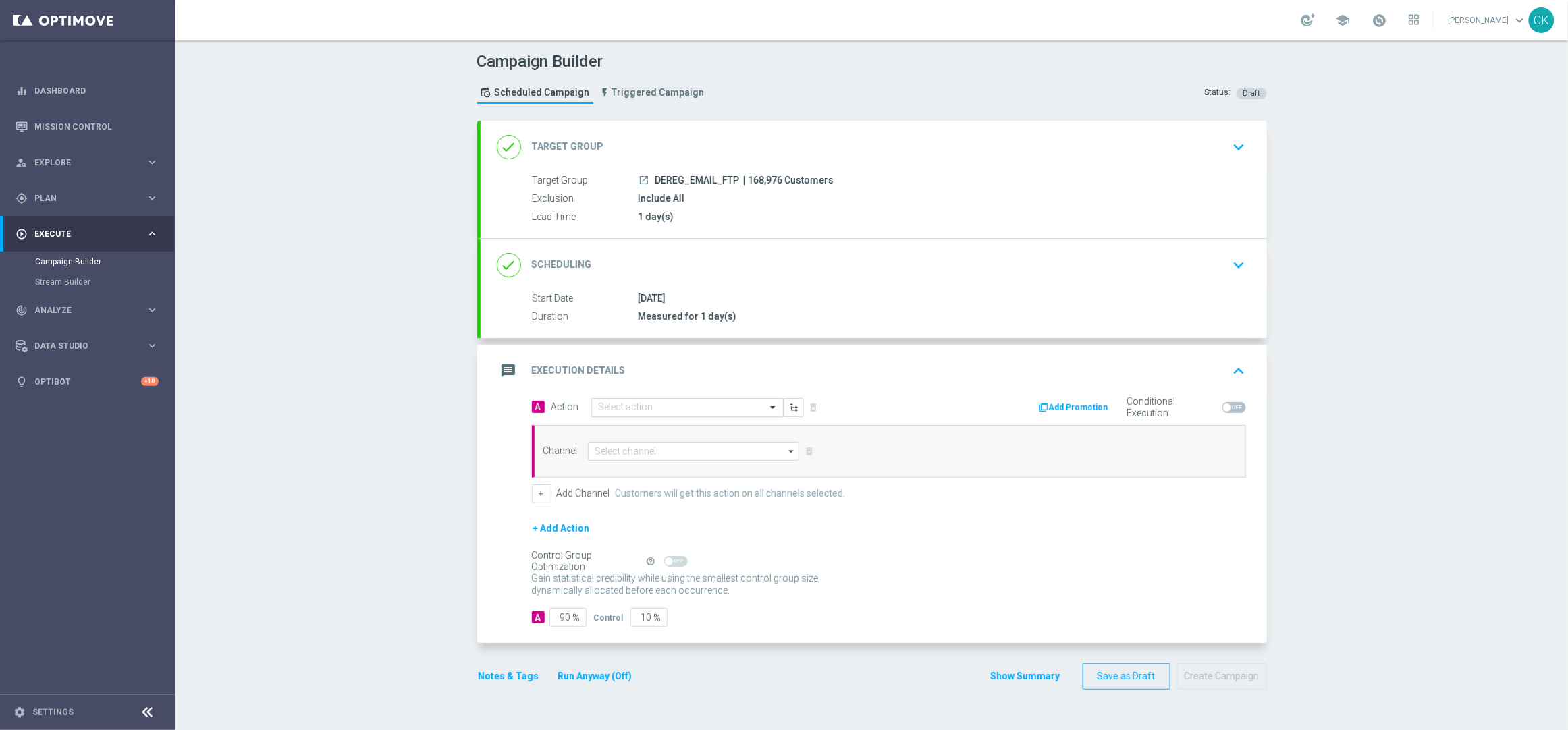
click at [684, 408] on input "text" at bounding box center [674, 408] width 151 height 11
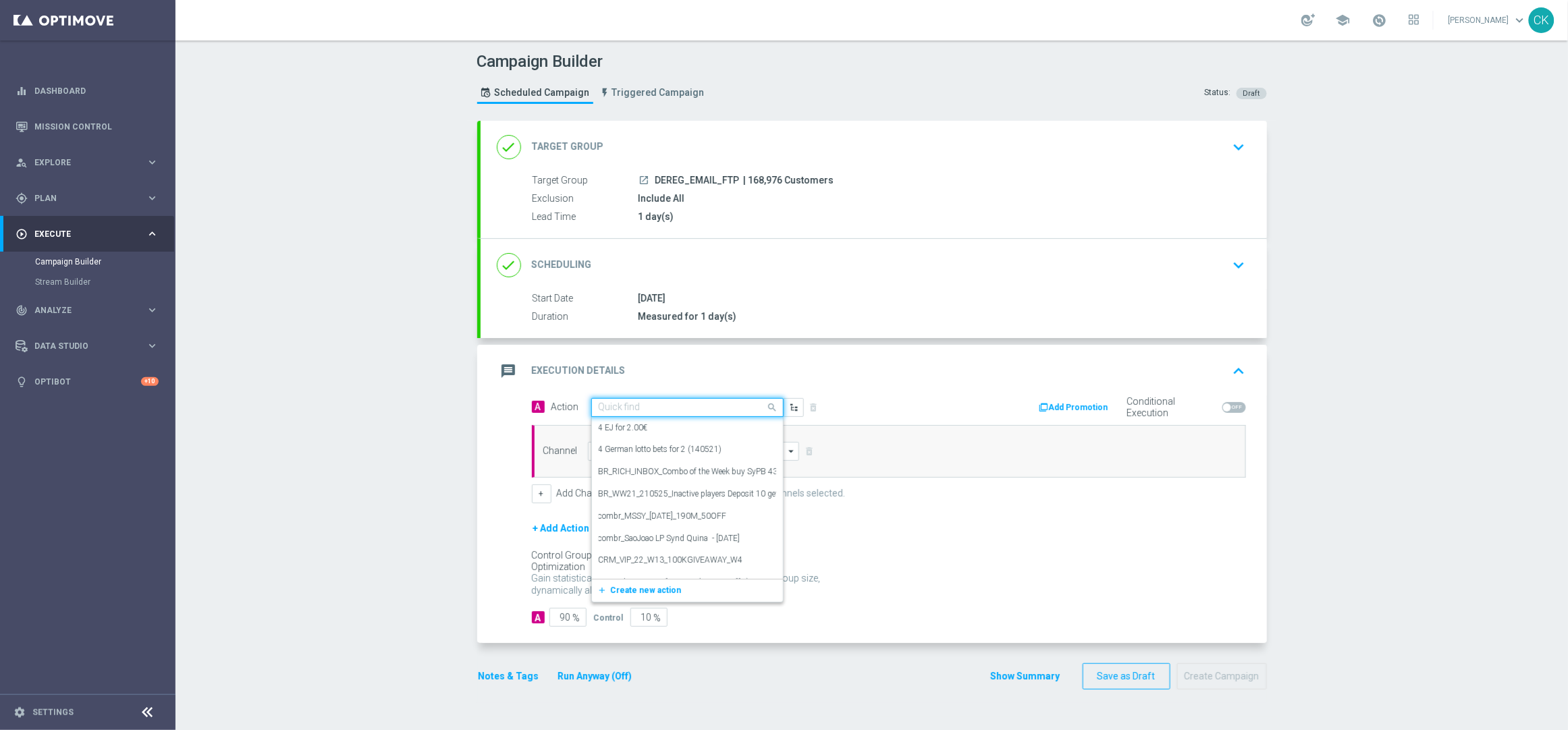
paste input "Free to Play Wheel DE REG"
type input "Free to Play Wheel DE REG"
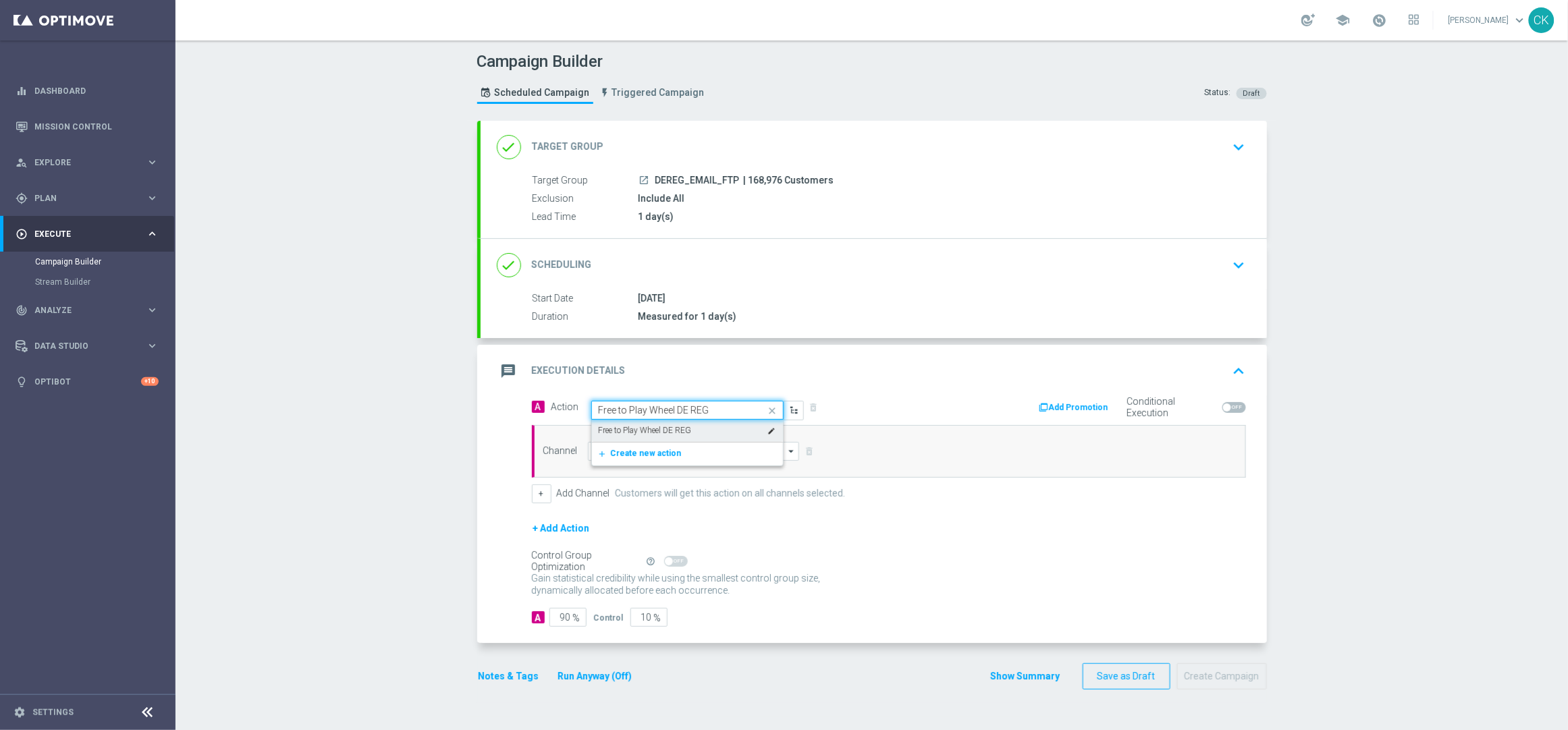
click at [683, 427] on label "Free to Play Wheel DE REG" at bounding box center [645, 431] width 93 height 11
click at [670, 449] on input at bounding box center [694, 451] width 212 height 19
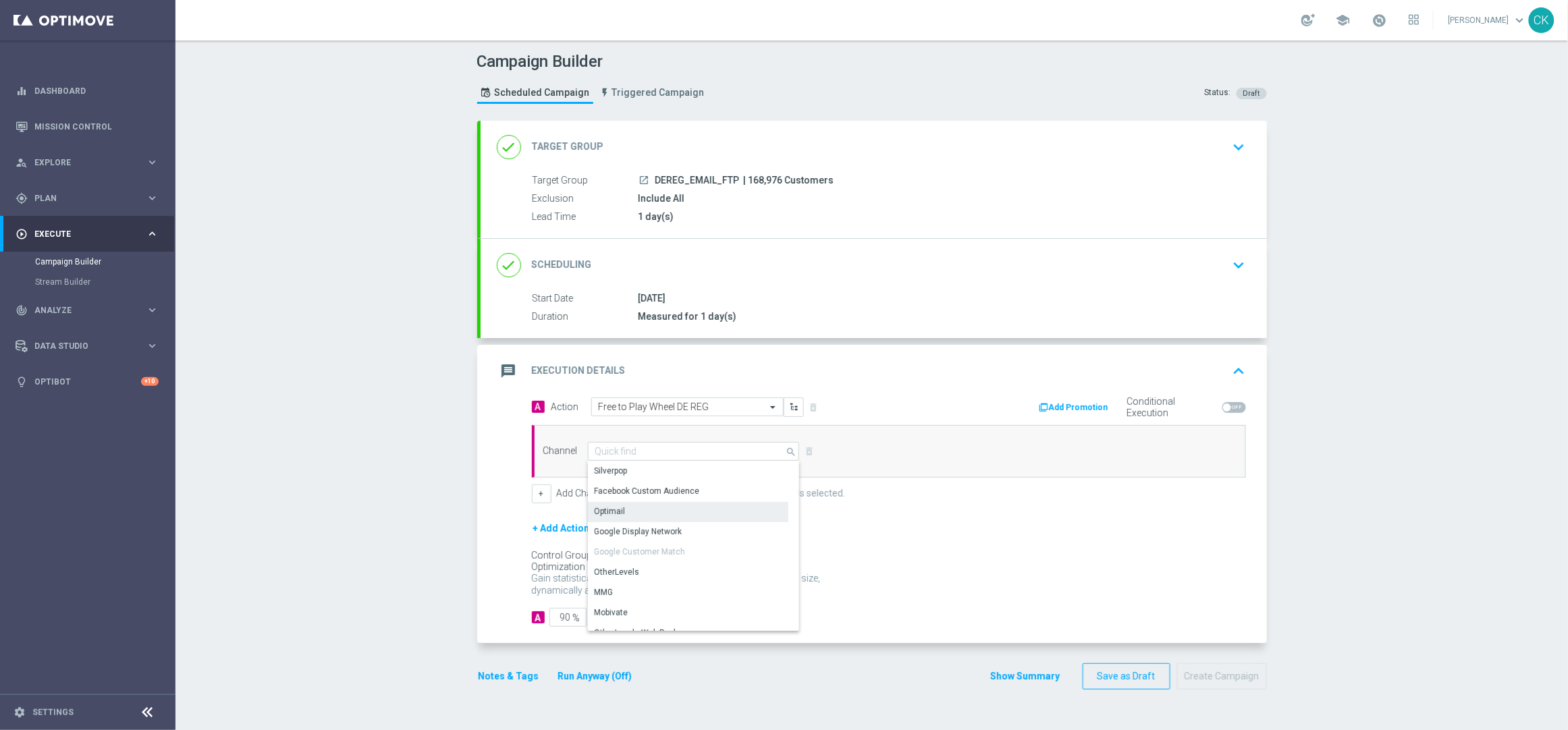
click at [659, 511] on div "Optimail" at bounding box center [688, 512] width 201 height 19
type input "Optimail"
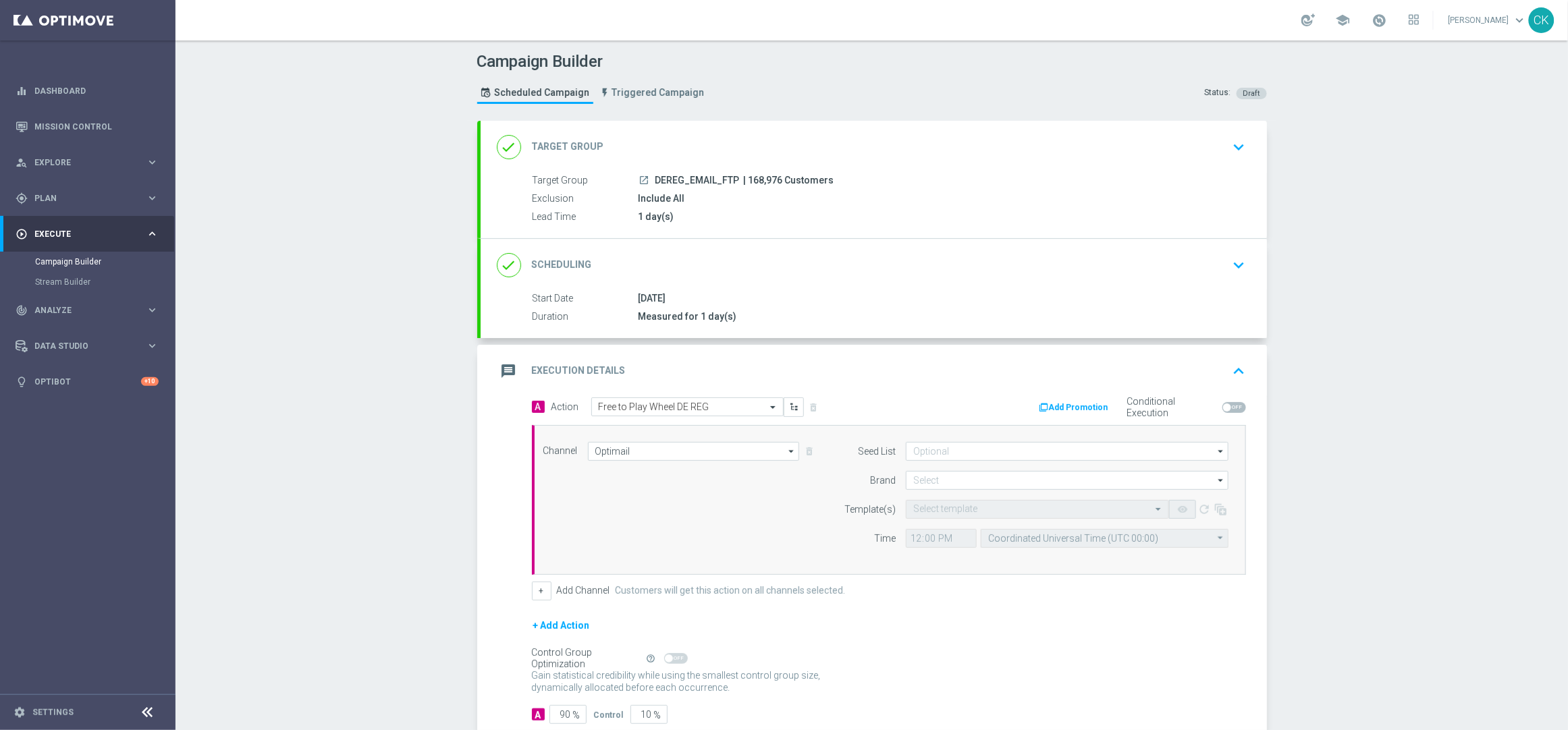
scroll to position [85, 0]
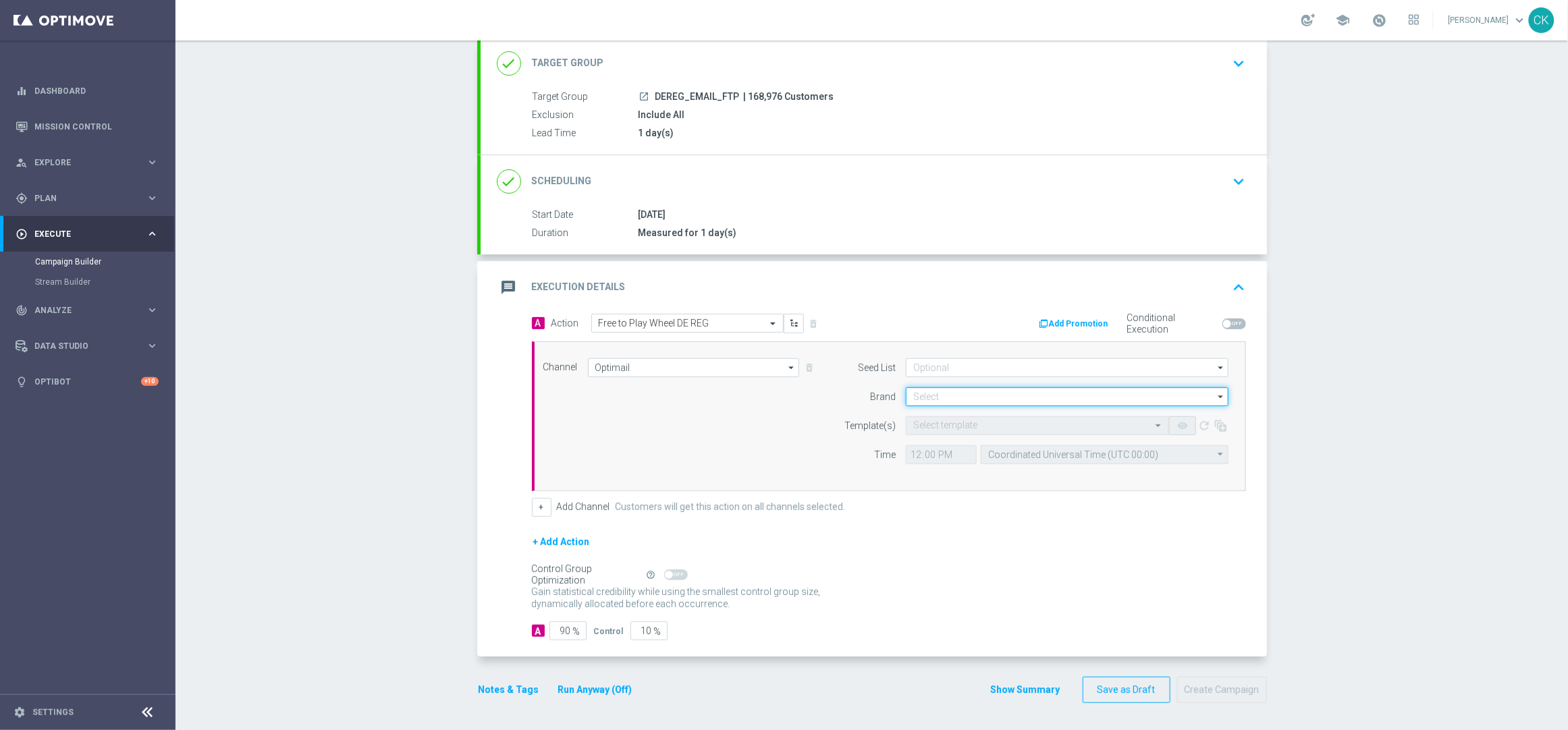
click at [956, 396] on input at bounding box center [1066, 396] width 323 height 19
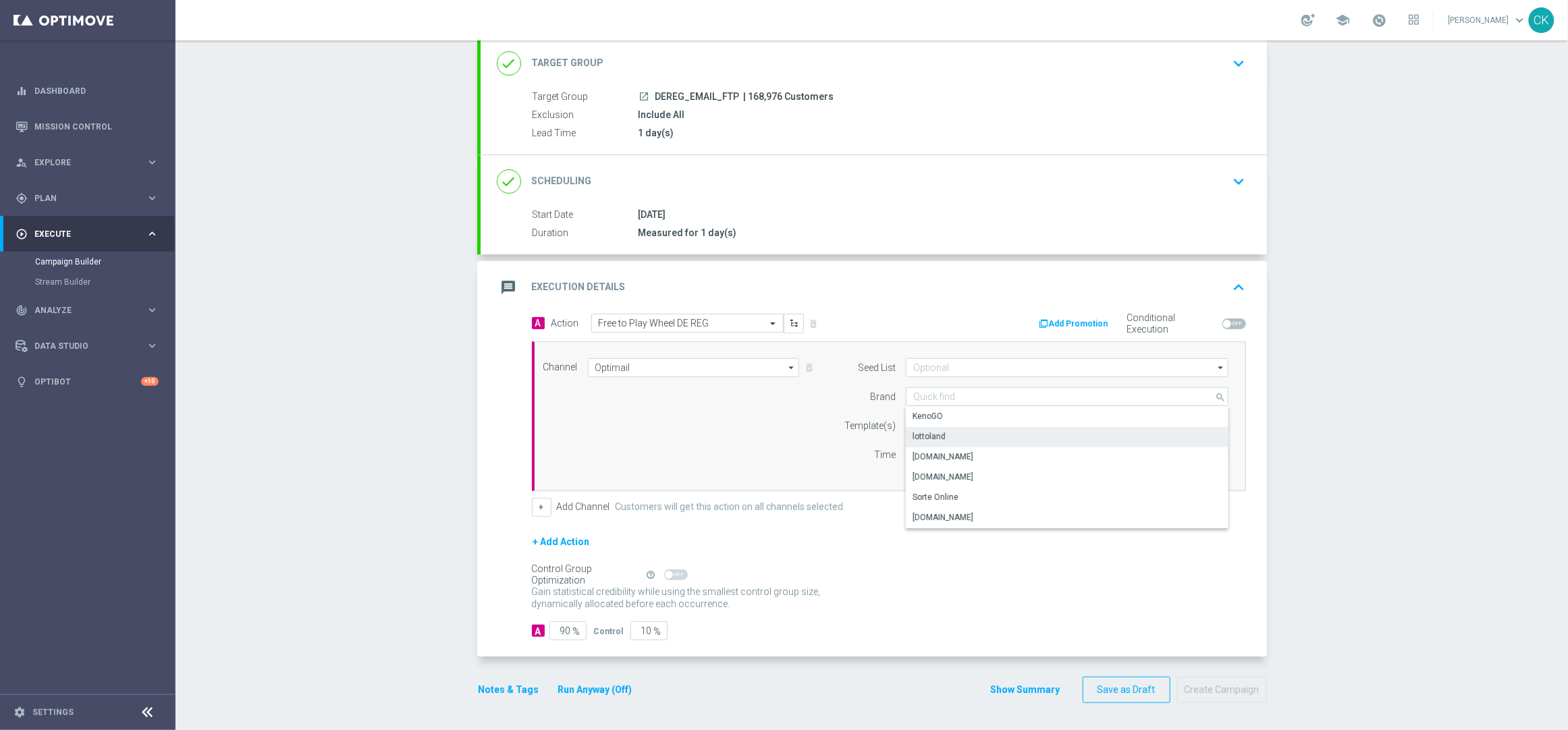
click at [936, 429] on div "lottoland" at bounding box center [1066, 436] width 323 height 19
type input "lottoland"
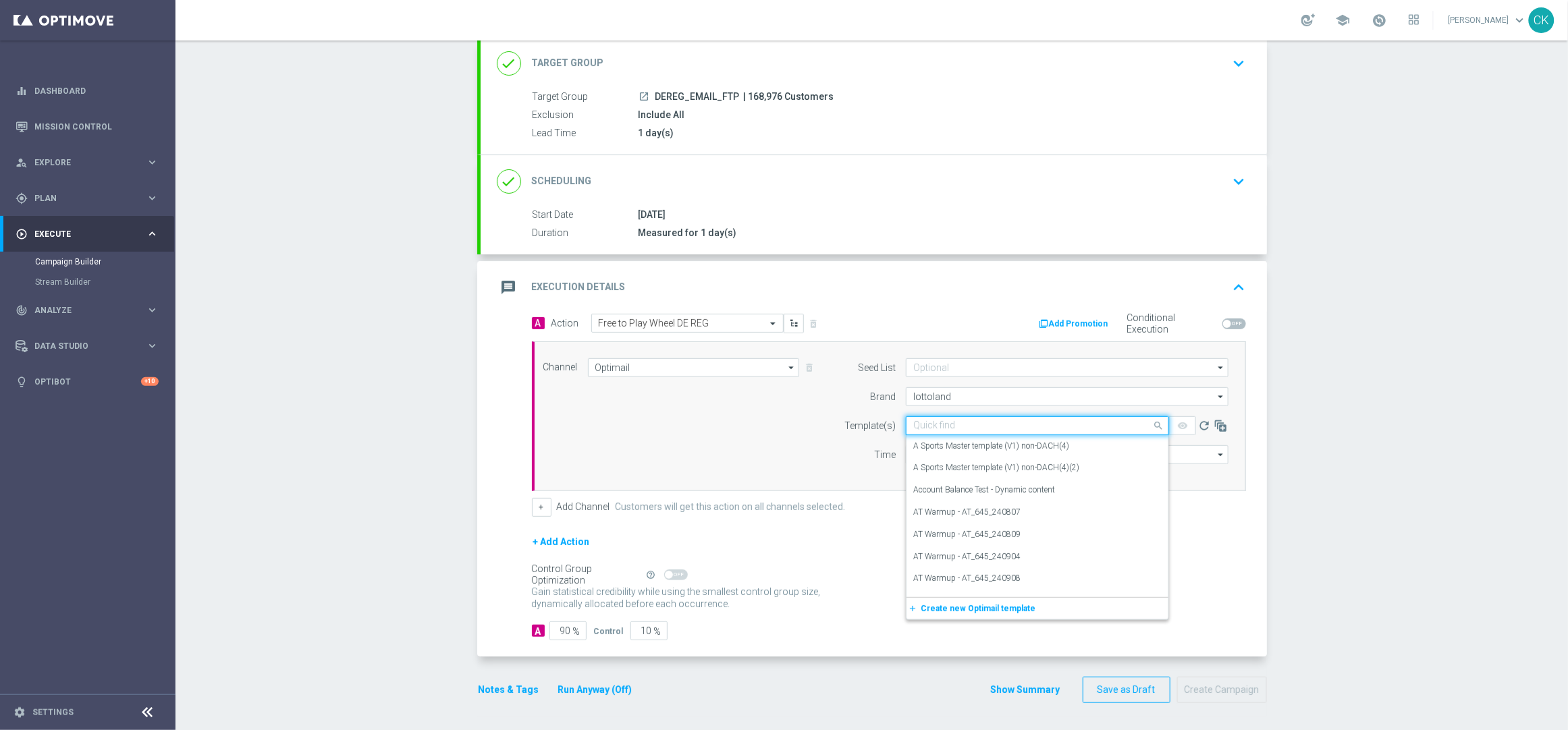
click at [934, 420] on input "text" at bounding box center [1024, 426] width 221 height 11
paste input "DE_REG__FTPWHEEL_250922__NVIP_EMA_TAC_MIX"
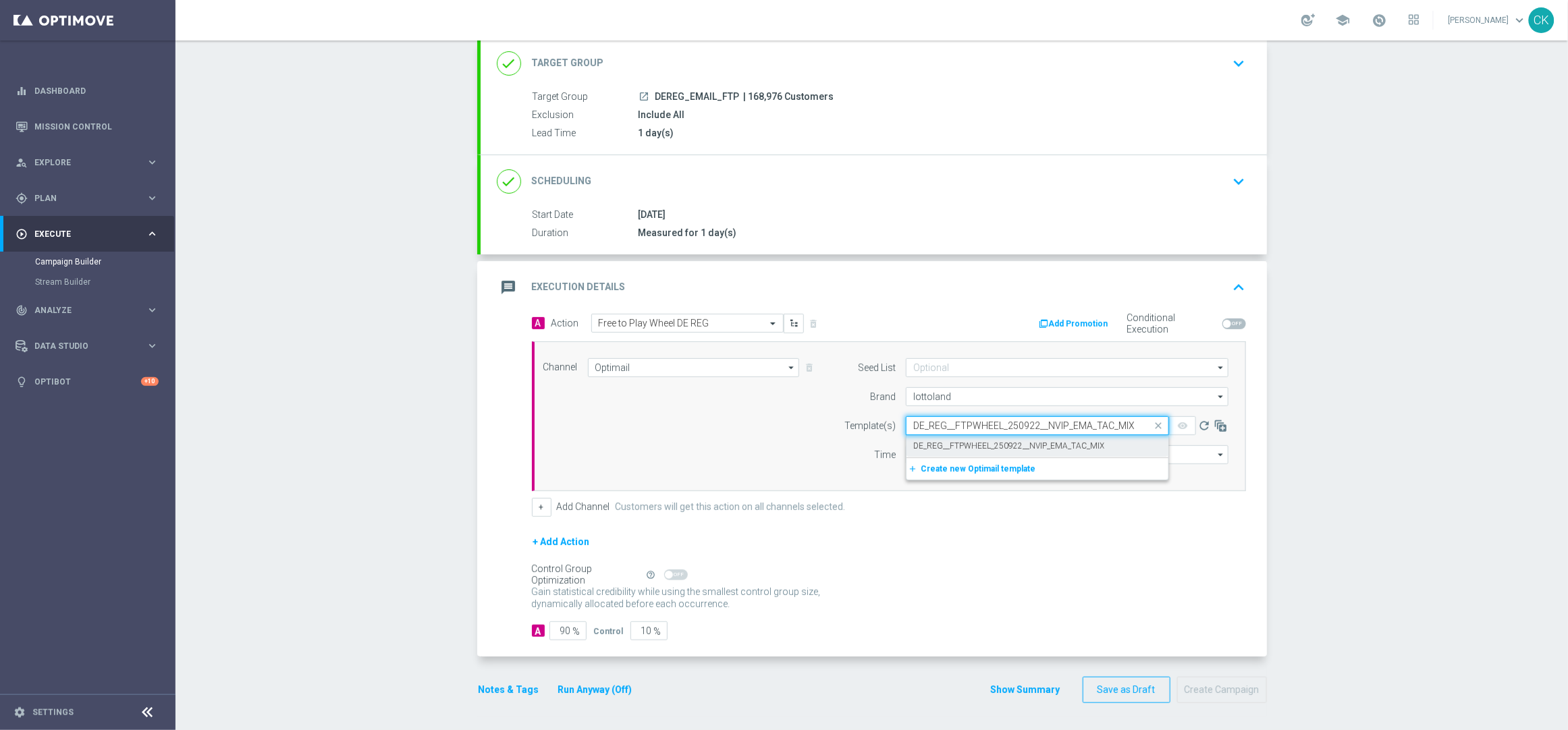
click at [934, 443] on label "DE_REG__FTPWHEEL_250922__NVIP_EMA_TAC_MIX" at bounding box center [1009, 446] width 191 height 11
type input "DE_REG__FTPWHEEL_250922__NVIP_EMA_TAC_MIX"
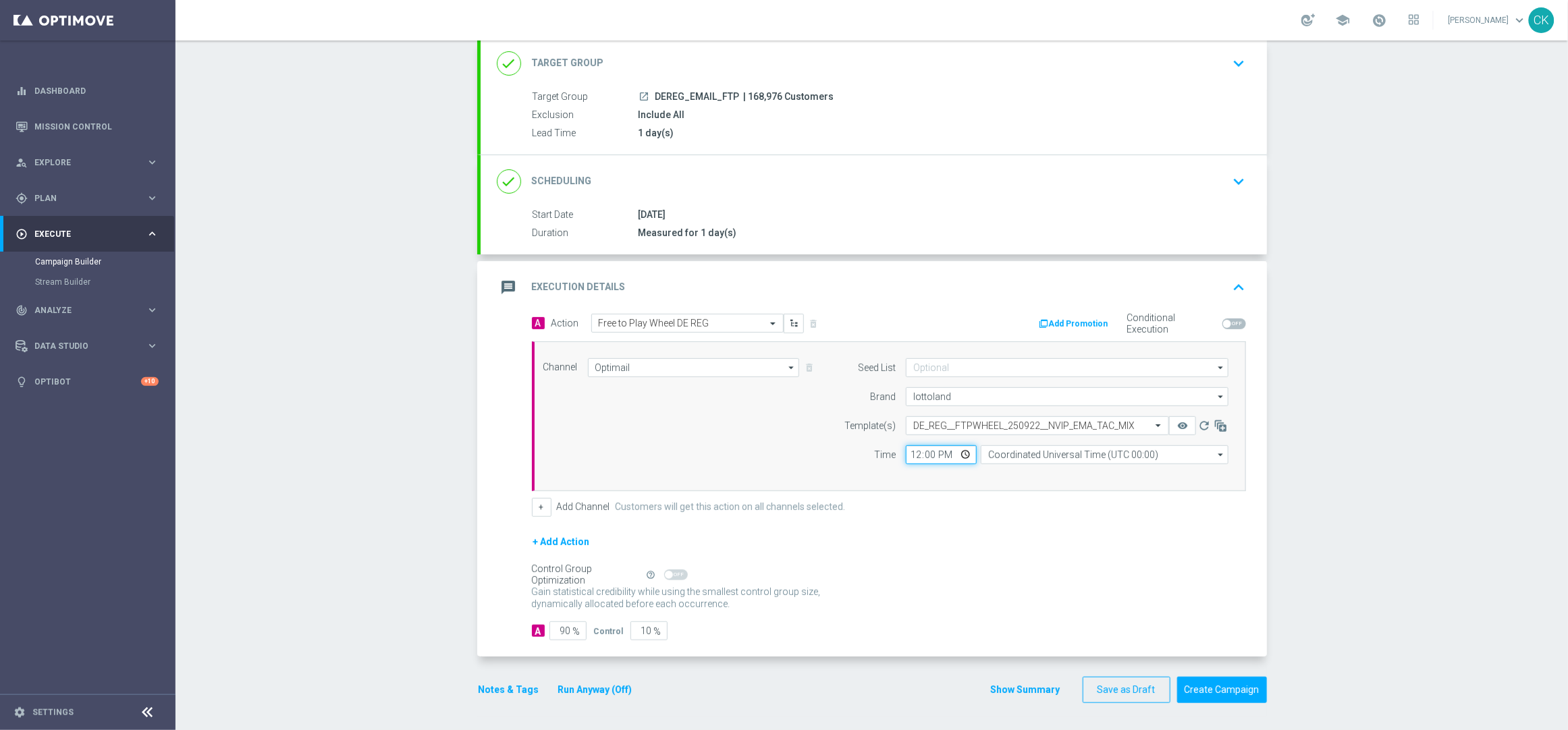
click at [905, 459] on input "12:00" at bounding box center [940, 455] width 71 height 19
type input "06:00"
click at [1065, 454] on input "Coordinated Universal Time (UTC 00:00)" at bounding box center [1104, 455] width 248 height 19
click at [1062, 470] on div "Central European Time ([GEOGRAPHIC_DATA]) (UTC +02:00)" at bounding box center [1097, 474] width 221 height 12
type input "Central European Time ([GEOGRAPHIC_DATA]) (UTC +02:00)"
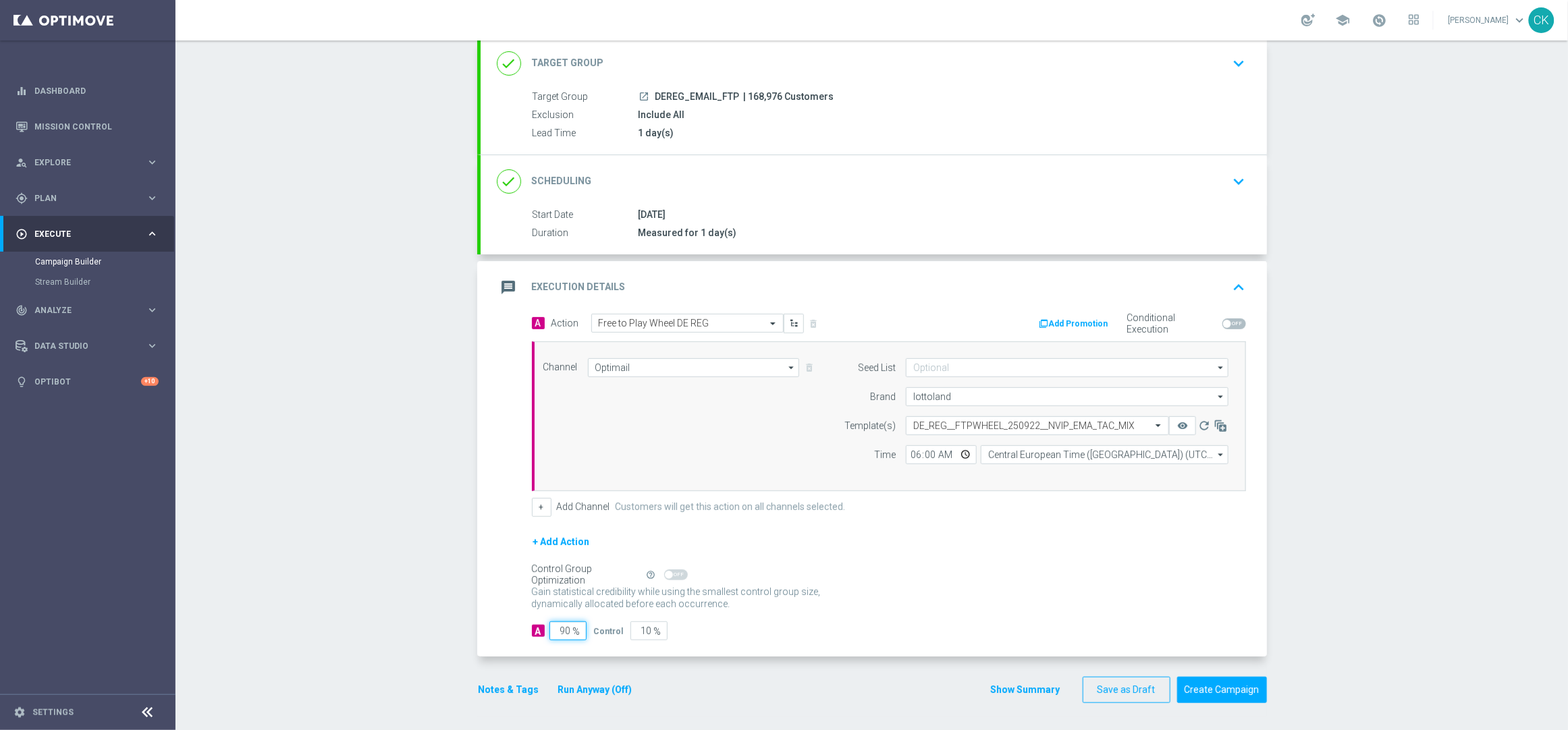
click at [565, 628] on input "90" at bounding box center [568, 631] width 37 height 19
type input "9"
type input "91"
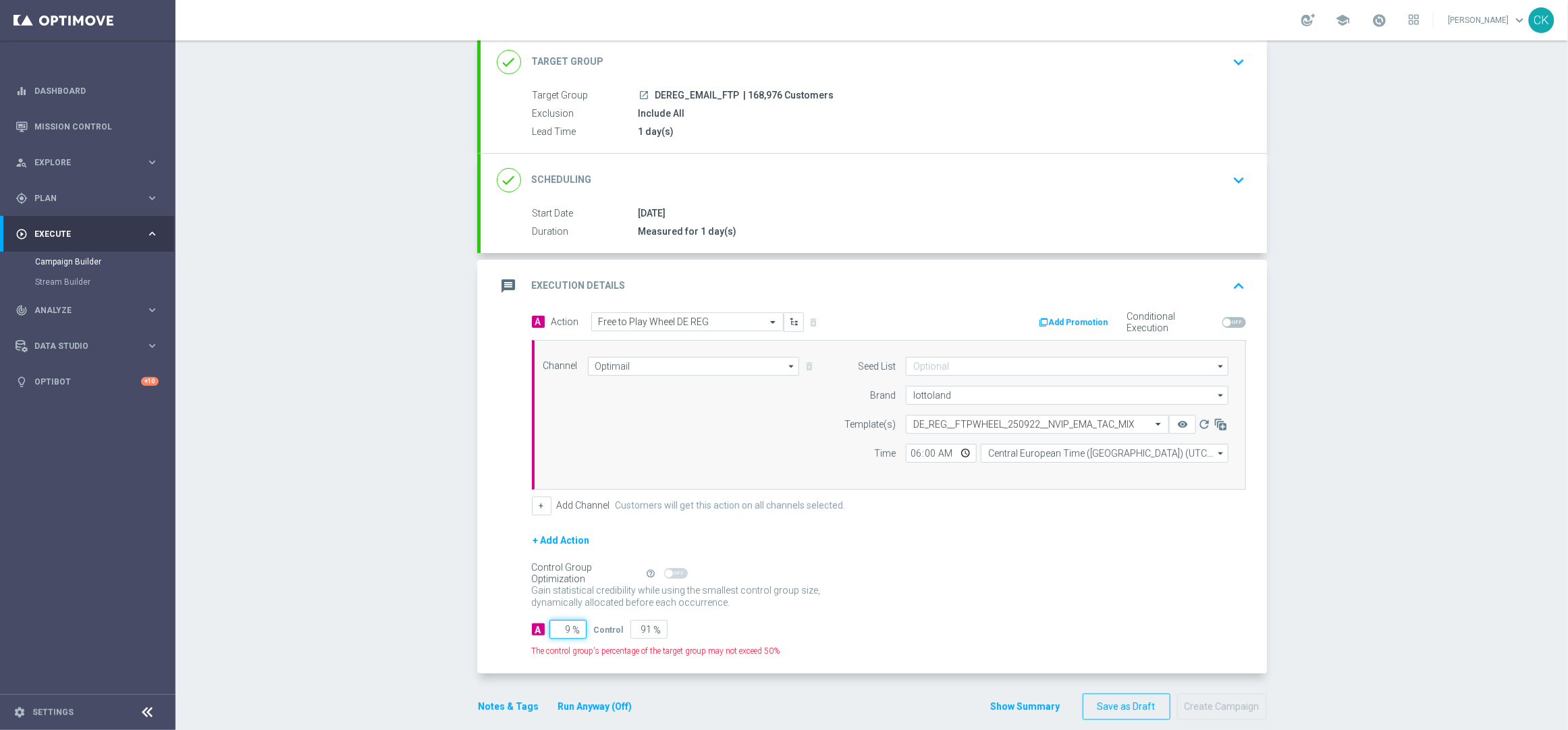
type input "98"
type input "2"
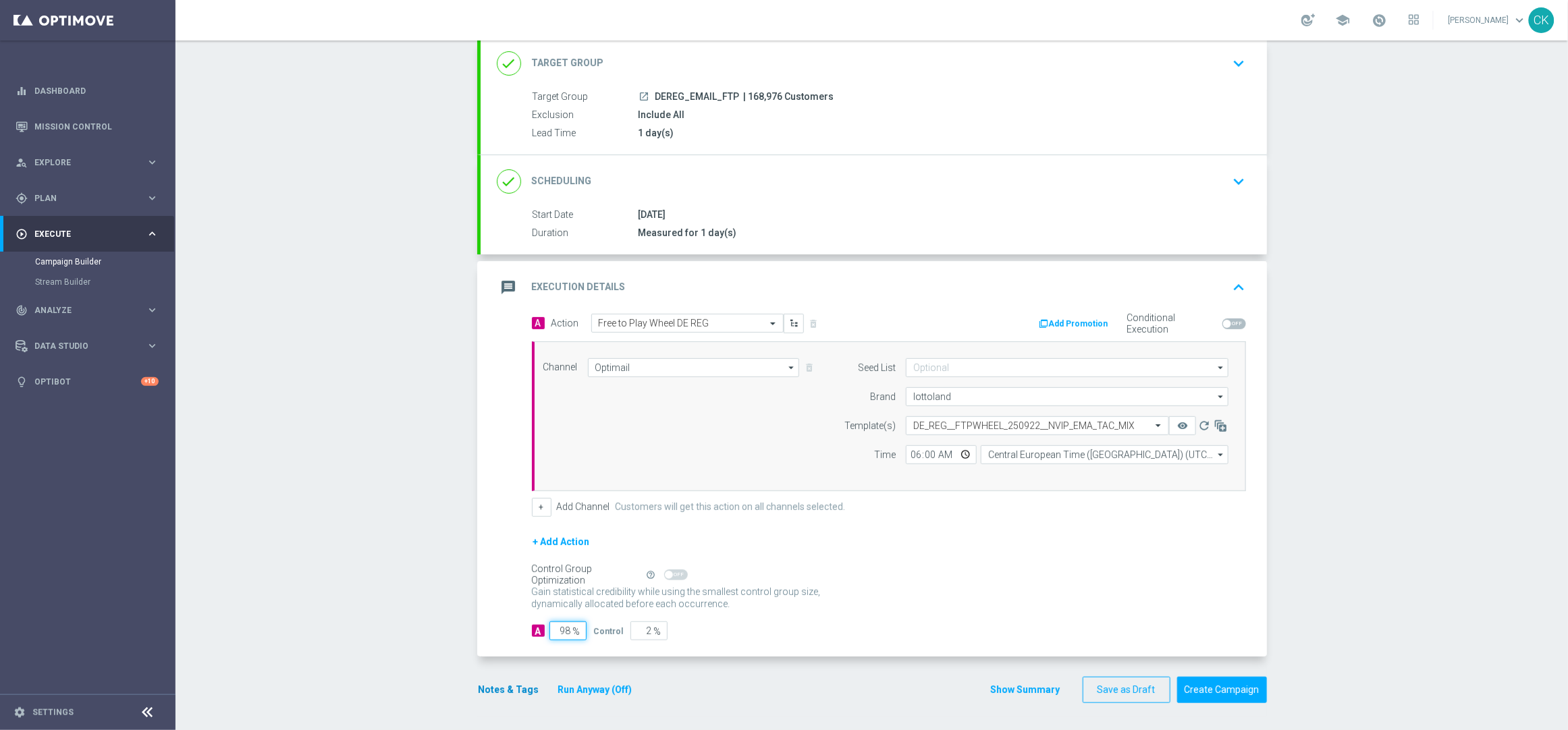
type input "98"
click at [506, 689] on button "Notes & Tags" at bounding box center [509, 689] width 64 height 17
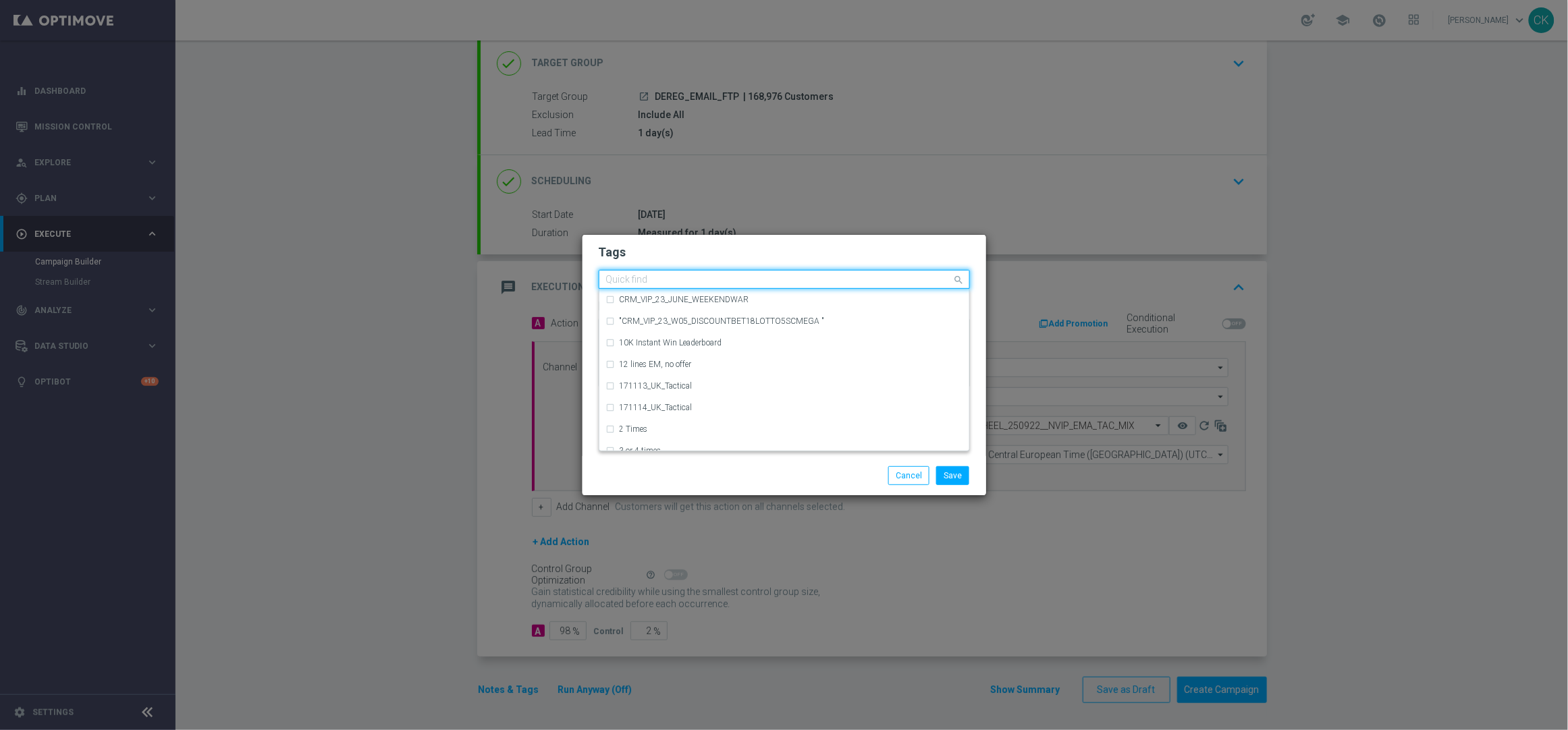
click at [626, 275] on input "text" at bounding box center [779, 280] width 346 height 11
click at [635, 340] on label "DE_TACTICAL" at bounding box center [645, 342] width 51 height 8
type input "DE_T"
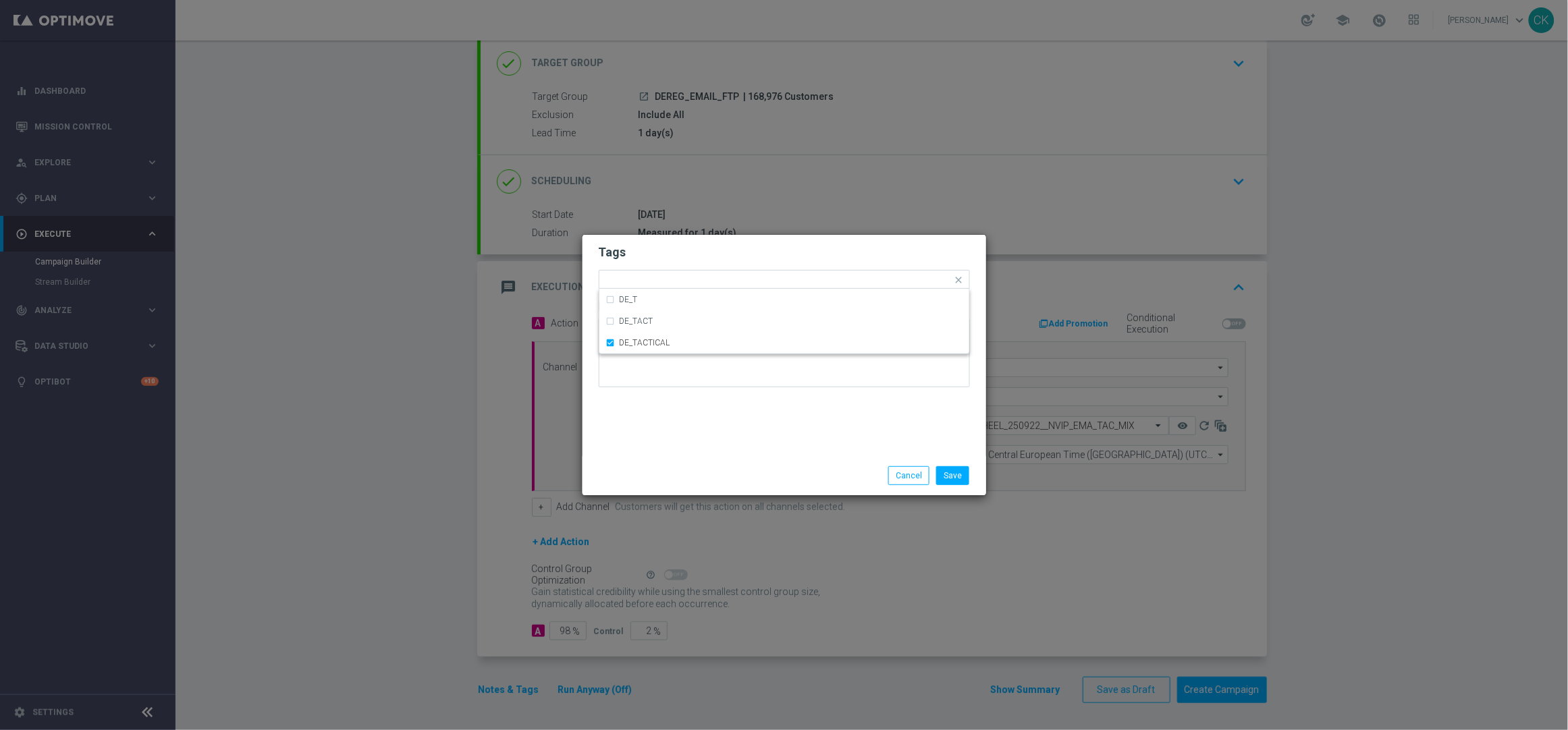
click at [641, 431] on div "Tags Quick find × DE_TACTICAL DE_T DE_TACT DE_TACTICAL Notes" at bounding box center [784, 345] width 404 height 221
click at [959, 474] on button "Save" at bounding box center [952, 476] width 33 height 19
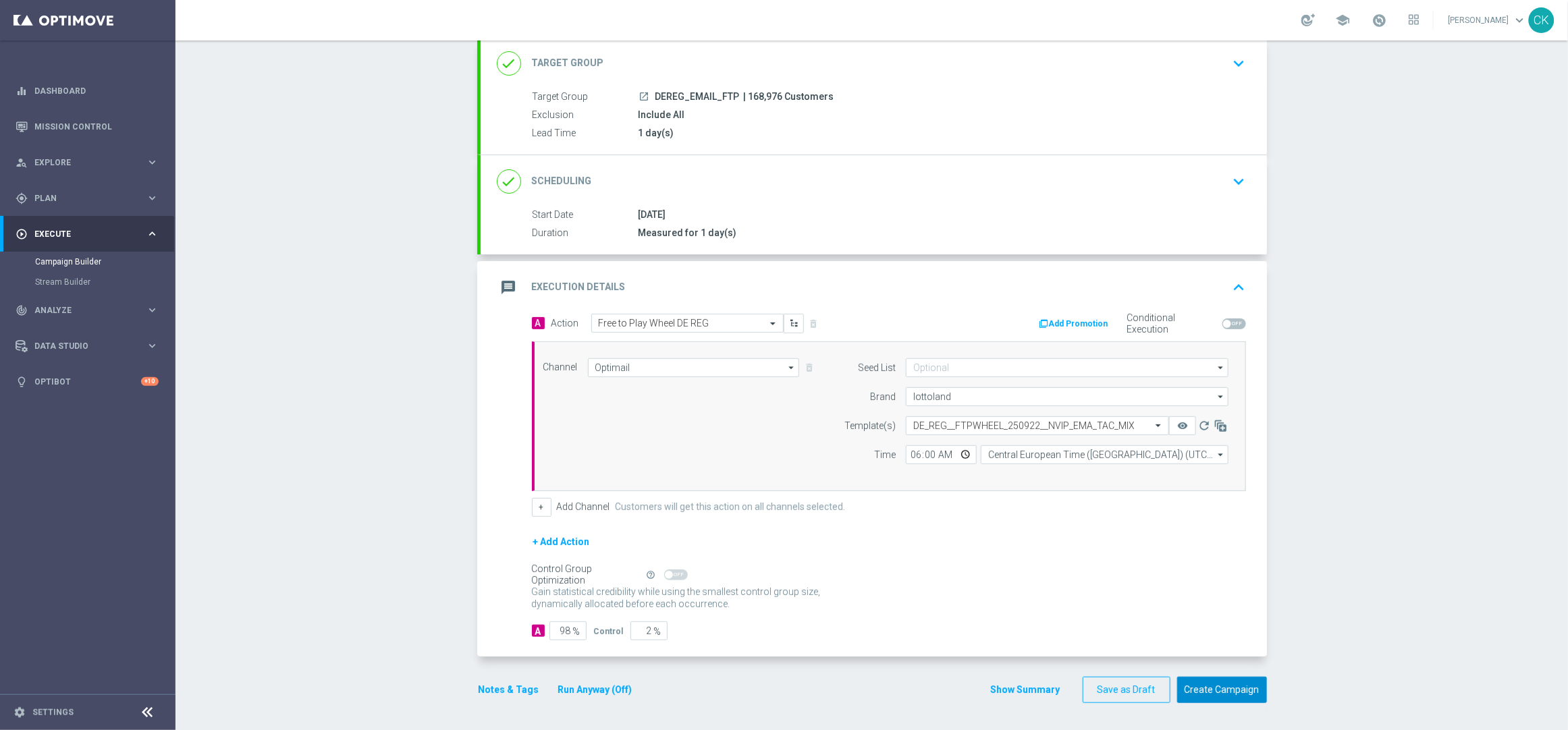
click at [1225, 691] on button "Create Campaign" at bounding box center [1222, 689] width 90 height 26
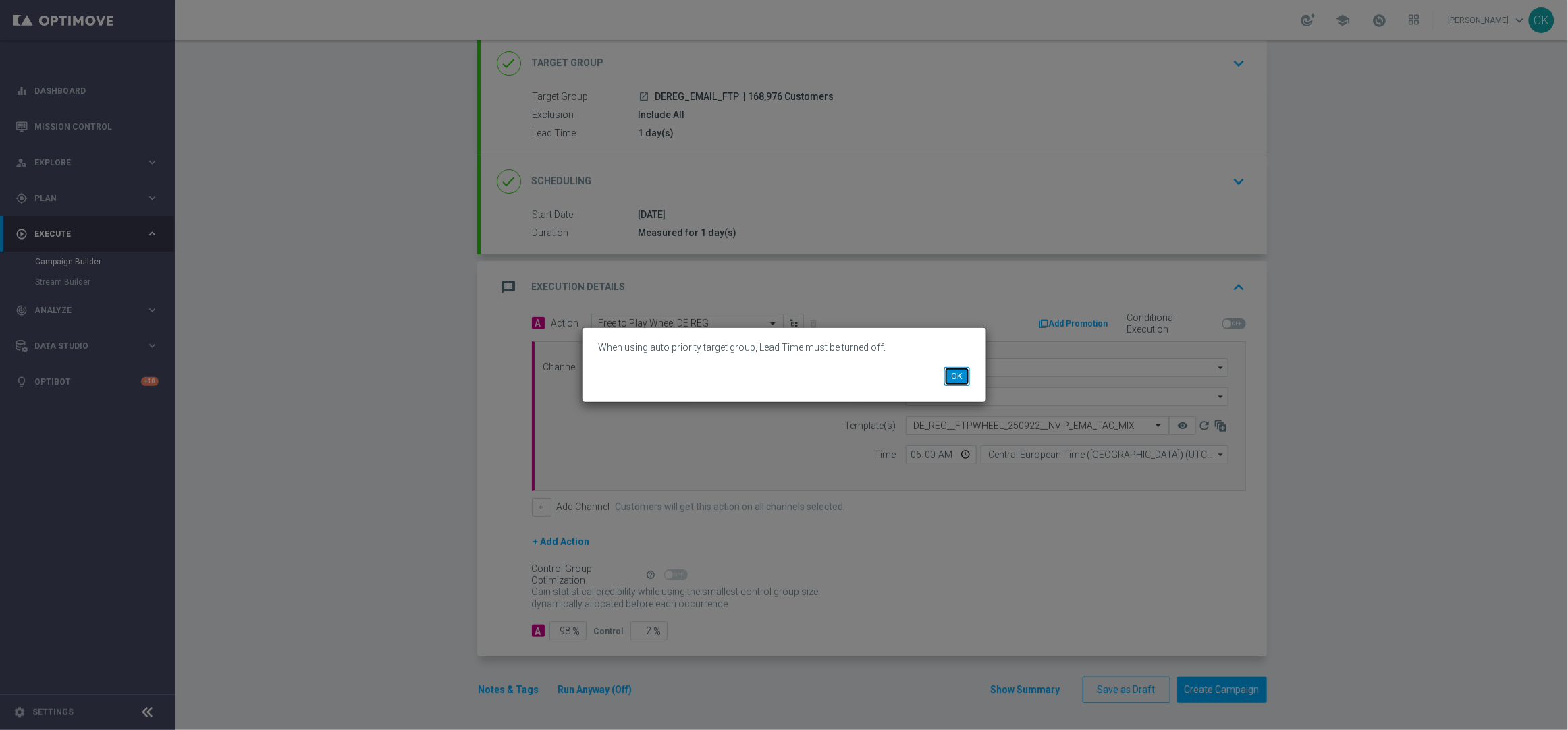
click at [955, 368] on button "OK" at bounding box center [957, 377] width 25 height 19
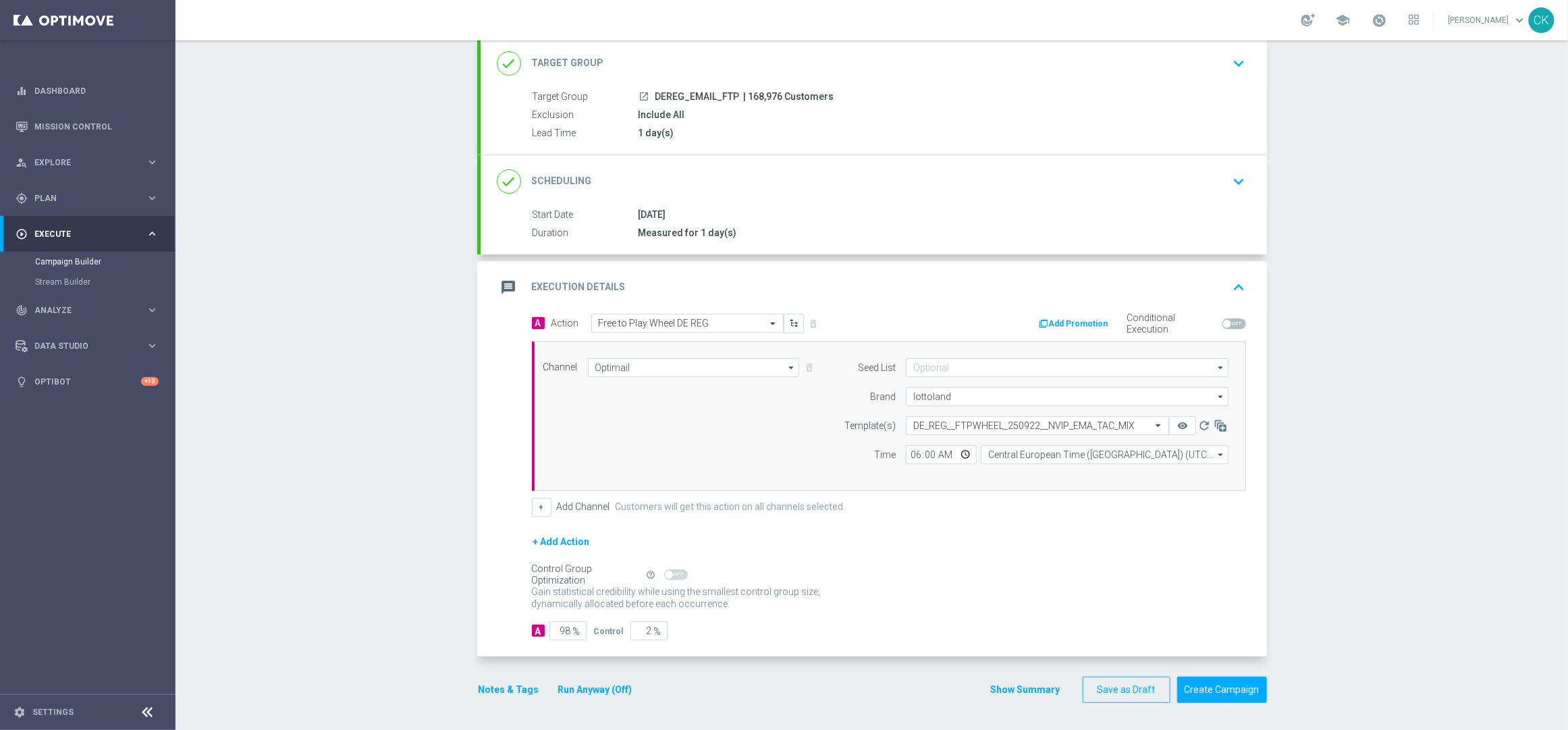
click at [681, 60] on div "done Target Group keyboard_arrow_down" at bounding box center [874, 64] width 754 height 25
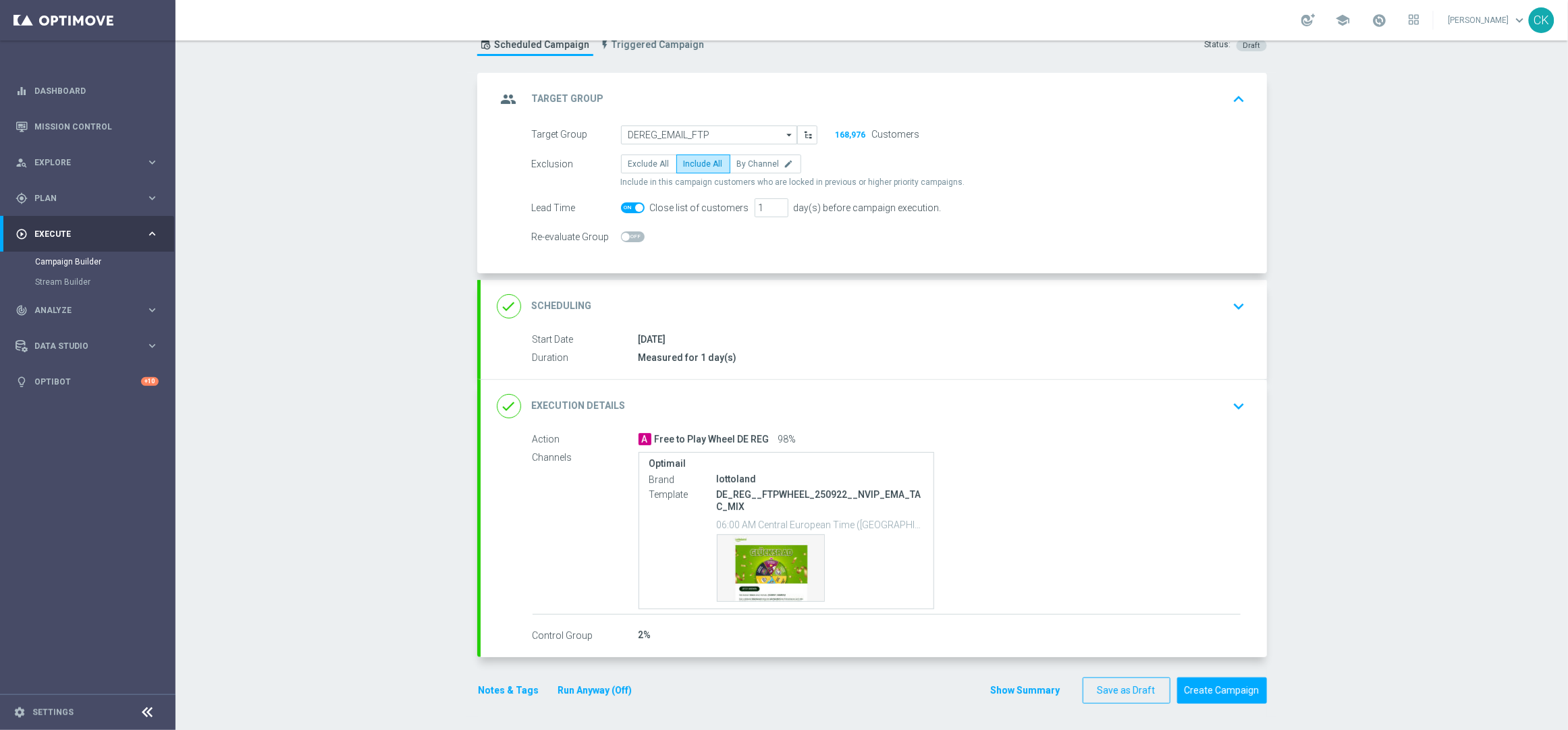
scroll to position [49, 0]
click at [630, 211] on span at bounding box center [633, 208] width 24 height 11
click at [630, 211] on input "checkbox" at bounding box center [633, 208] width 24 height 11
checkbox input "false"
click at [600, 690] on button "Run Anyway (Off)" at bounding box center [595, 689] width 77 height 17
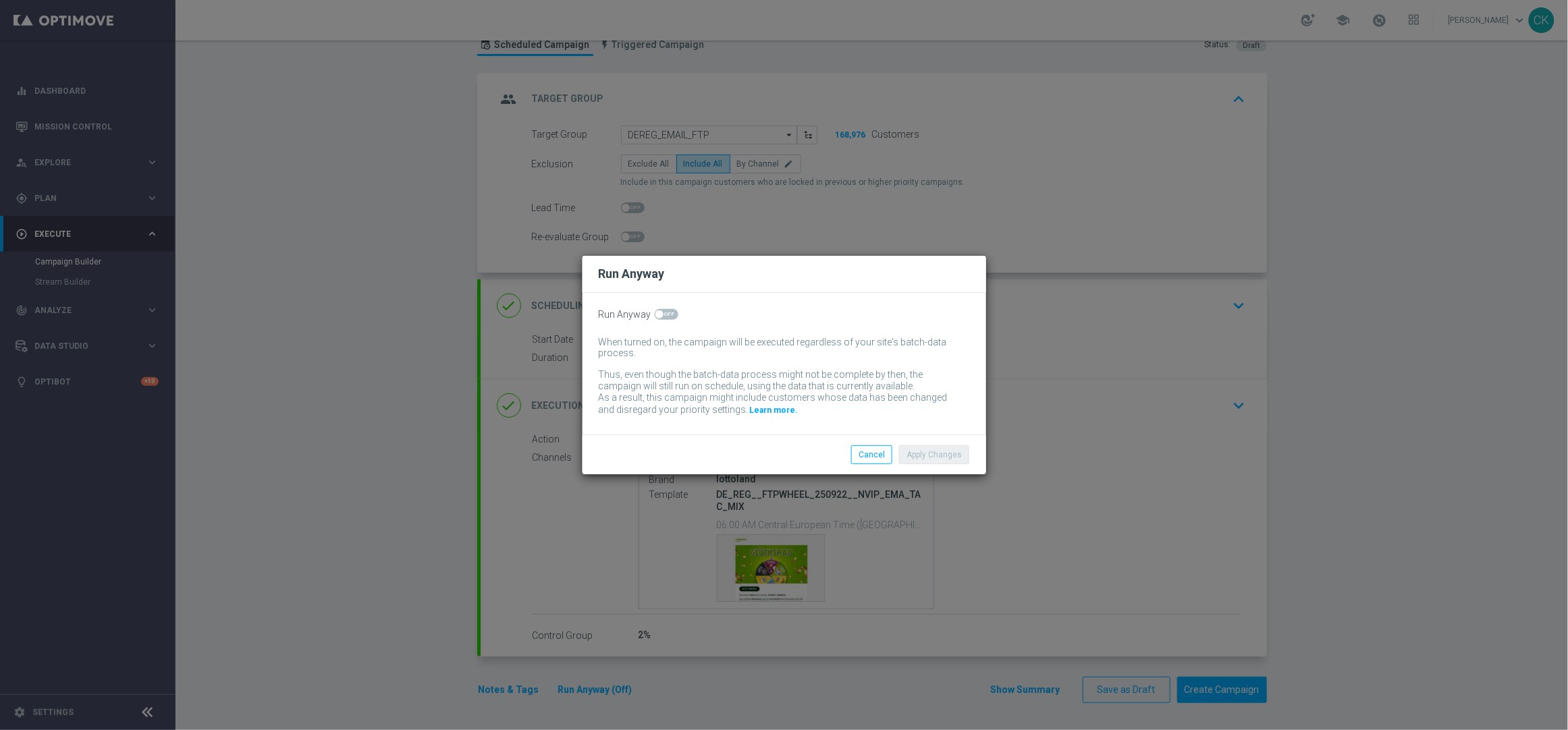
click at [659, 310] on span at bounding box center [659, 314] width 8 height 8
click at [659, 310] on input "checkbox" at bounding box center [667, 314] width 24 height 11
checkbox input "true"
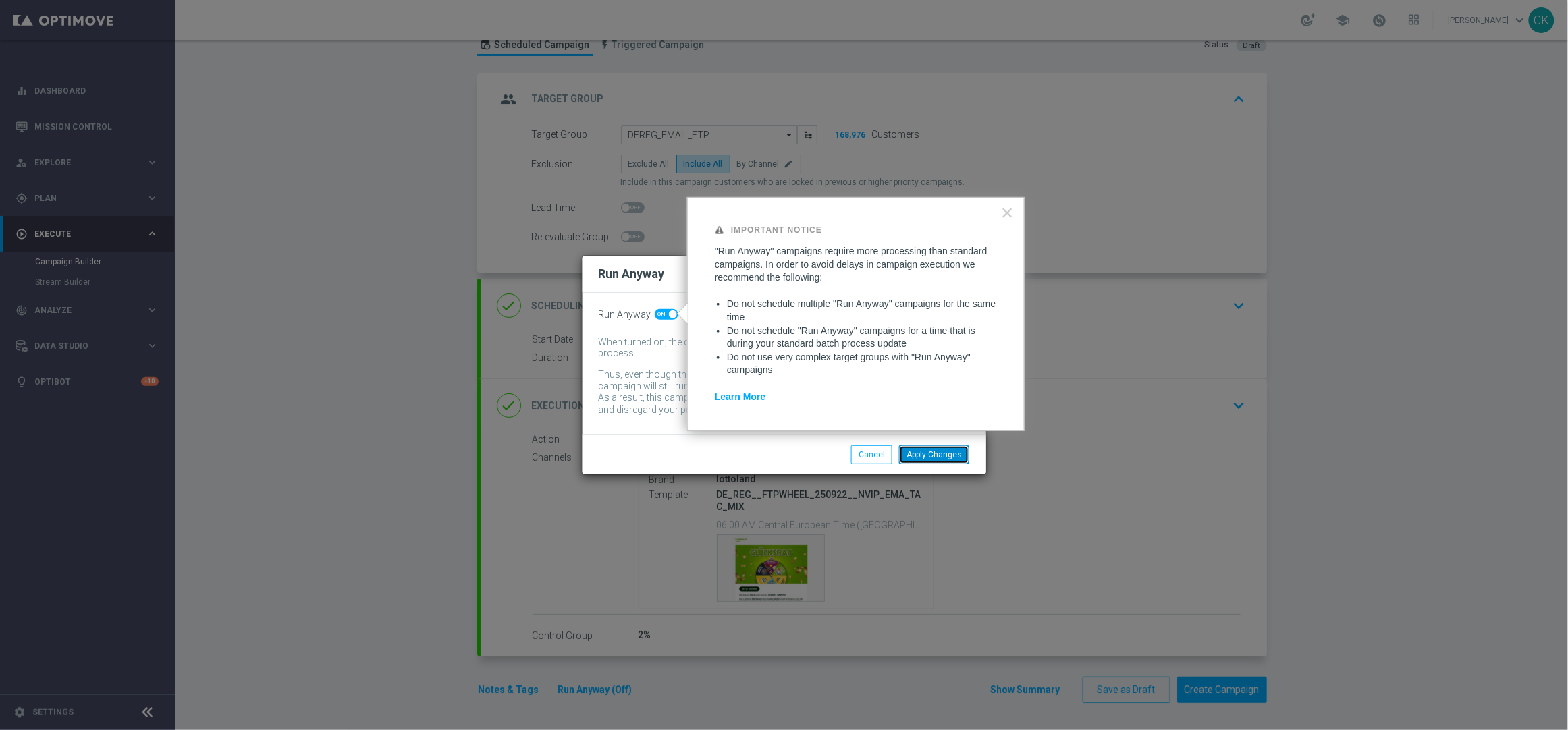
click at [939, 452] on button "Apply Changes" at bounding box center [934, 455] width 70 height 19
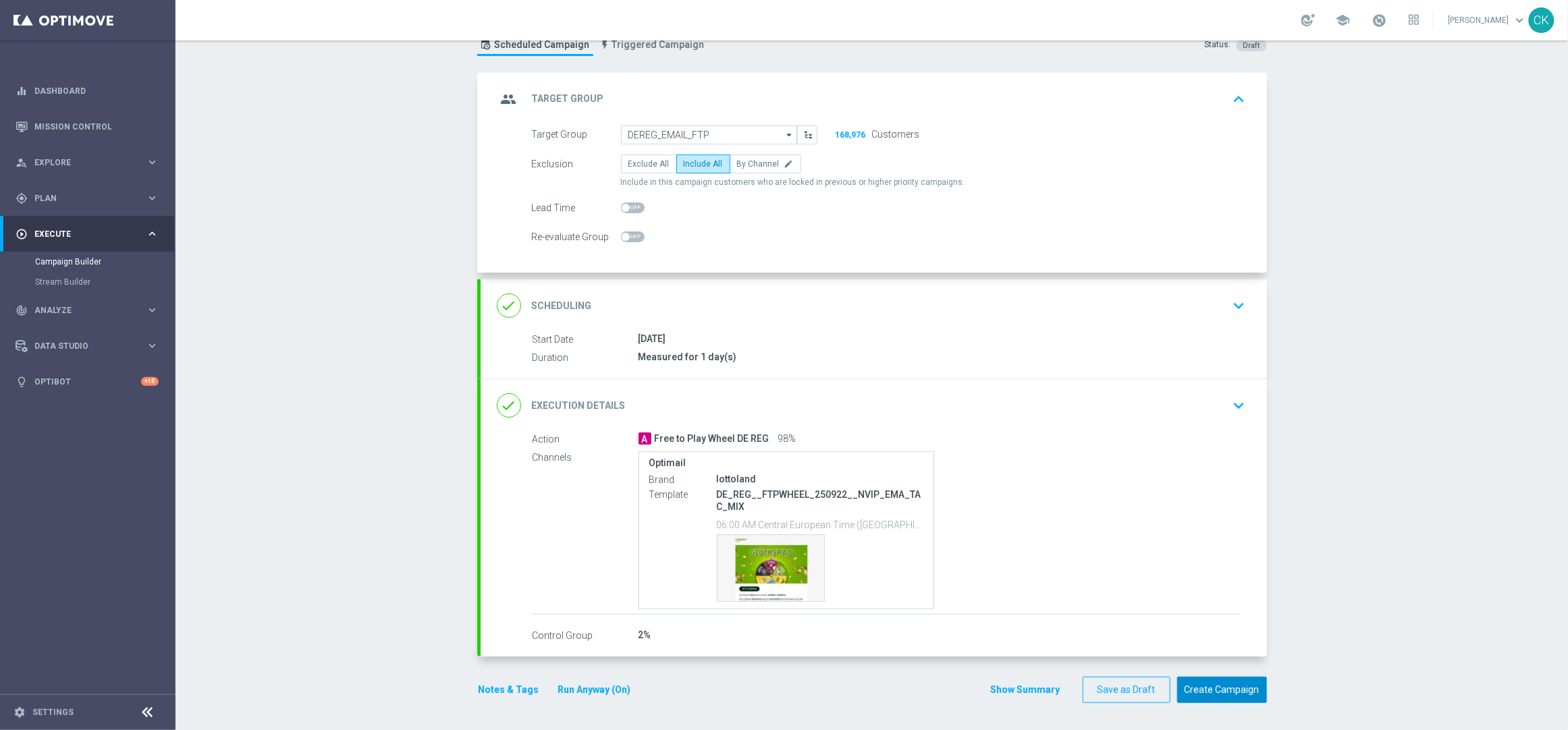
click at [1214, 693] on button "Create Campaign" at bounding box center [1222, 689] width 90 height 26
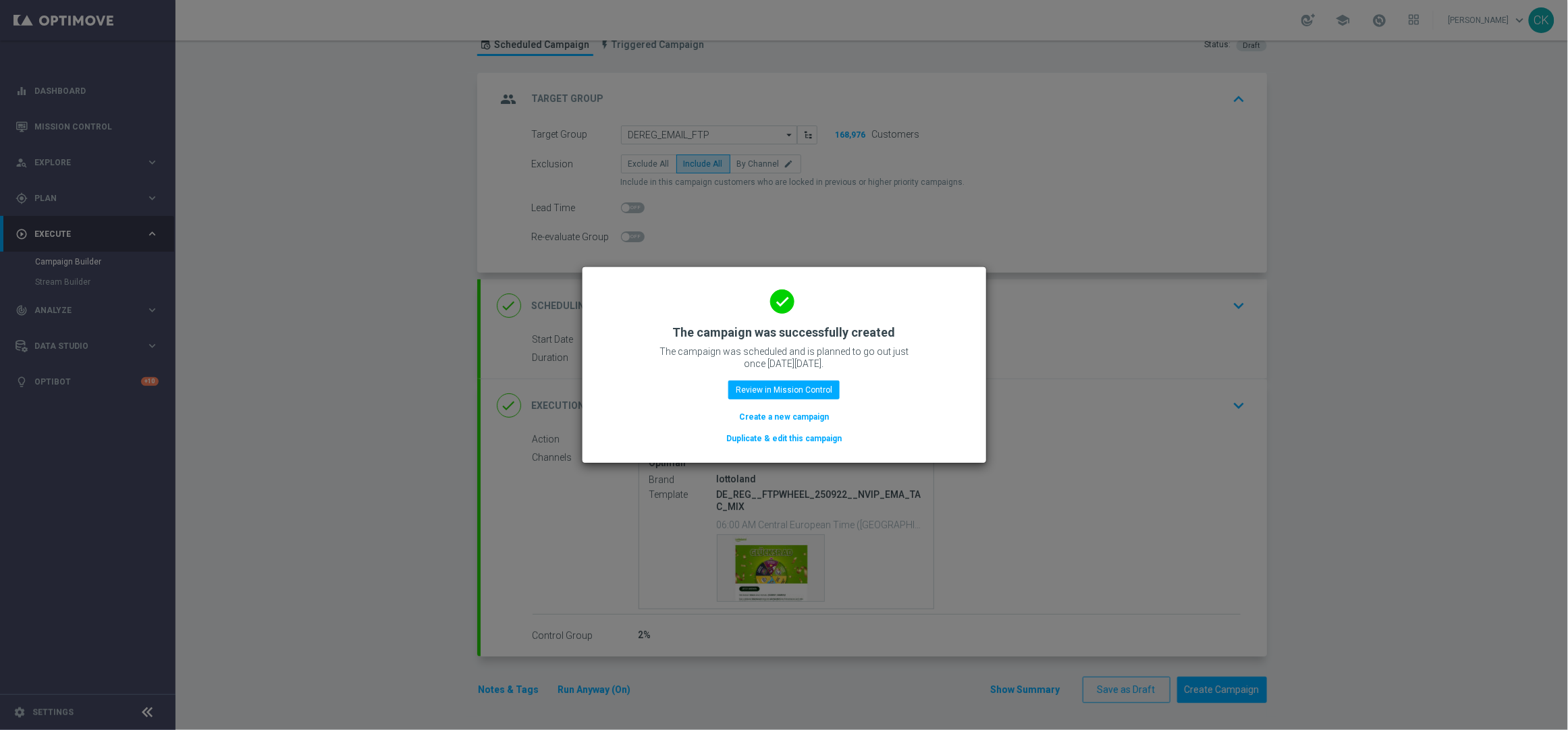
click at [768, 416] on button "Create a new campaign" at bounding box center [784, 416] width 92 height 15
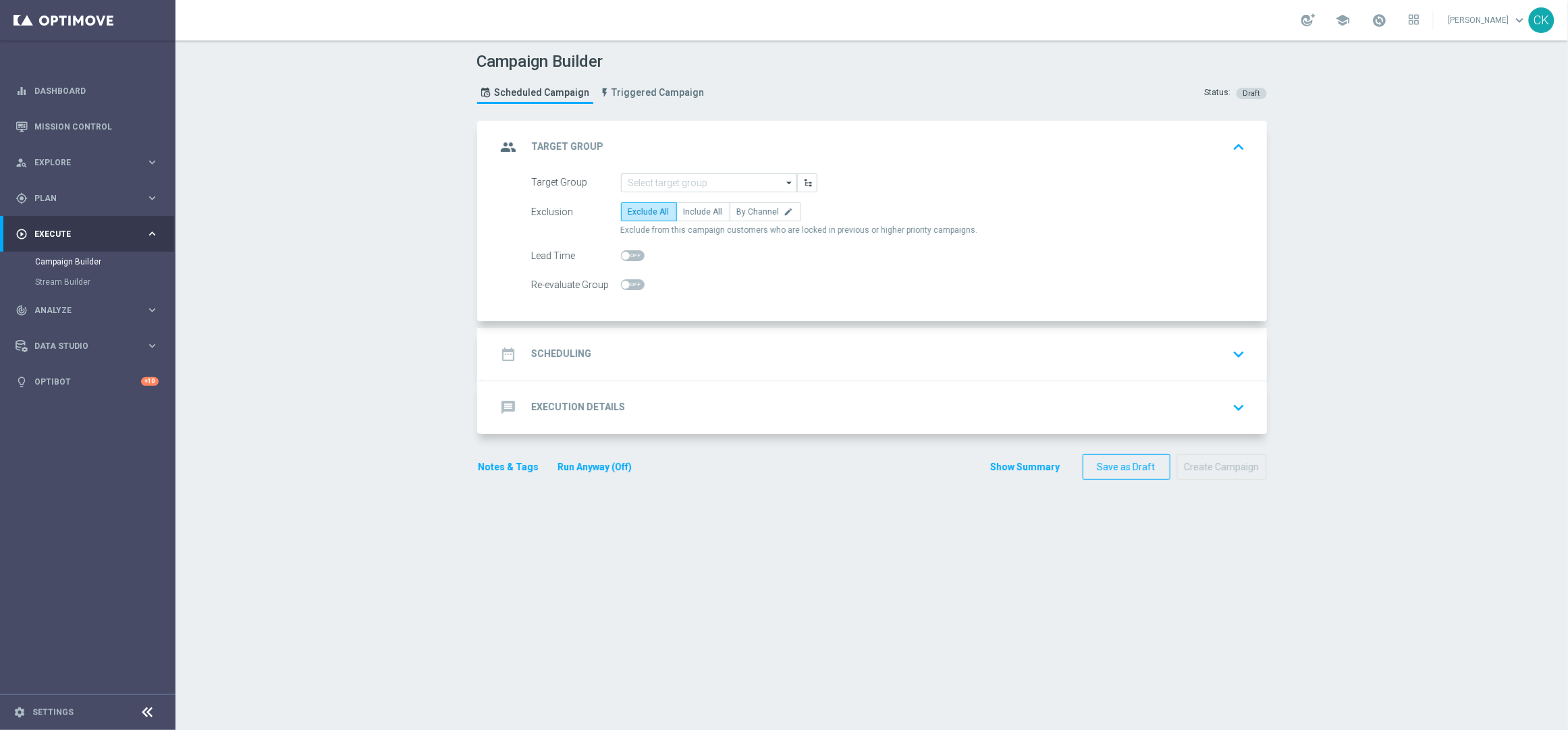
scroll to position [0, 0]
click at [718, 181] on input at bounding box center [709, 183] width 176 height 19
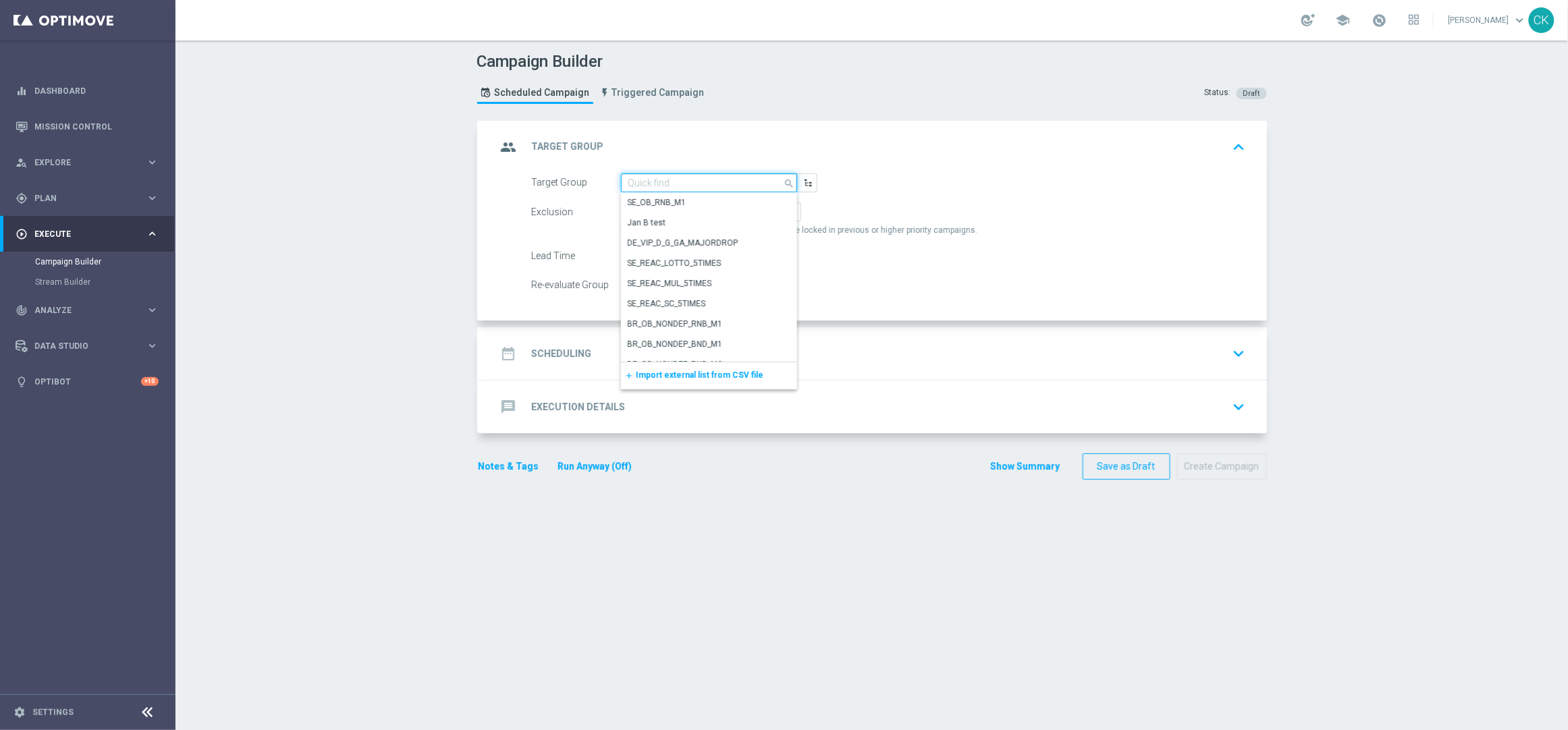
paste input "DEINT_EMAIL_FTP"
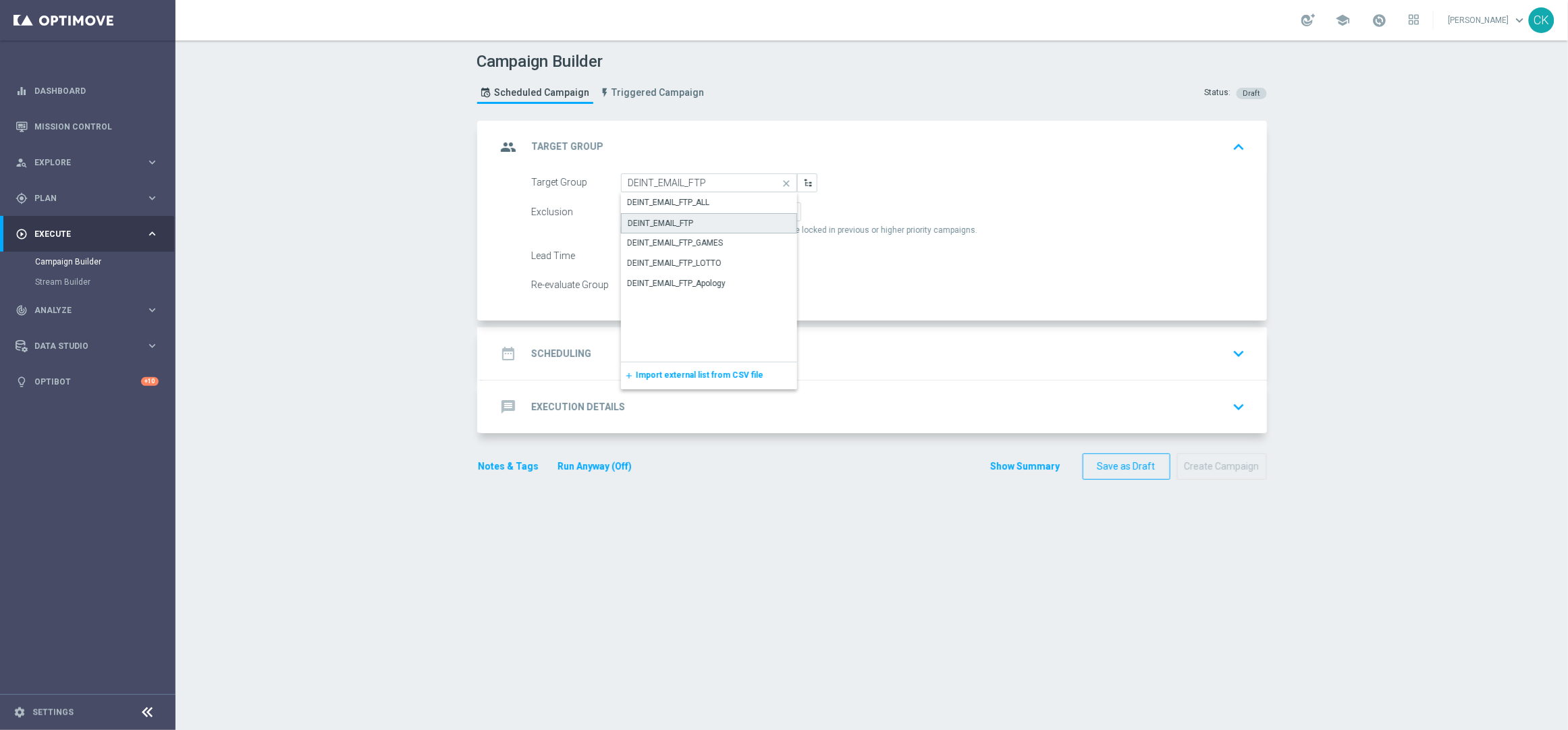
click at [689, 218] on div "DEINT_EMAIL_FTP" at bounding box center [709, 223] width 176 height 20
type input "DEINT_EMAIL_FTP"
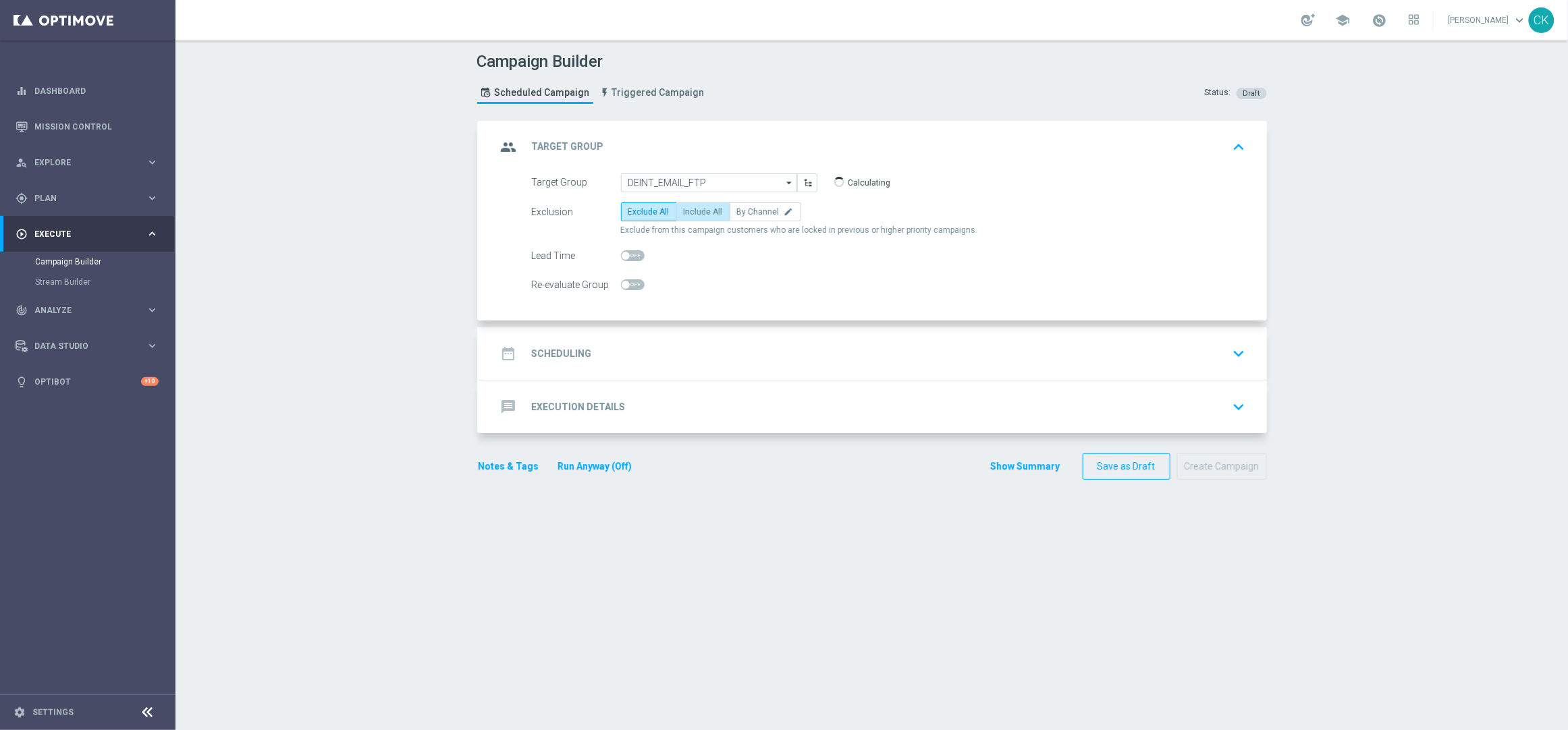
click at [701, 205] on label "Include All" at bounding box center [703, 212] width 54 height 19
click at [693, 210] on input "Include All" at bounding box center [687, 214] width 9 height 9
radio input "true"
click at [624, 250] on span at bounding box center [633, 256] width 24 height 11
click at [624, 250] on input "checkbox" at bounding box center [633, 256] width 24 height 11
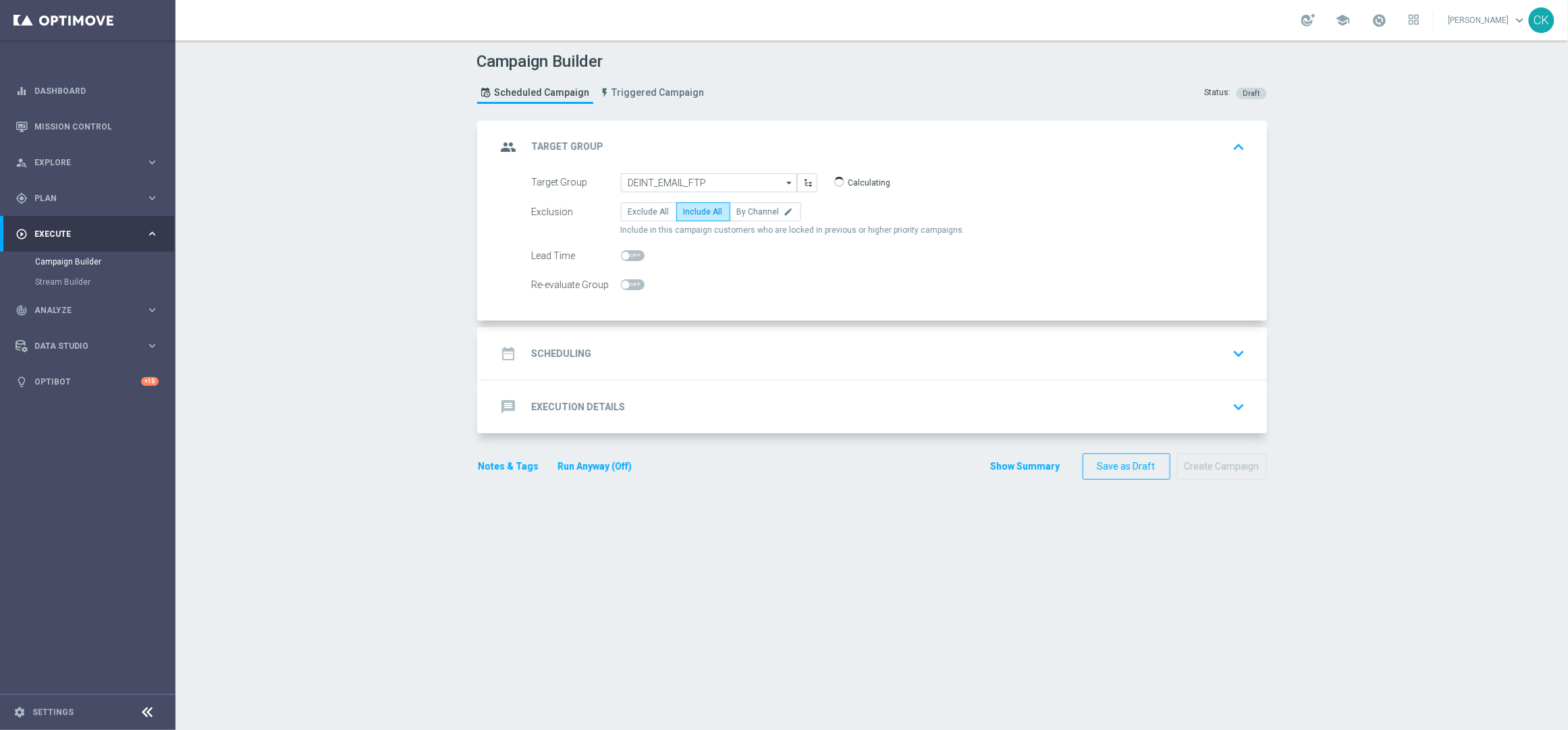
checkbox input "true"
click at [558, 349] on h2 "Scheduling" at bounding box center [561, 353] width 60 height 13
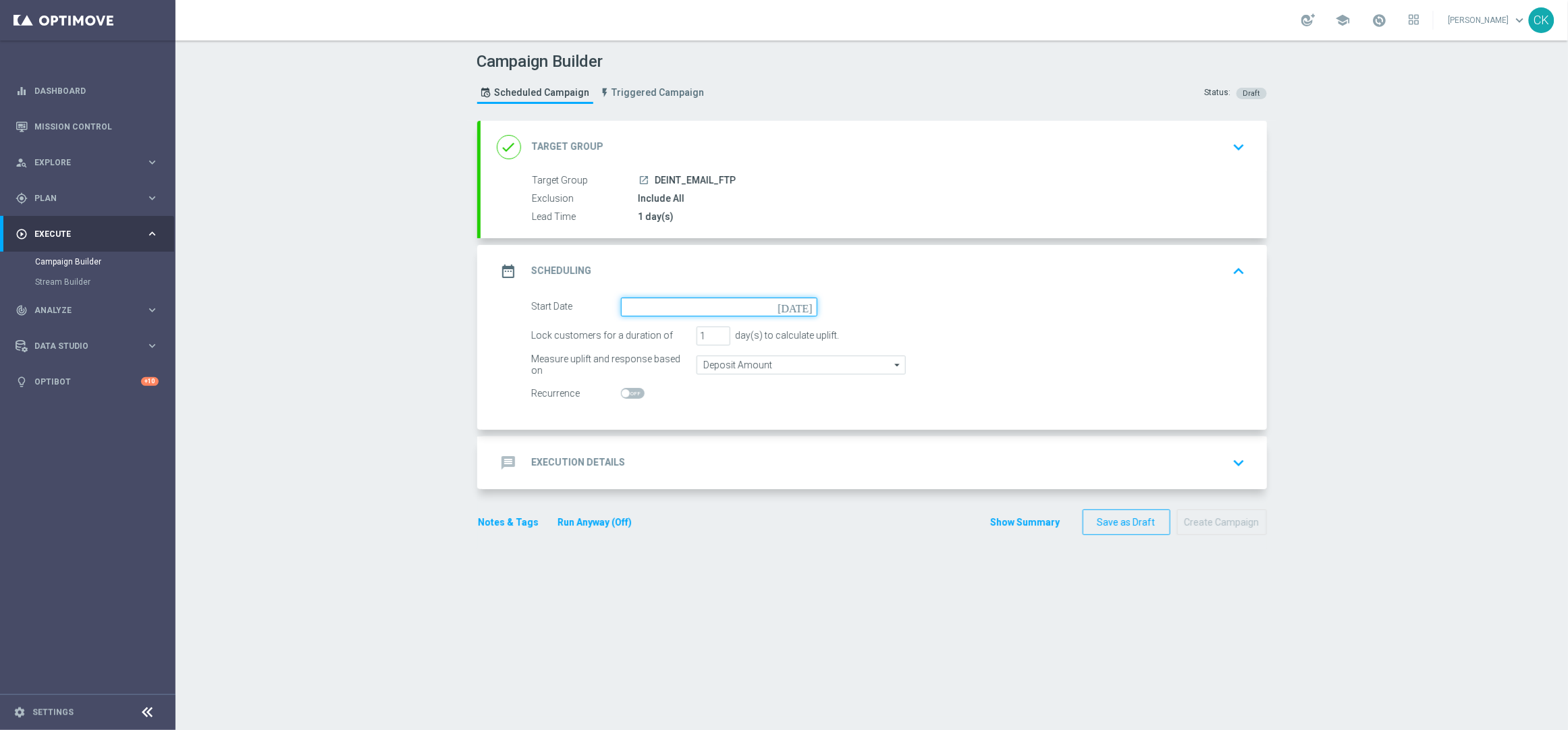
click at [695, 303] on input at bounding box center [719, 307] width 197 height 19
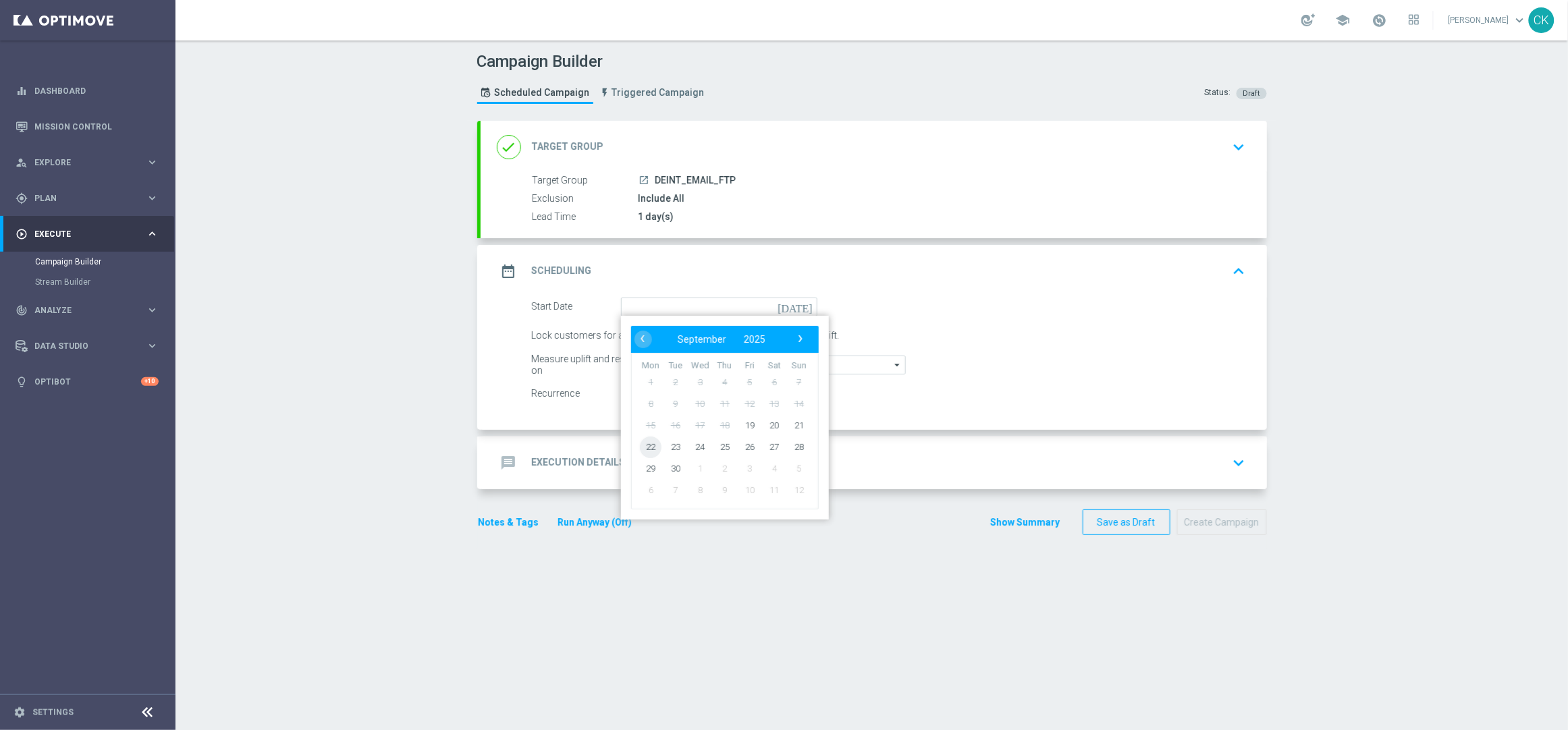
click at [640, 443] on span "22" at bounding box center [650, 446] width 22 height 21
type input "[DATE]"
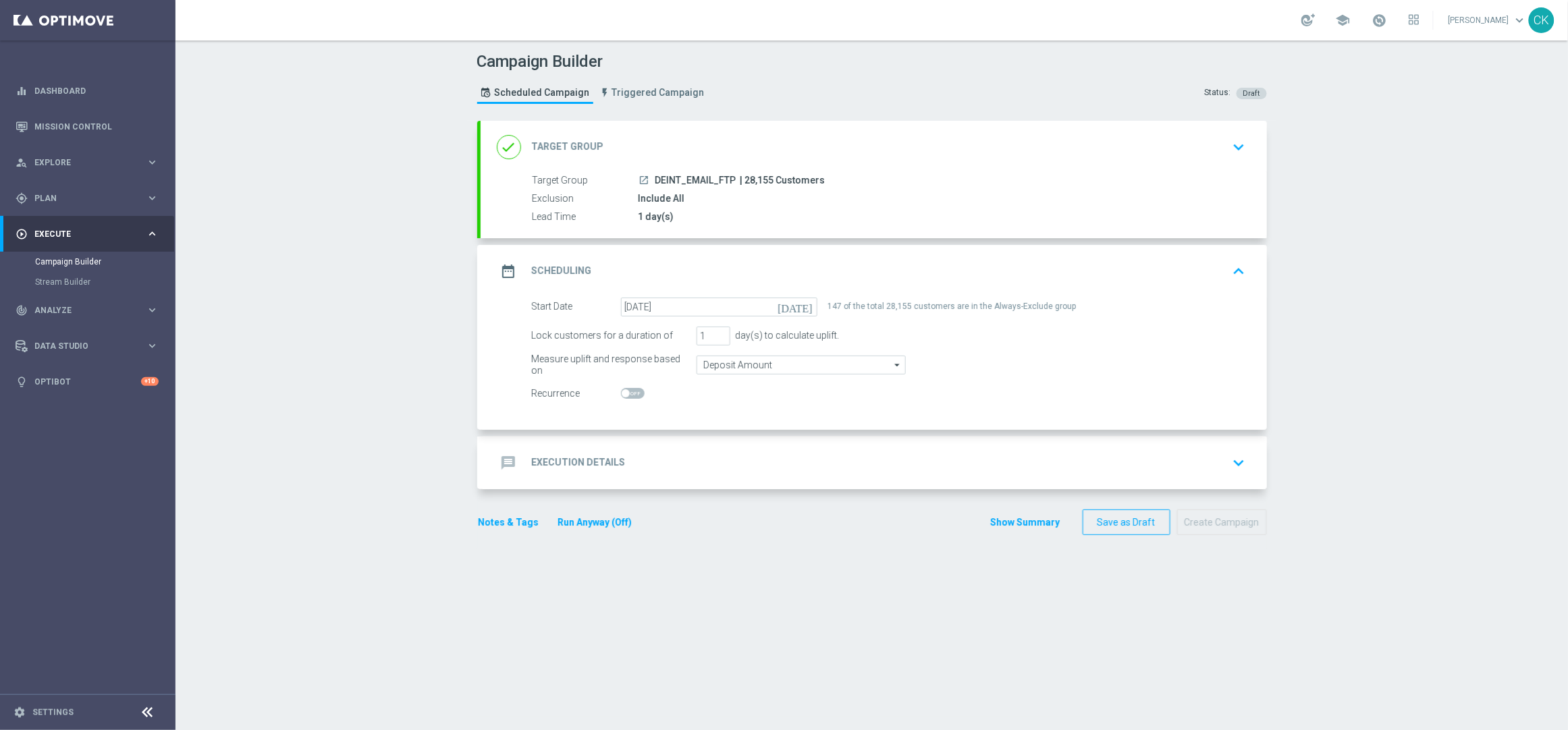
click at [569, 453] on div "message Execution Details" at bounding box center [561, 463] width 129 height 25
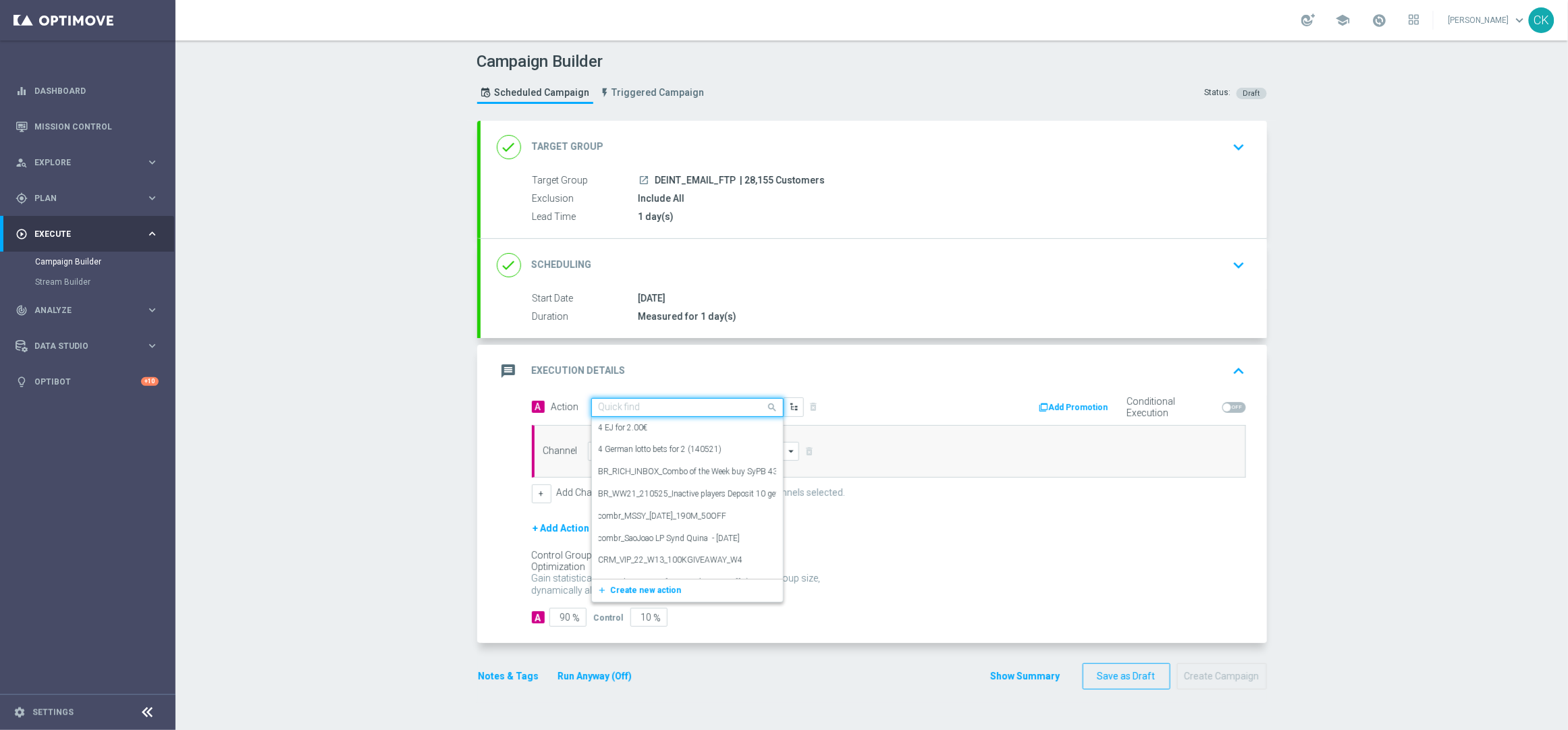
click at [638, 406] on input "text" at bounding box center [674, 408] width 151 height 11
paste input "Free to Play Wheel DE INT"
type input "Free to Play Wheel DE INT"
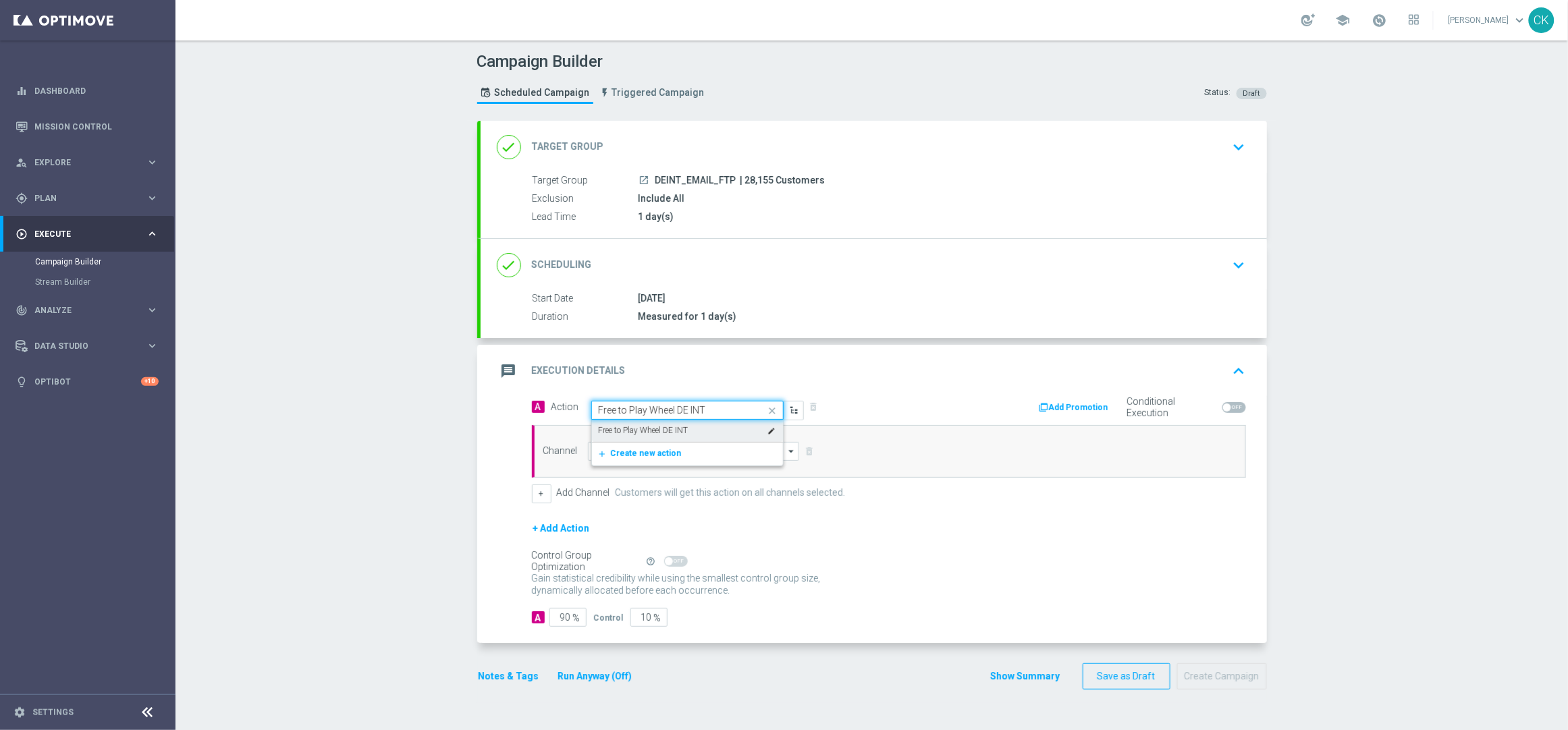
click at [636, 428] on label "Free to Play Wheel DE INT" at bounding box center [643, 431] width 90 height 11
click at [632, 456] on input at bounding box center [694, 451] width 212 height 19
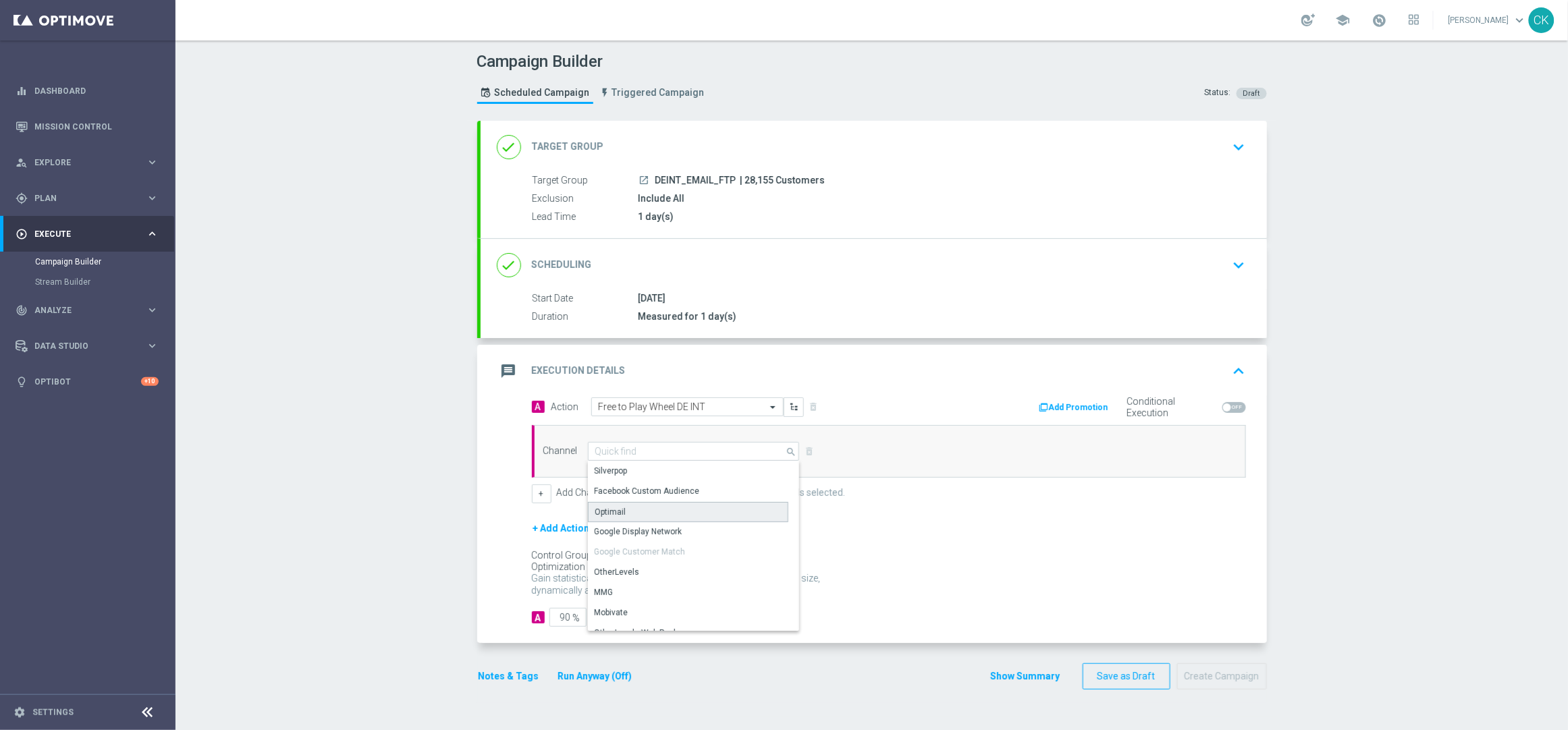
click at [622, 508] on div "Optimail" at bounding box center [688, 512] width 201 height 20
type input "Optimail"
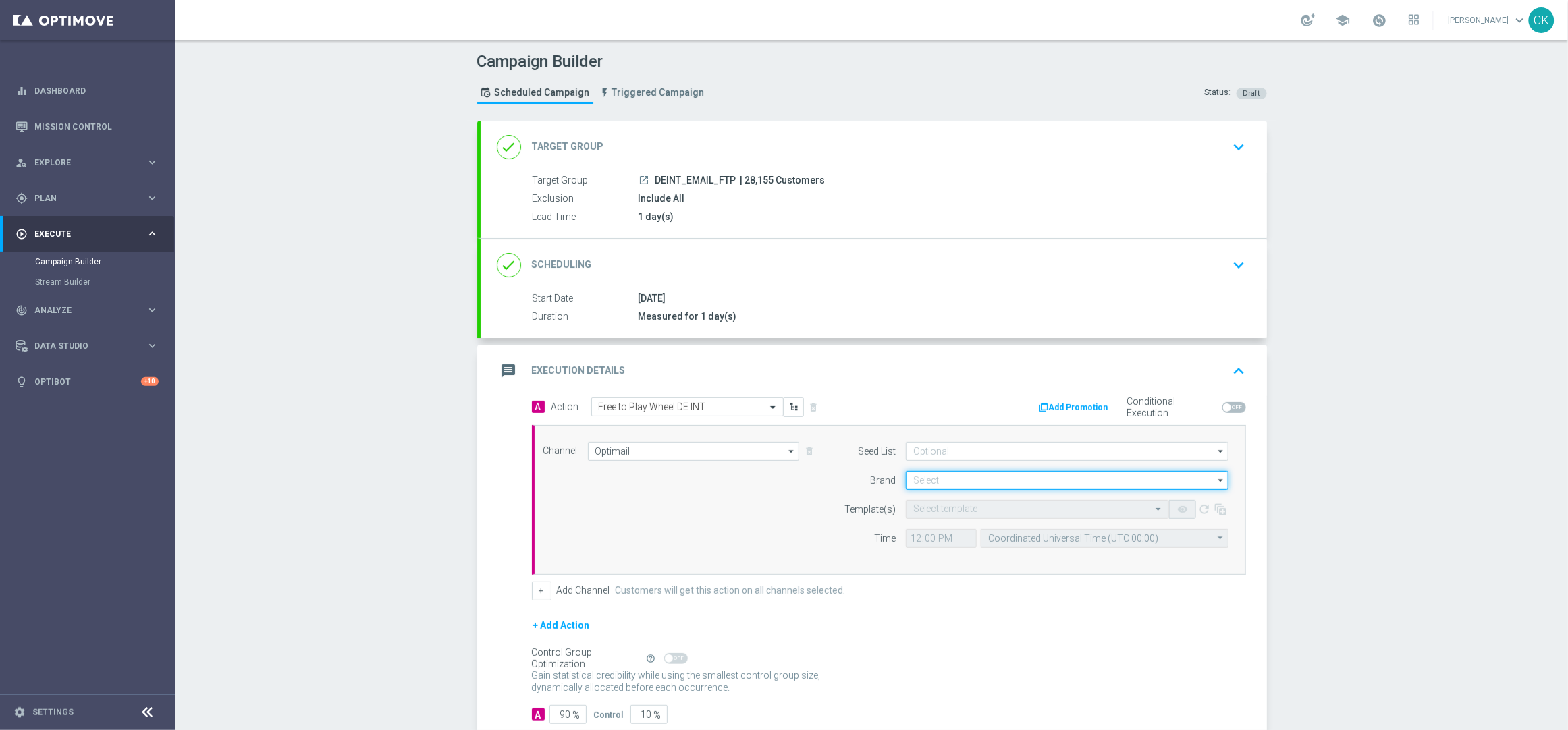
click at [1003, 471] on input at bounding box center [1066, 481] width 323 height 19
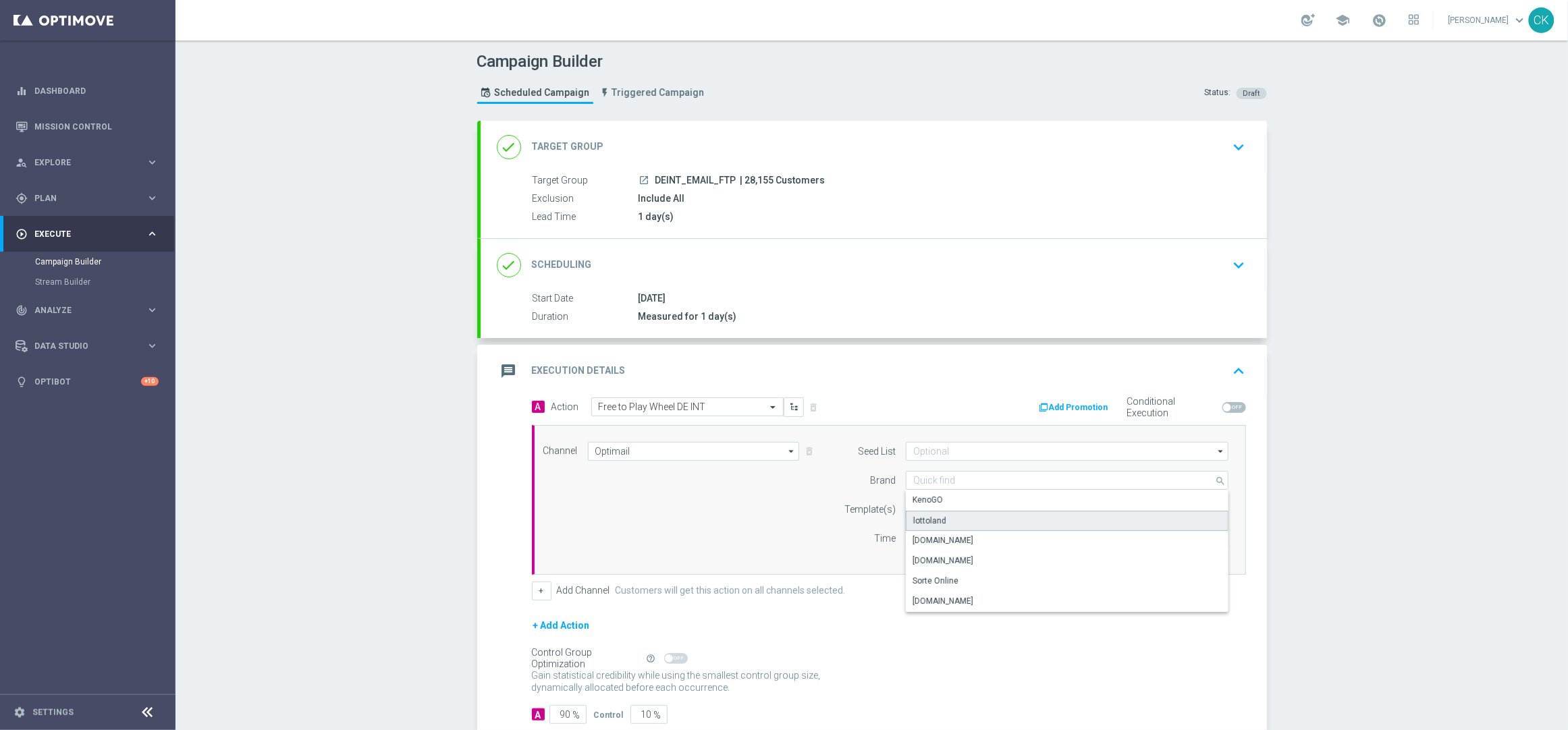
click at [953, 518] on div "lottoland" at bounding box center [1066, 521] width 323 height 20
click at [940, 511] on input "text" at bounding box center [1024, 509] width 221 height 11
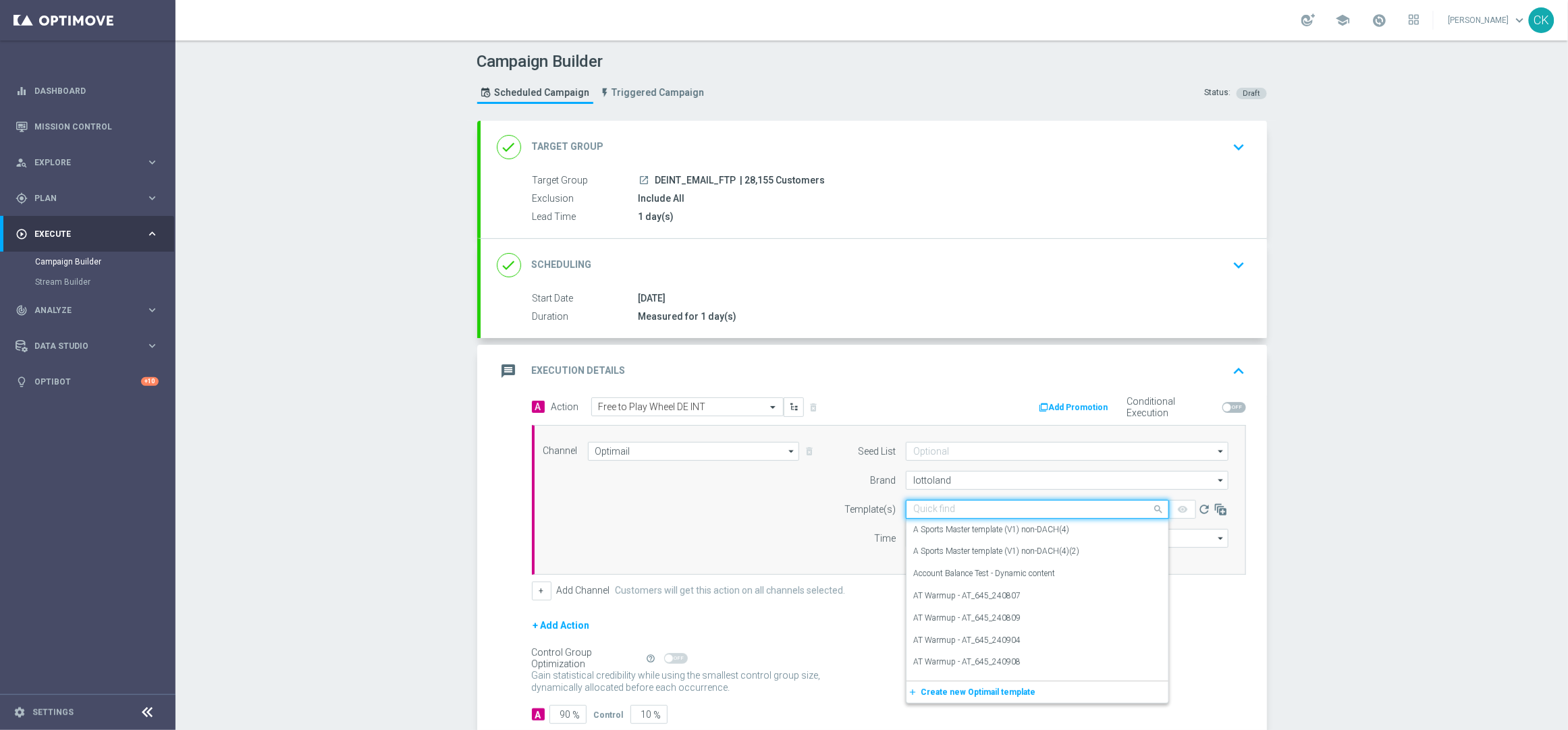
paste input "DE_INT__FTPWHEEL_250922__NVIP_EMA_TAC_MIX"
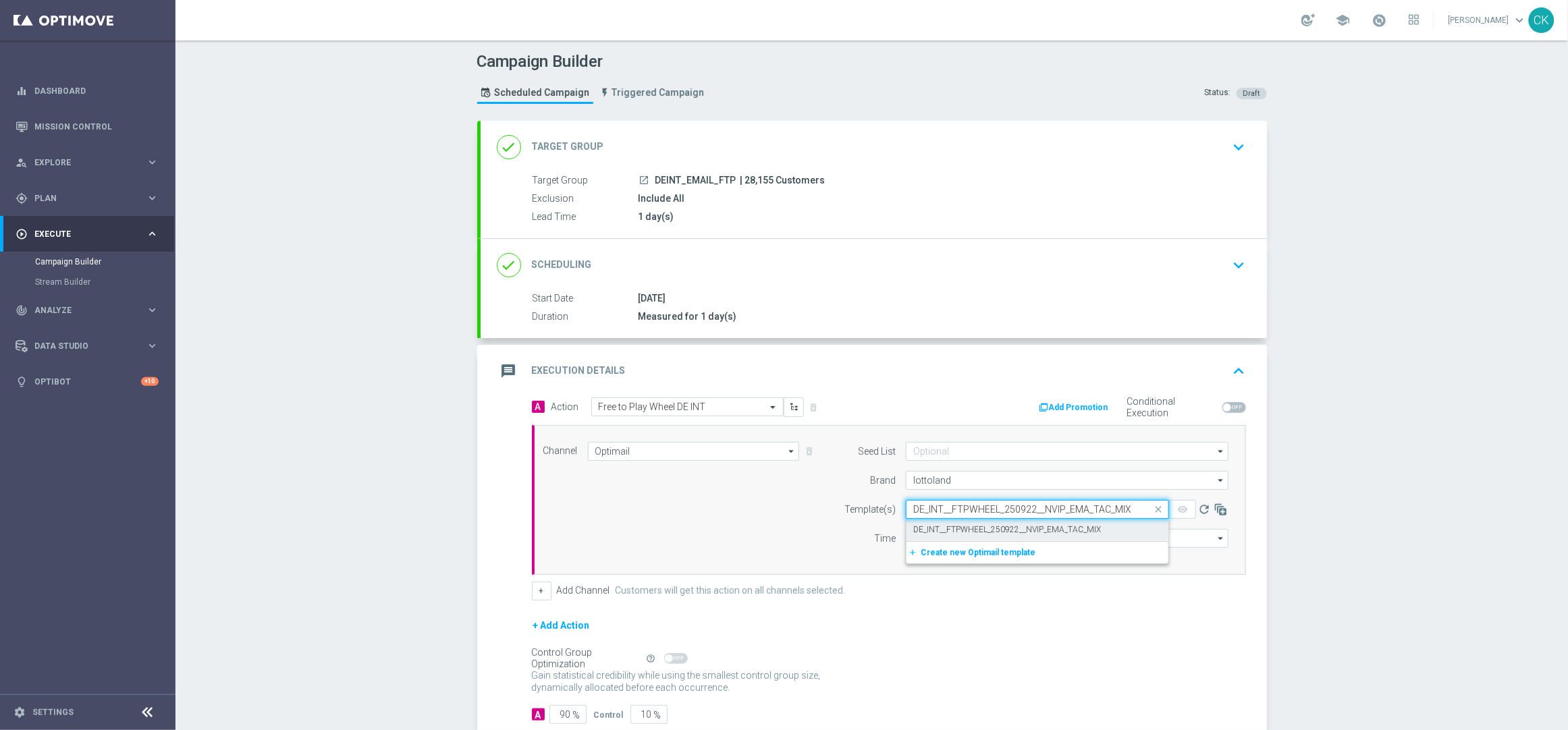
click at [936, 526] on label "DE_INT__FTPWHEEL_250922__NVIP_EMA_TAC_MIX" at bounding box center [1007, 529] width 188 height 11
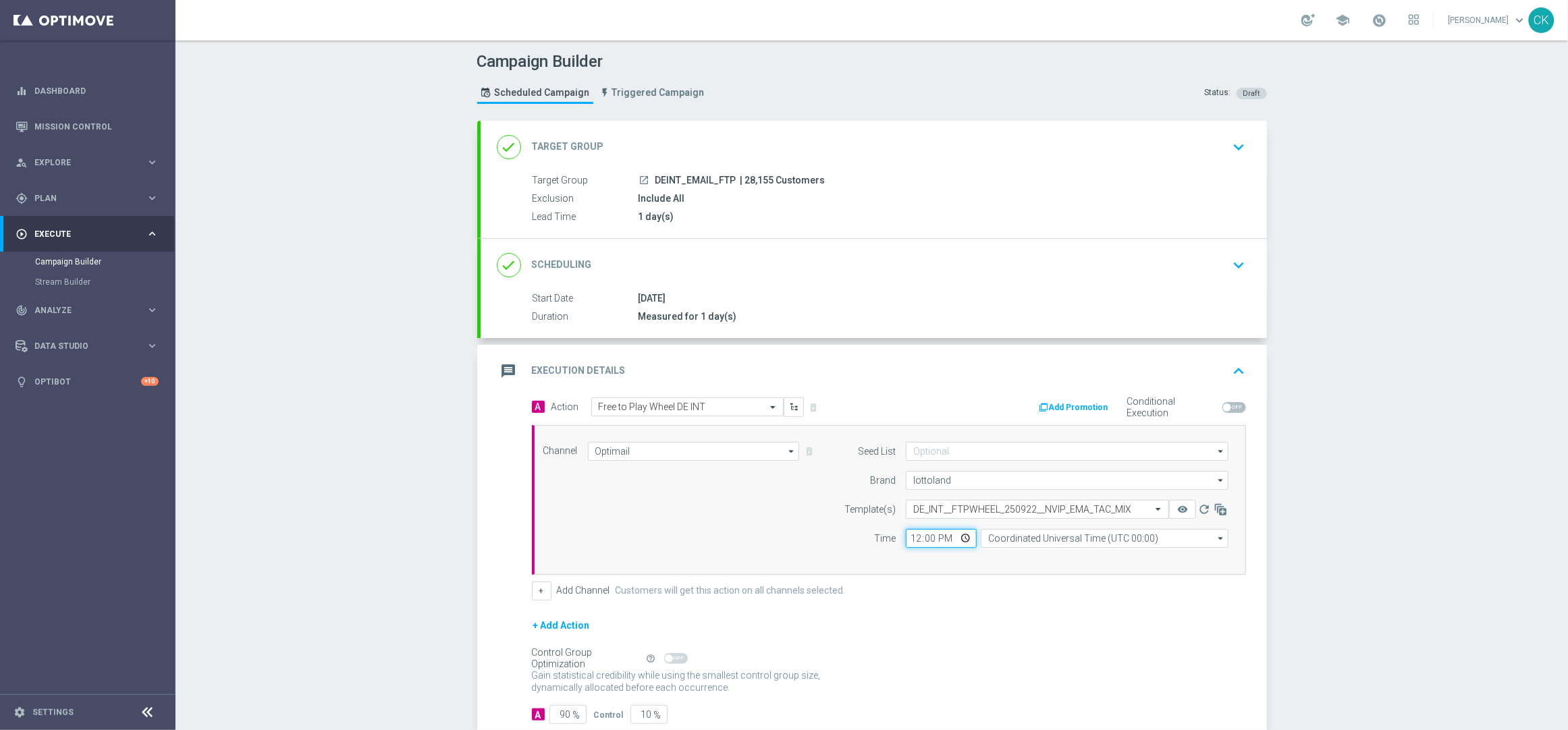
click at [909, 536] on input "12:00" at bounding box center [940, 538] width 71 height 19
click at [1029, 538] on input "Coordinated Universal Time (UTC 00:00)" at bounding box center [1104, 538] width 248 height 19
click at [1025, 553] on div "Central European Time ([GEOGRAPHIC_DATA]) (UTC +02:00)" at bounding box center [1097, 557] width 221 height 12
click at [592, 159] on div "done Target Group keyboard_arrow_down" at bounding box center [873, 147] width 786 height 53
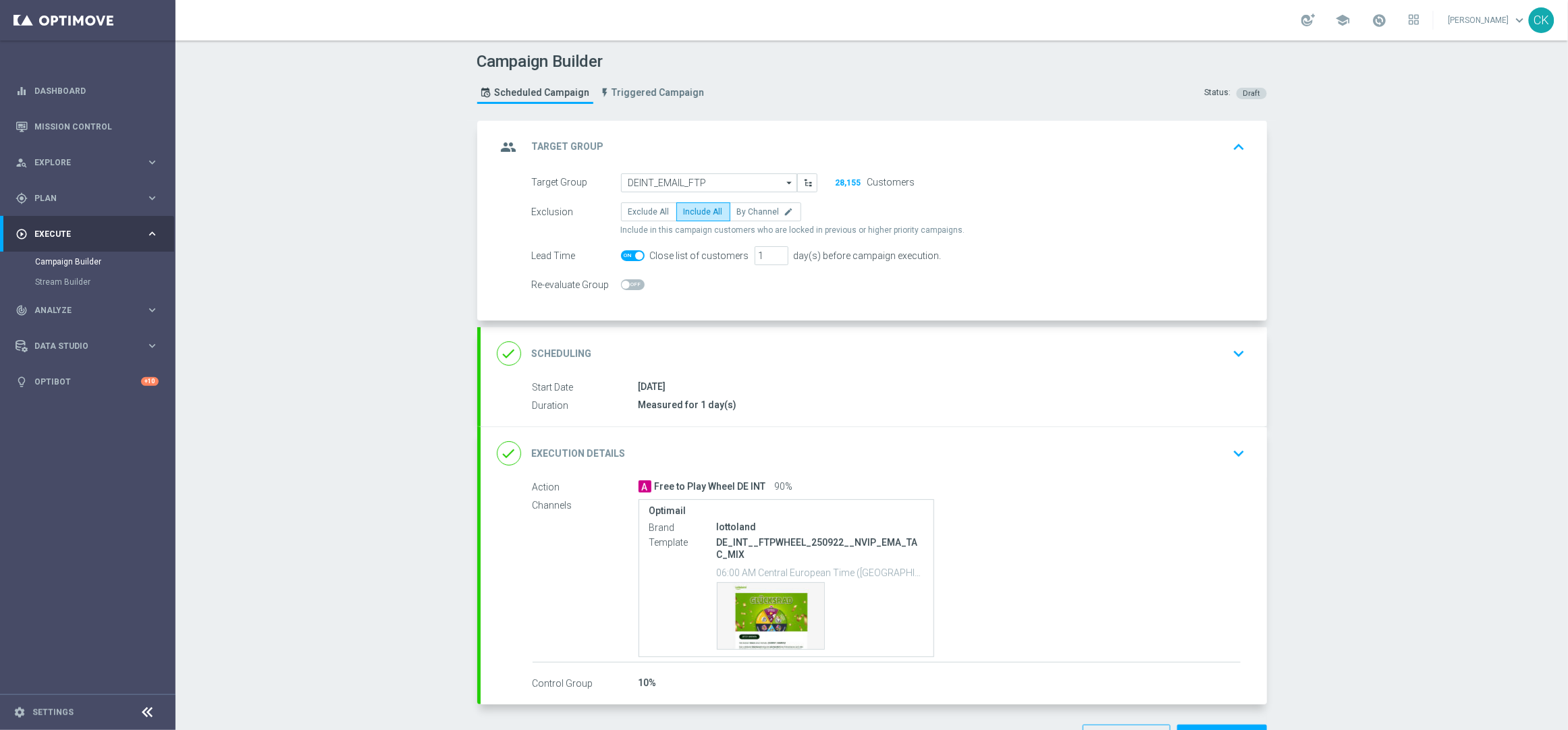
click at [626, 263] on div at bounding box center [633, 256] width 24 height 19
click at [624, 250] on span at bounding box center [633, 256] width 24 height 11
click at [624, 250] on input "checkbox" at bounding box center [633, 256] width 24 height 11
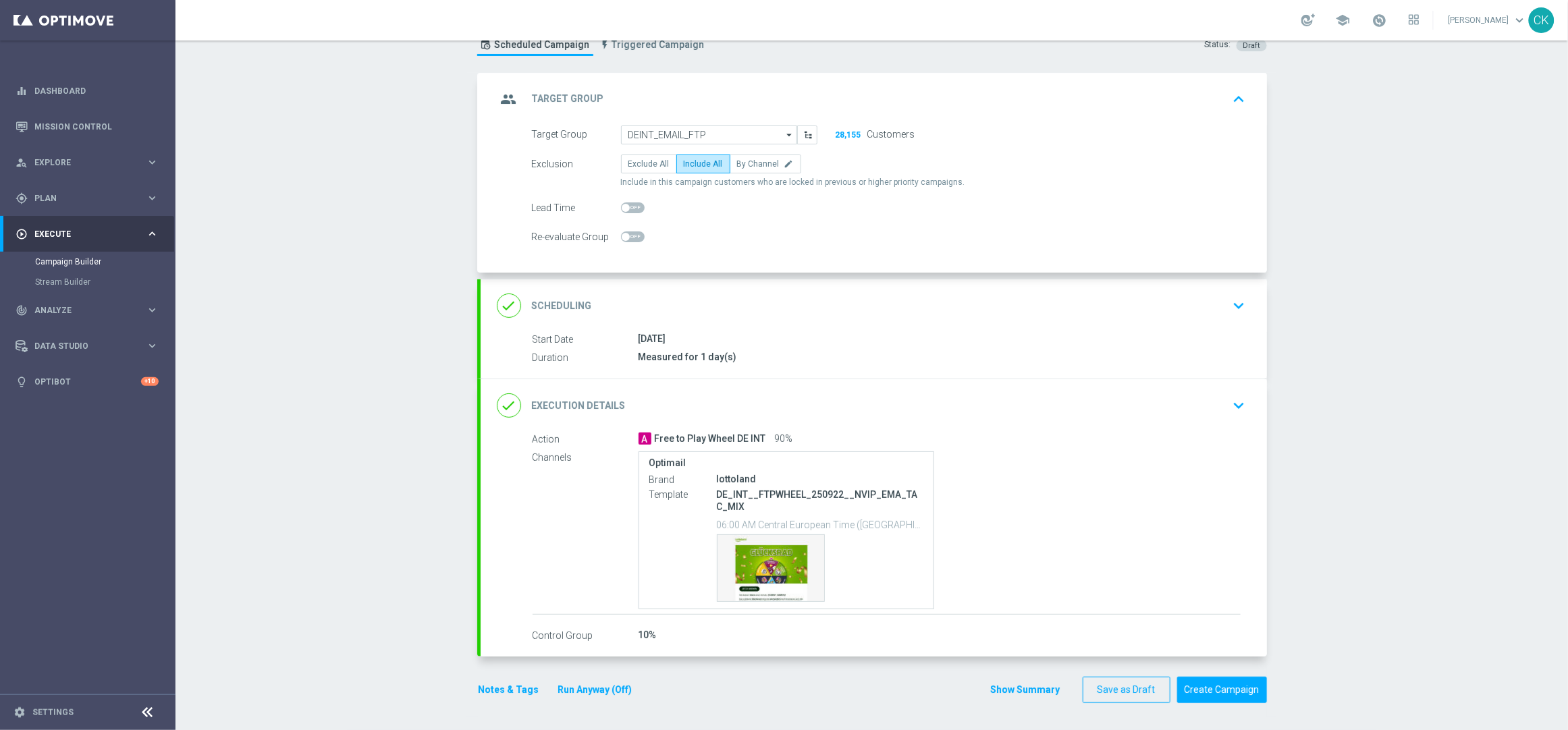
click at [846, 399] on div "done Execution Details keyboard_arrow_down" at bounding box center [874, 405] width 754 height 25
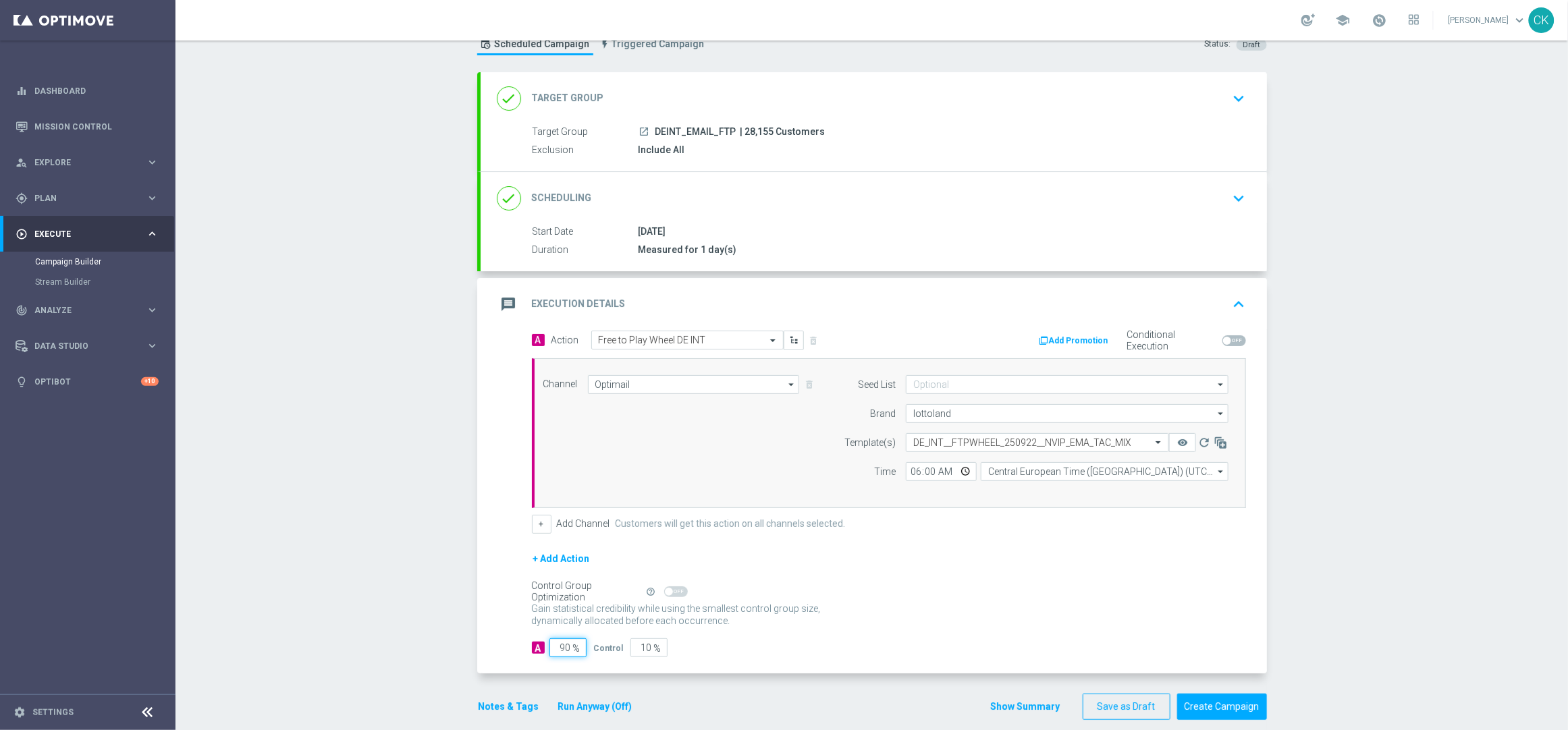
click at [564, 648] on input "90" at bounding box center [568, 648] width 37 height 19
click at [491, 710] on button "Notes & Tags" at bounding box center [509, 706] width 64 height 17
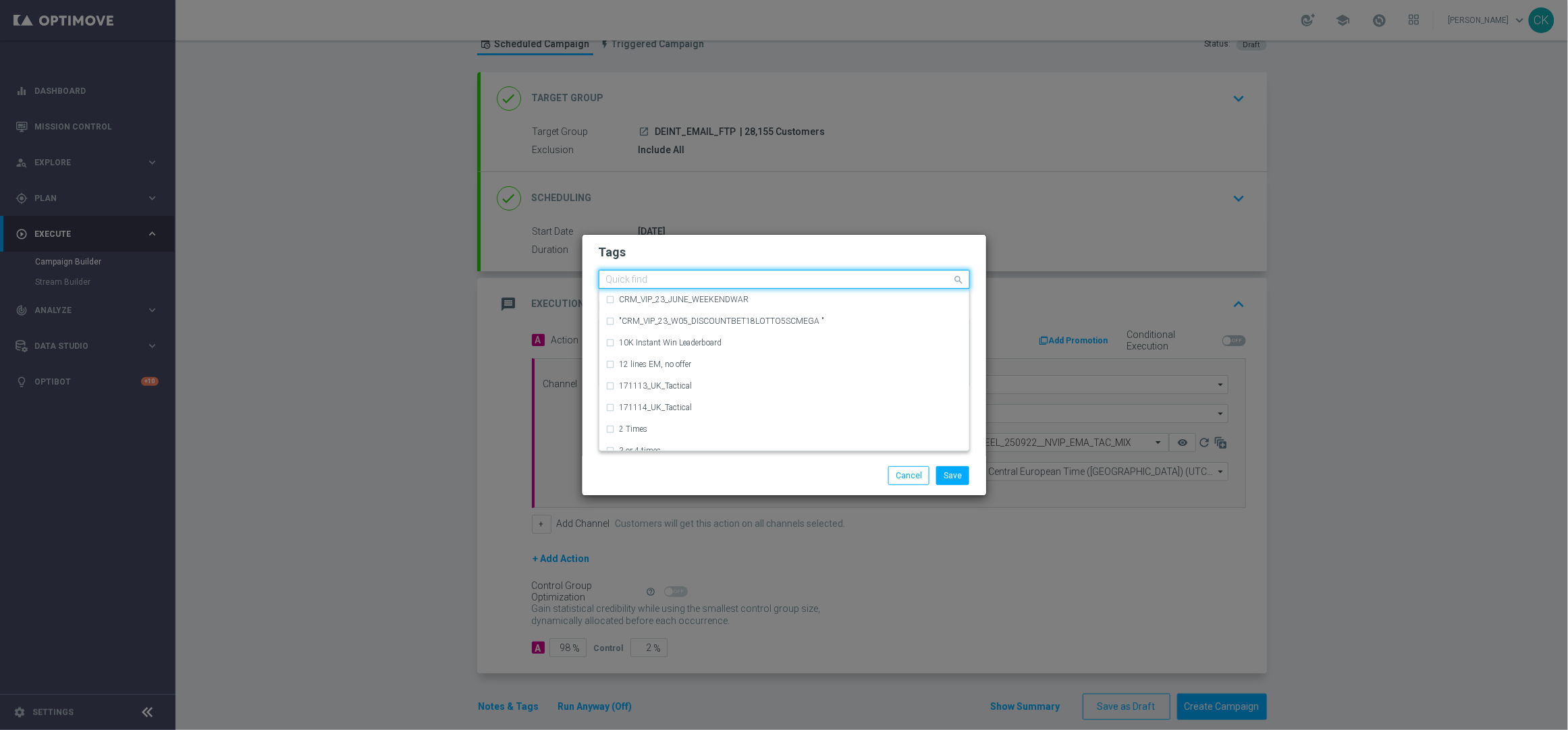
click at [633, 280] on input "text" at bounding box center [779, 280] width 346 height 11
click at [652, 338] on label "DE_TACTICAL" at bounding box center [645, 342] width 51 height 8
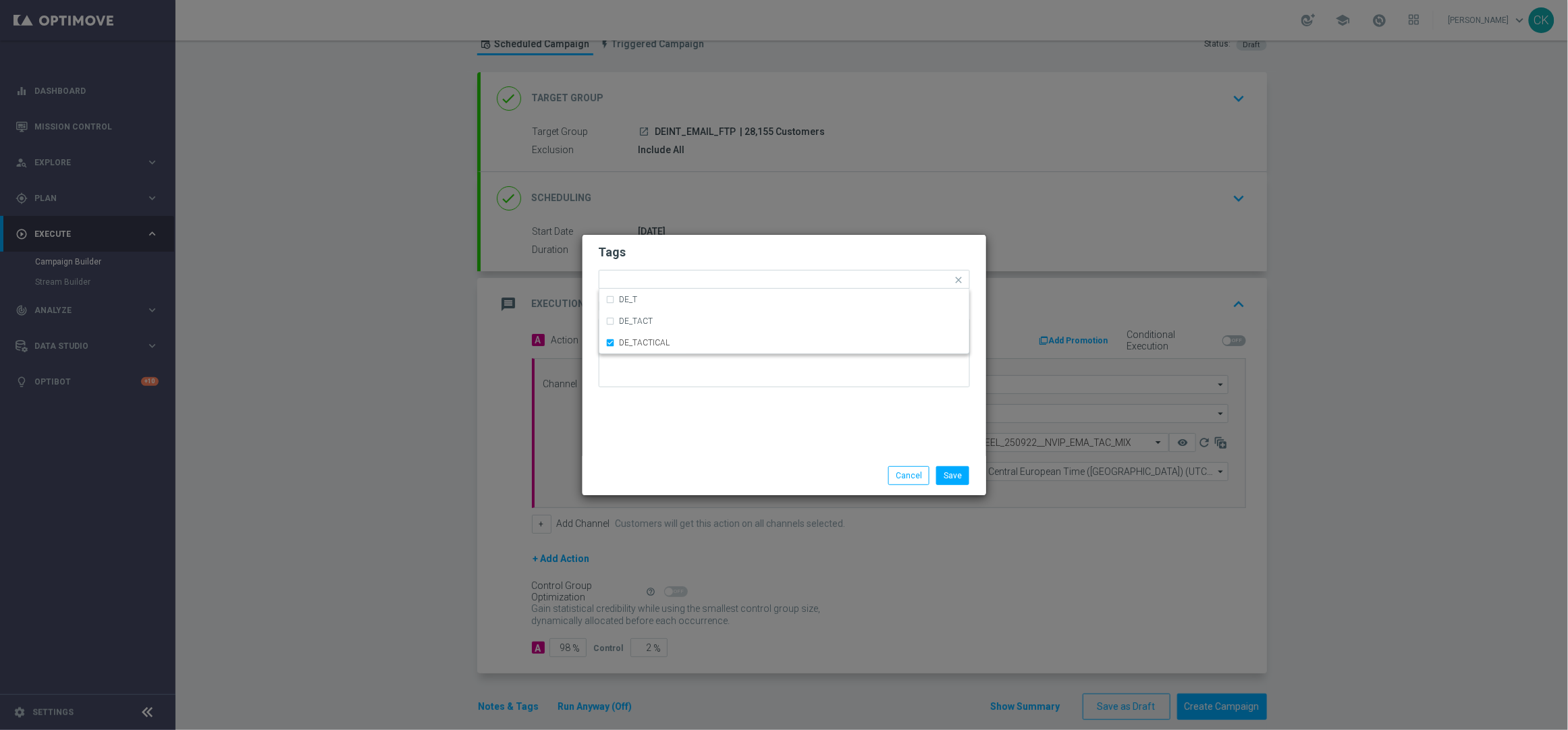
click at [663, 441] on div "Tags Quick find × DE_TACTICAL DE_T DE_TACT DE_TACTICAL Notes" at bounding box center [784, 345] width 404 height 221
click at [961, 476] on button "Save" at bounding box center [952, 476] width 33 height 19
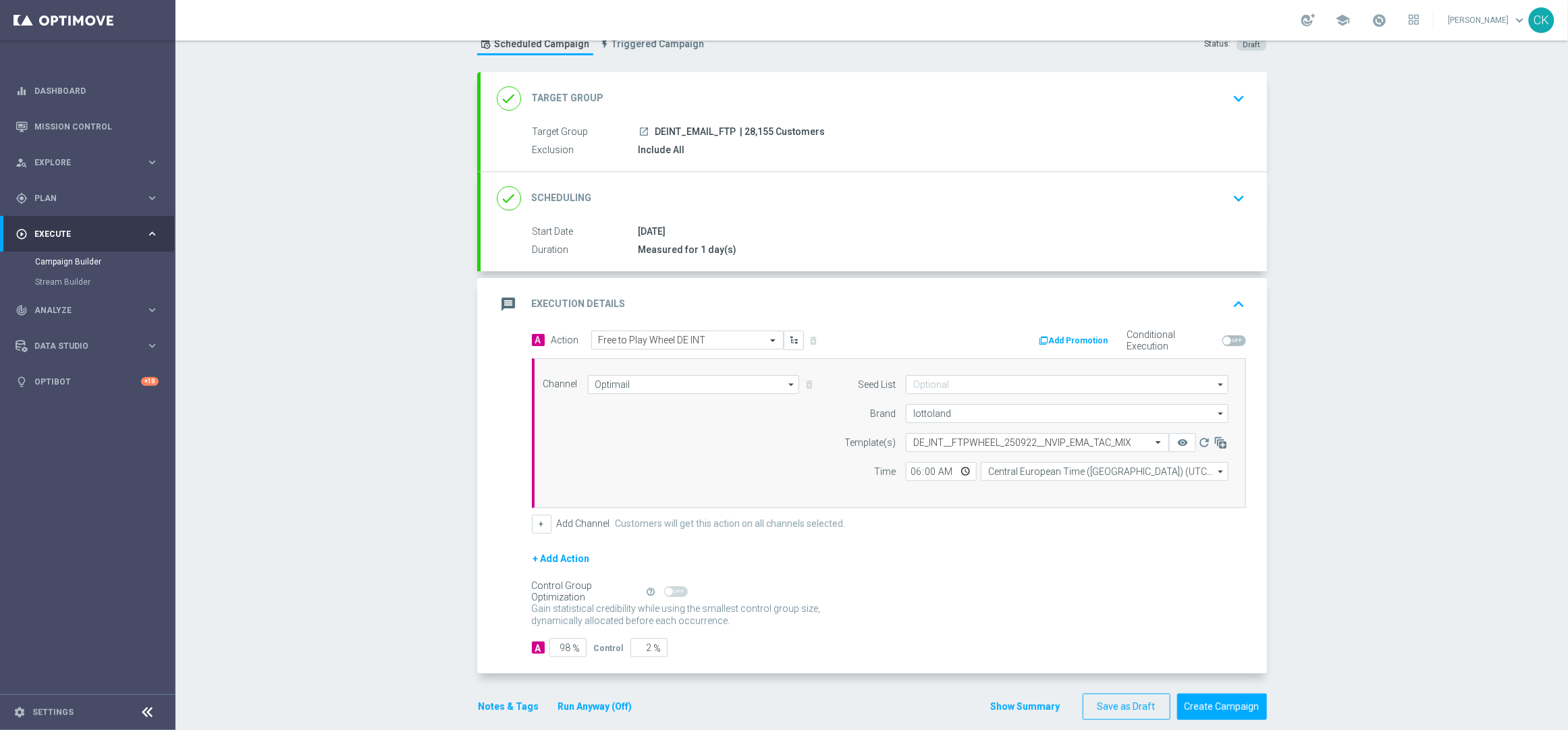
click at [600, 708] on button "Run Anyway (Off)" at bounding box center [595, 706] width 77 height 17
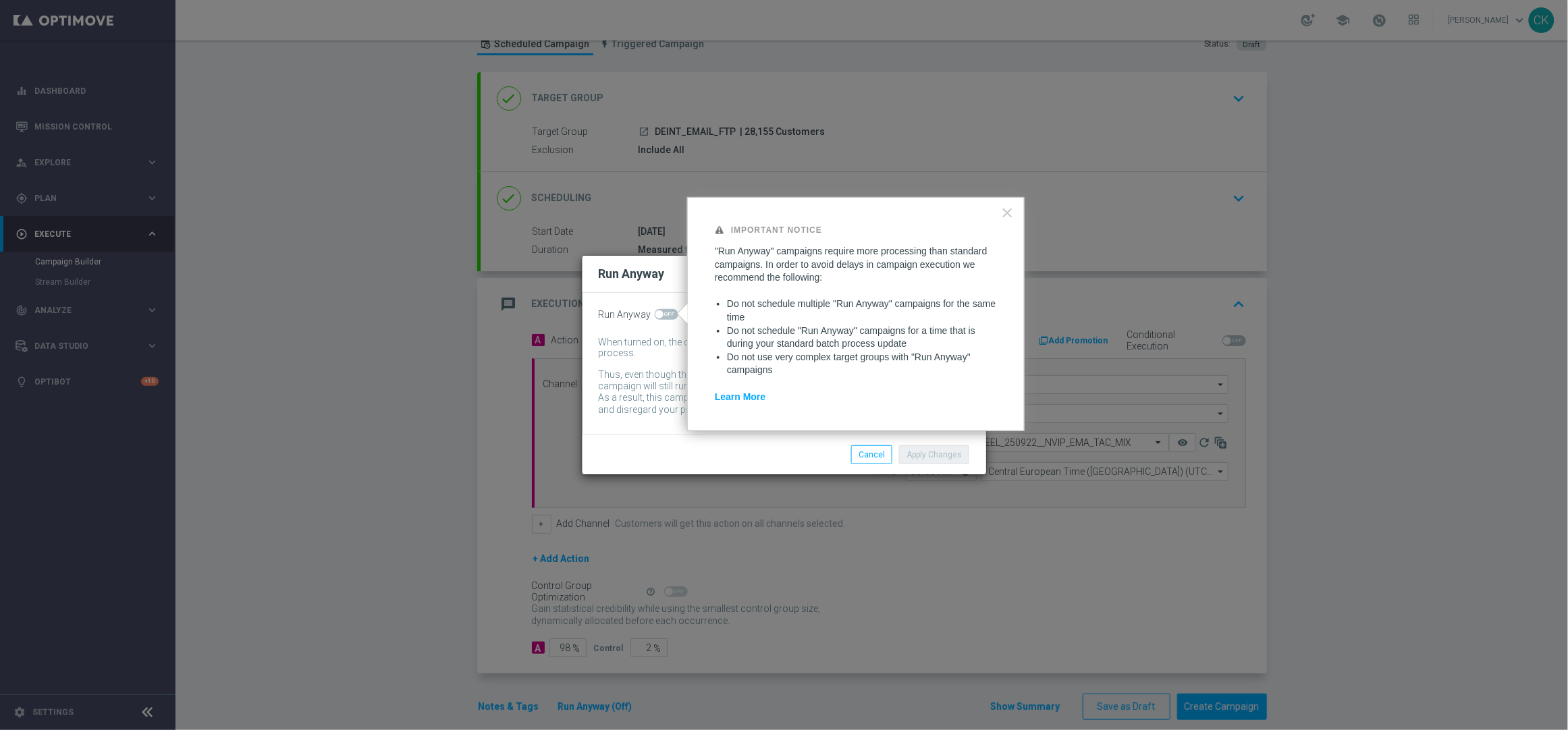
click at [662, 315] on span at bounding box center [659, 314] width 8 height 8
click at [662, 315] on input "checkbox" at bounding box center [667, 314] width 24 height 11
click at [933, 457] on button "Apply Changes" at bounding box center [934, 455] width 70 height 19
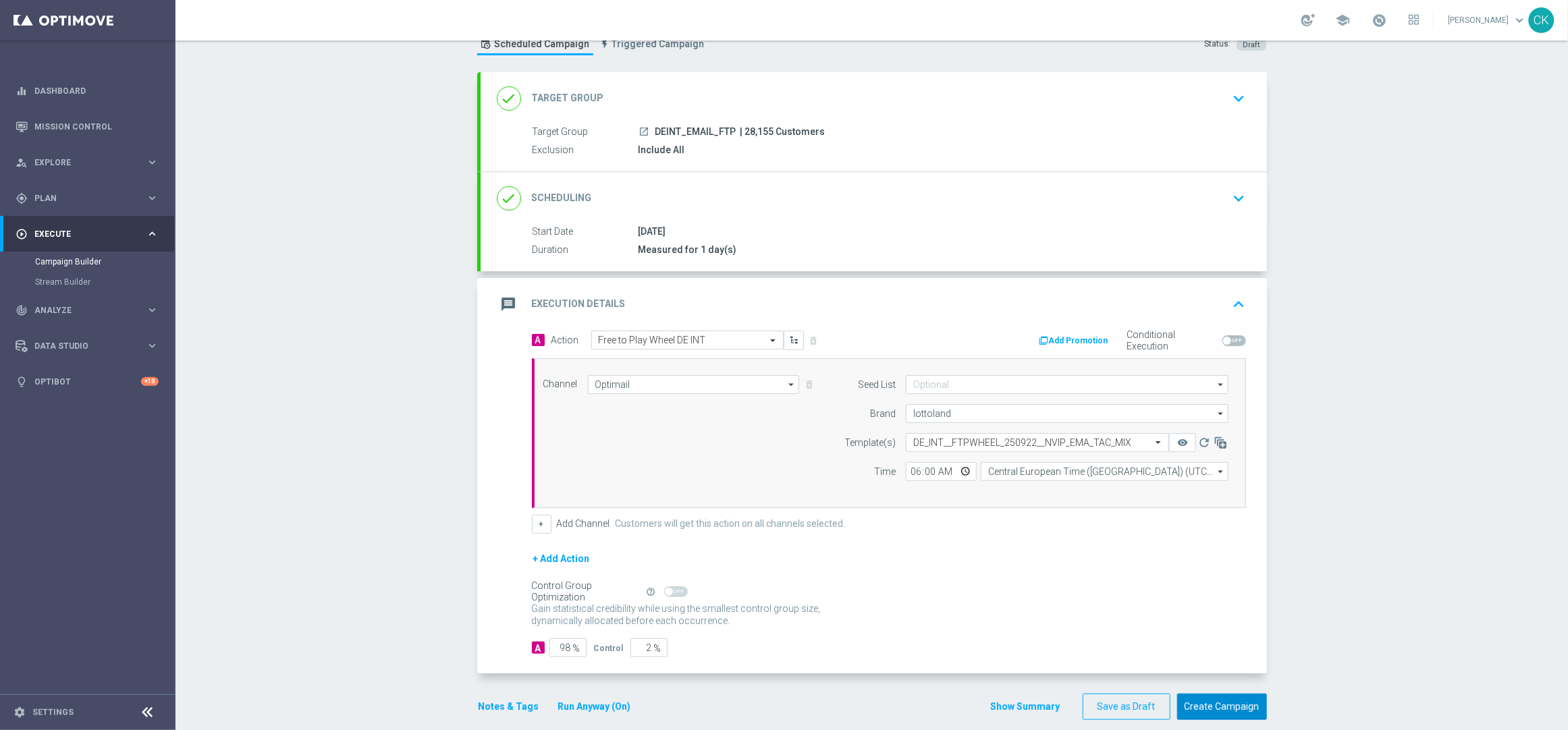
click at [1210, 705] on button "Create Campaign" at bounding box center [1222, 706] width 90 height 26
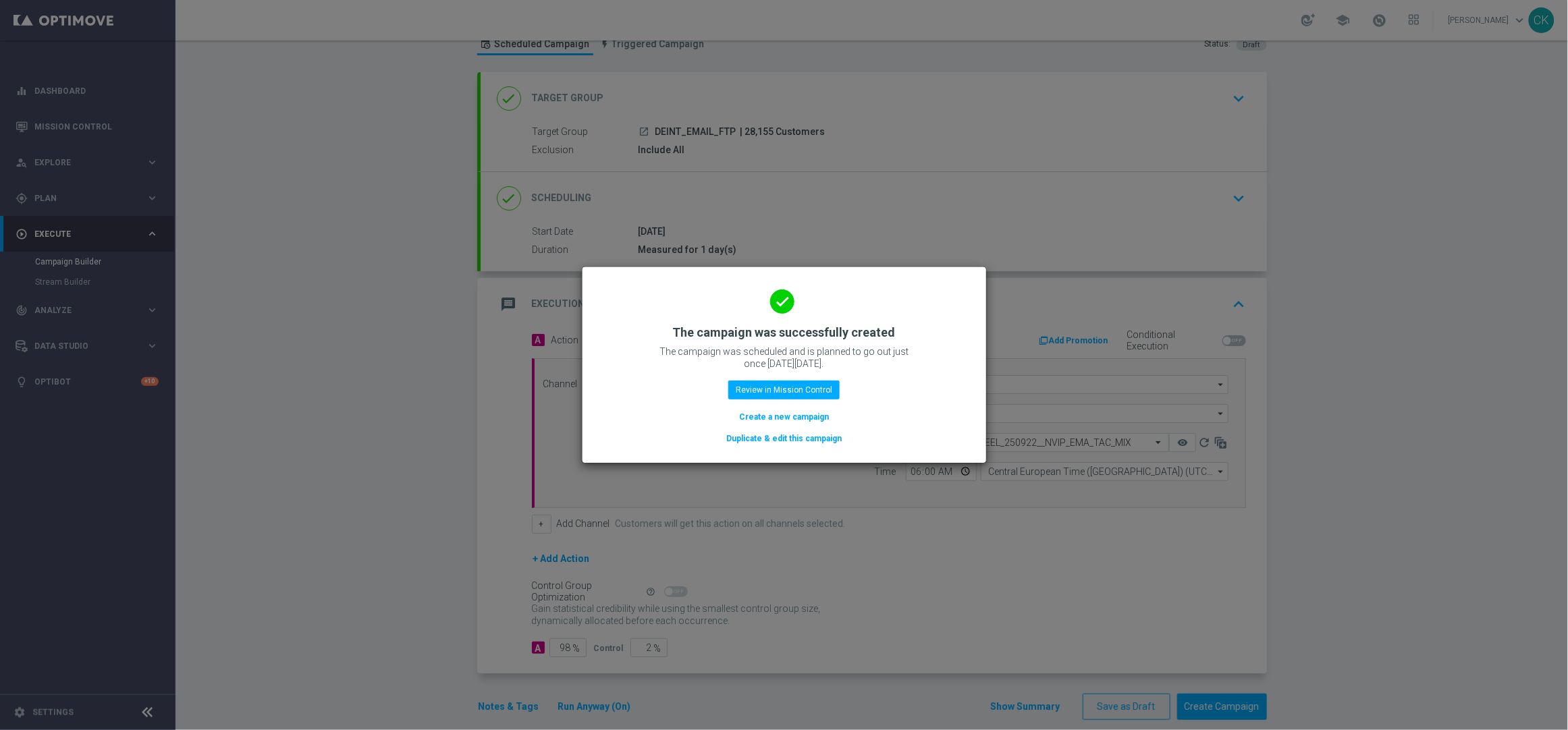
click at [762, 414] on button "Create a new campaign" at bounding box center [784, 416] width 92 height 15
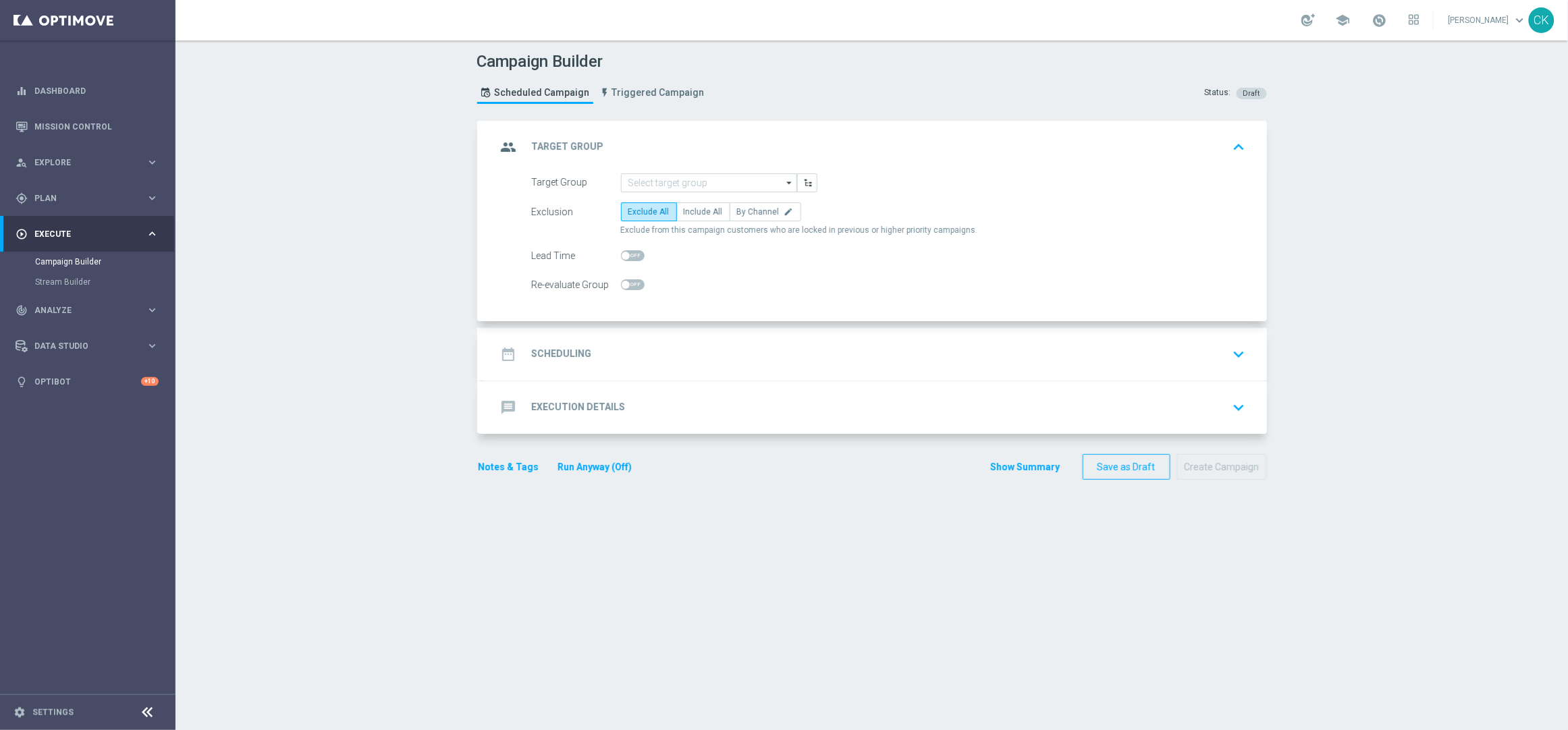
scroll to position [0, 0]
click at [675, 185] on input at bounding box center [709, 183] width 176 height 19
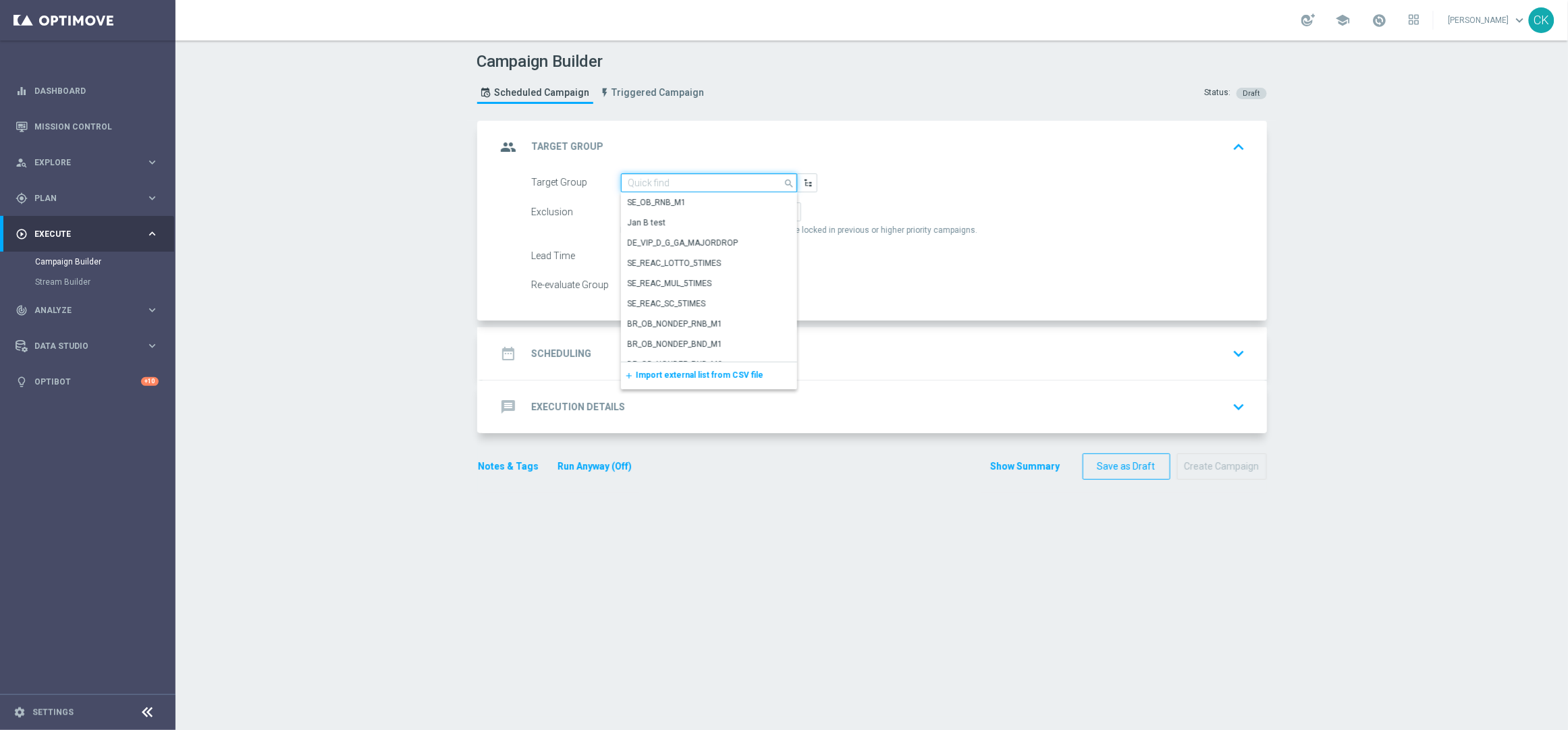
paste input "AT_EMAIL_FTP"
click at [674, 219] on div "AT_EMAIL_FTP" at bounding box center [654, 222] width 53 height 12
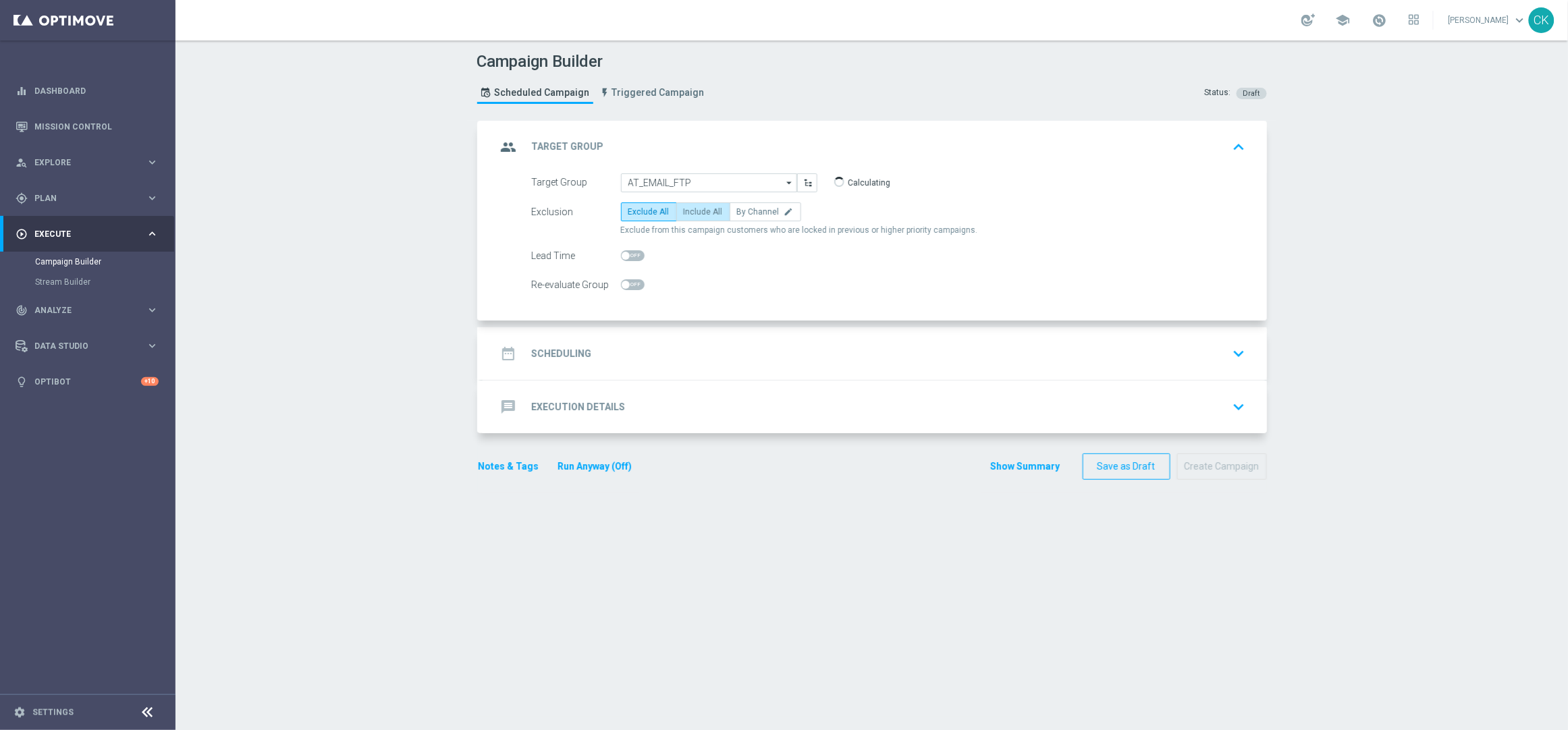
click at [686, 213] on span "Include All" at bounding box center [702, 212] width 39 height 10
click at [686, 213] on input "Include All" at bounding box center [687, 214] width 9 height 9
click at [563, 352] on h2 "Scheduling" at bounding box center [561, 353] width 60 height 13
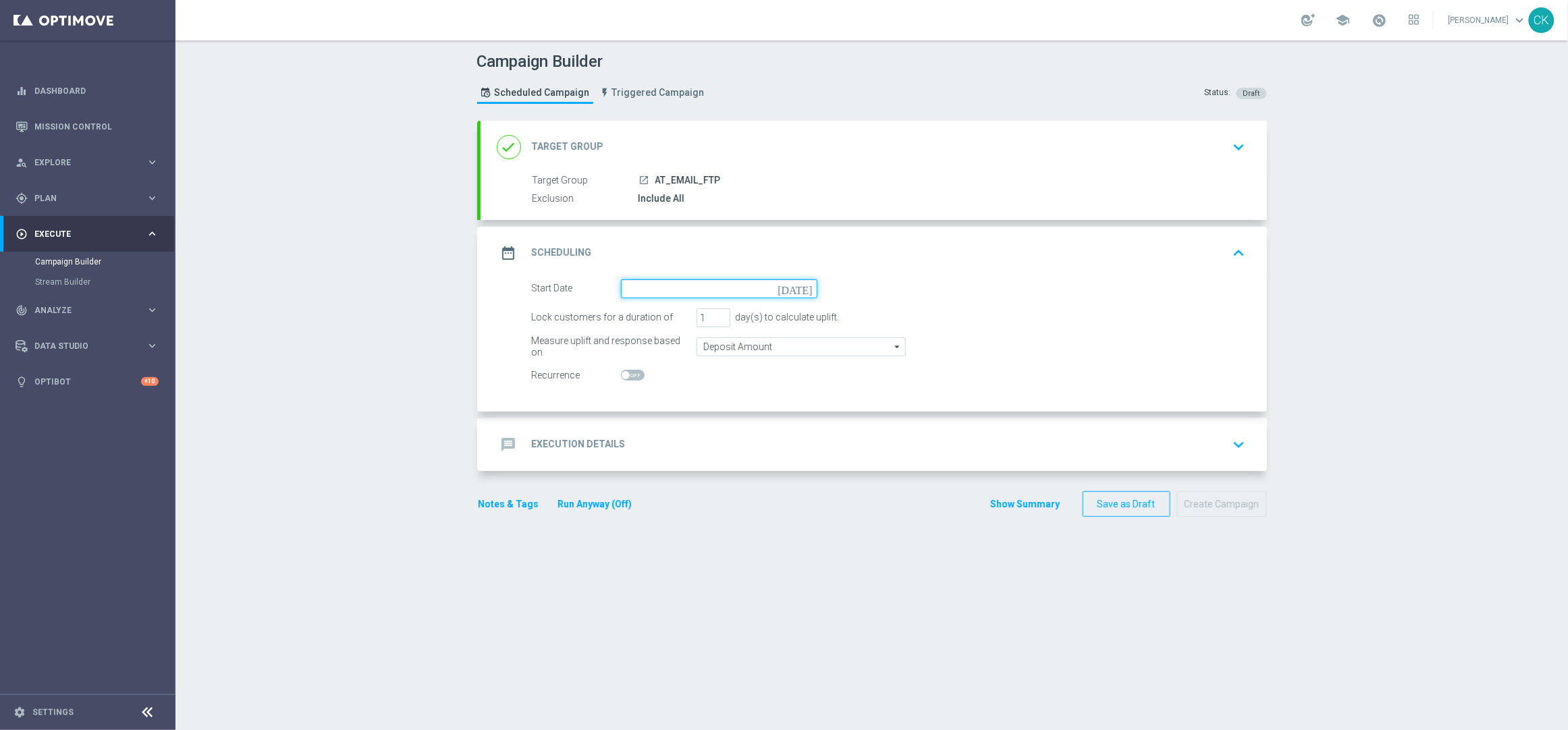
click at [685, 287] on input at bounding box center [719, 289] width 197 height 19
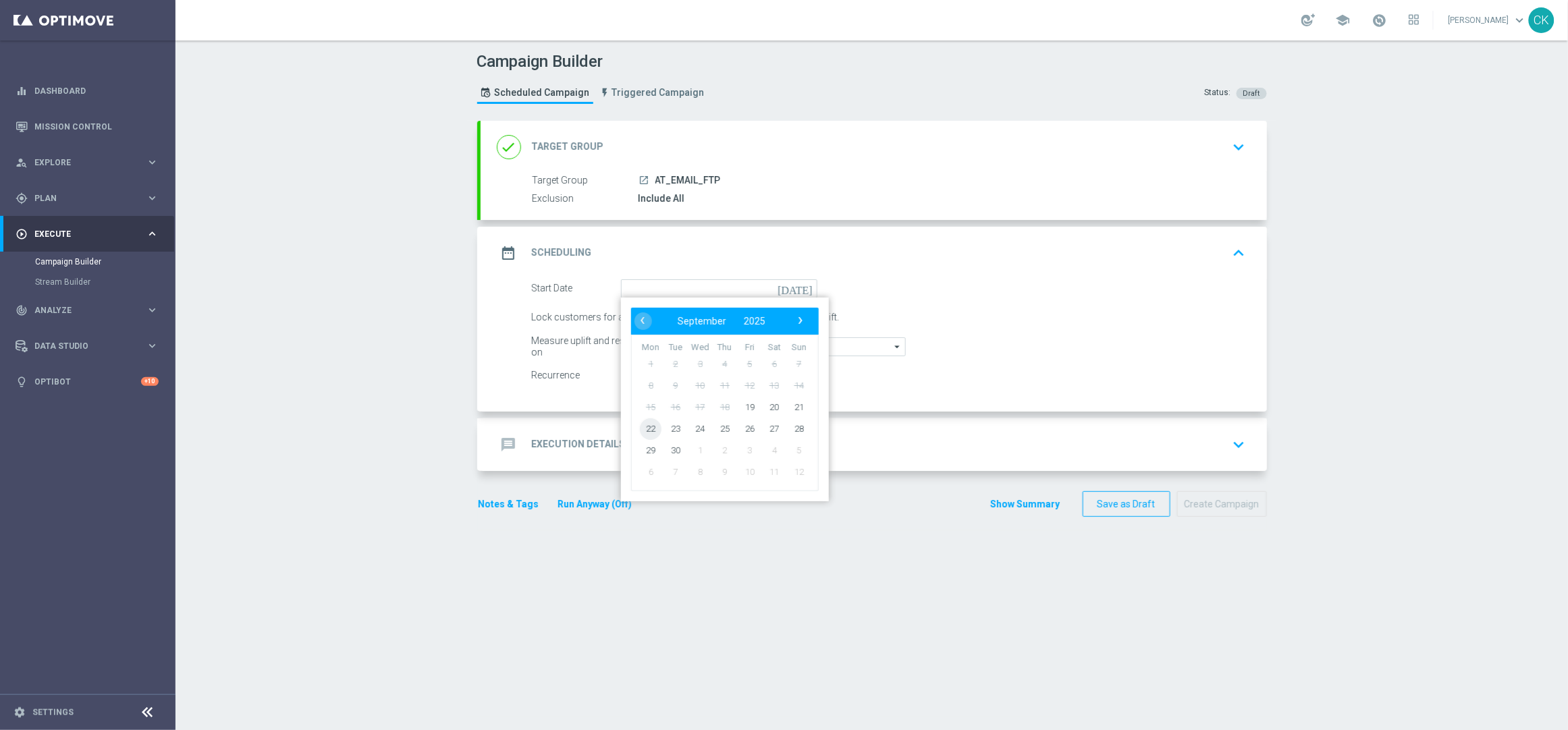
drag, startPoint x: 647, startPoint y: 440, endPoint x: 642, endPoint y: 418, distance: 22.6
click at [642, 418] on span "22" at bounding box center [650, 428] width 22 height 21
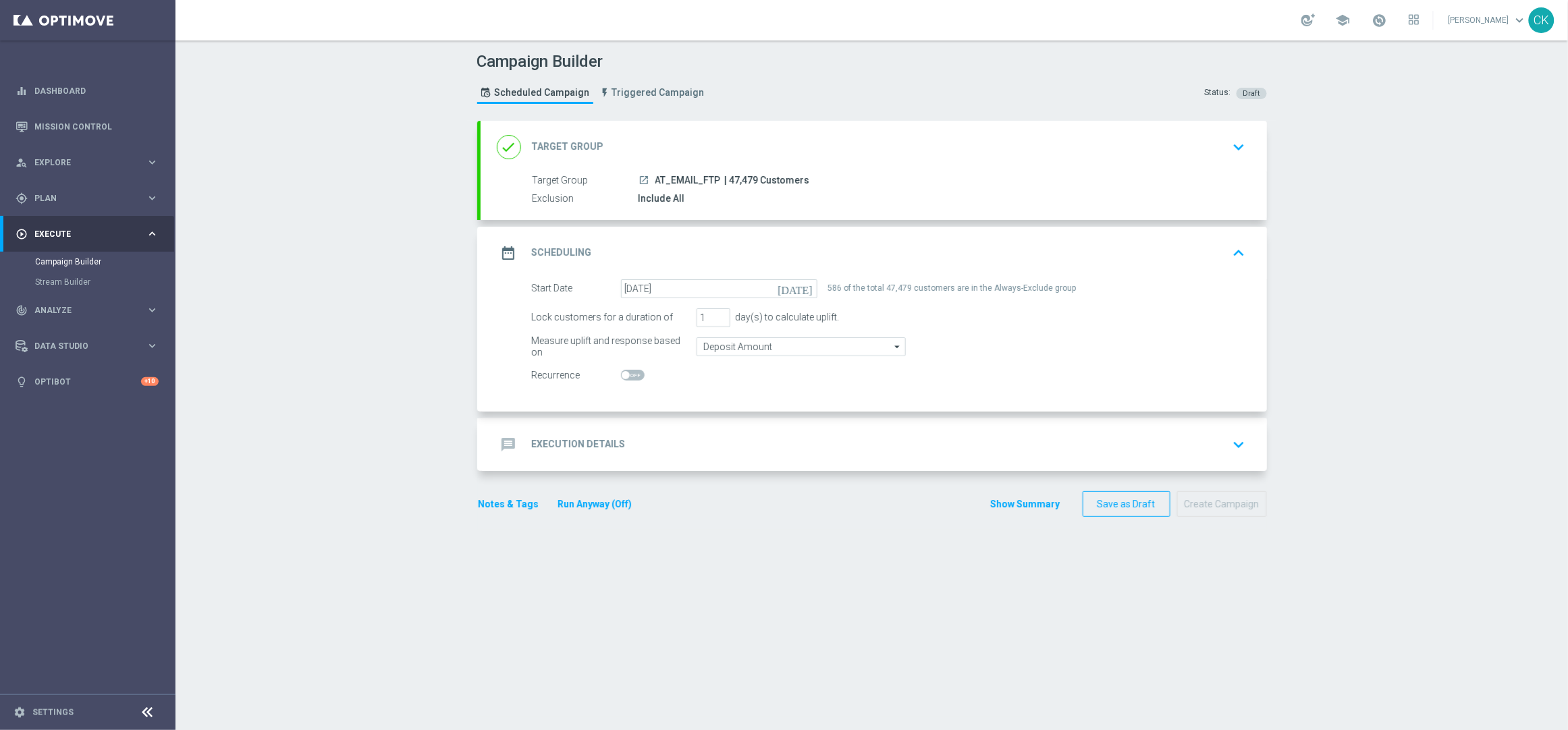
click at [560, 443] on h2 "Execution Details" at bounding box center [579, 444] width 94 height 13
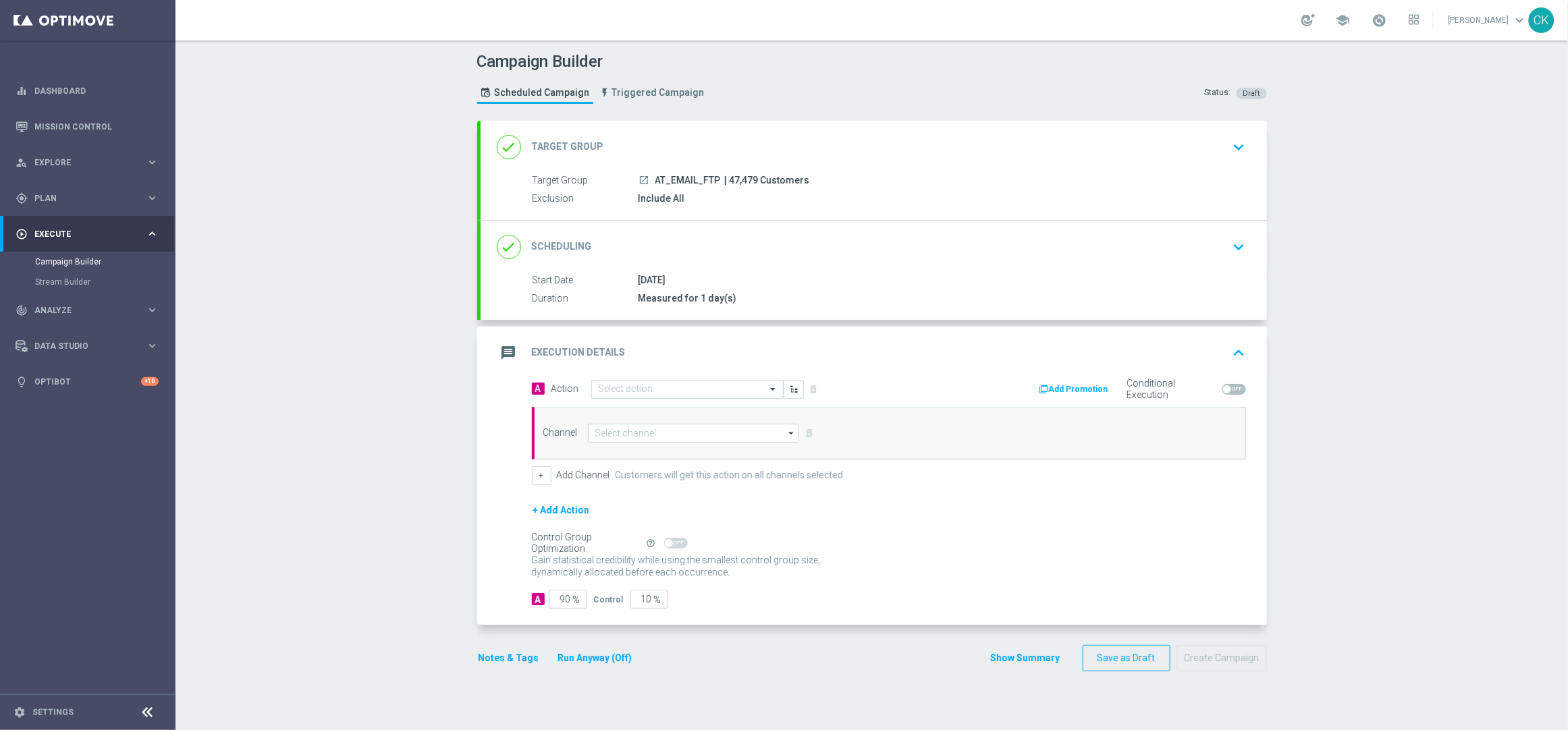
click at [682, 387] on input "text" at bounding box center [674, 389] width 151 height 11
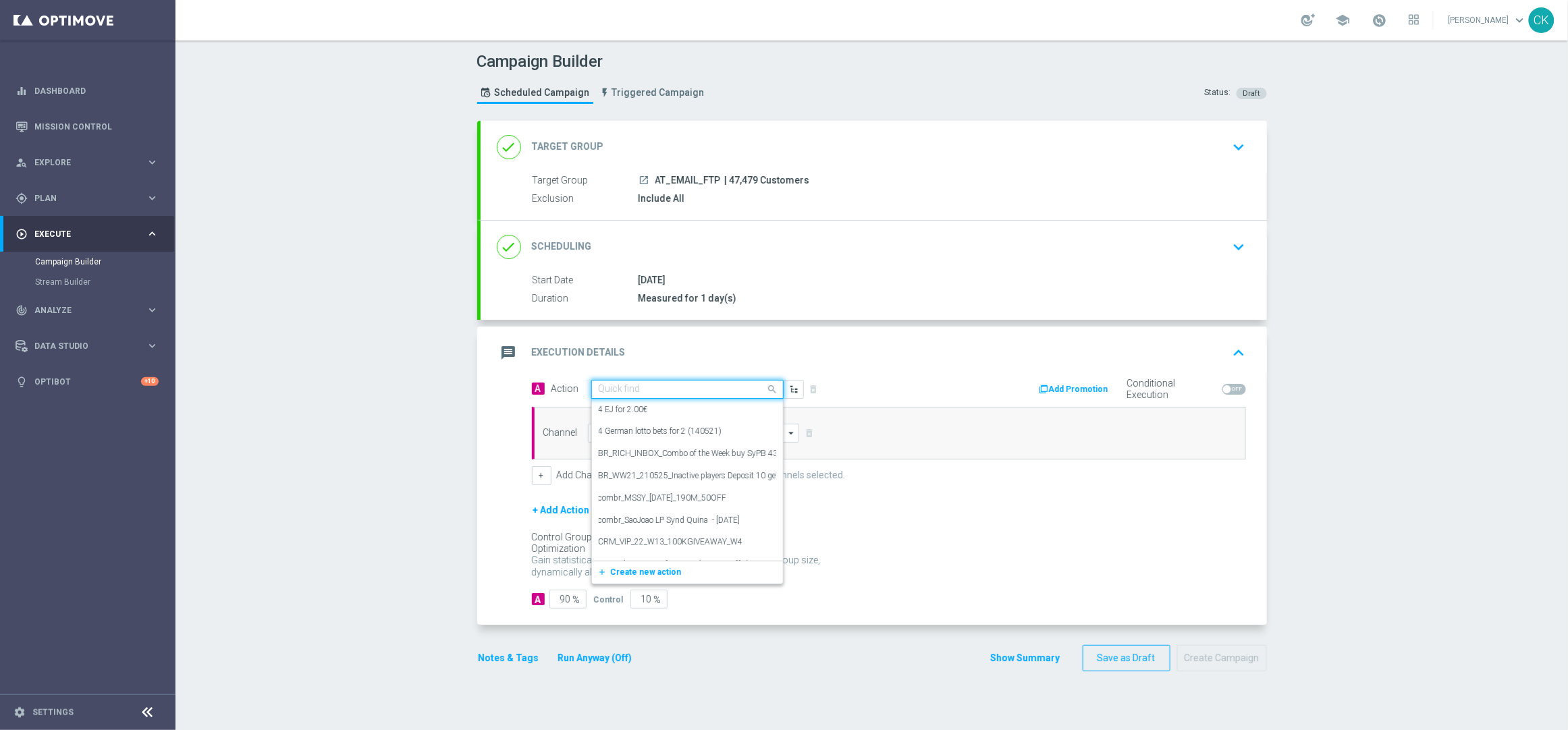
paste input "Free to Play Wheel AT"
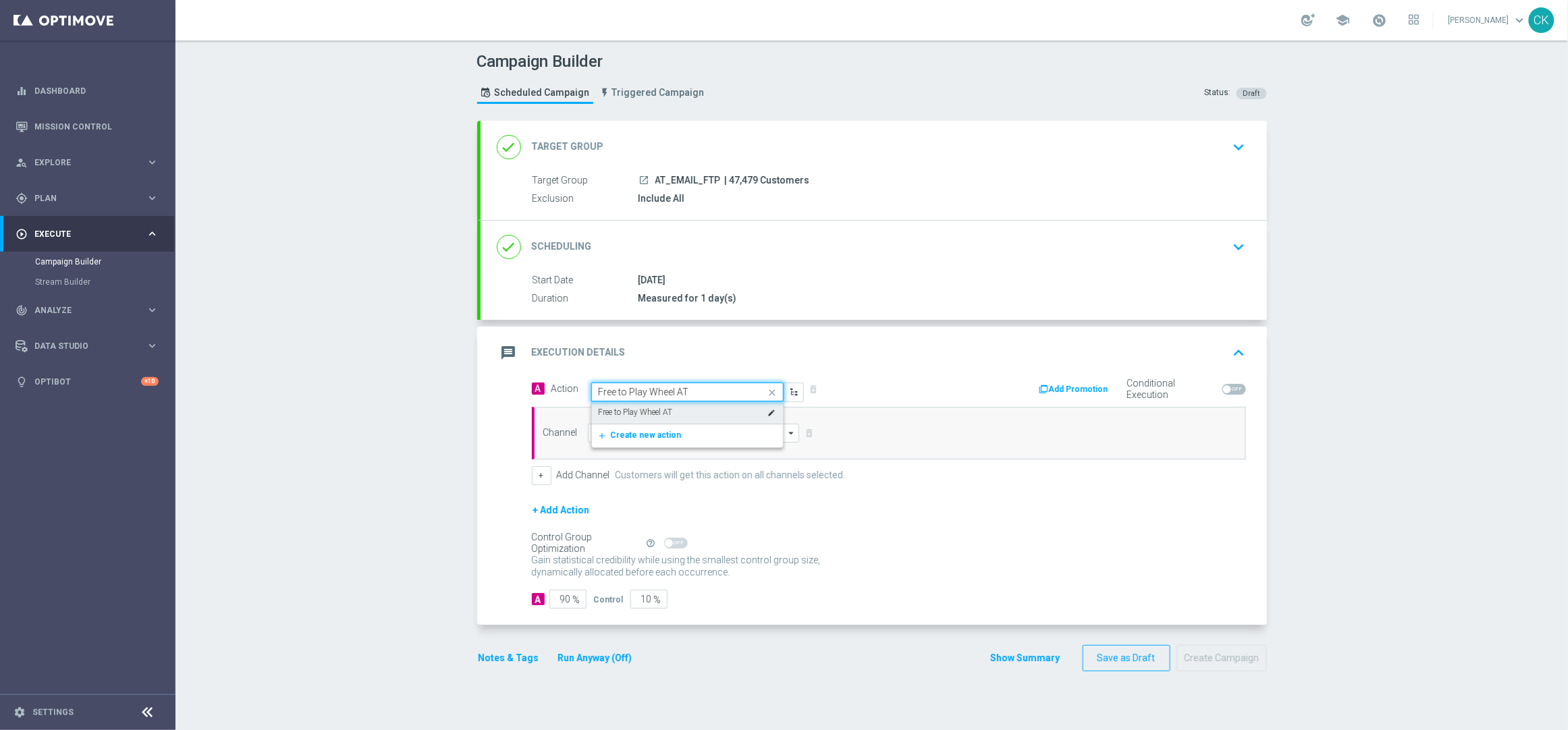
click at [669, 408] on div "Free to Play Wheel AT edit" at bounding box center [687, 412] width 178 height 22
click at [659, 436] on input at bounding box center [694, 433] width 212 height 19
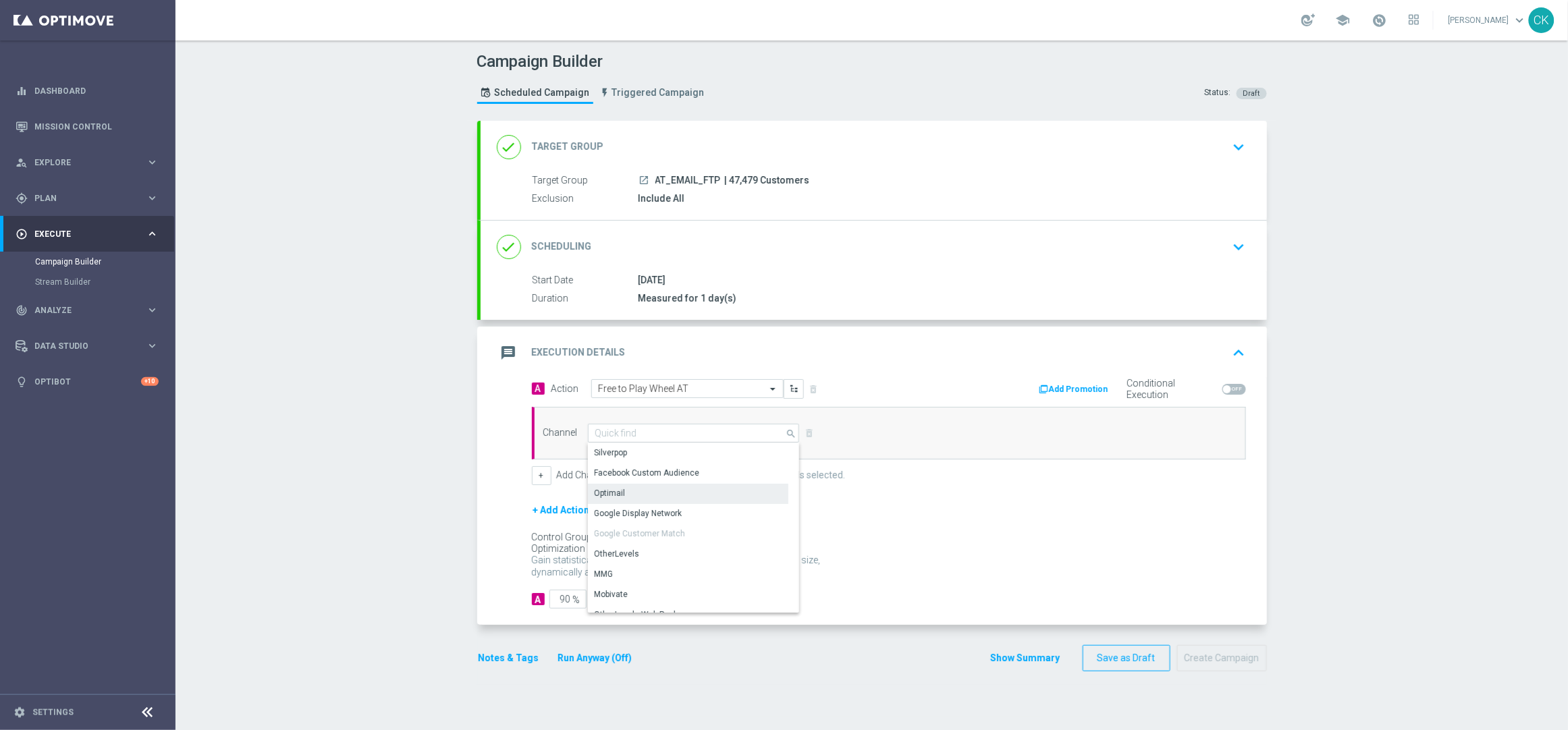
click at [643, 490] on div "Optimail" at bounding box center [688, 494] width 201 height 19
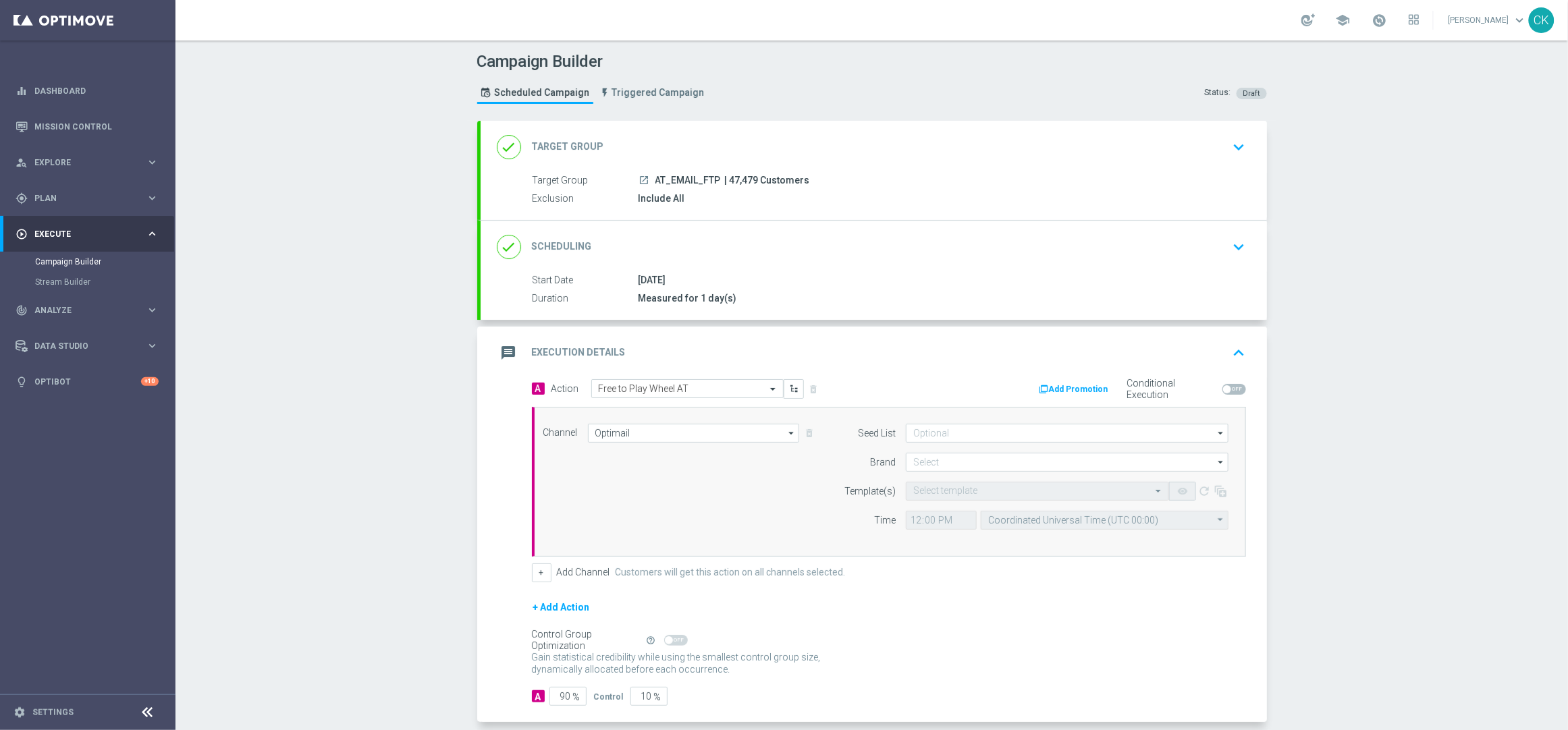
scroll to position [68, 0]
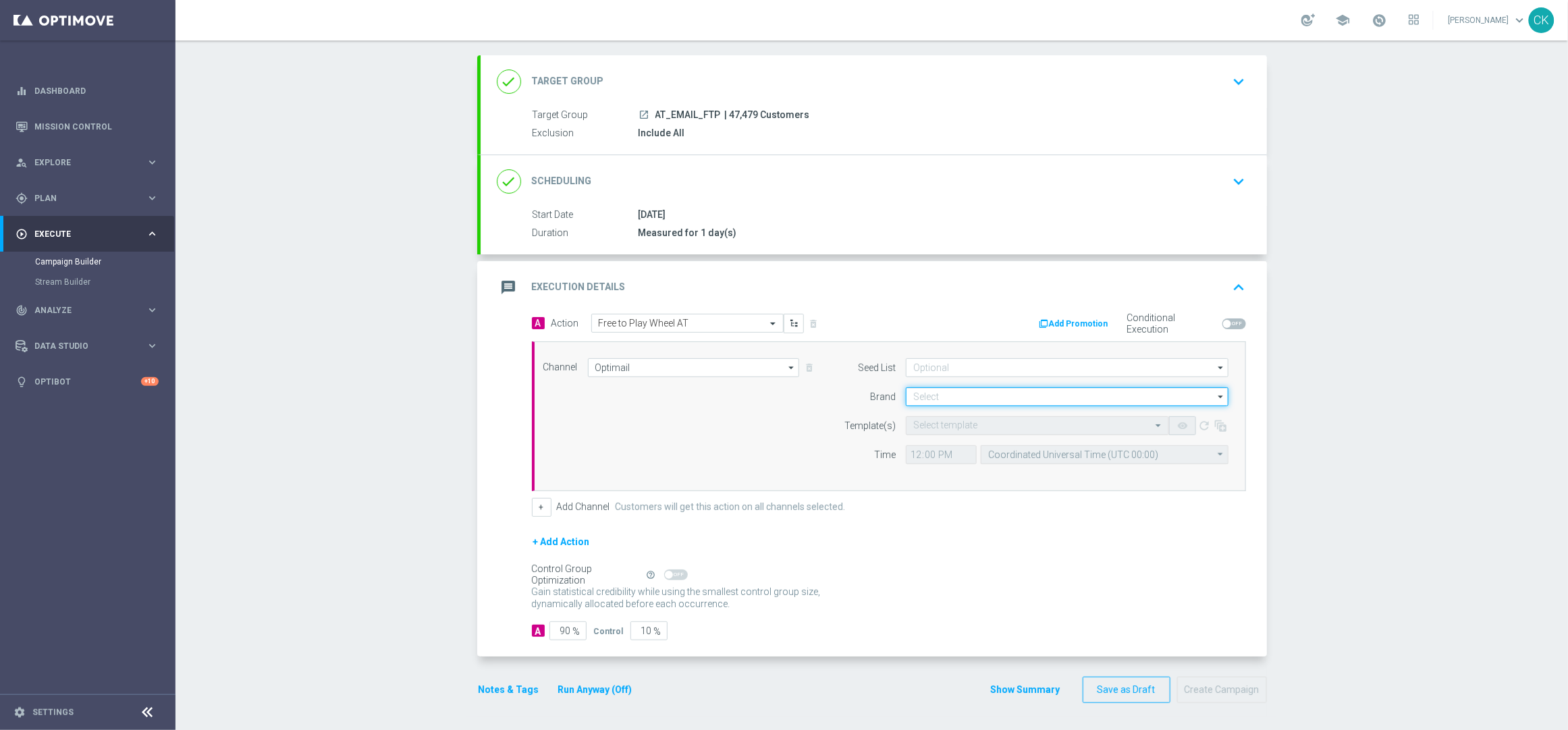
click at [993, 389] on input at bounding box center [1066, 396] width 323 height 19
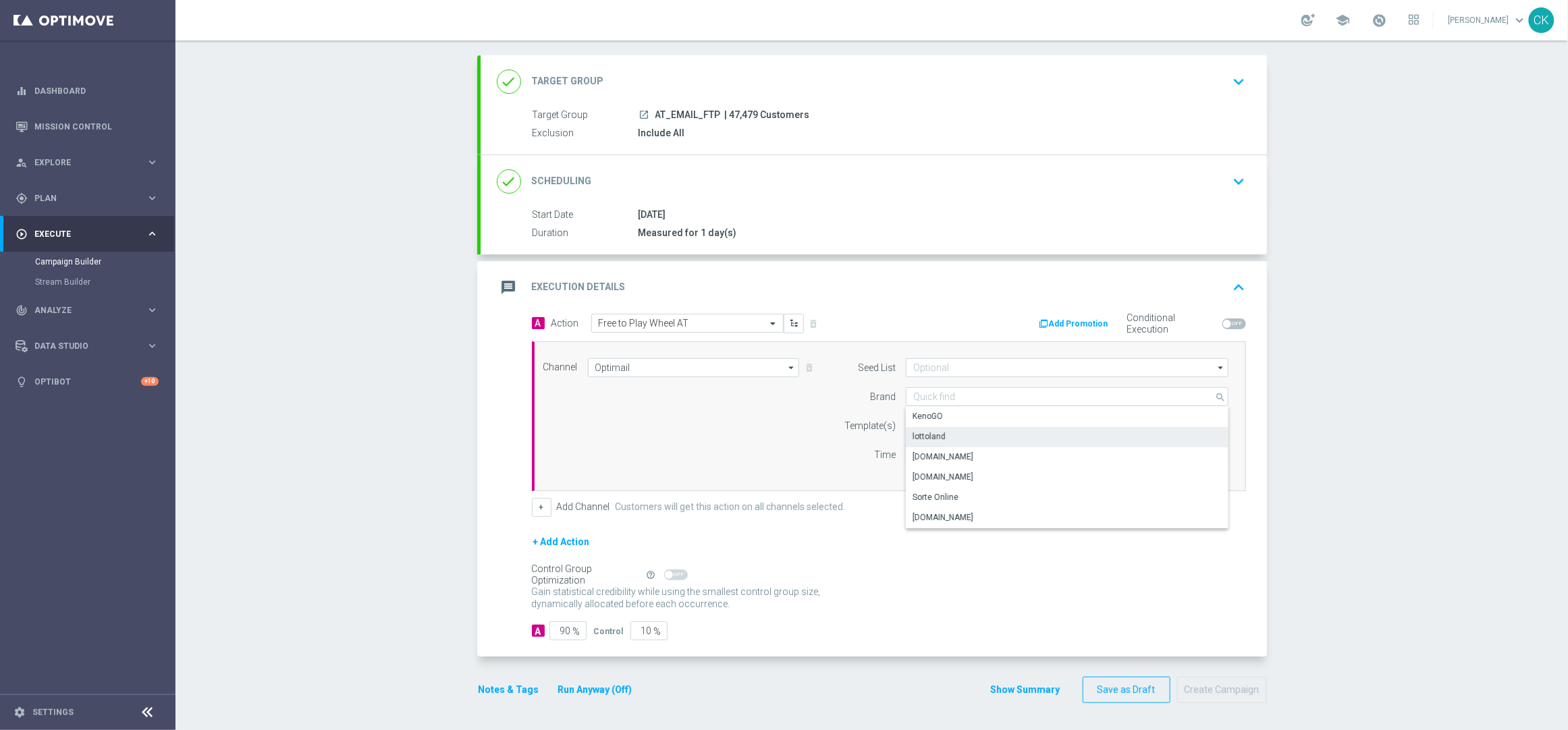
click at [937, 432] on div "lottoland" at bounding box center [929, 436] width 33 height 12
click at [923, 420] on input "text" at bounding box center [1024, 426] width 221 height 11
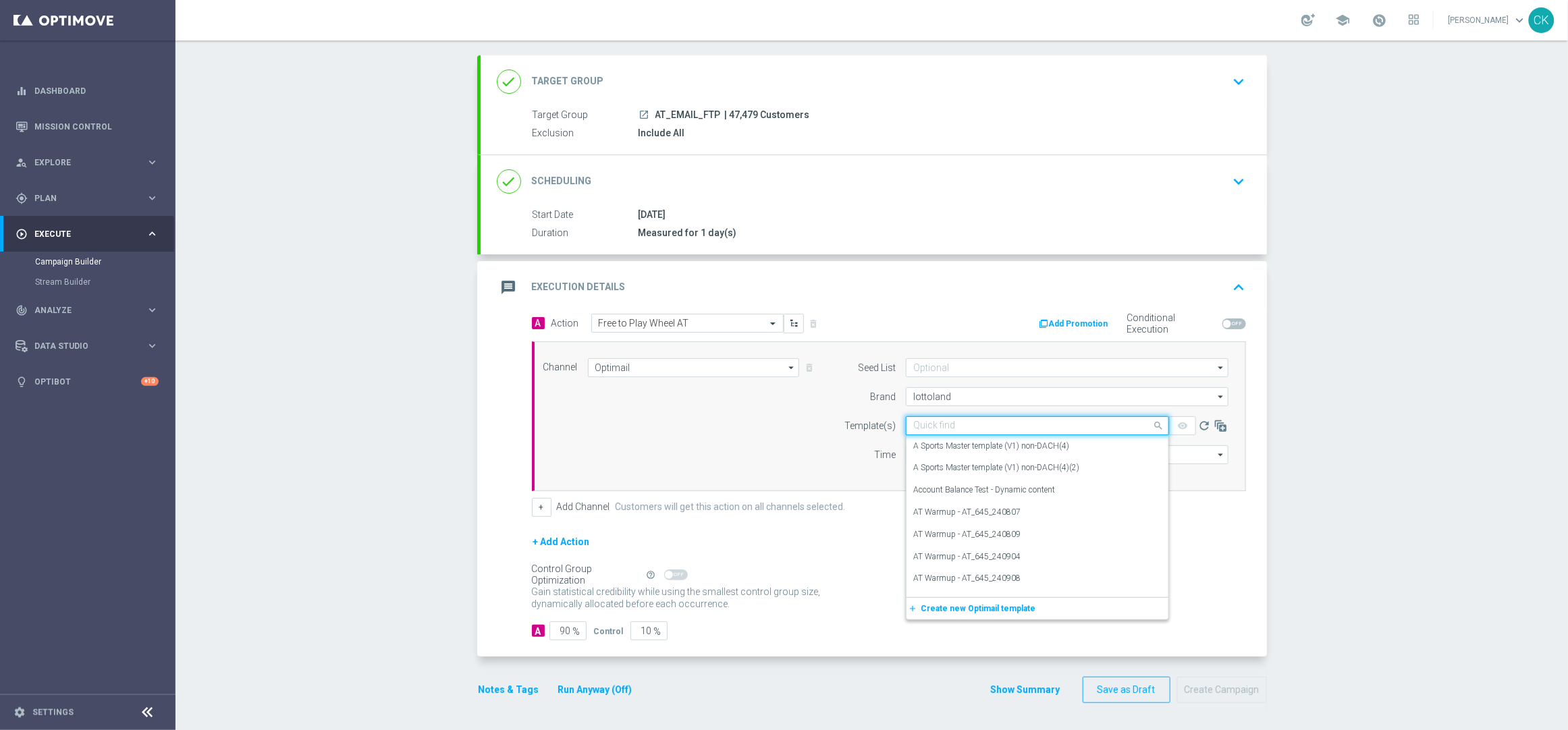
paste input "AT__FTPWHEEL_250922__NVIP_EMA_TAC_MIX"
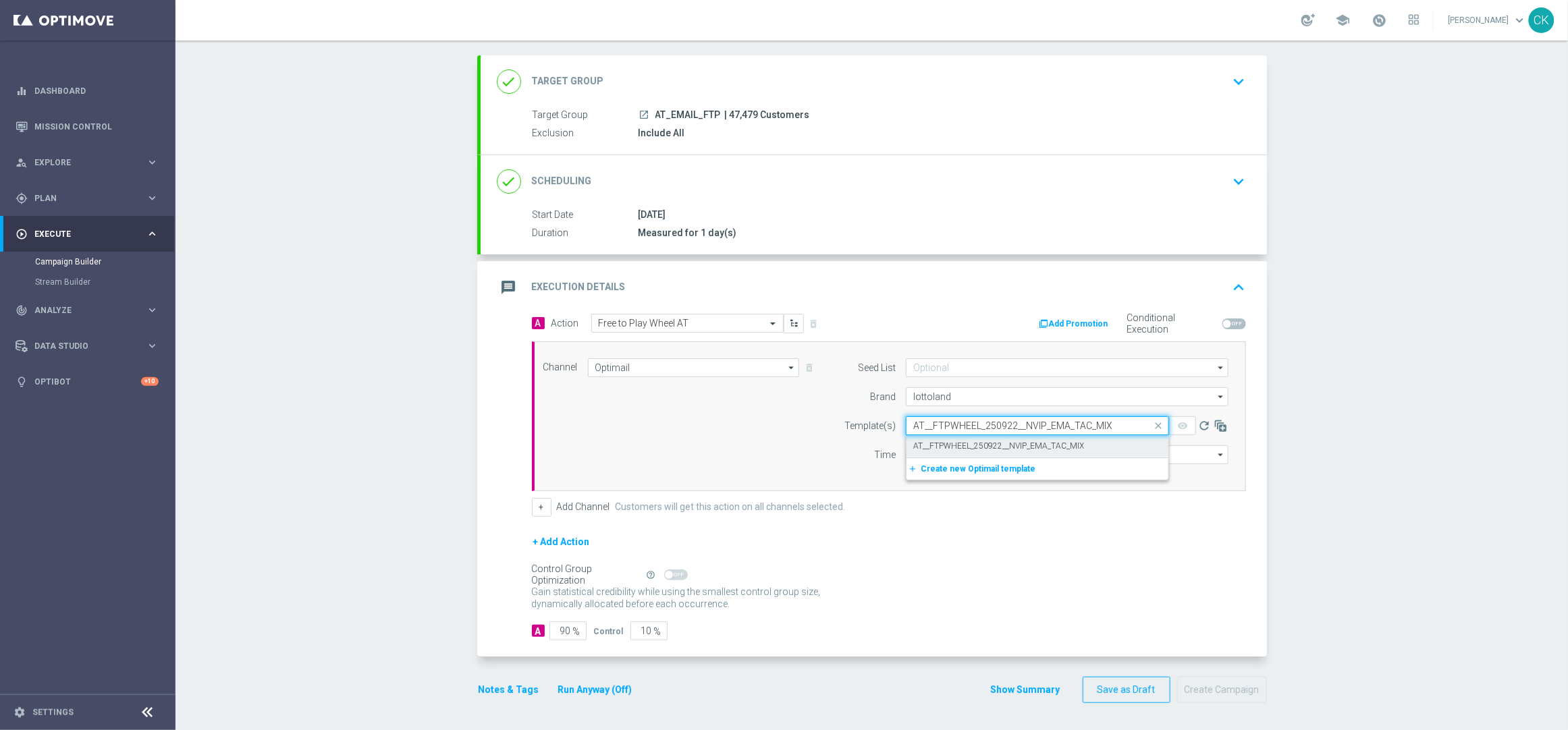
click at [917, 440] on label "AT__FTPWHEEL_250922__NVIP_EMA_TAC_MIX" at bounding box center [999, 446] width 170 height 11
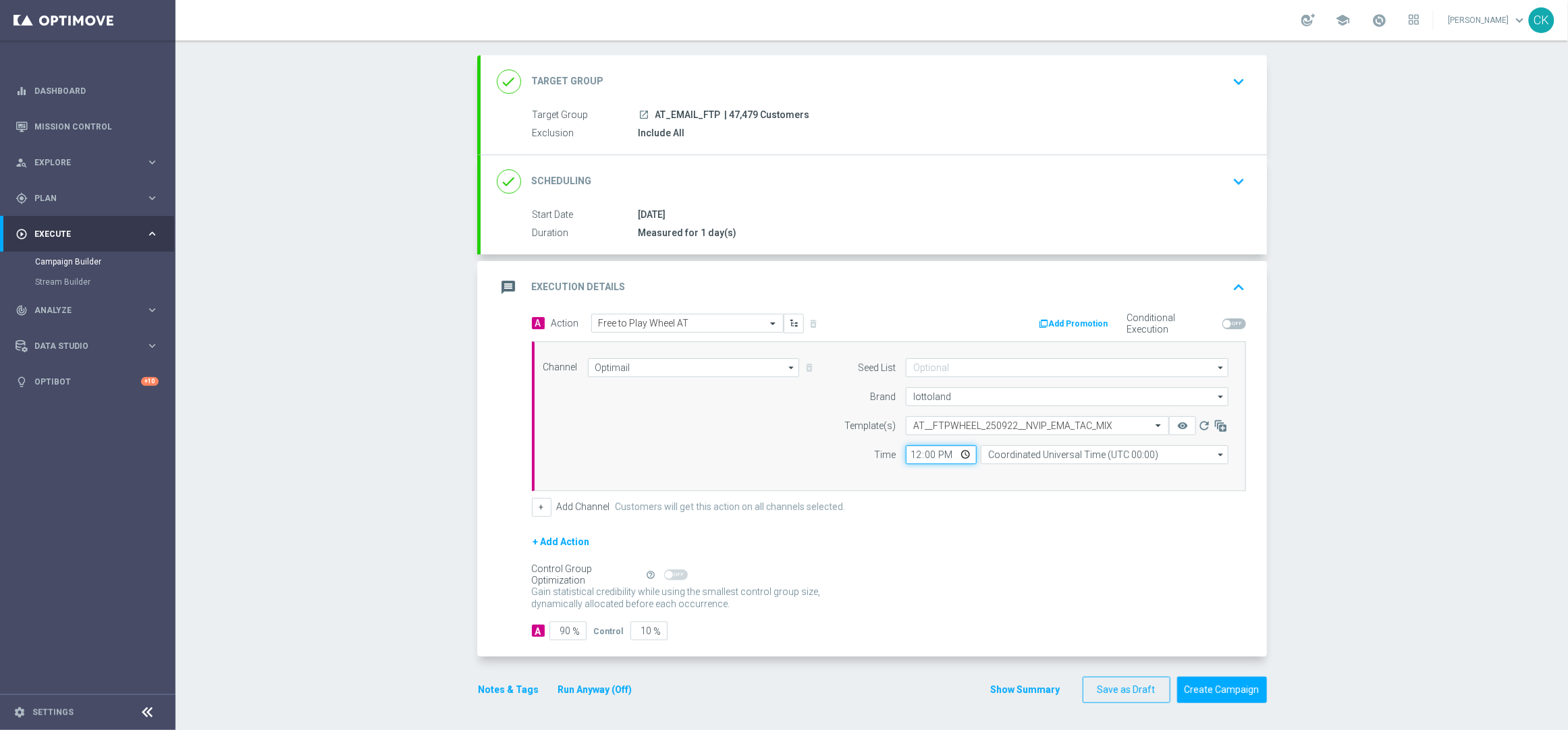
click at [906, 455] on input "12:00" at bounding box center [940, 455] width 71 height 19
click at [1060, 455] on input "Coordinated Universal Time (UTC 00:00)" at bounding box center [1104, 455] width 248 height 19
click at [1053, 475] on div "Central European Time ([GEOGRAPHIC_DATA]) (UTC +02:00)" at bounding box center [1098, 474] width 221 height 12
click at [565, 630] on input "90" at bounding box center [568, 631] width 37 height 19
click at [496, 686] on button "Notes & Tags" at bounding box center [509, 689] width 64 height 17
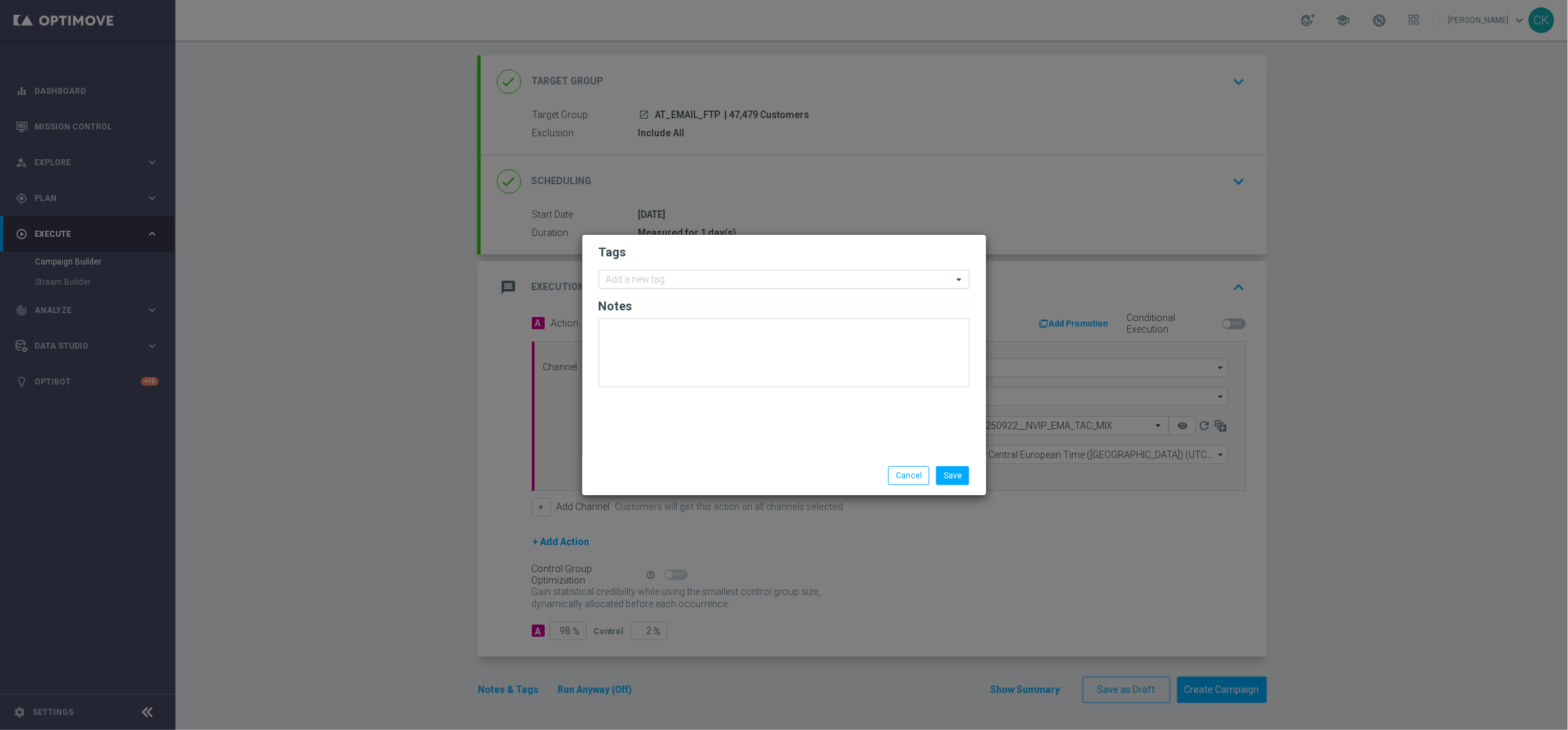
click at [631, 283] on input "text" at bounding box center [779, 280] width 346 height 11
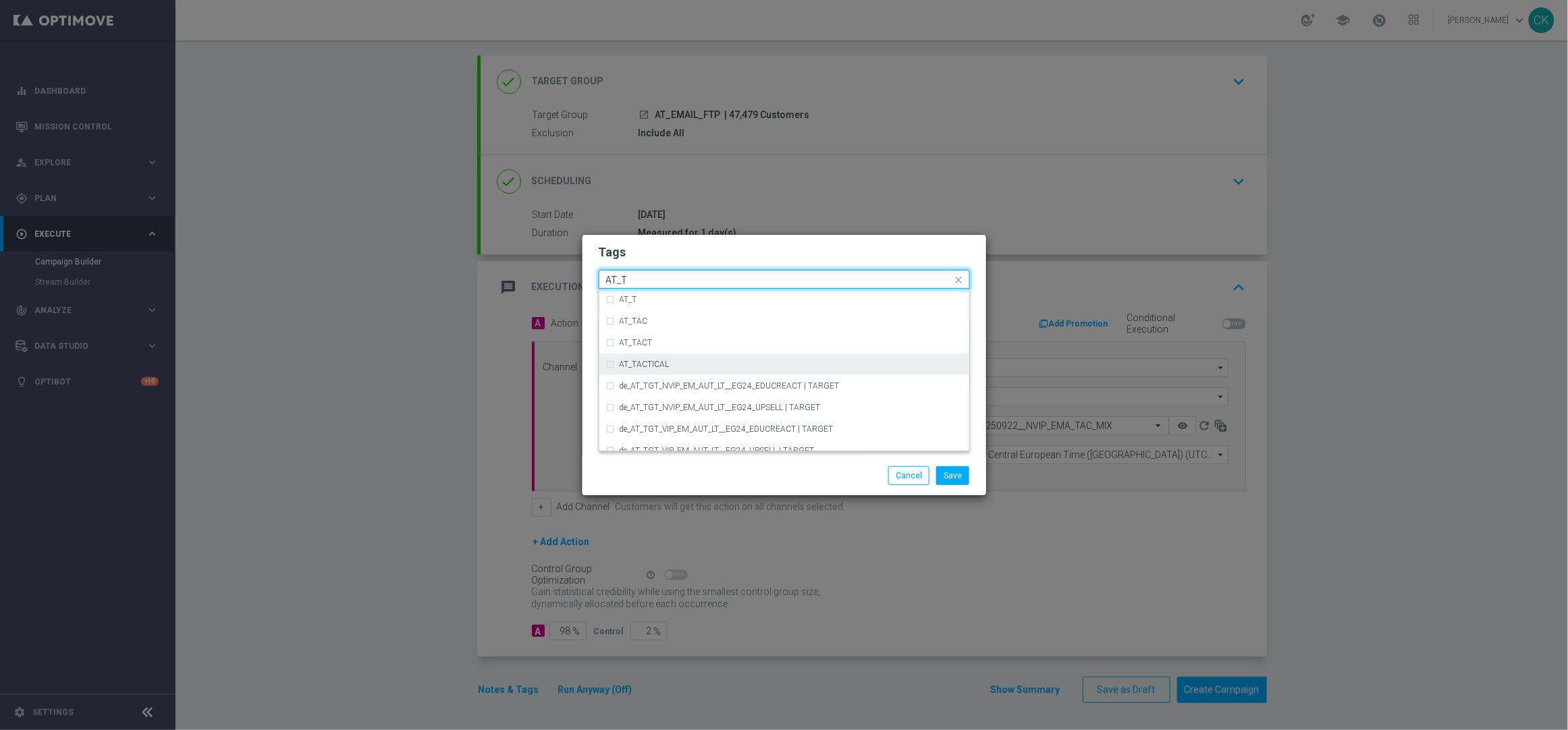
click at [639, 359] on div "AT_TACTICAL" at bounding box center [784, 364] width 356 height 21
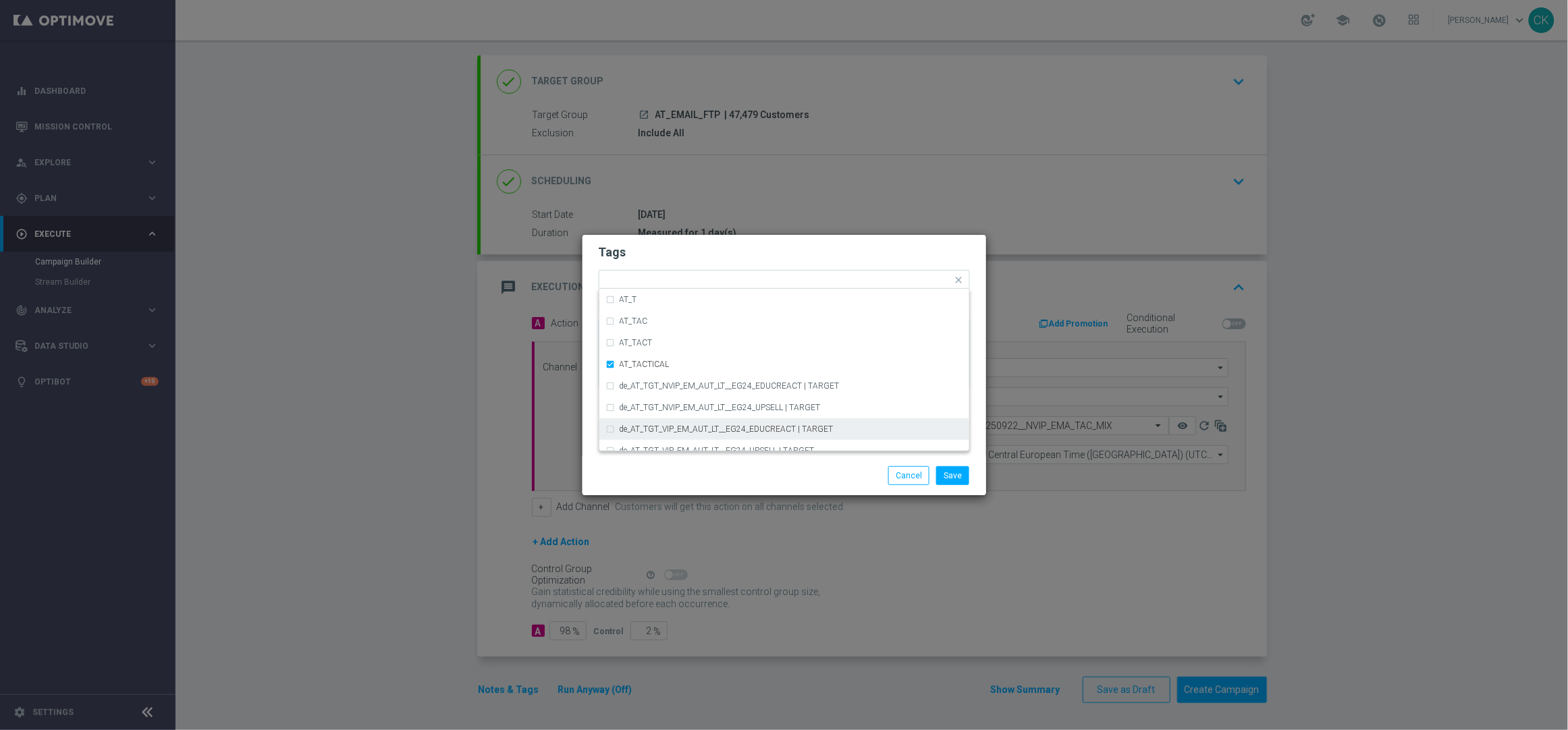
click at [733, 467] on div "Save Cancel" at bounding box center [850, 476] width 261 height 19
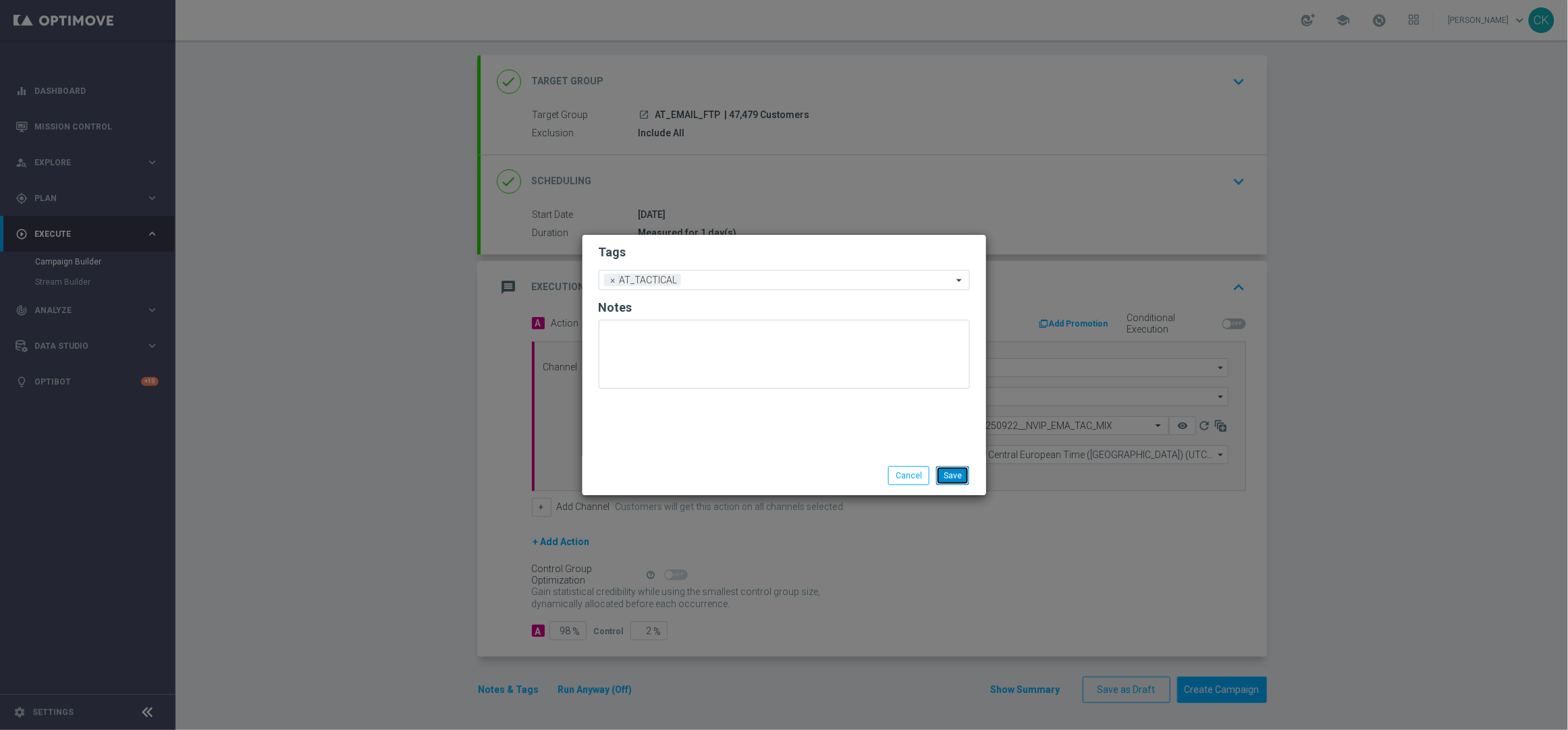
click at [953, 469] on button "Save" at bounding box center [952, 476] width 33 height 19
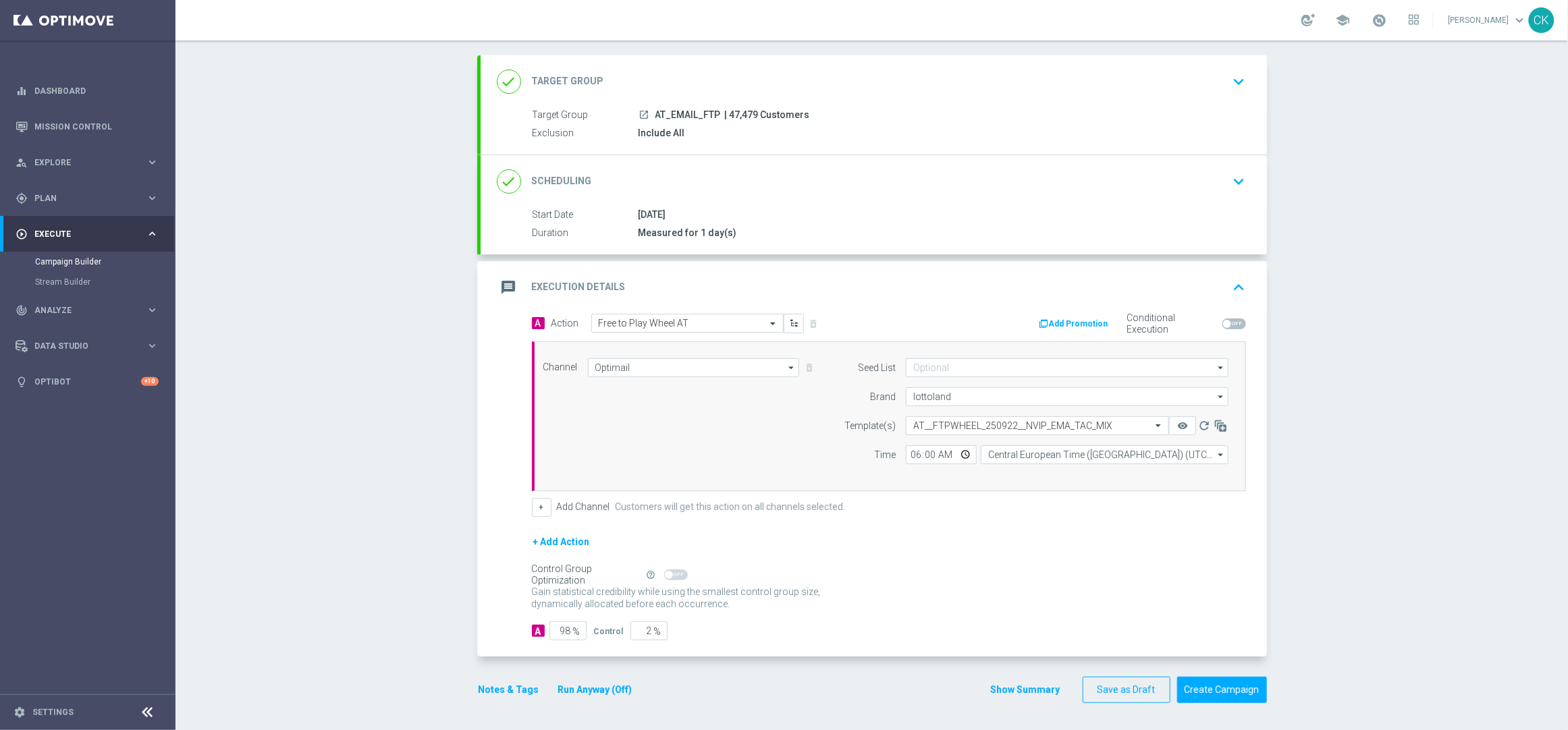
click at [566, 691] on button "Run Anyway (Off)" at bounding box center [595, 689] width 77 height 17
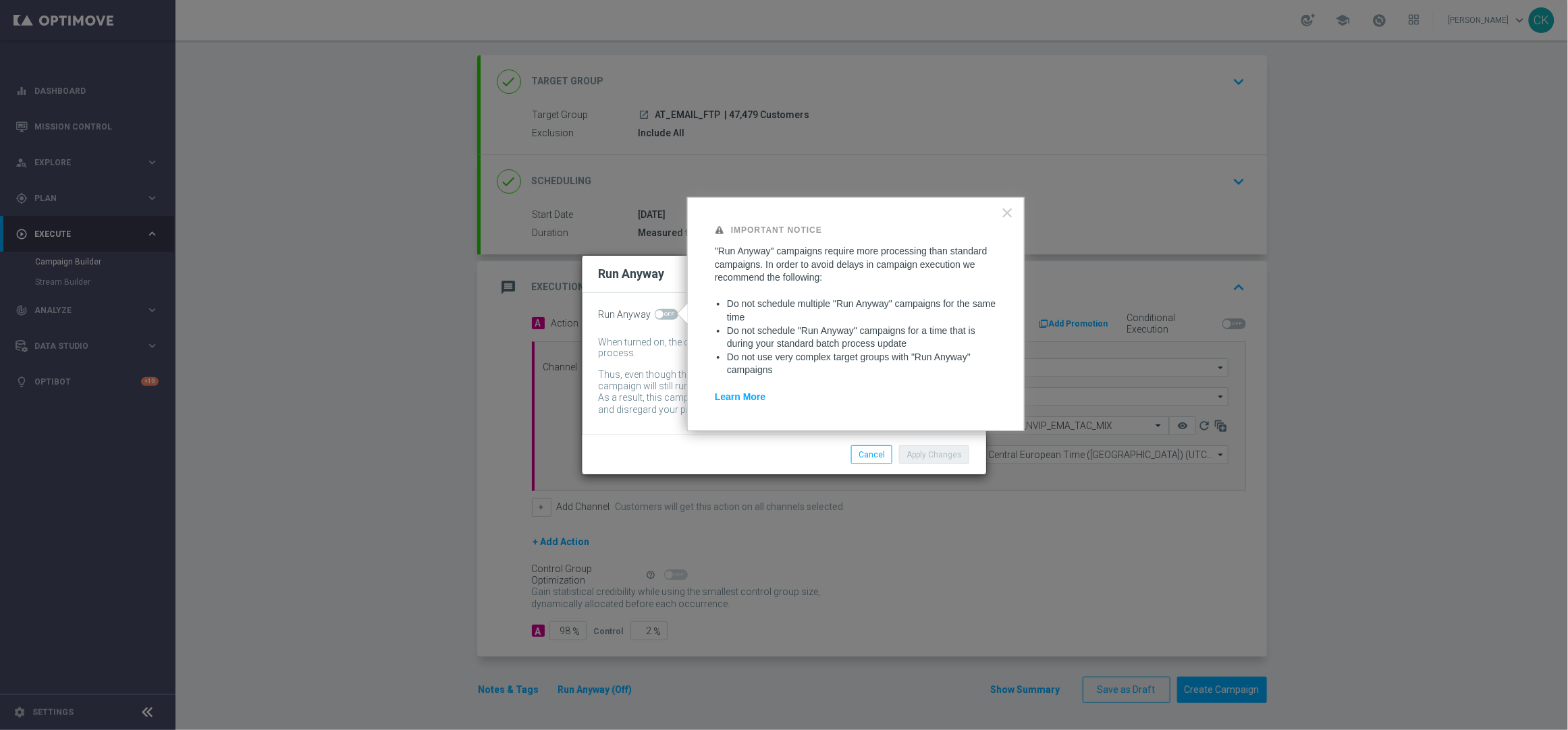
click at [665, 312] on span at bounding box center [667, 314] width 24 height 11
click at [665, 312] on input "checkbox" at bounding box center [667, 314] width 24 height 11
click at [917, 451] on button "Apply Changes" at bounding box center [934, 455] width 70 height 19
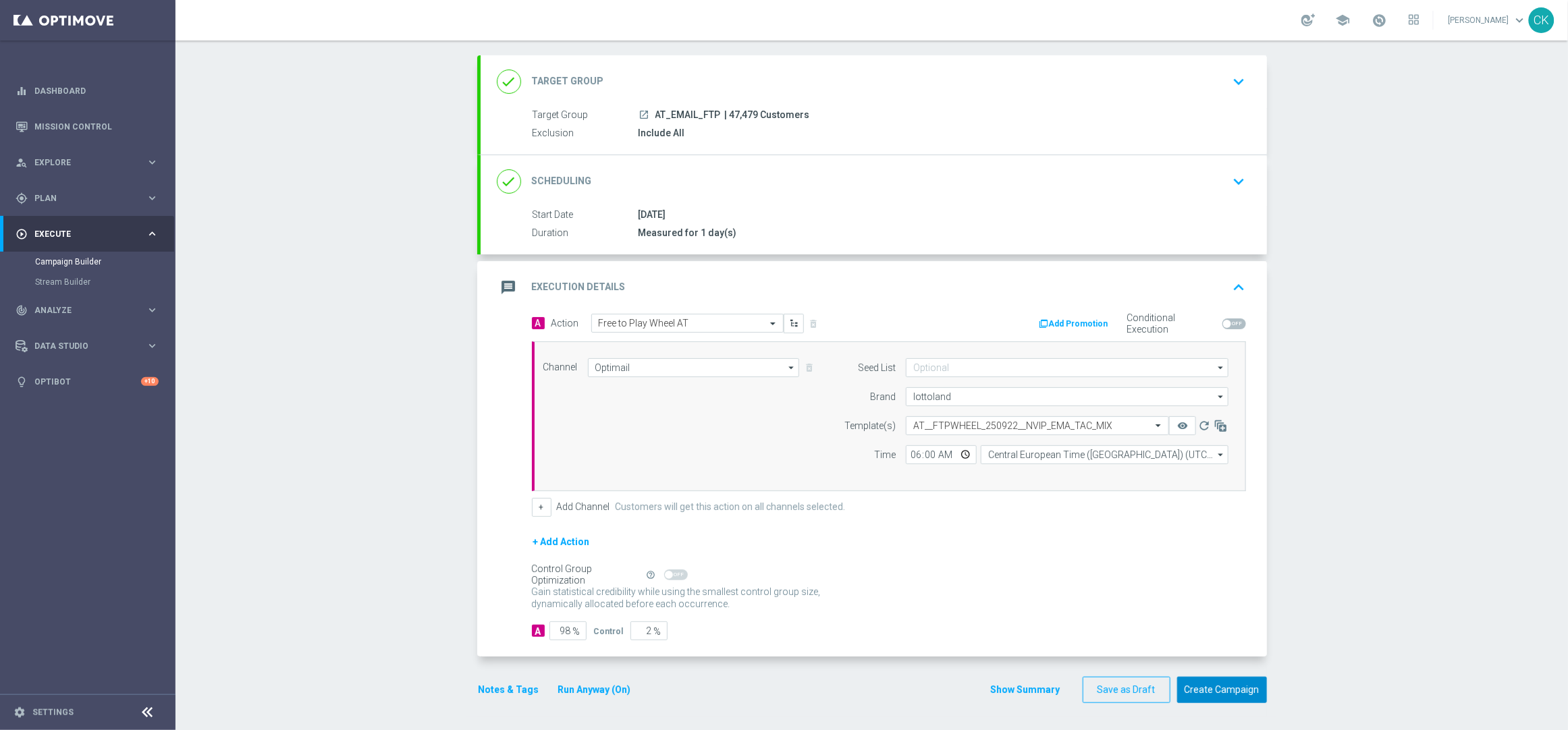
click at [1228, 690] on button "Create Campaign" at bounding box center [1222, 689] width 90 height 26
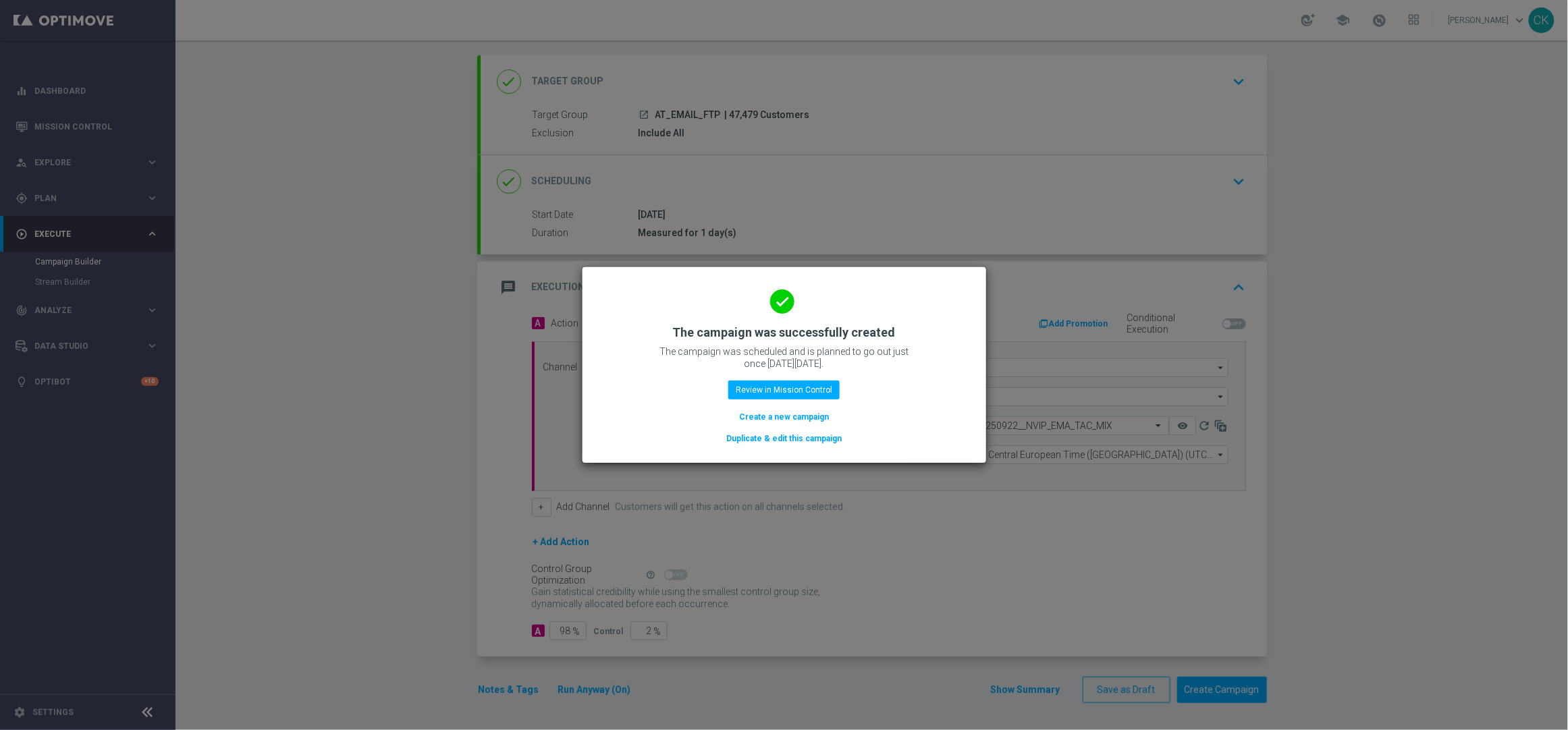
click at [794, 416] on button "Create a new campaign" at bounding box center [784, 416] width 92 height 15
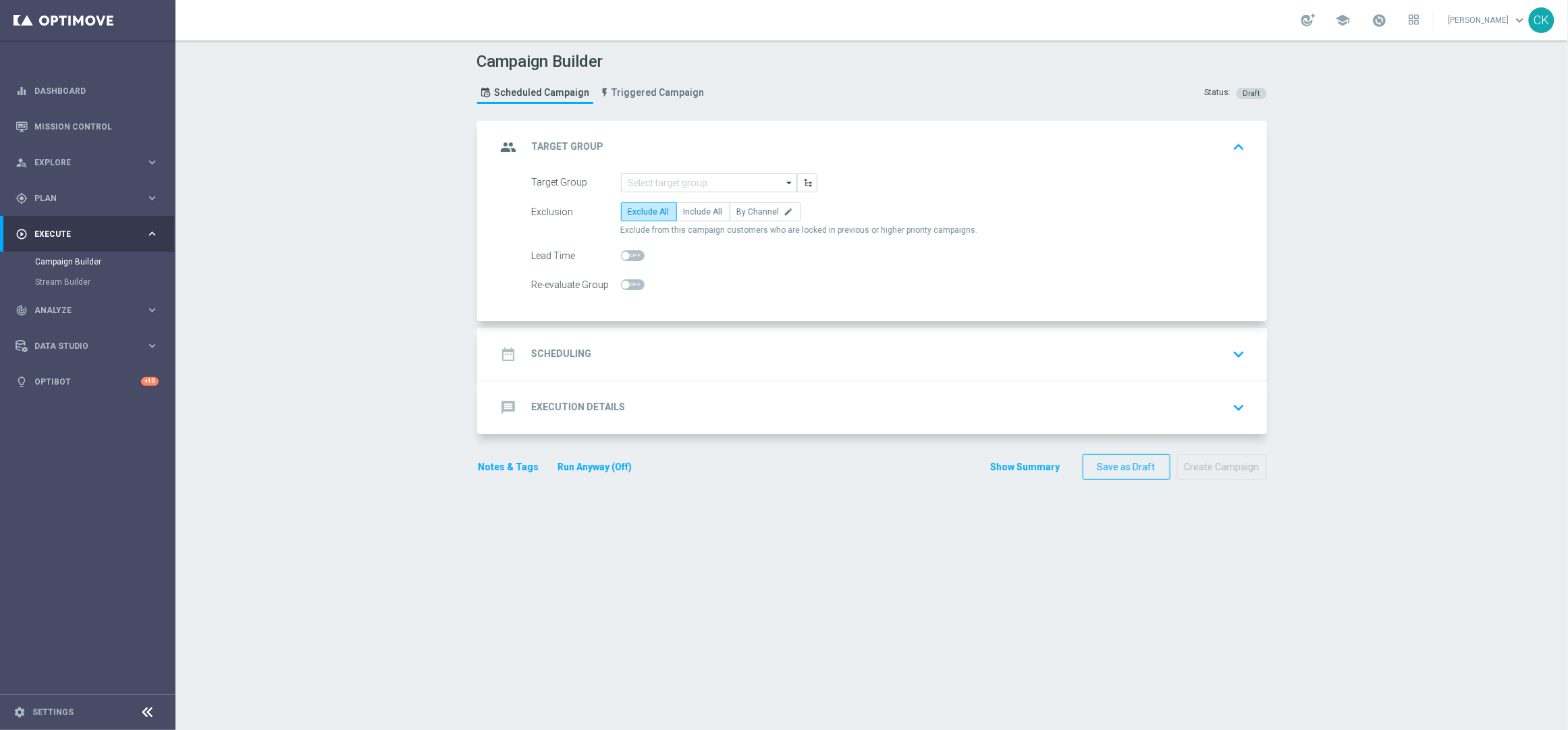
scroll to position [0, 0]
